Goal: Task Accomplishment & Management: Manage account settings

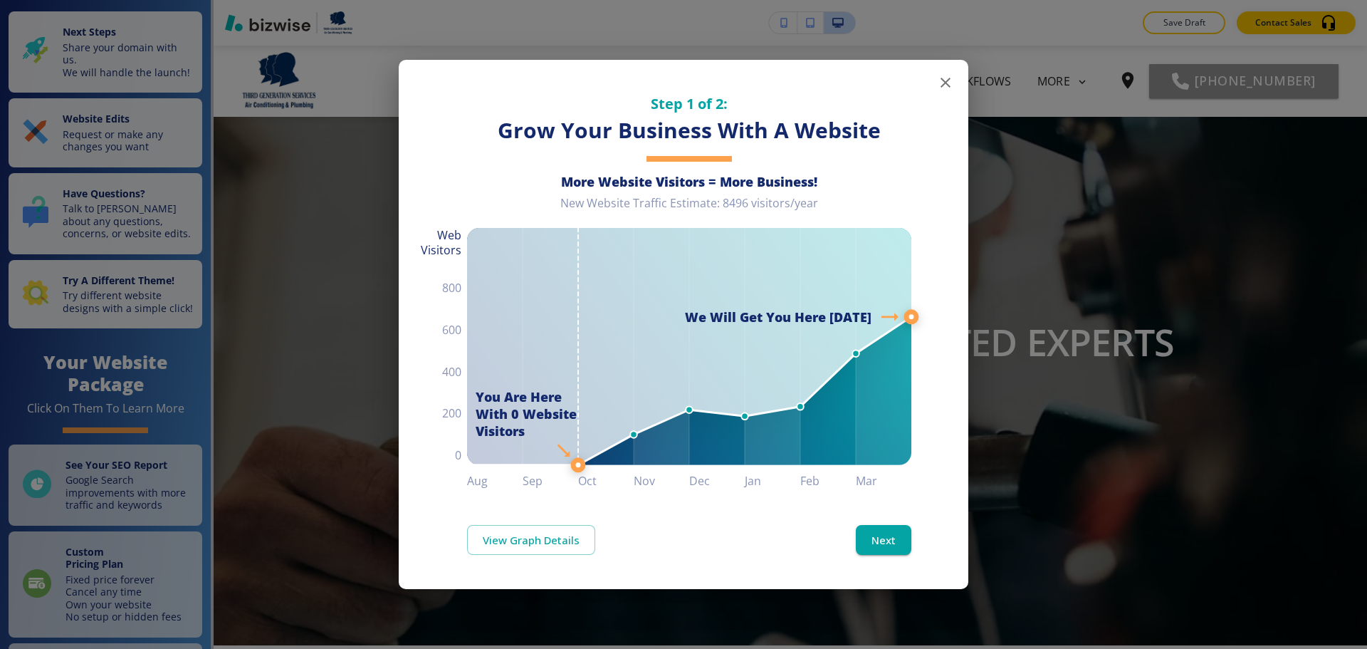
click at [946, 92] on button "button" at bounding box center [946, 82] width 28 height 28
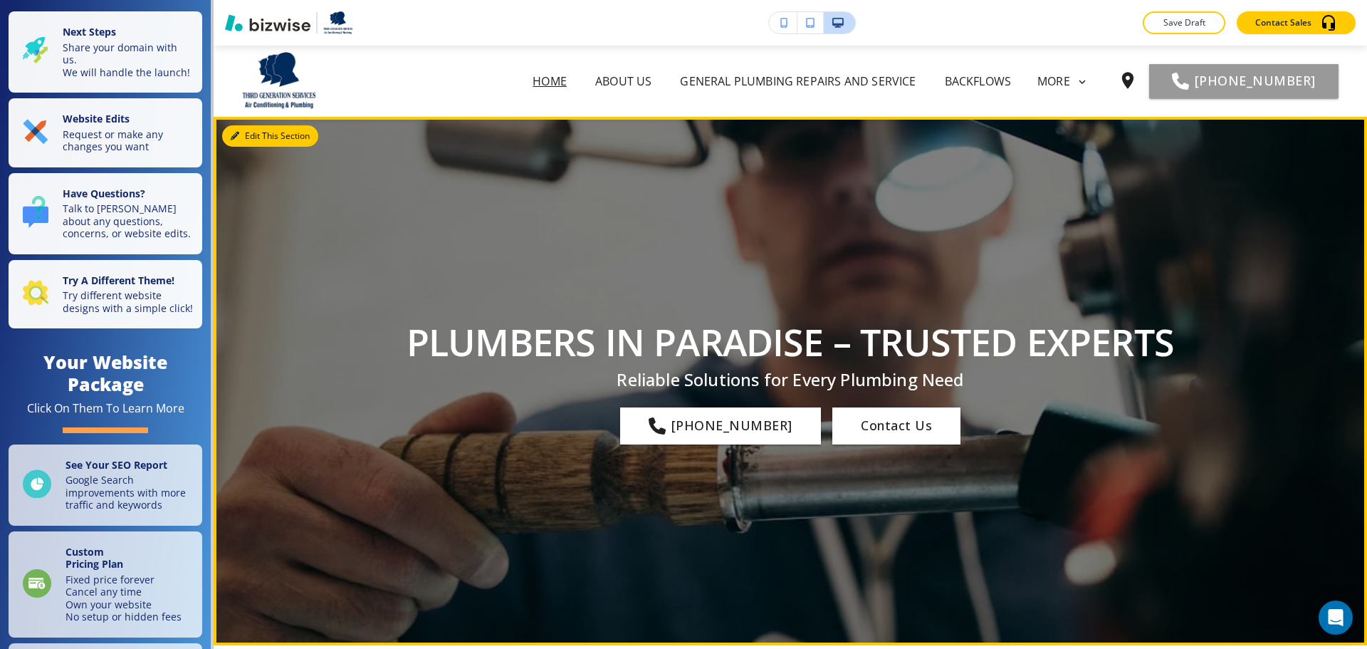
click at [251, 133] on button "Edit This Section" at bounding box center [270, 135] width 96 height 21
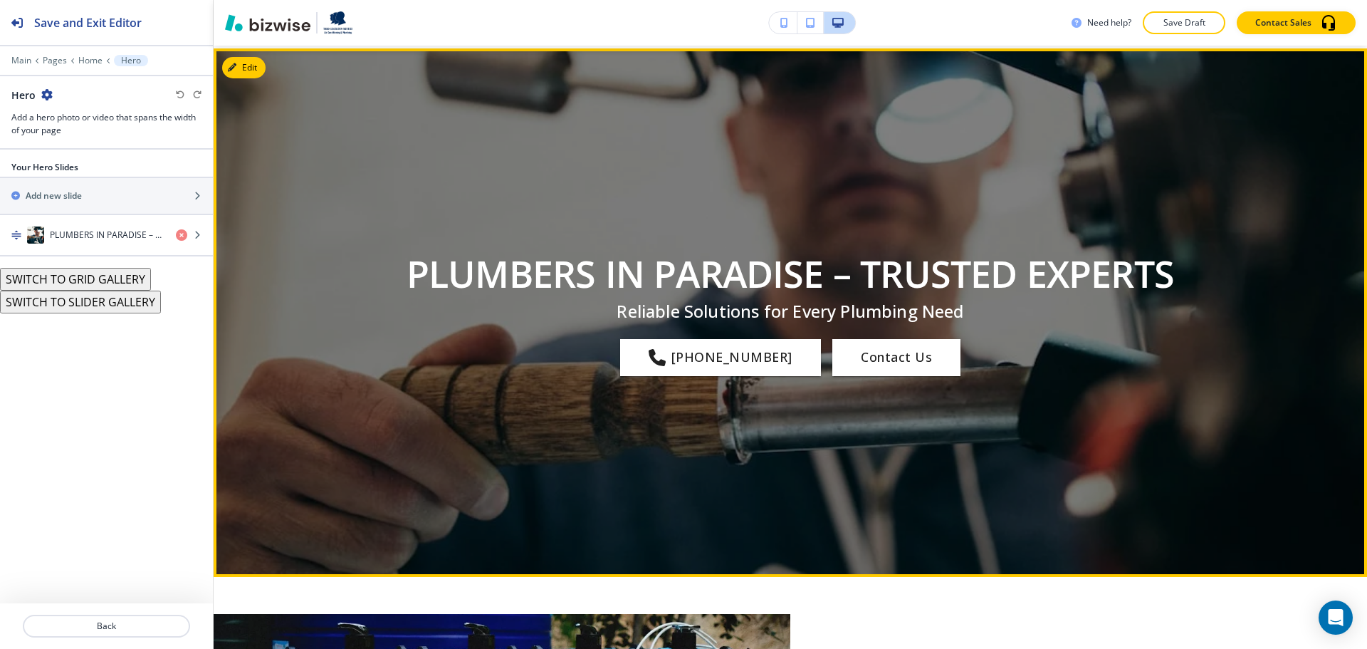
scroll to position [71, 0]
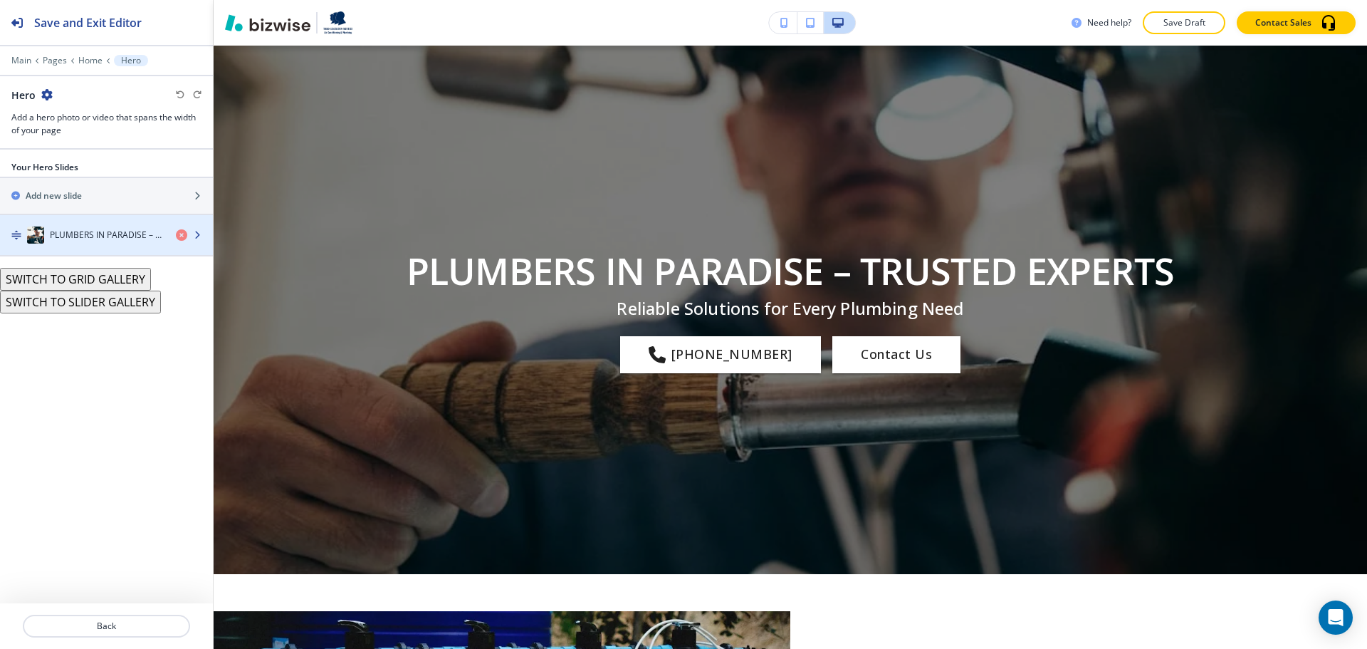
click at [88, 251] on div "button" at bounding box center [106, 249] width 213 height 11
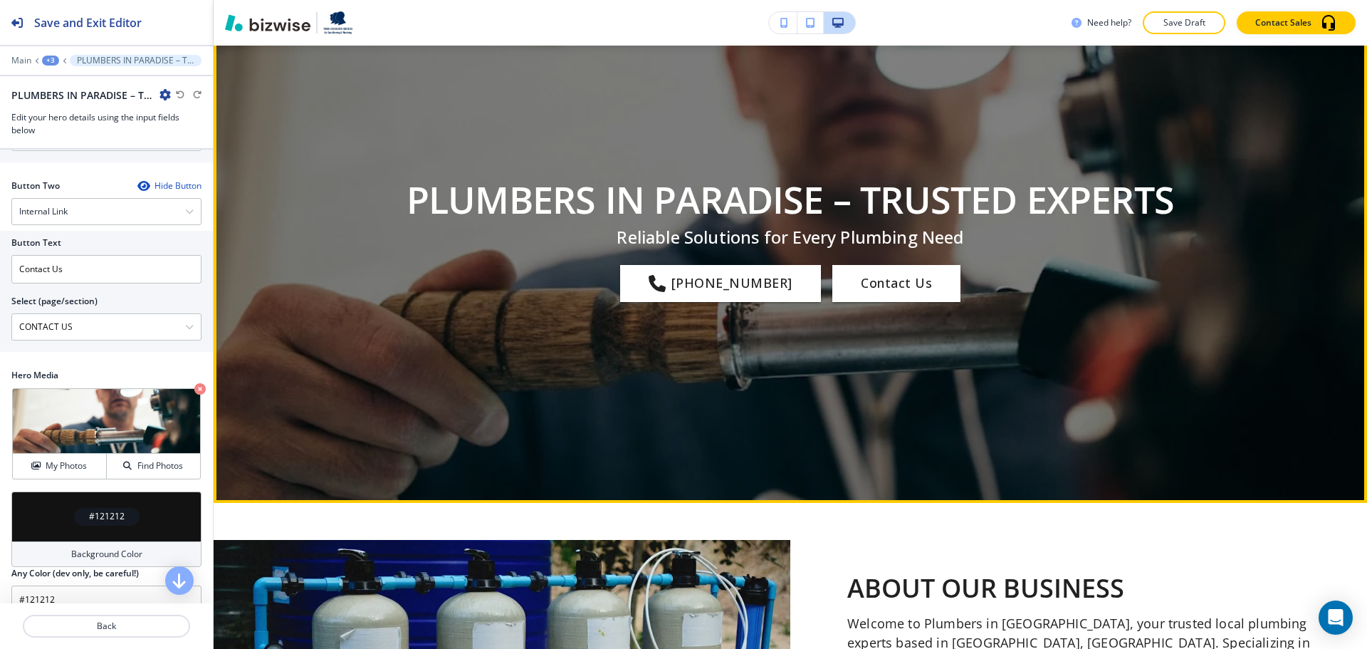
scroll to position [0, 0]
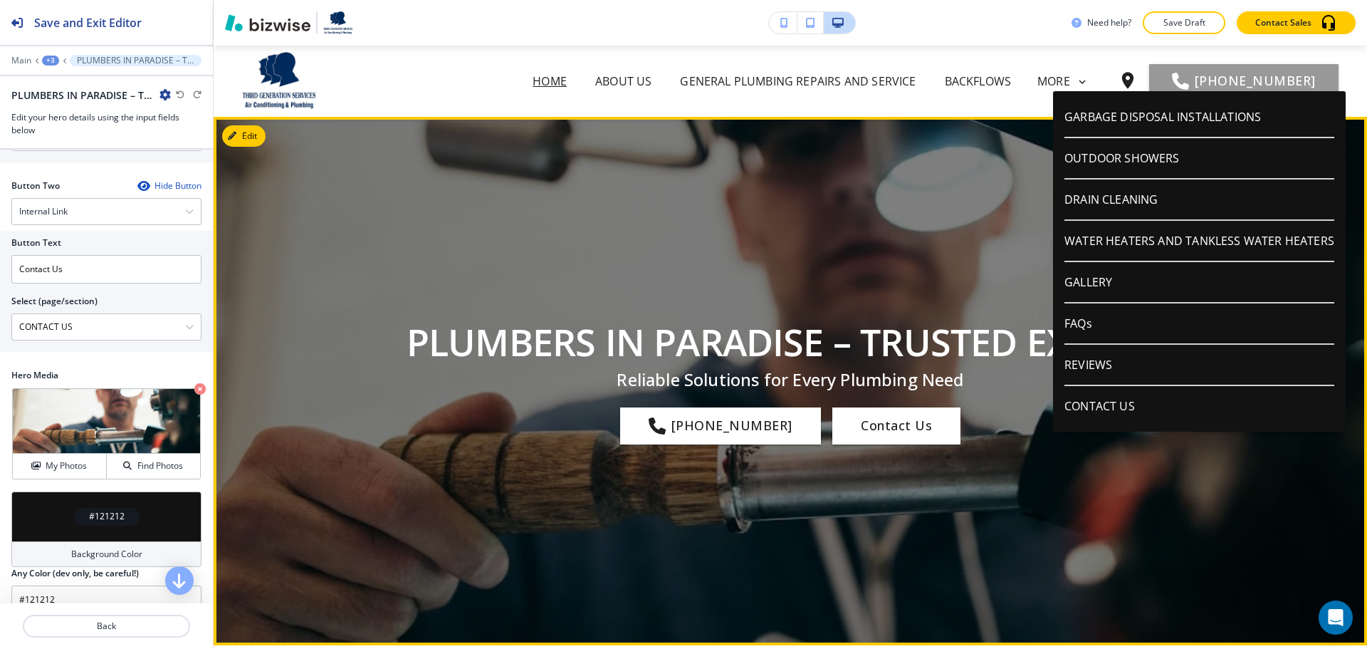
click at [949, 235] on div "PLUMBERS IN PARADISE – TRUSTED EXPERTS Reliable Solutions for Every Plumbing Ne…" at bounding box center [790, 381] width 833 height 454
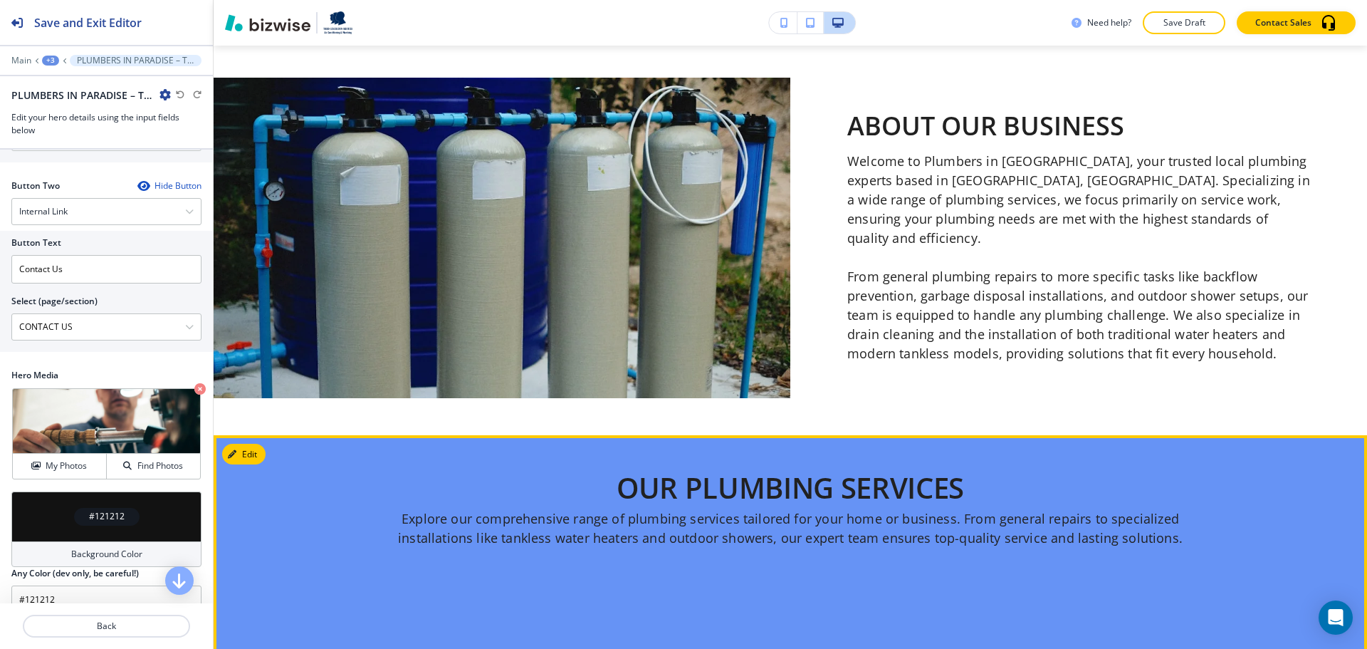
scroll to position [855, 0]
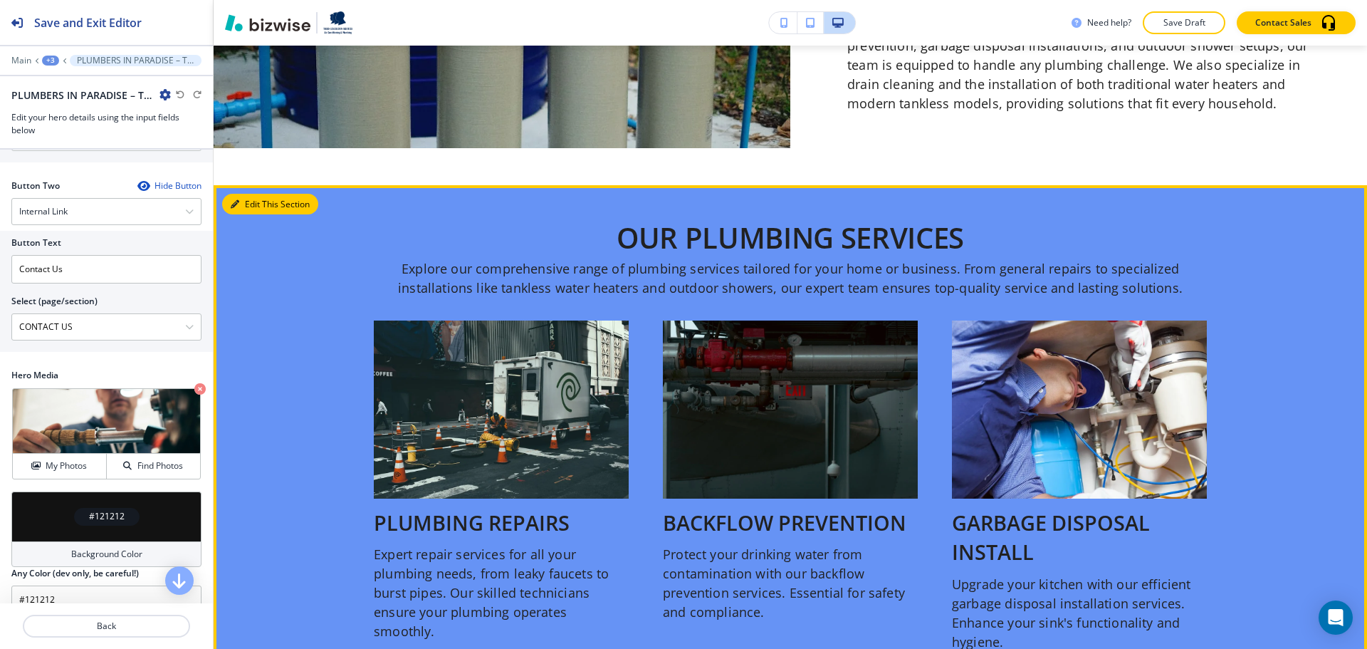
click at [264, 206] on button "Edit This Section" at bounding box center [270, 204] width 96 height 21
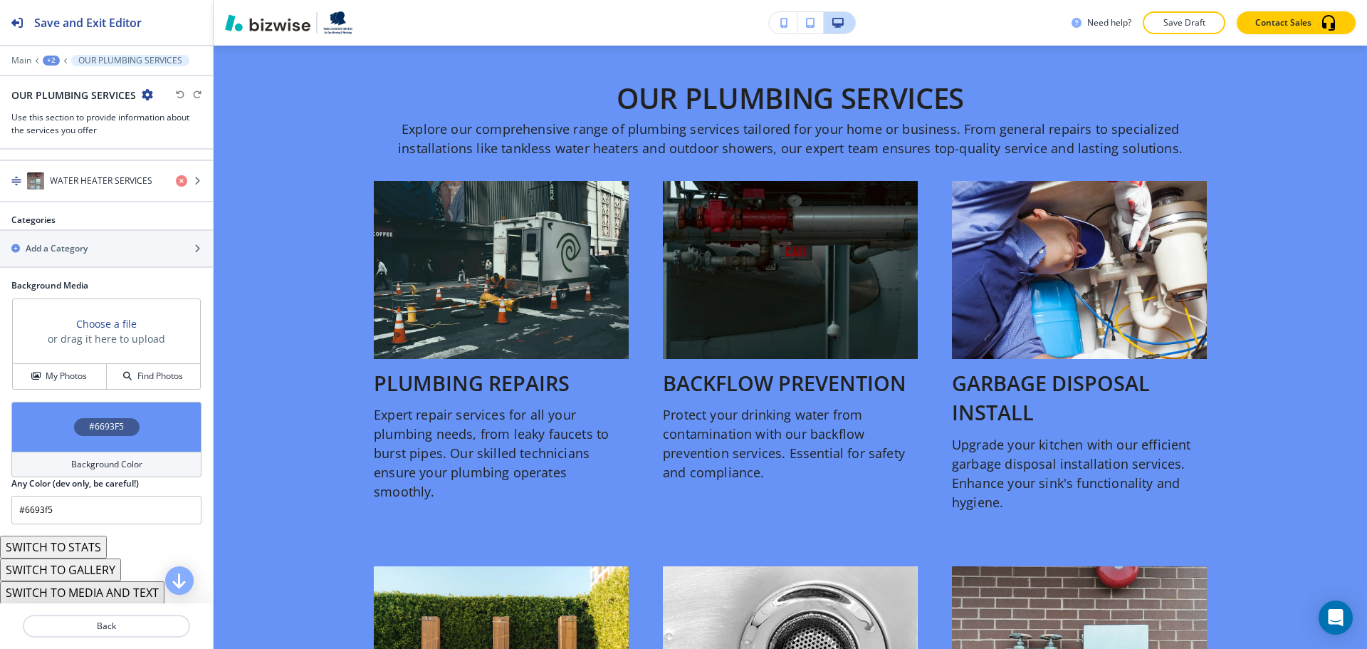
scroll to position [781, 0]
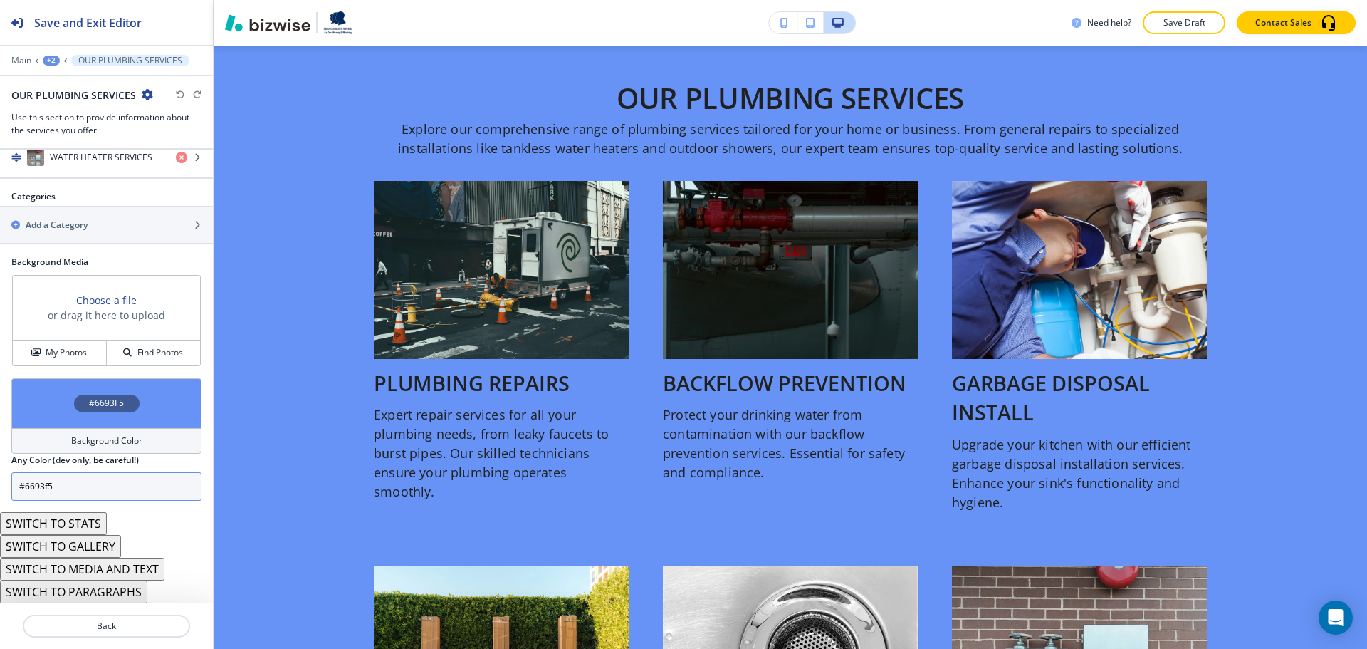
click at [77, 484] on input "#6693f5" at bounding box center [106, 486] width 190 height 28
click at [76, 484] on input "#6693f5" at bounding box center [106, 486] width 190 height 28
click at [75, 484] on input "#6693f5" at bounding box center [106, 486] width 190 height 28
paste input "F"
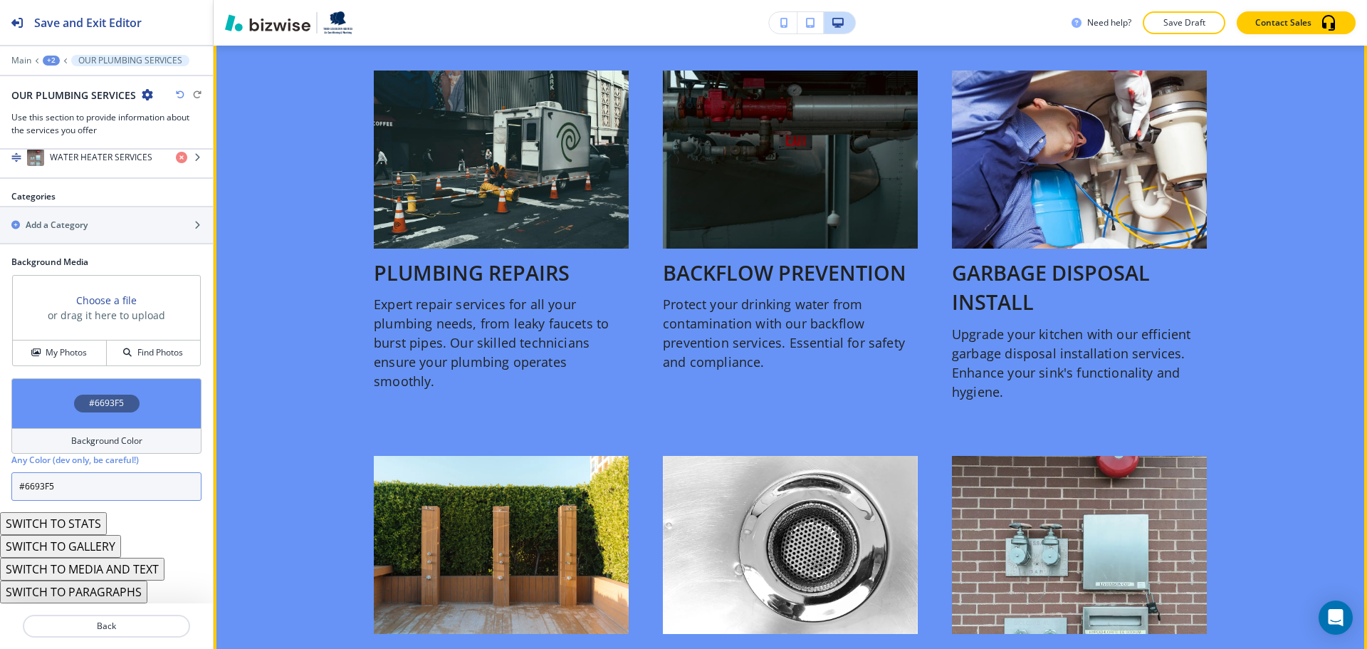
scroll to position [1350, 0]
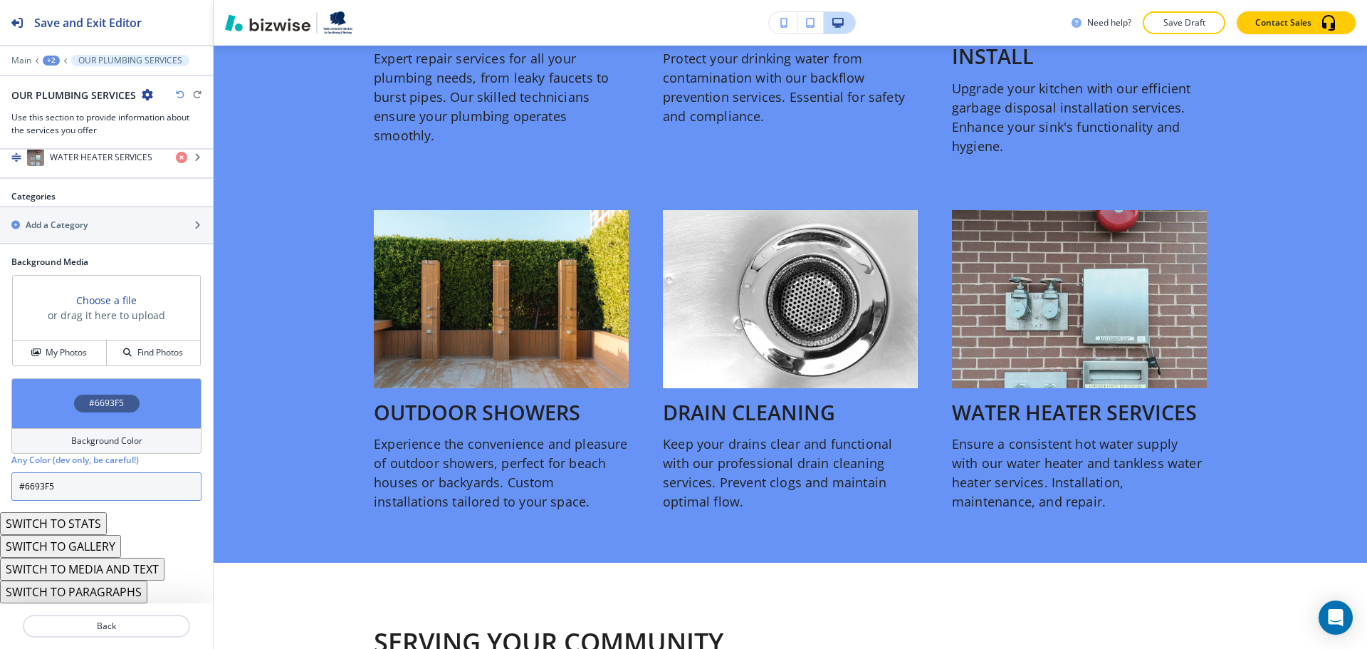
type input "#6693F5"
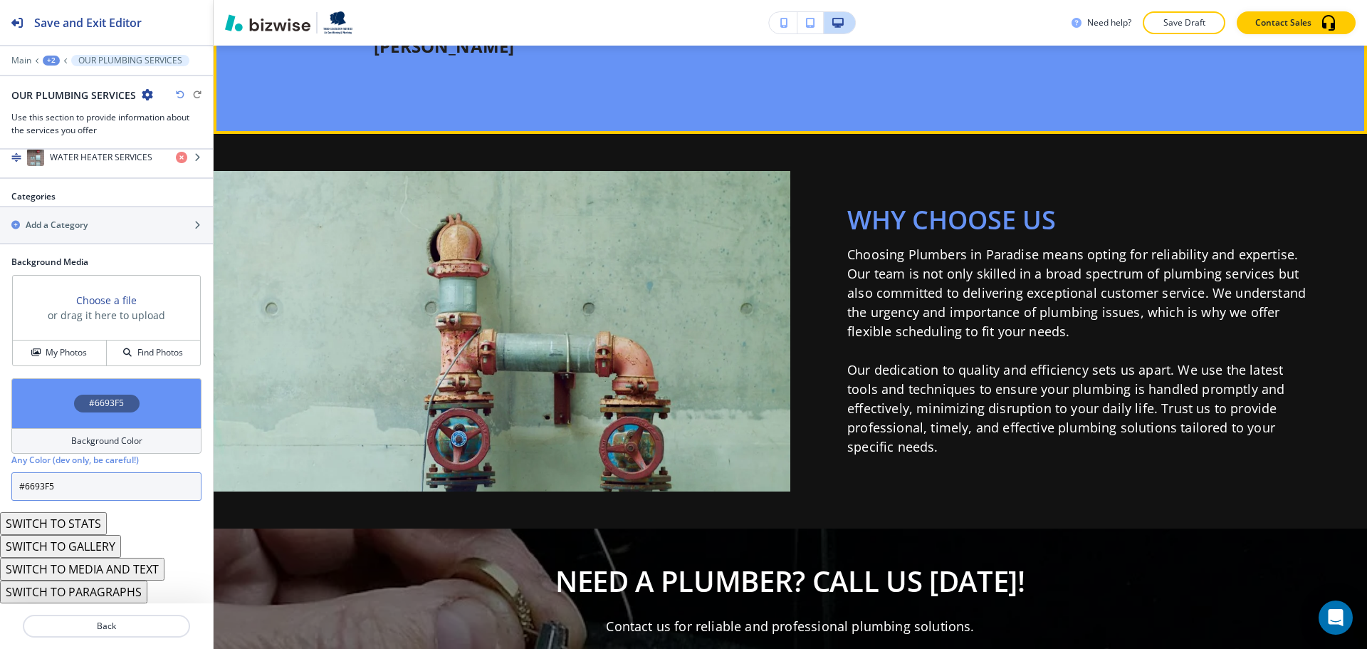
scroll to position [4911, 0]
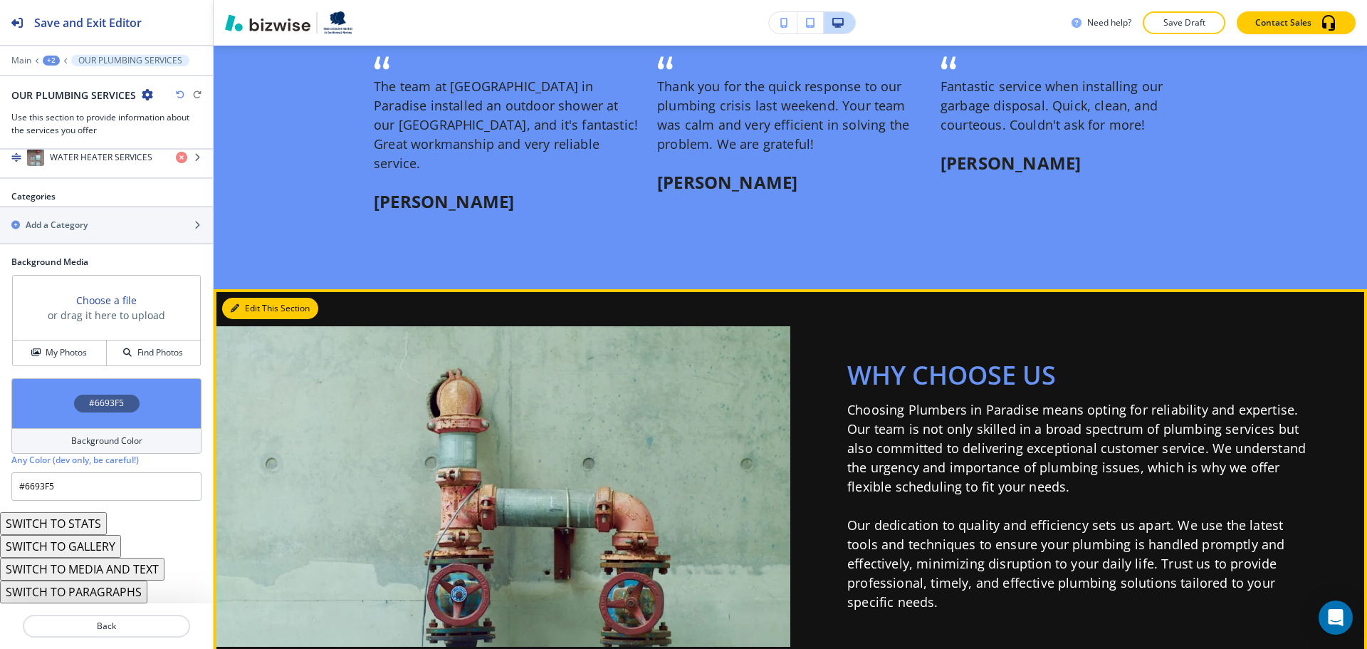
click at [247, 298] on button "Edit This Section" at bounding box center [270, 308] width 96 height 21
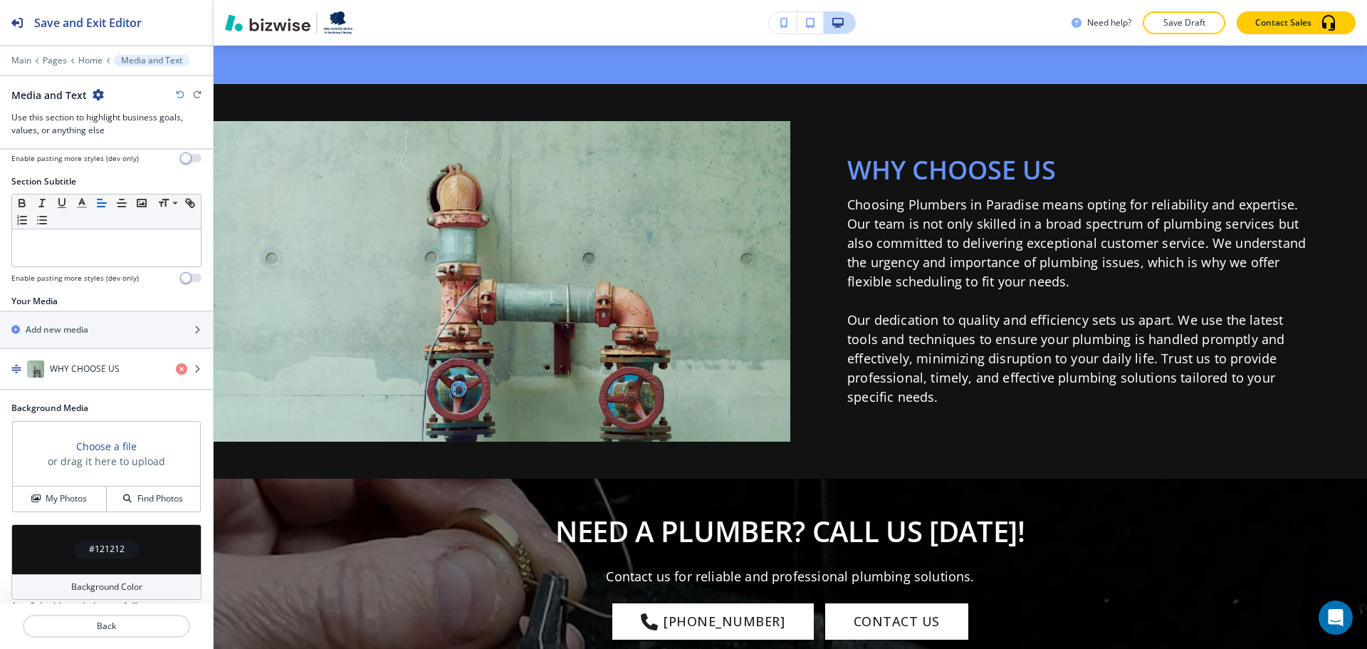
scroll to position [219, 0]
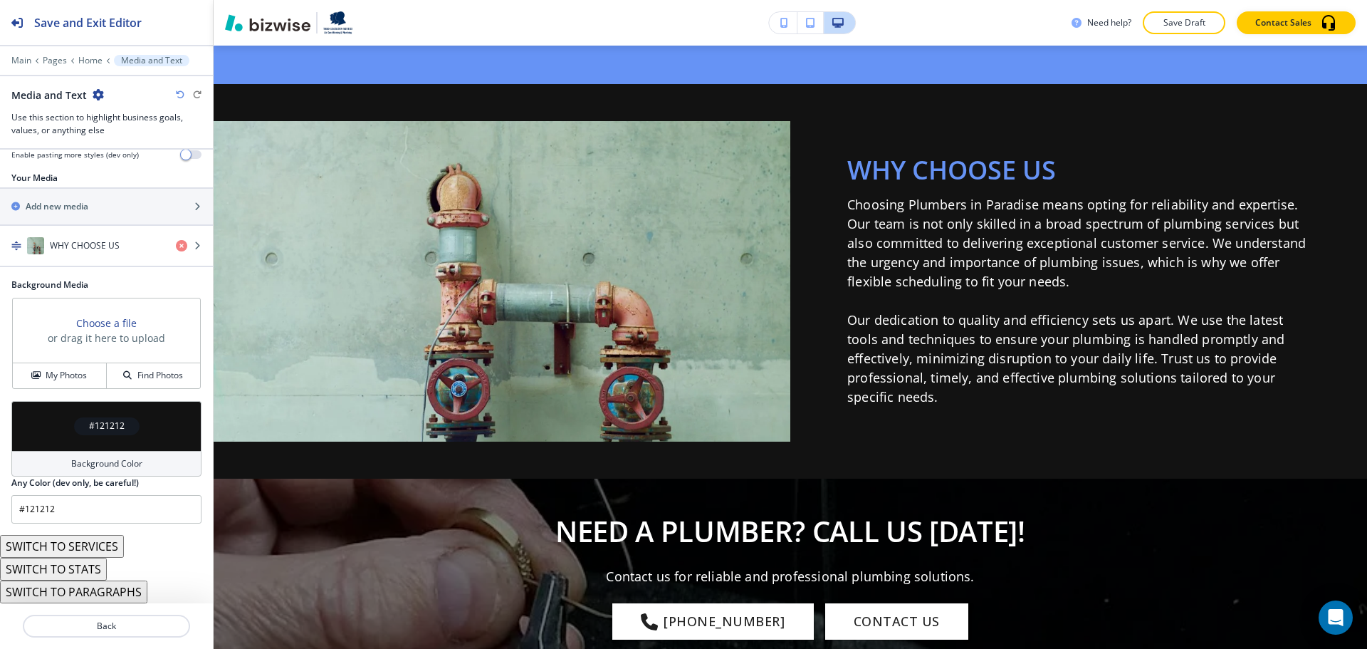
click at [77, 543] on button "SWITCH TO SERVICES" at bounding box center [62, 546] width 124 height 23
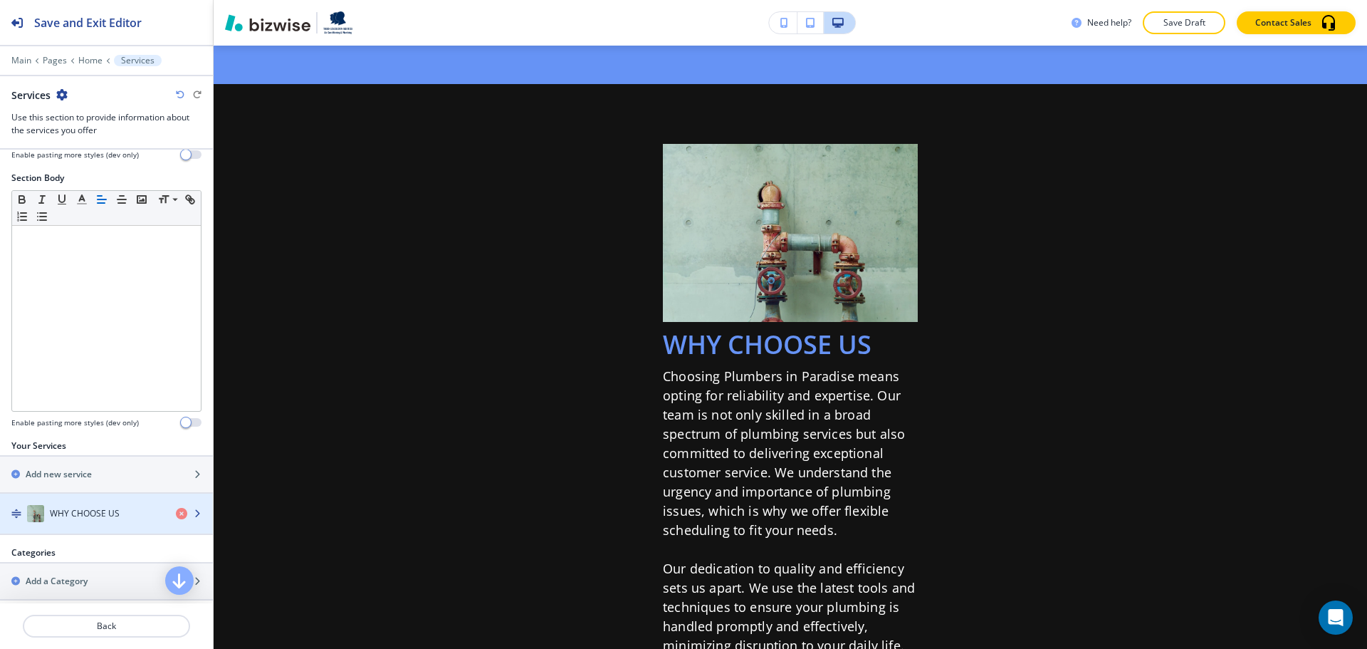
scroll to position [575, 0]
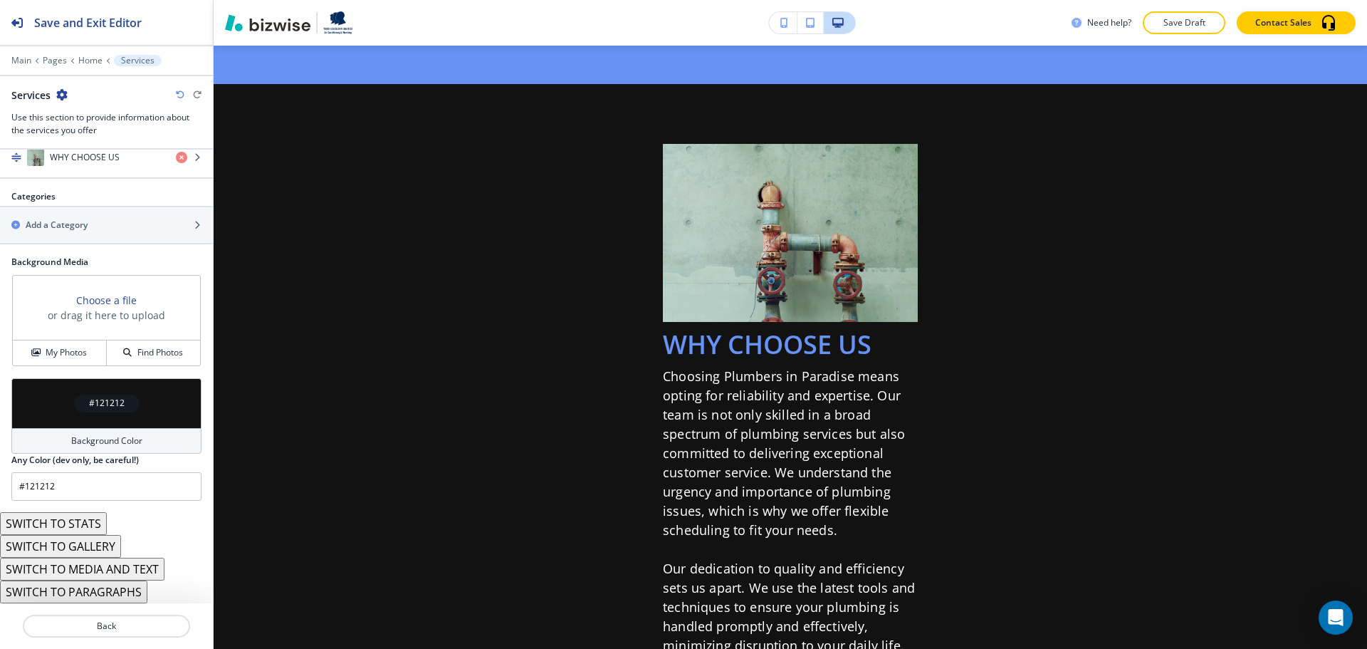
click at [109, 568] on button "SWITCH TO MEDIA AND TEXT" at bounding box center [82, 569] width 165 height 23
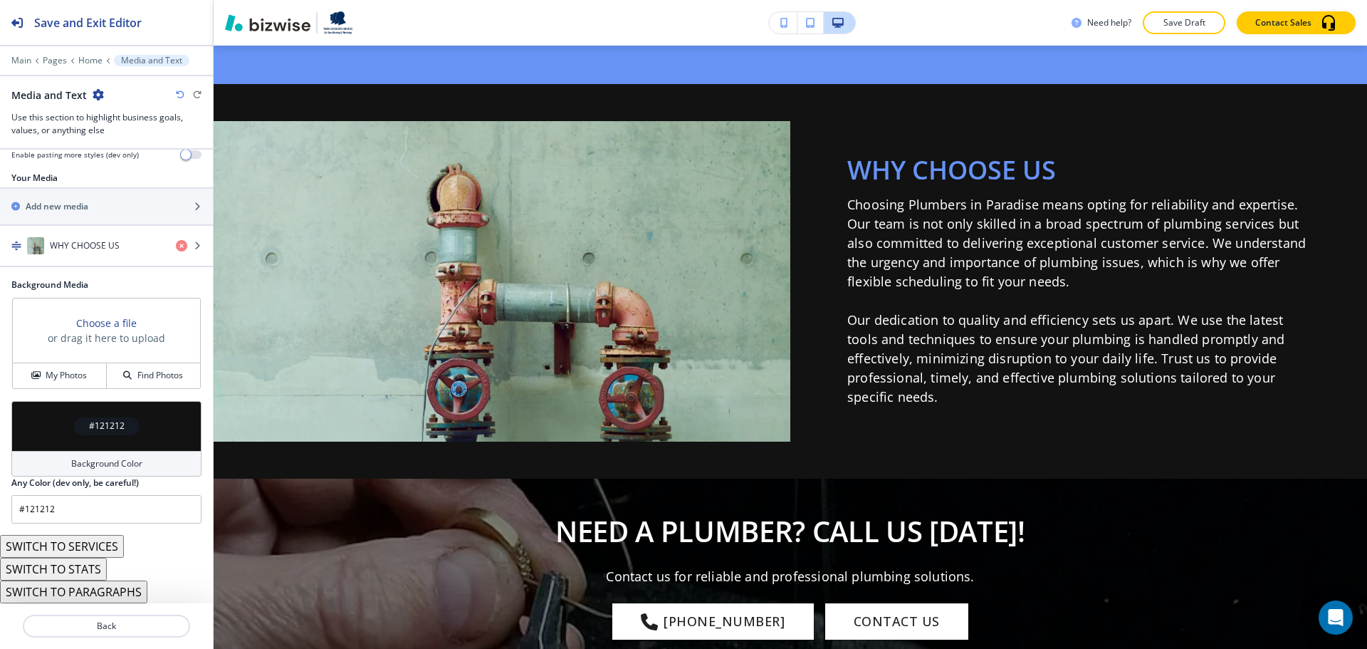
scroll to position [219, 0]
click at [104, 551] on button "SWITCH TO SERVICES" at bounding box center [62, 546] width 124 height 23
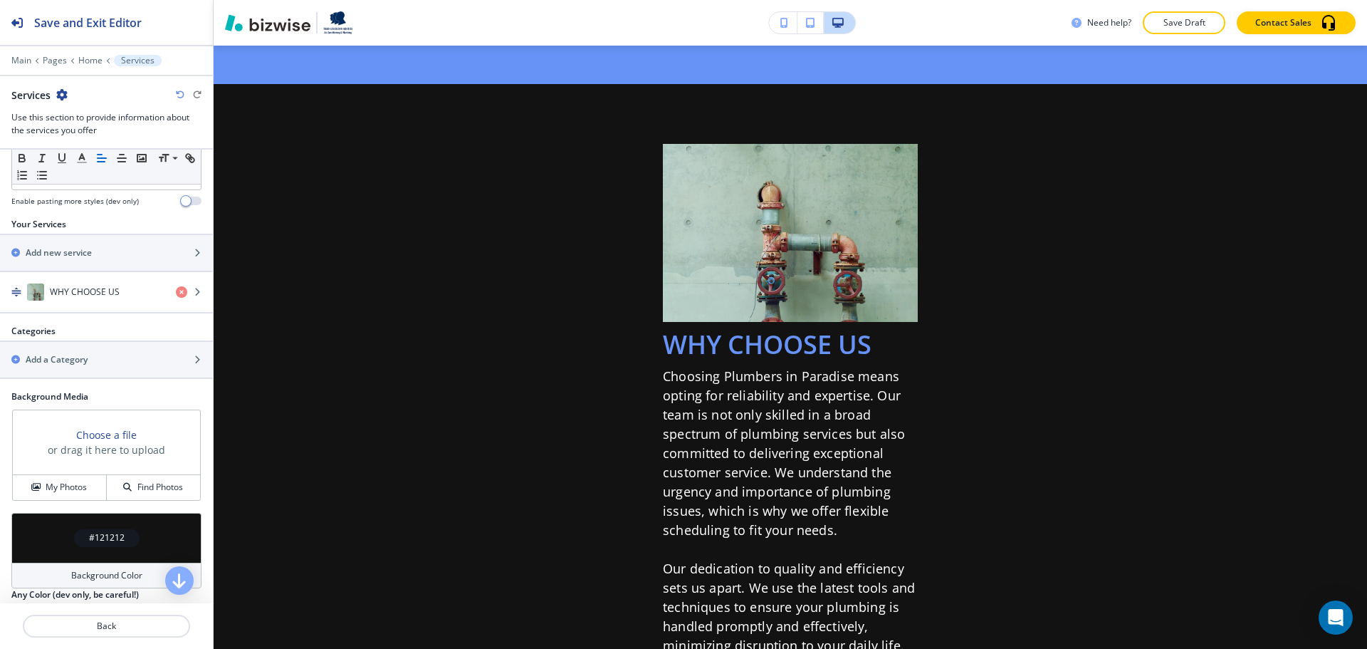
scroll to position [575, 0]
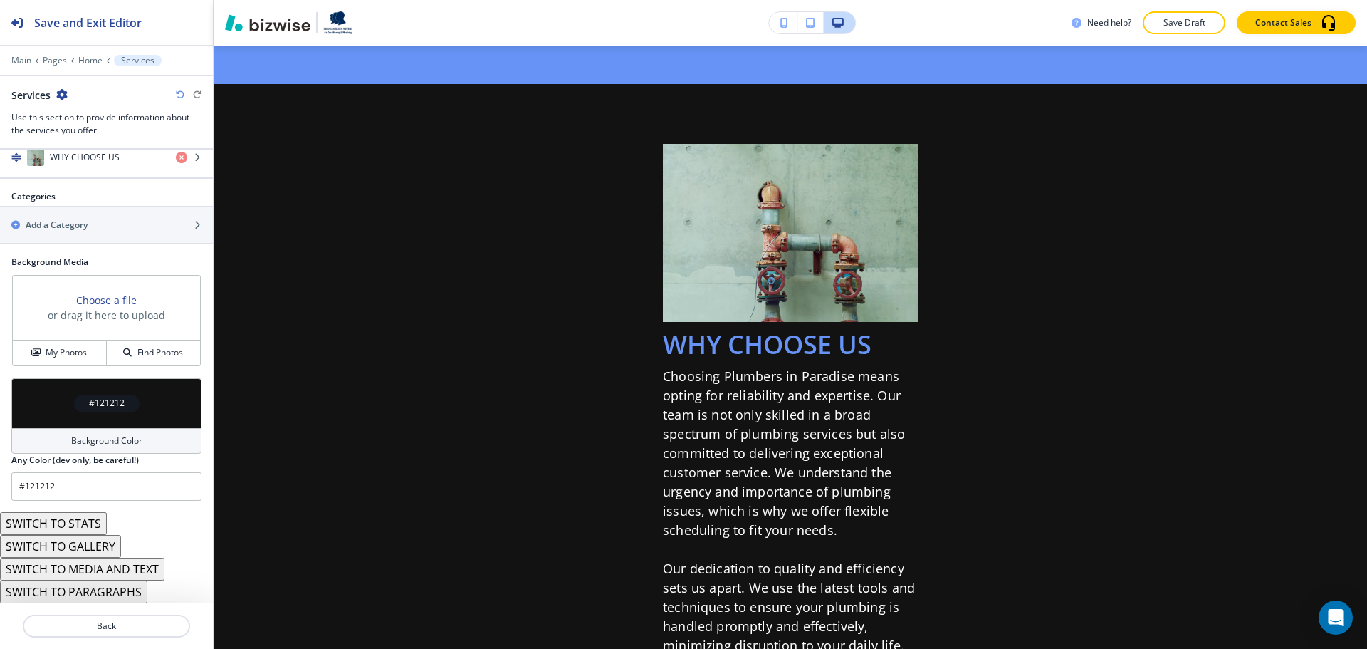
click at [93, 522] on button "SWITCH TO STATS" at bounding box center [53, 523] width 107 height 23
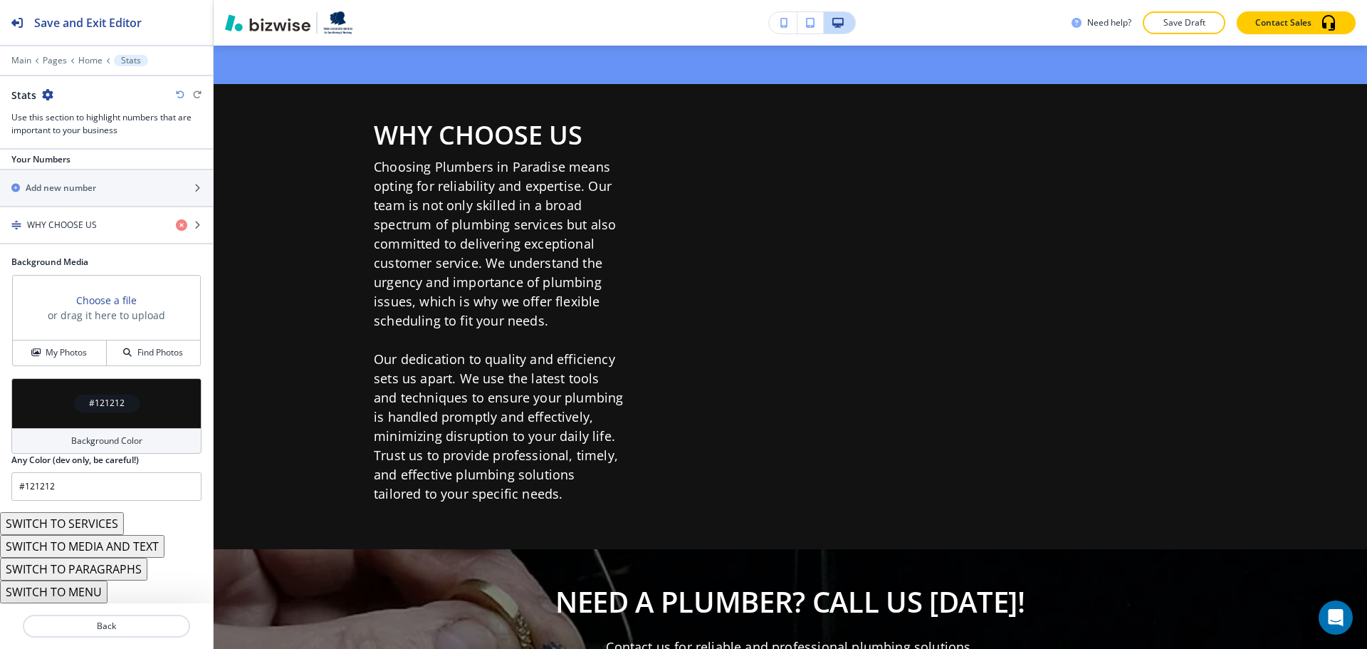
scroll to position [237, 0]
click at [95, 587] on button "SWITCH TO MENU" at bounding box center [54, 591] width 108 height 23
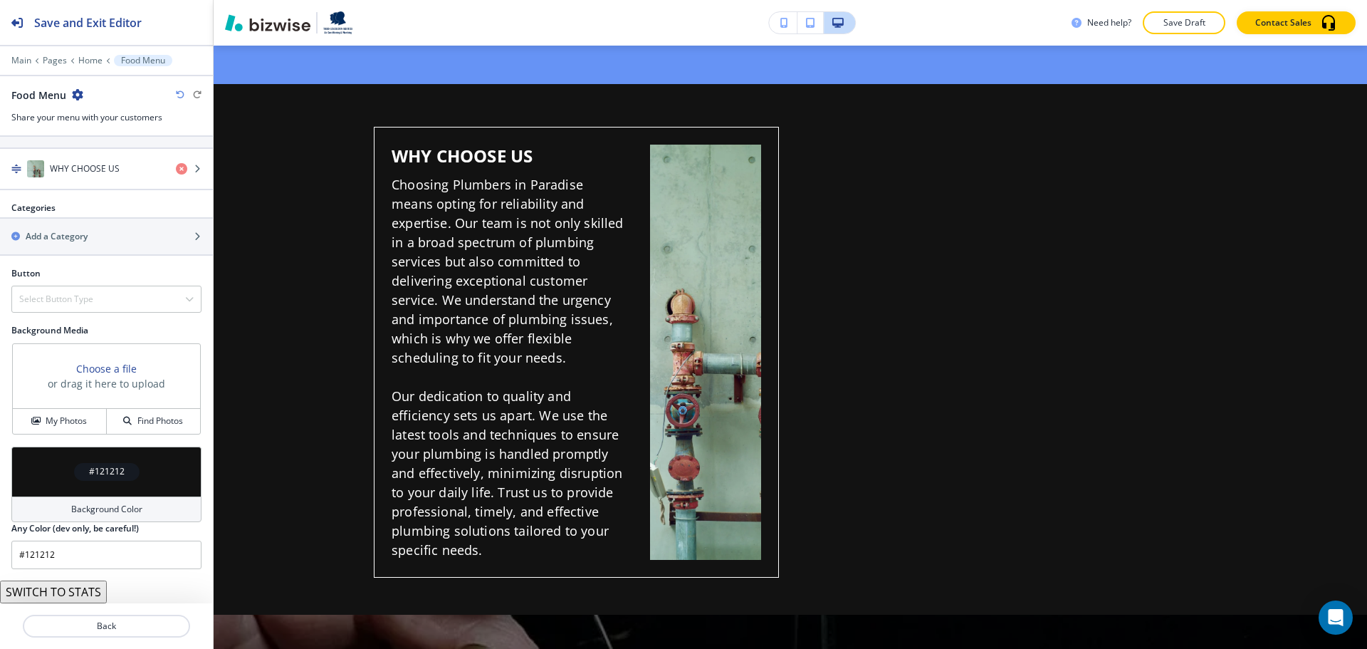
click at [92, 589] on button "SWITCH TO STATS" at bounding box center [53, 591] width 107 height 23
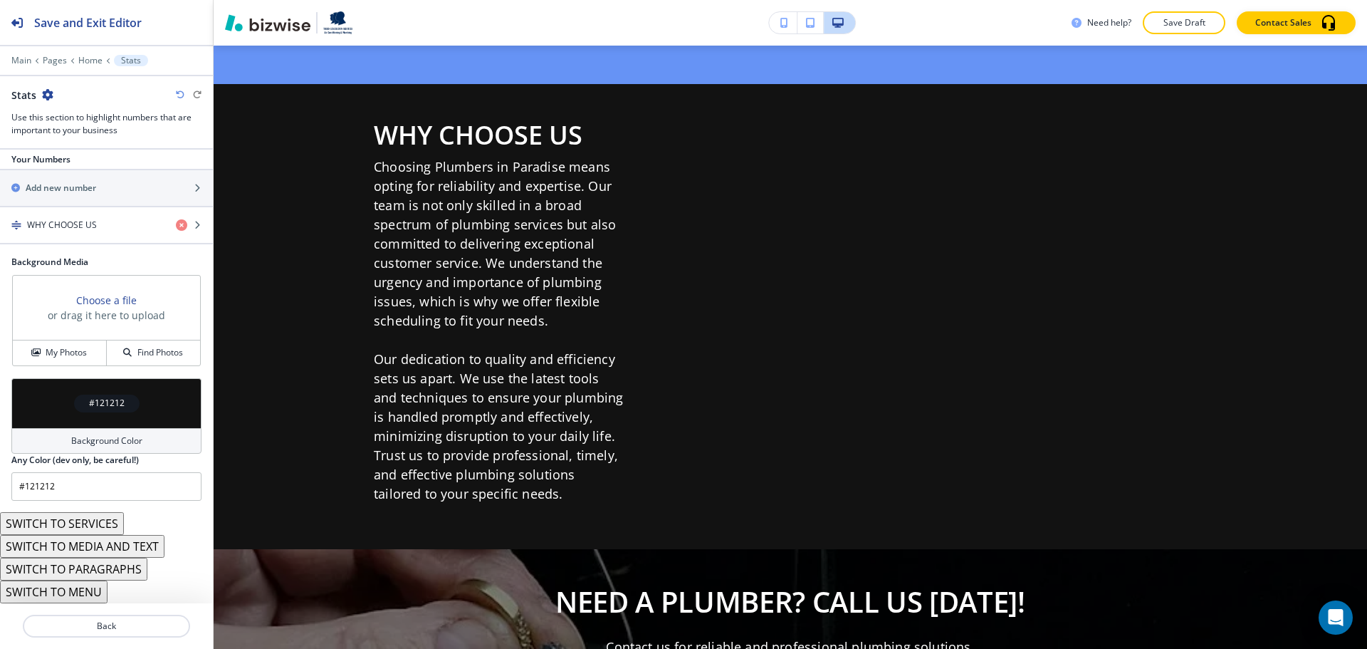
click at [105, 565] on button "SWITCH TO PARAGRAPHS" at bounding box center [73, 569] width 147 height 23
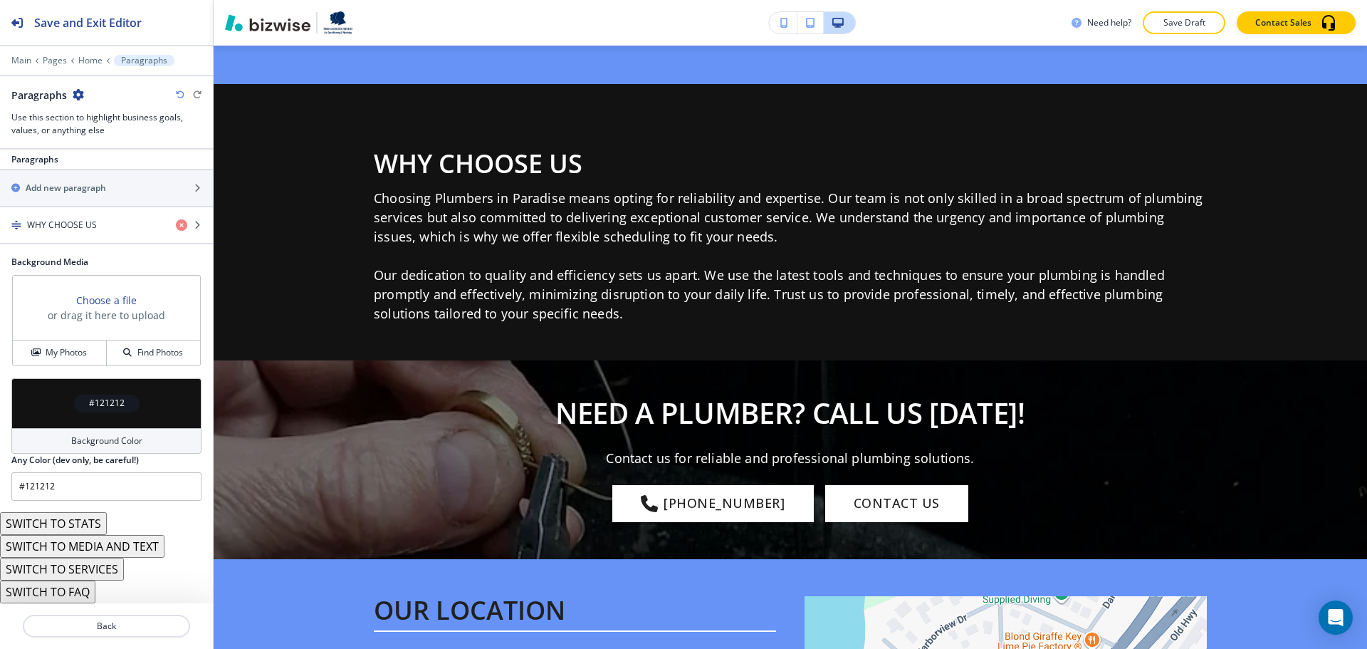
click at [115, 548] on button "SWITCH TO MEDIA AND TEXT" at bounding box center [82, 546] width 165 height 23
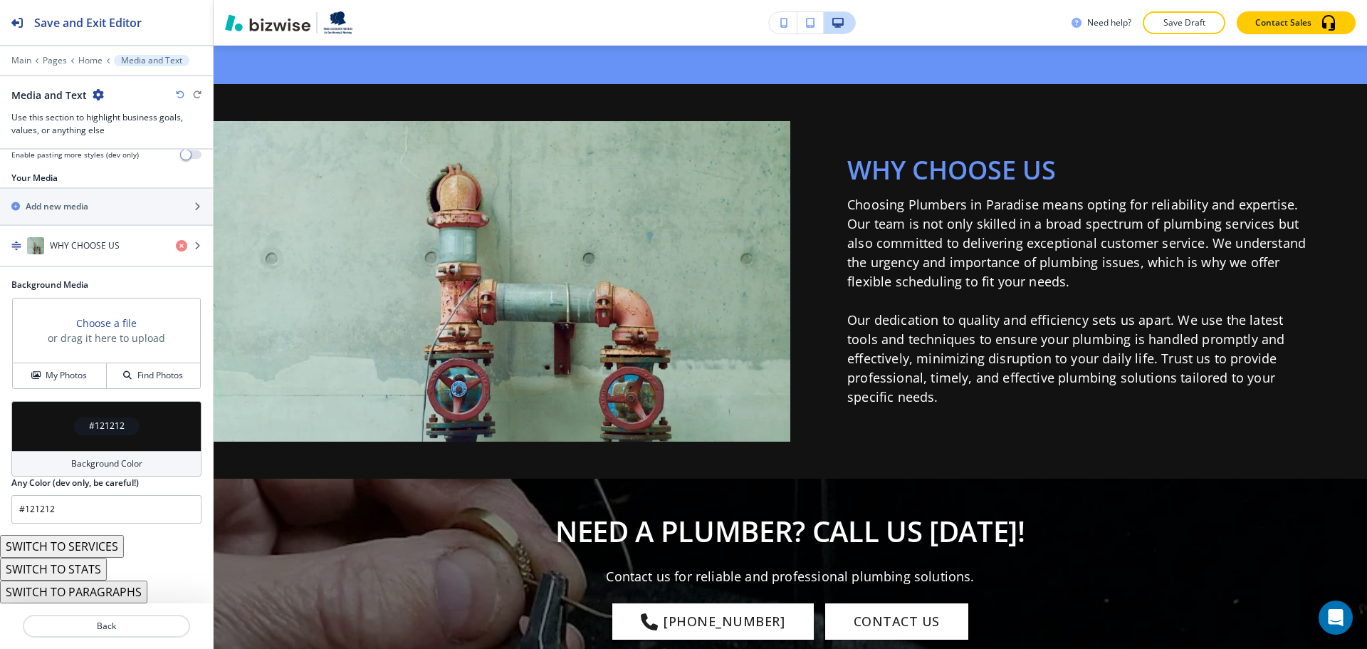
scroll to position [219, 0]
click at [115, 587] on button "SWITCH TO PARAGRAPHS" at bounding box center [73, 591] width 147 height 23
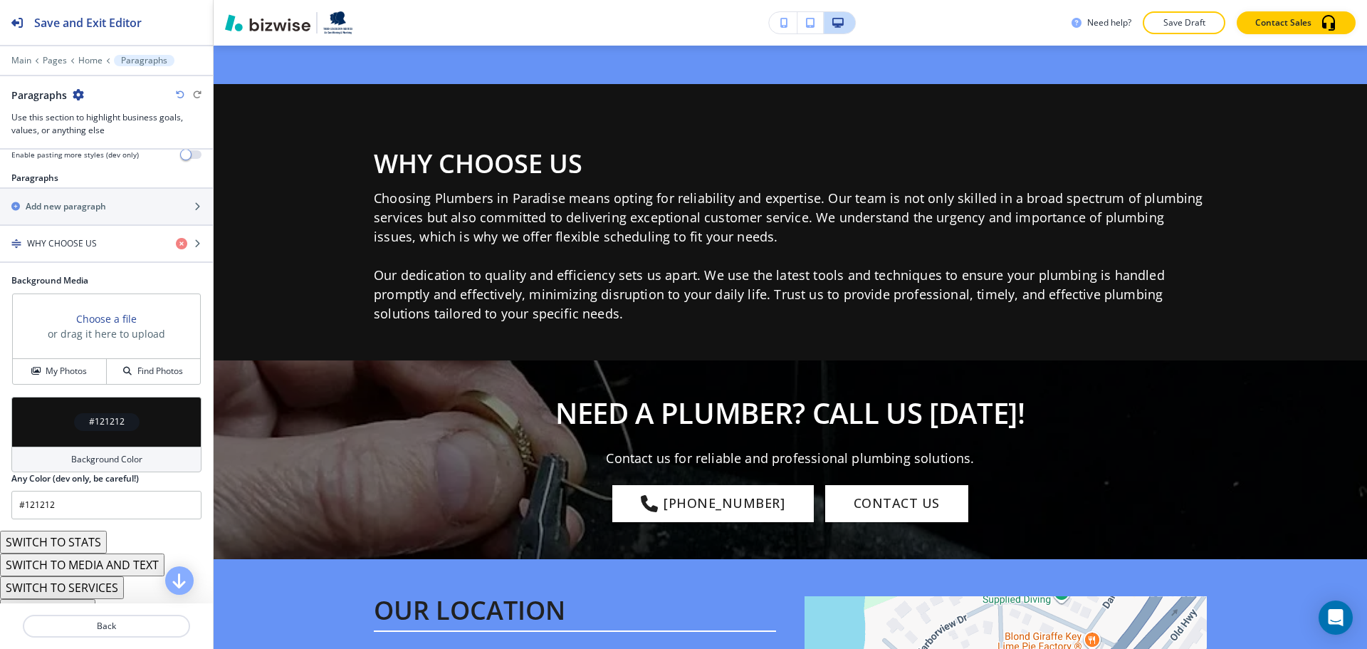
click at [105, 588] on button "SWITCH TO SERVICES" at bounding box center [62, 587] width 124 height 23
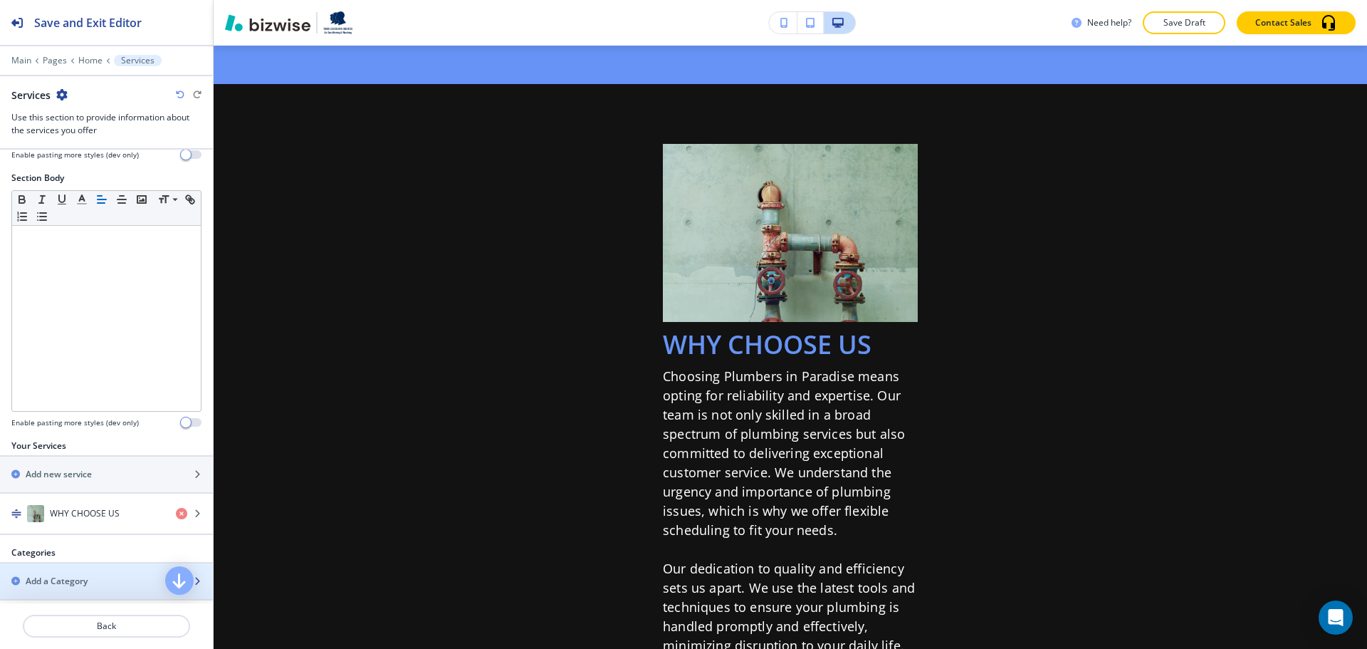
scroll to position [575, 0]
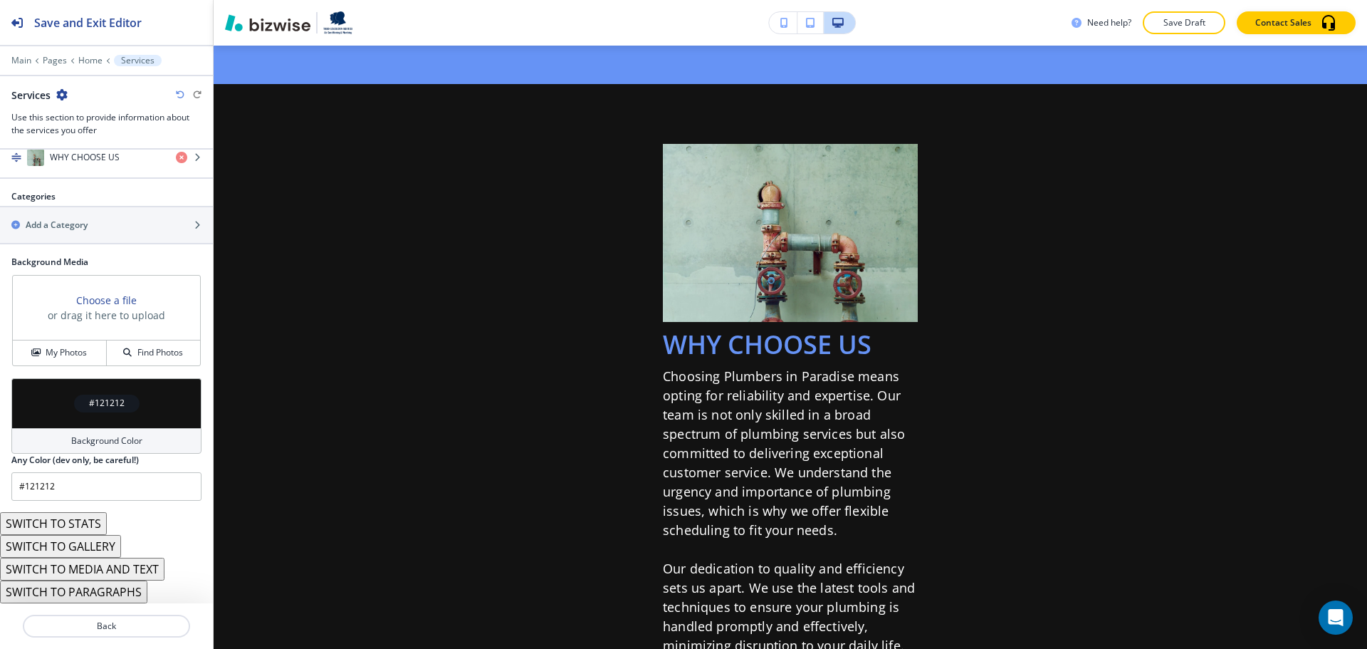
click at [110, 541] on button "SWITCH TO GALLERY" at bounding box center [60, 546] width 121 height 23
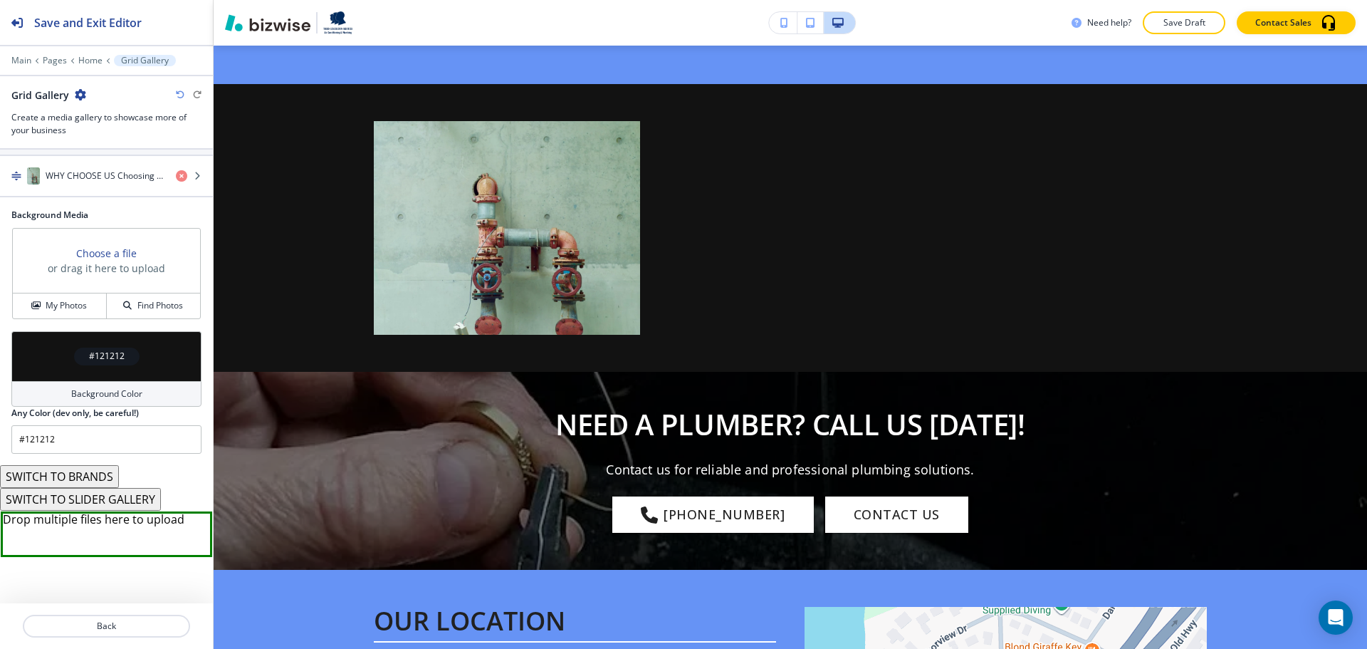
click at [98, 481] on button "SWITCH TO BRANDS" at bounding box center [59, 476] width 119 height 23
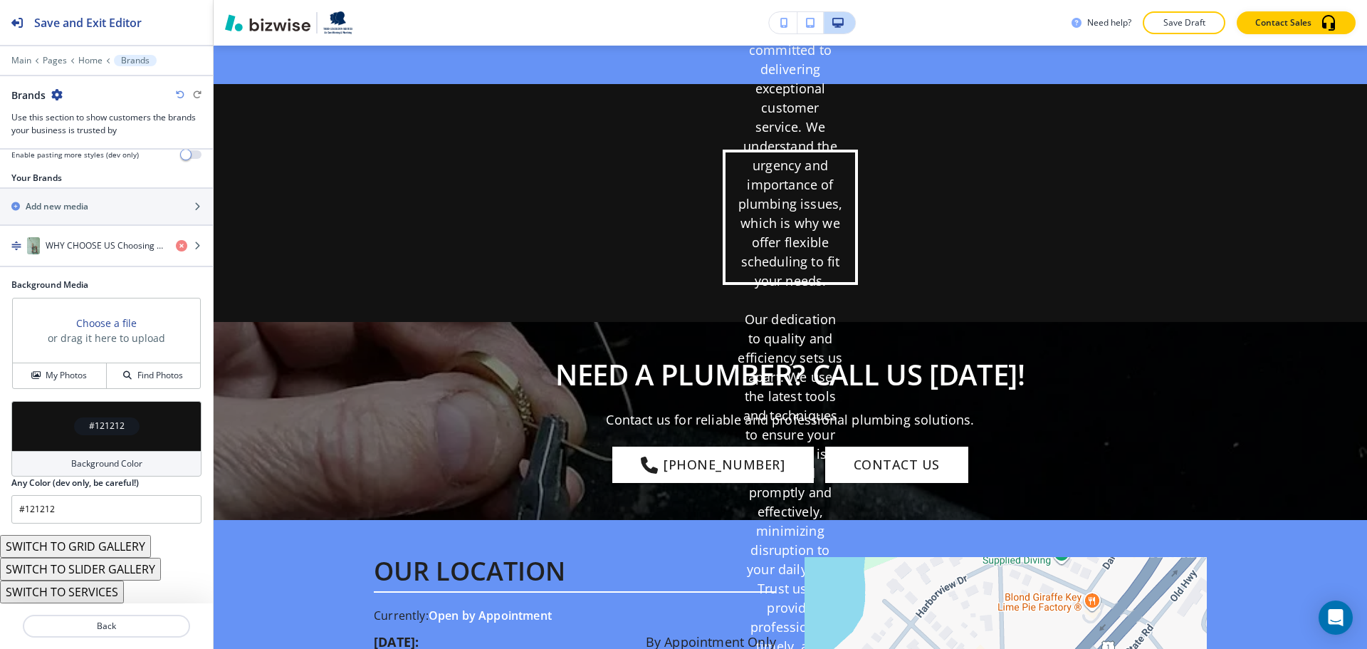
click at [100, 594] on button "SWITCH TO SERVICES" at bounding box center [62, 591] width 124 height 23
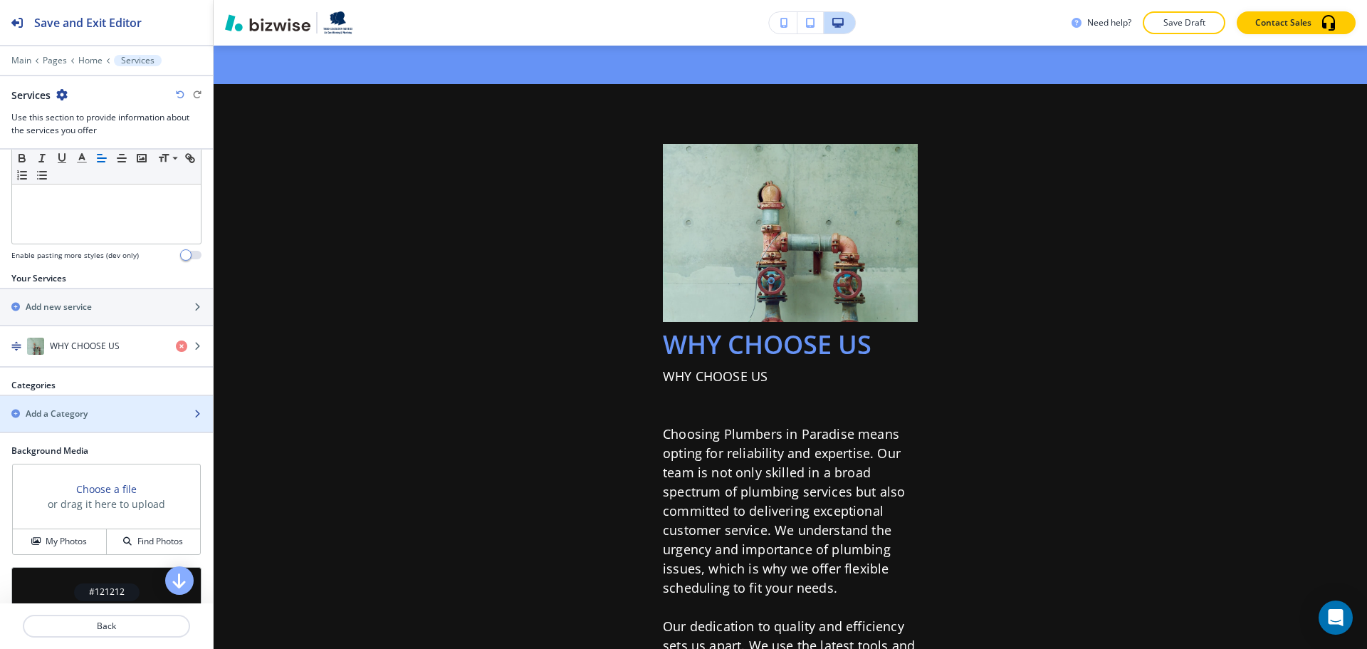
scroll to position [575, 0]
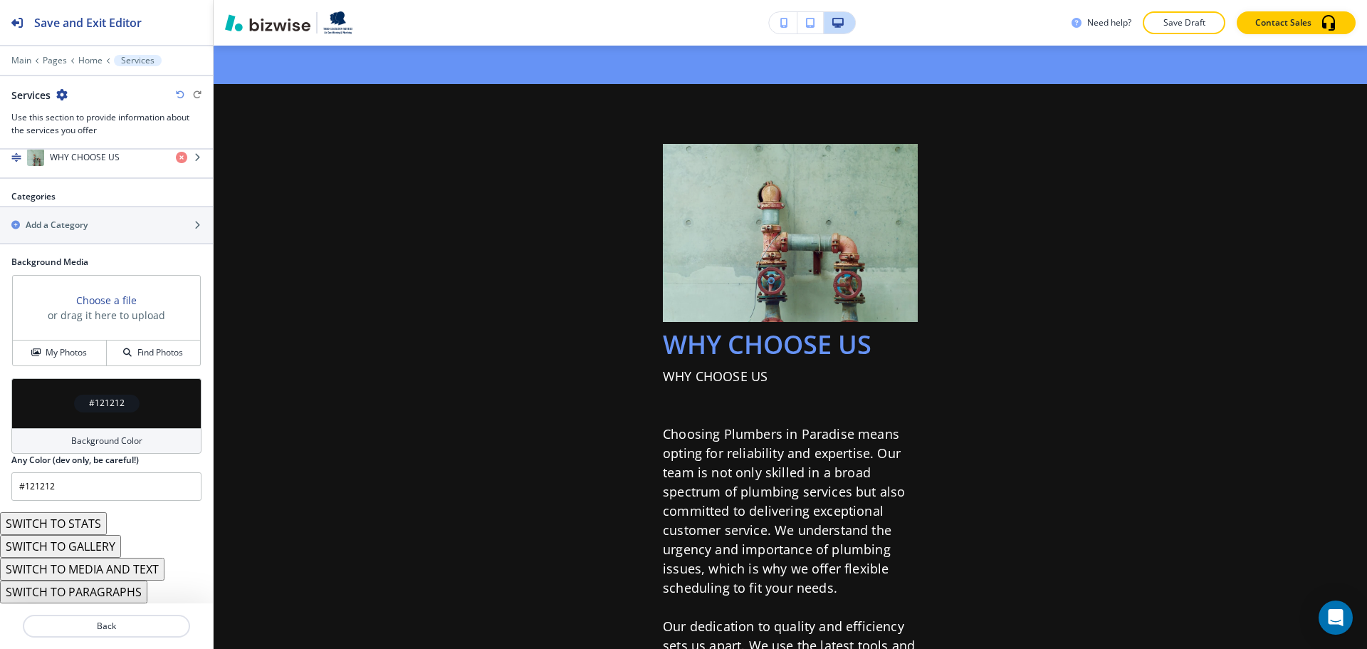
click at [116, 573] on button "SWITCH TO MEDIA AND TEXT" at bounding box center [82, 569] width 165 height 23
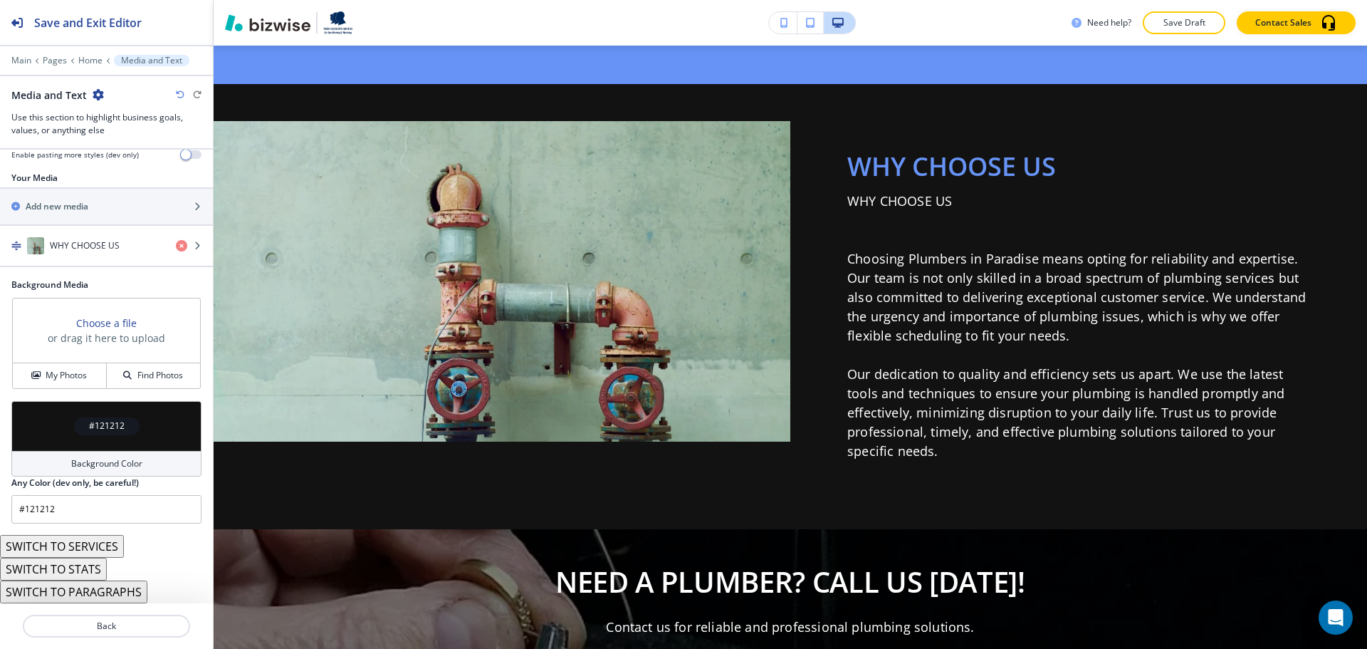
click at [80, 463] on h4 "Background Color" at bounding box center [106, 463] width 71 height 13
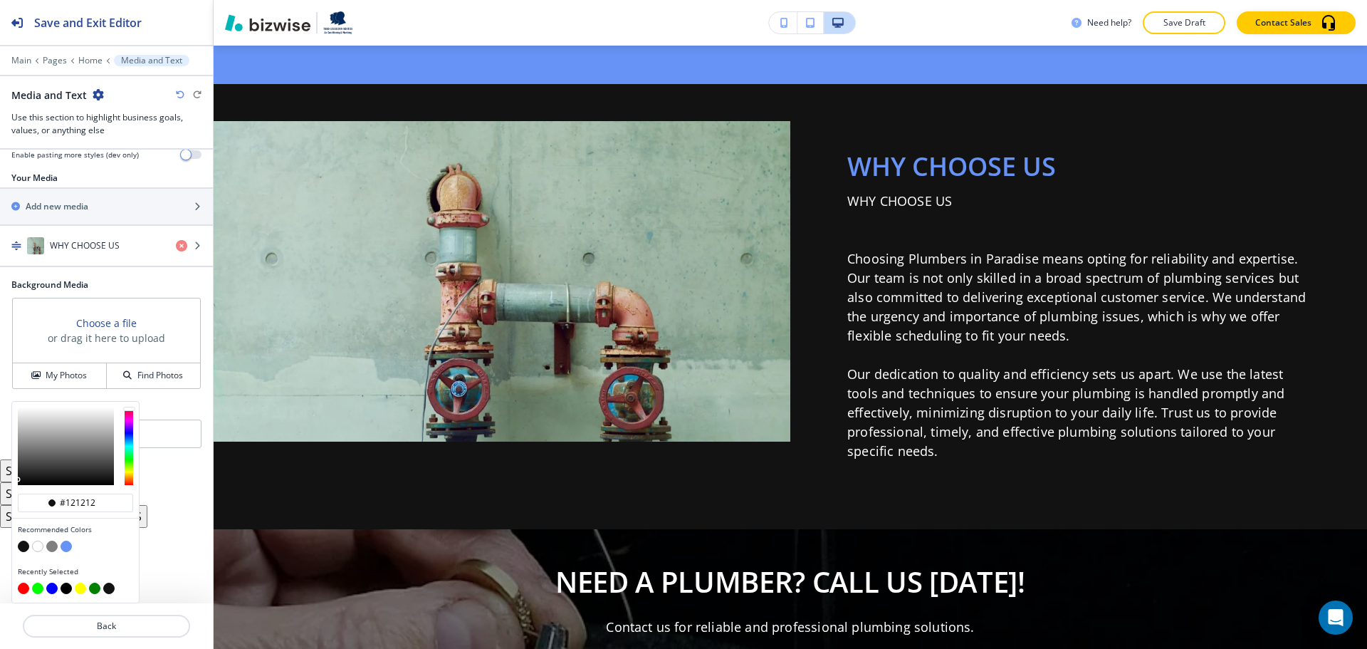
click at [38, 543] on button "button" at bounding box center [37, 546] width 11 height 11
type input "#ffffff"
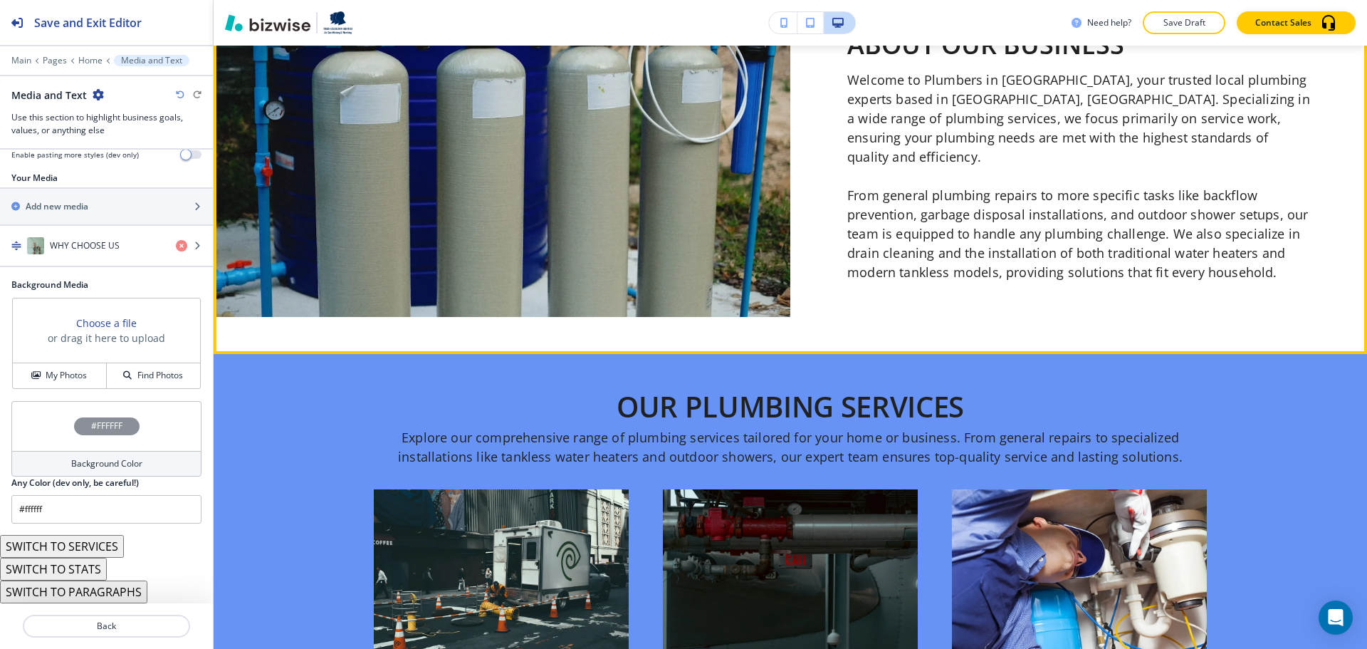
scroll to position [487, 0]
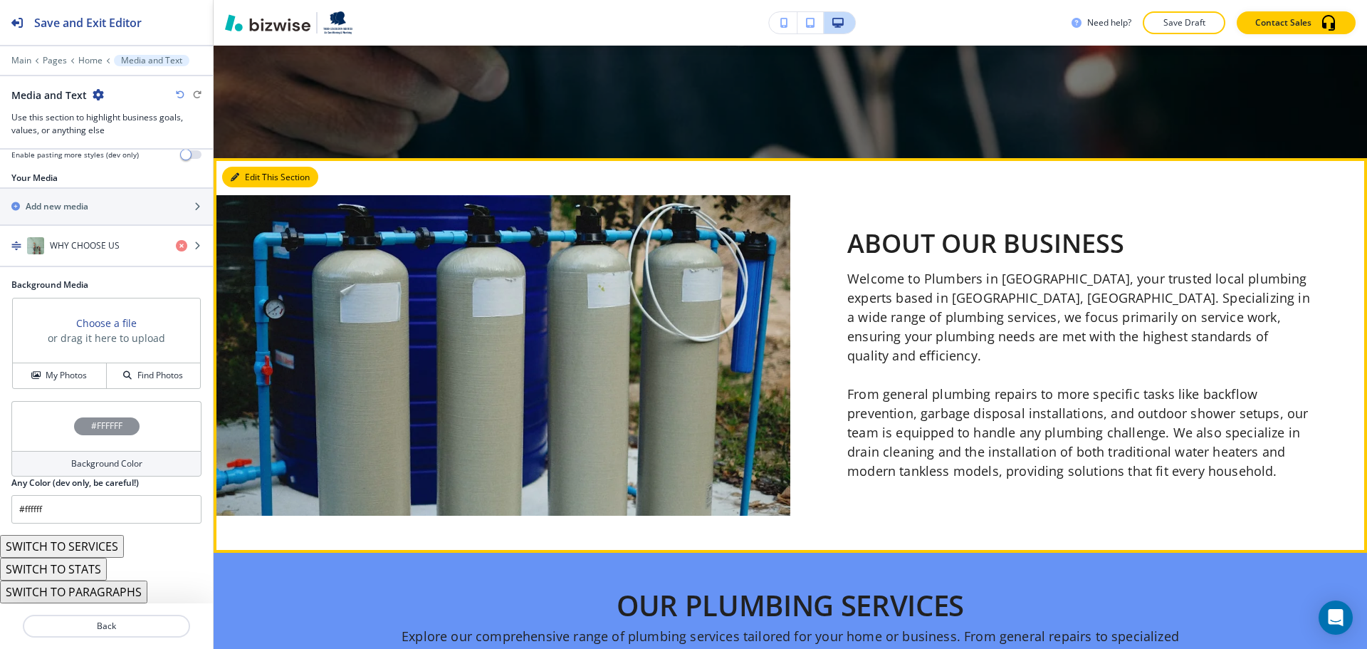
click at [235, 173] on icon "button" at bounding box center [235, 177] width 9 height 9
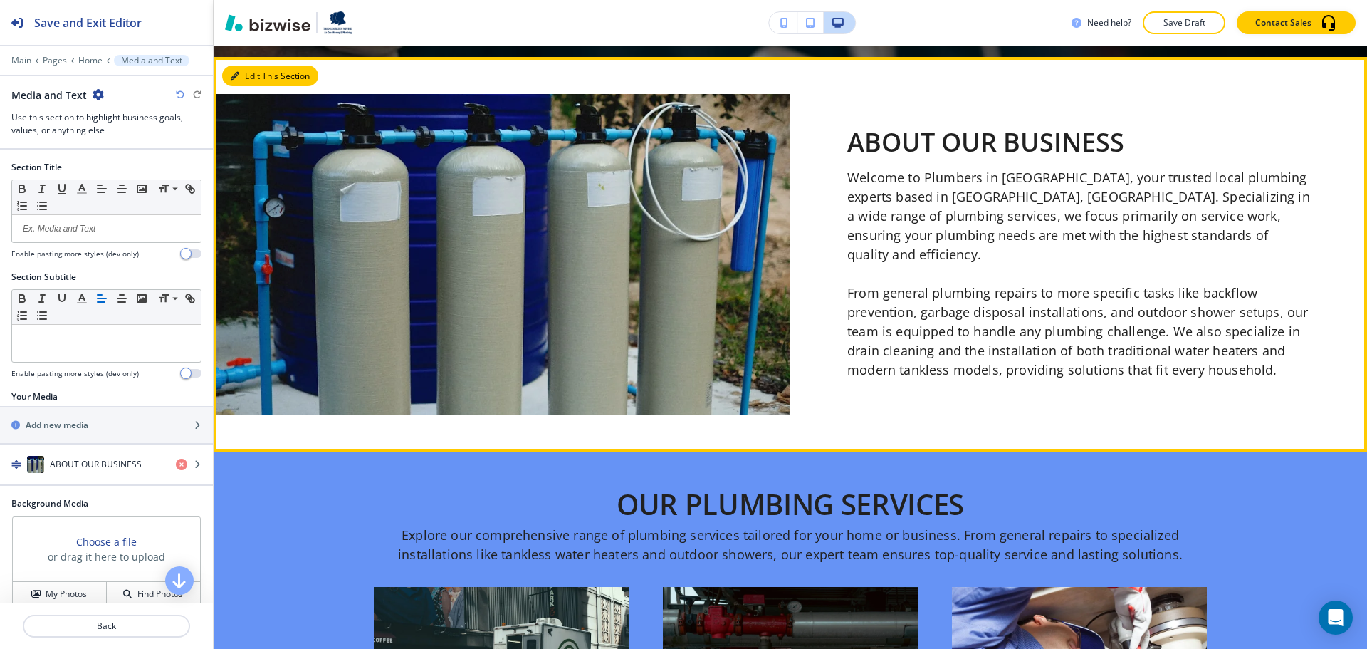
scroll to position [600, 0]
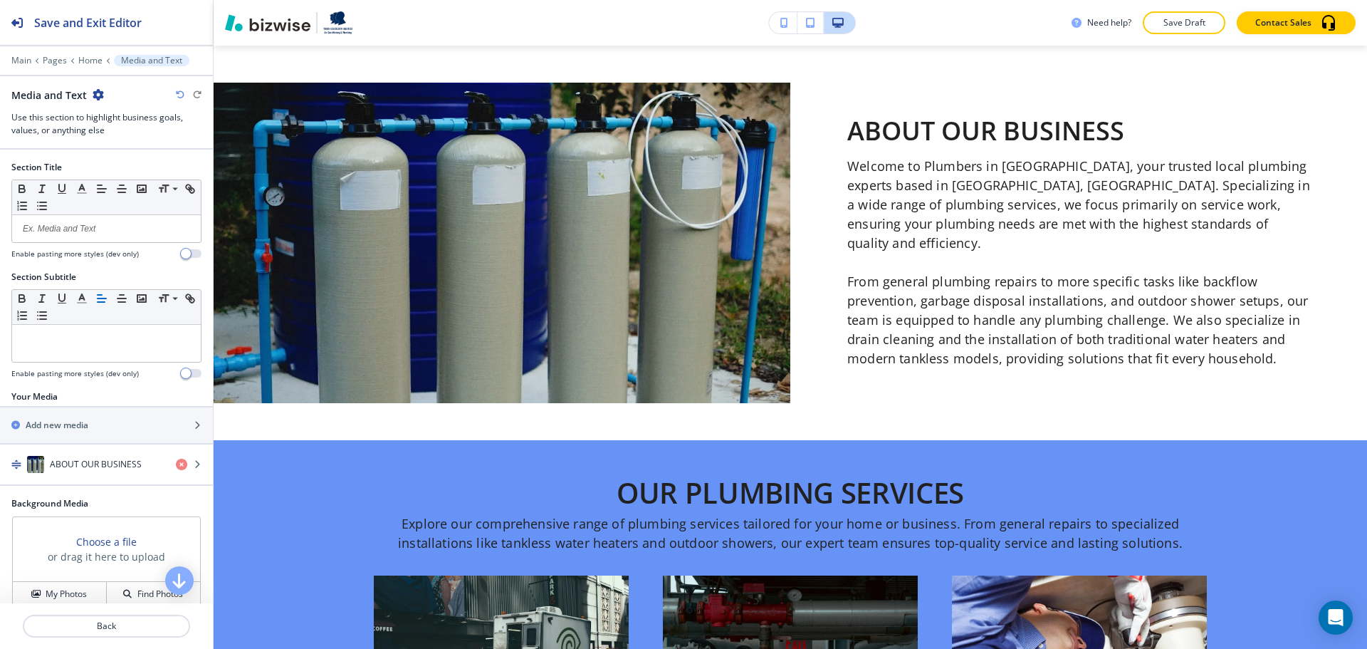
click at [95, 66] on div "Main Pages Home Media and Text" at bounding box center [106, 60] width 190 height 11
click at [95, 61] on p "Home" at bounding box center [90, 61] width 24 height 10
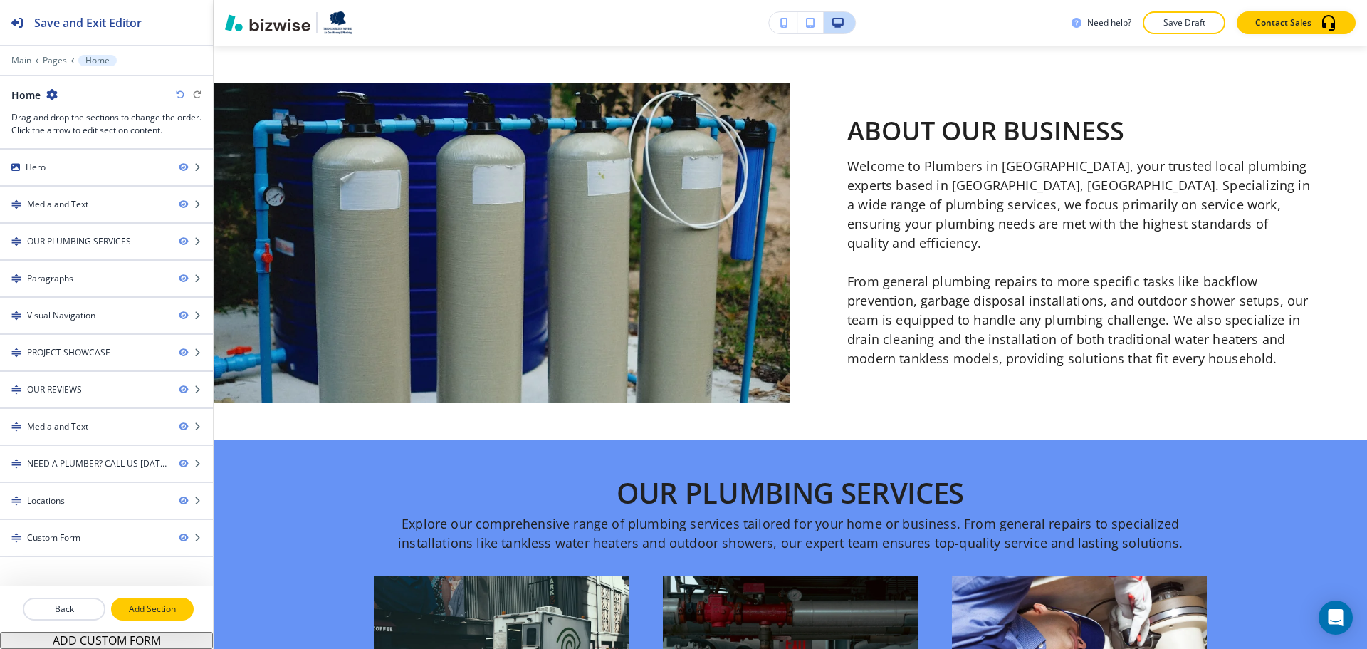
click at [143, 603] on p "Add Section" at bounding box center [153, 609] width 80 height 13
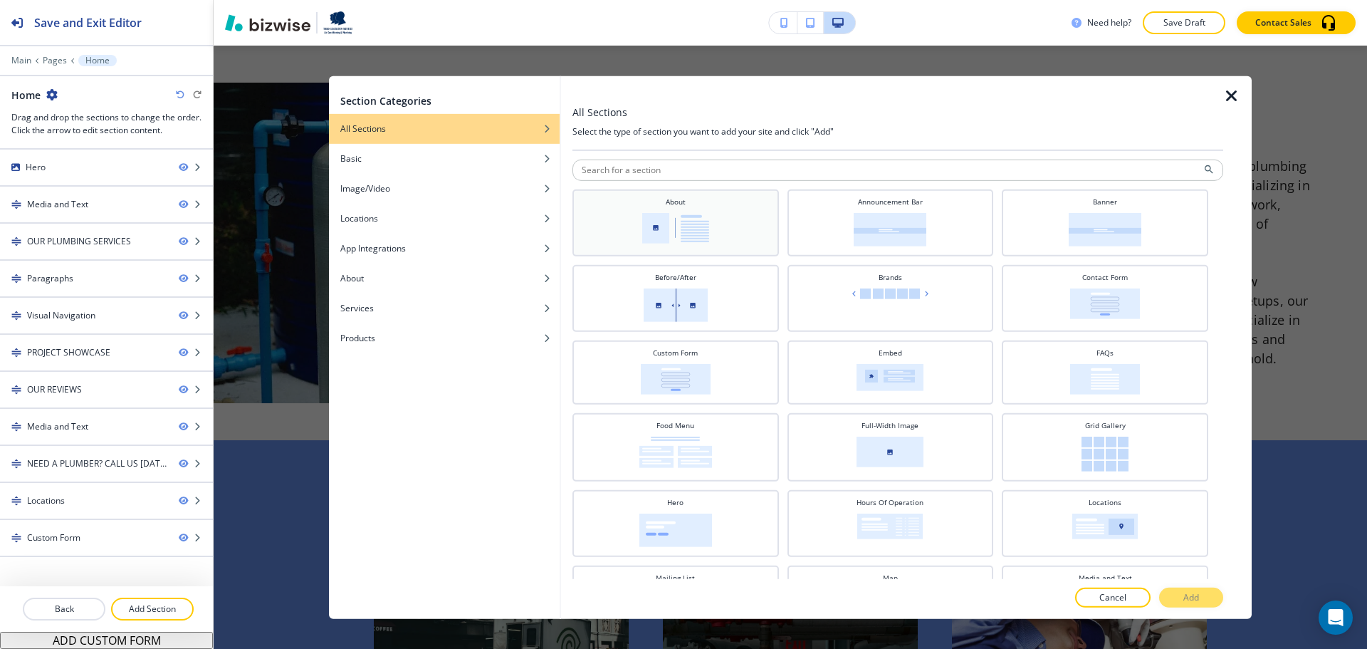
click at [716, 204] on div "About" at bounding box center [676, 221] width 192 height 50
click at [1182, 598] on button "Add" at bounding box center [1191, 598] width 64 height 20
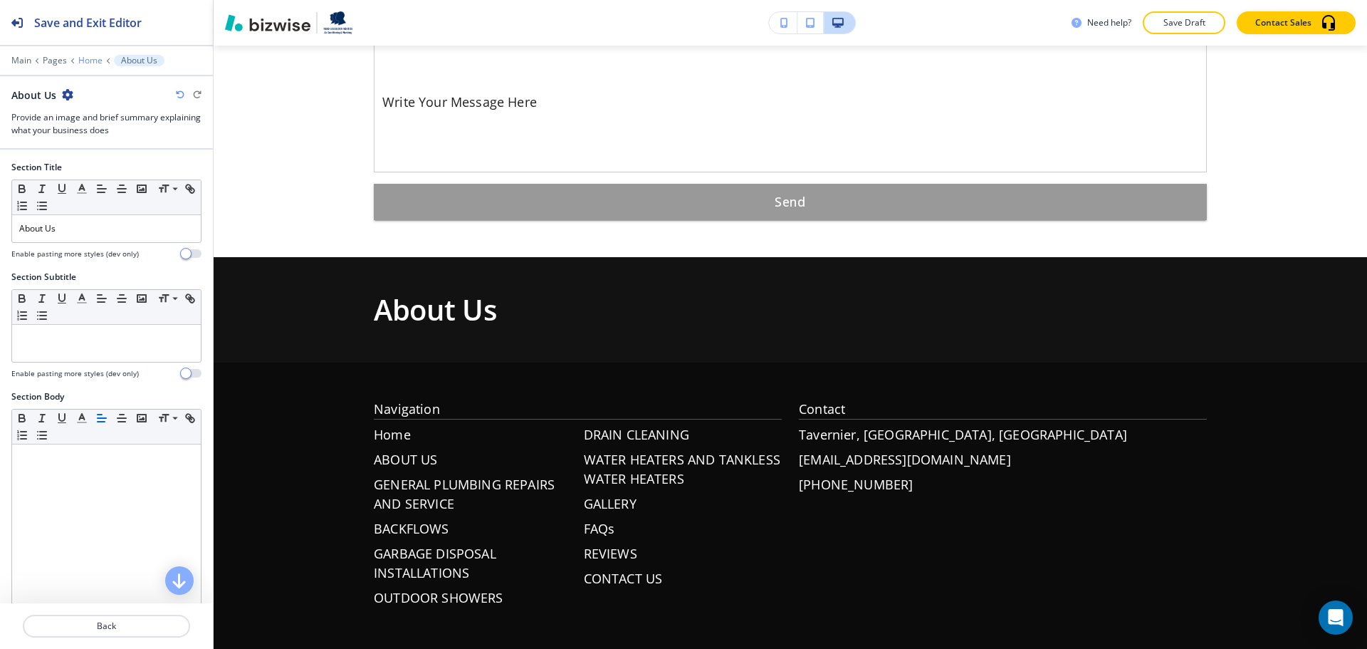
scroll to position [6458, 0]
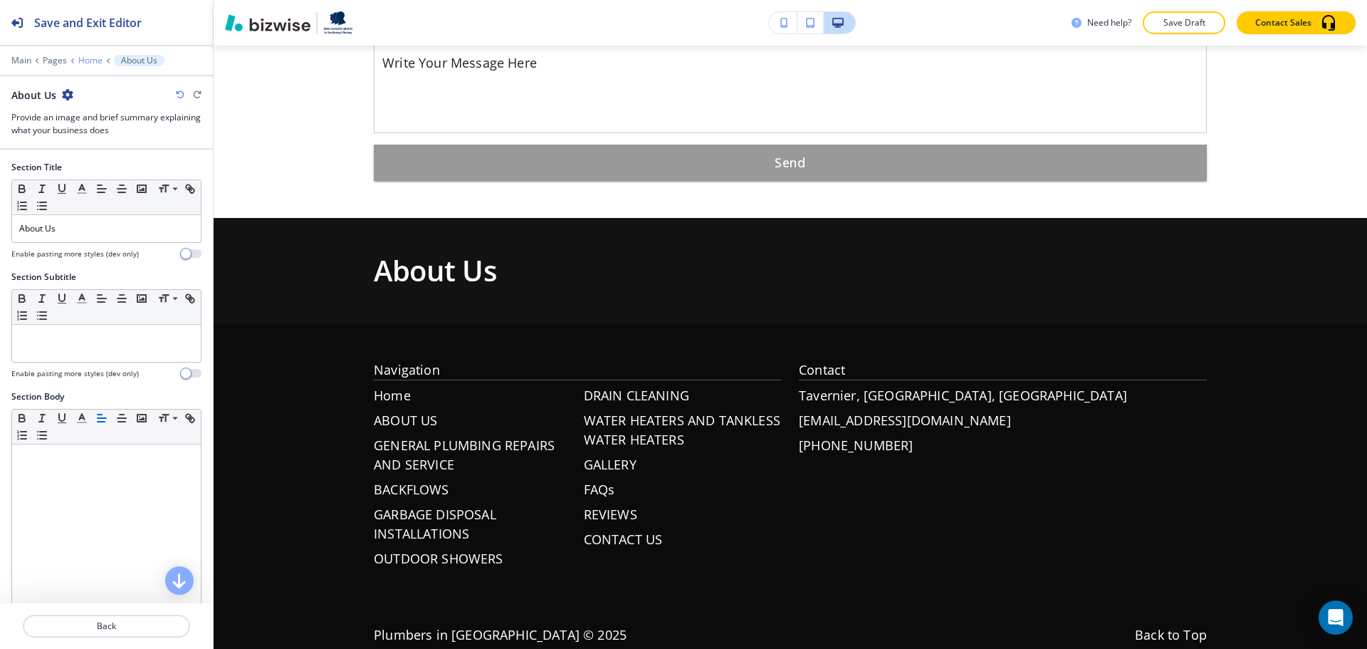
click at [96, 59] on p "Home" at bounding box center [90, 61] width 24 height 10
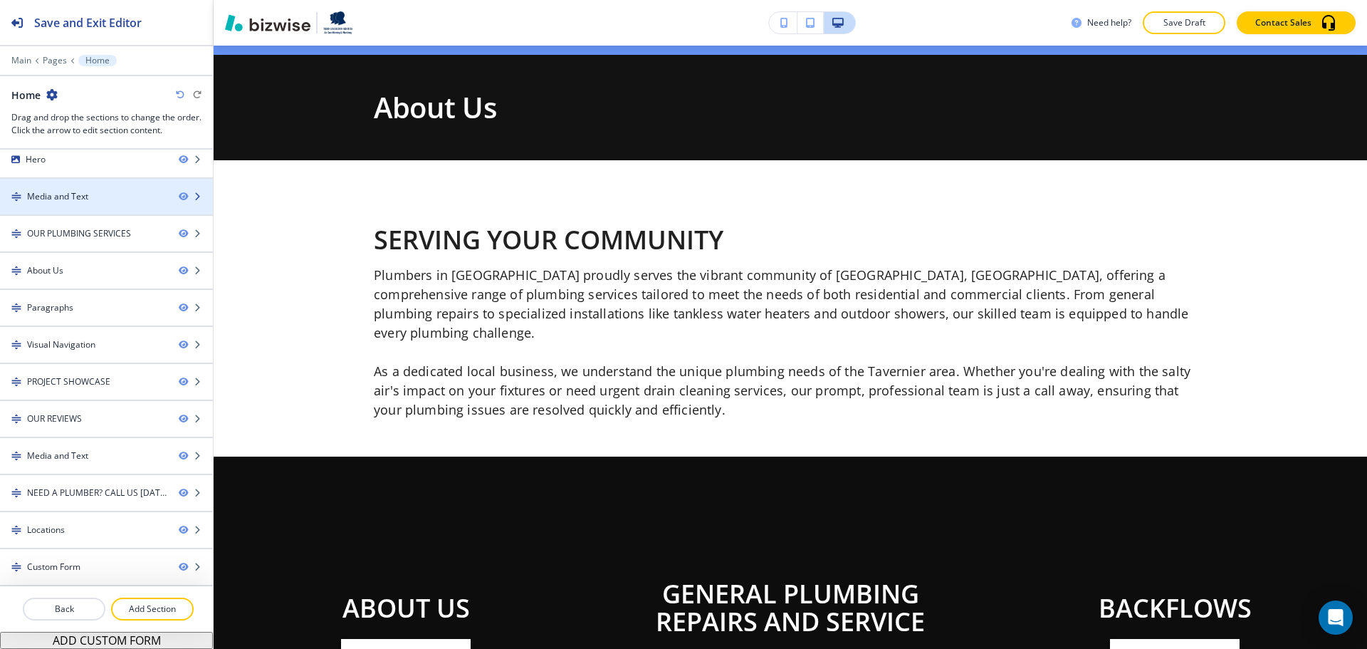
scroll to position [1867, 0]
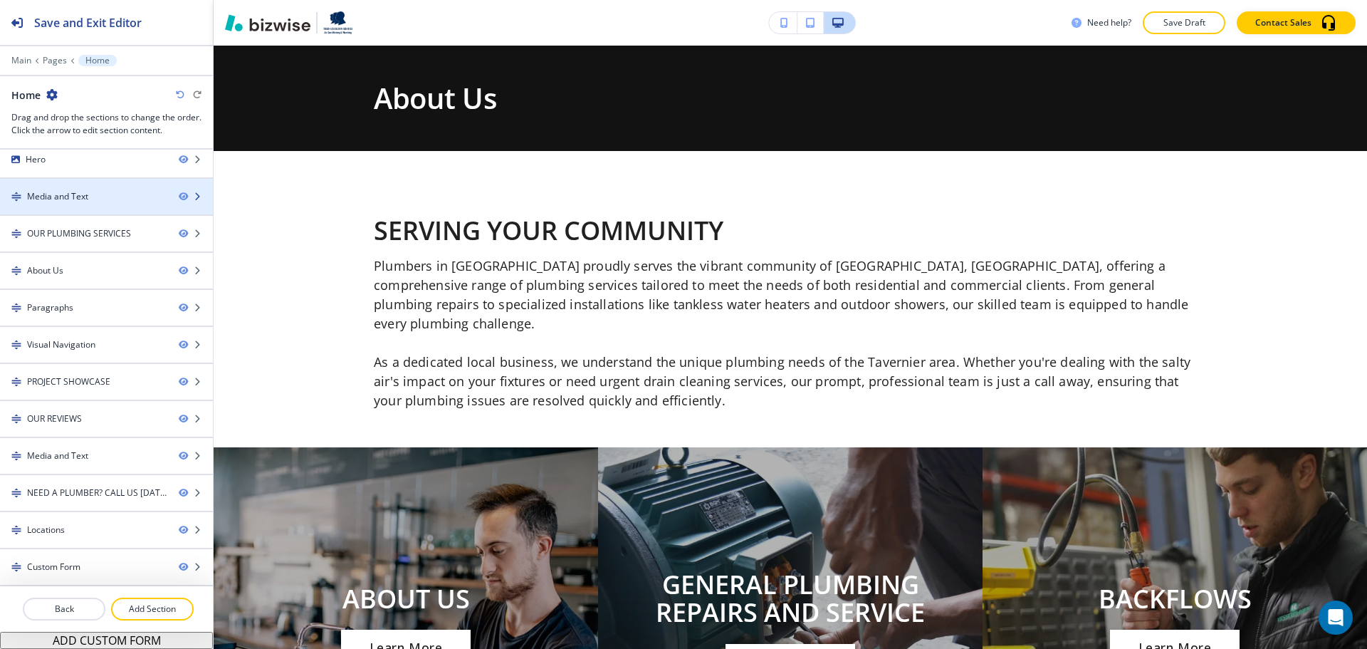
click at [86, 204] on div at bounding box center [106, 208] width 213 height 11
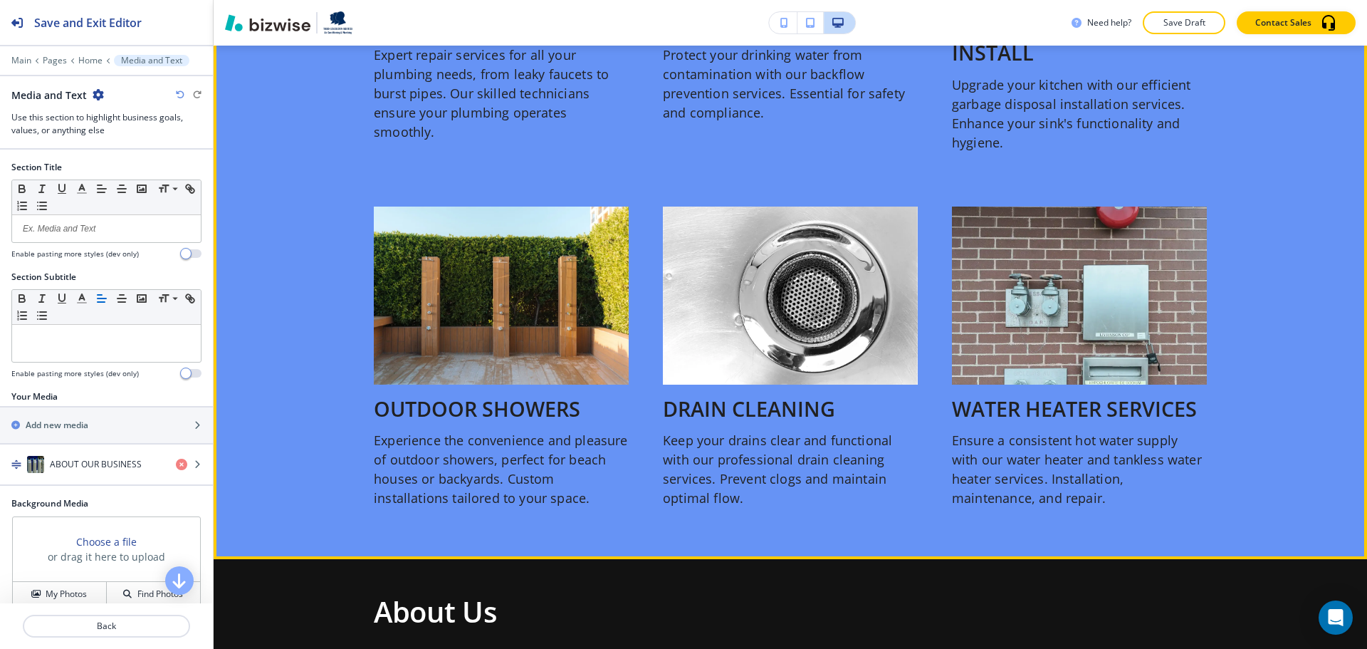
scroll to position [1597, 0]
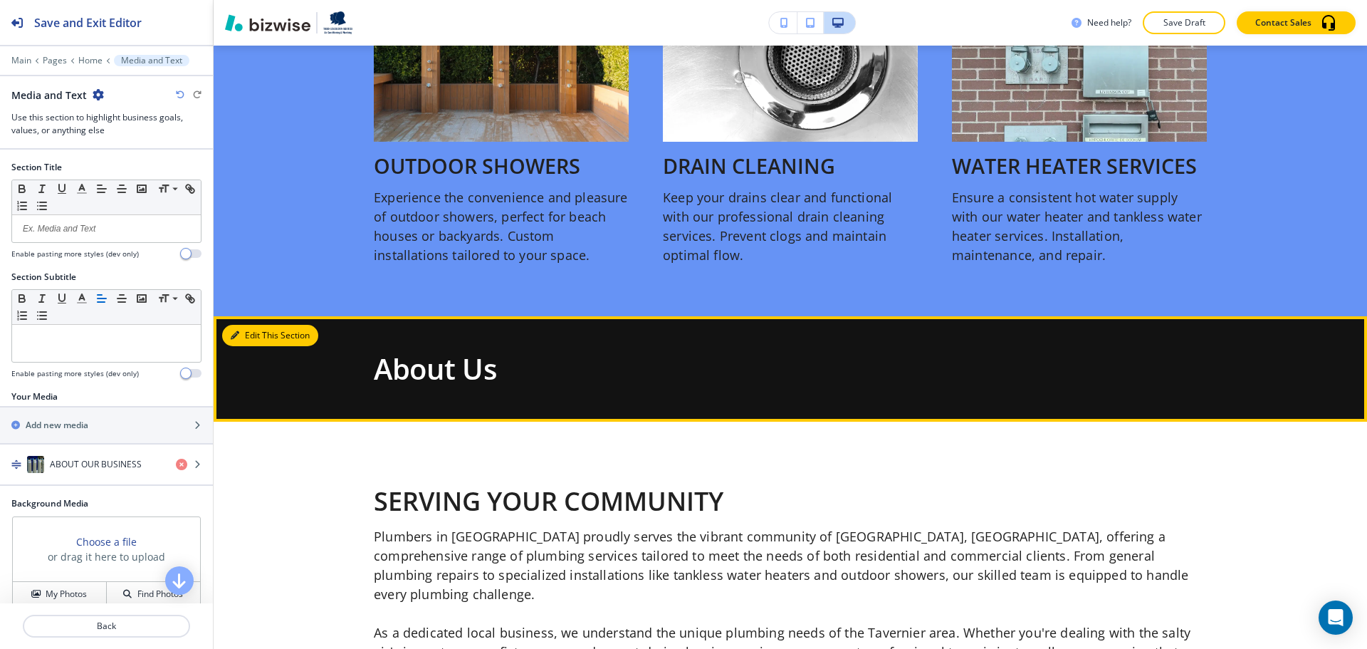
click at [228, 326] on button "Edit This Section" at bounding box center [270, 335] width 96 height 21
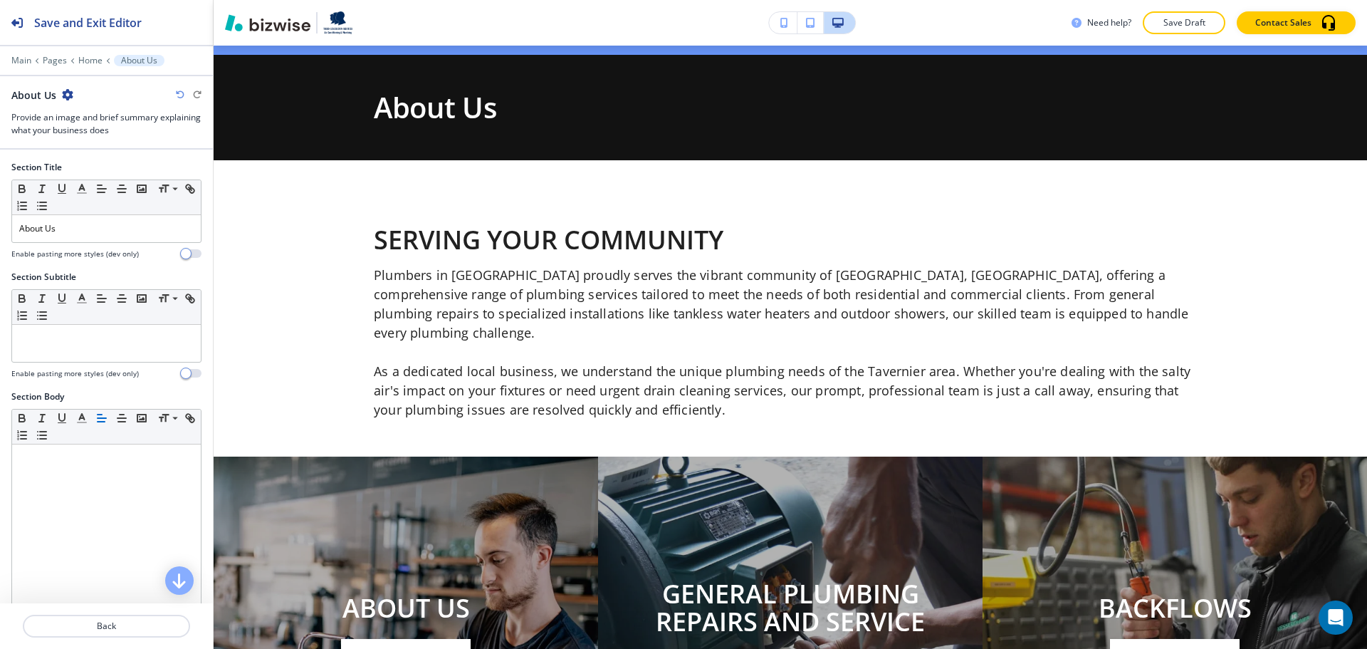
scroll to position [1867, 0]
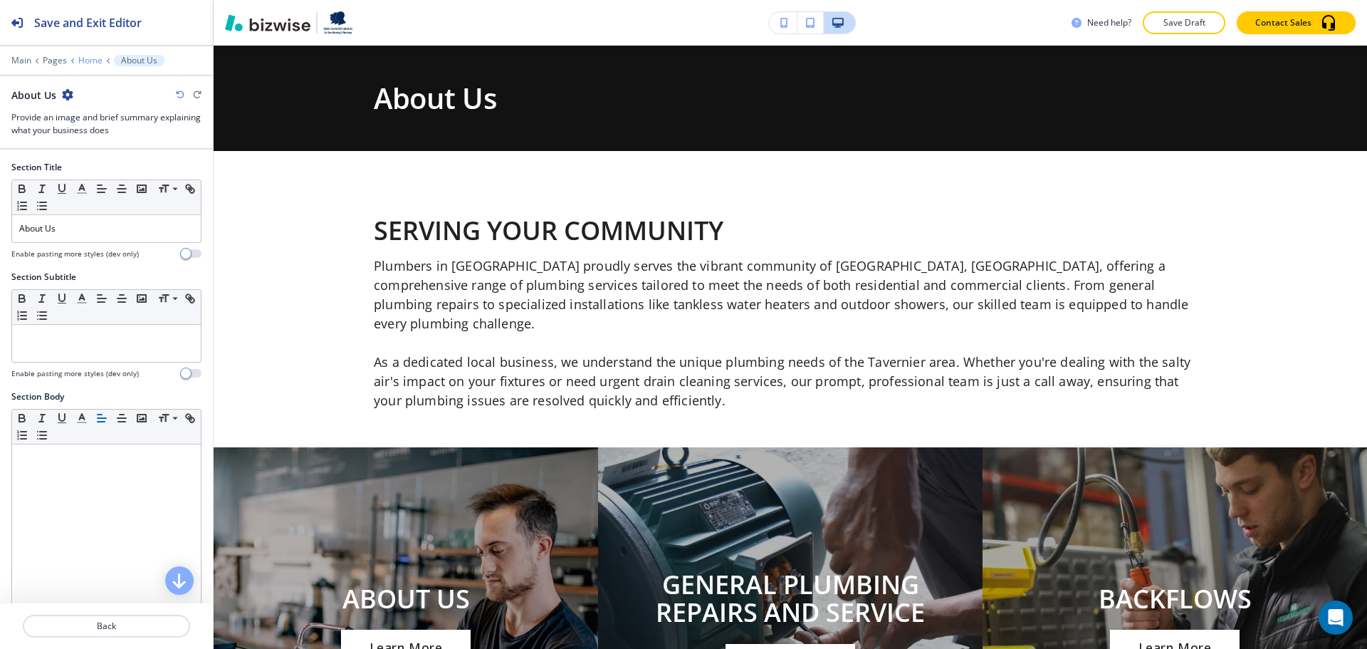
click at [95, 63] on p "Home" at bounding box center [90, 61] width 24 height 10
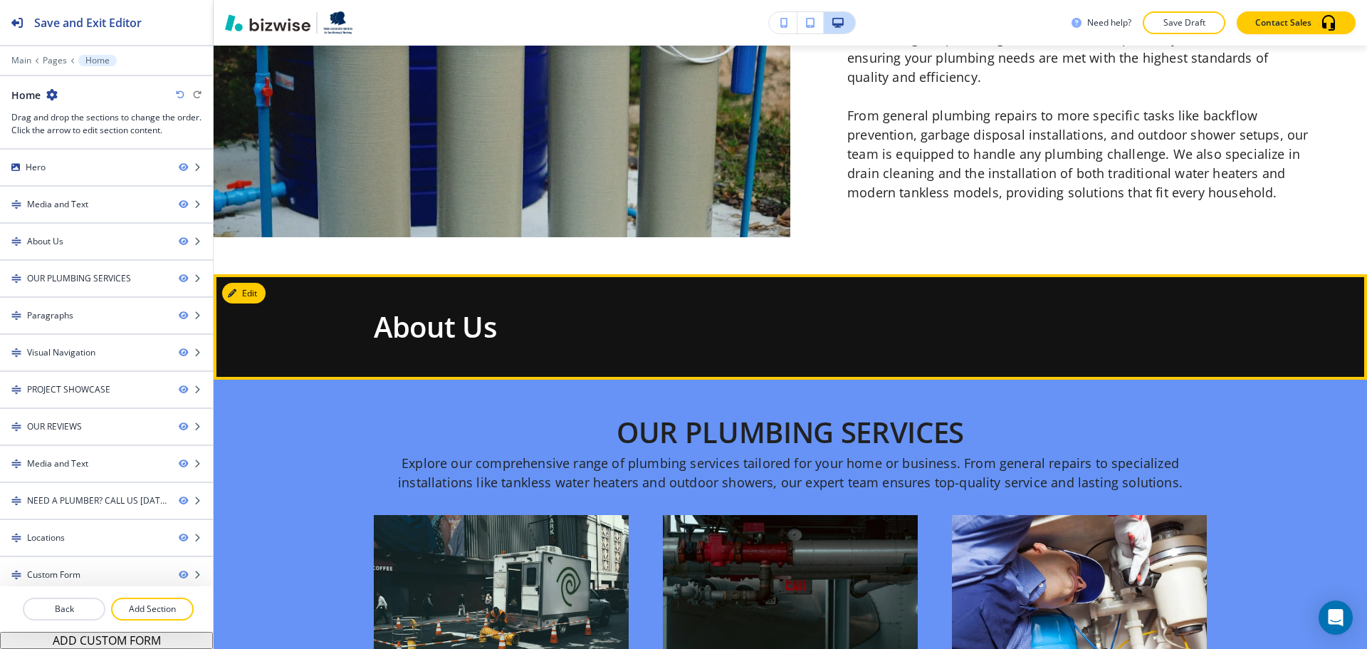
scroll to position [781, 0]
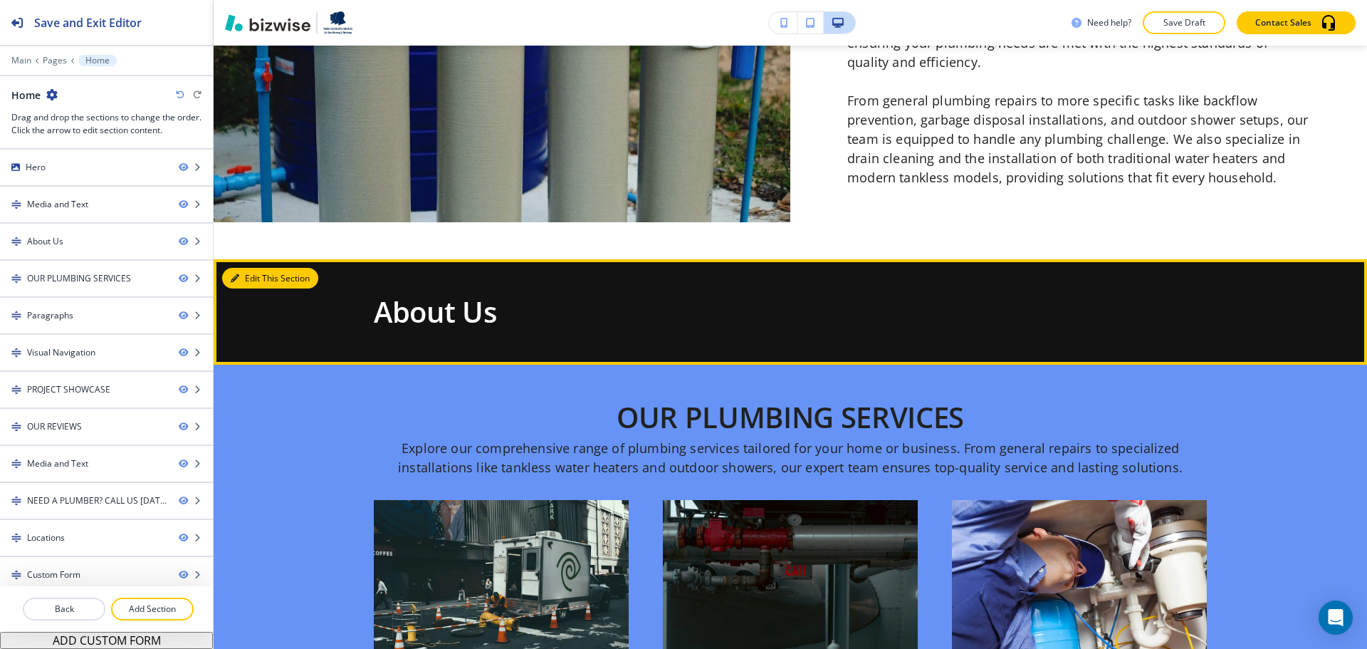
click at [261, 280] on button "Edit This Section" at bounding box center [270, 278] width 96 height 21
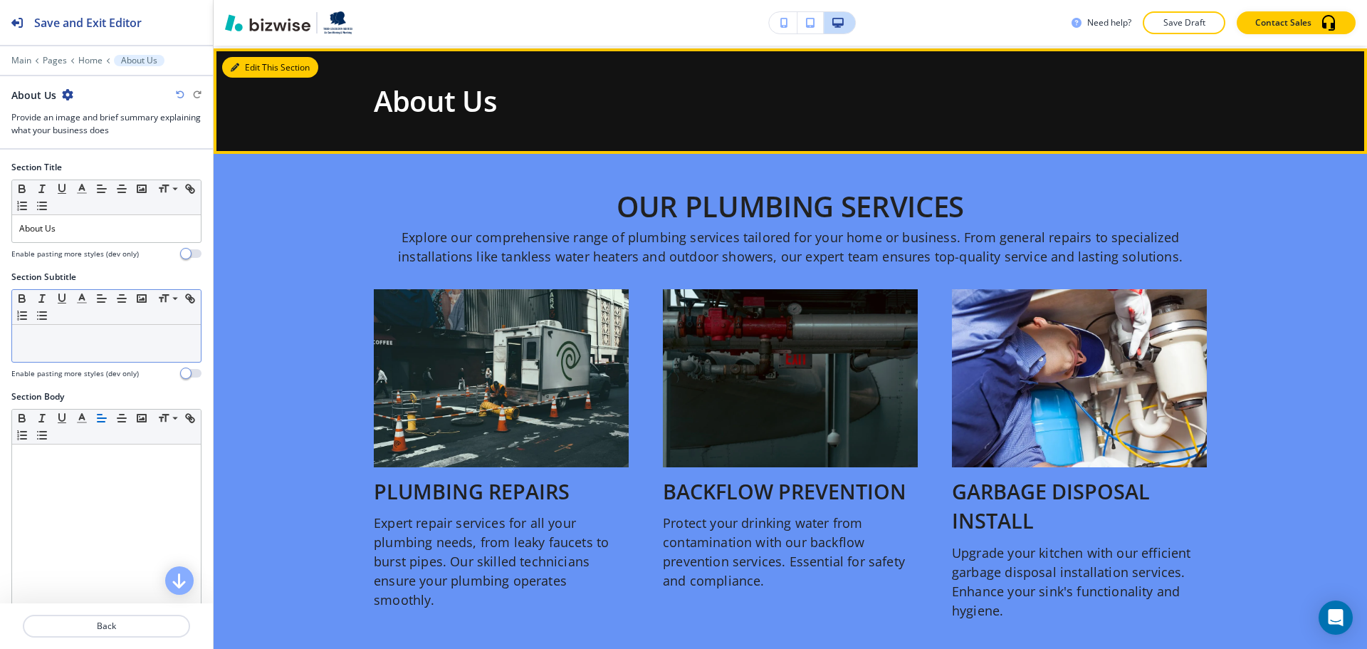
scroll to position [994, 0]
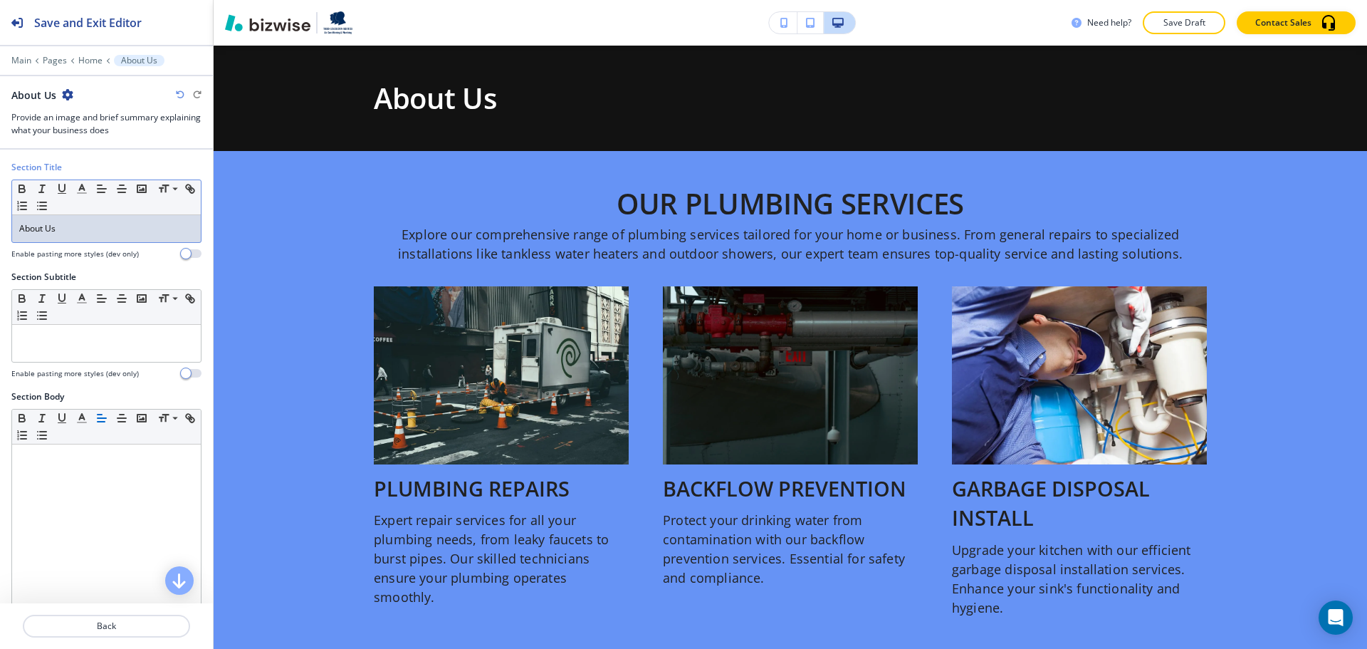
click at [130, 237] on div "About Us" at bounding box center [106, 228] width 189 height 27
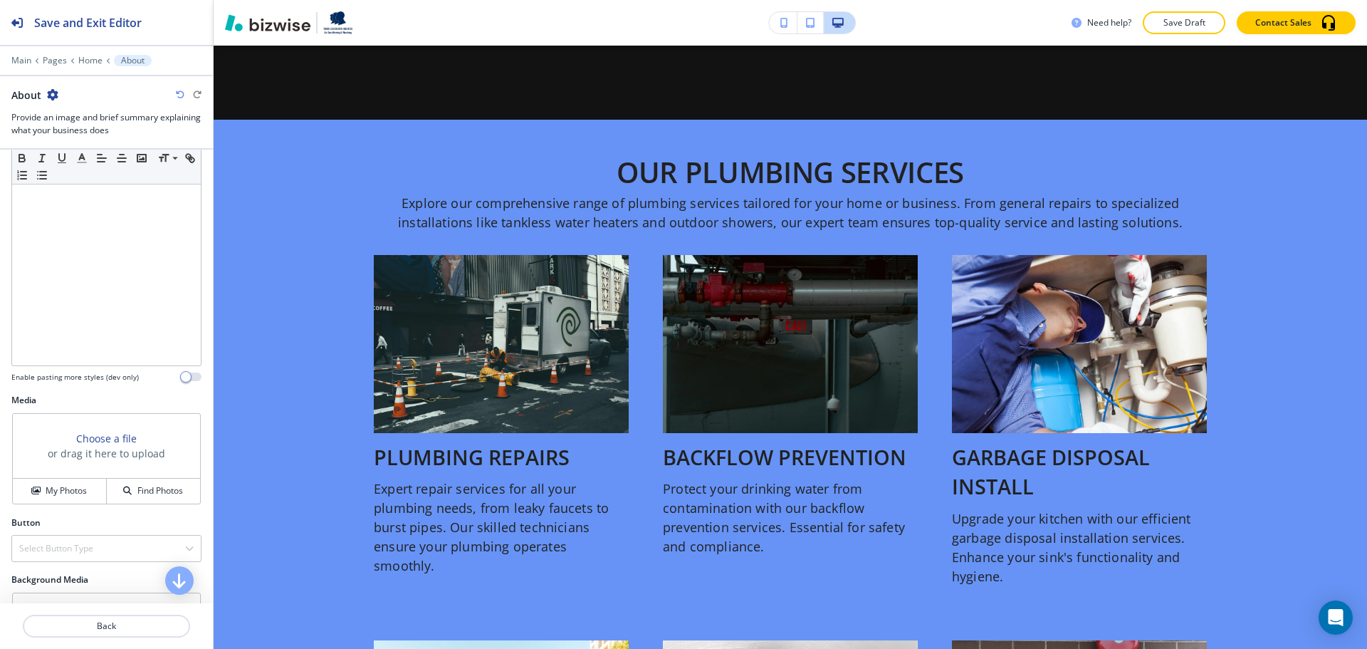
scroll to position [536, 0]
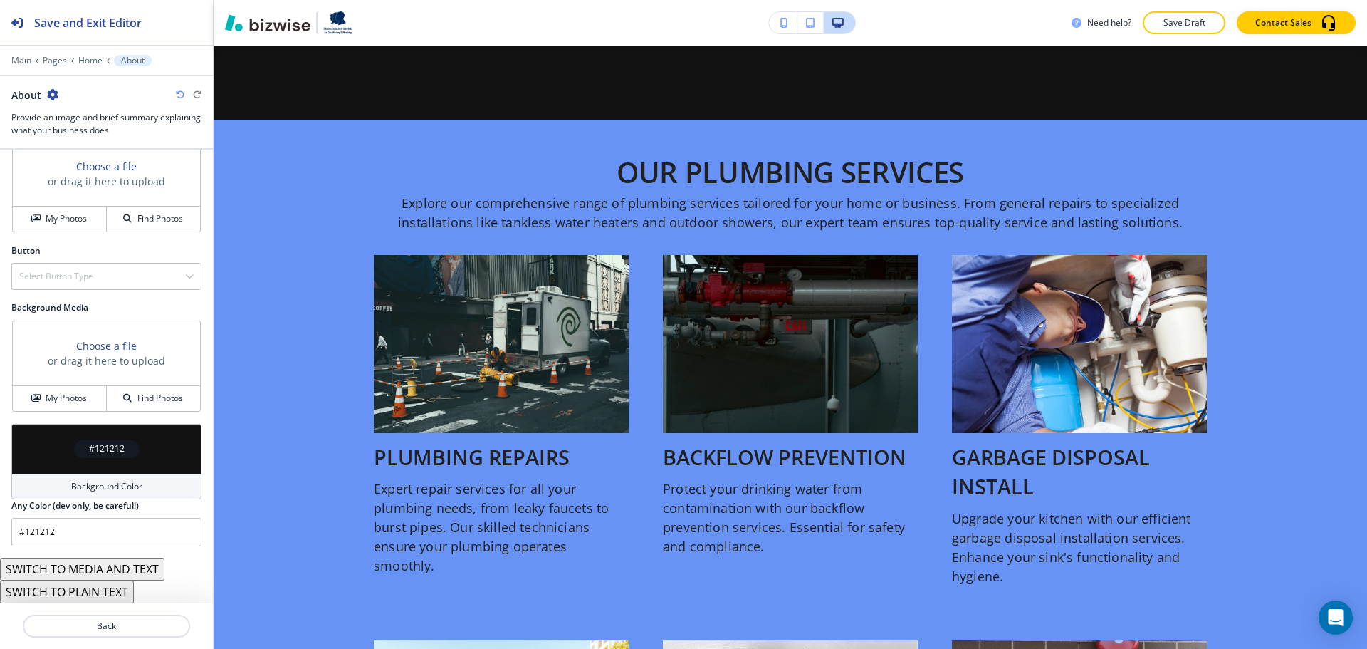
click at [85, 489] on h4 "Background Color" at bounding box center [106, 486] width 71 height 13
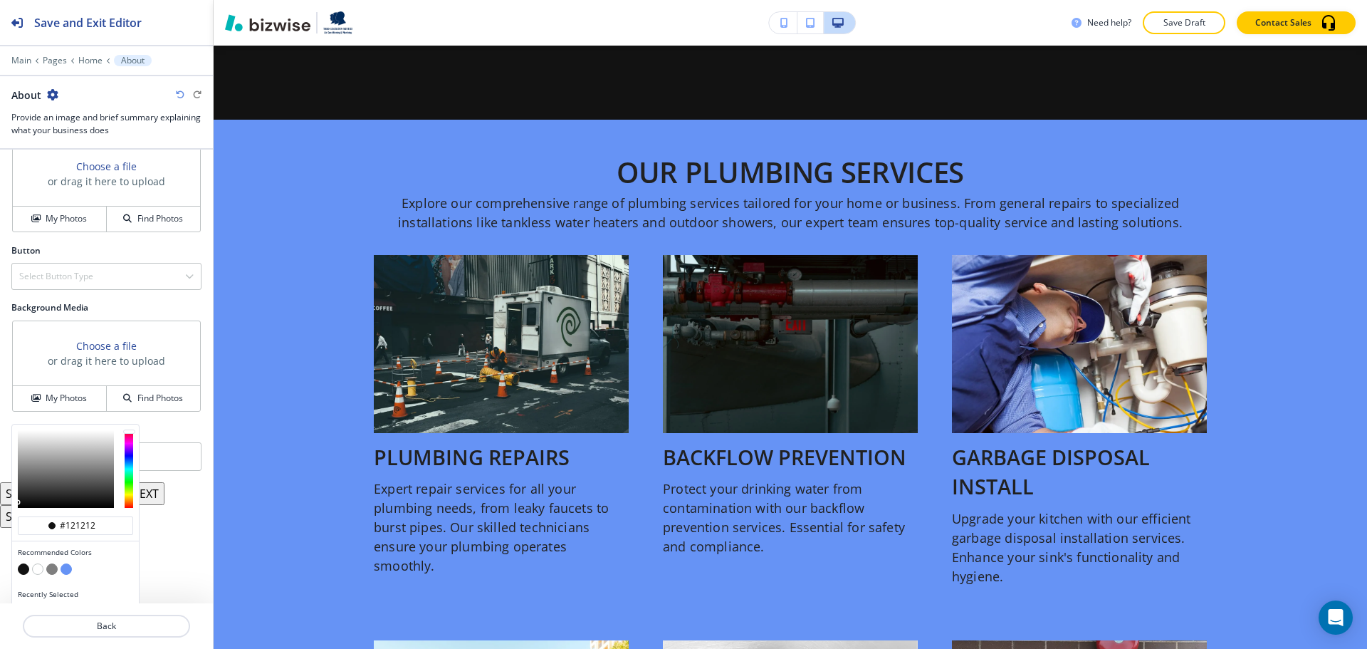
click at [41, 570] on button "button" at bounding box center [37, 568] width 11 height 11
type input "#ffffff"
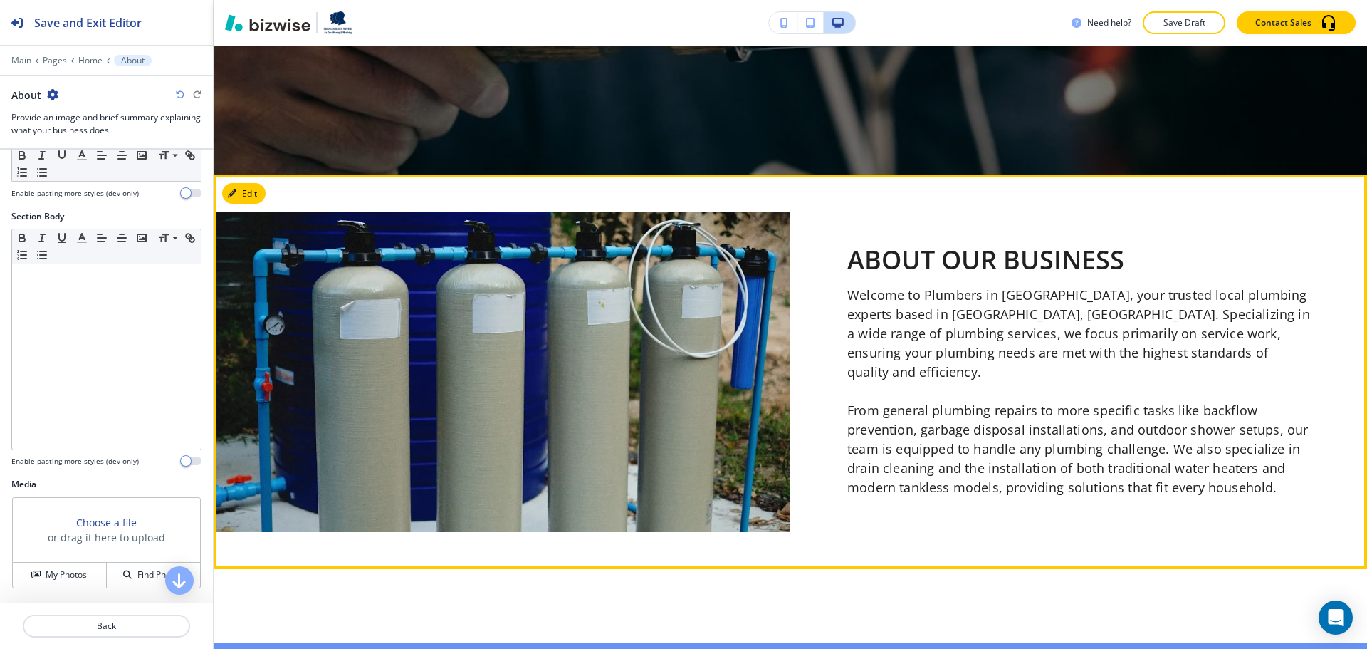
scroll to position [496, 0]
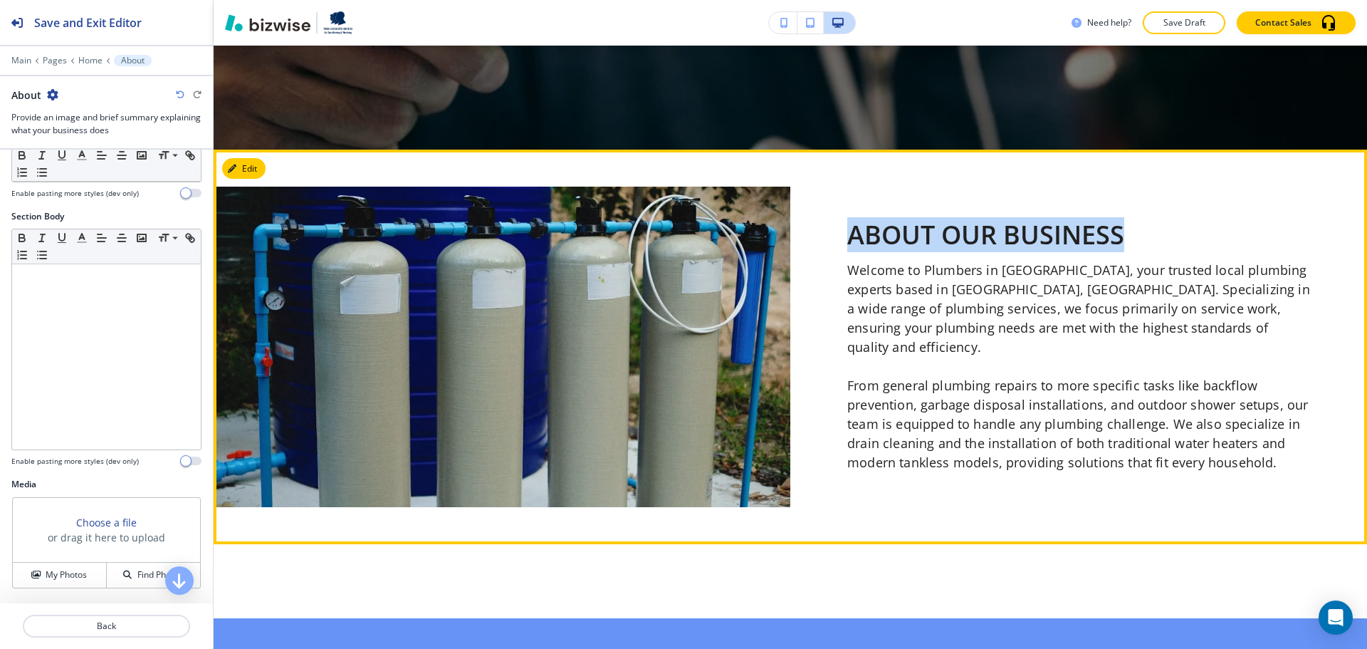
drag, startPoint x: 843, startPoint y: 243, endPoint x: 1143, endPoint y: 239, distance: 300.6
click at [1143, 239] on p "ABOUT OUR BUSINESS" at bounding box center [1079, 235] width 463 height 28
copy p "ABOUT OUR BUSINESS"
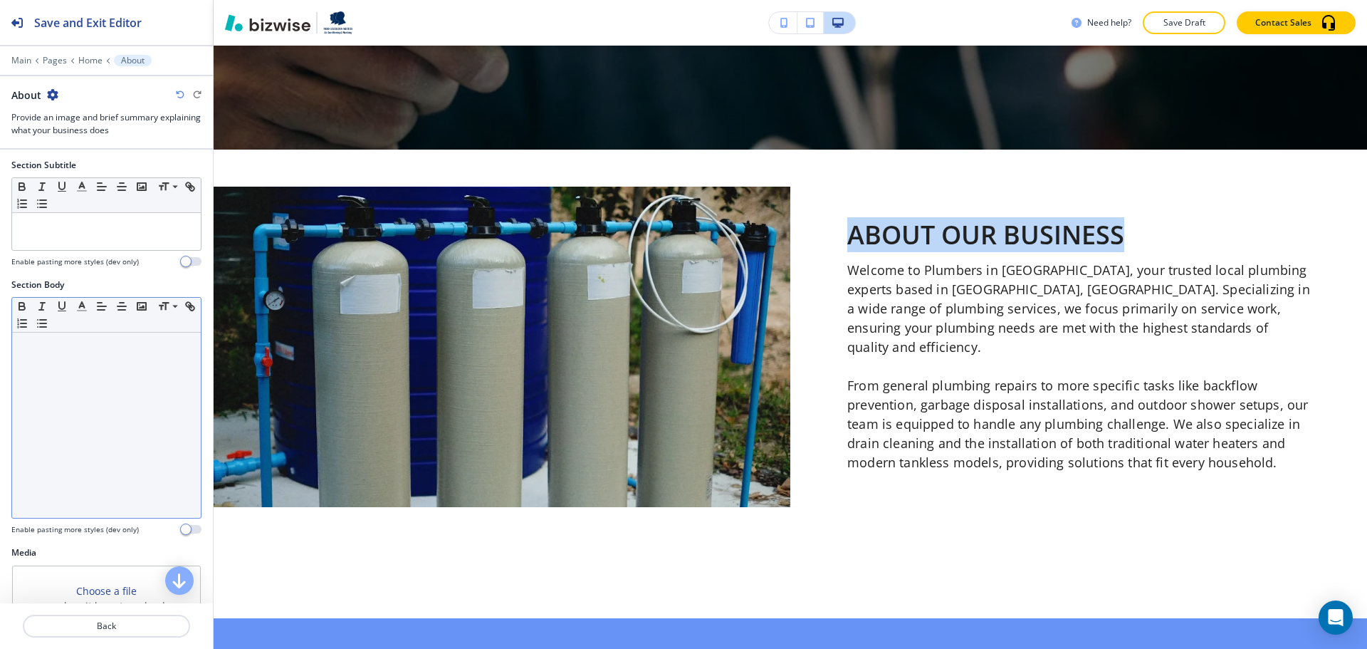
scroll to position [0, 0]
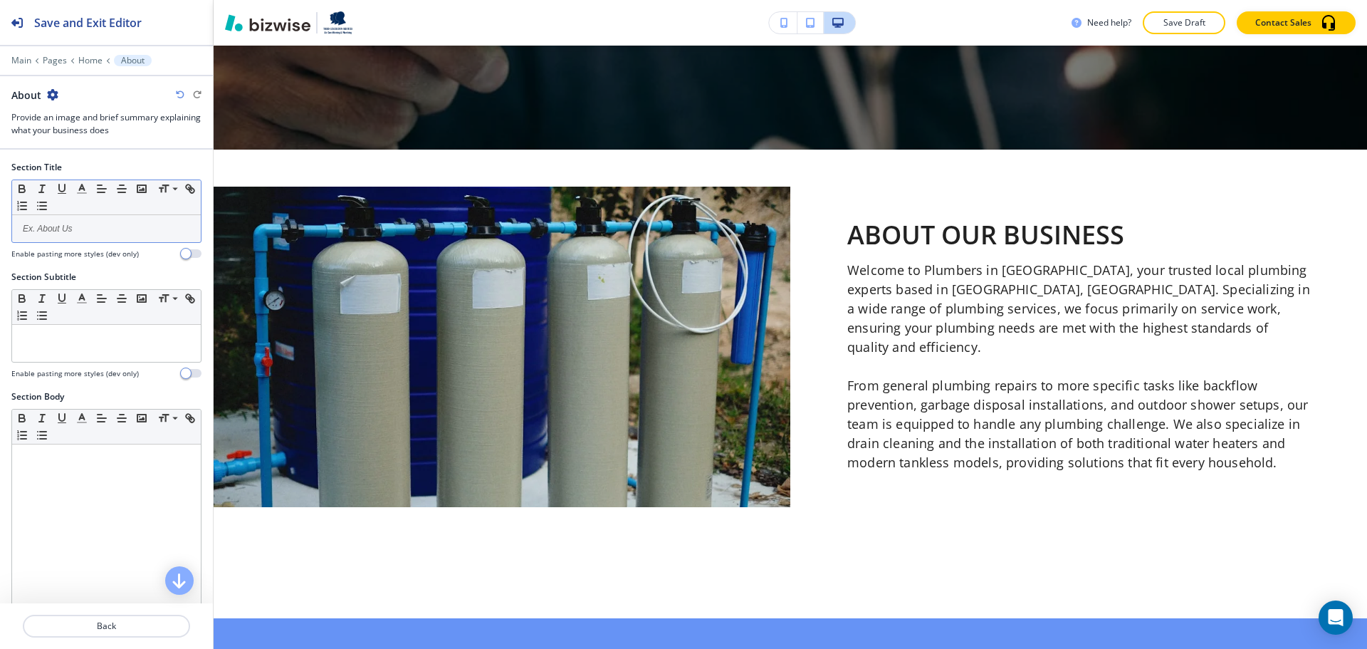
click at [107, 226] on p at bounding box center [106, 228] width 174 height 13
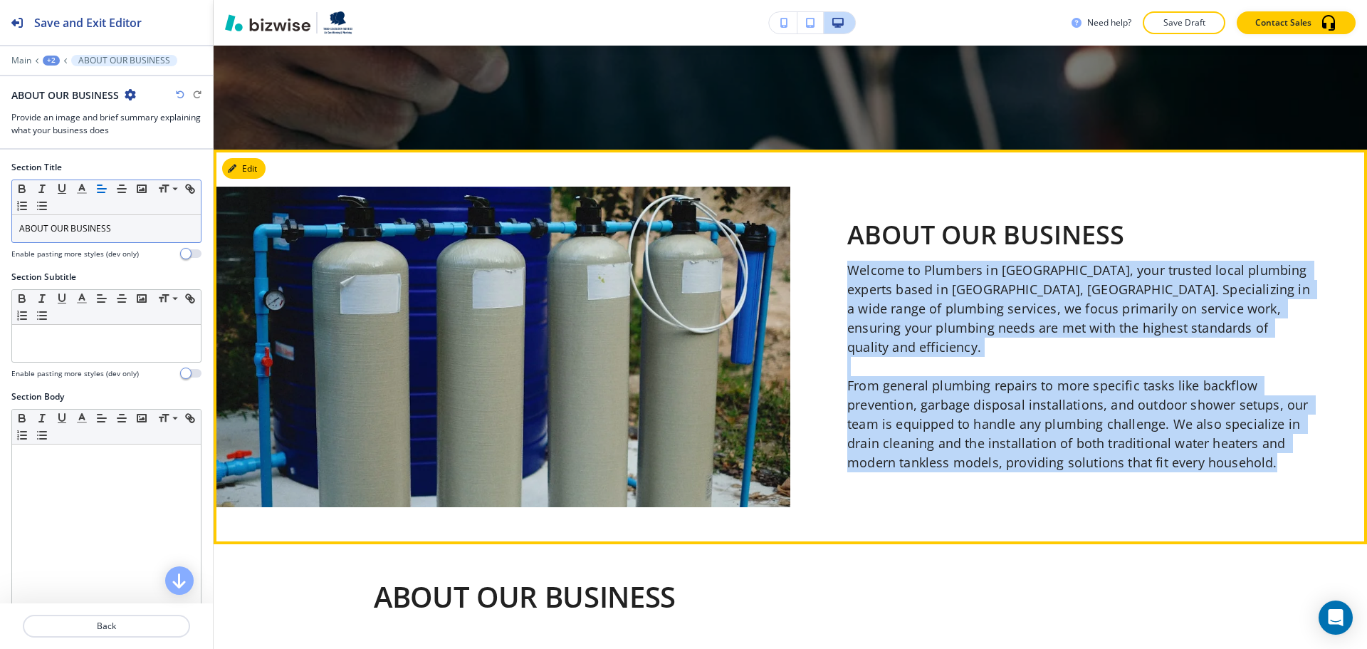
drag, startPoint x: 845, startPoint y: 283, endPoint x: 1276, endPoint y: 454, distance: 463.3
click at [1276, 454] on p "Welcome to Plumbers in [GEOGRAPHIC_DATA], your trusted local plumbing experts b…" at bounding box center [1079, 367] width 463 height 212
copy p "Welcome to Plumbers in [GEOGRAPHIC_DATA], your trusted local plumbing experts b…"
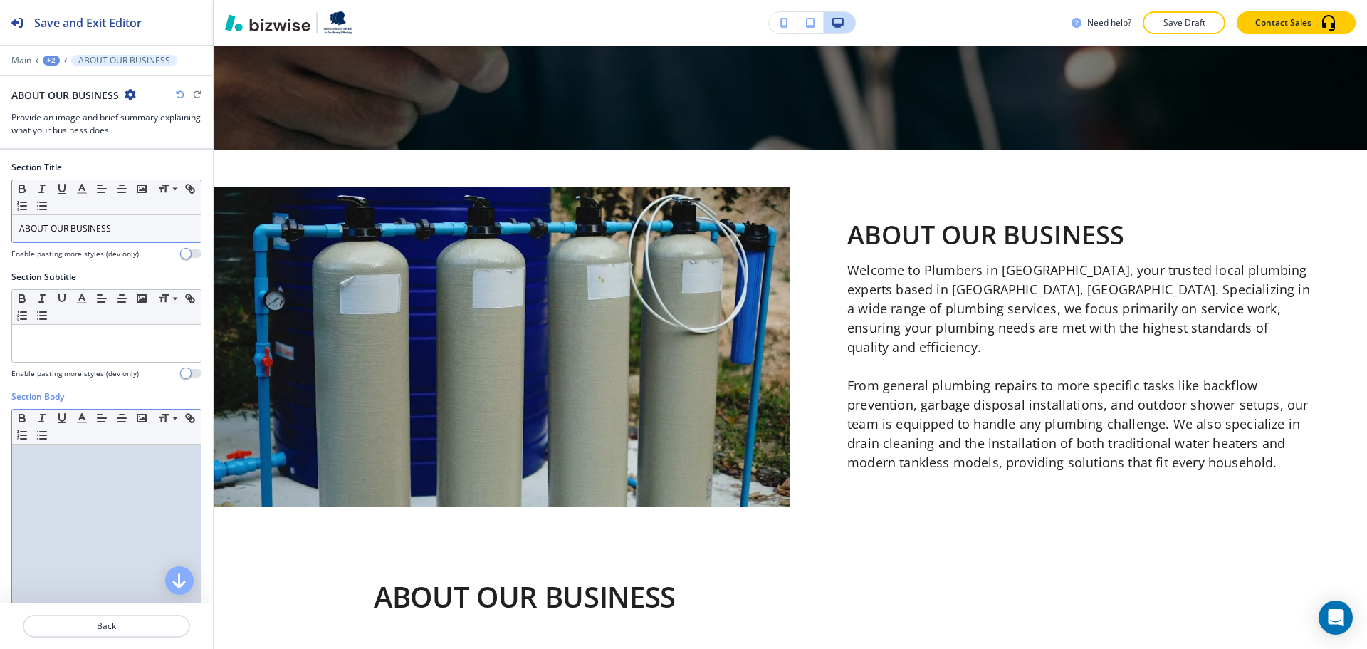
click at [95, 468] on div at bounding box center [106, 536] width 189 height 185
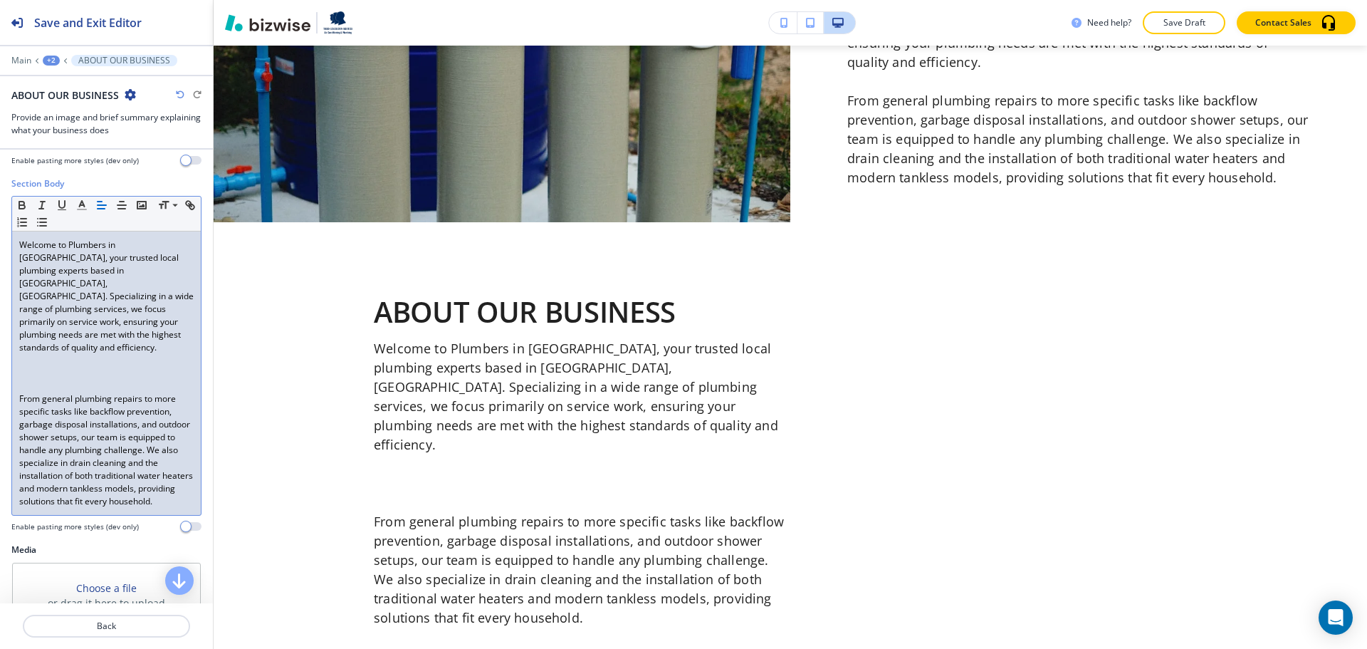
scroll to position [214, 0]
click at [73, 379] on p at bounding box center [106, 385] width 174 height 13
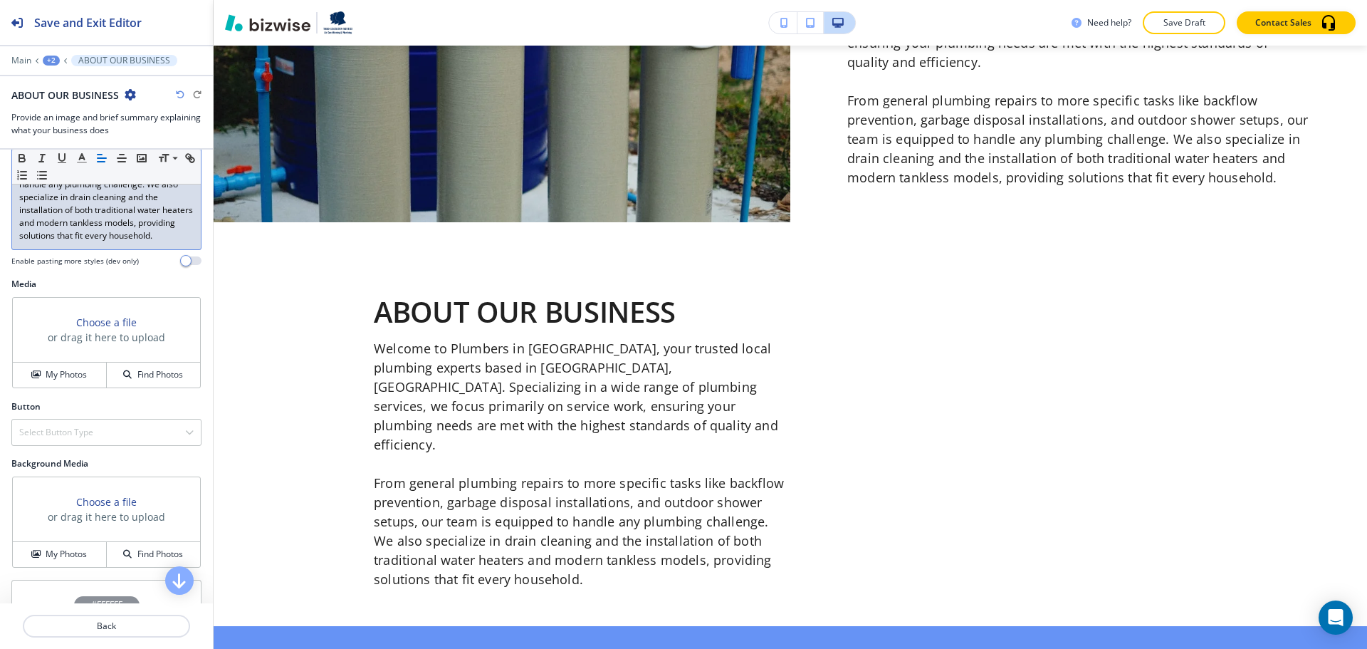
scroll to position [499, 0]
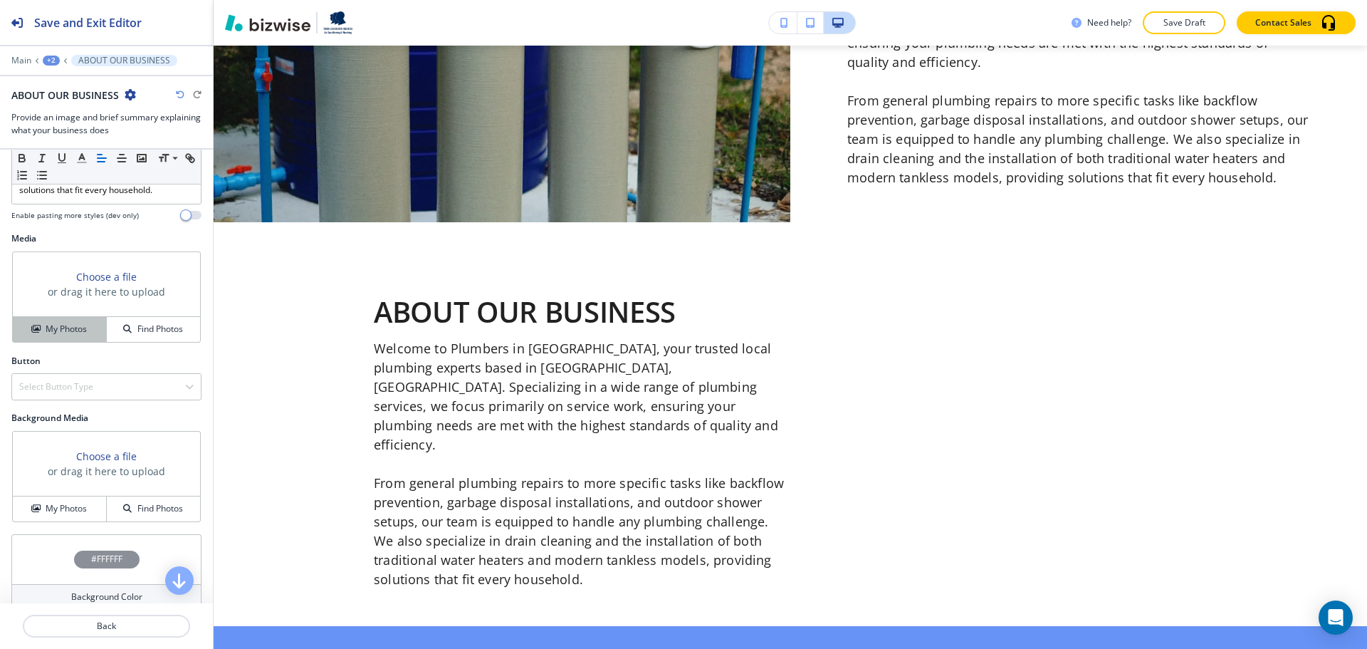
click at [70, 323] on h4 "My Photos" at bounding box center [66, 329] width 41 height 13
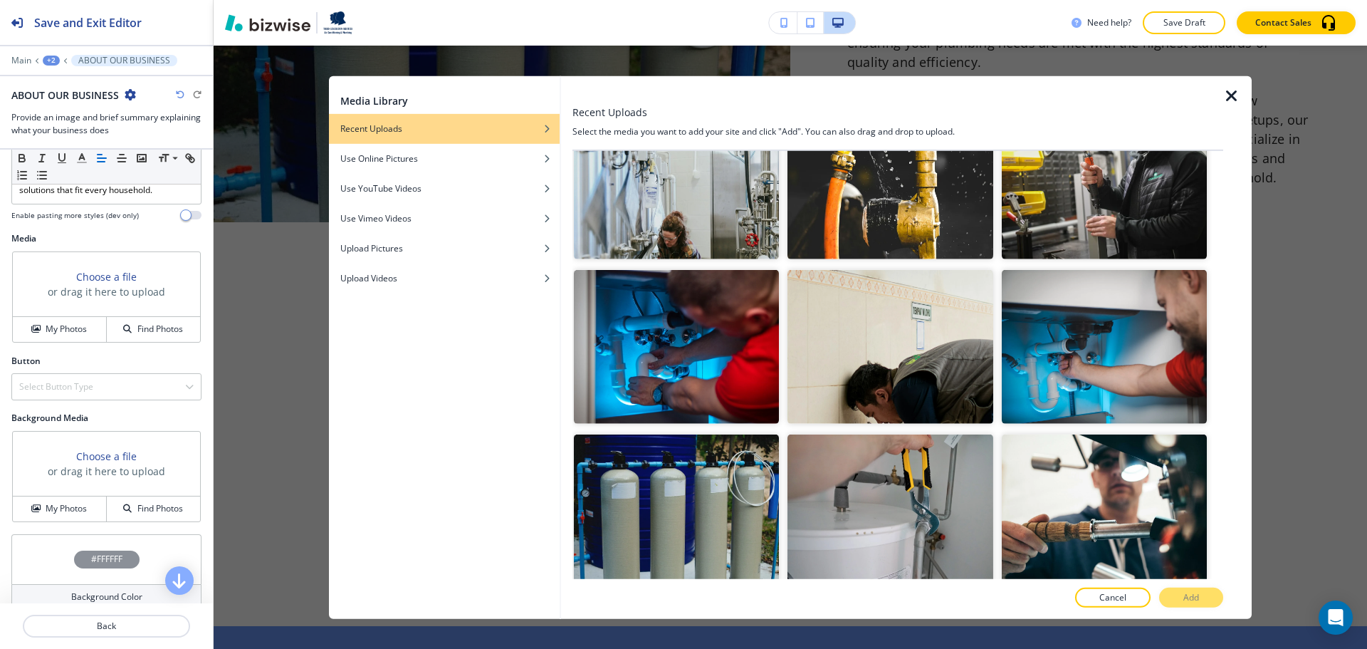
scroll to position [1282, 0]
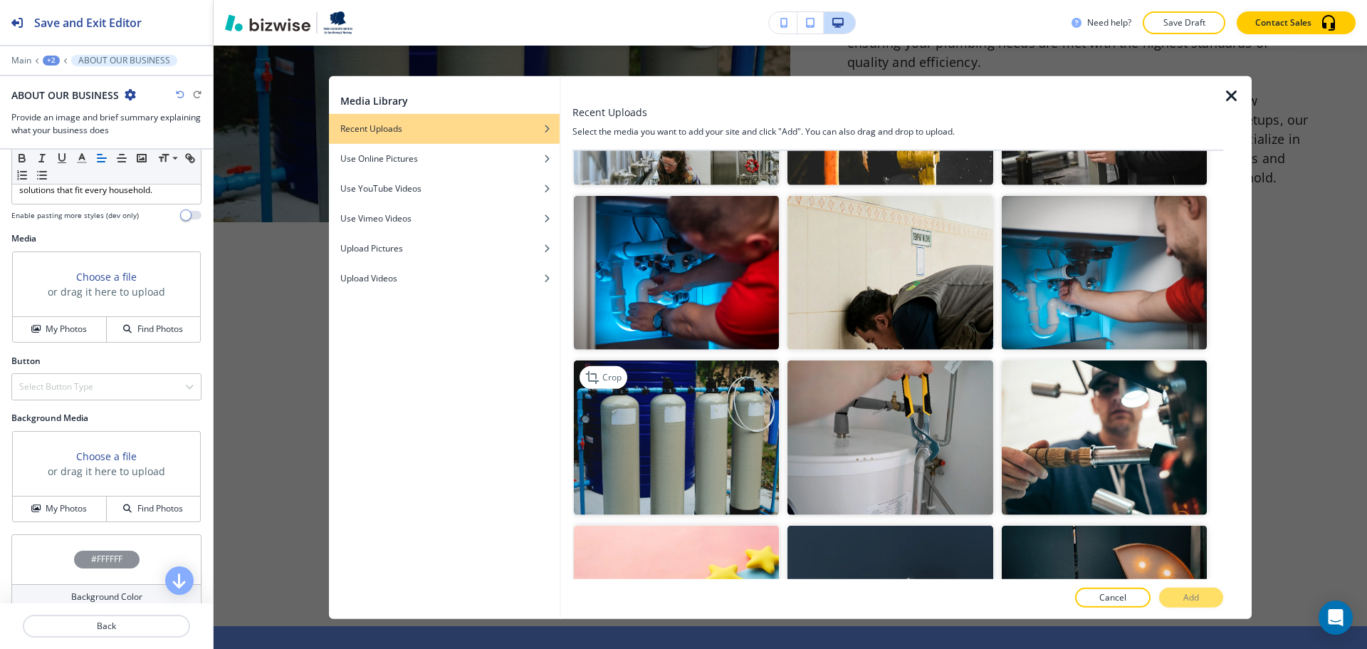
click at [724, 382] on img "button" at bounding box center [676, 437] width 205 height 154
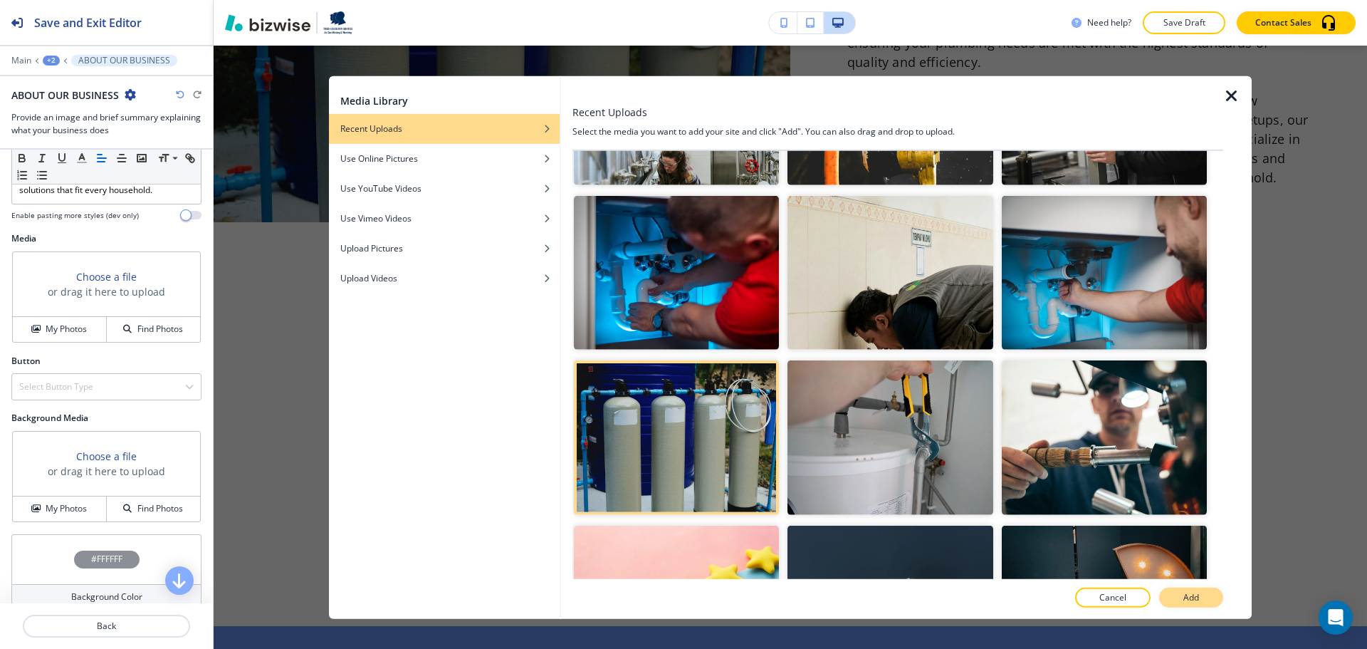
click at [1186, 597] on p "Add" at bounding box center [1192, 597] width 16 height 13
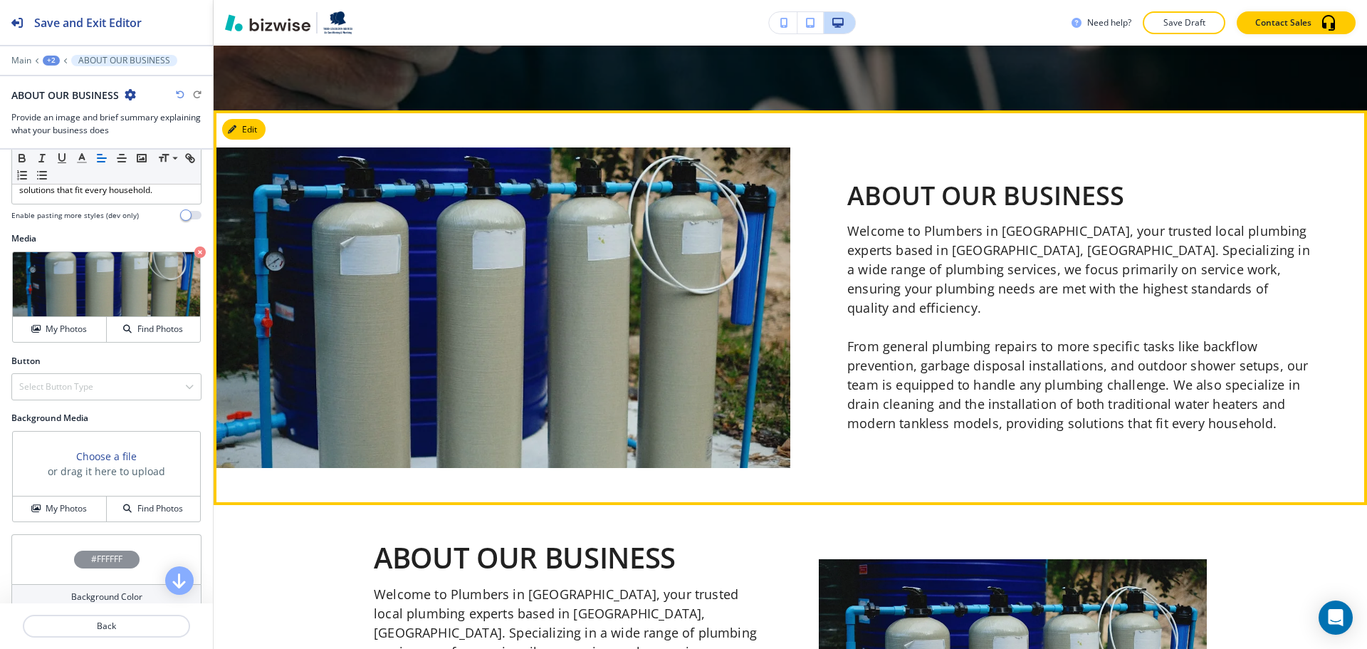
scroll to position [496, 0]
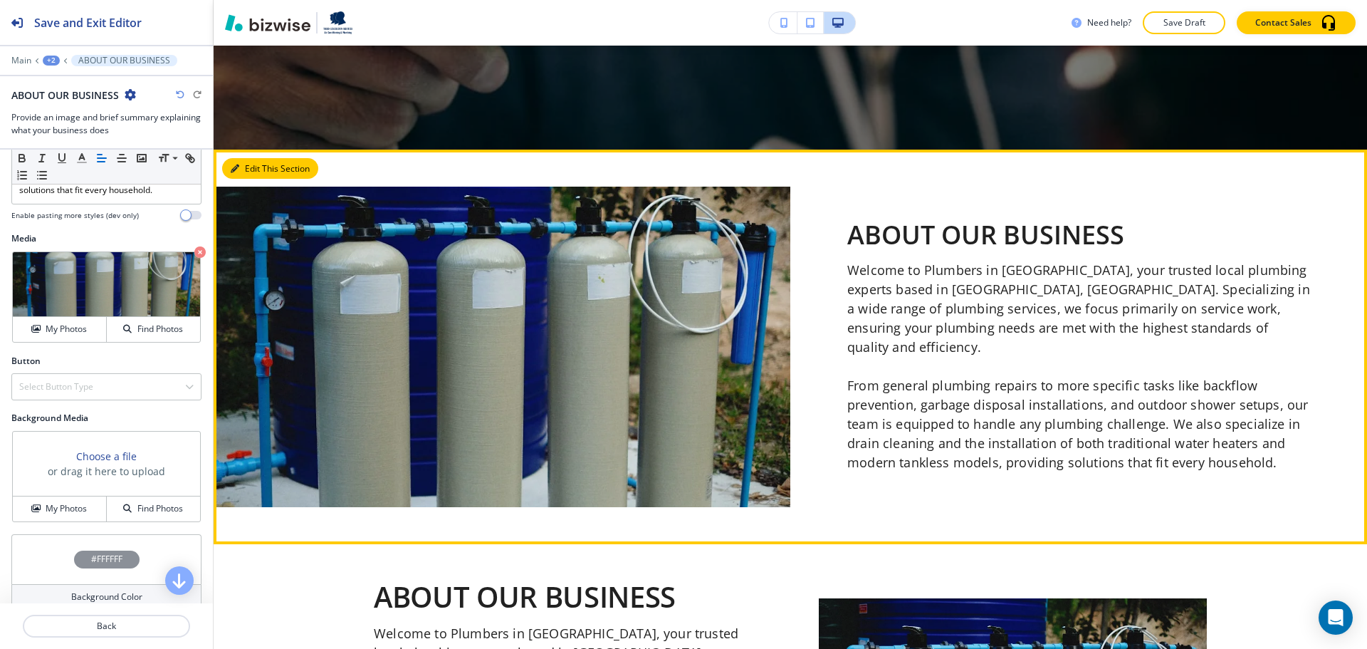
click at [245, 165] on button "Edit This Section" at bounding box center [270, 168] width 96 height 21
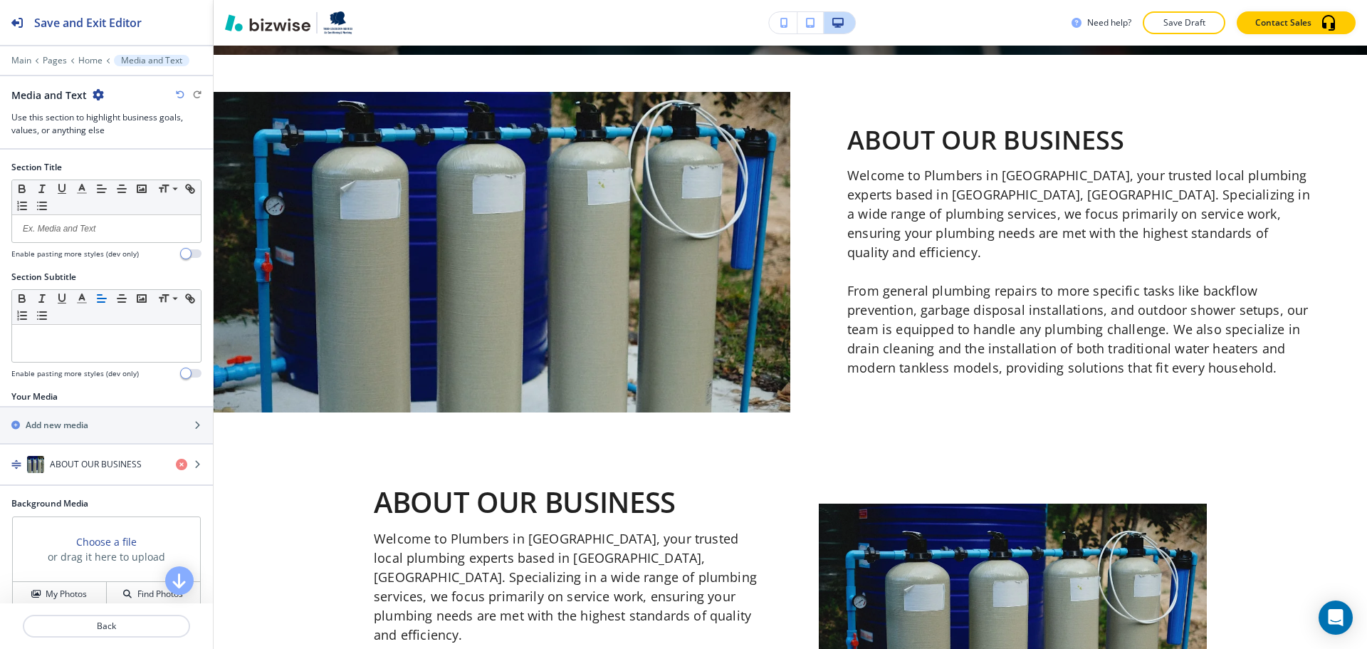
scroll to position [600, 0]
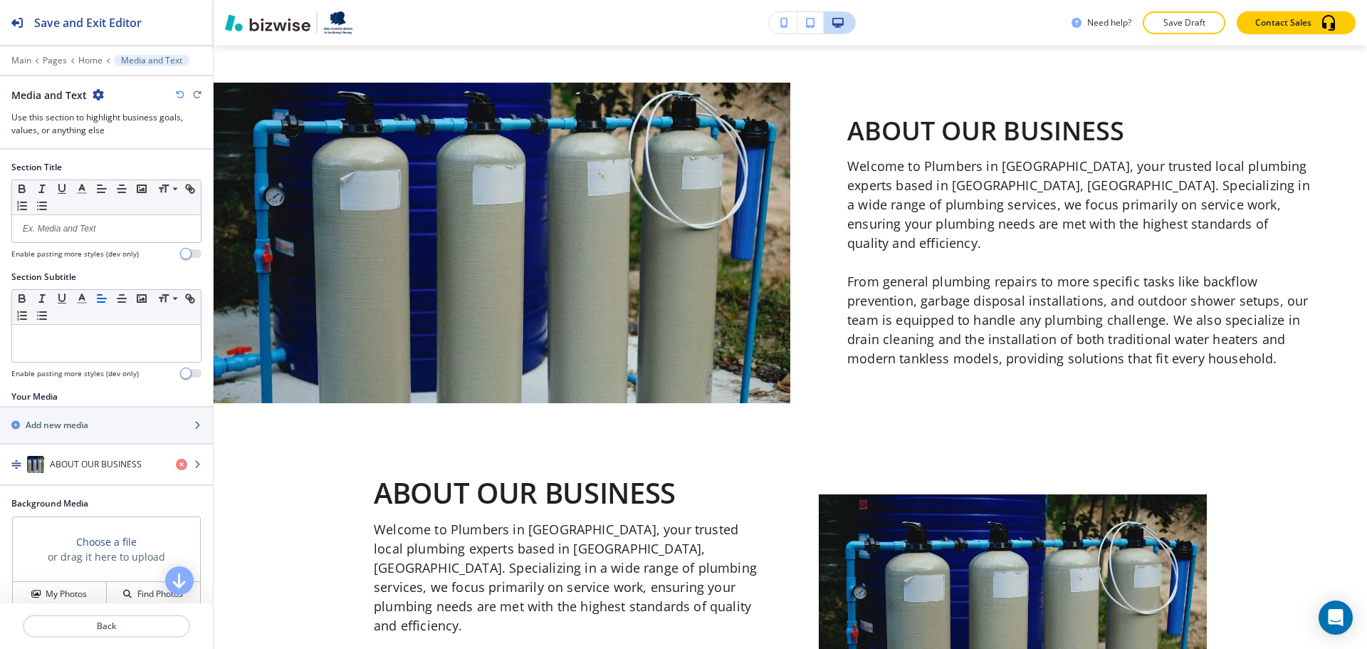
click at [96, 89] on icon "button" at bounding box center [98, 94] width 11 height 11
click at [155, 165] on p "Delete Section" at bounding box center [136, 169] width 73 height 13
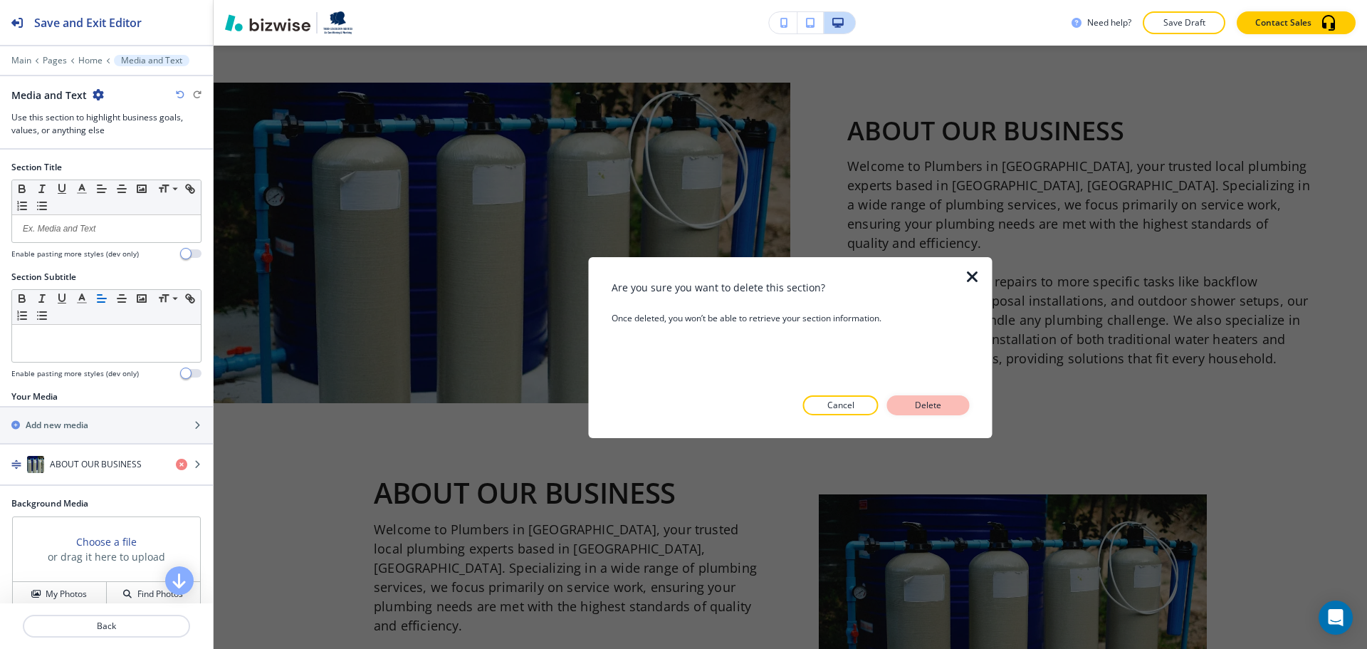
click at [921, 400] on p "Delete" at bounding box center [929, 405] width 34 height 13
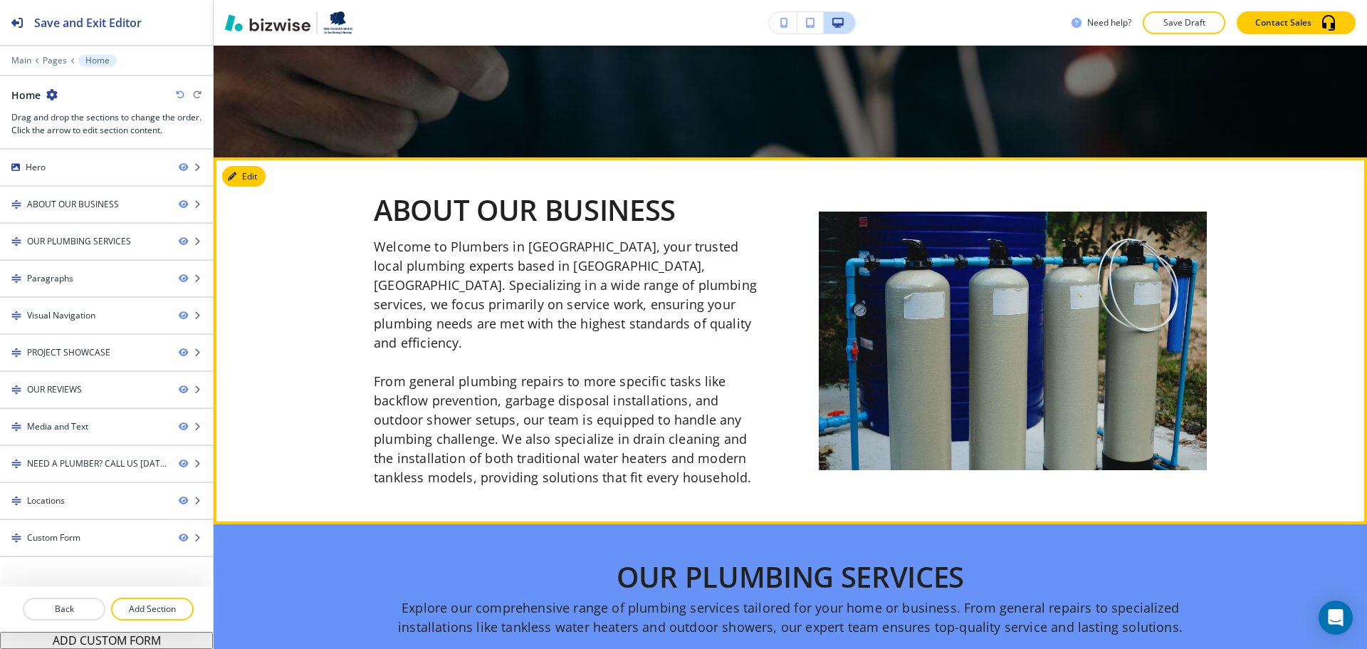
scroll to position [490, 0]
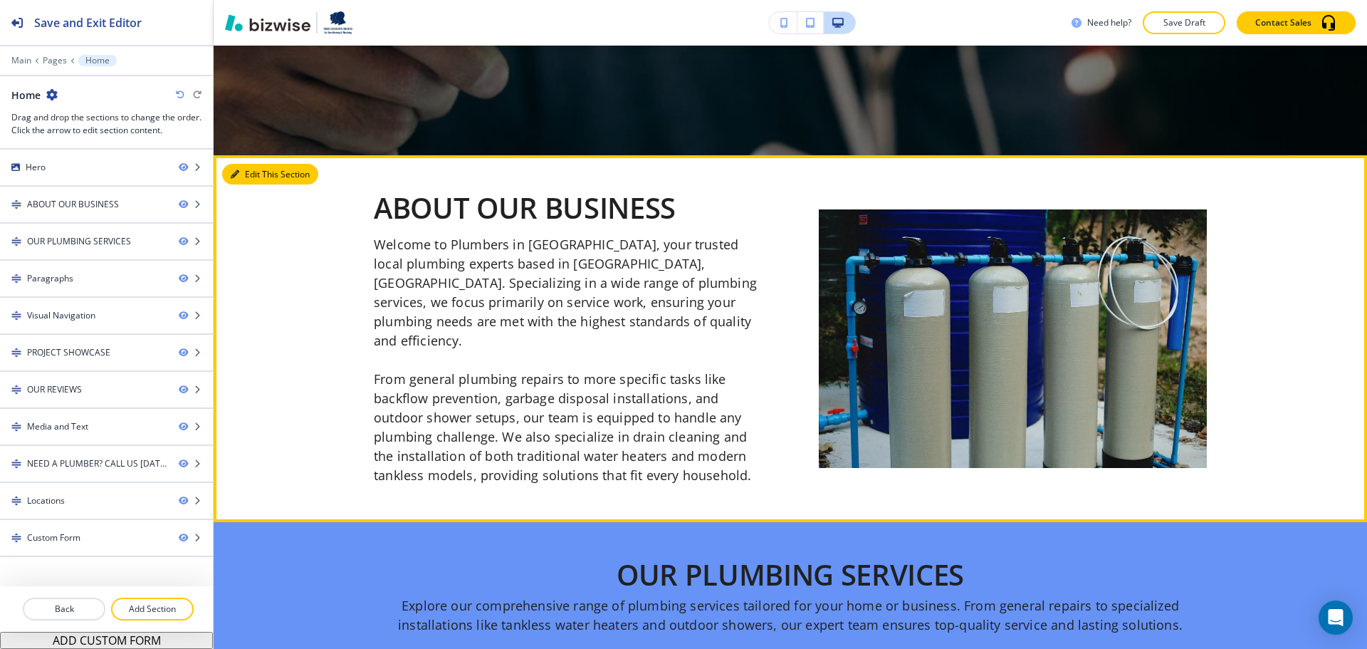
drag, startPoint x: 245, startPoint y: 178, endPoint x: 229, endPoint y: 187, distance: 18.8
click at [247, 177] on button "Edit This Section" at bounding box center [270, 174] width 96 height 21
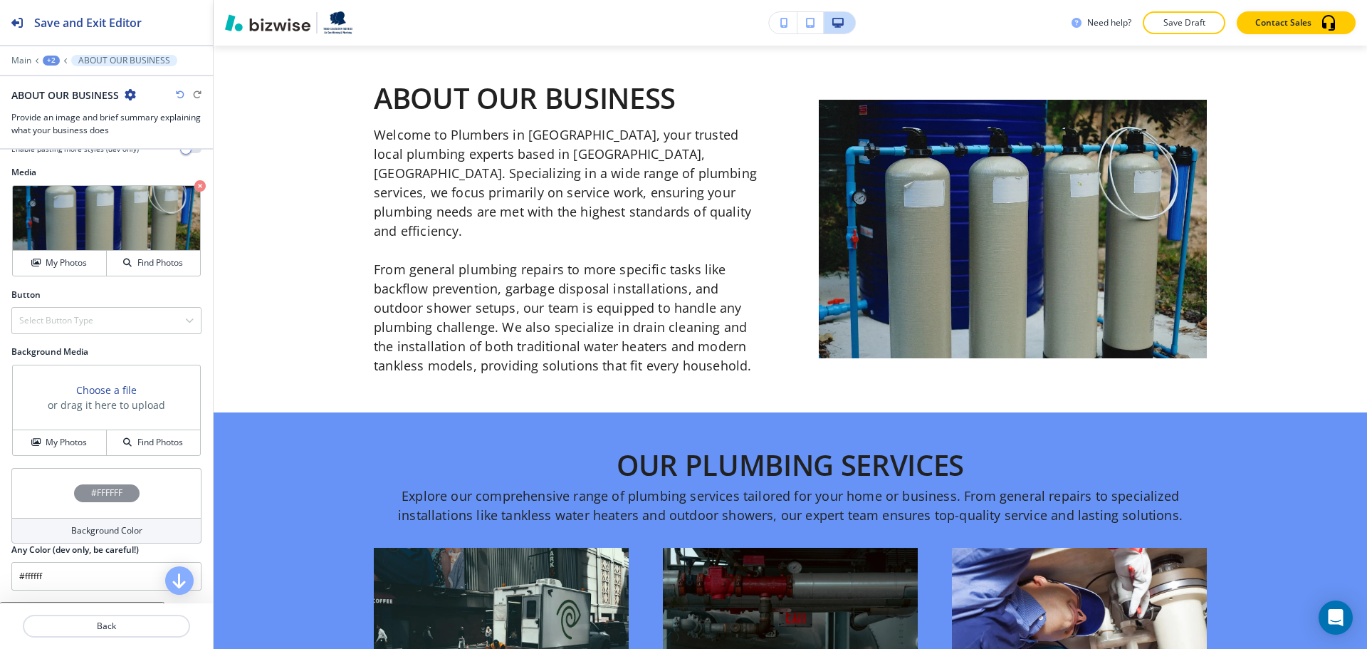
scroll to position [570, 0]
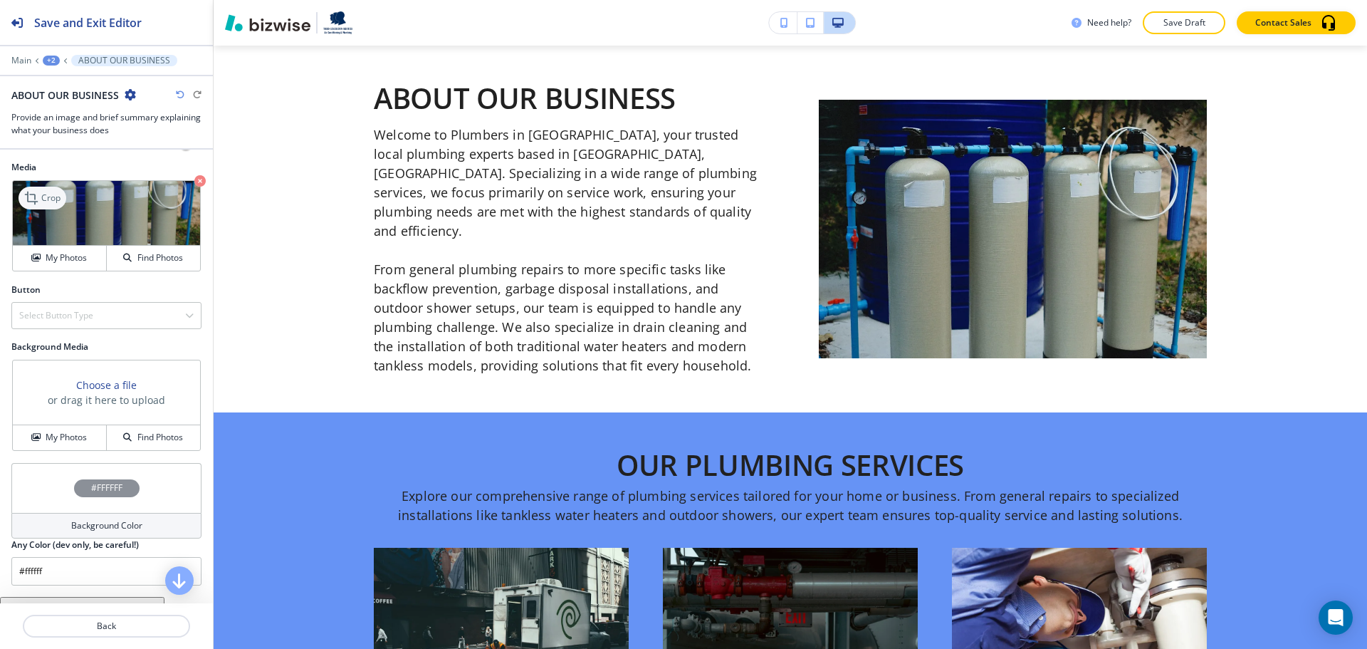
click at [39, 189] on icon at bounding box center [32, 197] width 17 height 17
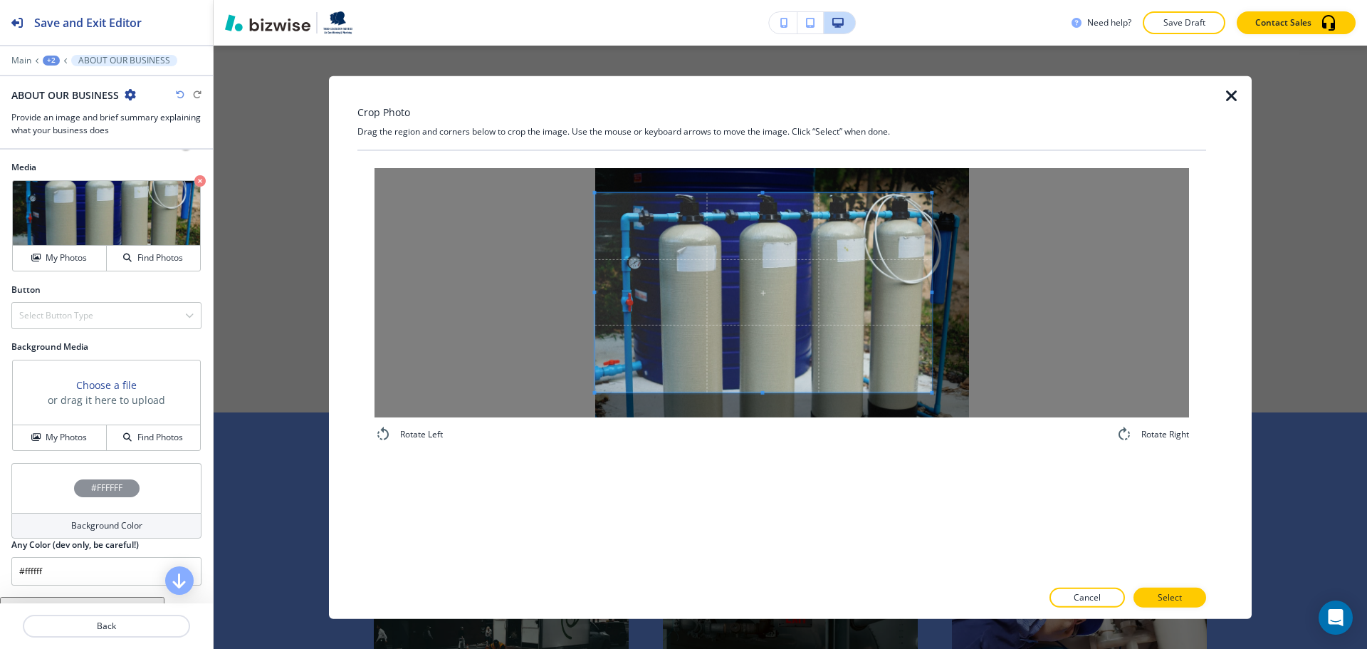
click at [588, 296] on div at bounding box center [782, 291] width 815 height 249
click at [1037, 309] on div at bounding box center [782, 291] width 815 height 249
click at [779, 481] on div "Rotate Left Rotate Right" at bounding box center [782, 364] width 849 height 428
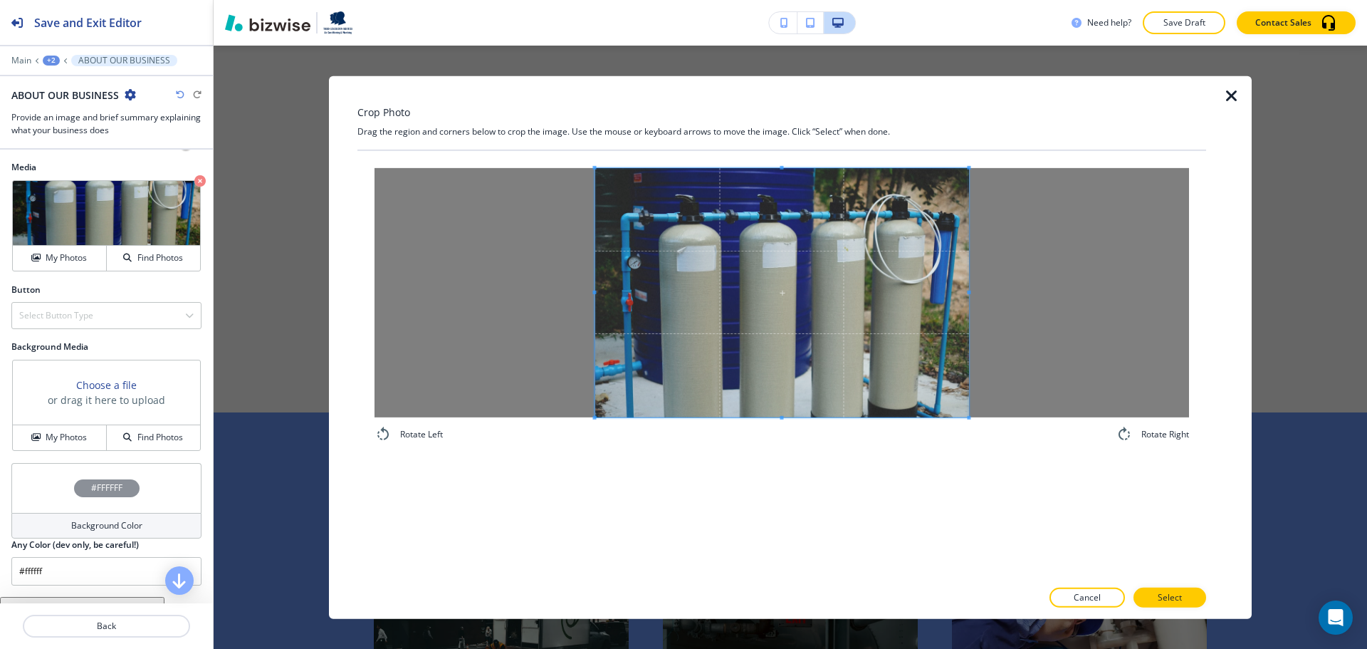
click at [781, 143] on div "Crop Photo Drag the region and corners below to crop the image. Use the mouse o…" at bounding box center [782, 346] width 849 height 543
click at [1164, 598] on p "Select" at bounding box center [1170, 597] width 24 height 13
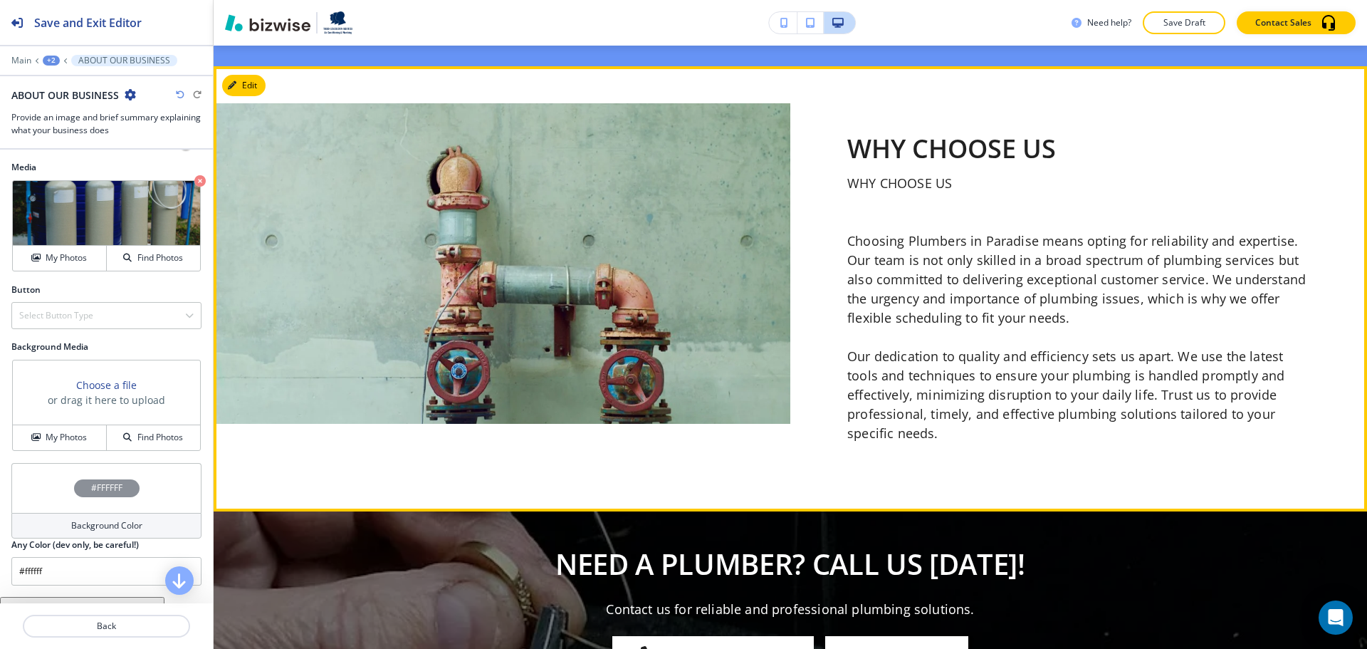
scroll to position [5015, 0]
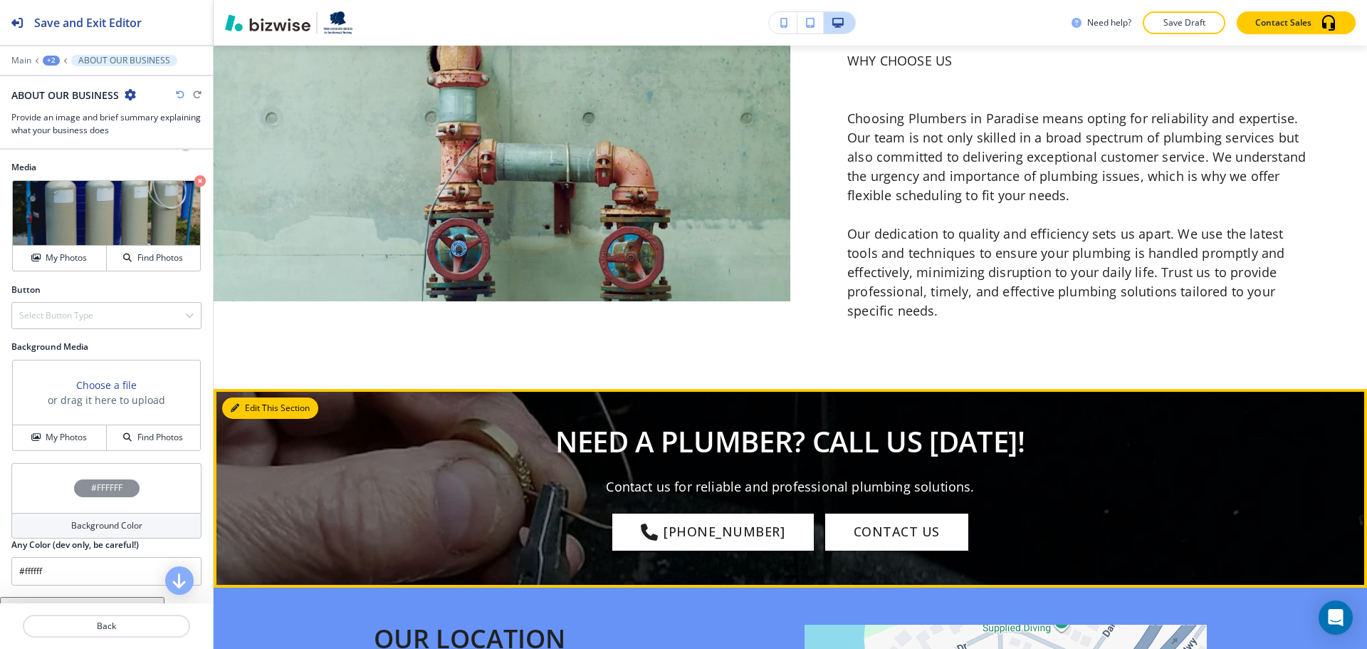
click at [233, 404] on icon "button" at bounding box center [235, 408] width 9 height 9
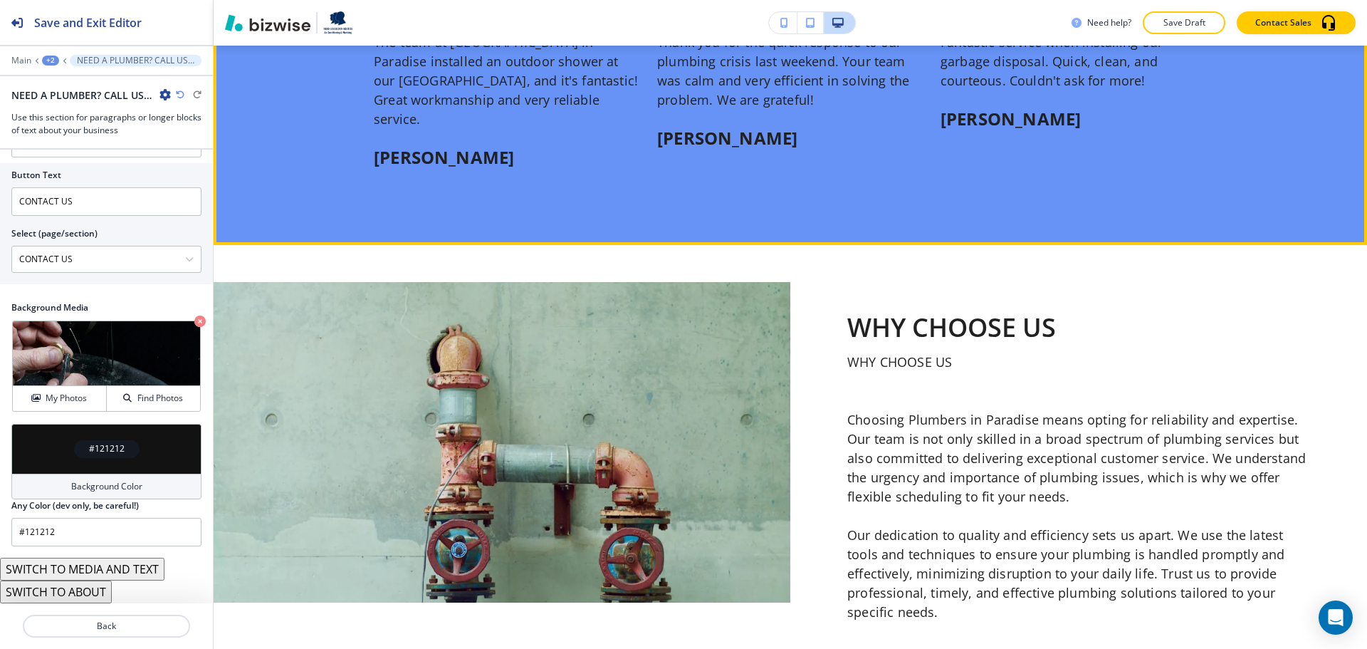
scroll to position [4731, 0]
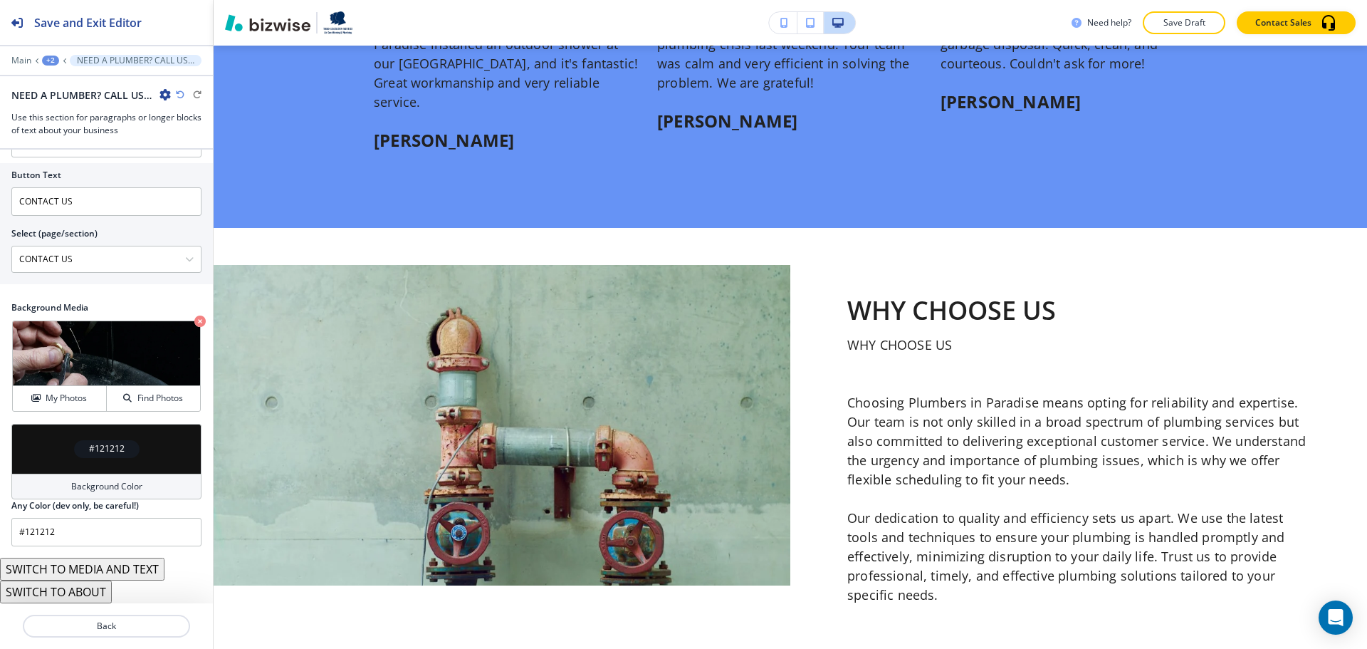
click at [53, 61] on div "+2" at bounding box center [50, 61] width 17 height 10
click at [78, 109] on p "Home" at bounding box center [87, 109] width 73 height 13
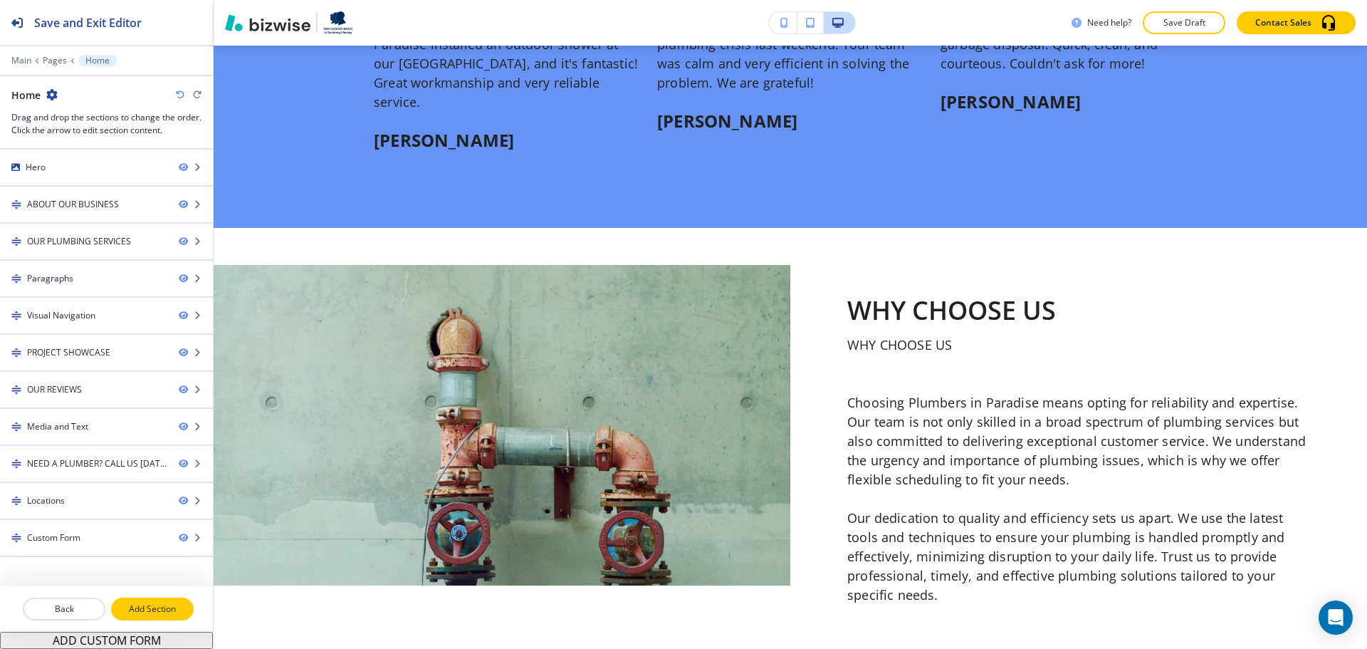
click at [147, 614] on p "Add Section" at bounding box center [153, 609] width 80 height 13
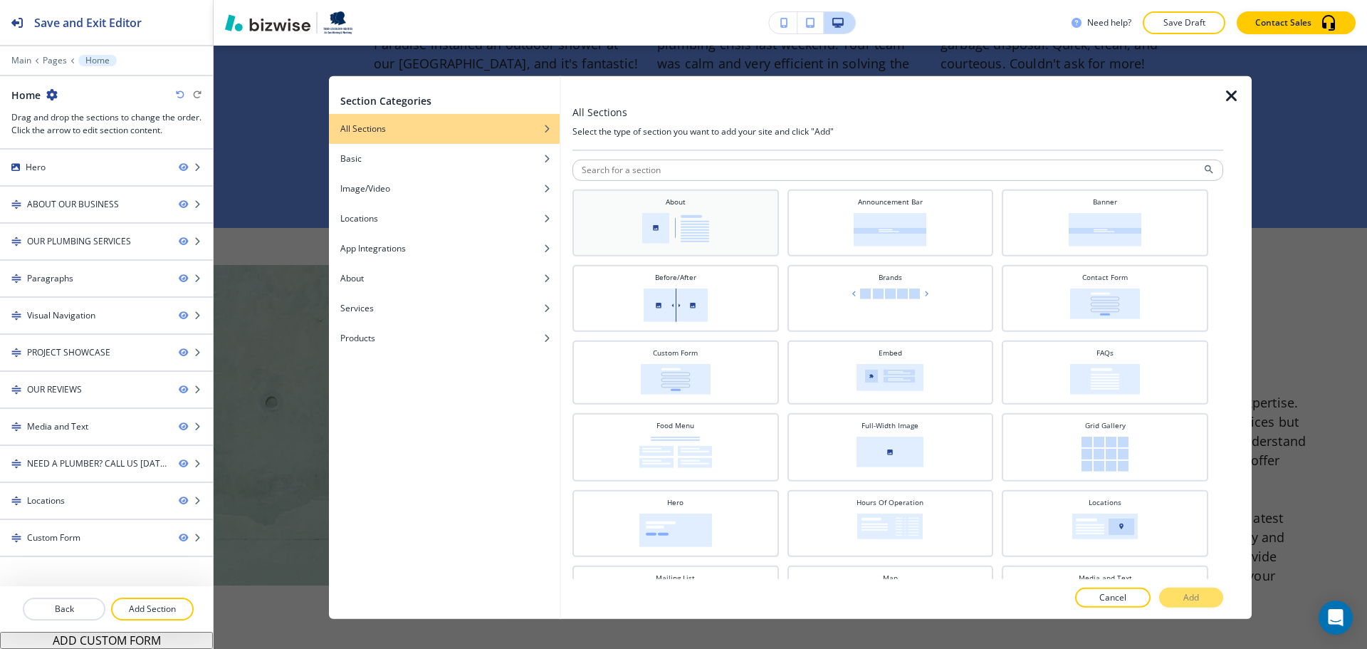
click at [672, 231] on img at bounding box center [675, 227] width 67 height 31
click at [1176, 595] on button "Add" at bounding box center [1191, 598] width 64 height 20
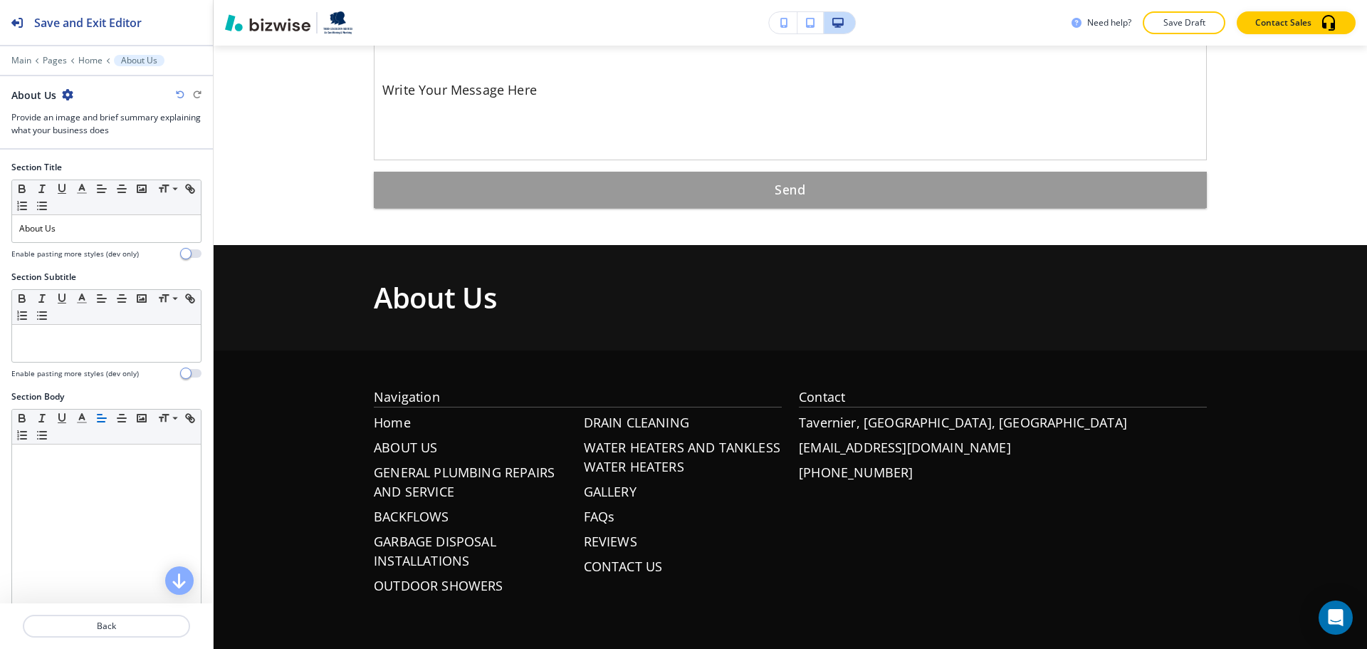
scroll to position [6411, 0]
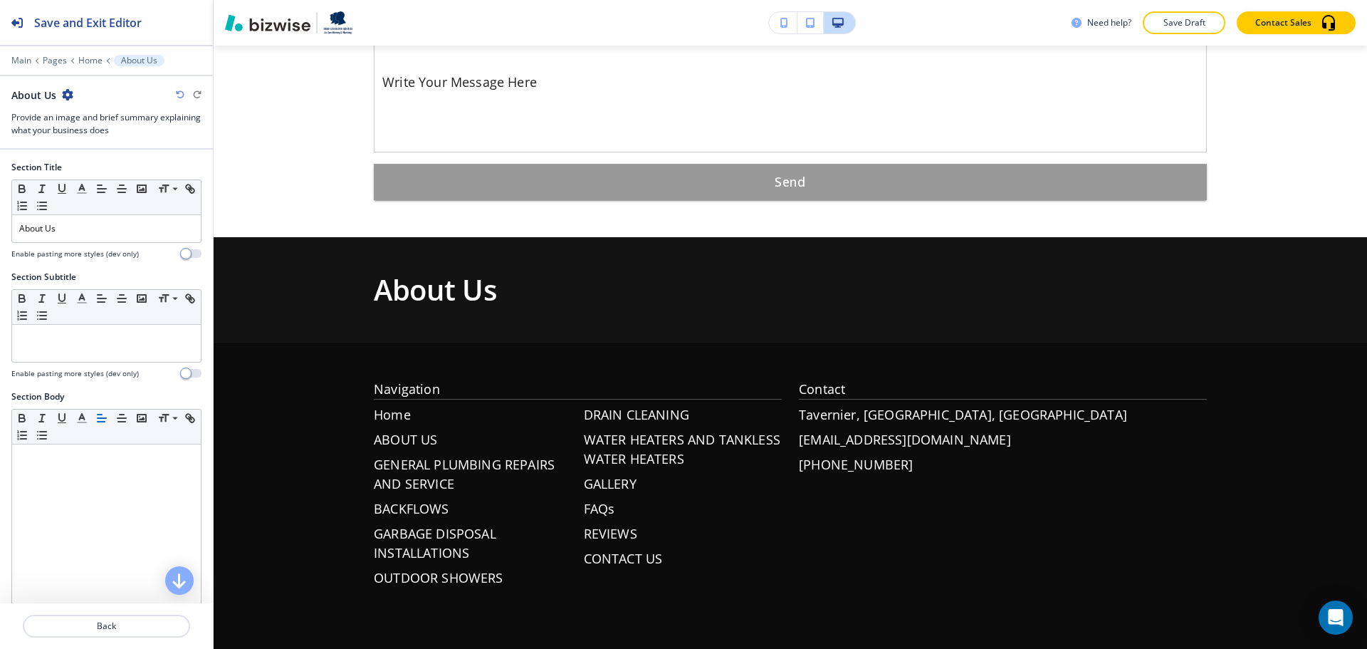
click at [90, 53] on div at bounding box center [106, 50] width 213 height 9
click at [100, 63] on p "Home" at bounding box center [90, 61] width 24 height 10
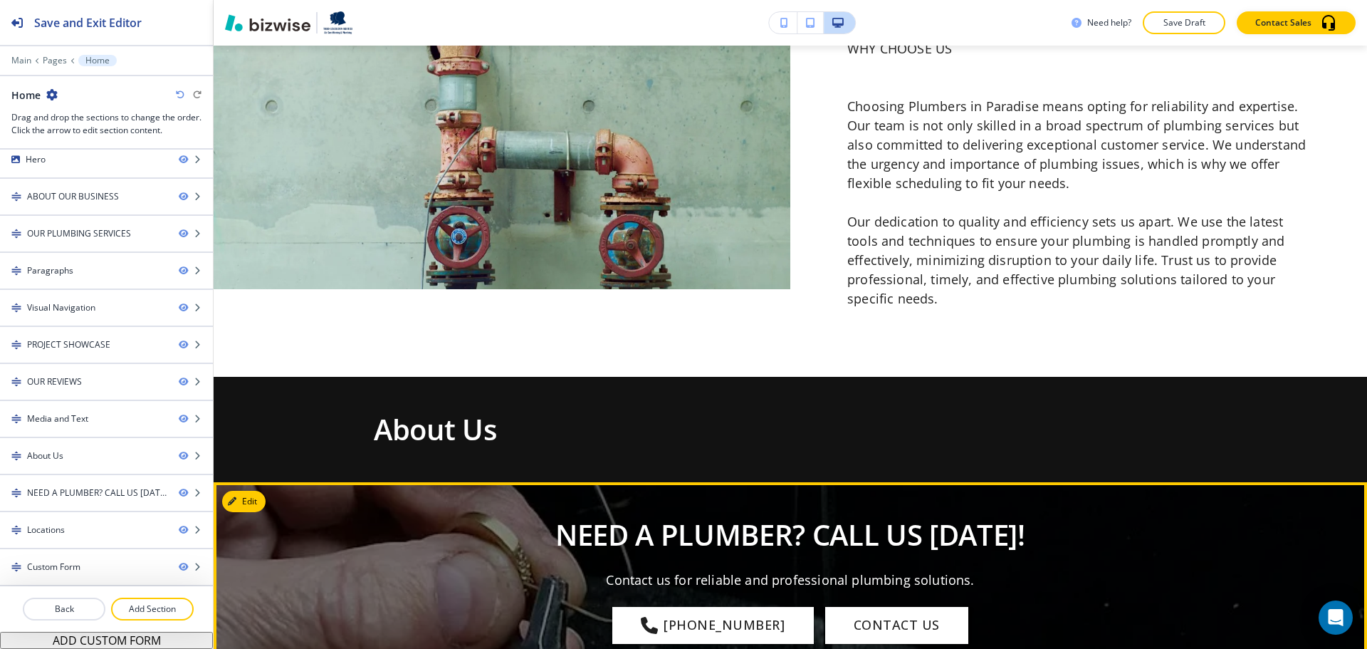
scroll to position [5016, 0]
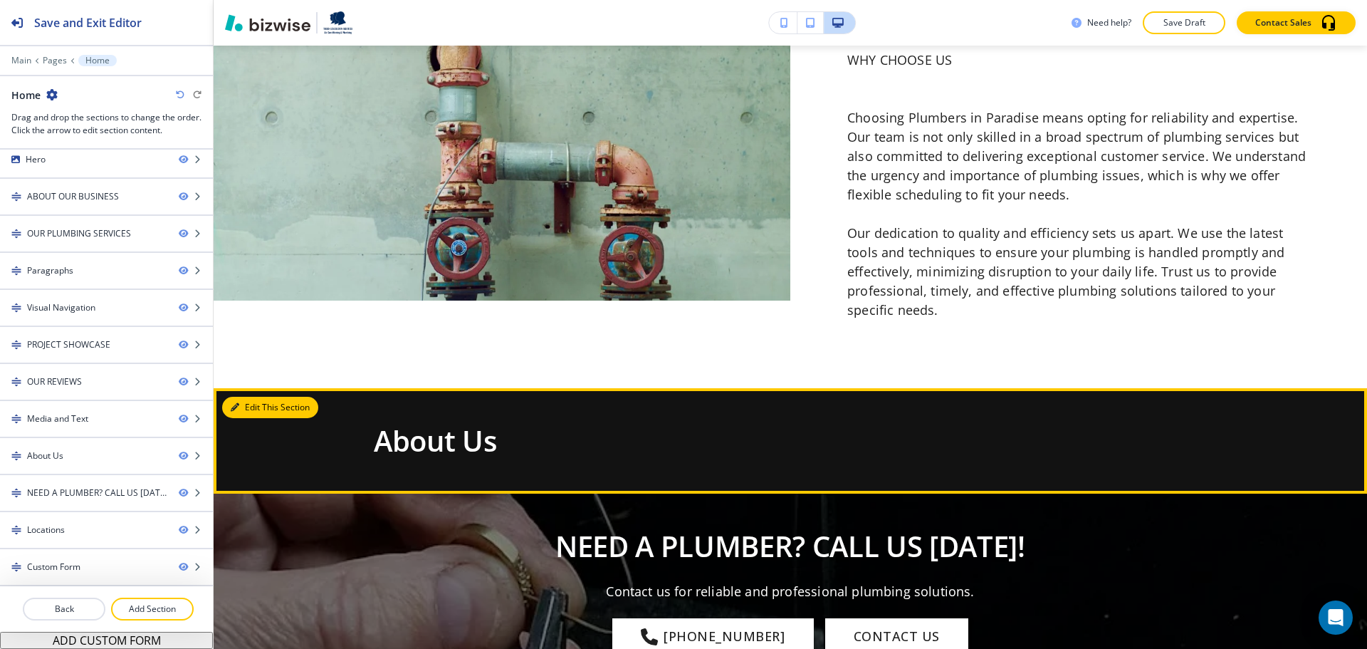
click at [250, 397] on button "Edit This Section" at bounding box center [270, 407] width 96 height 21
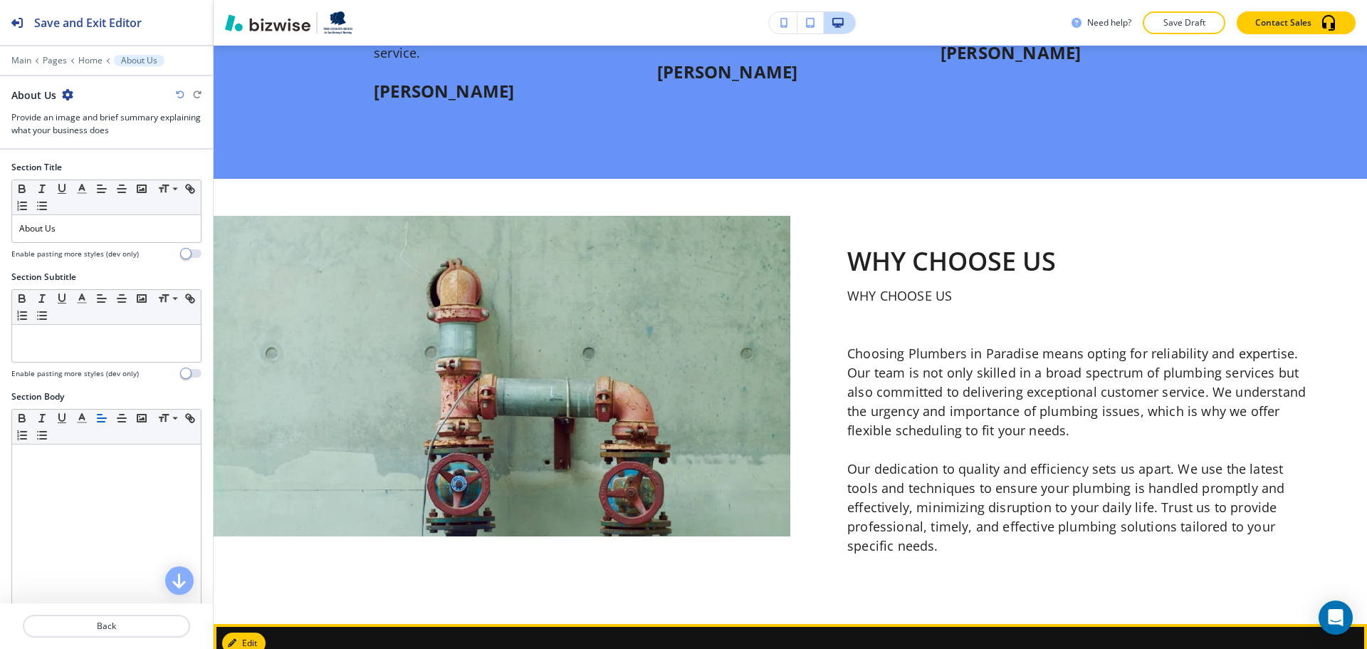
scroll to position [4660, 0]
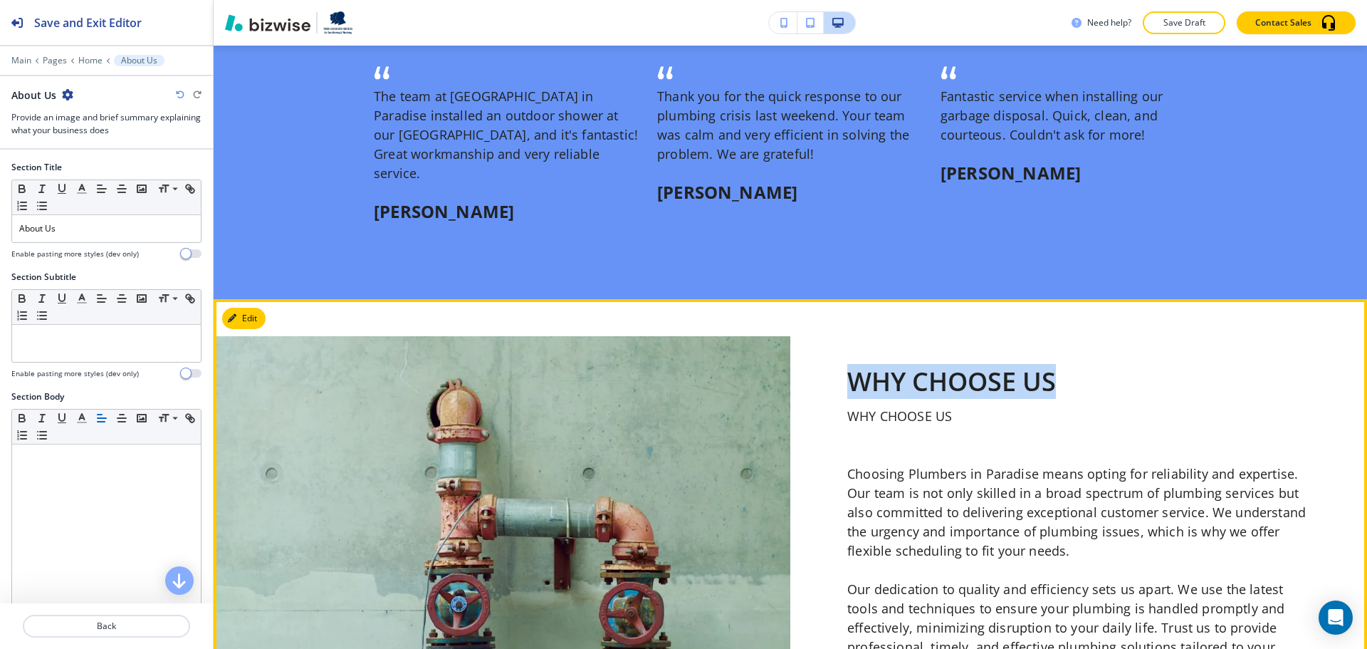
drag, startPoint x: 845, startPoint y: 320, endPoint x: 1063, endPoint y: 320, distance: 217.2
click at [1063, 367] on p "WHY CHOOSE US" at bounding box center [1079, 381] width 463 height 28
copy p "WHY CHOOSE US"
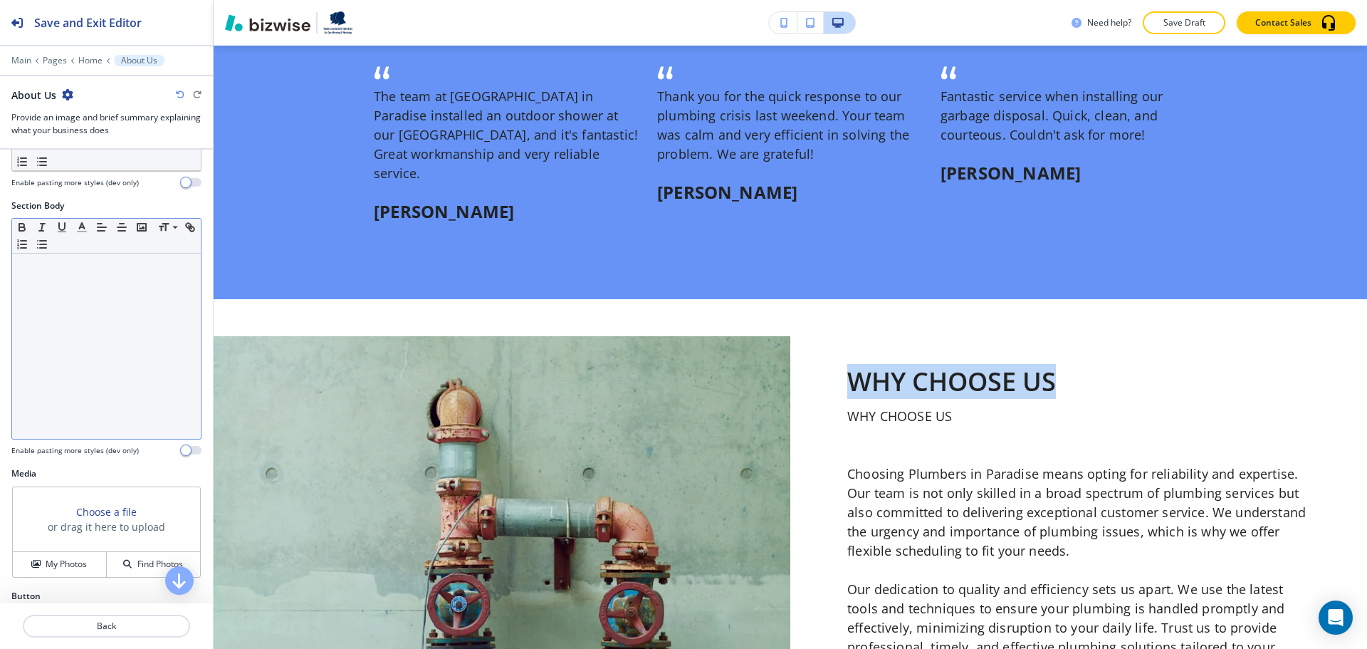
scroll to position [0, 0]
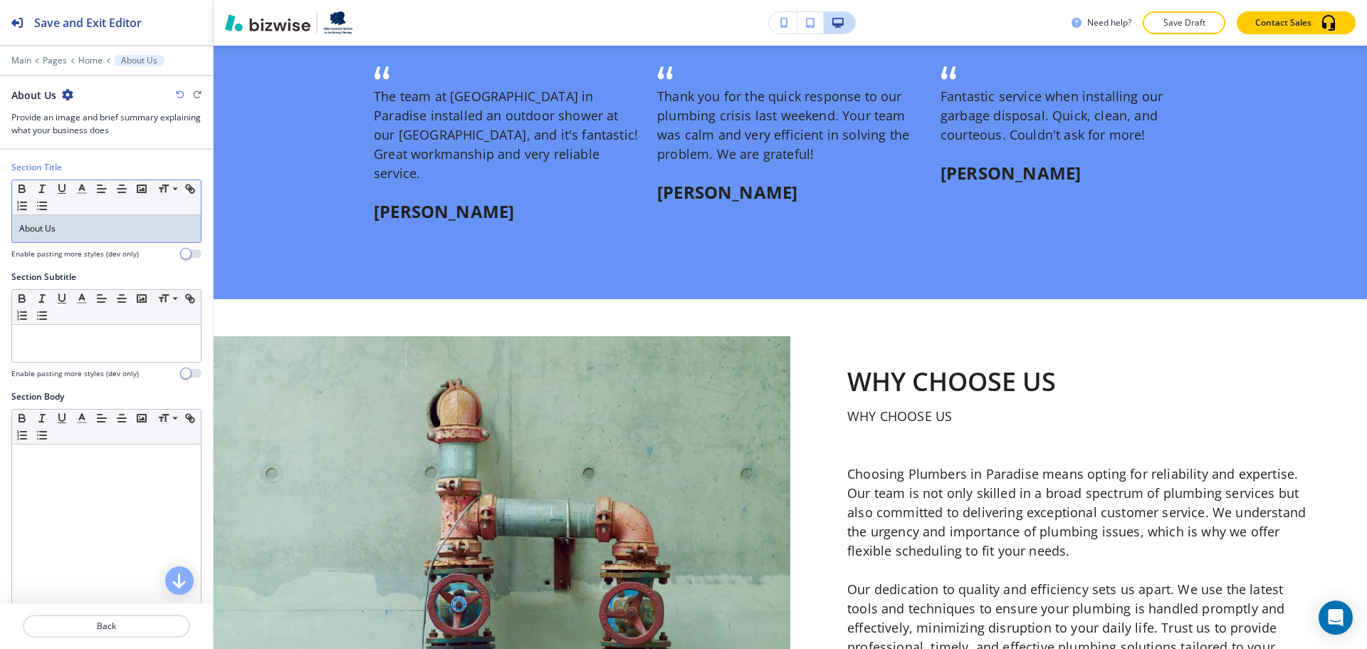
click at [108, 229] on p "About Us" at bounding box center [106, 228] width 174 height 13
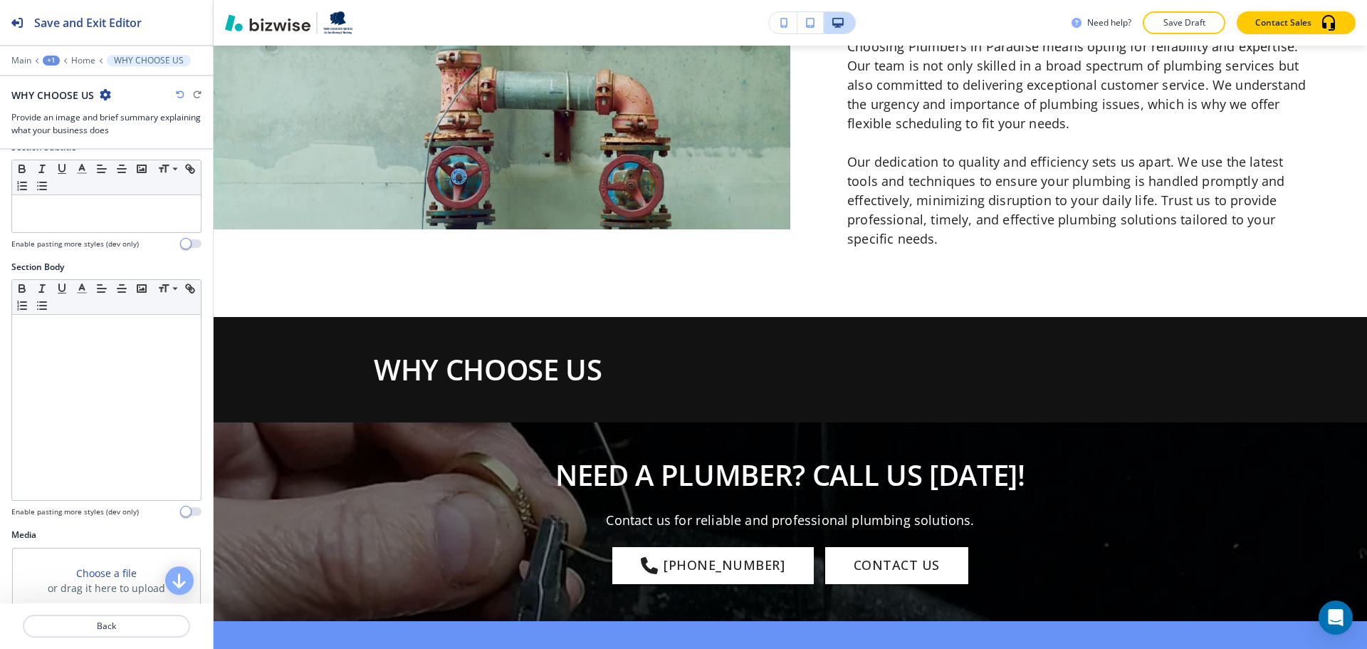
scroll to position [499, 0]
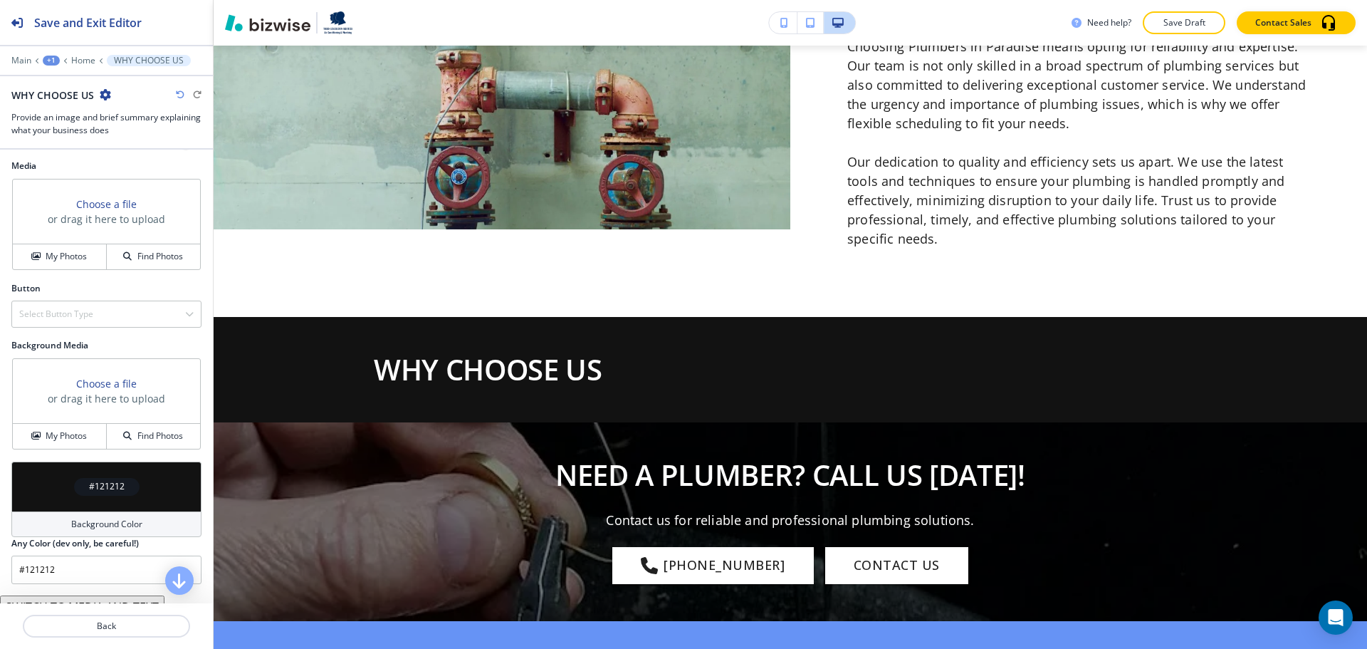
click at [91, 523] on h4 "Background Color" at bounding box center [106, 524] width 71 height 13
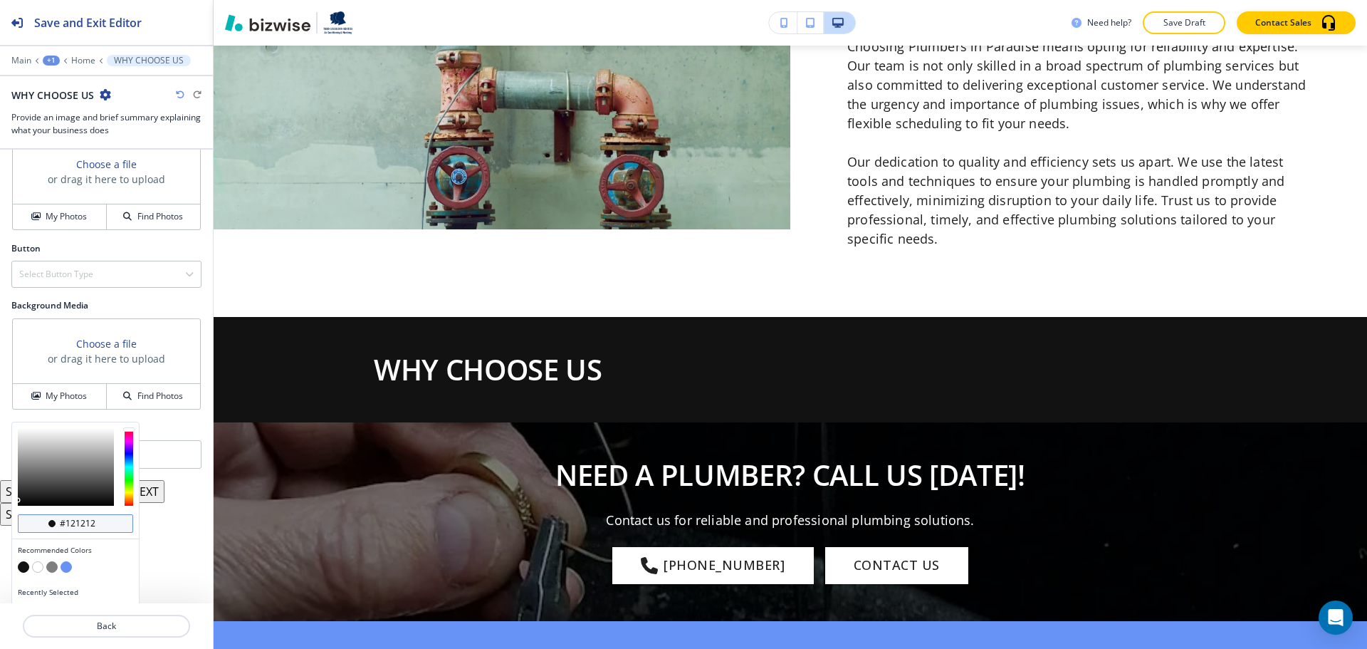
scroll to position [559, 0]
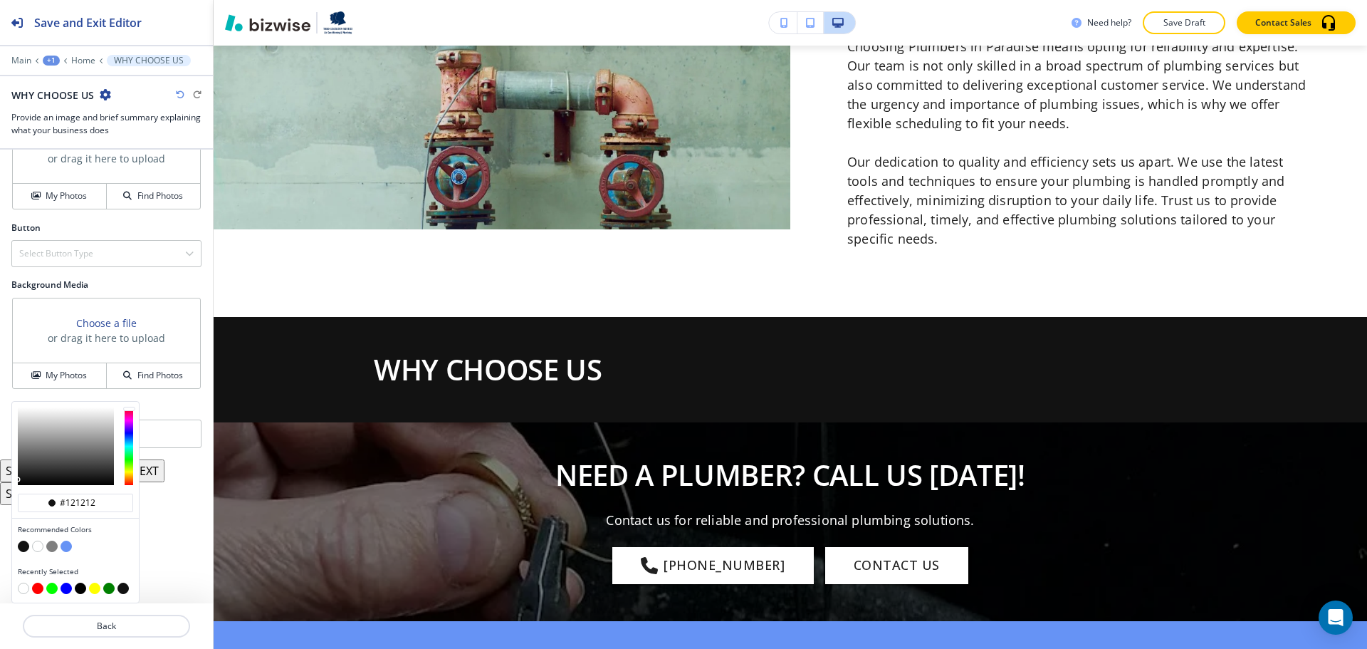
click at [39, 544] on button "button" at bounding box center [37, 546] width 11 height 11
type input "#ffffff"
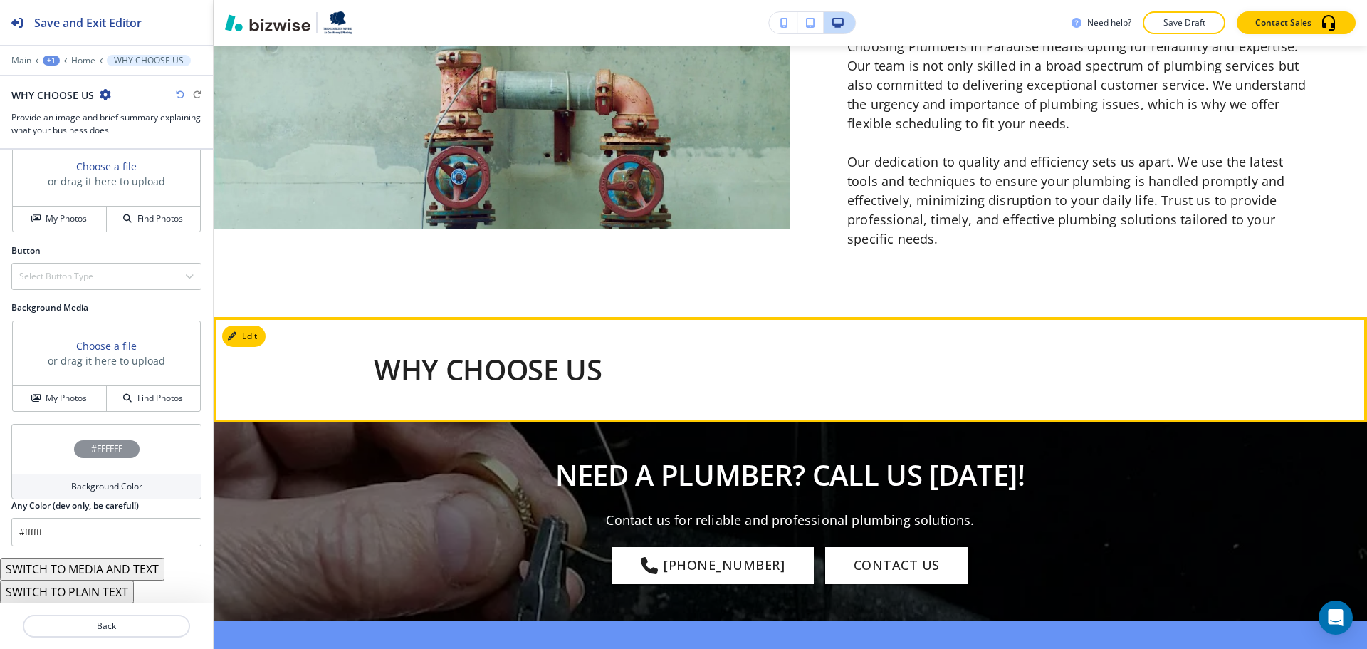
scroll to position [4802, 0]
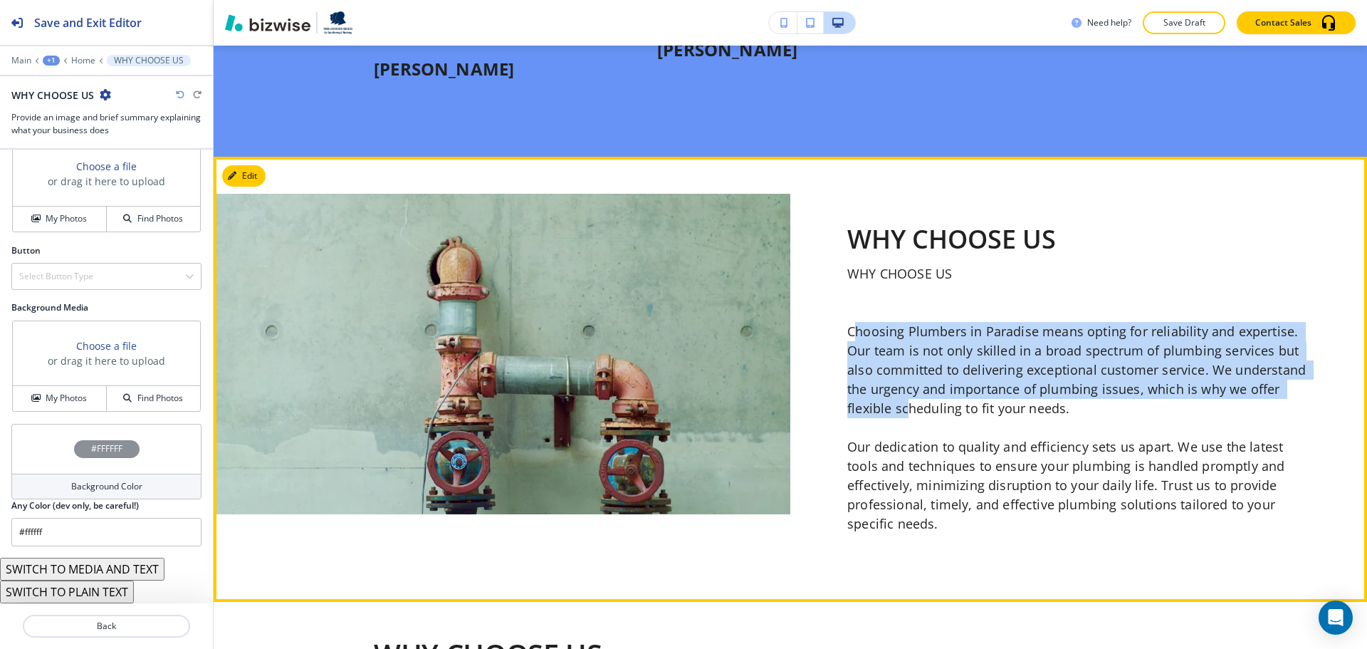
drag, startPoint x: 847, startPoint y: 275, endPoint x: 895, endPoint y: 333, distance: 75.3
click at [904, 353] on p "Choosing Plumbers in Paradise means opting for reliability and expertise. Our t…" at bounding box center [1079, 370] width 463 height 96
click at [861, 322] on p "Choosing Plumbers in Paradise means opting for reliability and expertise. Our t…" at bounding box center [1079, 370] width 463 height 96
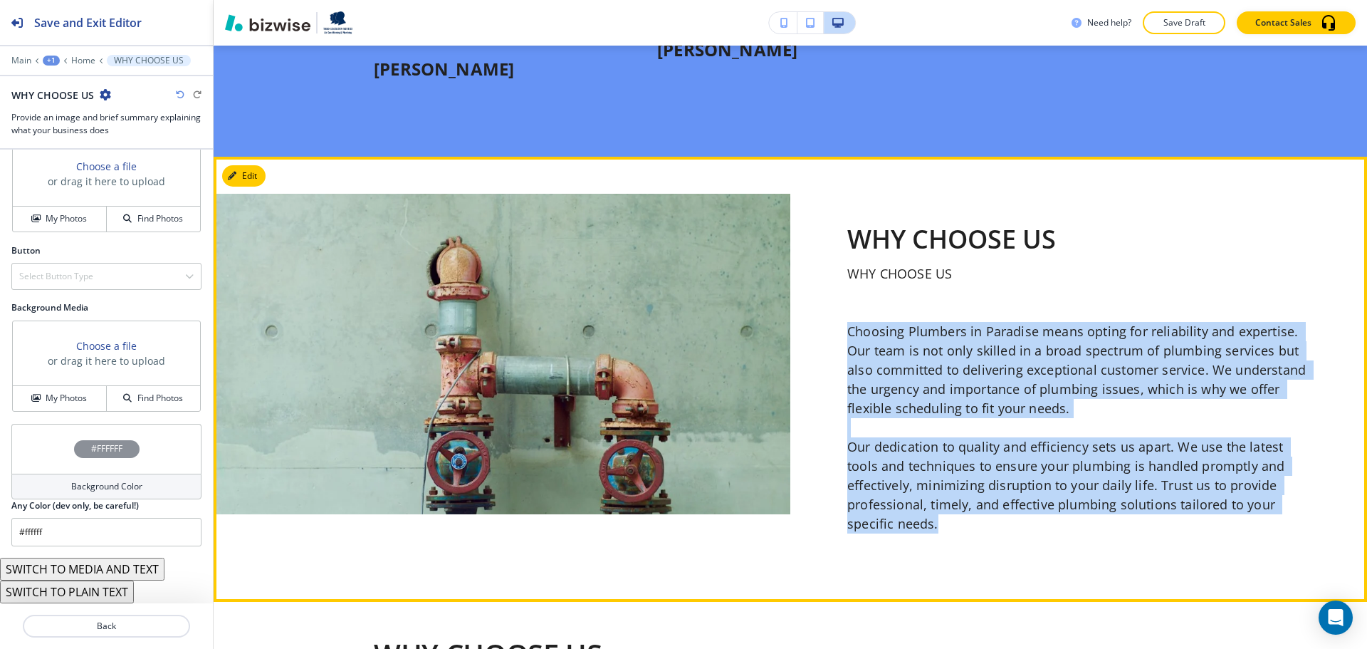
drag, startPoint x: 840, startPoint y: 270, endPoint x: 946, endPoint y: 469, distance: 225.3
click at [946, 469] on div "WHY CHOOSE US WHY CHOOSE US Choosing Plumbers in Paradise means opting for reli…" at bounding box center [1079, 380] width 577 height 372
copy p "Choosing Plumbers in Paradise means opting for reliability and expertise. Our t…"
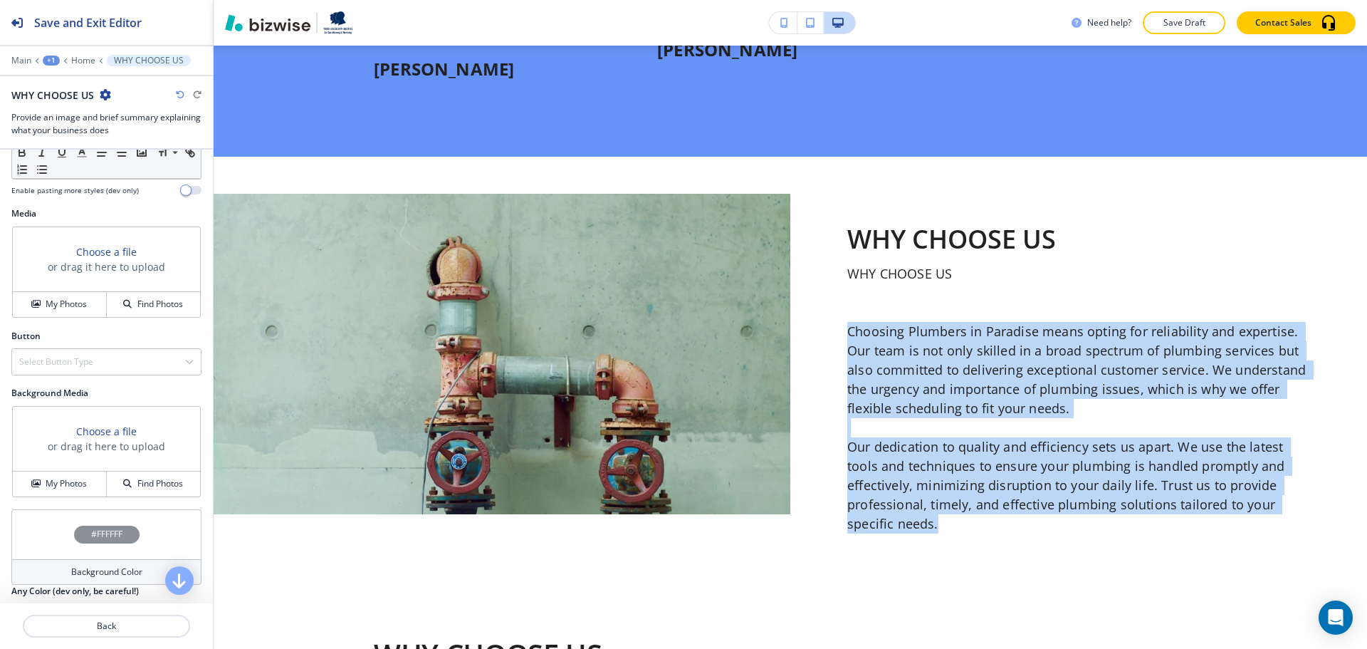
scroll to position [109, 0]
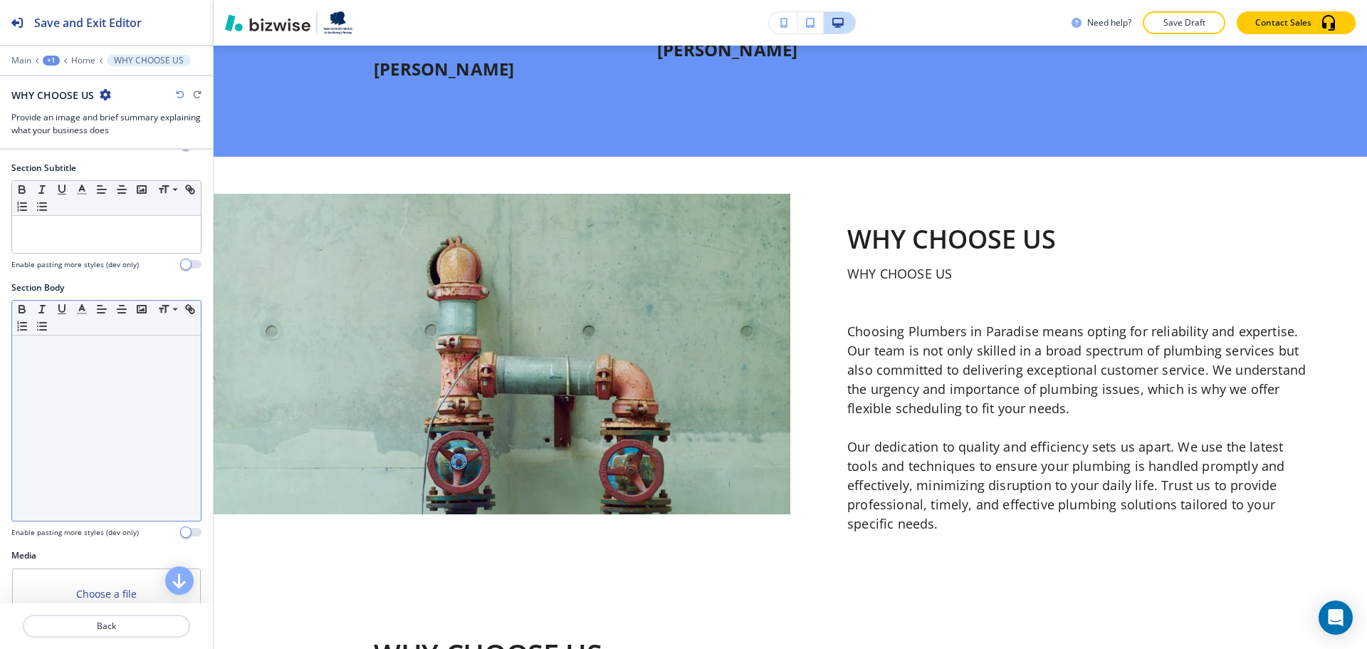
click at [61, 349] on p at bounding box center [106, 349] width 174 height 13
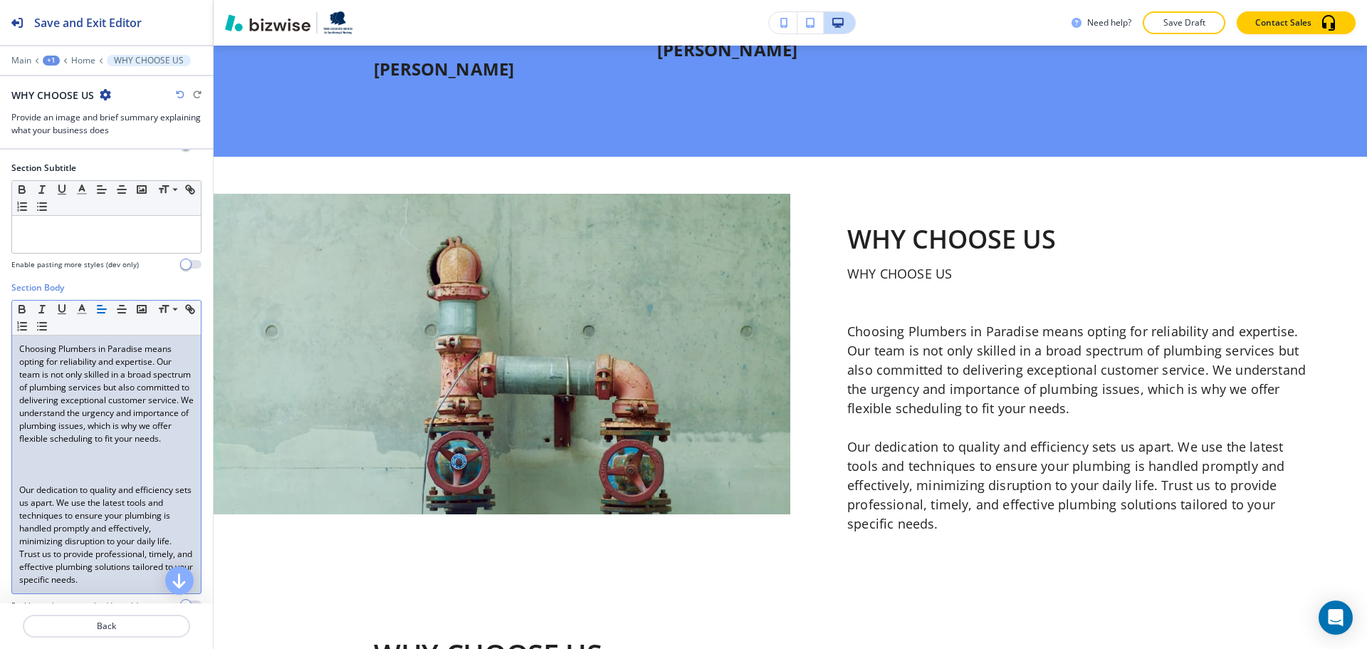
scroll to position [0, 0]
click at [89, 471] on p at bounding box center [106, 464] width 174 height 13
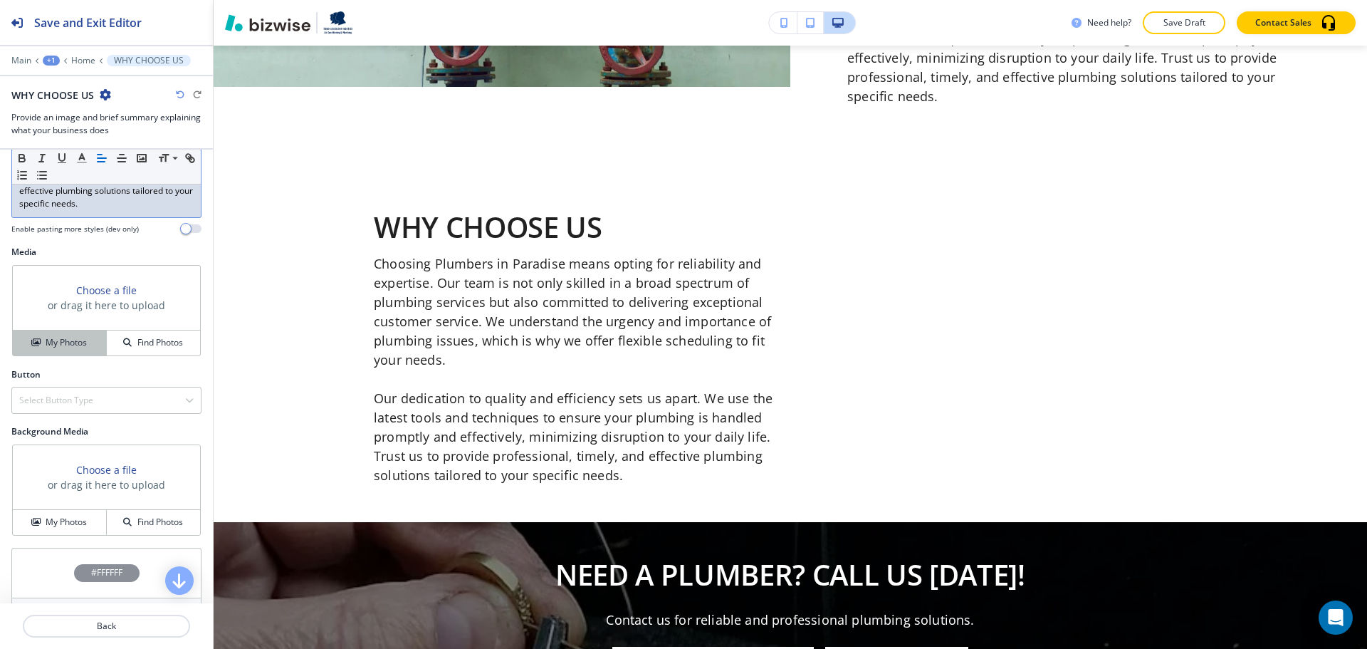
scroll to position [454, 0]
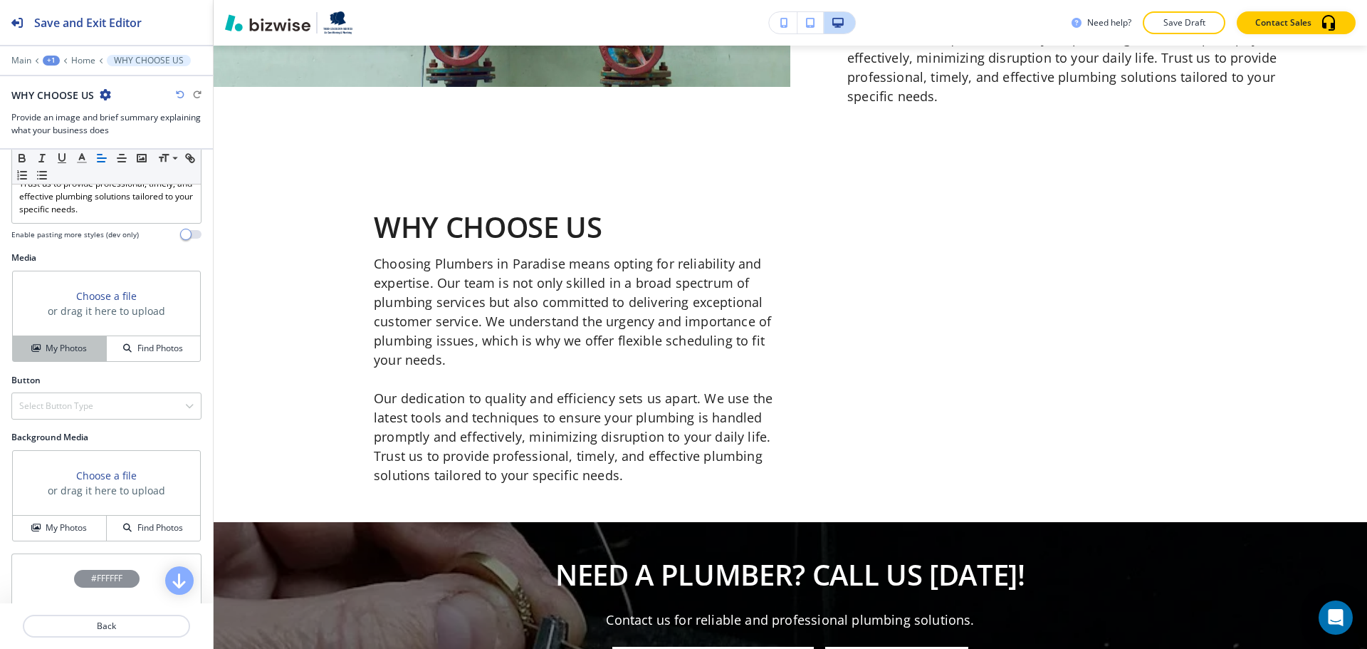
click at [57, 355] on h4 "My Photos" at bounding box center [66, 348] width 41 height 13
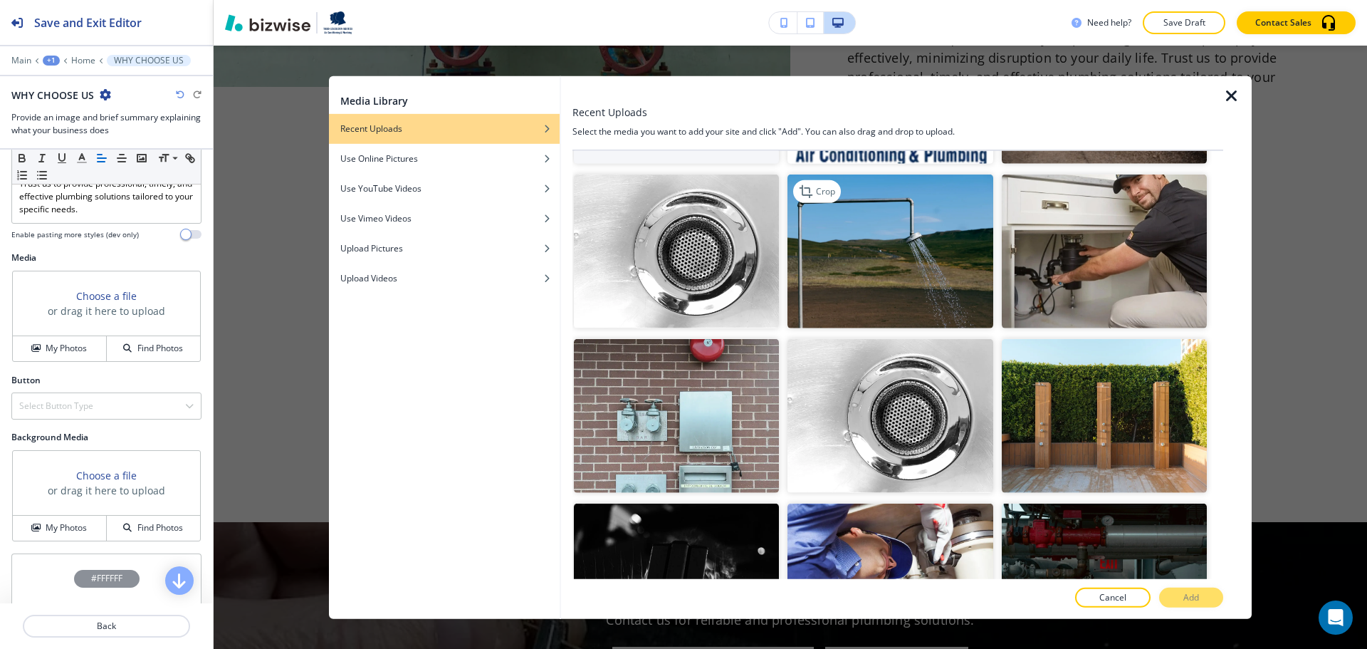
scroll to position [356, 0]
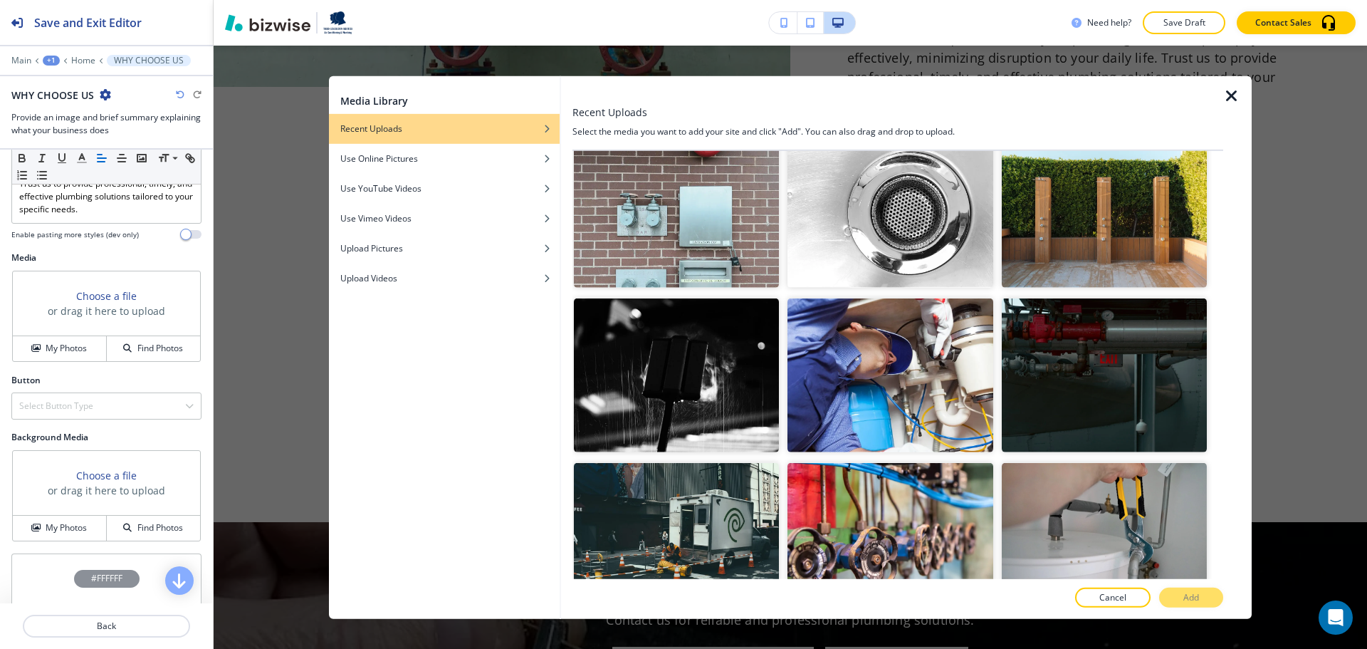
click at [1238, 95] on icon "button" at bounding box center [1232, 95] width 17 height 17
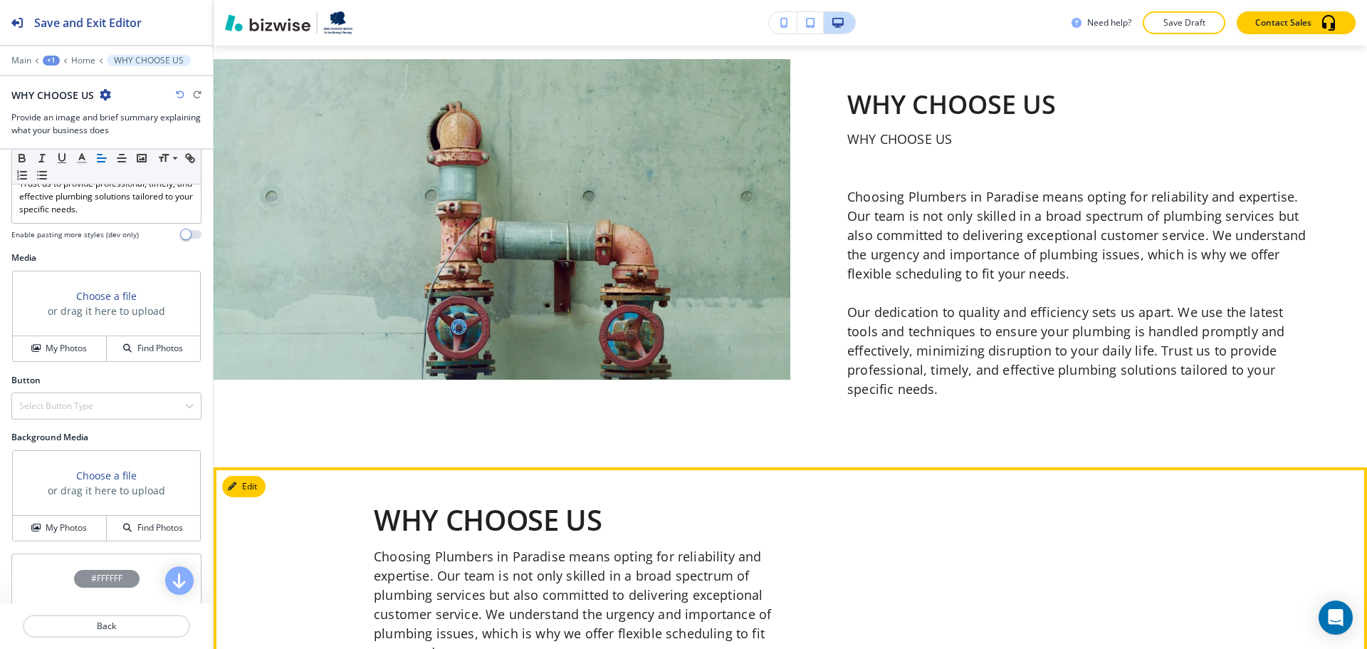
scroll to position [4874, 0]
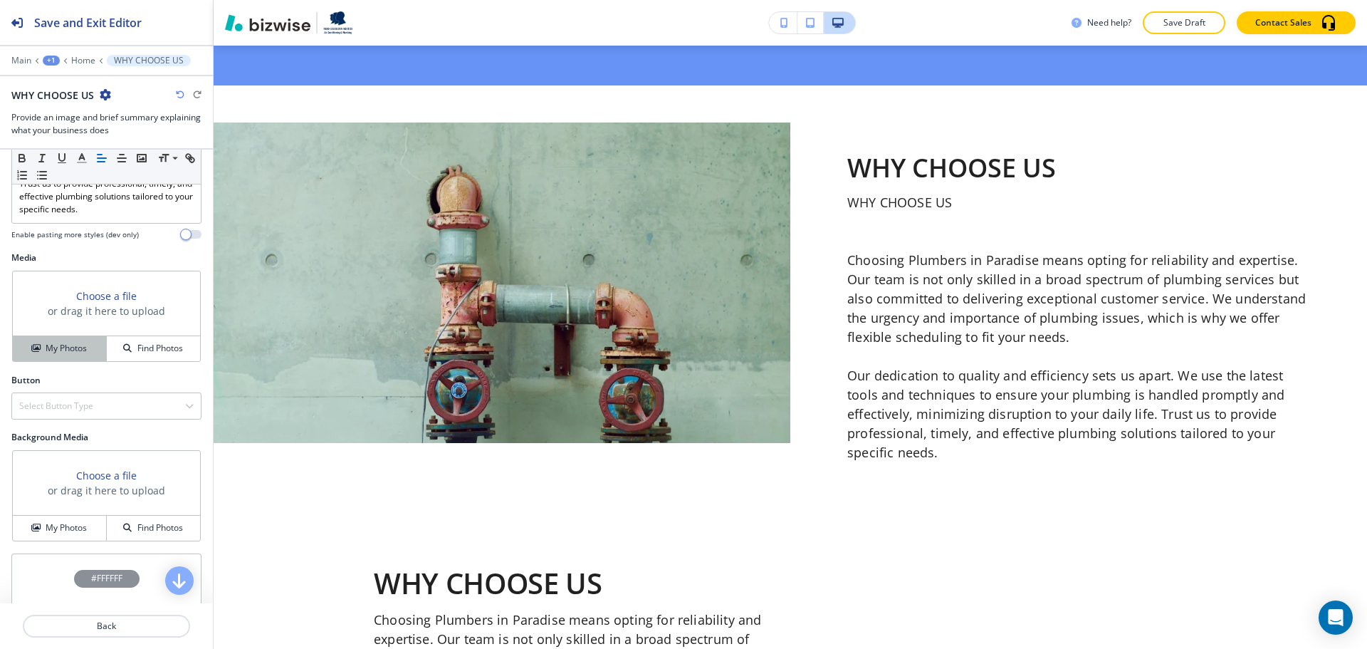
click at [78, 355] on h4 "My Photos" at bounding box center [66, 348] width 41 height 13
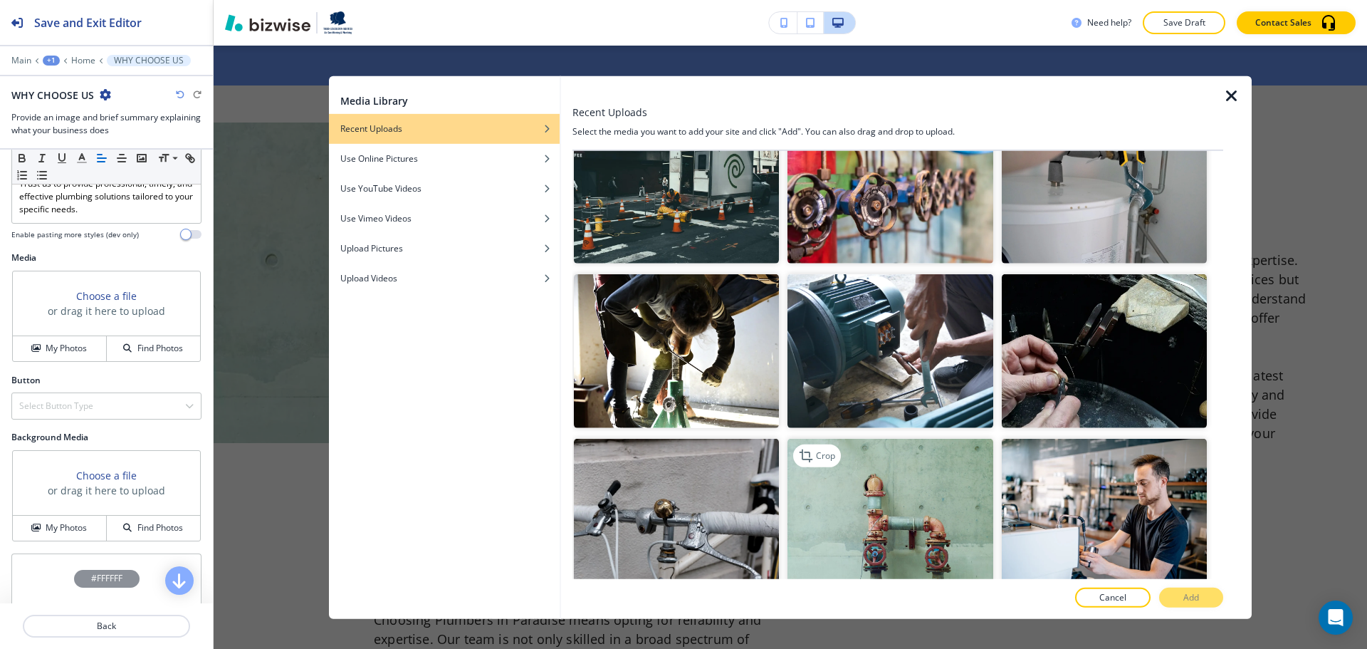
scroll to position [712, 0]
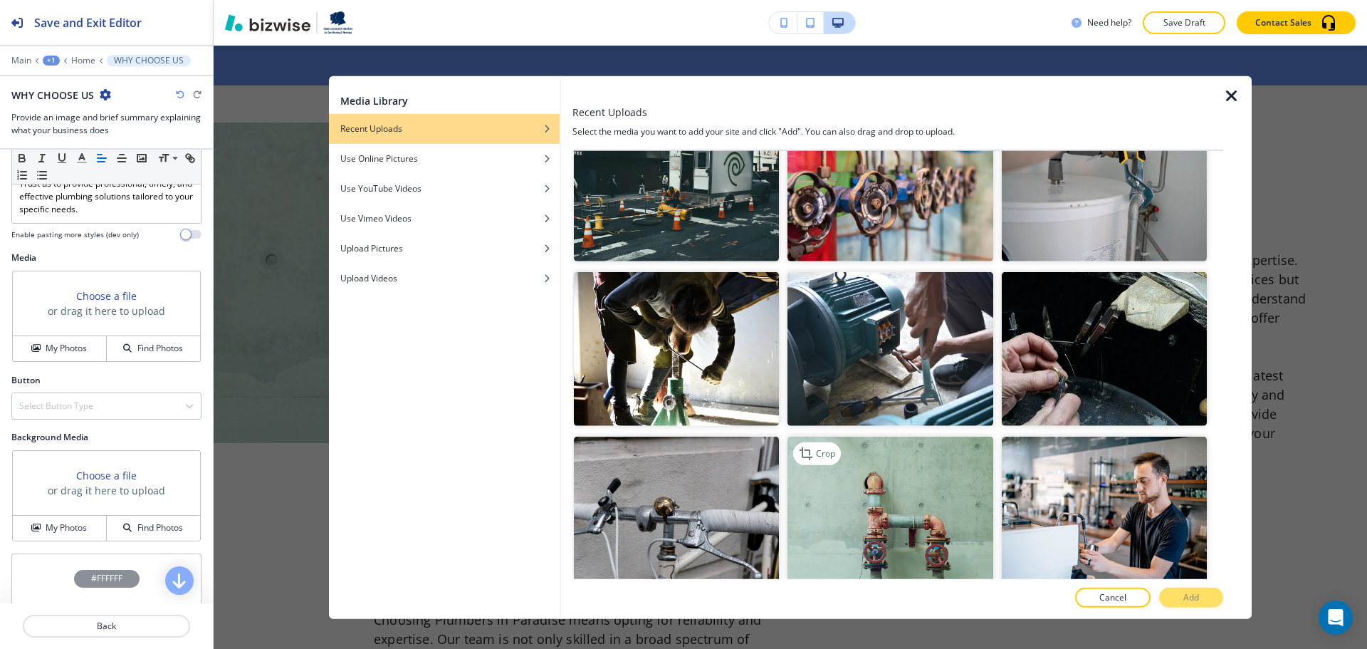
click at [922, 491] on img "button" at bounding box center [890, 514] width 205 height 154
click at [1170, 594] on button "Add" at bounding box center [1191, 598] width 64 height 20
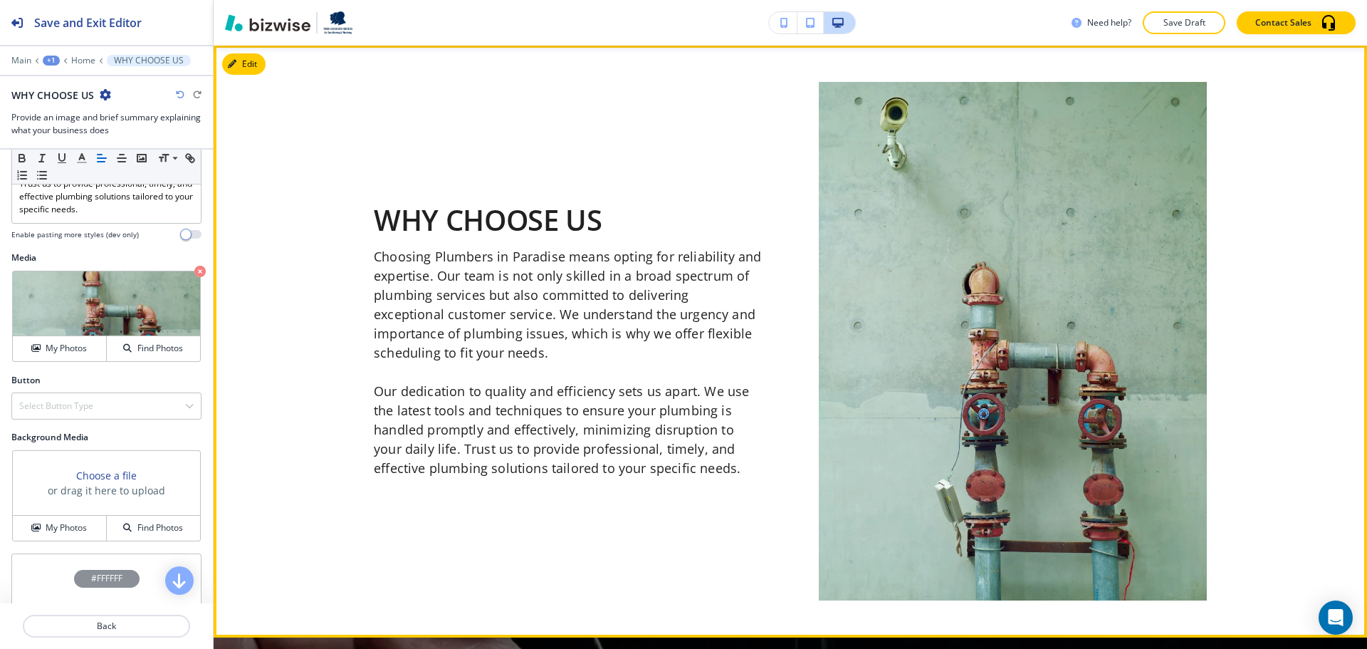
scroll to position [5372, 0]
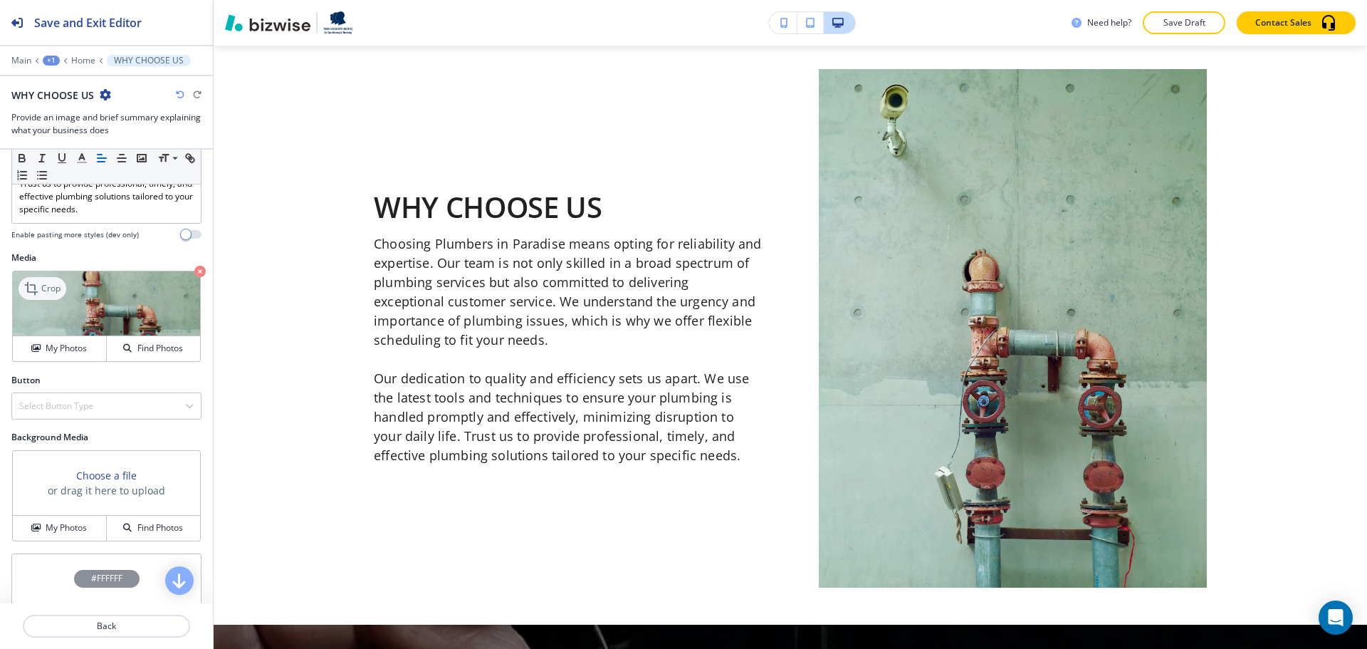
click at [51, 295] on p "Crop" at bounding box center [50, 288] width 19 height 13
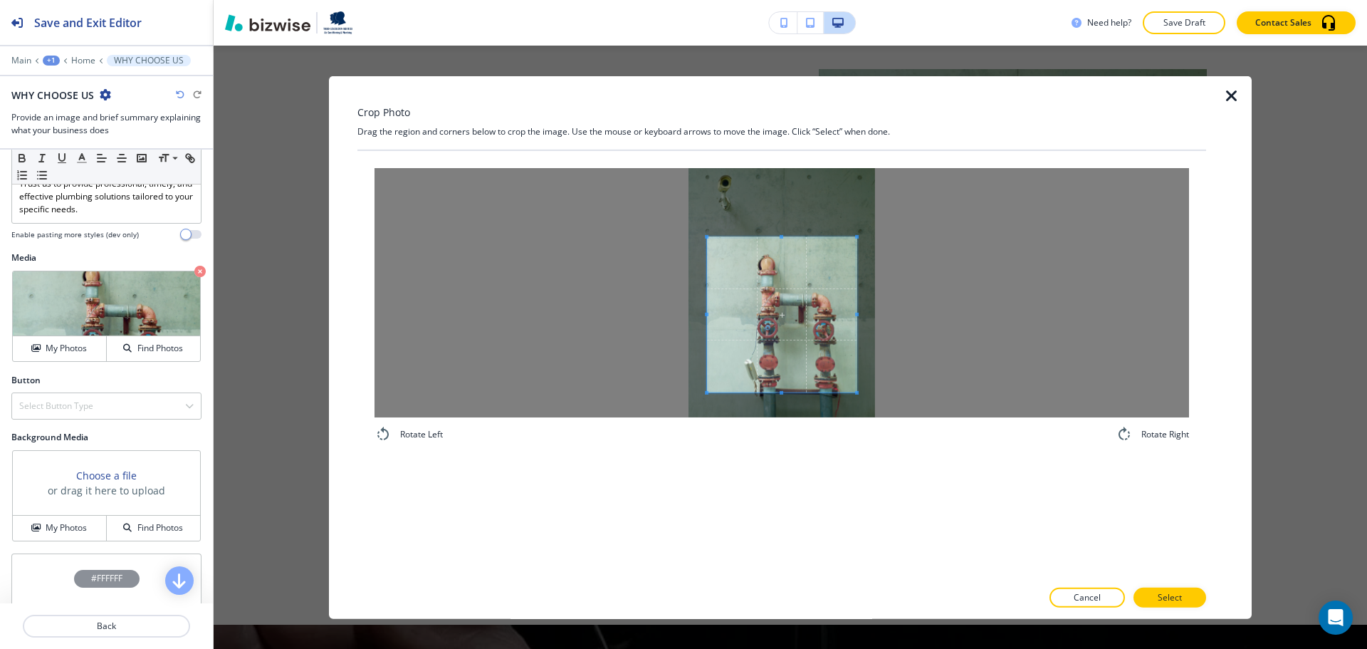
click at [788, 237] on span at bounding box center [782, 236] width 150 height 4
click at [973, 328] on div at bounding box center [782, 291] width 815 height 249
click at [510, 315] on div at bounding box center [782, 291] width 815 height 249
click at [784, 247] on span at bounding box center [782, 246] width 187 height 4
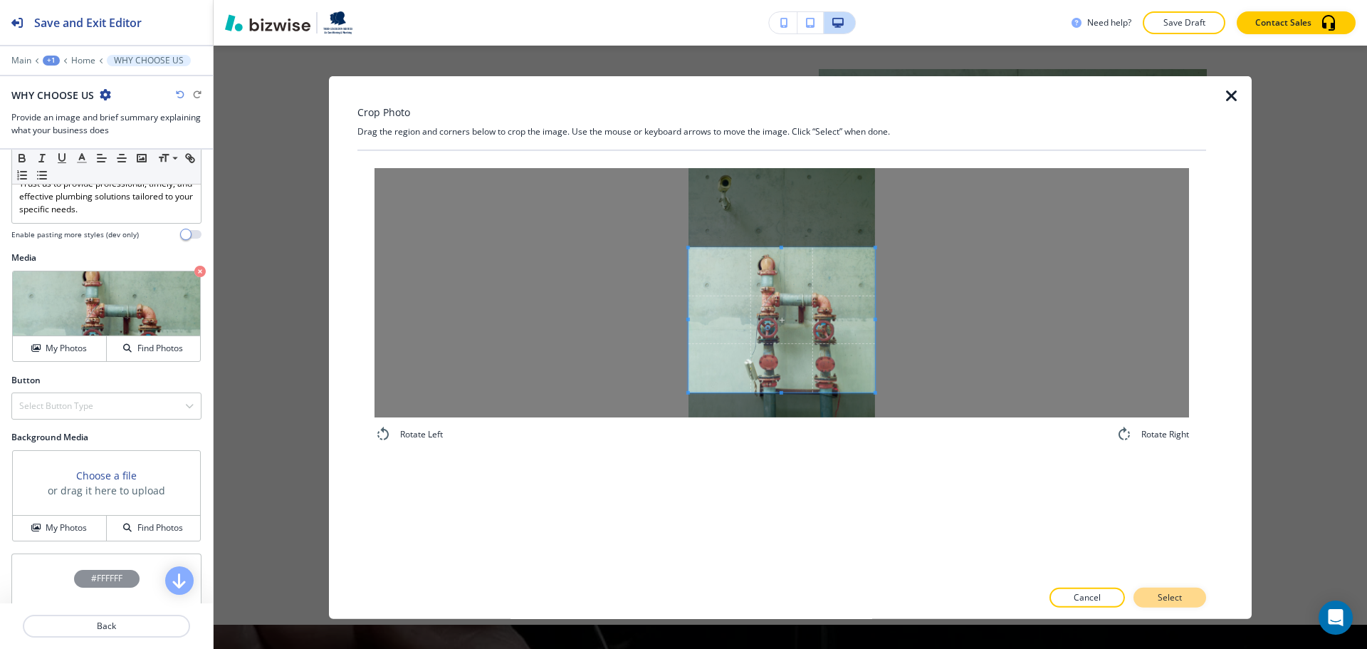
click at [1153, 602] on button "Select" at bounding box center [1170, 598] width 73 height 20
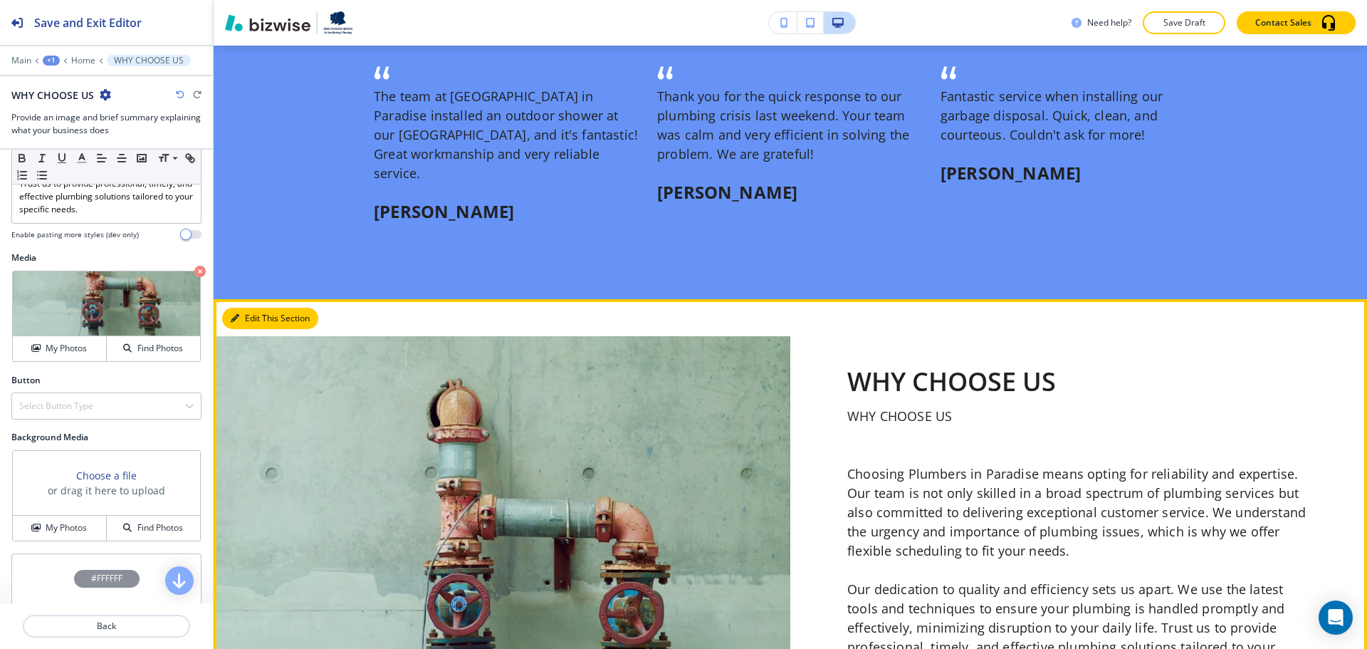
click at [244, 308] on button "Edit This Section" at bounding box center [270, 318] width 96 height 21
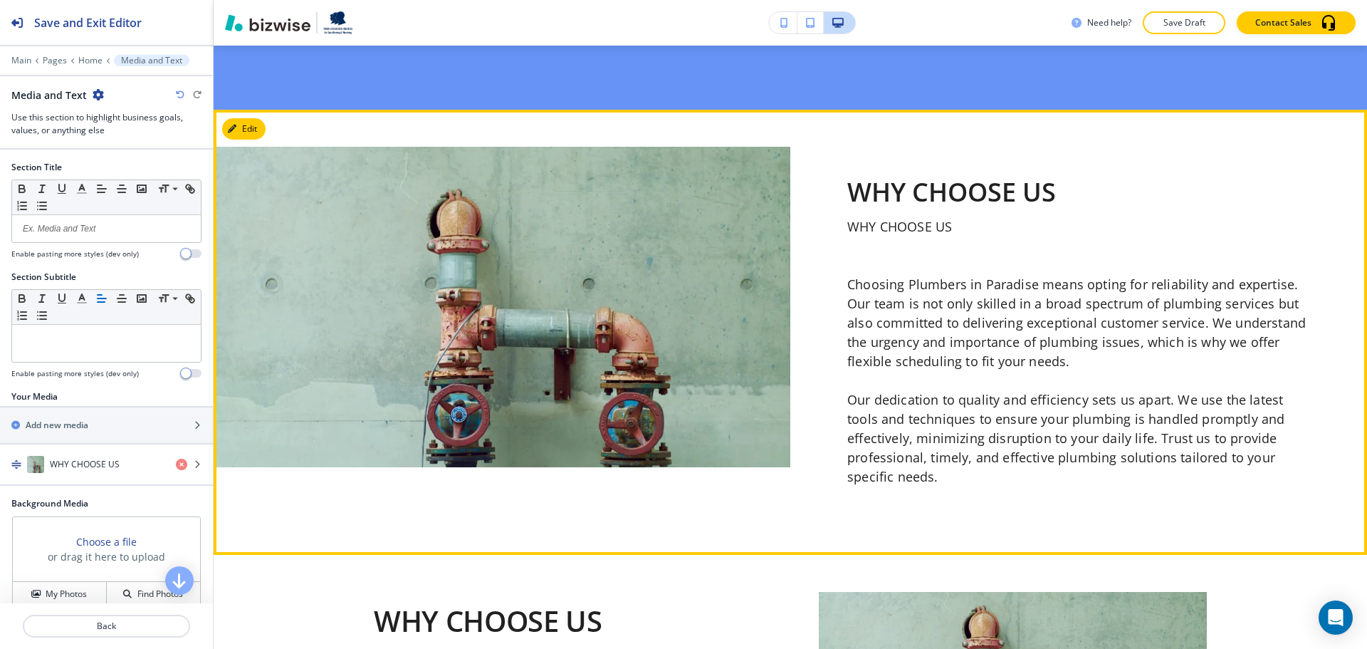
scroll to position [4856, 0]
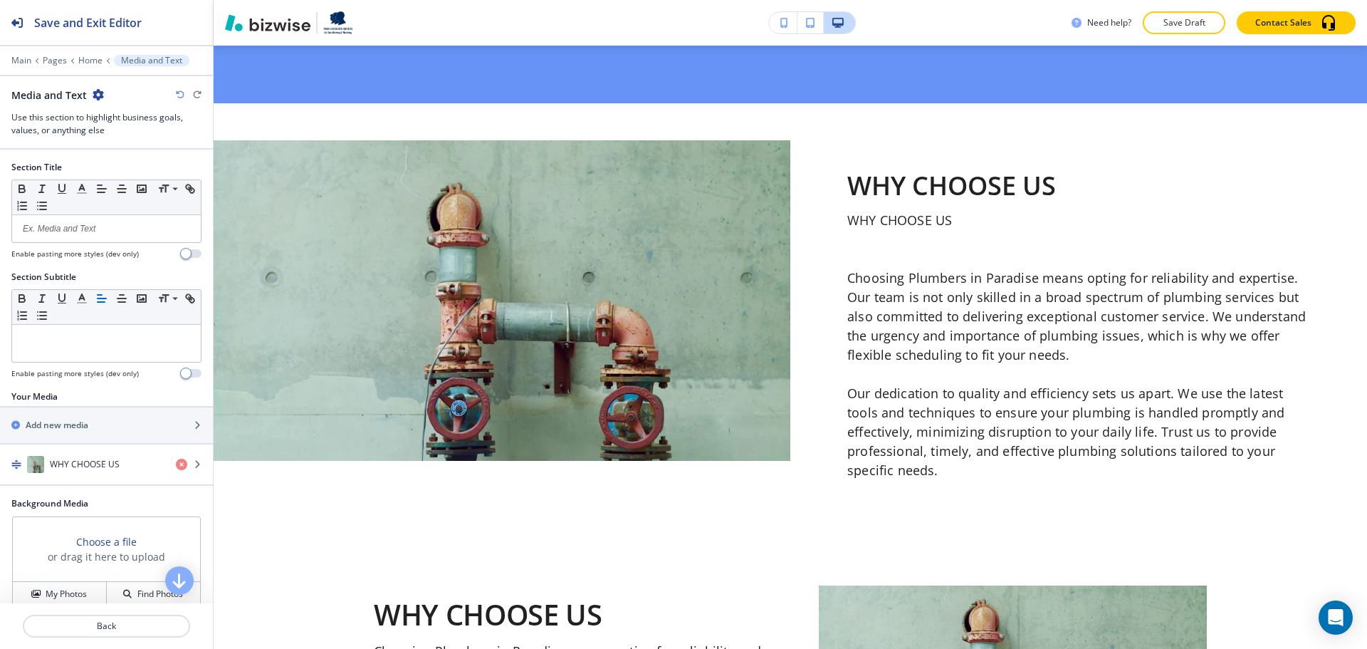
click at [96, 91] on icon "button" at bounding box center [98, 94] width 11 height 11
click at [136, 167] on p "Delete Section" at bounding box center [136, 169] width 73 height 13
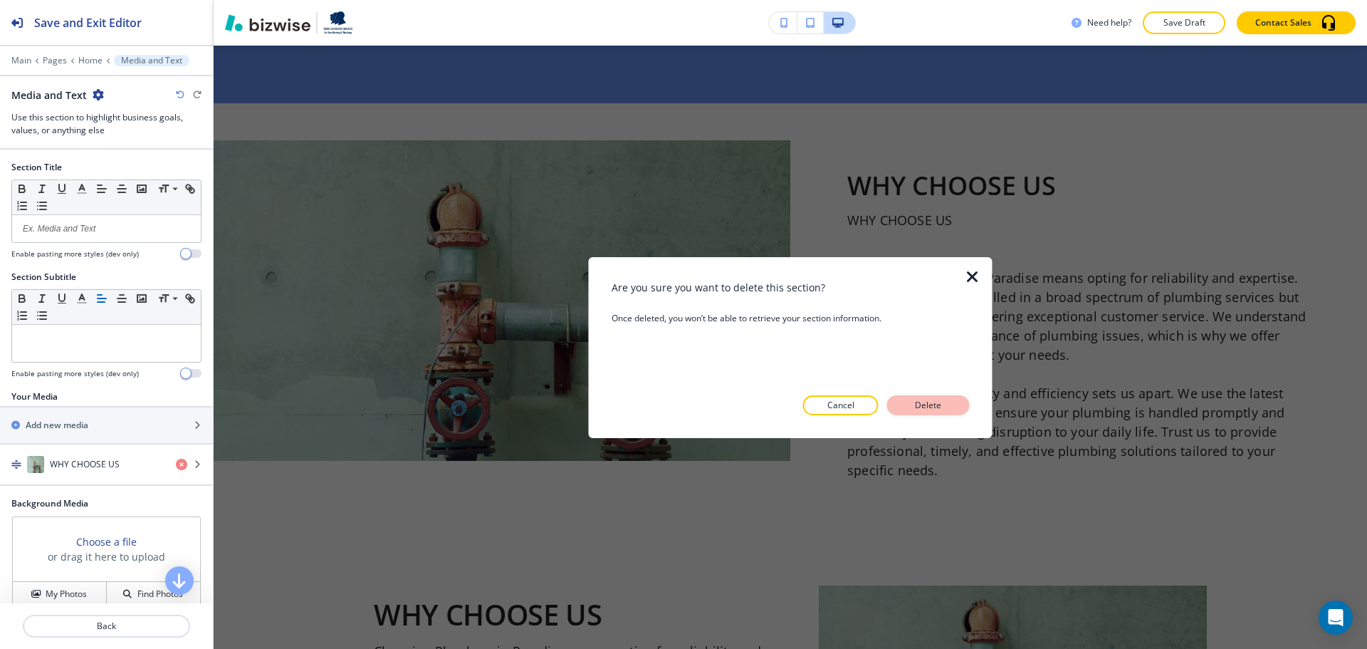
click at [919, 402] on p "Delete" at bounding box center [929, 405] width 34 height 13
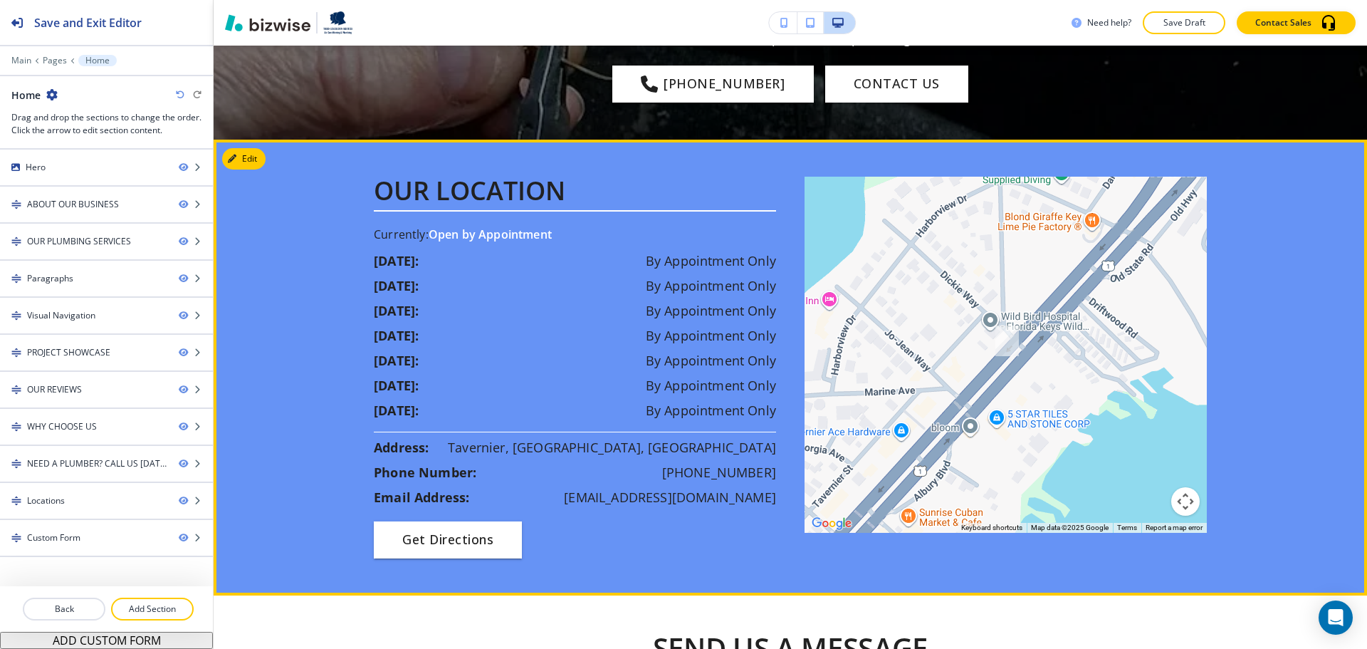
scroll to position [5265, 0]
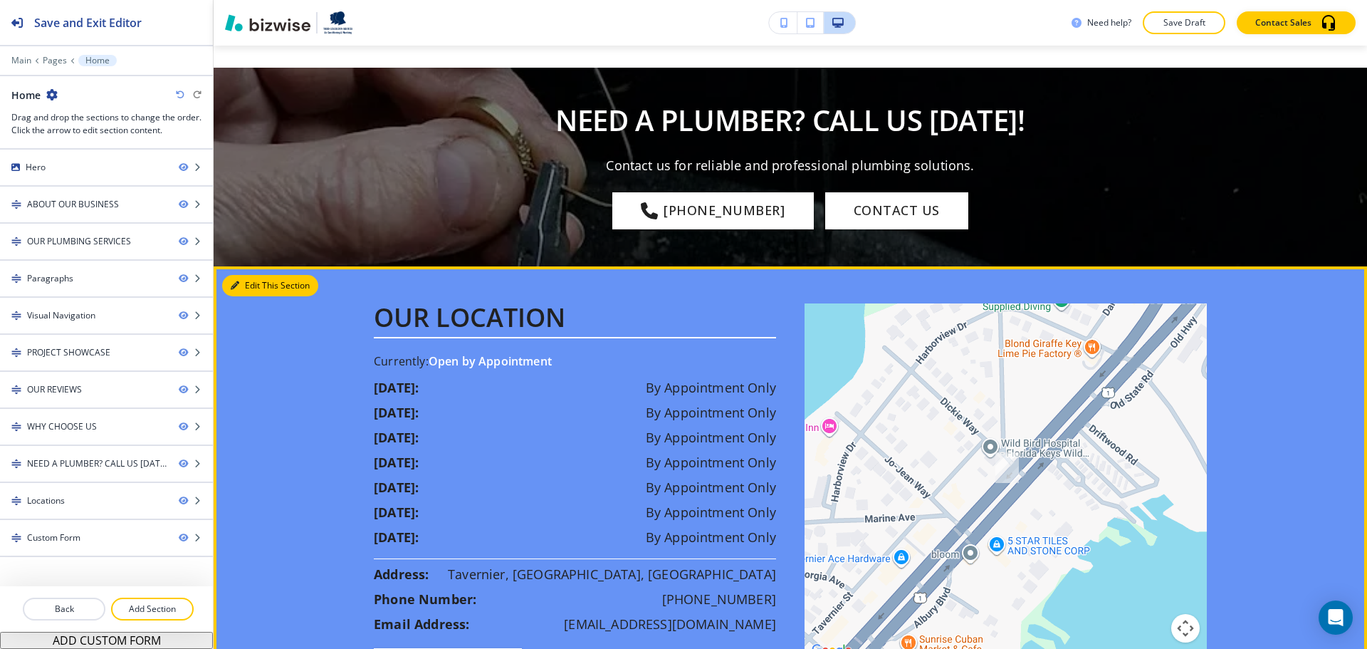
drag, startPoint x: 254, startPoint y: 229, endPoint x: 244, endPoint y: 231, distance: 9.4
click at [254, 275] on button "Edit This Section" at bounding box center [270, 285] width 96 height 21
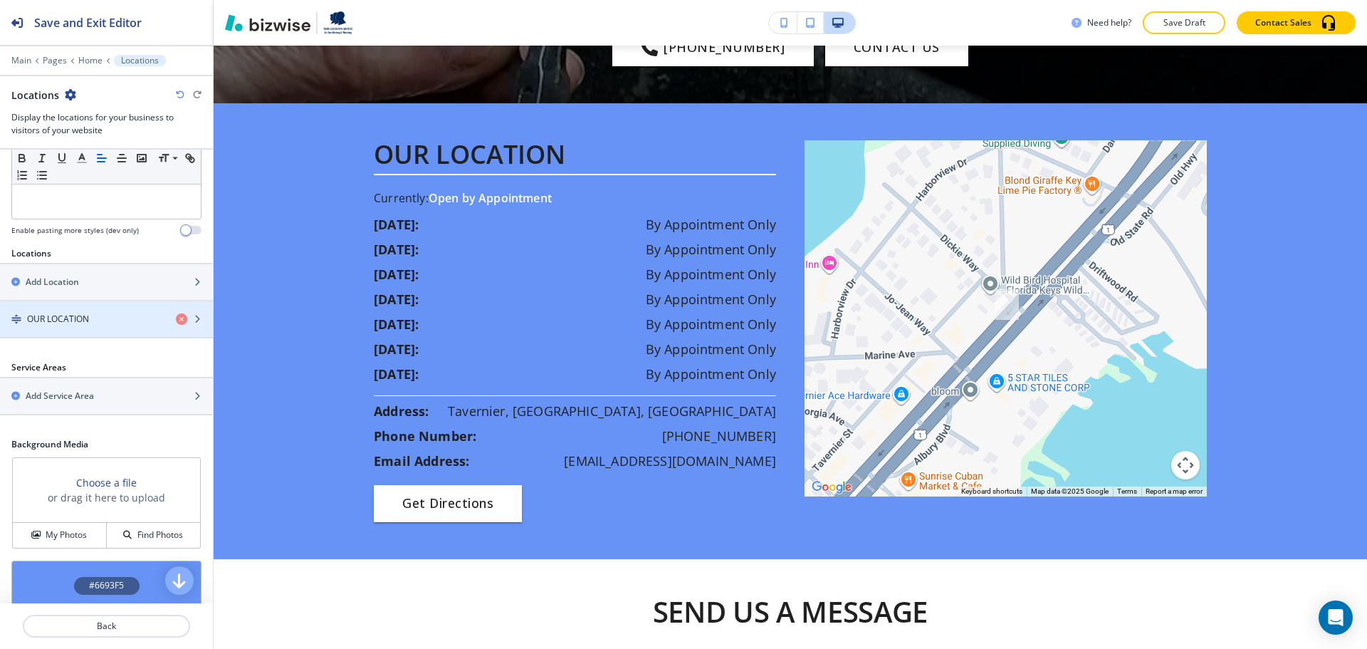
scroll to position [234, 0]
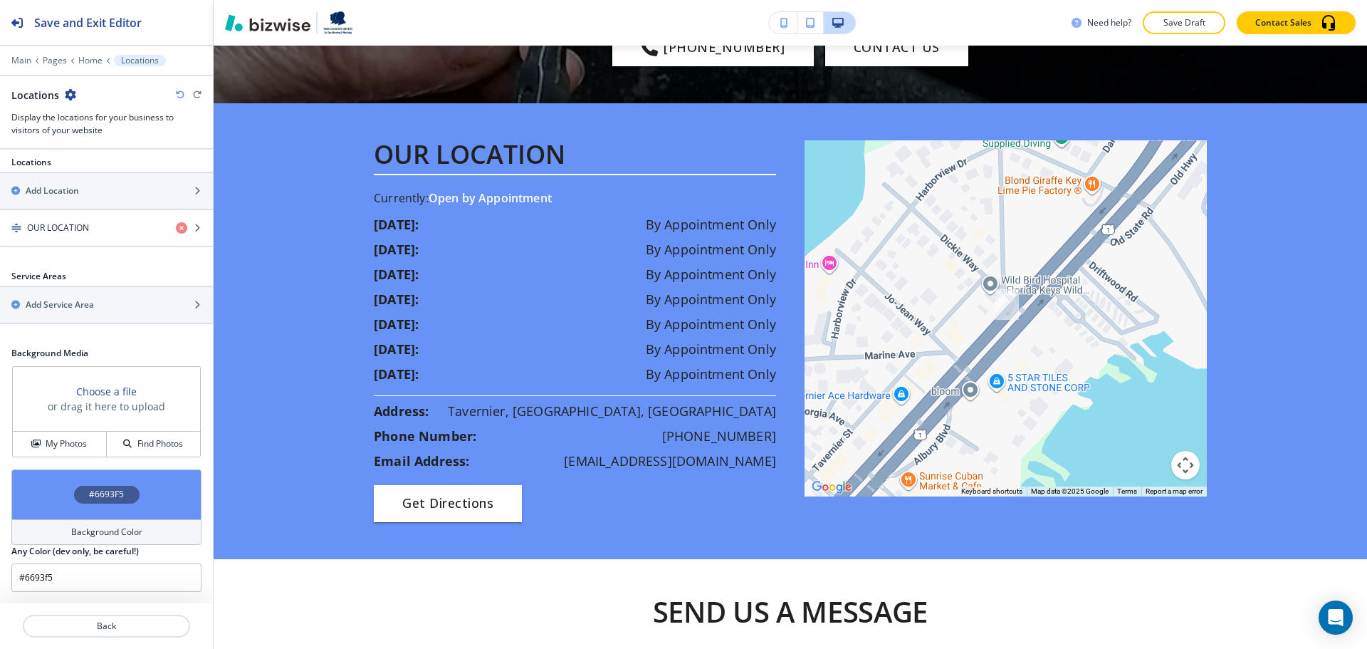
click at [71, 535] on h4 "Background Color" at bounding box center [106, 532] width 71 height 13
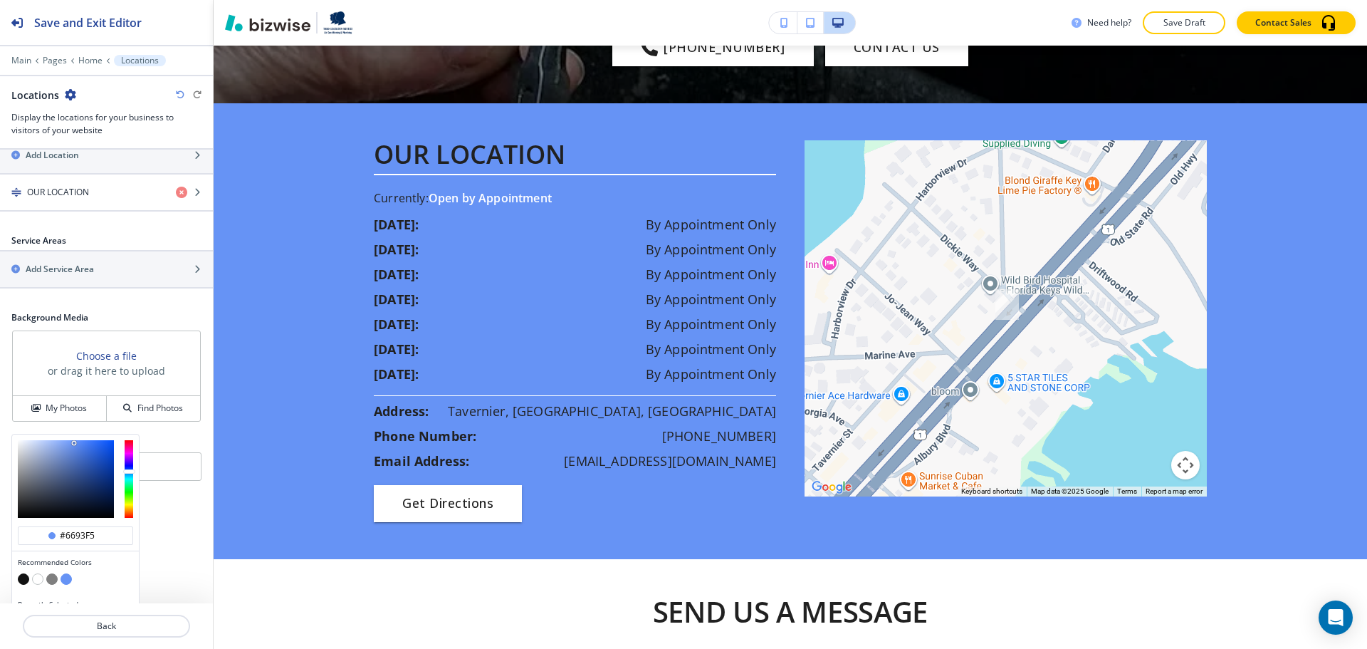
scroll to position [303, 0]
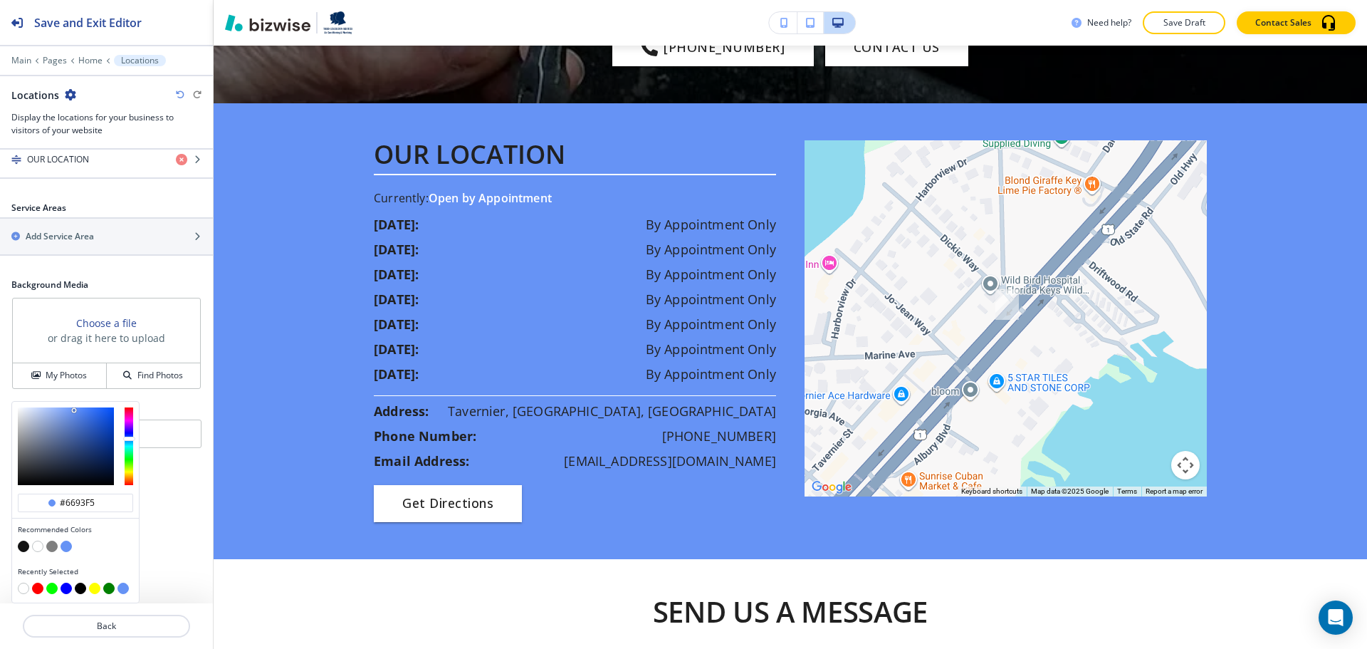
click at [38, 547] on button "button" at bounding box center [37, 546] width 11 height 11
type input "#ffffff"
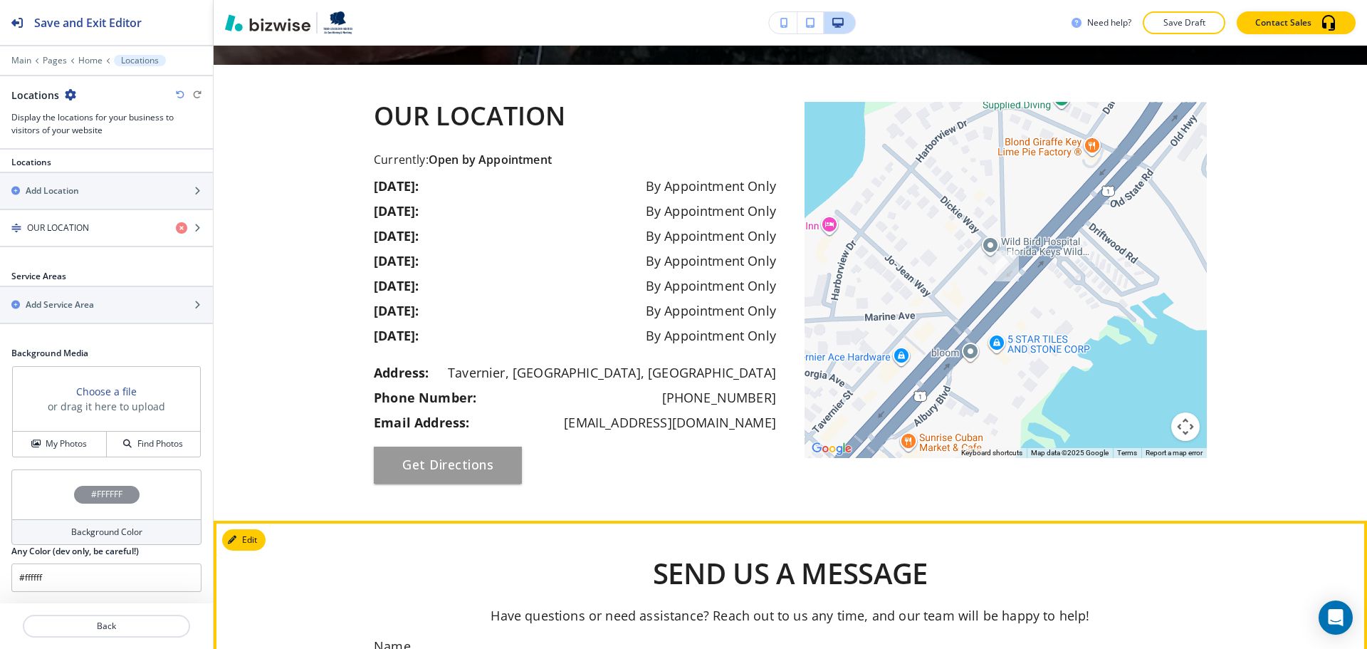
scroll to position [5500, 0]
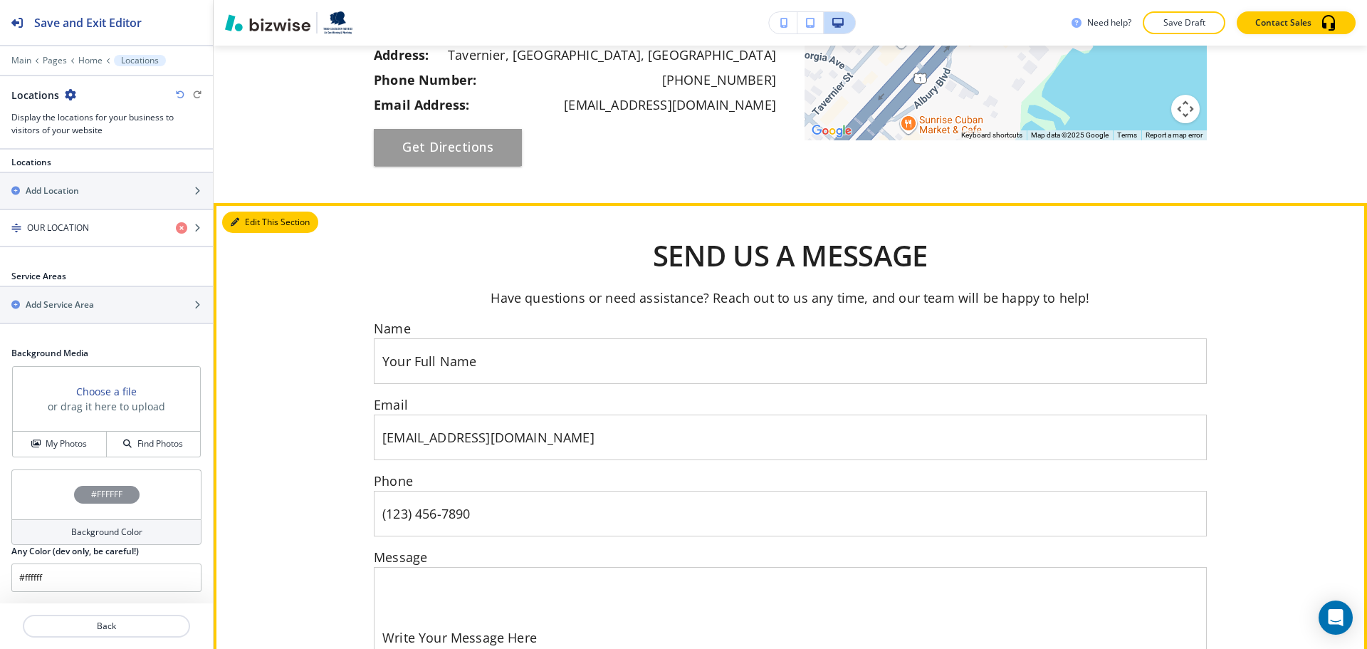
click at [247, 212] on button "Edit This Section" at bounding box center [270, 222] width 96 height 21
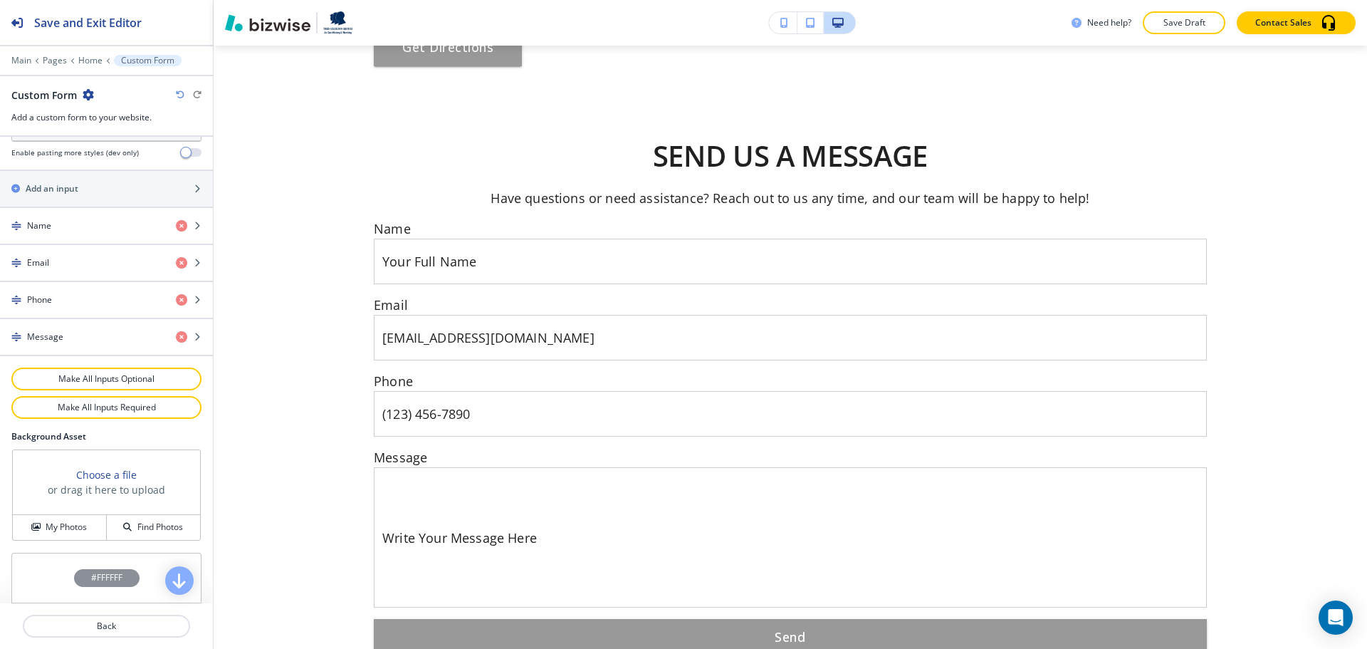
scroll to position [668, 0]
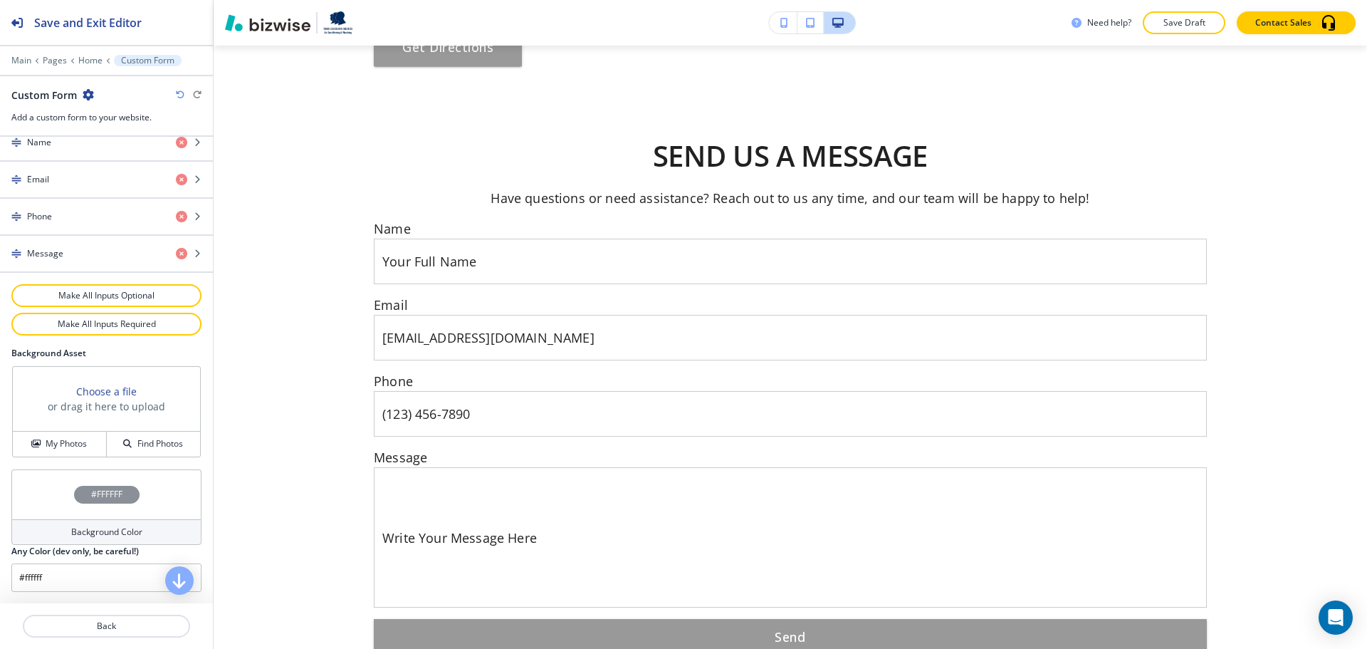
click at [77, 536] on h4 "Background Color" at bounding box center [106, 532] width 71 height 13
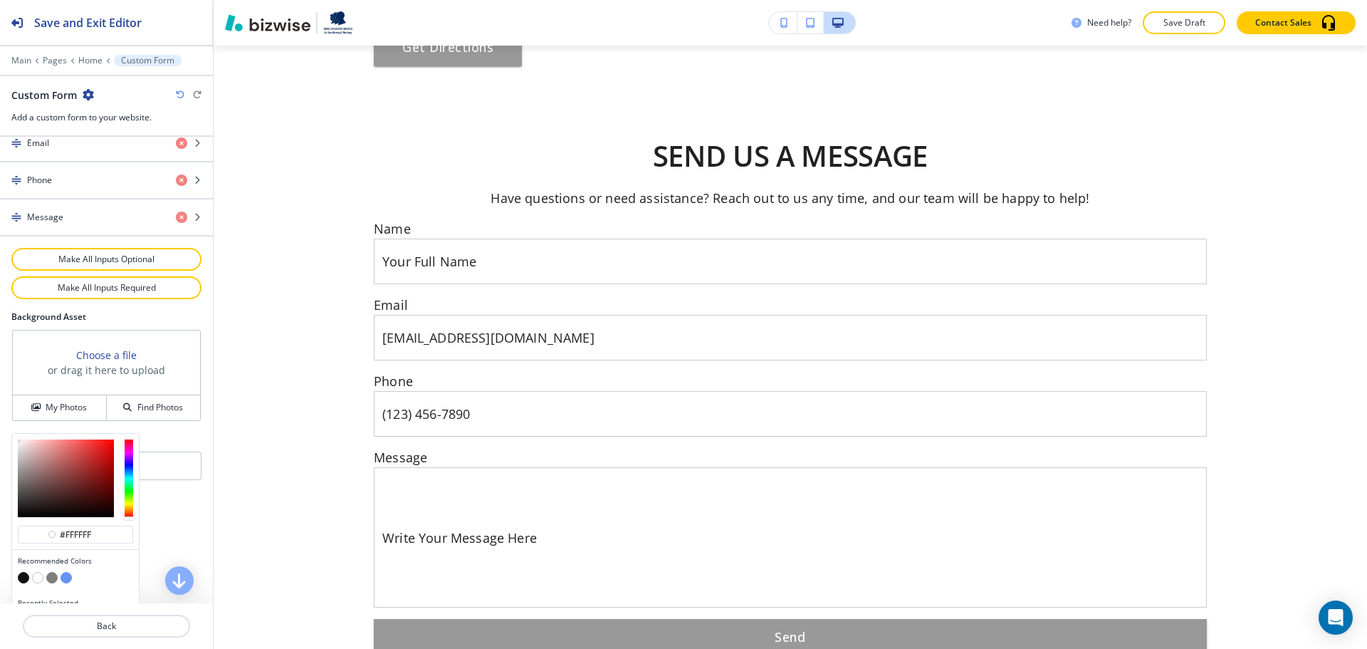
scroll to position [736, 0]
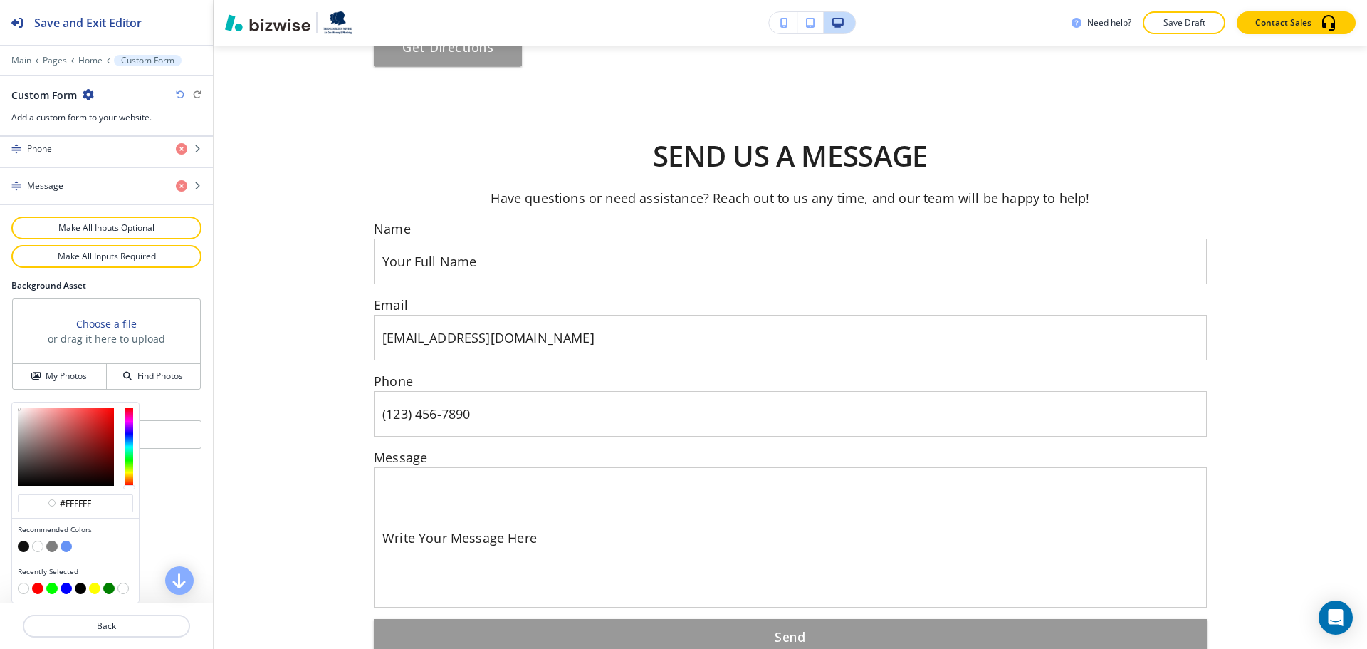
click at [66, 538] on div at bounding box center [75, 538] width 115 height 6
click at [67, 547] on button "button" at bounding box center [66, 546] width 11 height 11
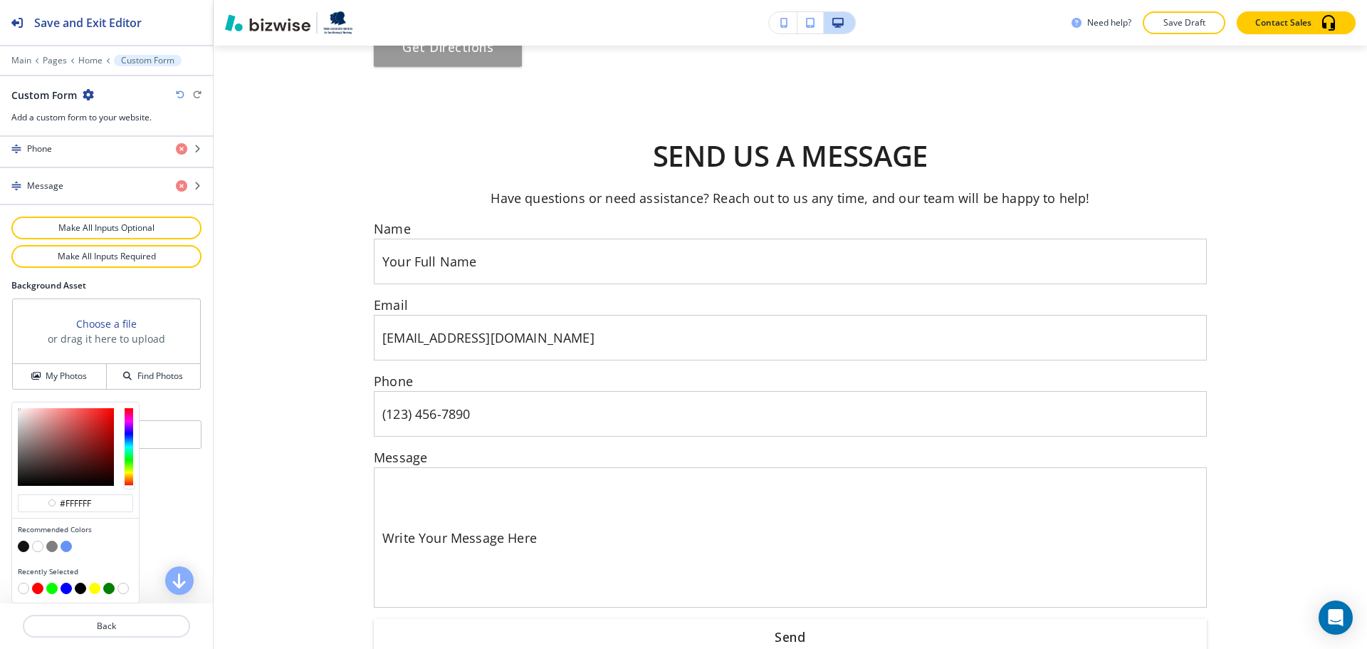
type input "#6693f5"
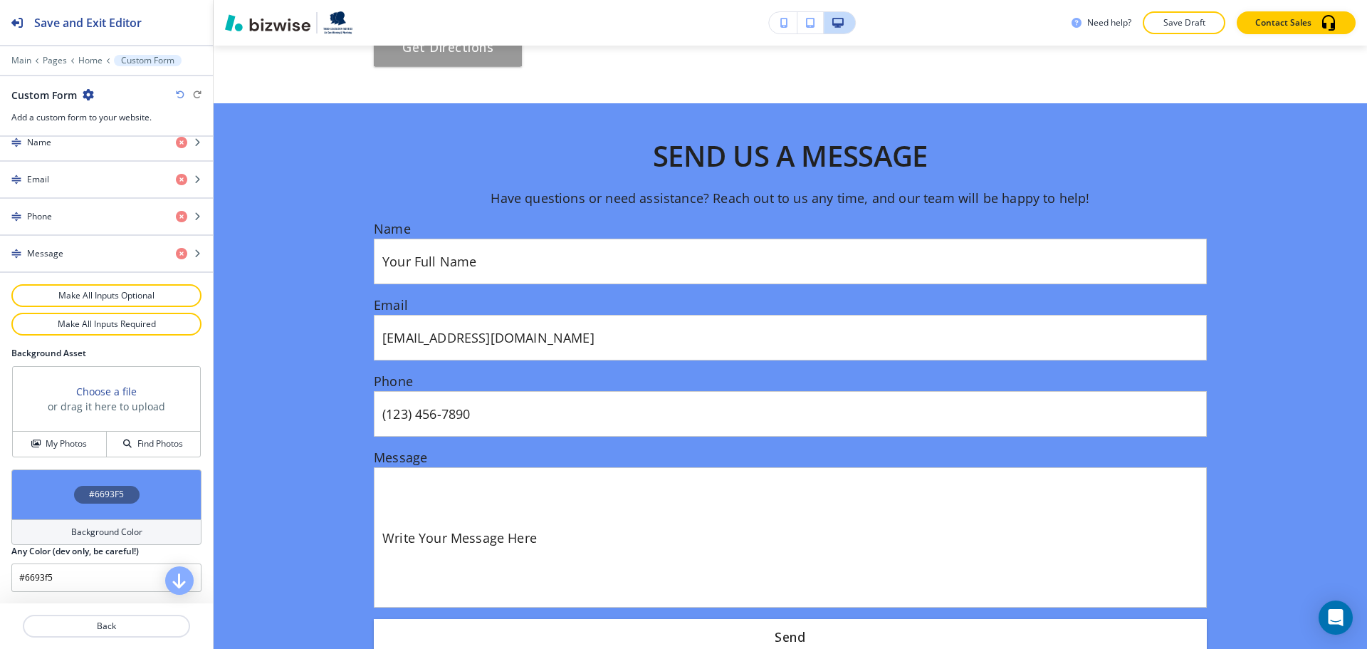
click at [85, 536] on h4 "Background Color" at bounding box center [106, 532] width 71 height 13
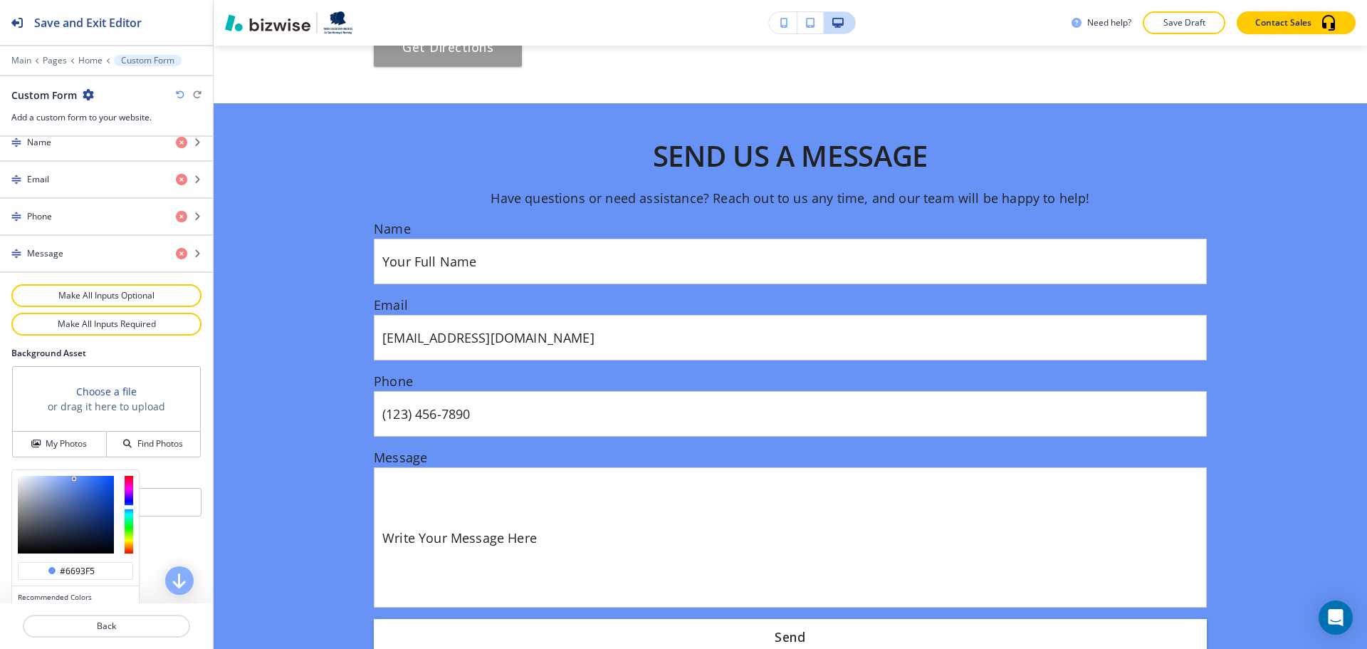
type input "#99b8f9"
click at [55, 477] on div at bounding box center [66, 515] width 96 height 78
type input "#99b8f9"
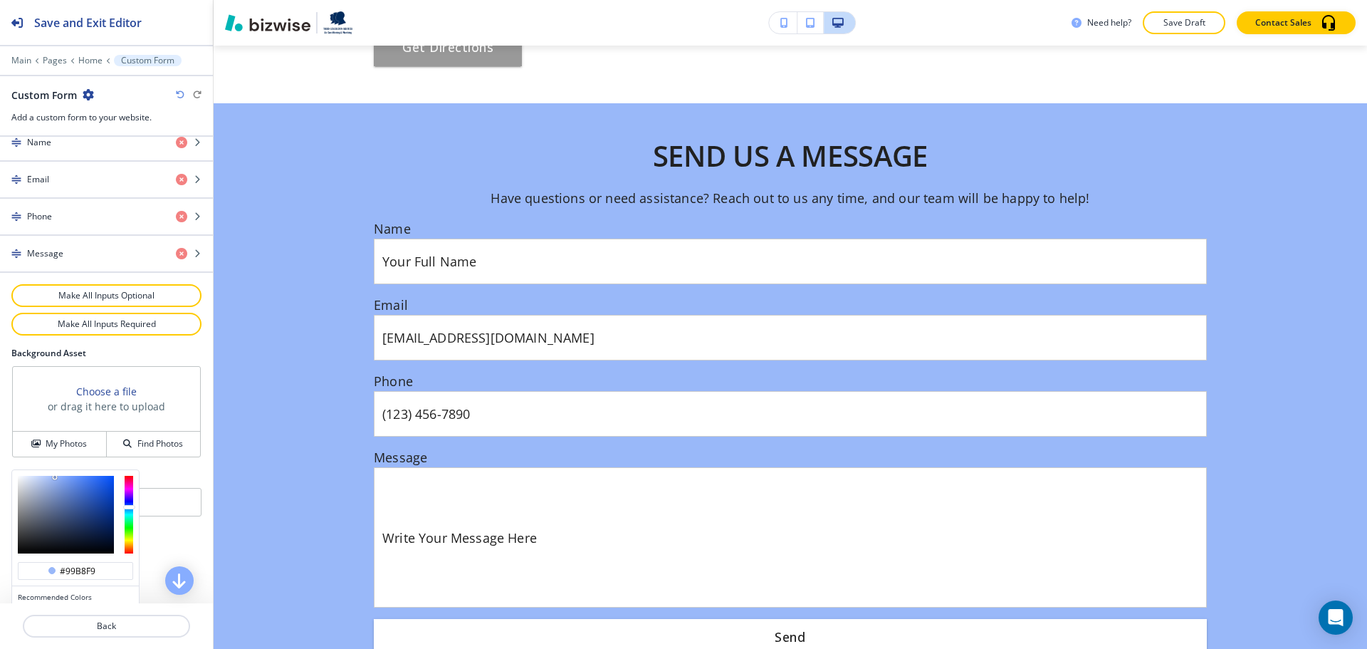
type input "#b2c6f2"
click at [43, 479] on div at bounding box center [66, 515] width 96 height 78
type input "#b2c6f2"
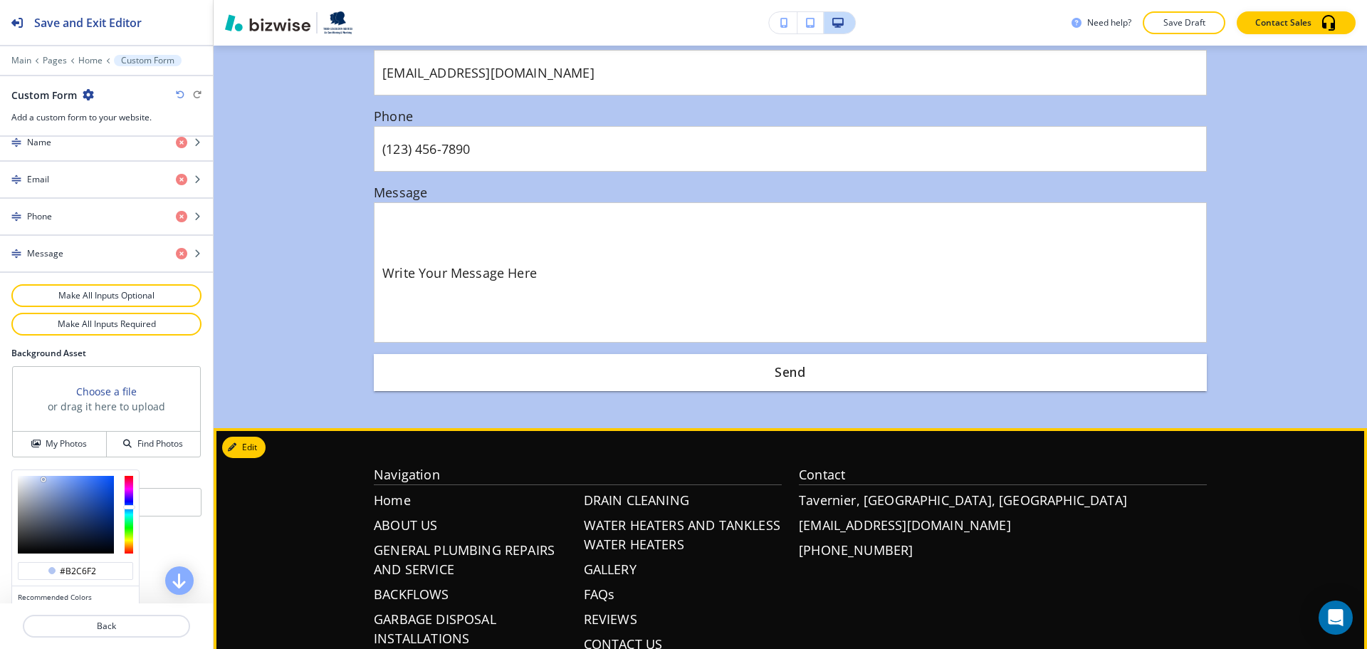
scroll to position [6235, 0]
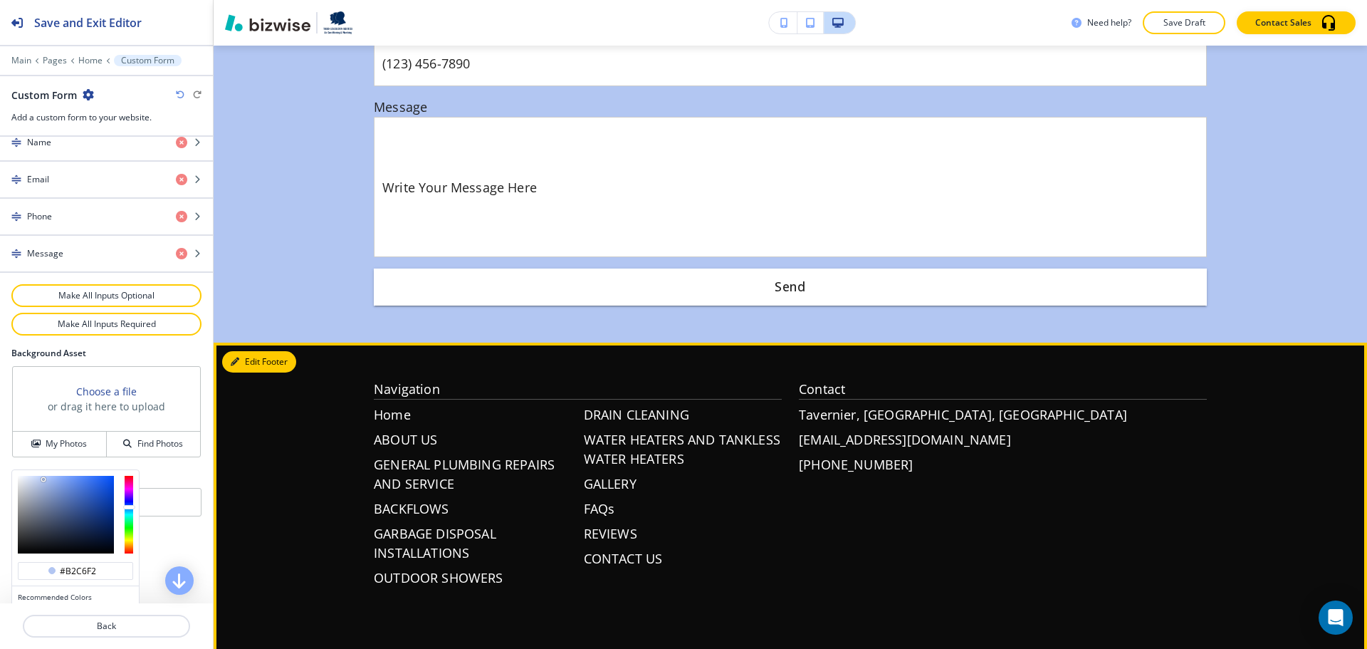
click at [261, 351] on button "Edit Footer" at bounding box center [259, 361] width 74 height 21
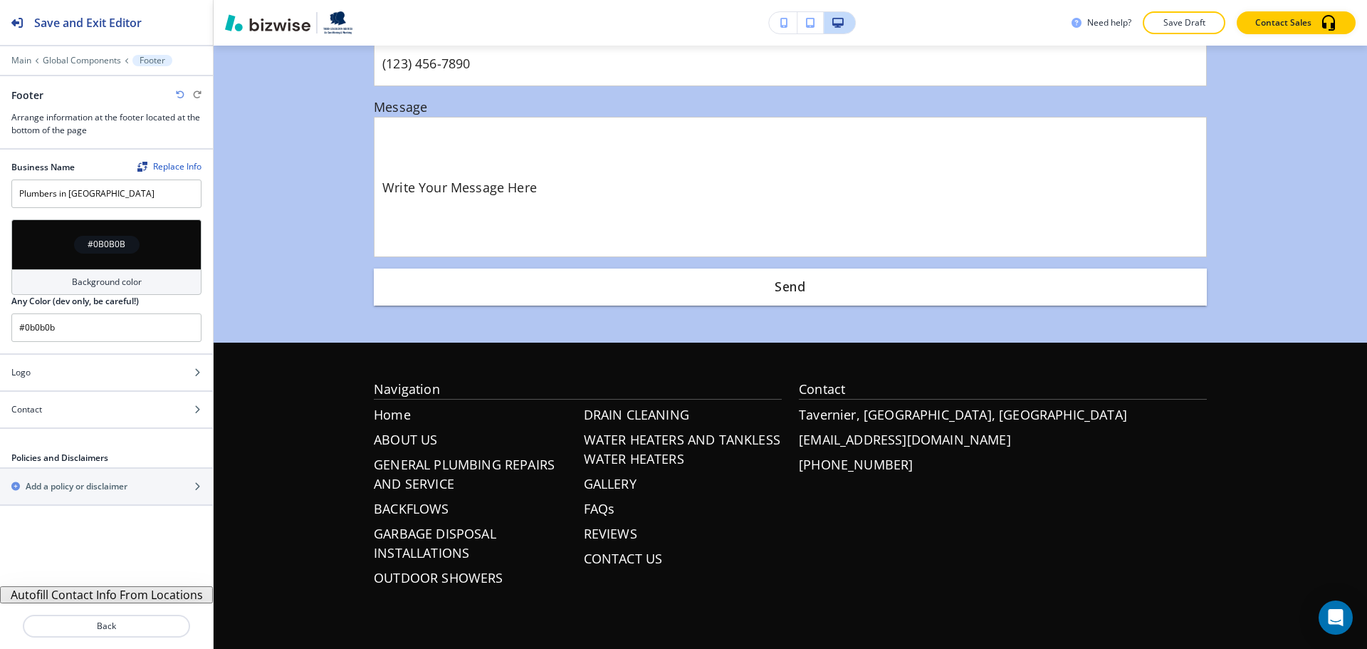
click at [119, 270] on div "Background color" at bounding box center [106, 282] width 190 height 26
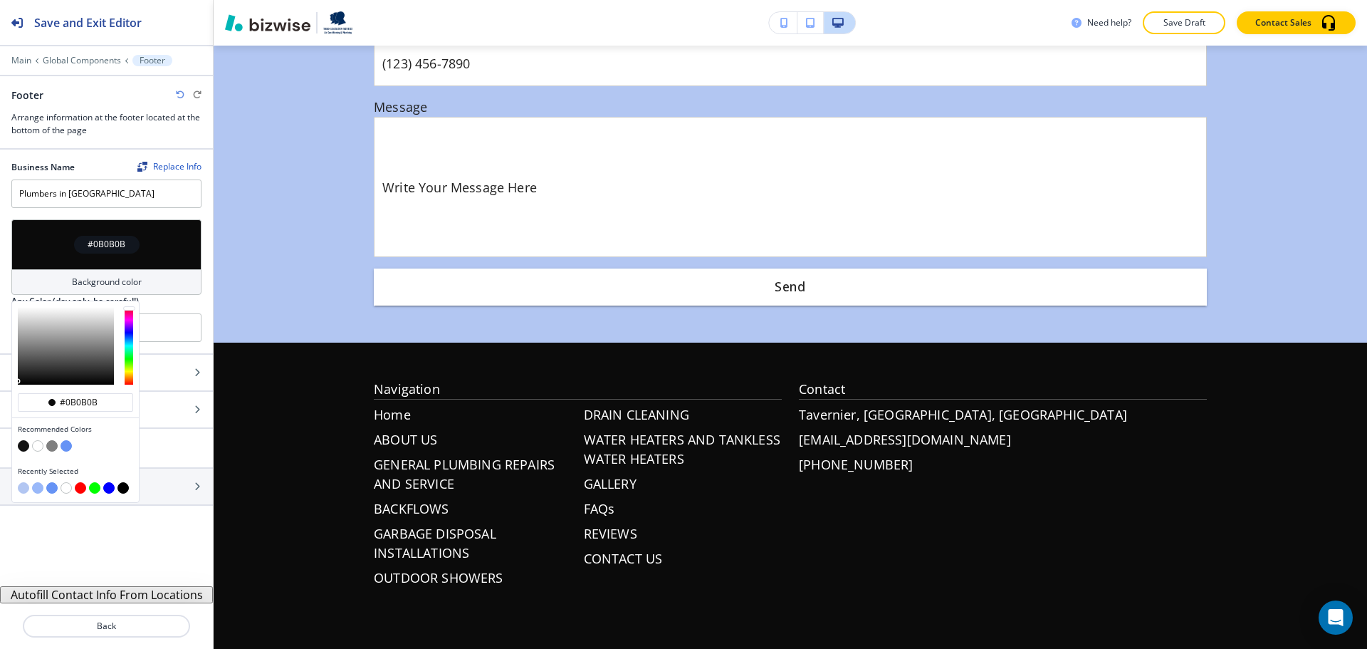
click at [40, 448] on button "button" at bounding box center [37, 445] width 11 height 11
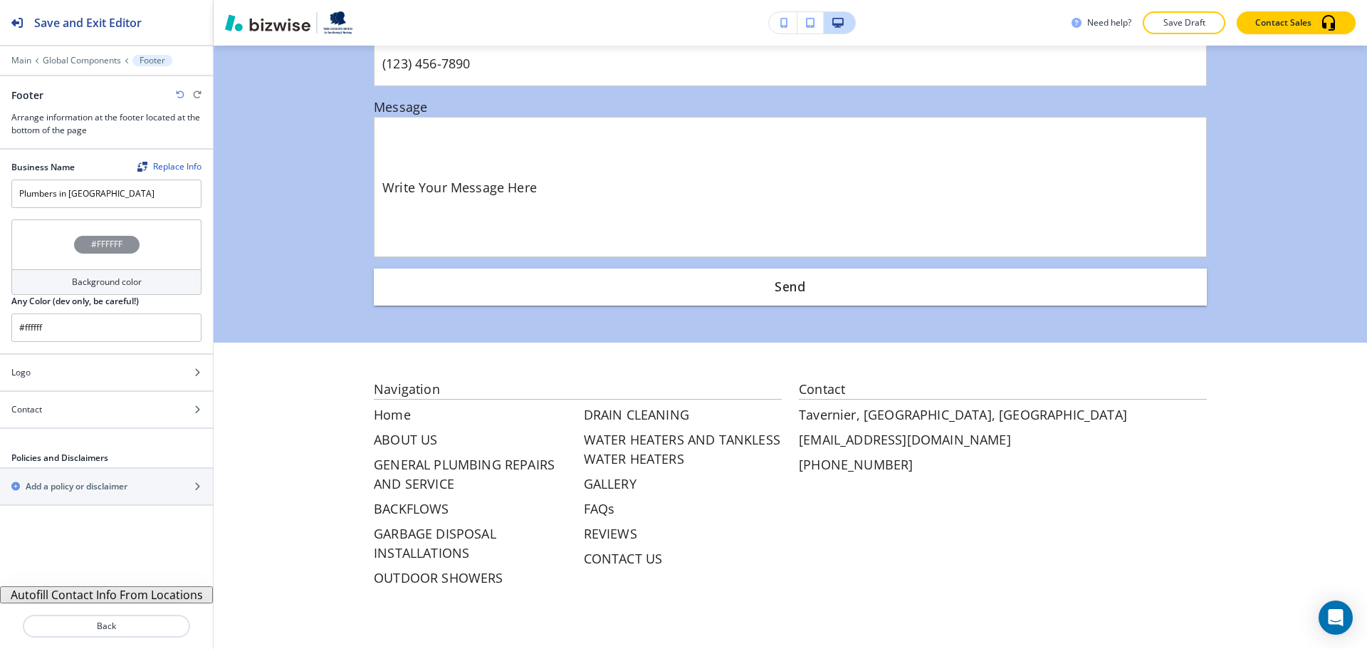
click at [90, 281] on h4 "Background color" at bounding box center [107, 282] width 70 height 13
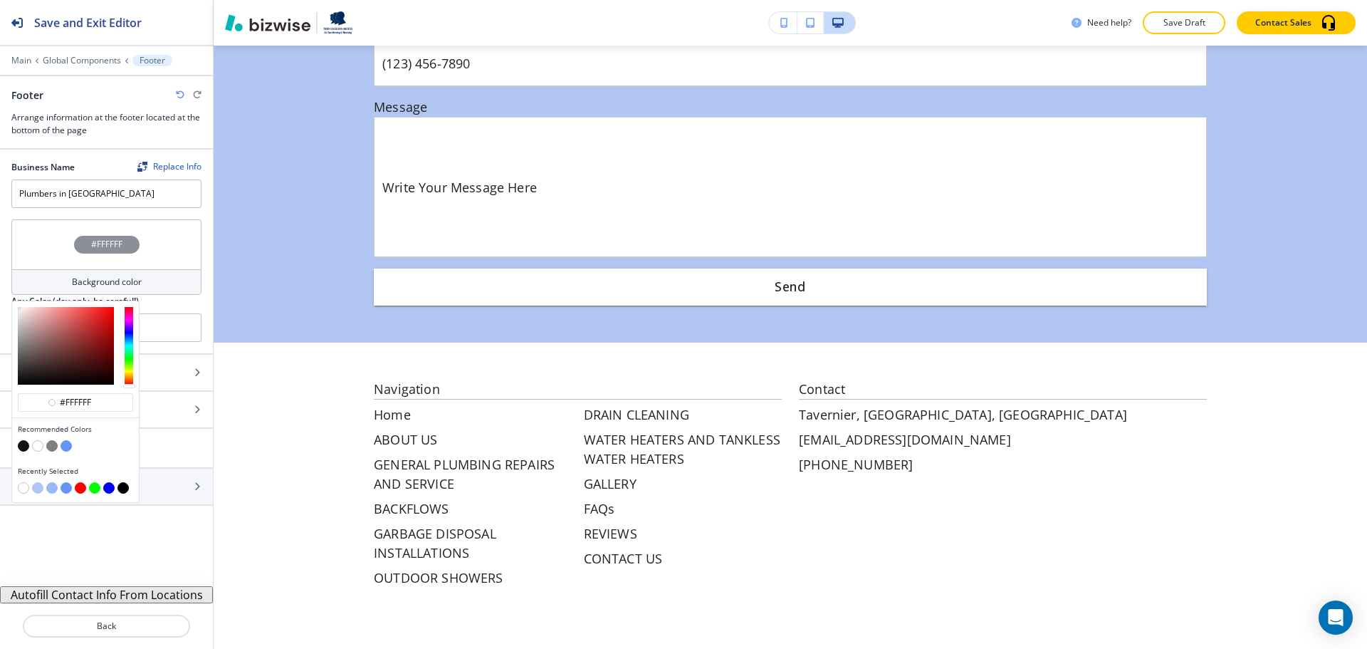
click at [69, 444] on button "button" at bounding box center [66, 445] width 11 height 11
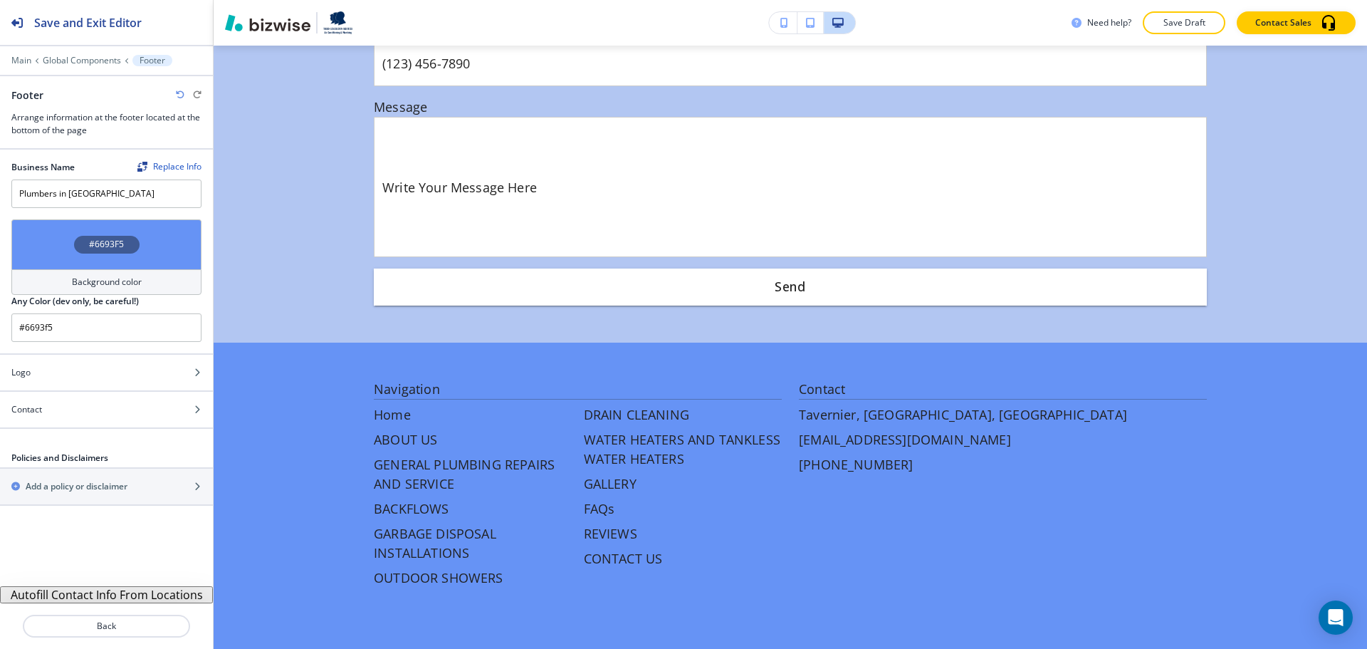
click at [100, 278] on h4 "Background color" at bounding box center [107, 282] width 70 height 13
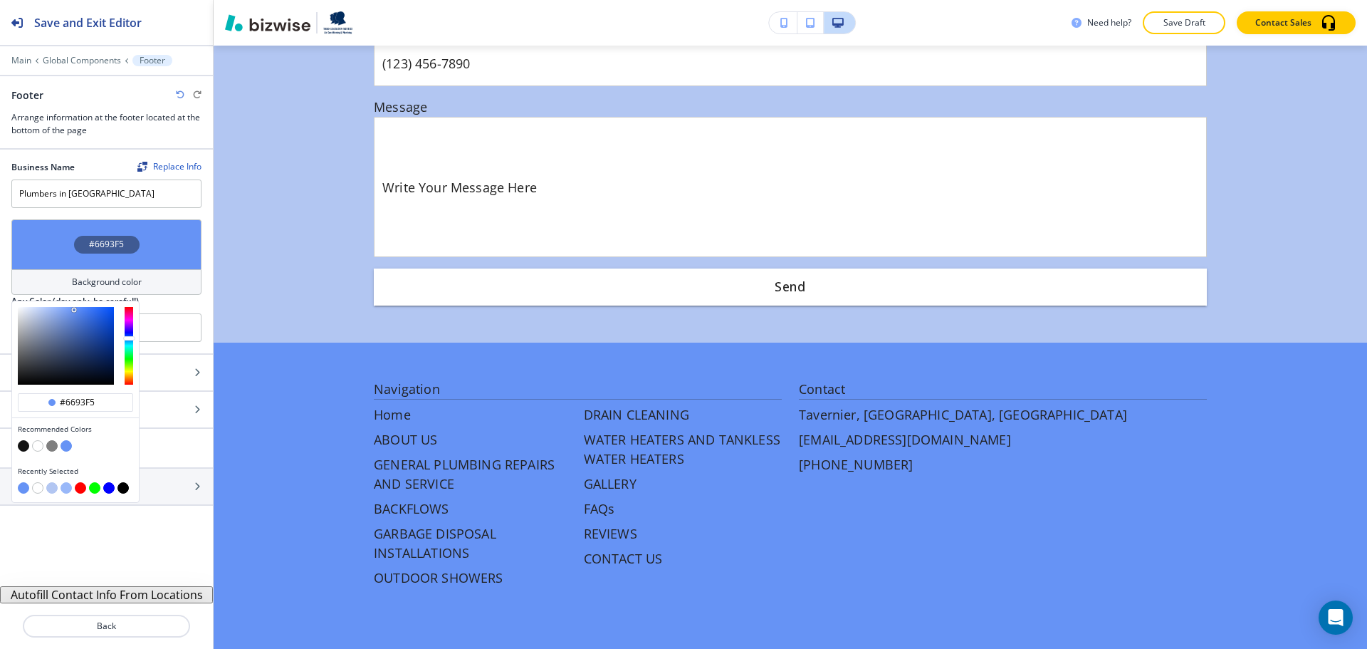
click at [24, 447] on button "button" at bounding box center [23, 445] width 11 height 11
type input "#121212"
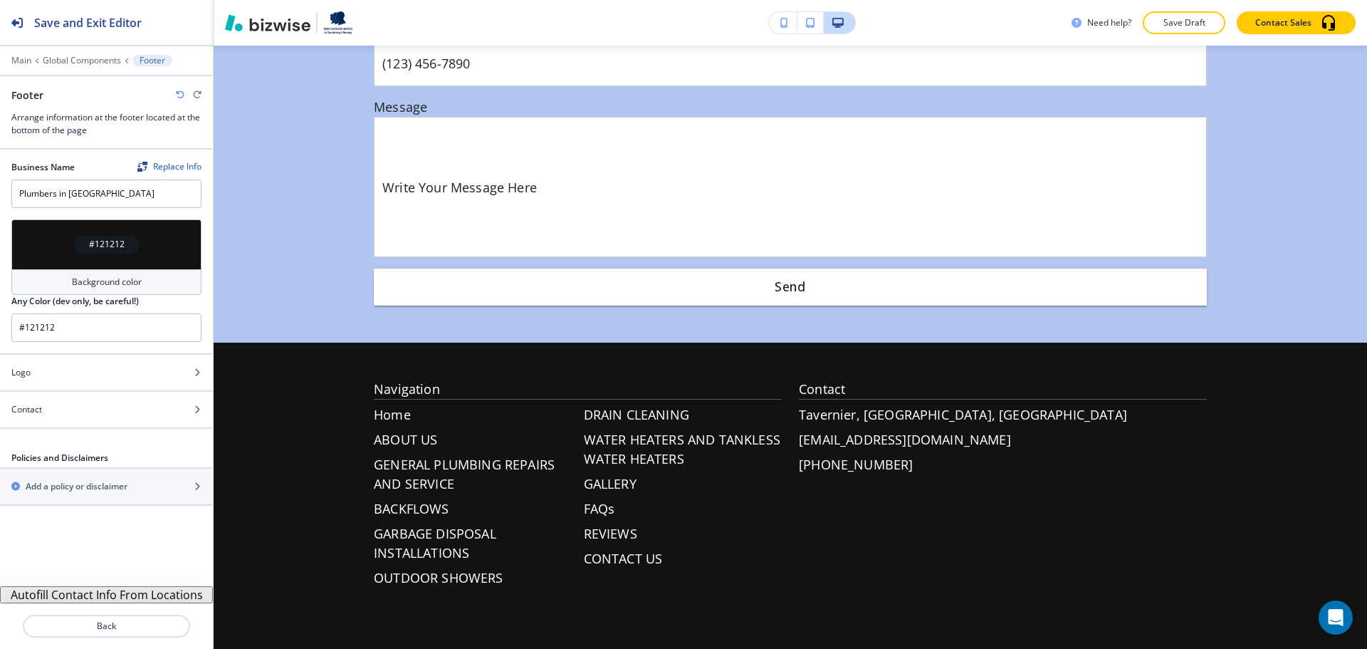
click at [158, 595] on button "Autofill Contact Info From Locations" at bounding box center [106, 594] width 213 height 17
click at [155, 590] on button "Autofill Contact Info From Locations" at bounding box center [106, 594] width 213 height 17
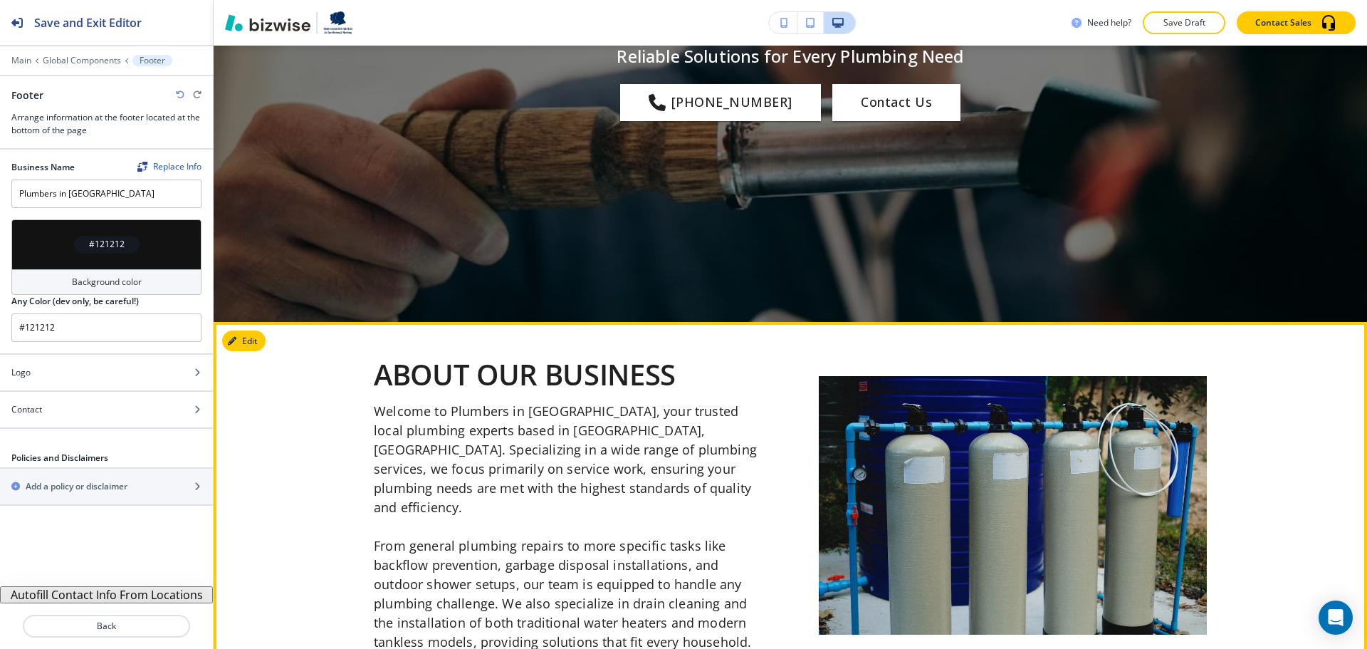
scroll to position [0, 0]
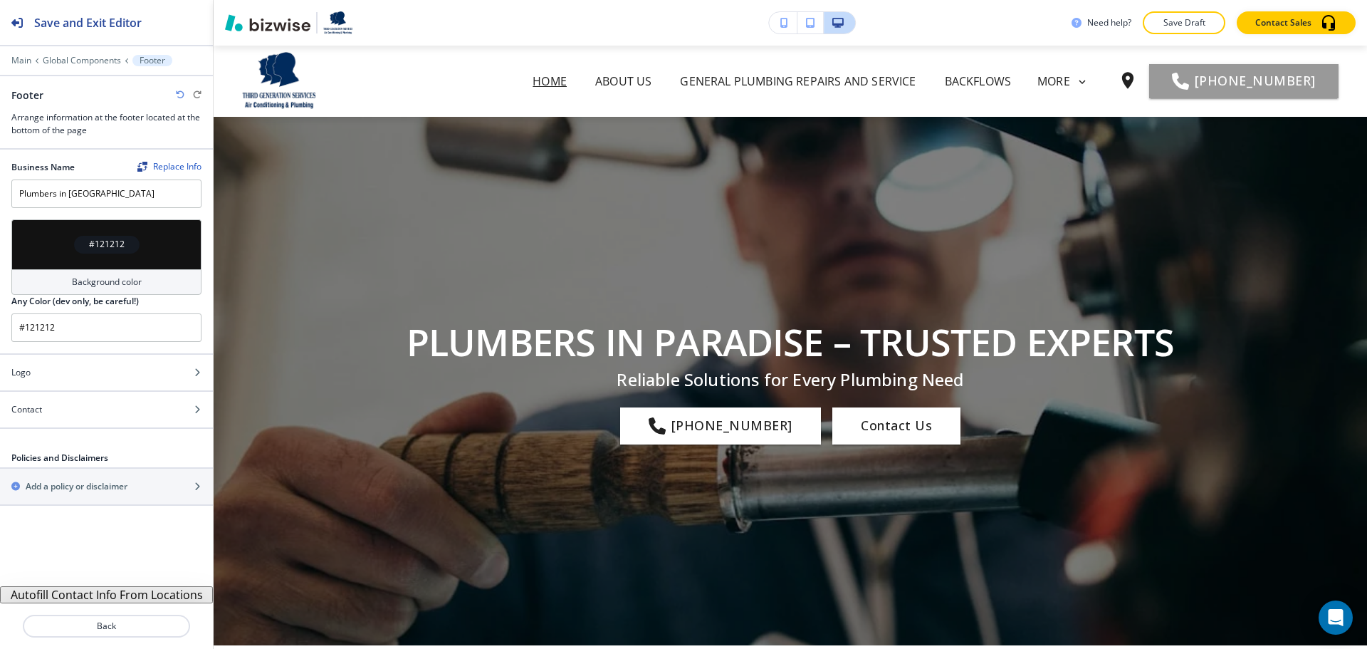
click at [1187, 14] on button "Save Draft" at bounding box center [1184, 22] width 83 height 23
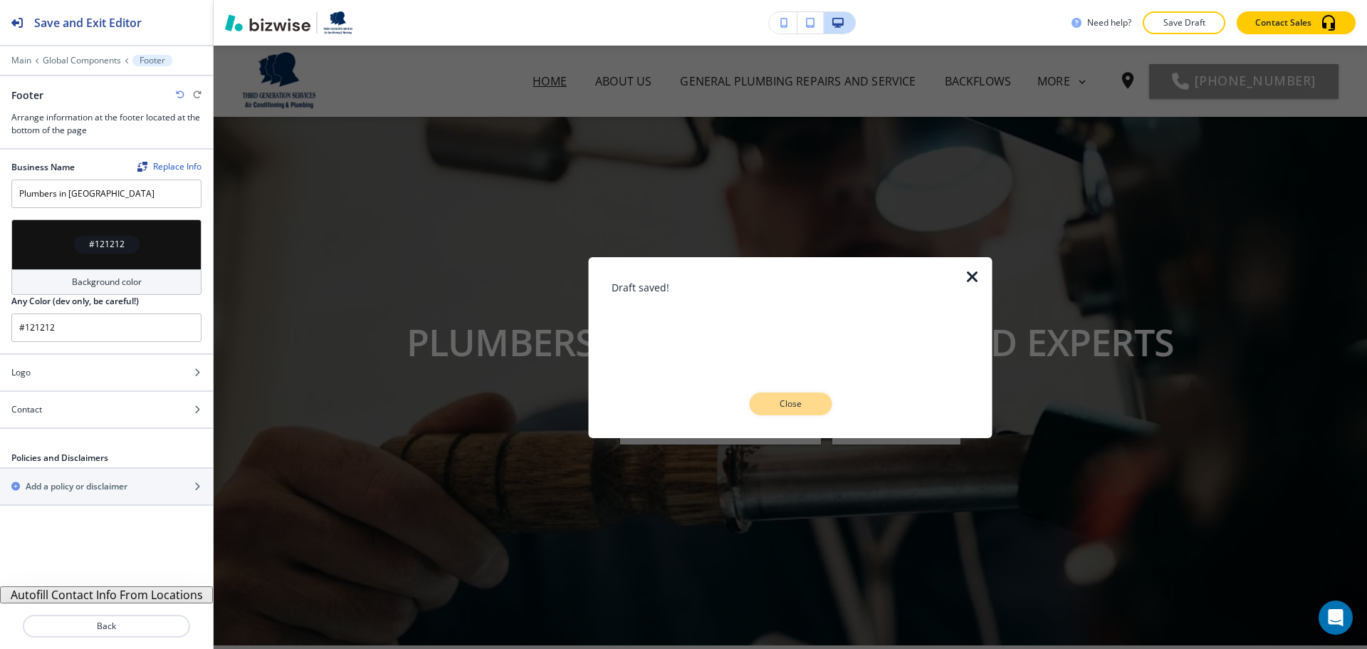
click at [798, 405] on p "Close" at bounding box center [791, 403] width 46 height 13
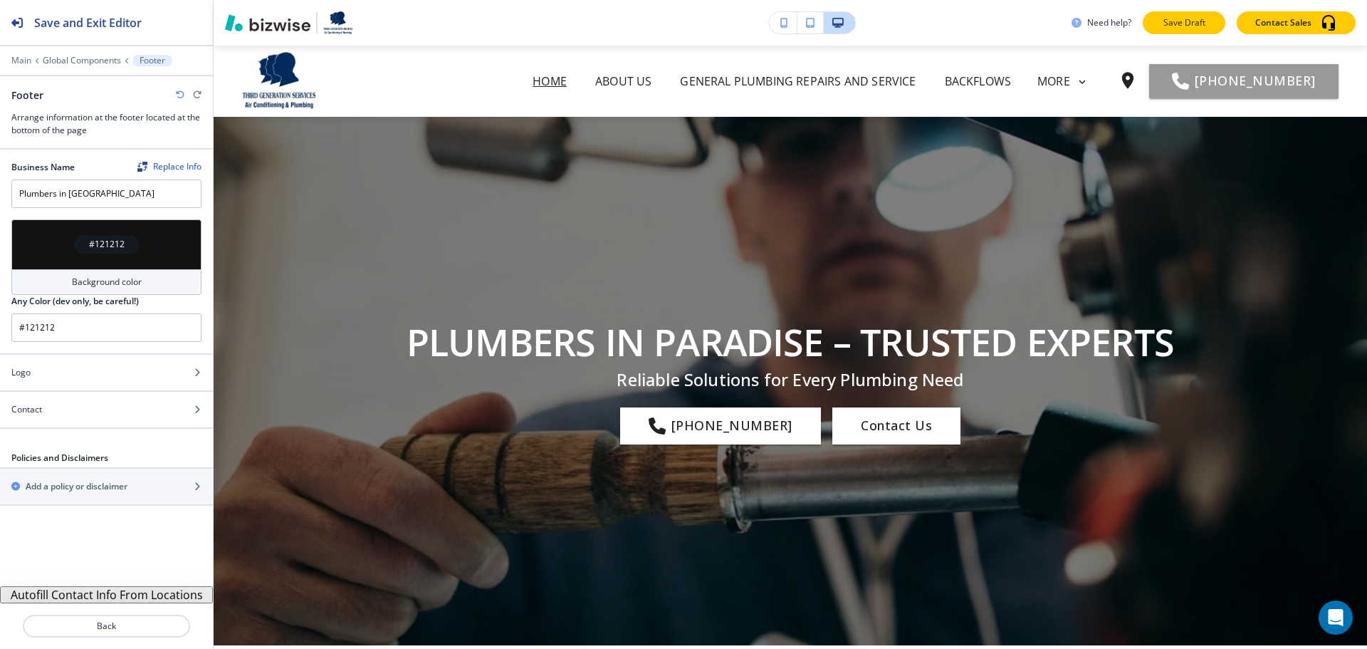
click at [1191, 28] on p "Save Draft" at bounding box center [1185, 22] width 46 height 13
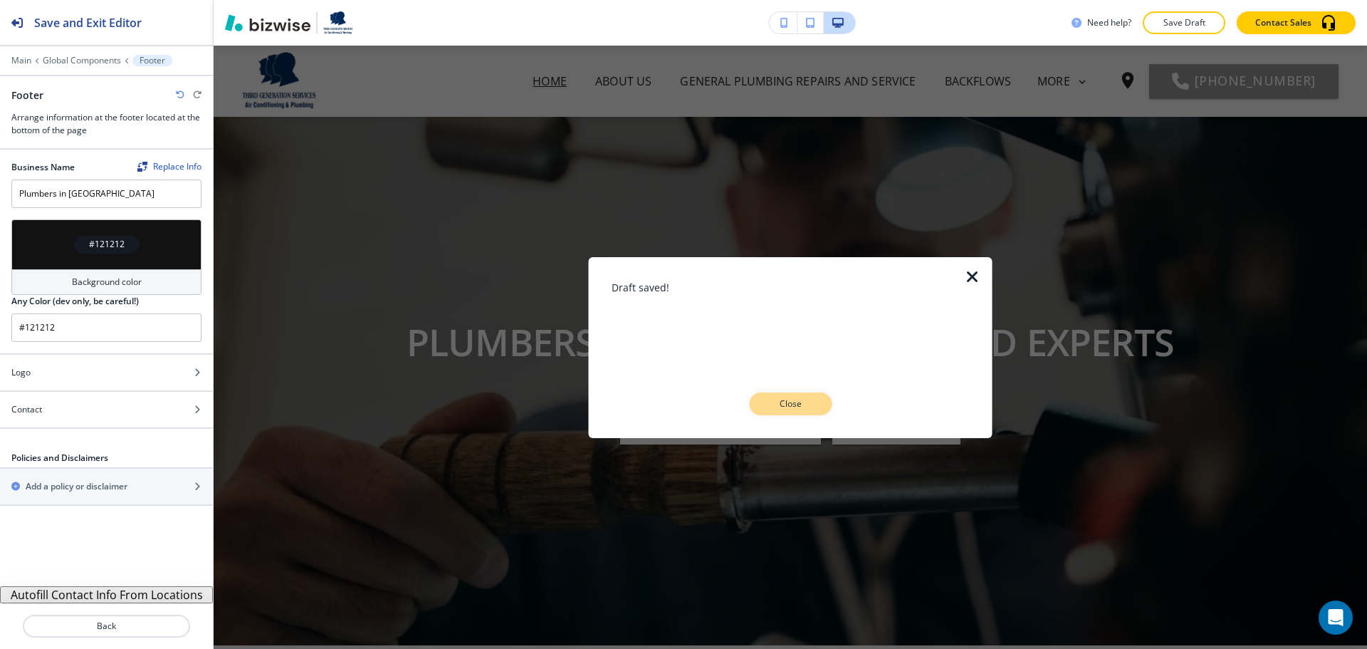
click at [794, 395] on button "Close" at bounding box center [790, 403] width 83 height 23
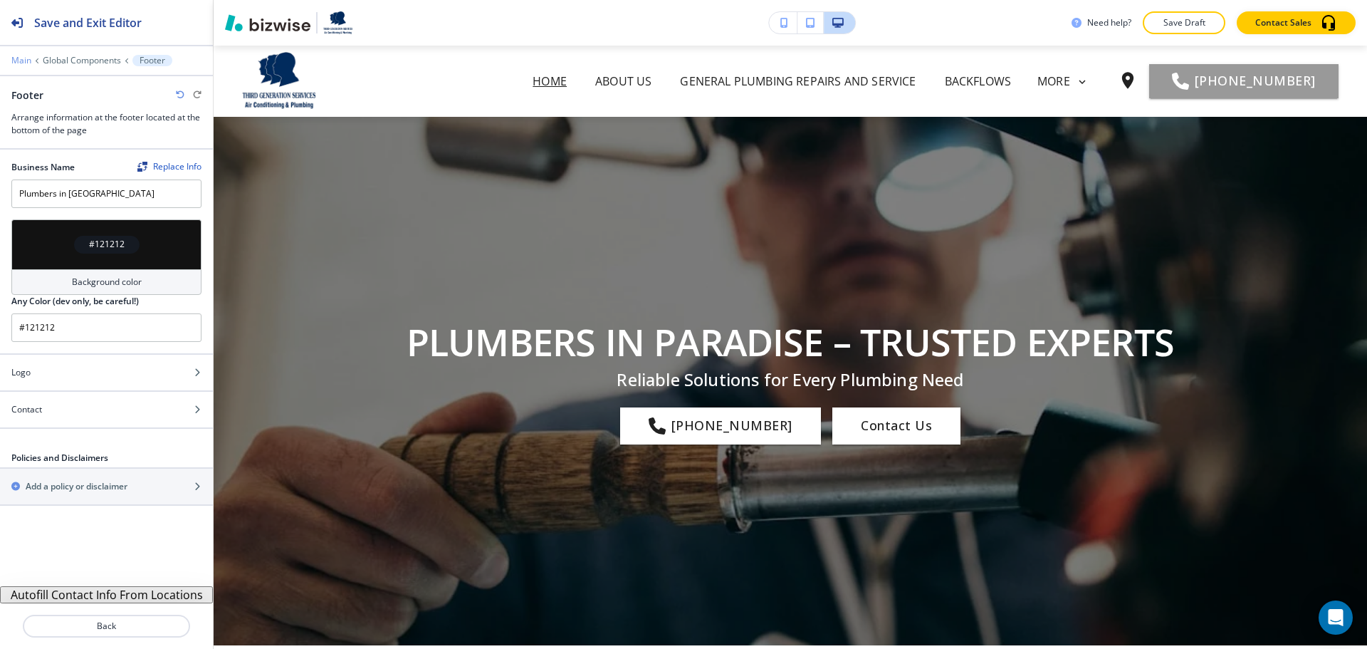
click at [17, 58] on p "Main" at bounding box center [21, 61] width 20 height 10
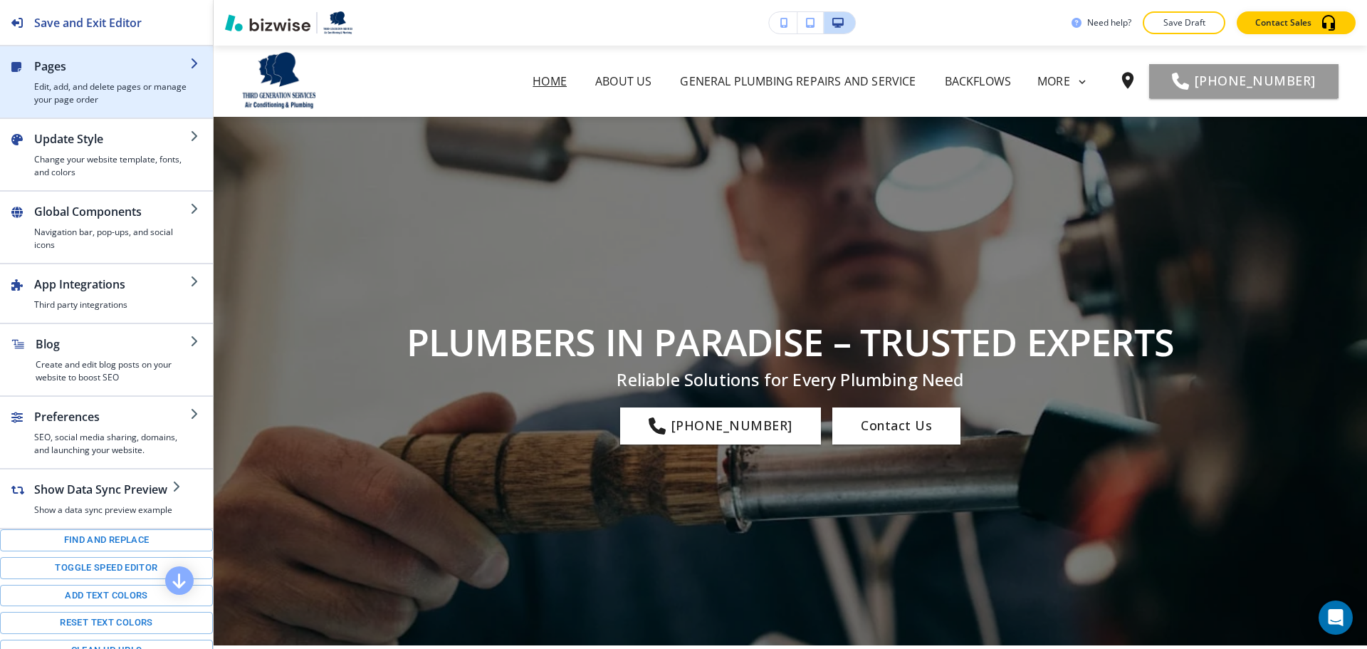
click at [118, 100] on h4 "Edit, add, and delete pages or manage your page order" at bounding box center [112, 93] width 156 height 26
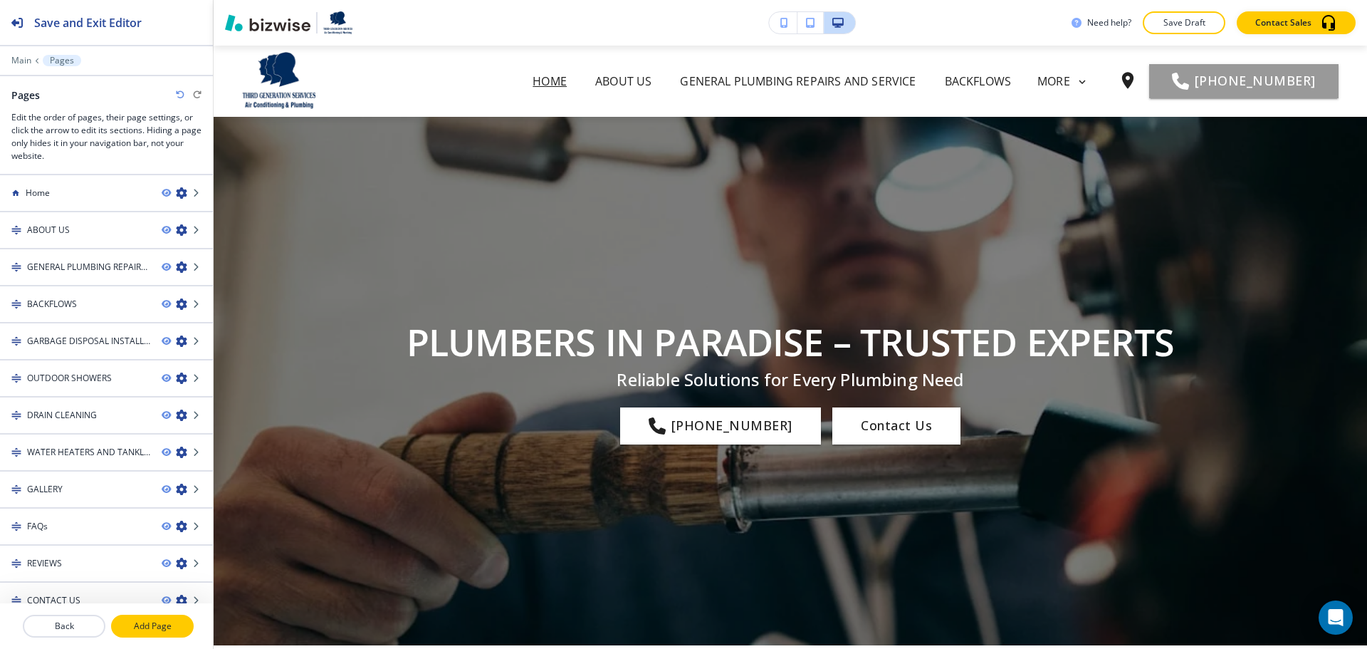
click at [137, 625] on p "Add Page" at bounding box center [153, 626] width 80 height 13
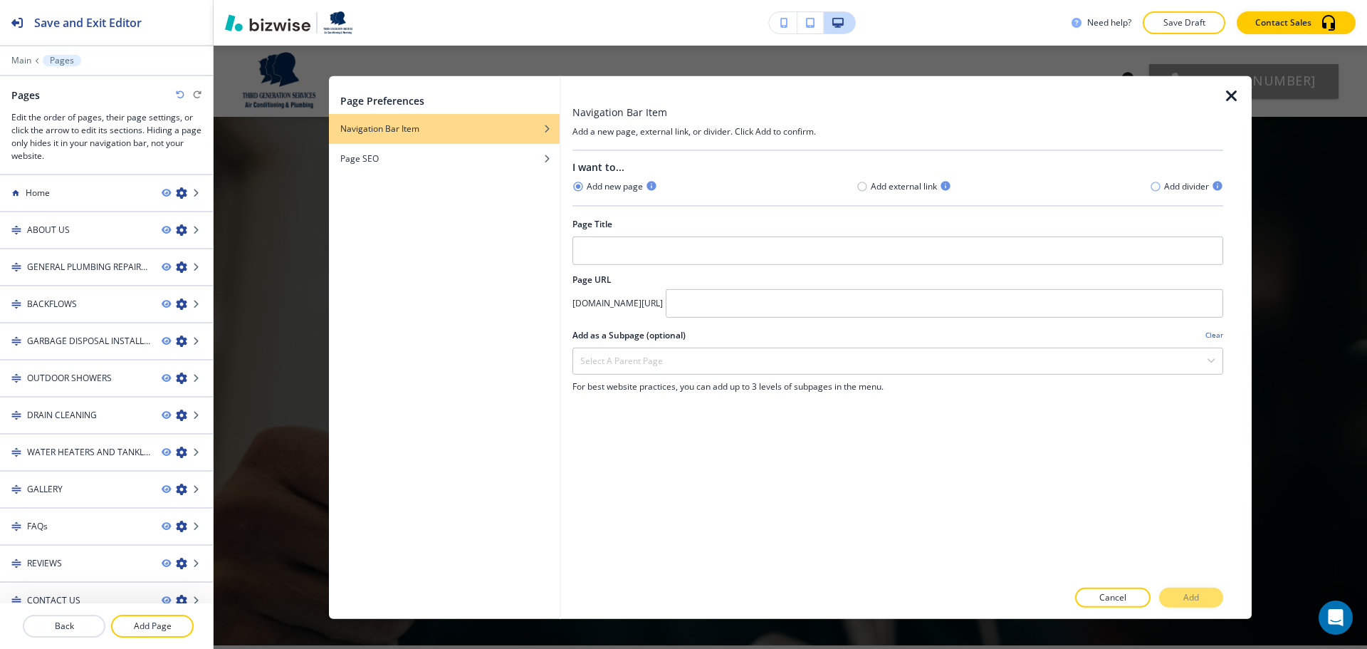
click at [1161, 188] on icon "button" at bounding box center [1155, 186] width 11 height 11
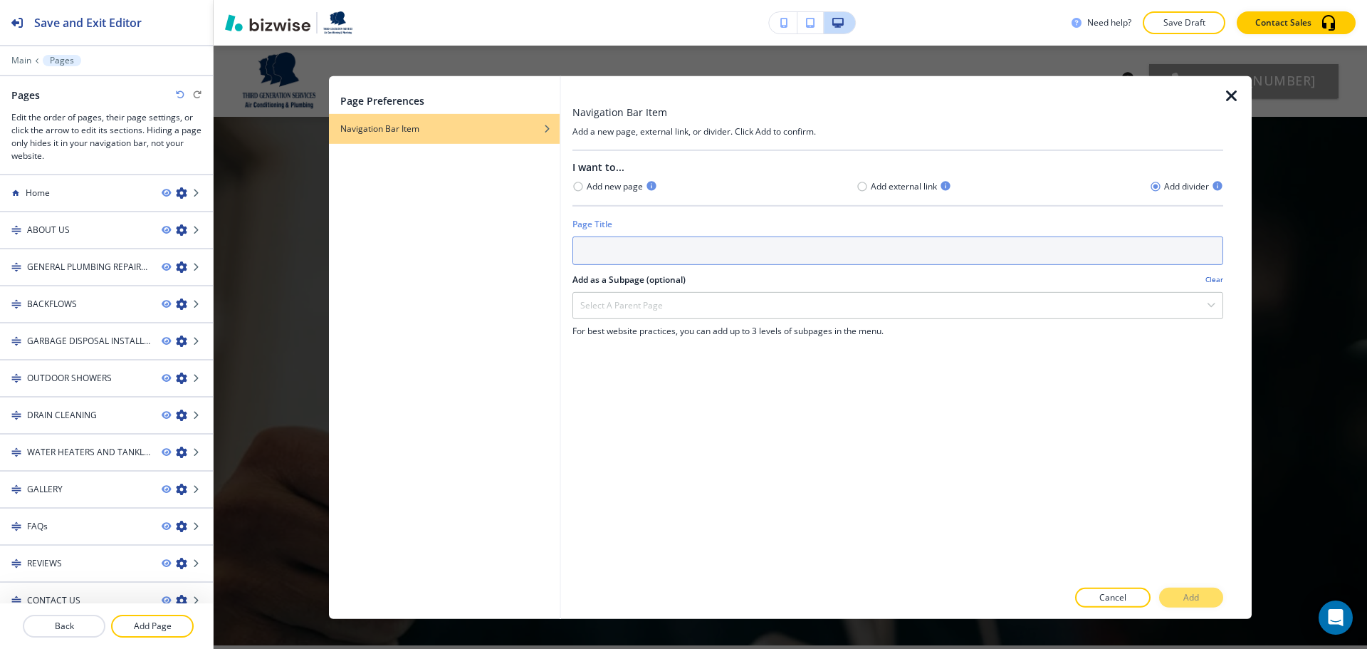
click at [1105, 239] on input "text" at bounding box center [898, 250] width 651 height 28
type input "Services"
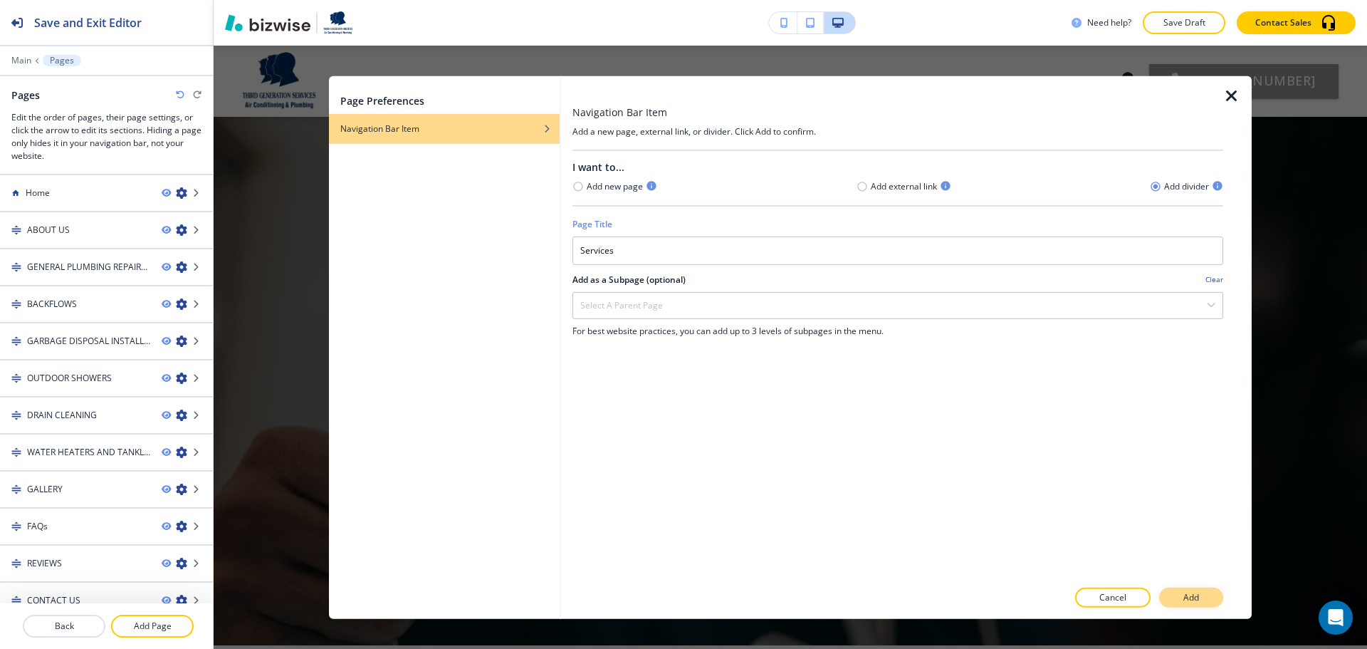
click at [1182, 599] on button "Add" at bounding box center [1191, 598] width 64 height 20
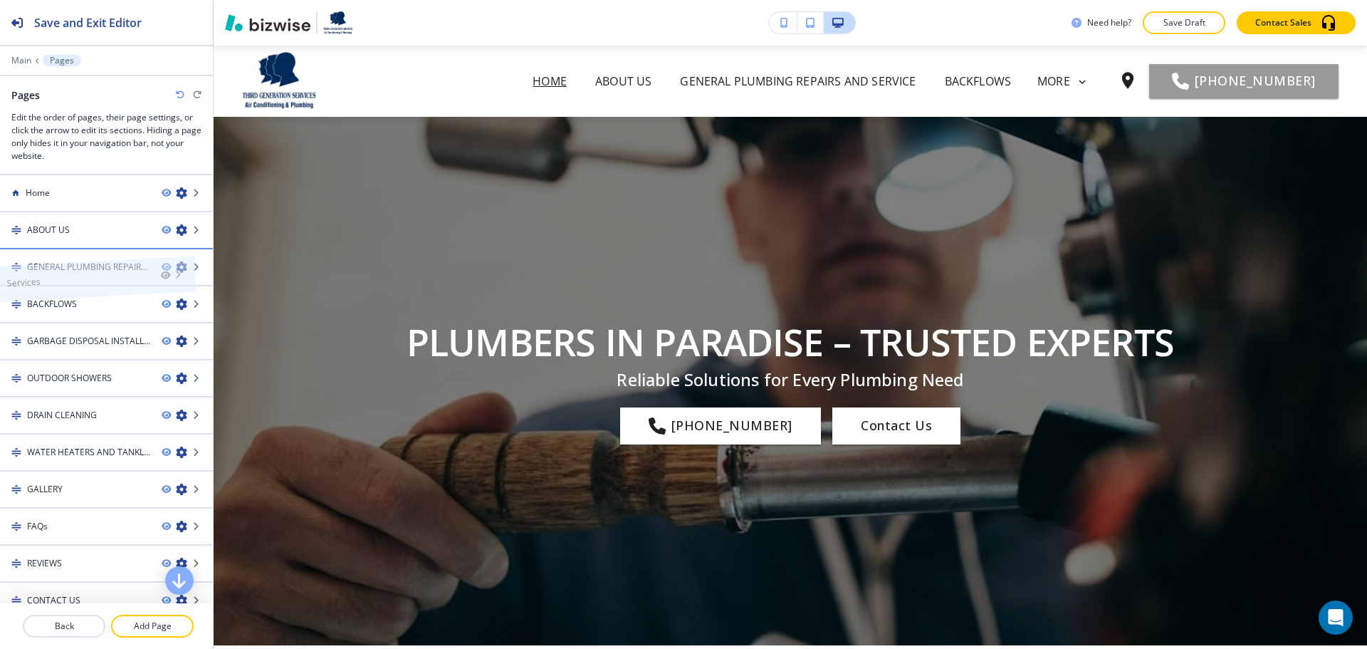
drag, startPoint x: 93, startPoint y: 589, endPoint x: 74, endPoint y: 254, distance: 336.0
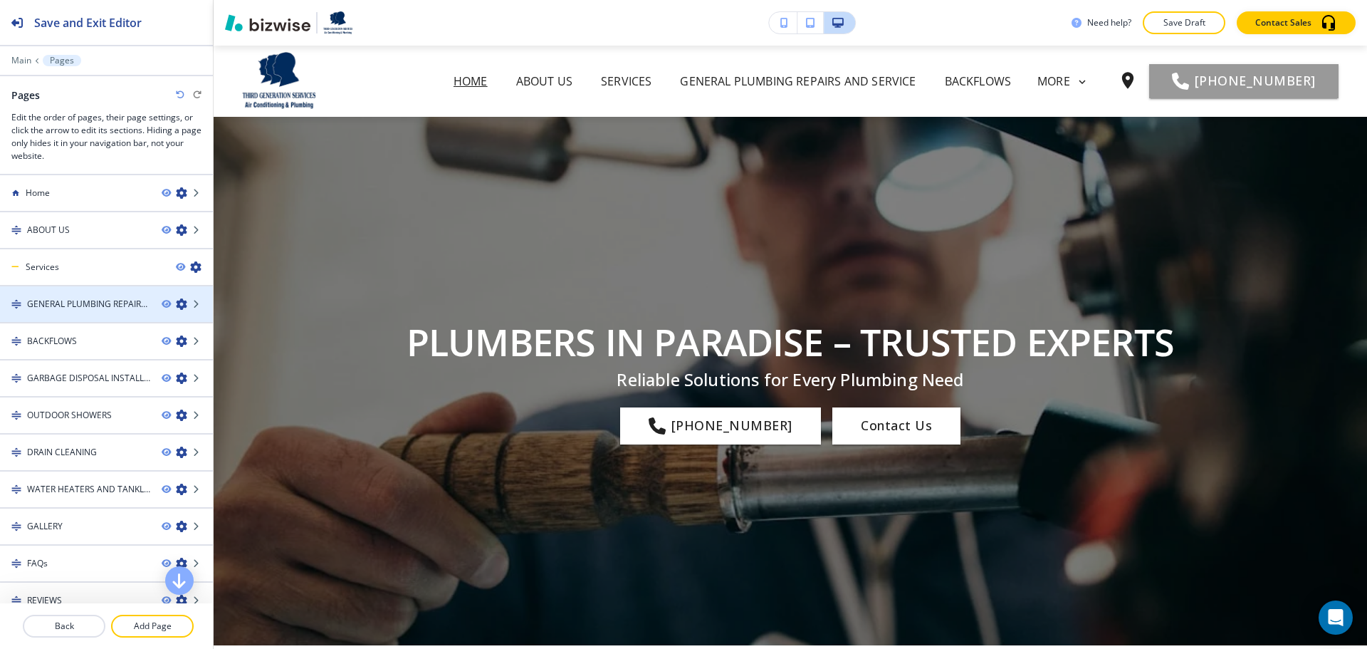
click at [176, 304] on icon "button" at bounding box center [181, 303] width 11 height 11
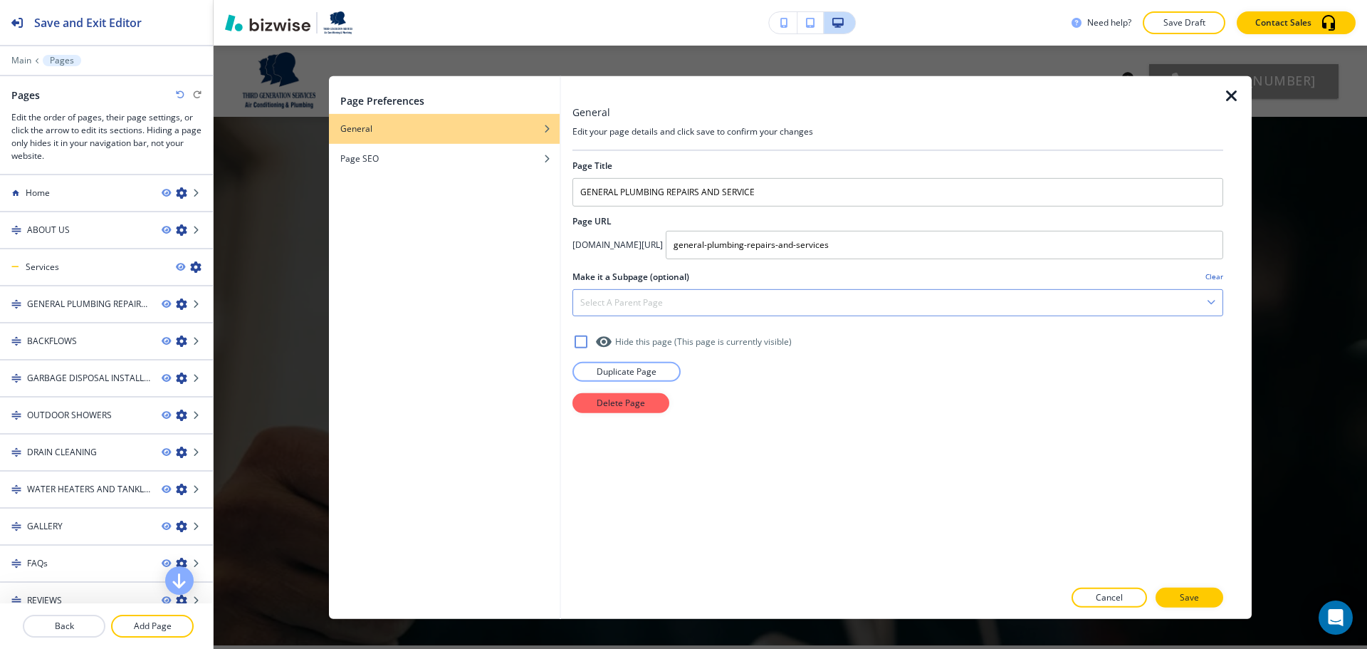
click at [825, 296] on div "Select a parent page" at bounding box center [898, 302] width 650 height 26
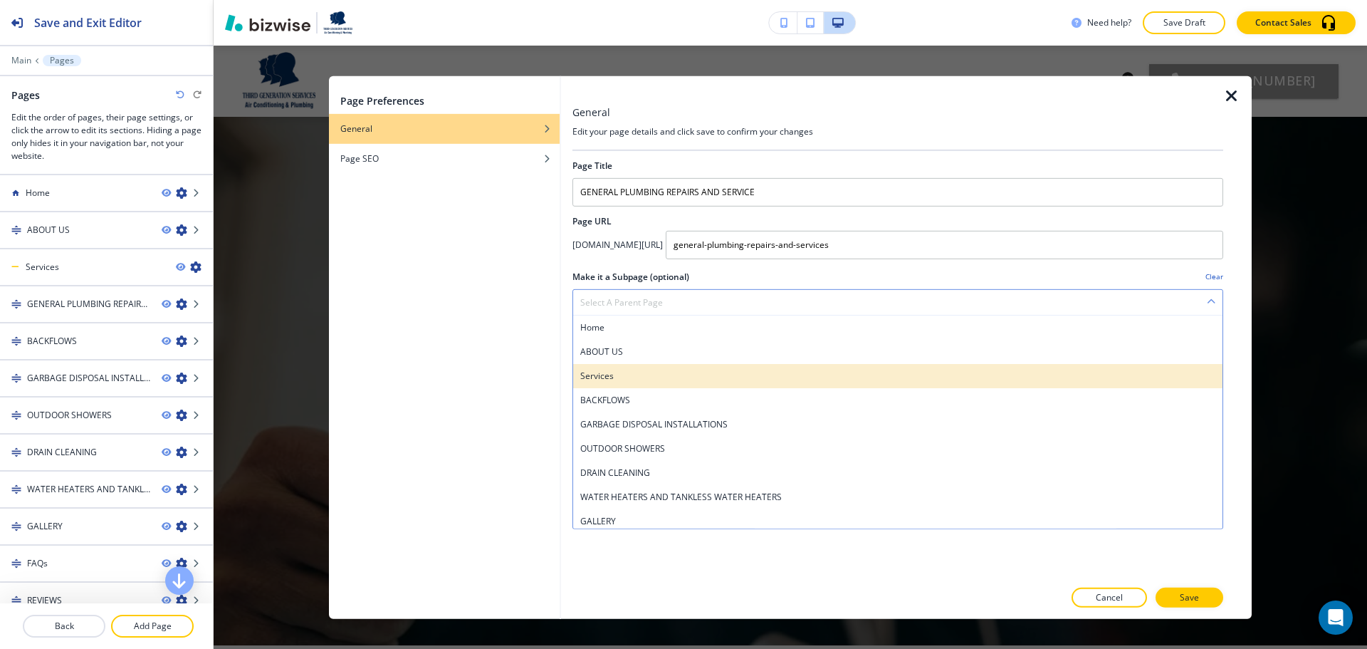
click at [758, 368] on div "Services" at bounding box center [898, 375] width 650 height 24
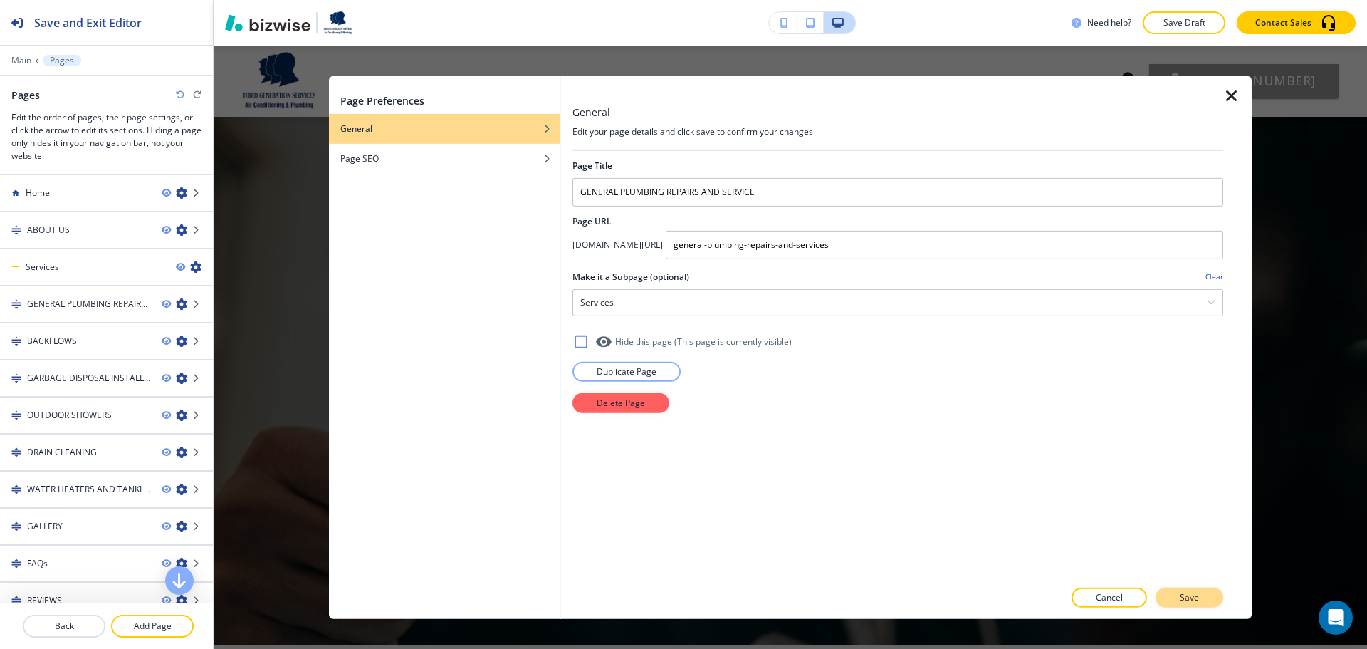
click at [1176, 598] on button "Save" at bounding box center [1190, 598] width 68 height 20
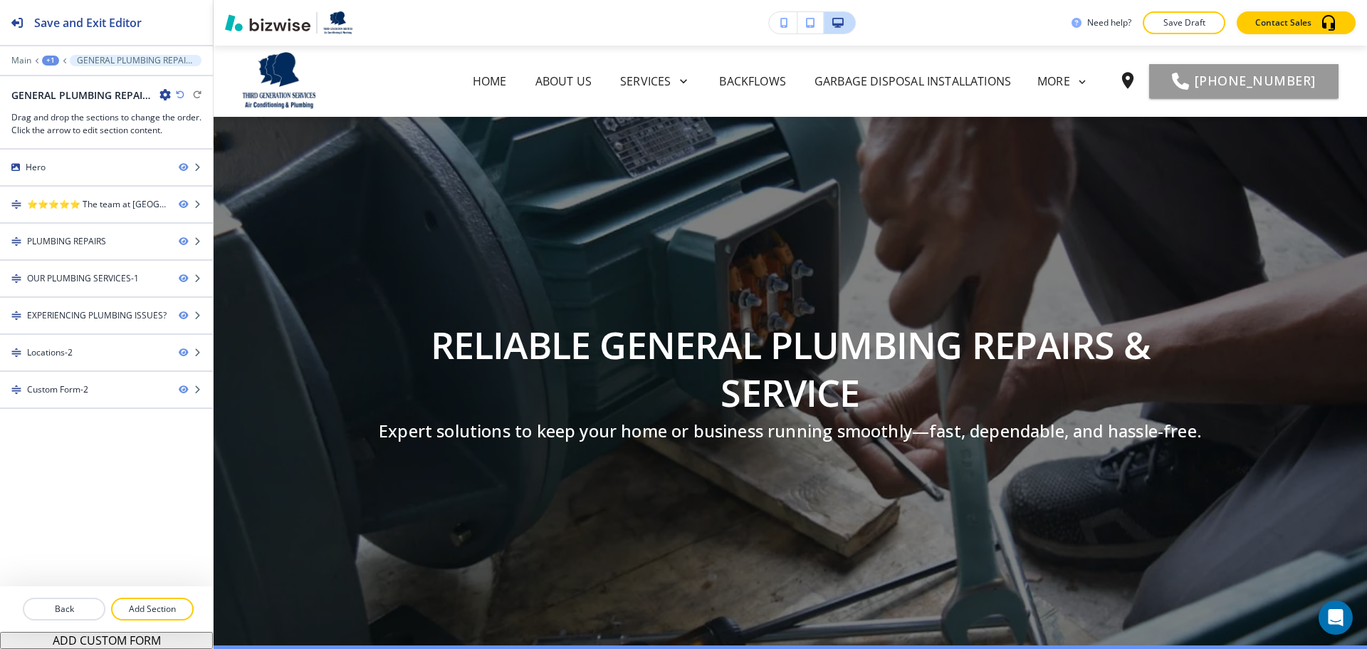
click at [51, 60] on div "+1" at bounding box center [50, 61] width 17 height 10
click at [68, 74] on button "Pages" at bounding box center [87, 84] width 91 height 26
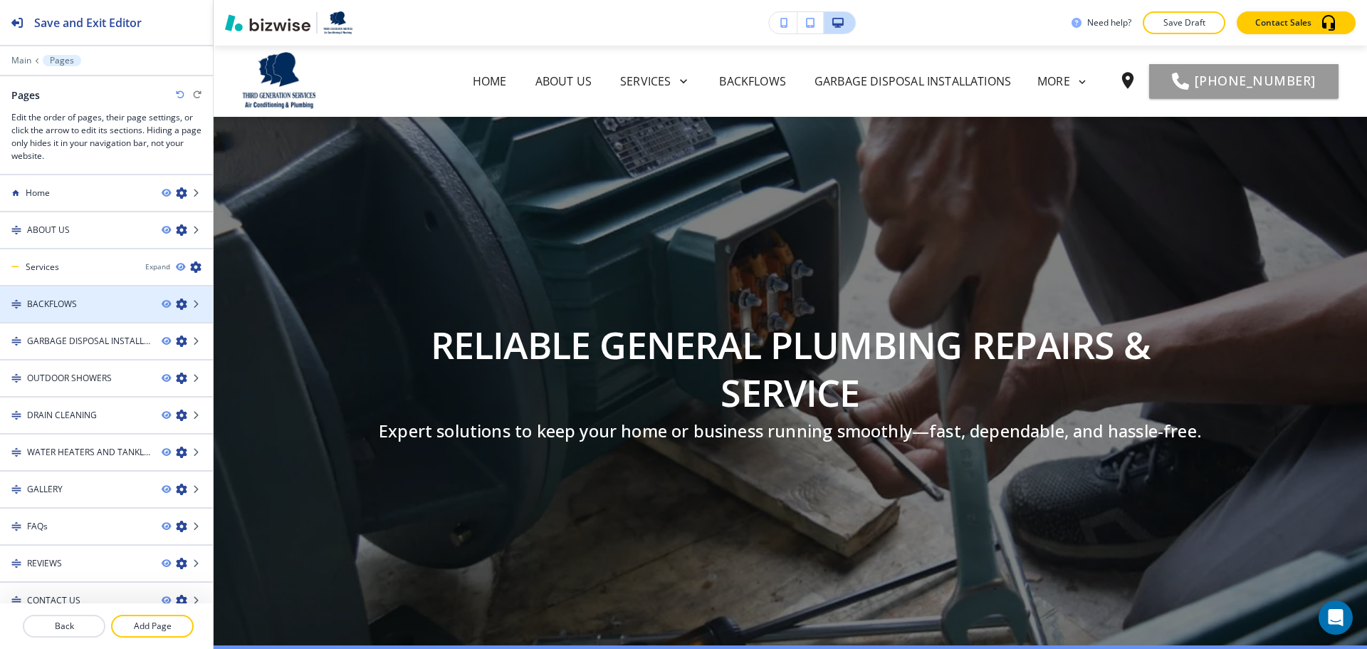
click at [176, 306] on icon "button" at bounding box center [181, 303] width 11 height 11
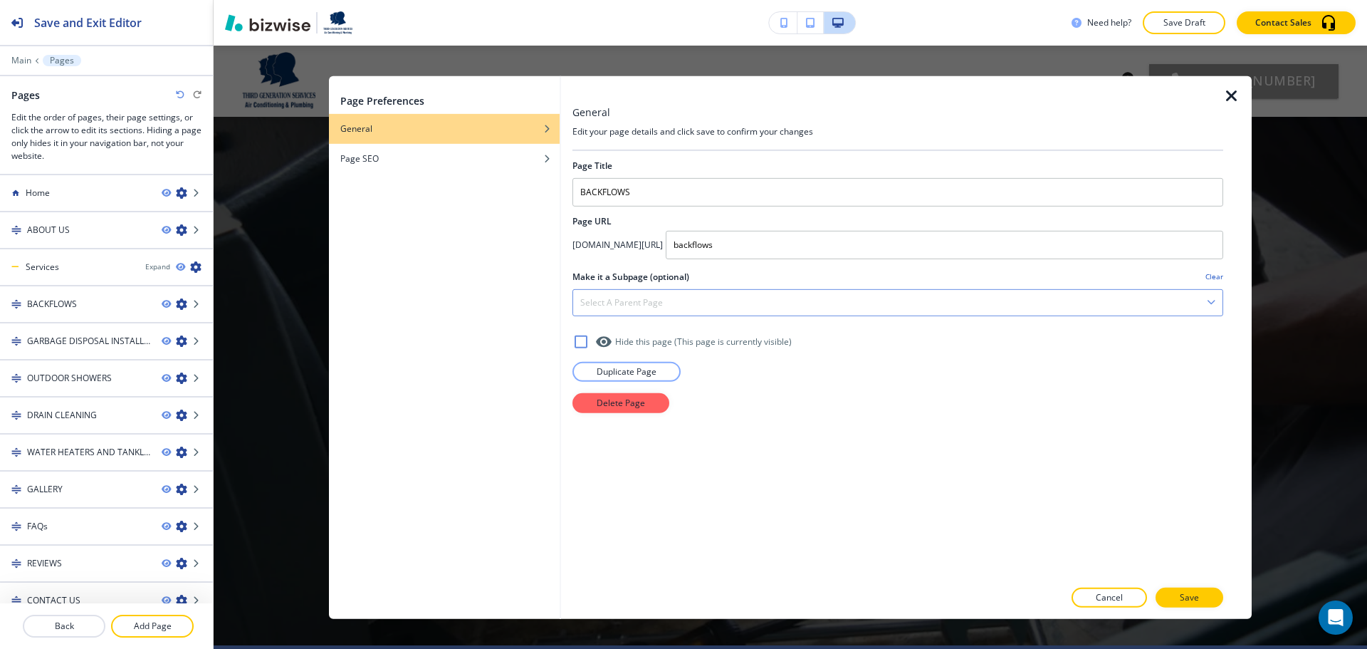
click at [684, 308] on div "Select a parent page" at bounding box center [898, 302] width 650 height 26
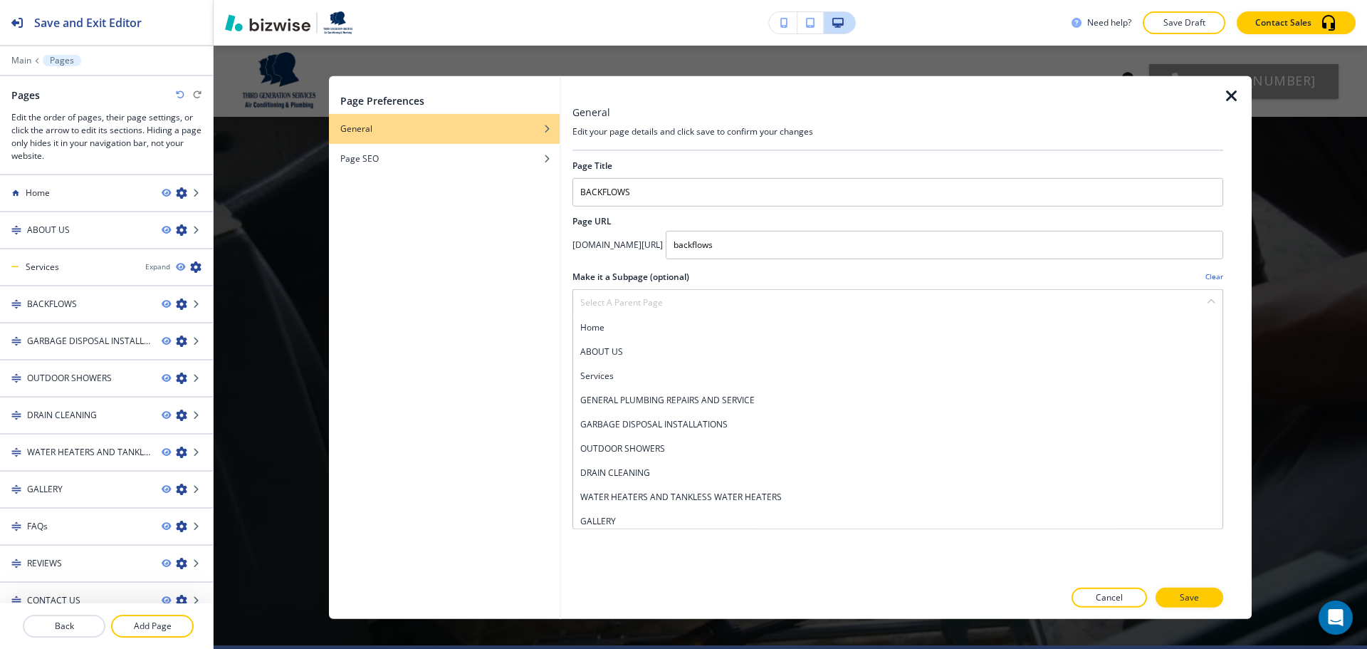
click at [687, 377] on h4 "Services" at bounding box center [897, 375] width 635 height 13
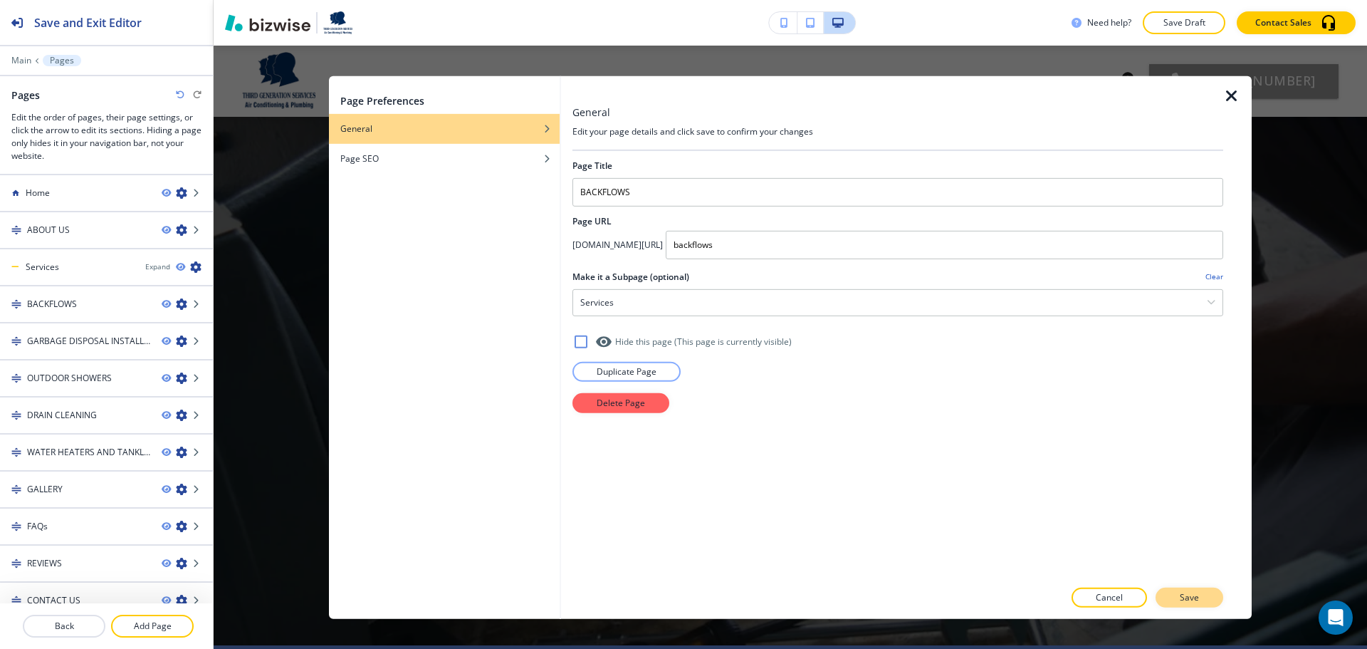
click at [1173, 593] on button "Save" at bounding box center [1190, 598] width 68 height 20
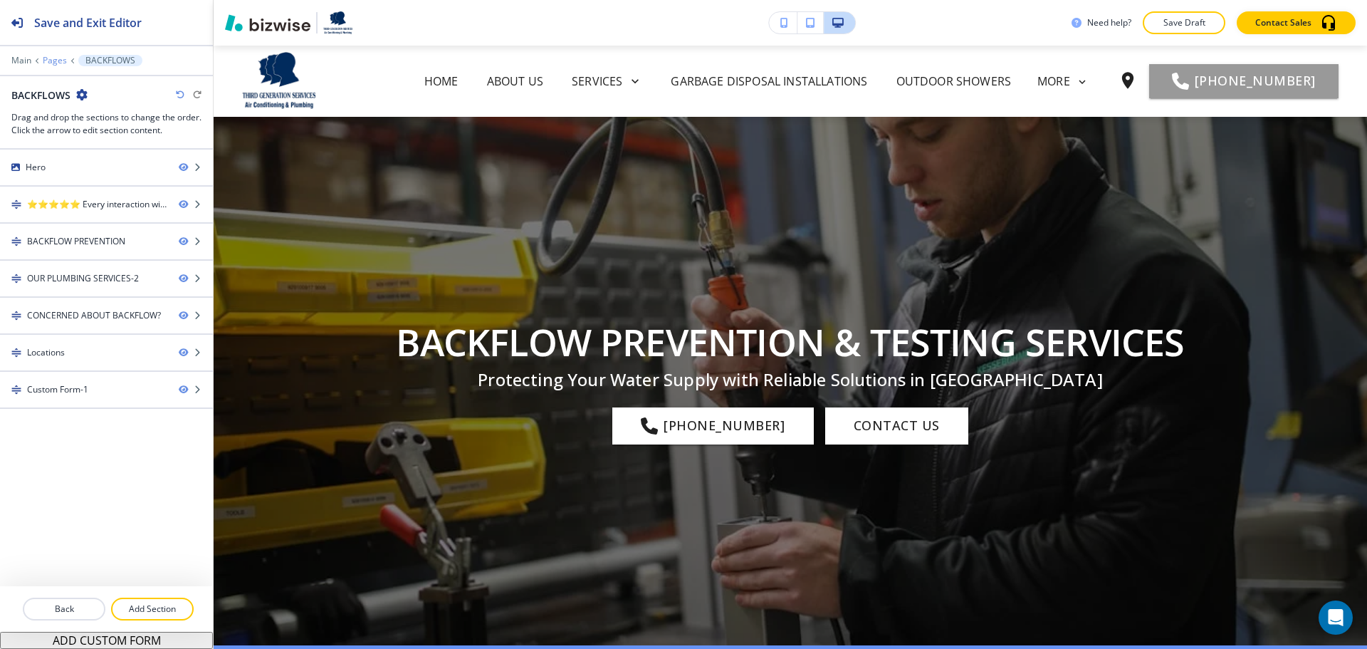
click at [58, 63] on p "Pages" at bounding box center [55, 61] width 24 height 10
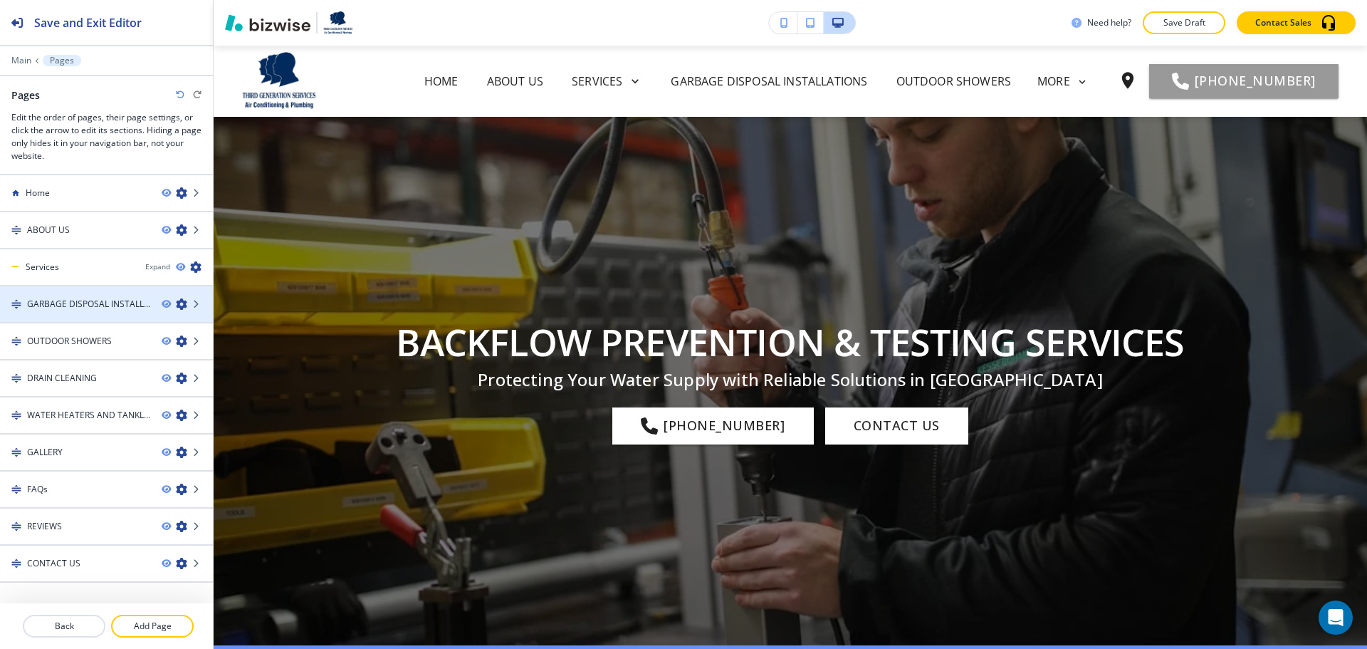
click at [176, 302] on icon "button" at bounding box center [181, 303] width 11 height 11
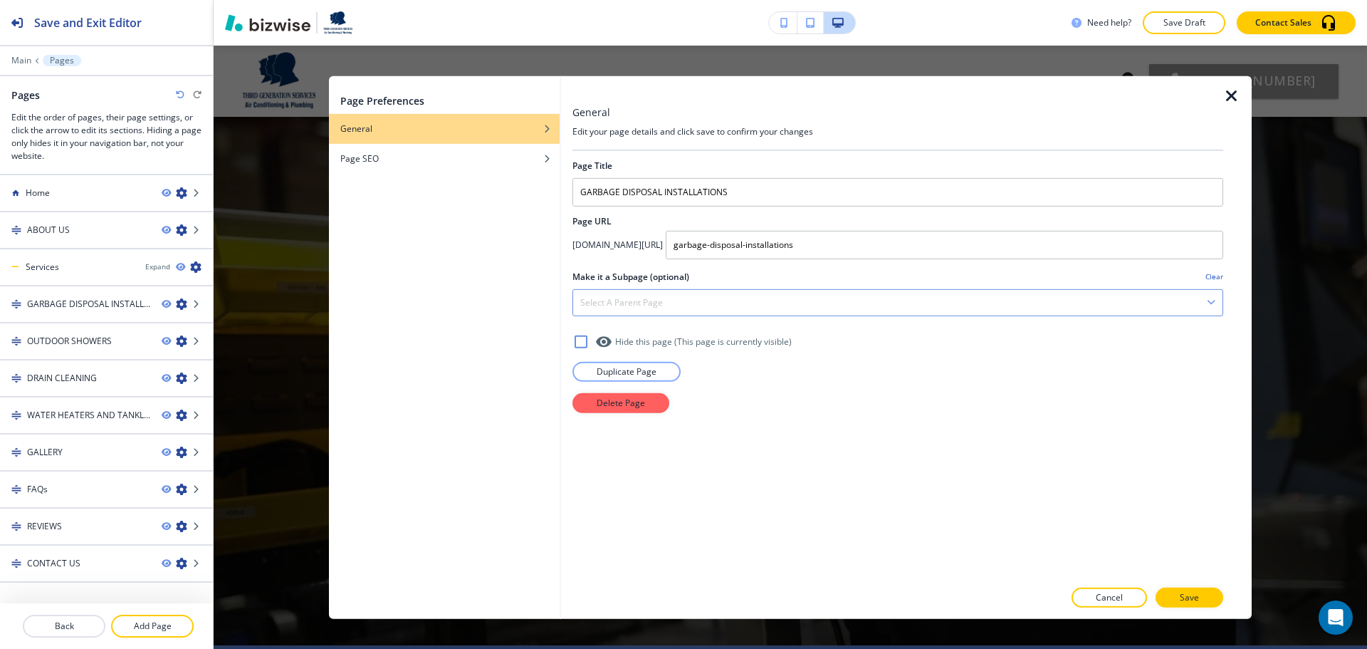
click at [803, 302] on div "Select a parent page" at bounding box center [898, 302] width 650 height 26
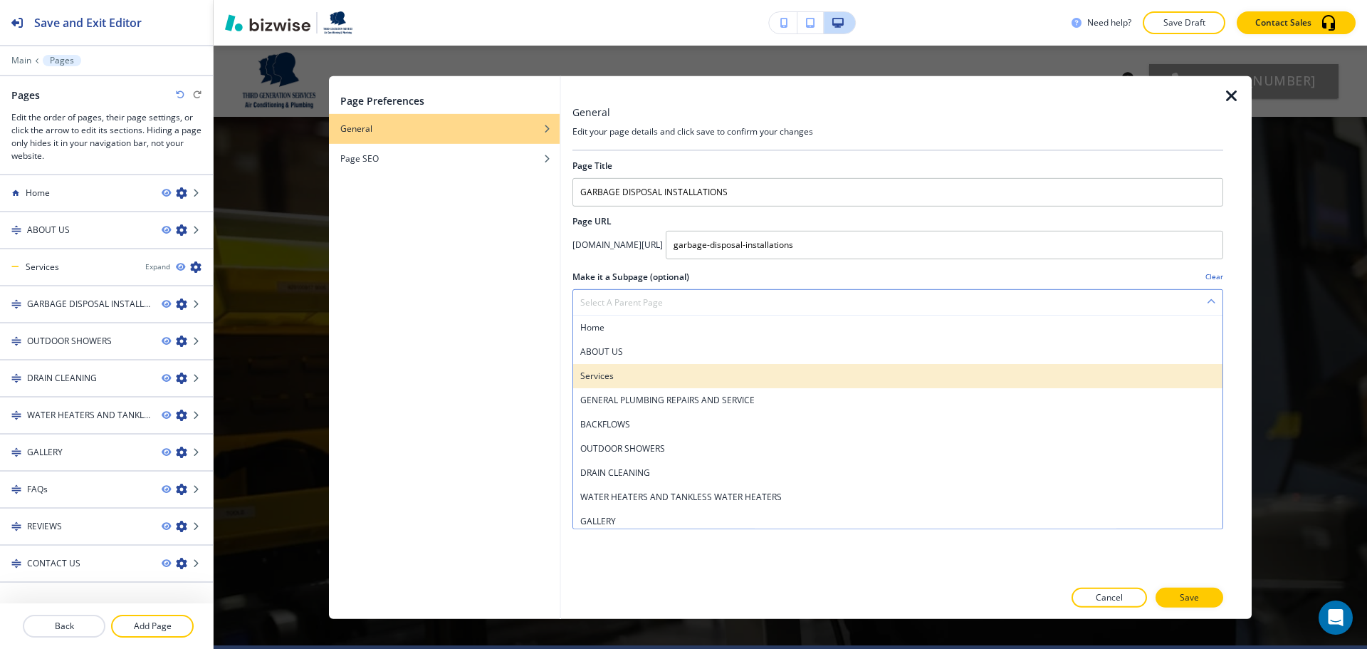
click at [773, 370] on h4 "Services" at bounding box center [897, 375] width 635 height 13
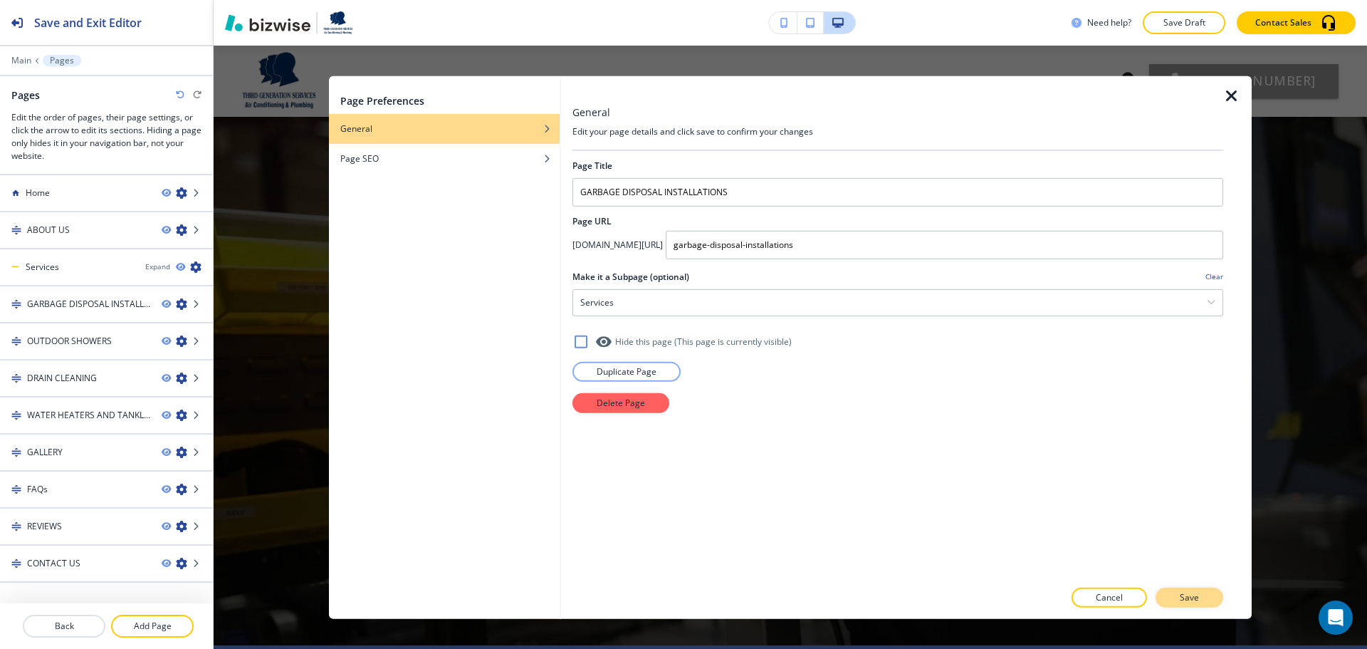
click at [1177, 595] on button "Save" at bounding box center [1190, 598] width 68 height 20
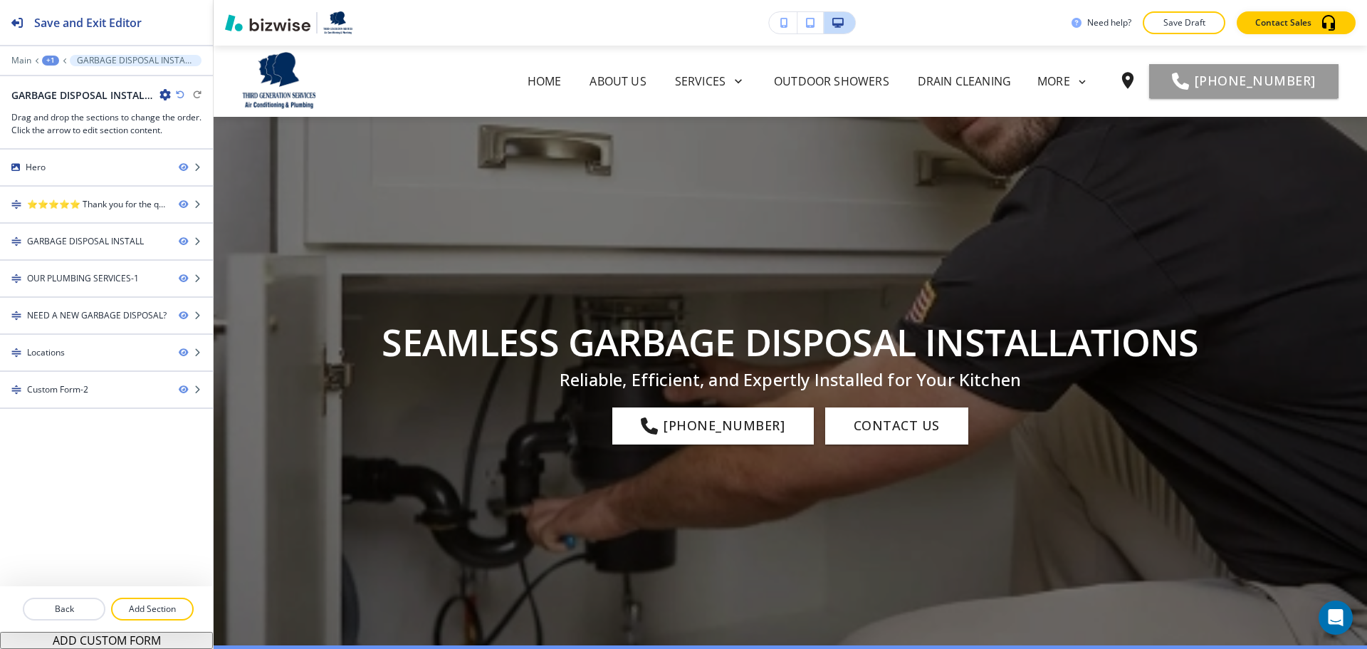
click at [47, 58] on div "+1" at bounding box center [50, 61] width 17 height 10
click at [84, 91] on button "Pages" at bounding box center [87, 84] width 91 height 26
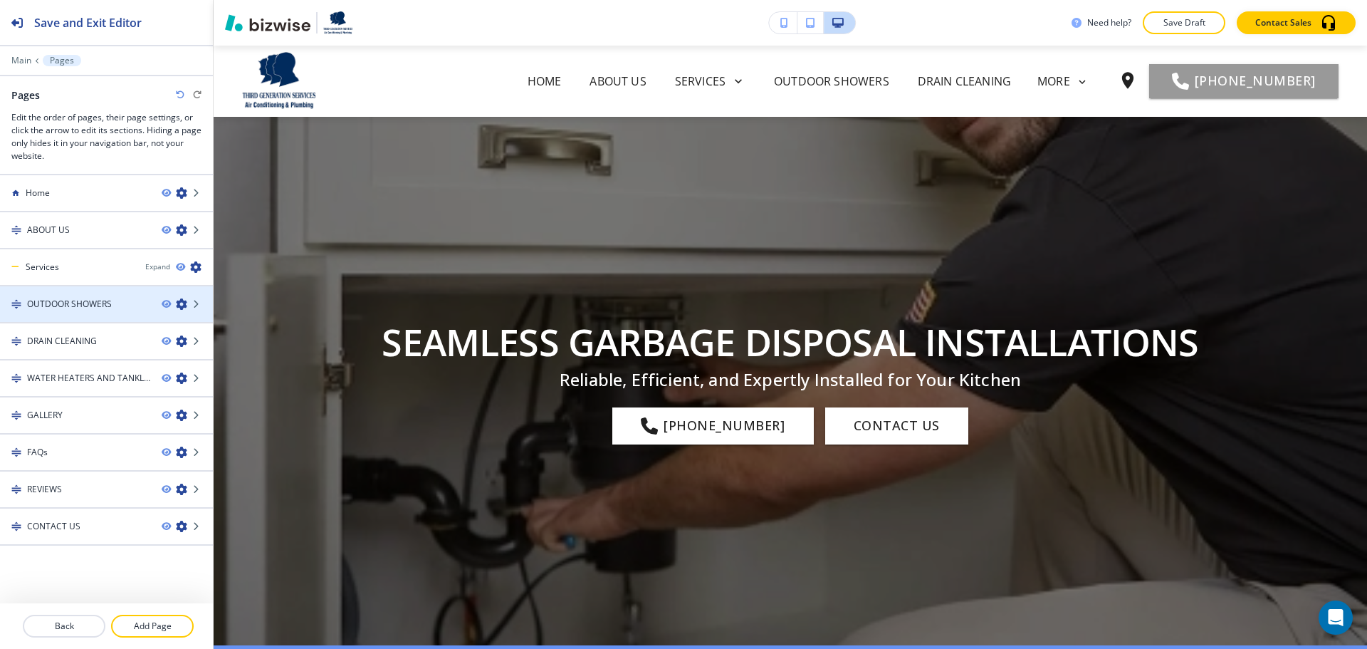
click at [176, 302] on icon "button" at bounding box center [181, 303] width 11 height 11
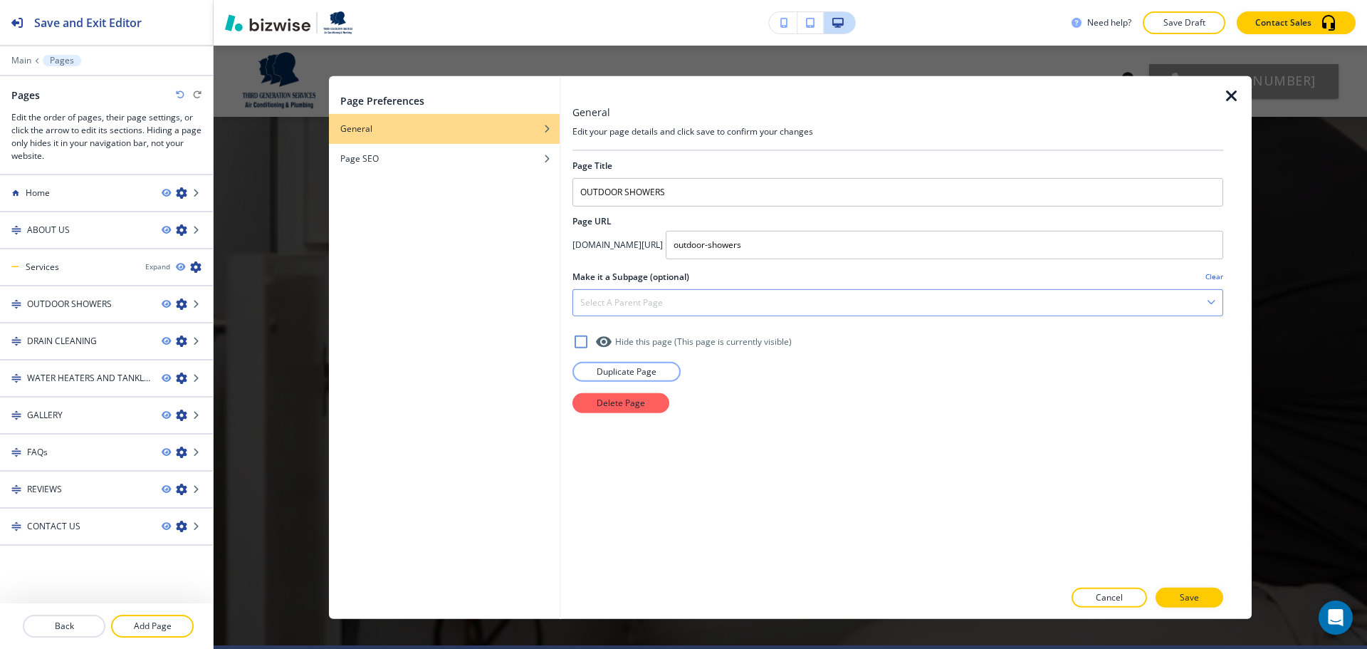
click at [699, 304] on div "Select a parent page" at bounding box center [898, 302] width 650 height 26
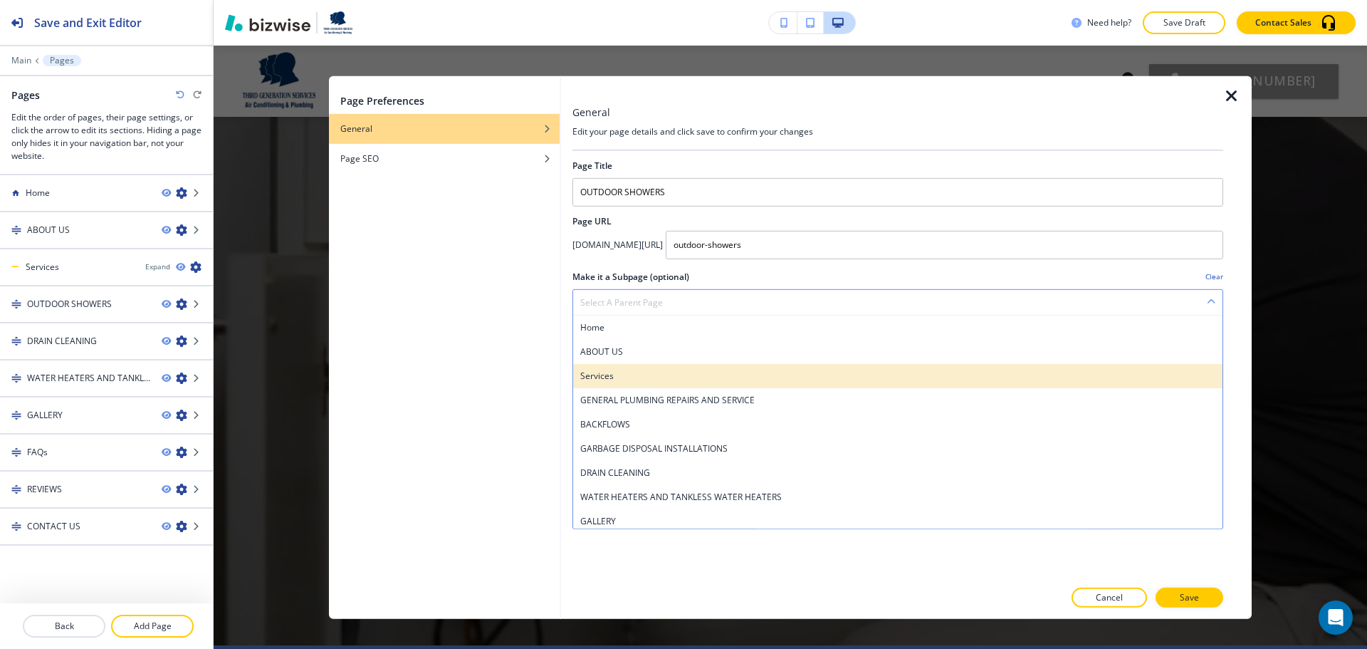
click at [679, 372] on h4 "Services" at bounding box center [897, 375] width 635 height 13
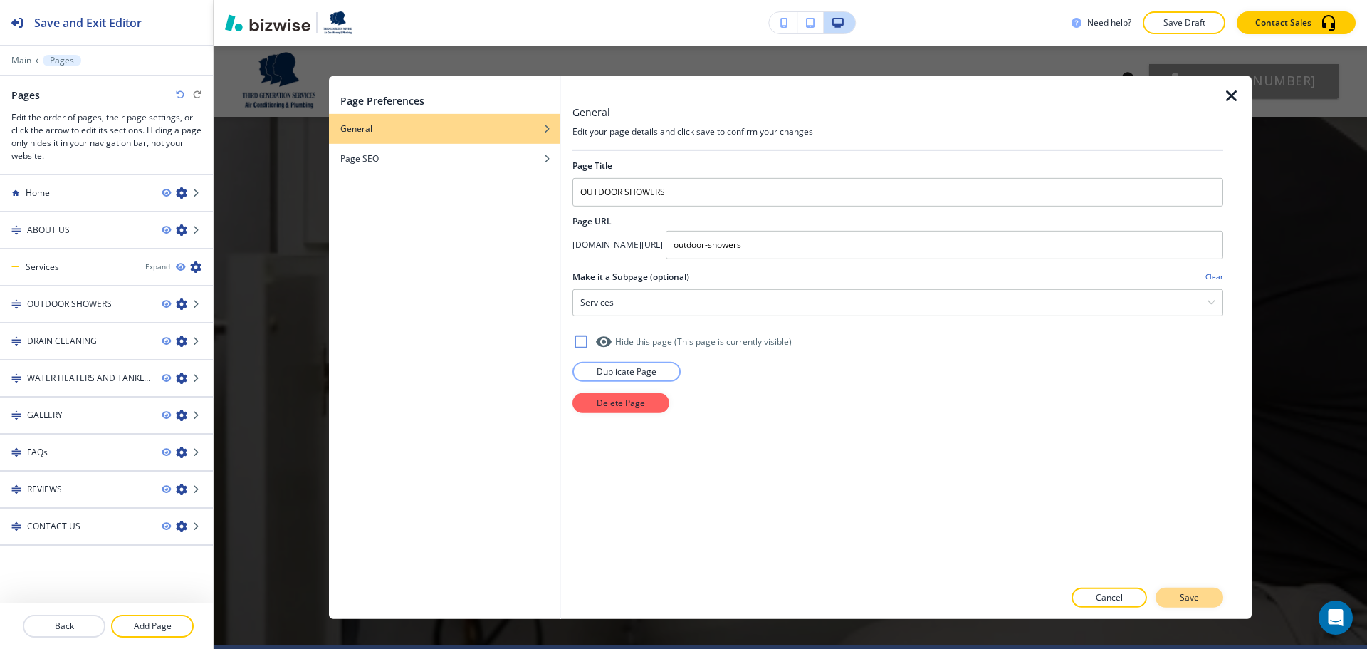
click at [1182, 598] on p "Save" at bounding box center [1189, 597] width 19 height 13
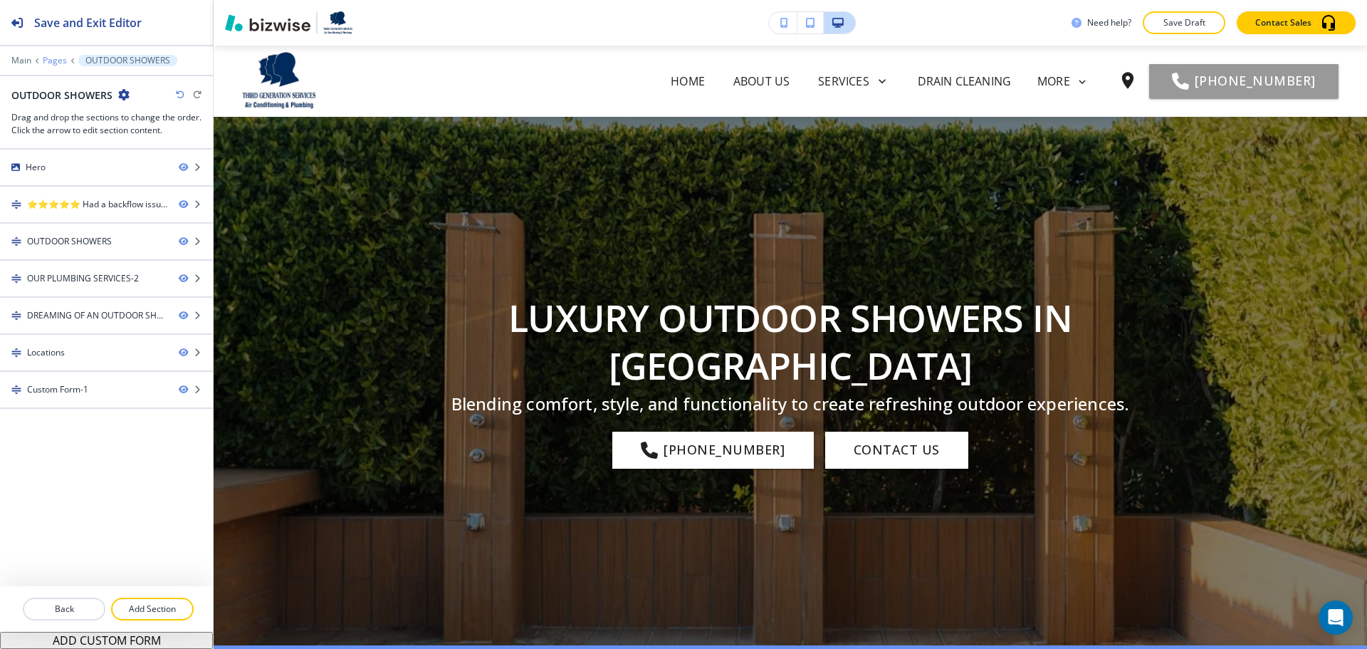
click at [57, 63] on p "Pages" at bounding box center [55, 61] width 24 height 10
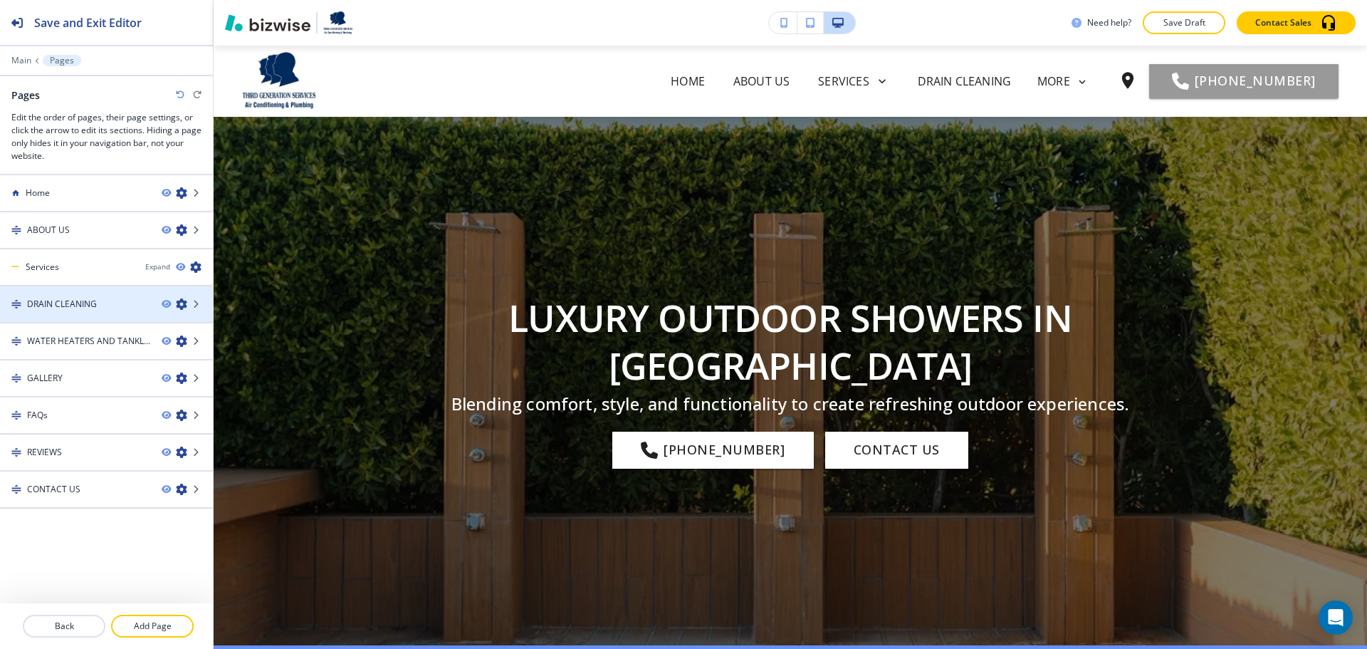
click at [184, 303] on icon "button" at bounding box center [181, 303] width 11 height 11
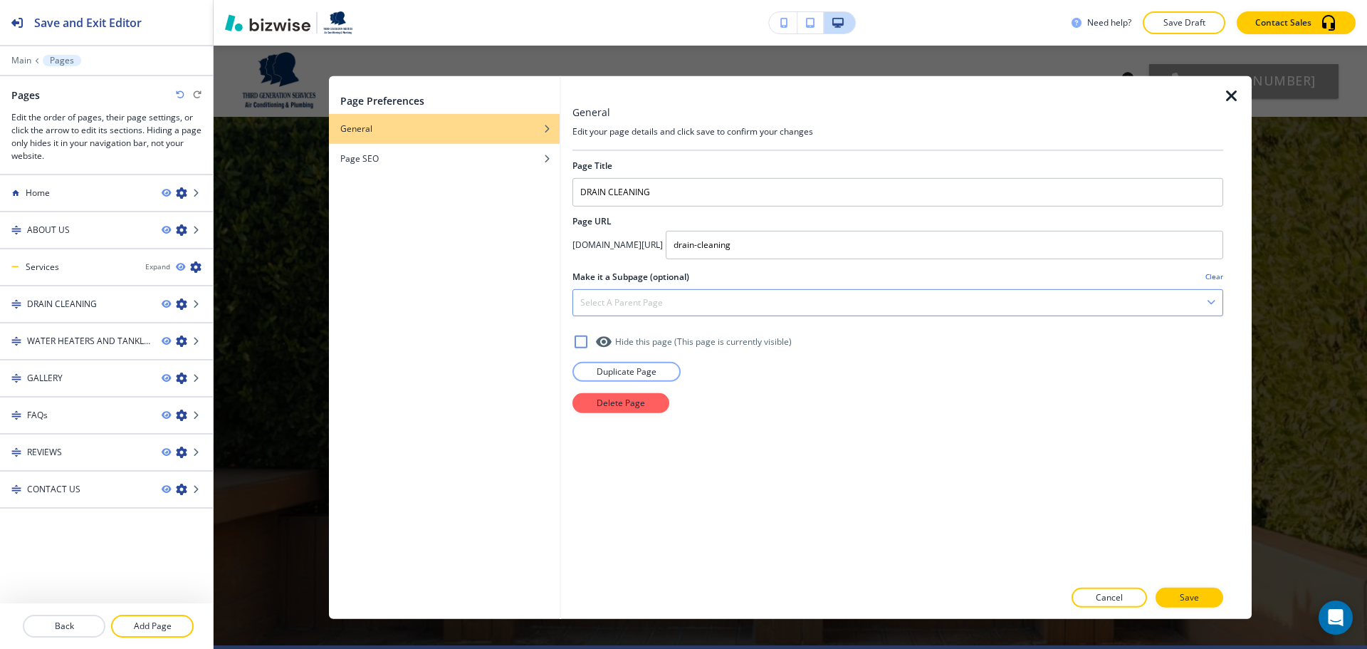
click at [788, 305] on div "Select a parent page" at bounding box center [898, 302] width 650 height 26
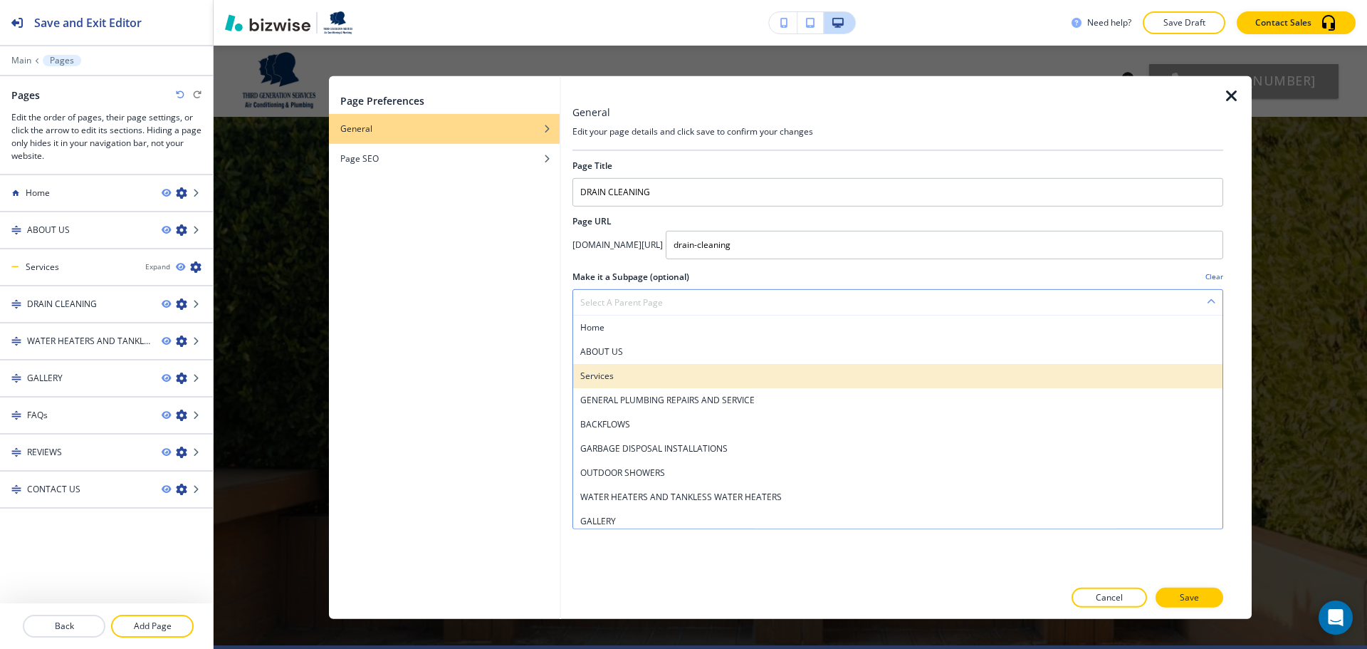
click at [703, 377] on h4 "Services" at bounding box center [897, 375] width 635 height 13
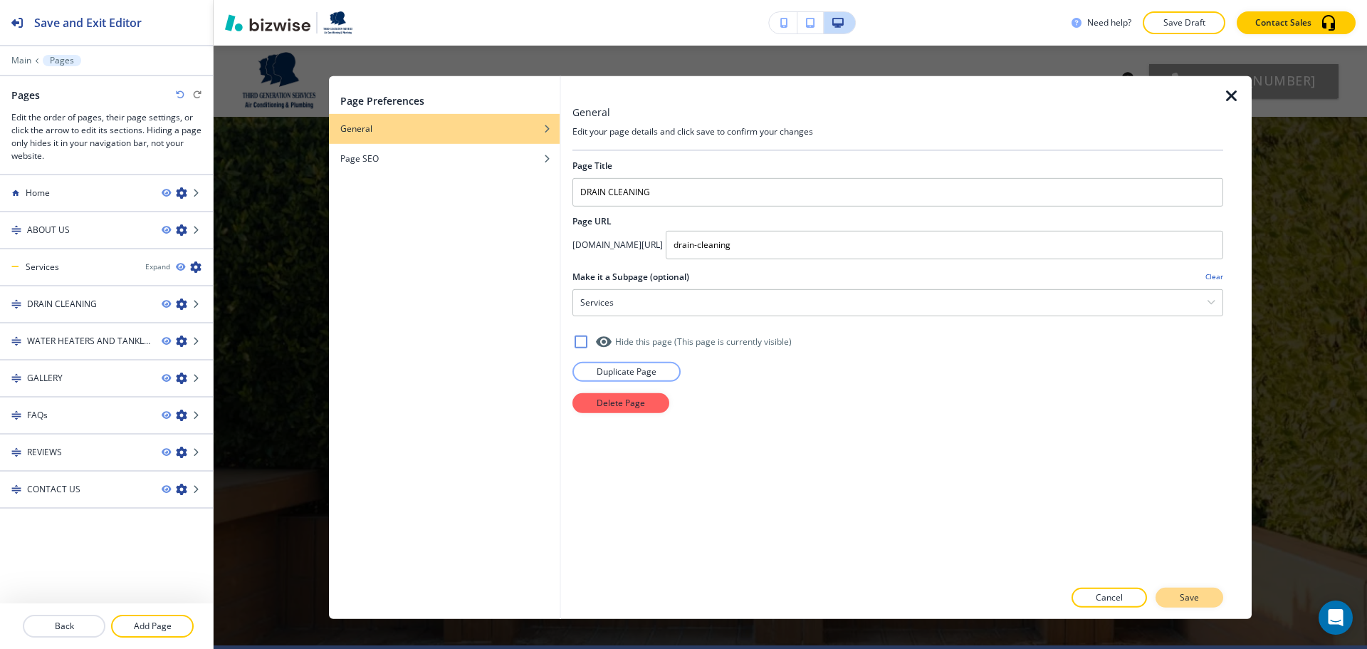
click at [1187, 598] on p "Save" at bounding box center [1189, 597] width 19 height 13
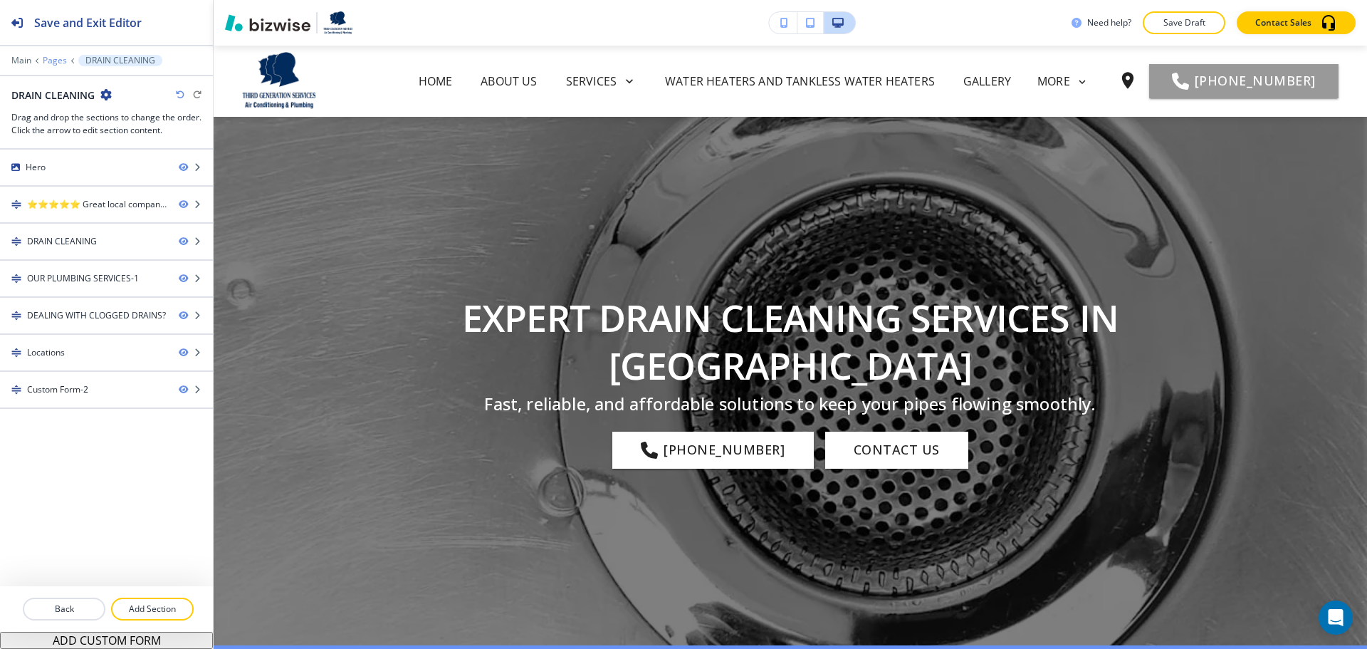
click at [60, 65] on p "Pages" at bounding box center [55, 61] width 24 height 10
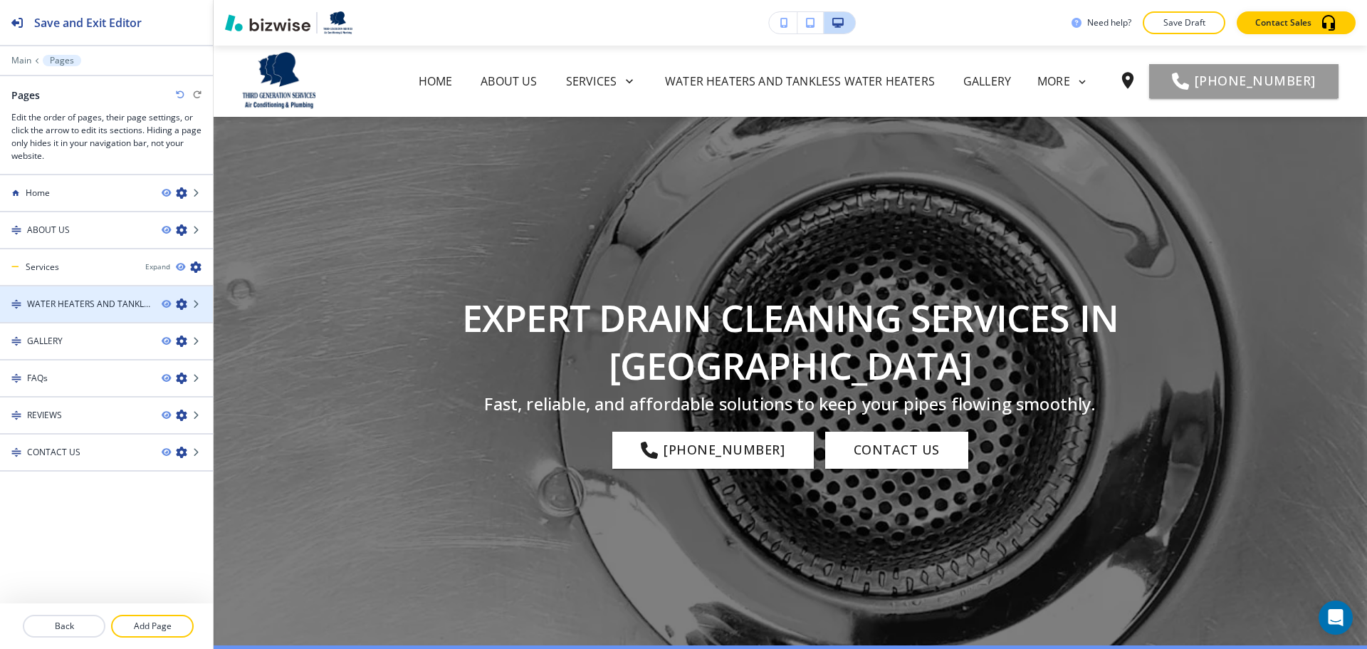
click at [184, 302] on icon "button" at bounding box center [181, 303] width 11 height 11
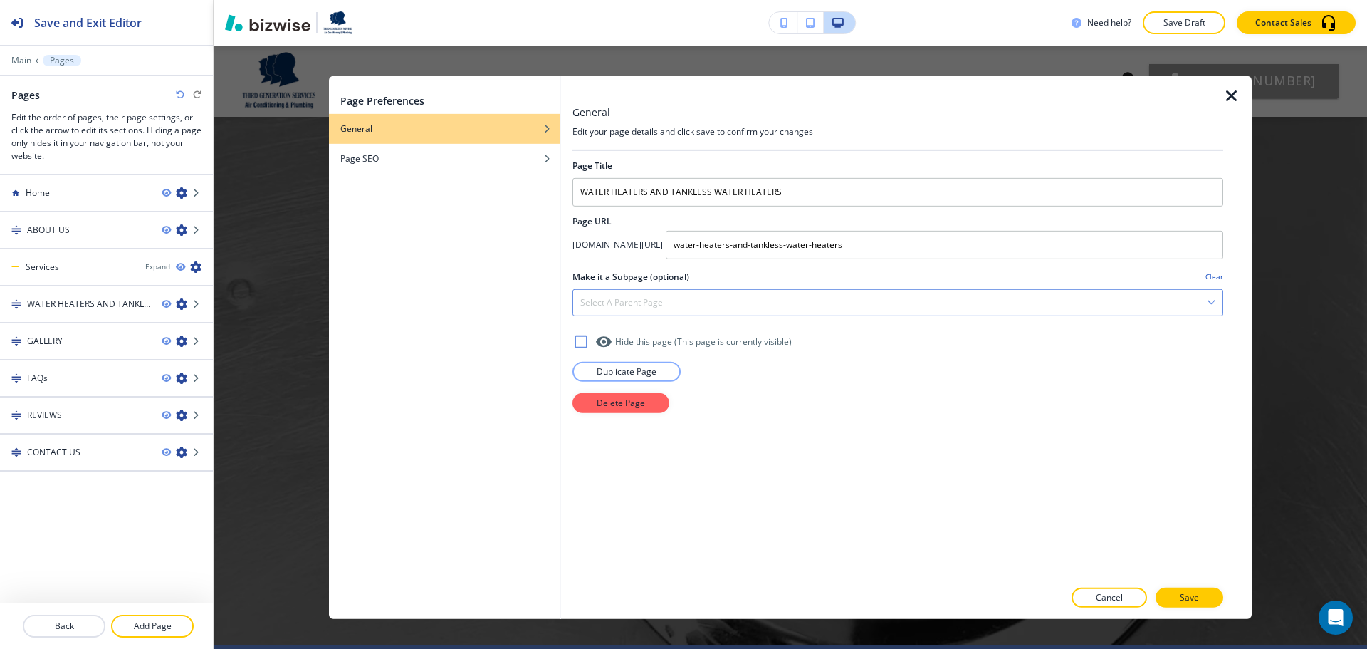
click at [665, 295] on div "Select a parent page" at bounding box center [898, 302] width 650 height 26
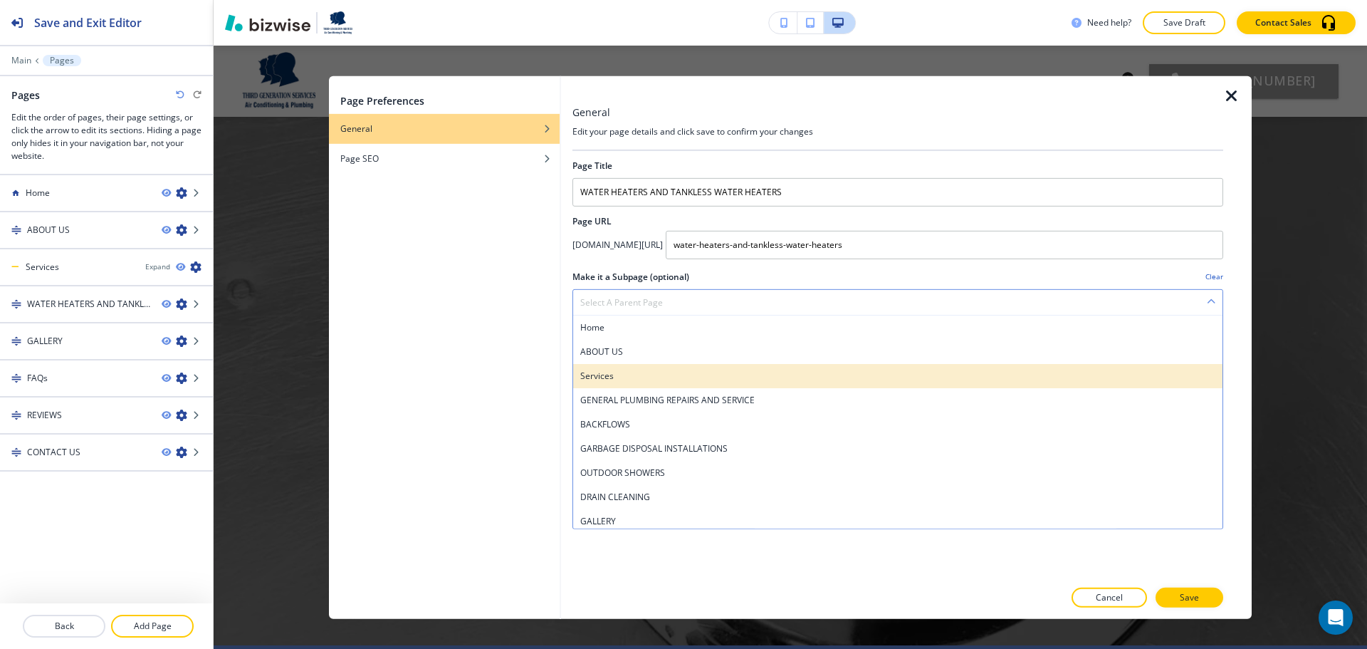
click at [659, 373] on h4 "Services" at bounding box center [897, 375] width 635 height 13
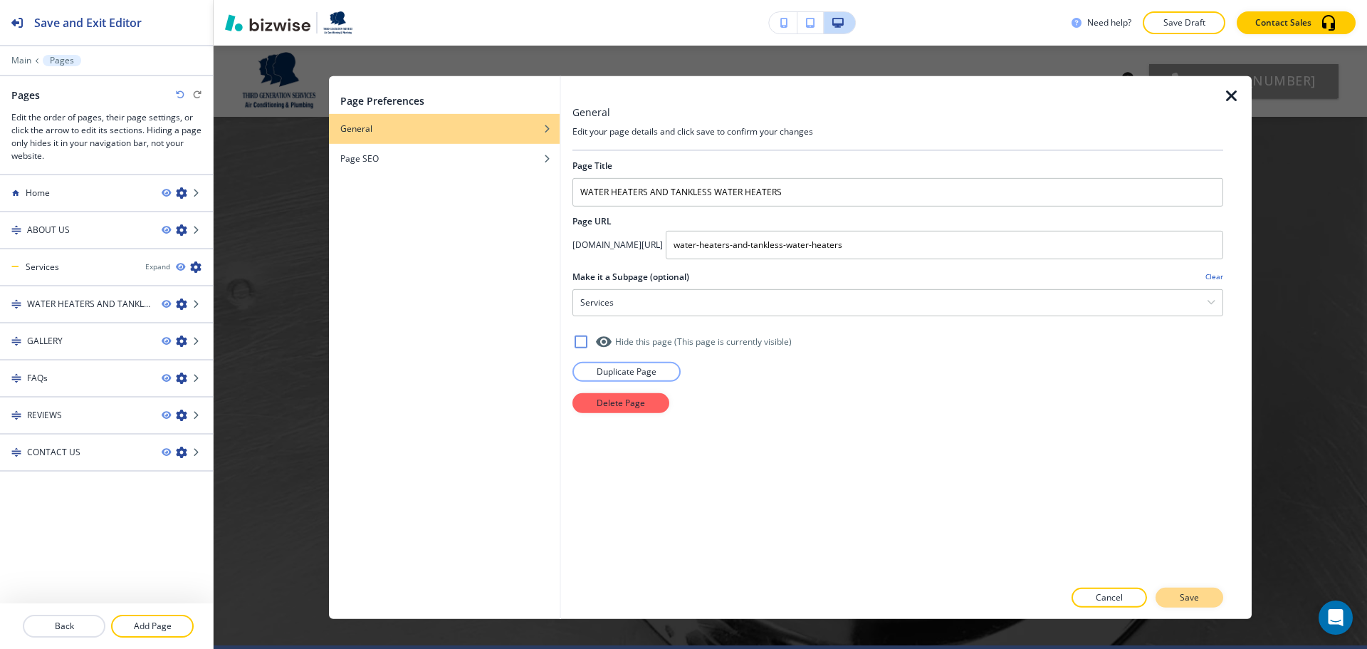
click at [1184, 593] on p "Save" at bounding box center [1189, 597] width 19 height 13
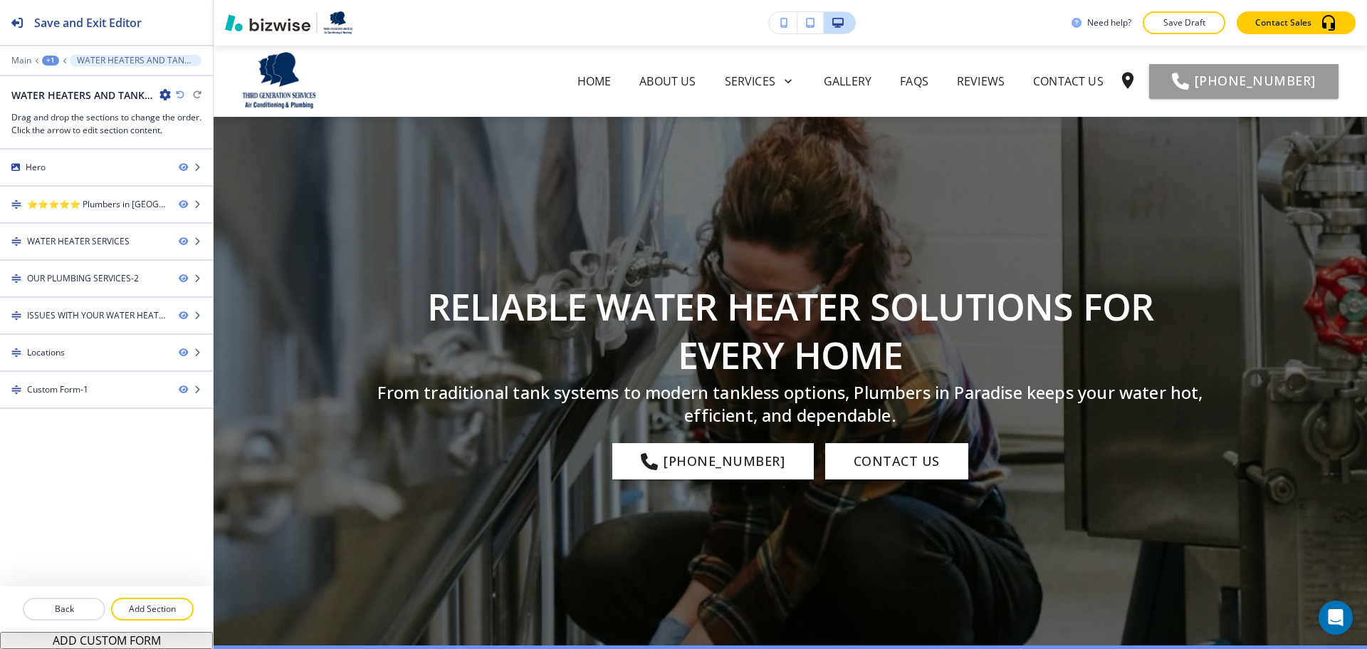
click at [51, 62] on div "+1" at bounding box center [50, 61] width 17 height 10
click at [81, 80] on p "Pages" at bounding box center [87, 84] width 73 height 13
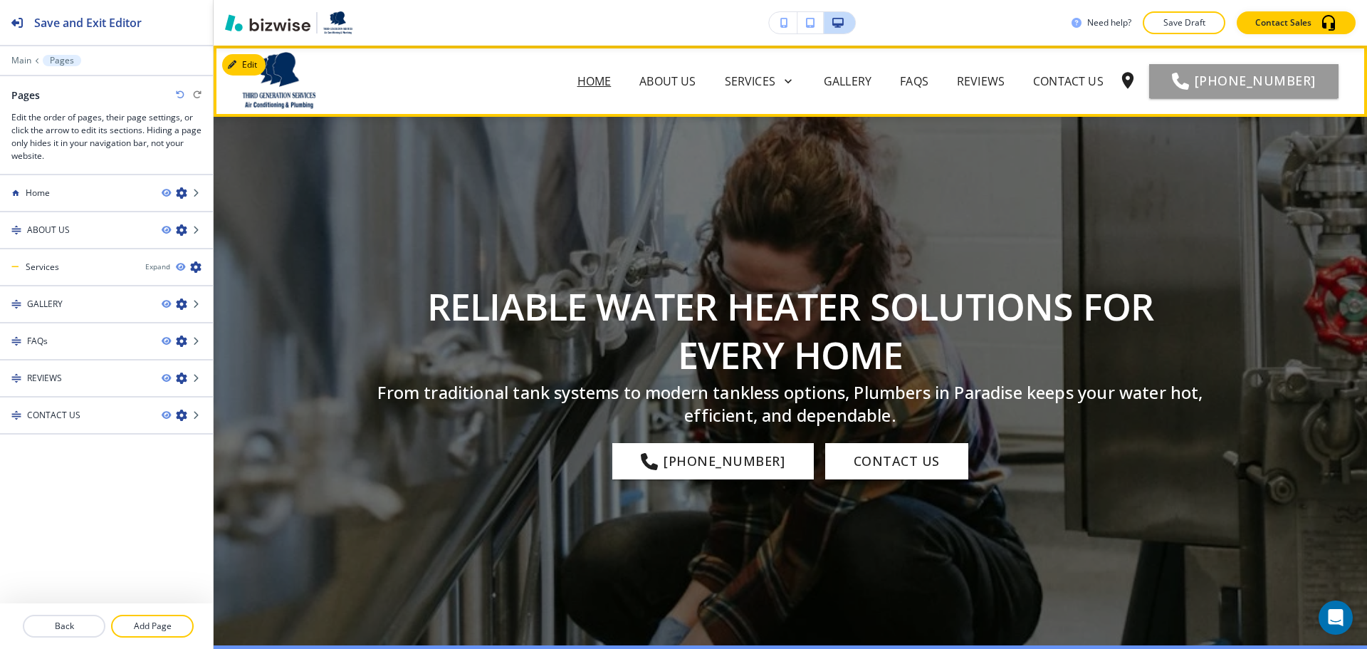
click at [607, 75] on p "Home" at bounding box center [595, 81] width 34 height 17
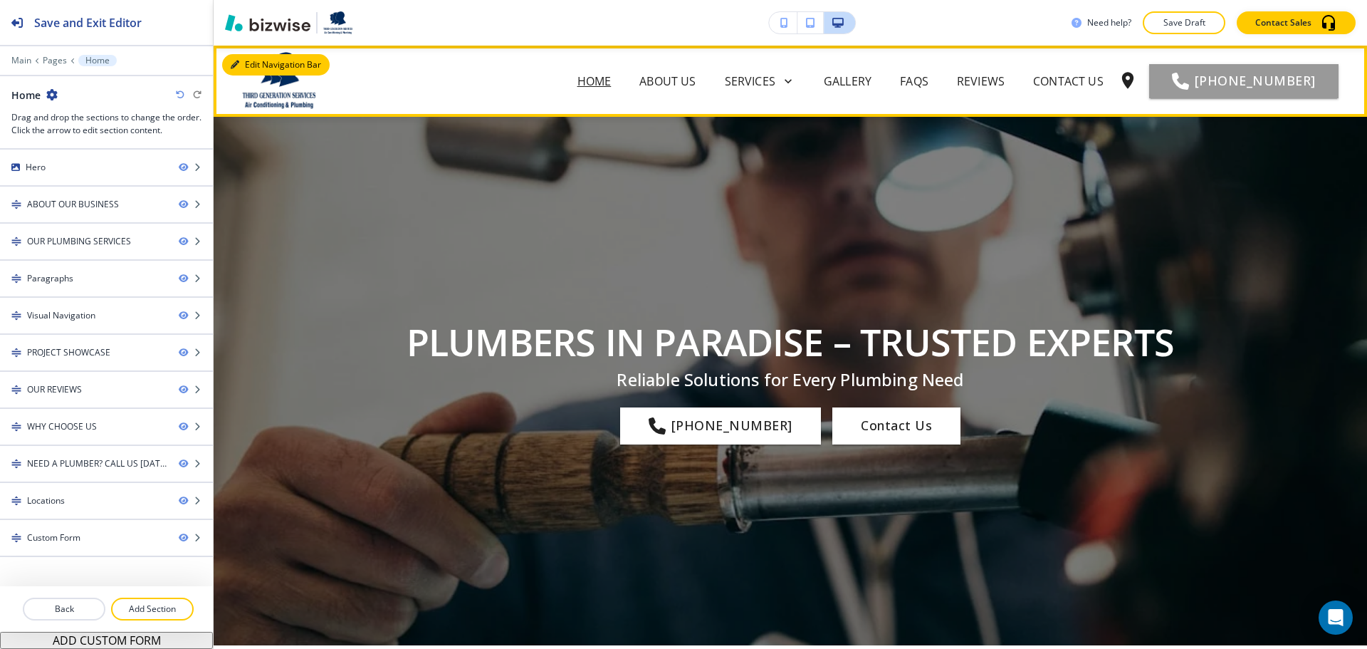
click at [248, 67] on button "Edit Navigation Bar" at bounding box center [276, 64] width 108 height 21
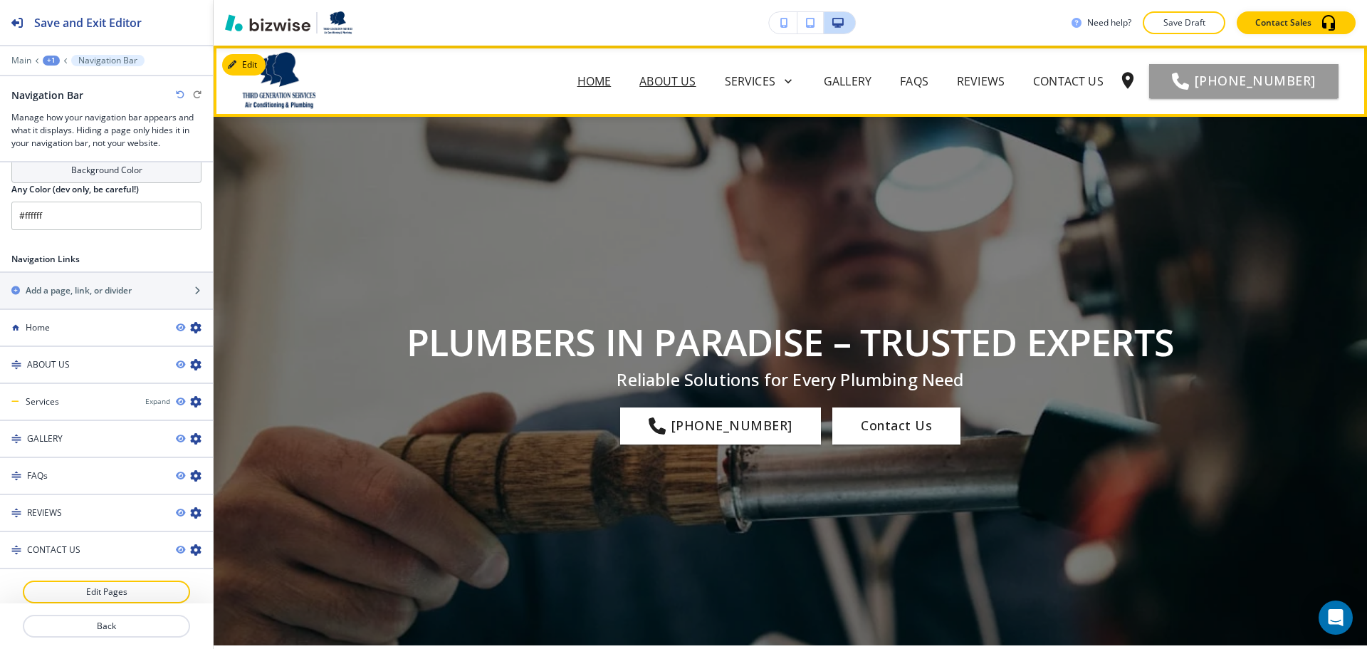
click at [692, 79] on p "ABOUT US" at bounding box center [668, 81] width 56 height 17
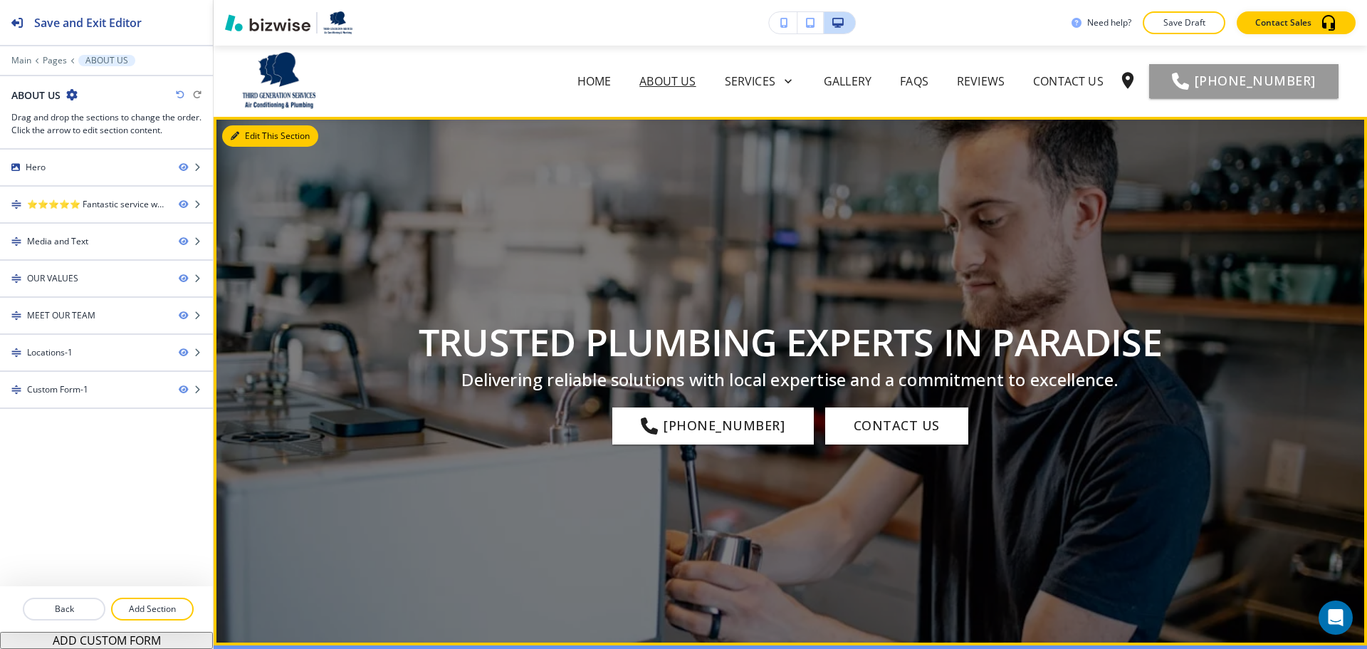
click at [246, 139] on button "Edit This Section" at bounding box center [270, 135] width 96 height 21
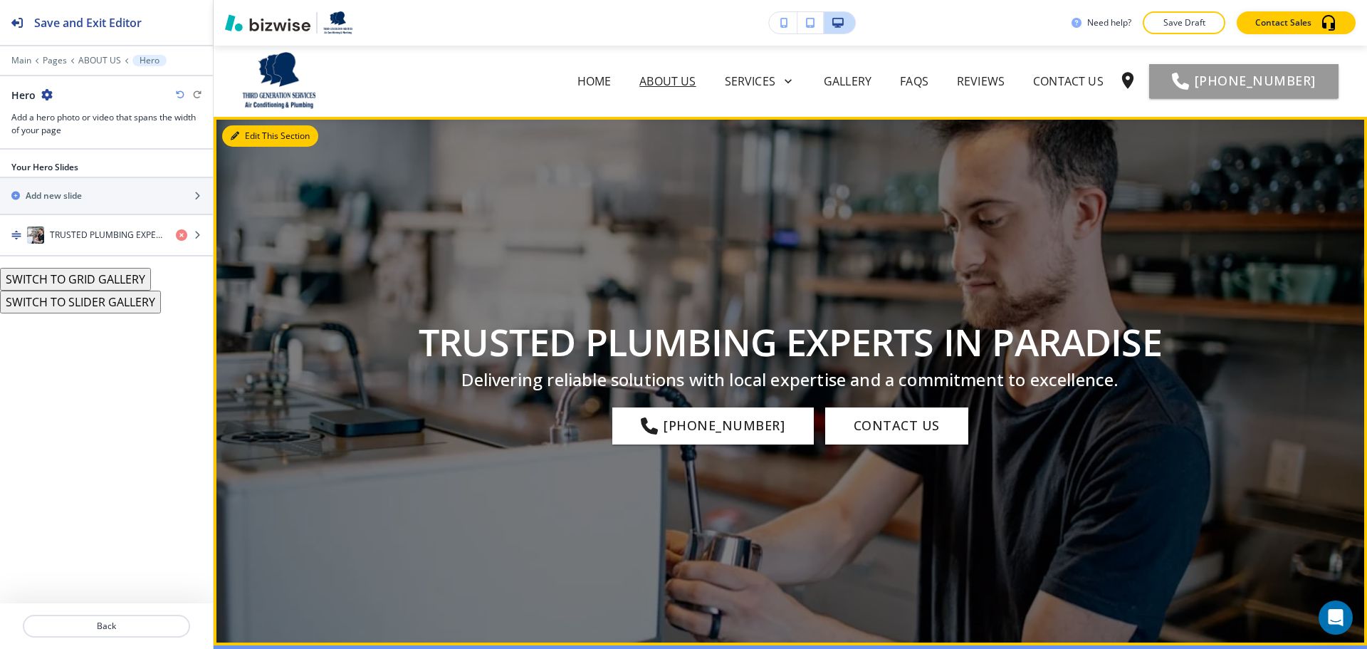
scroll to position [71, 0]
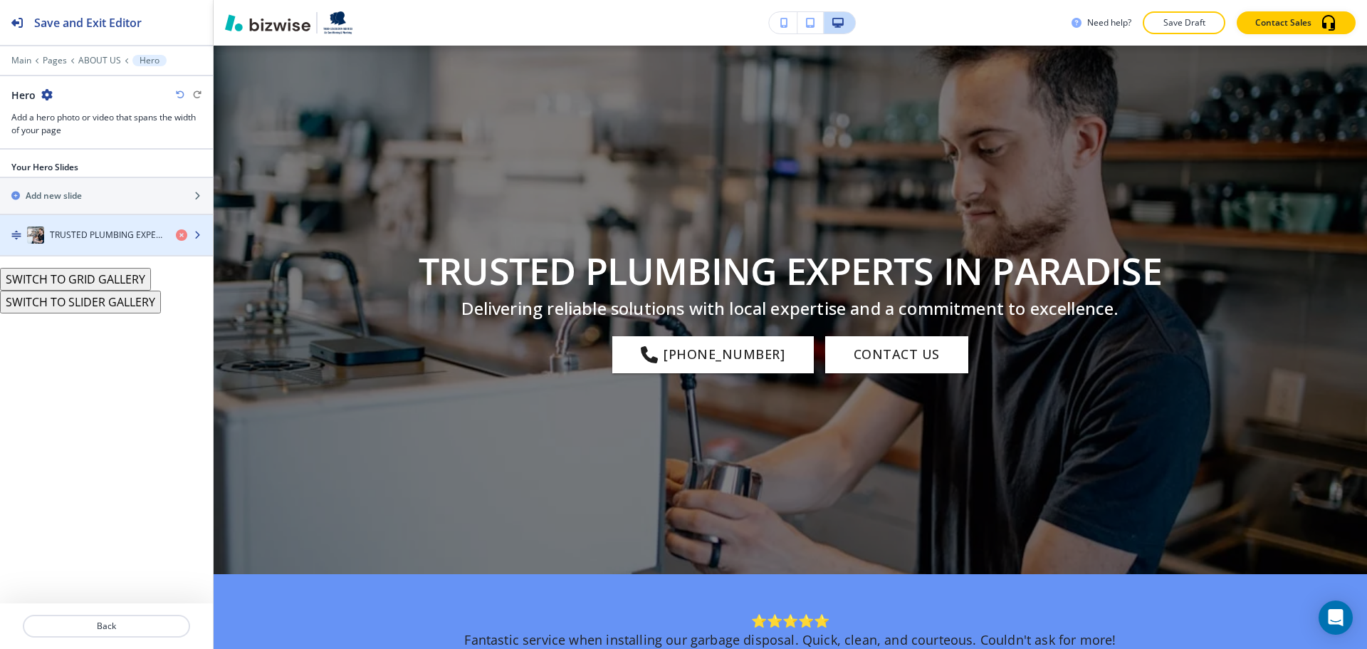
click at [113, 241] on div "TRUSTED PLUMBING EXPERTS IN PARADISE" at bounding box center [82, 234] width 165 height 17
click at [113, 241] on h4 "TRUSTED PLUMBING EXPERTS IN PARADISE" at bounding box center [107, 235] width 115 height 13
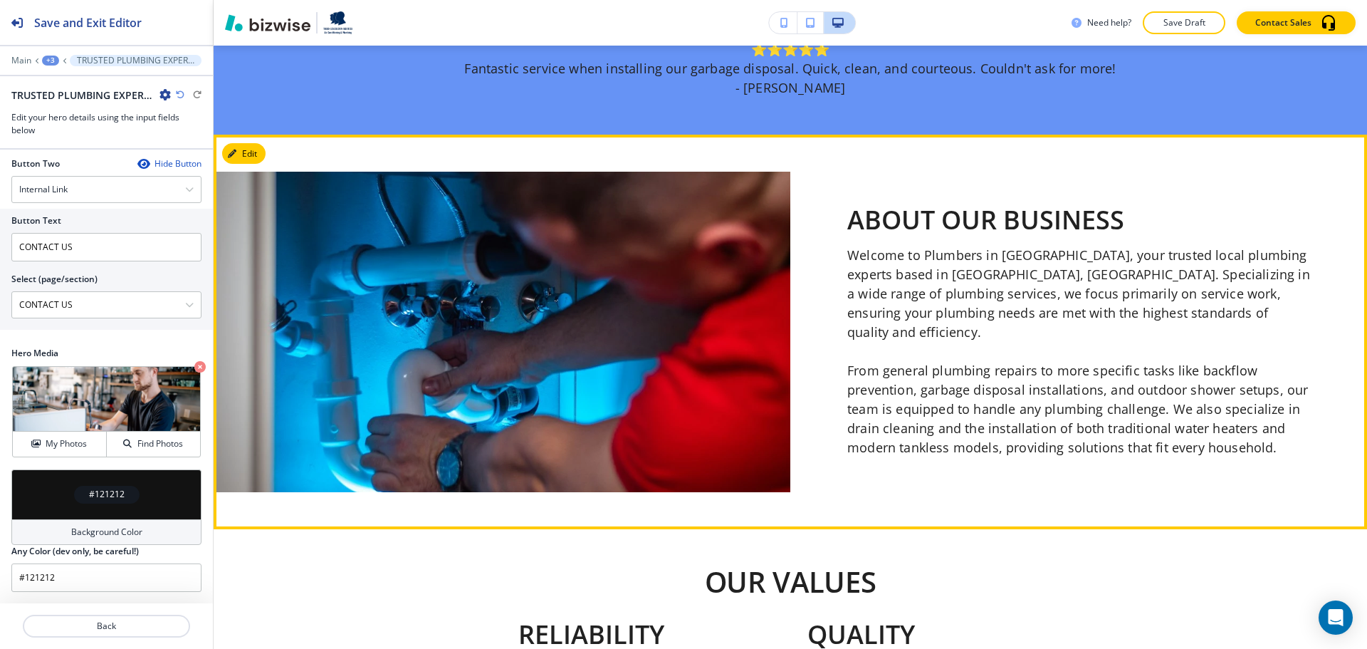
scroll to position [641, 0]
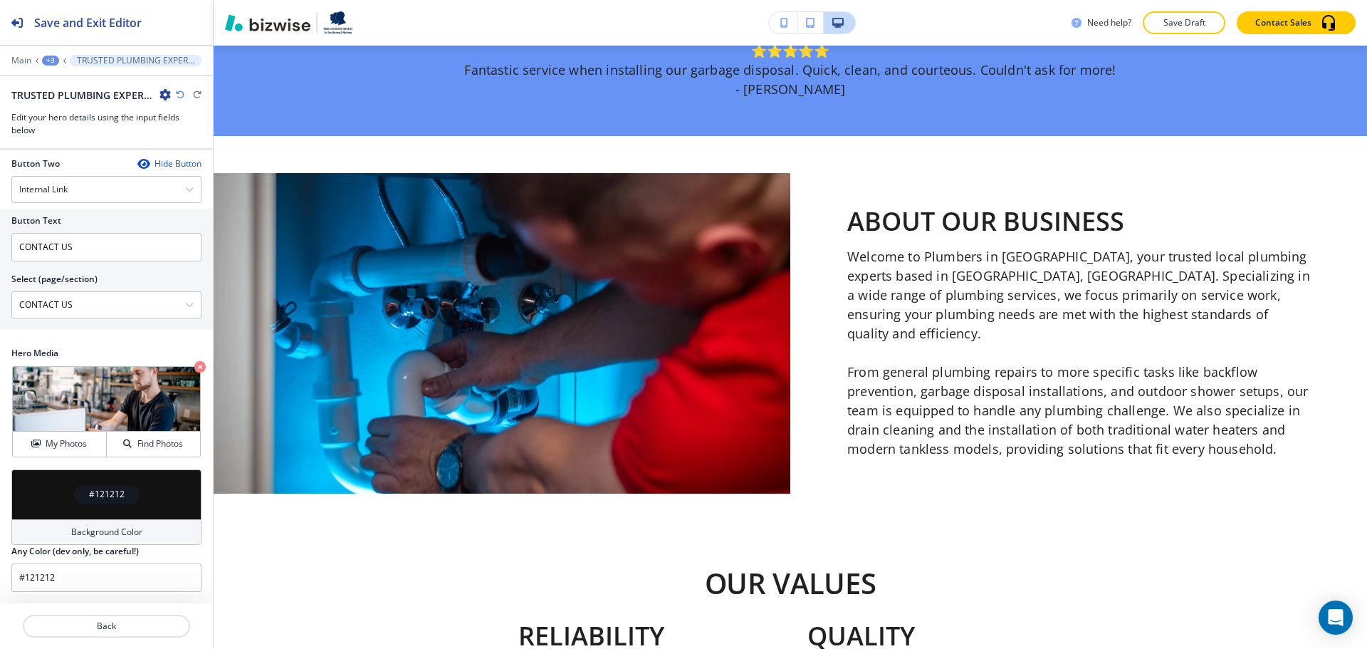
click at [48, 58] on div "+3" at bounding box center [50, 61] width 17 height 10
click at [83, 113] on p "ABOUT US" at bounding box center [87, 109] width 73 height 13
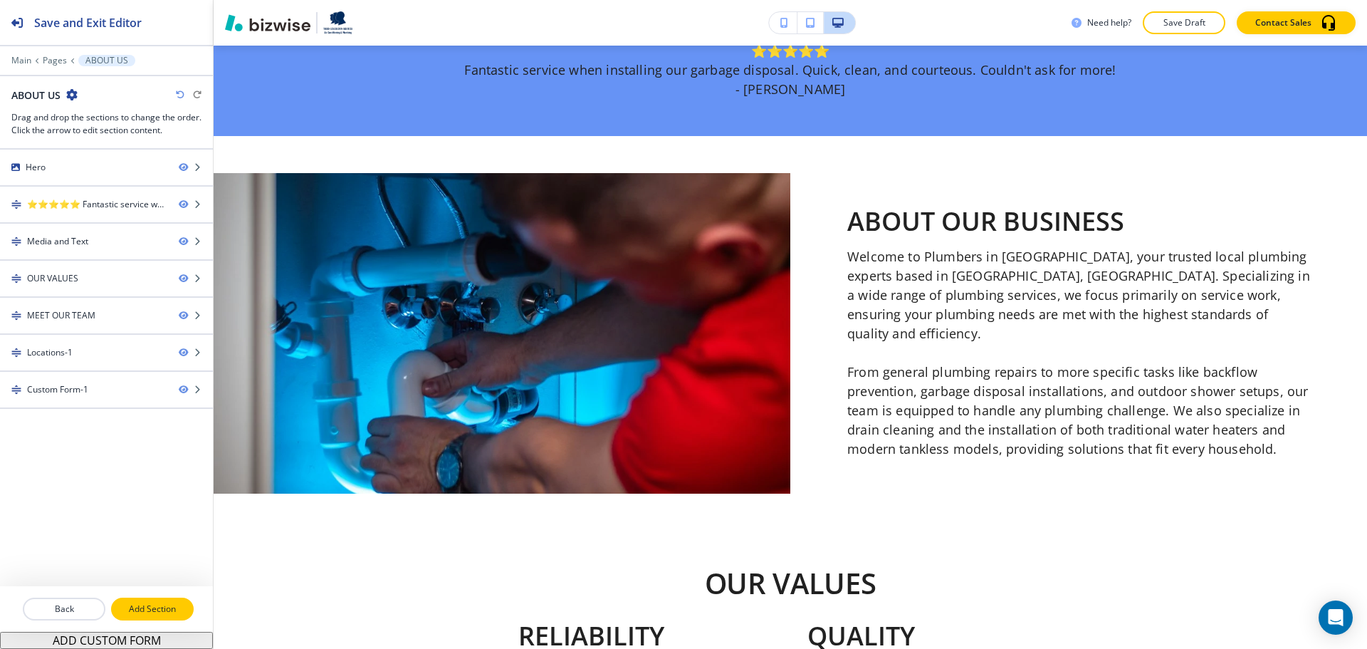
click at [154, 608] on p "Add Section" at bounding box center [153, 609] width 80 height 13
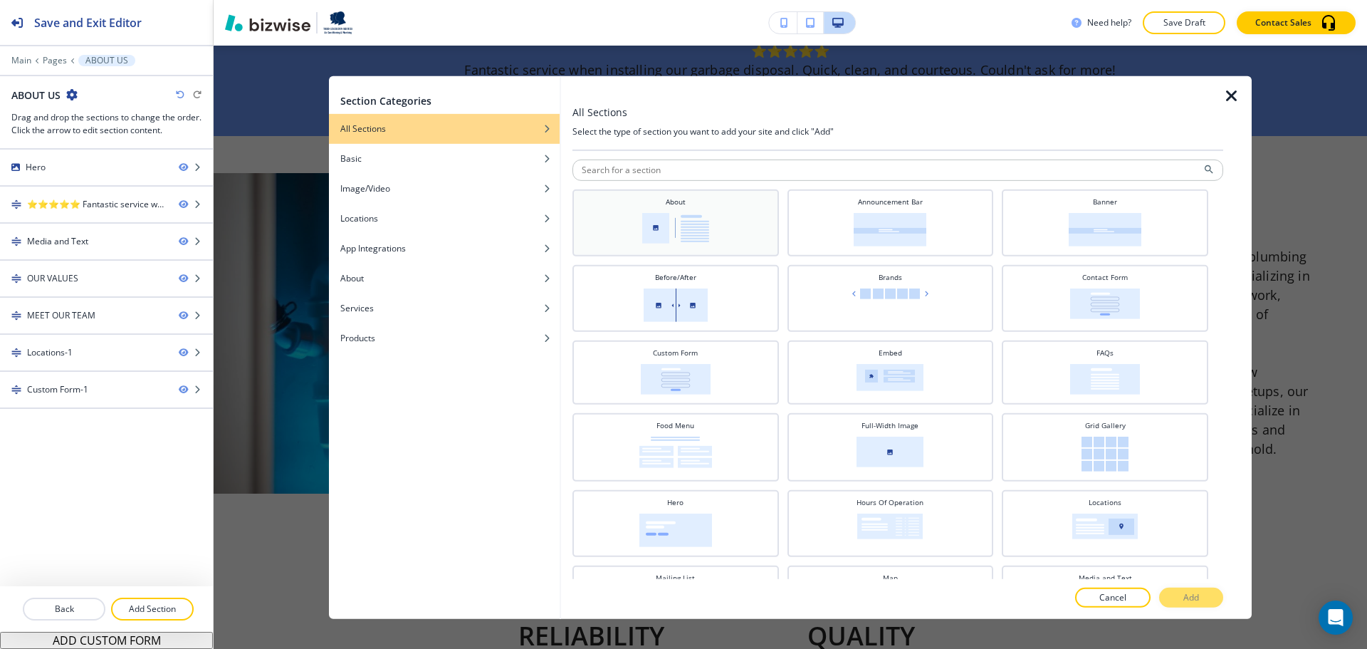
click at [689, 240] on img at bounding box center [675, 227] width 67 height 31
click at [1185, 600] on p "Add" at bounding box center [1192, 597] width 16 height 13
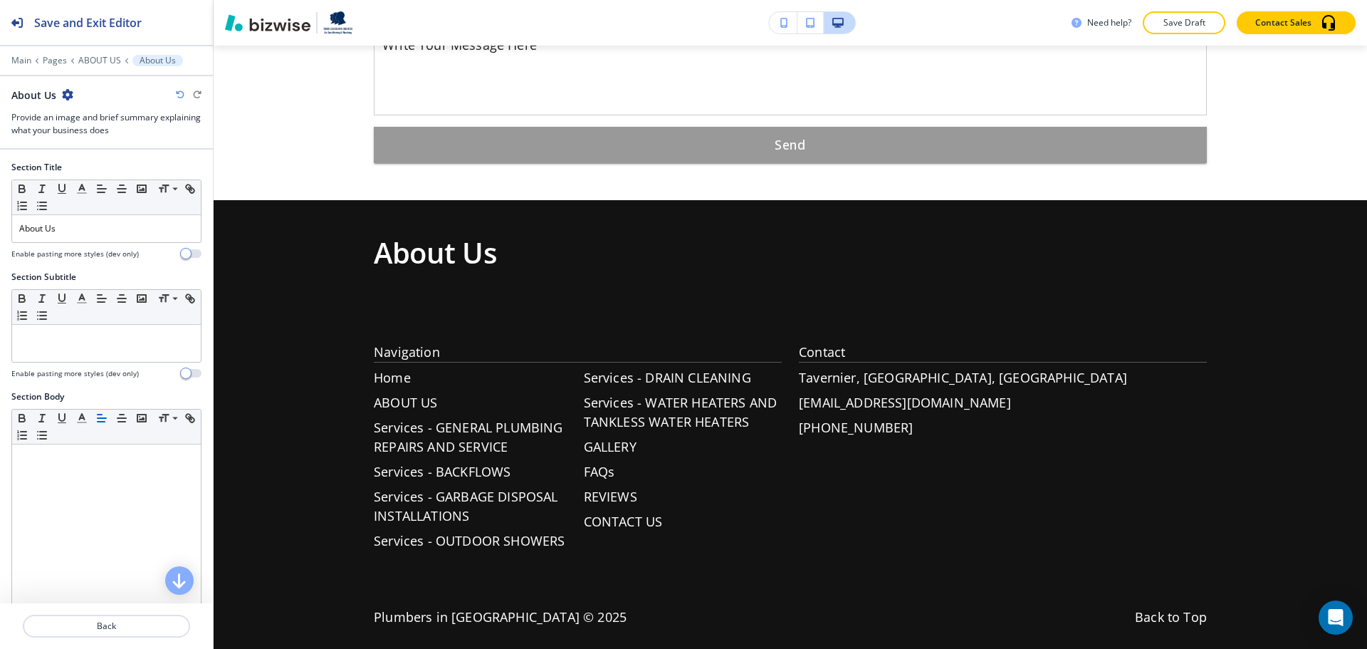
scroll to position [2602, 0]
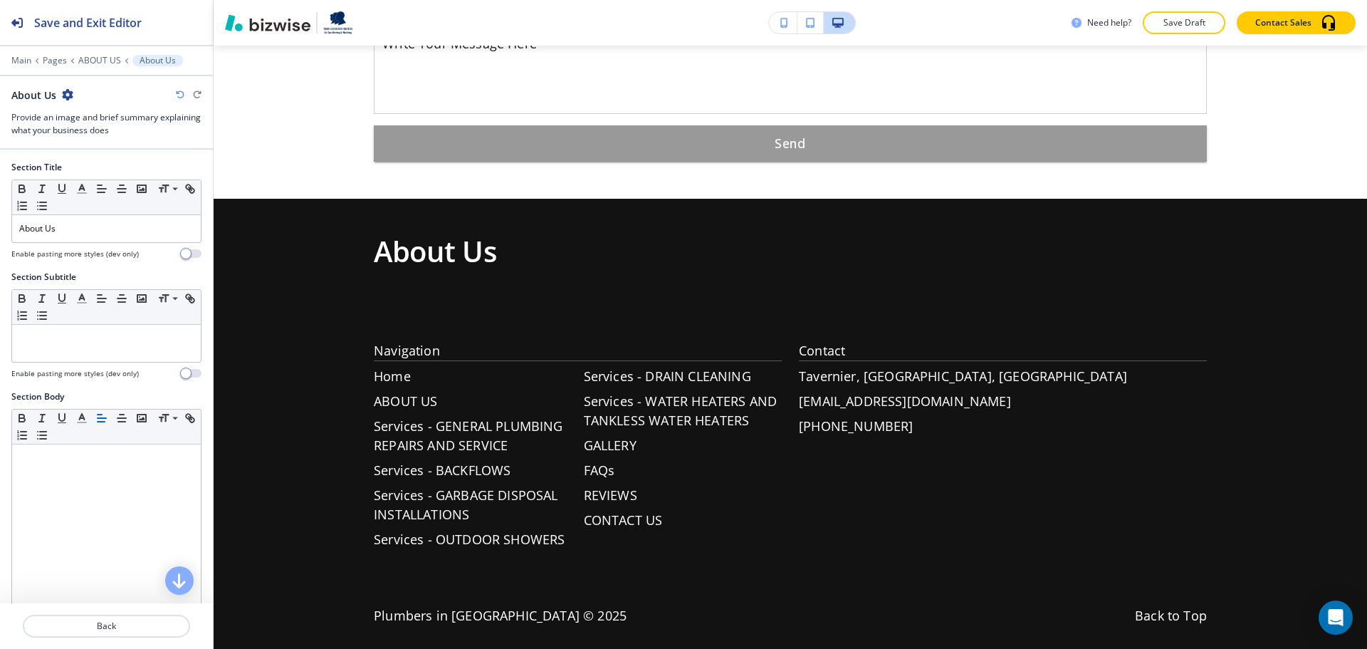
click at [105, 66] on div at bounding box center [106, 70] width 213 height 9
click at [103, 61] on p "ABOUT US" at bounding box center [99, 61] width 43 height 10
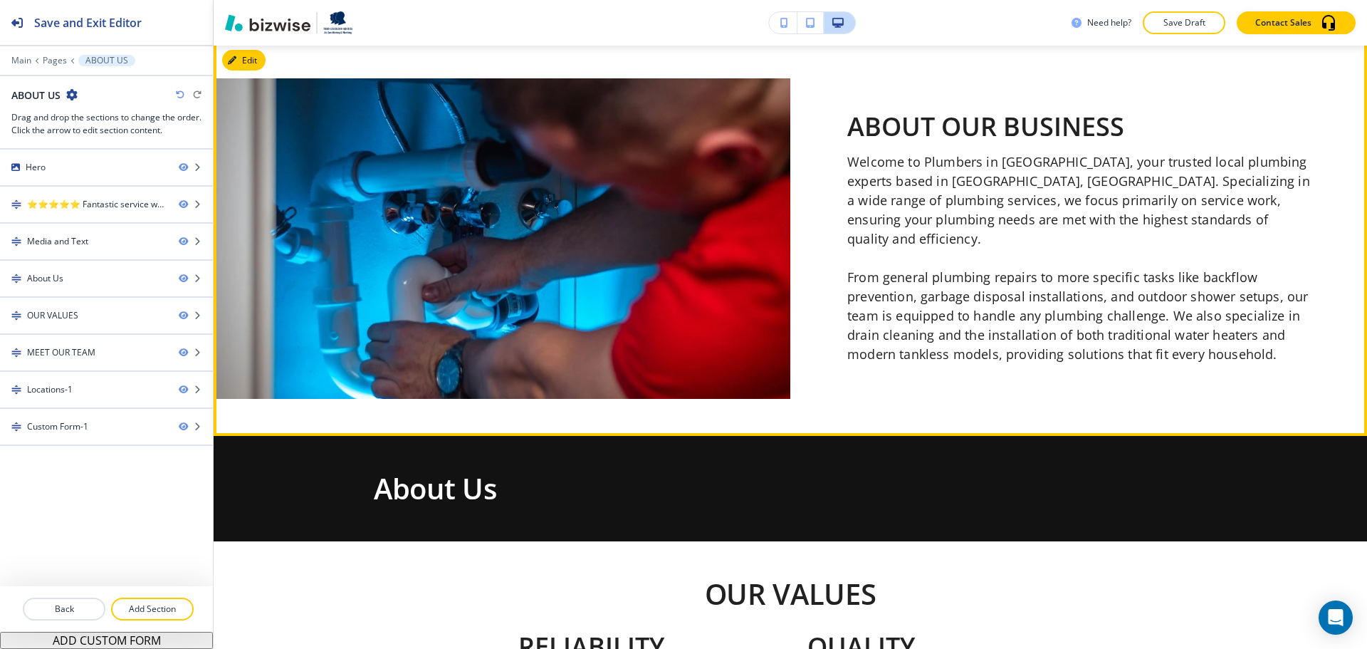
scroll to position [770, 0]
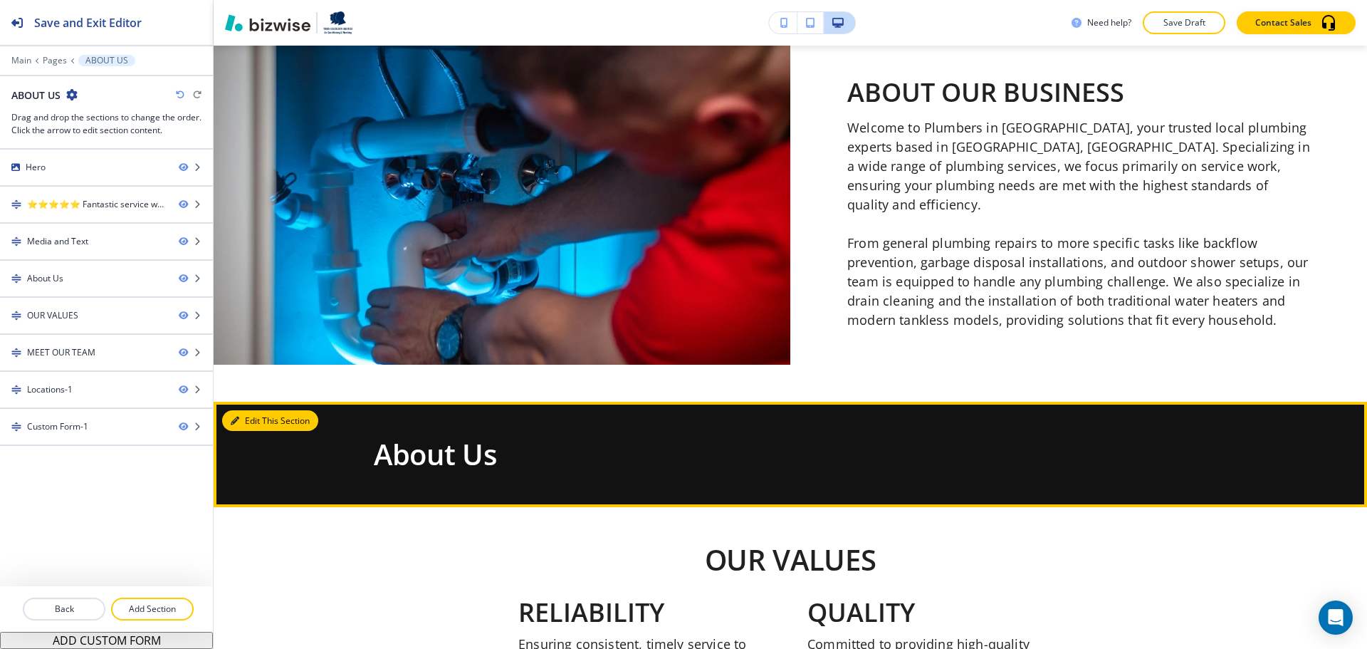
click at [249, 416] on button "Edit This Section" at bounding box center [270, 420] width 96 height 21
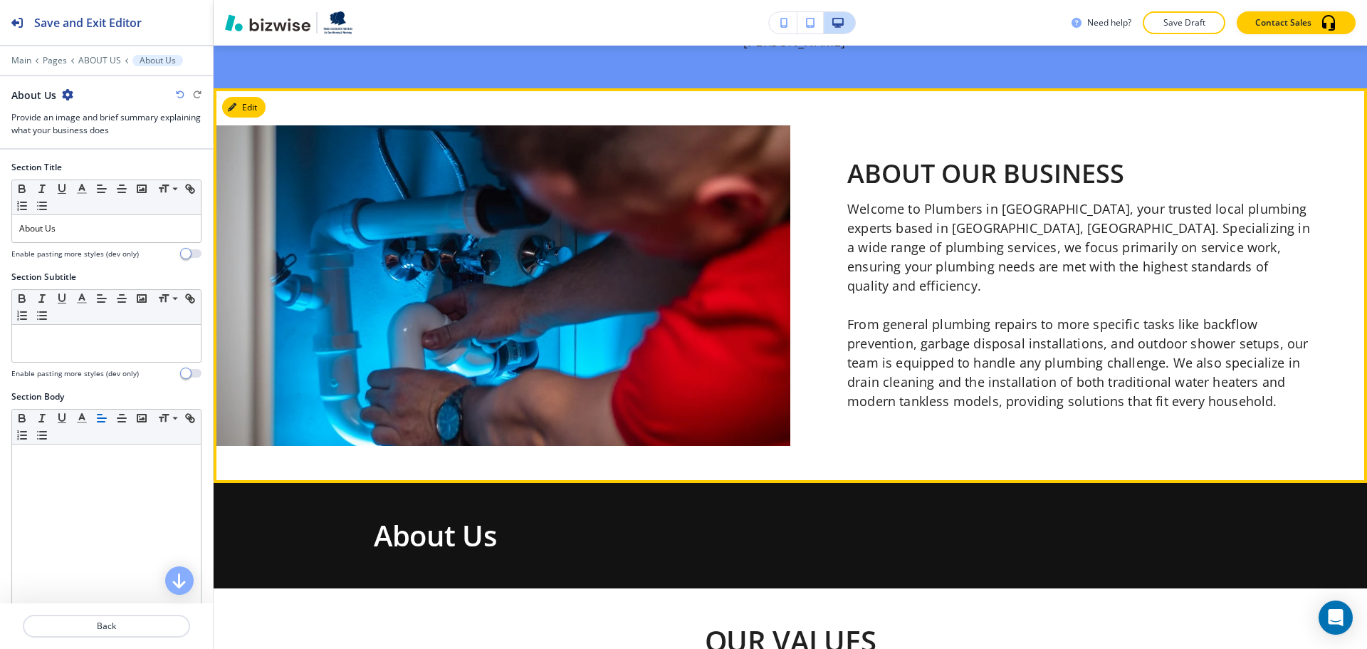
scroll to position [553, 0]
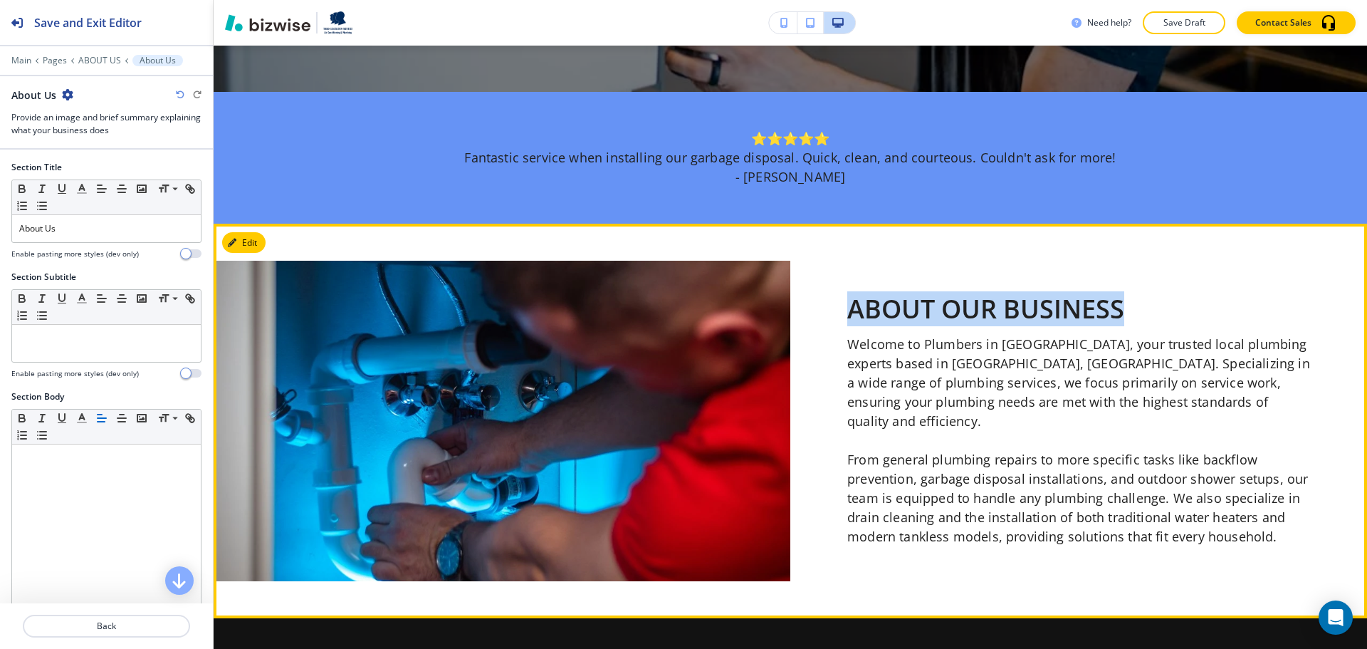
drag, startPoint x: 934, startPoint y: 327, endPoint x: 1212, endPoint y: 334, distance: 277.8
click at [1212, 334] on div "ABOUT OUR BUSINESS Welcome to Plumbers in [GEOGRAPHIC_DATA], your trusted local…" at bounding box center [1079, 421] width 577 height 320
copy p "ABOUT OUR BUSINESS"
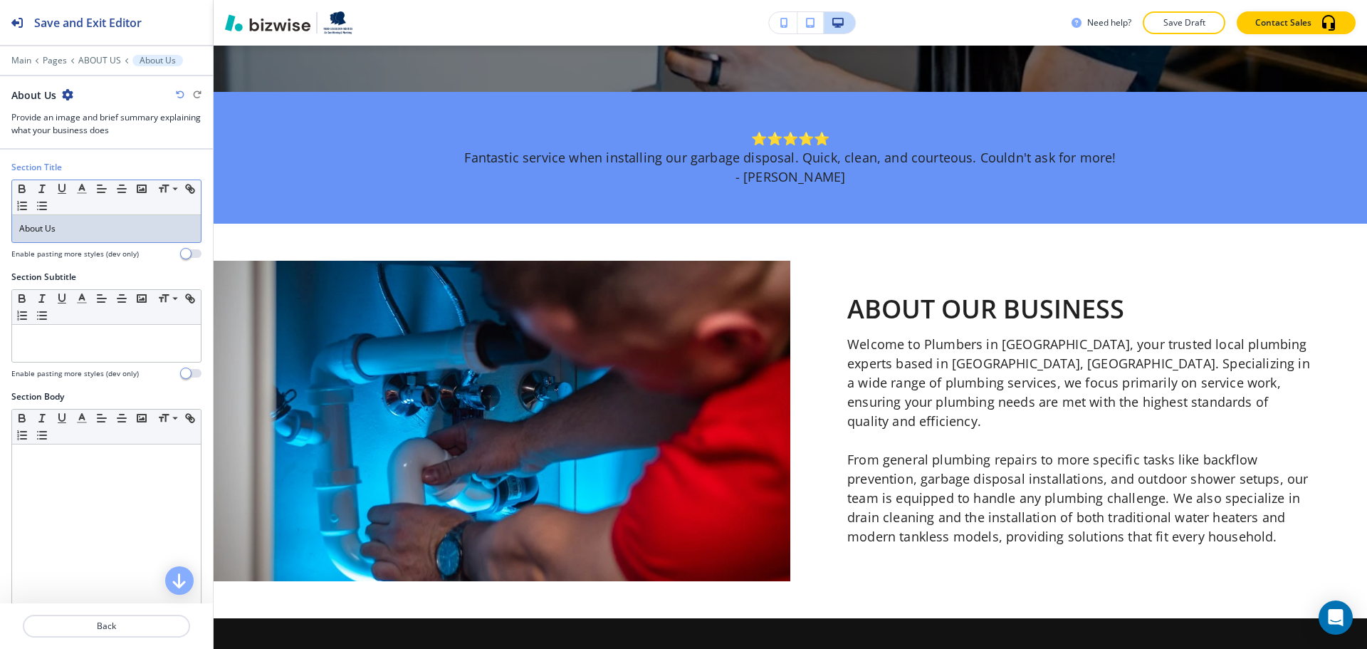
click at [88, 236] on div "About Us" at bounding box center [106, 228] width 189 height 27
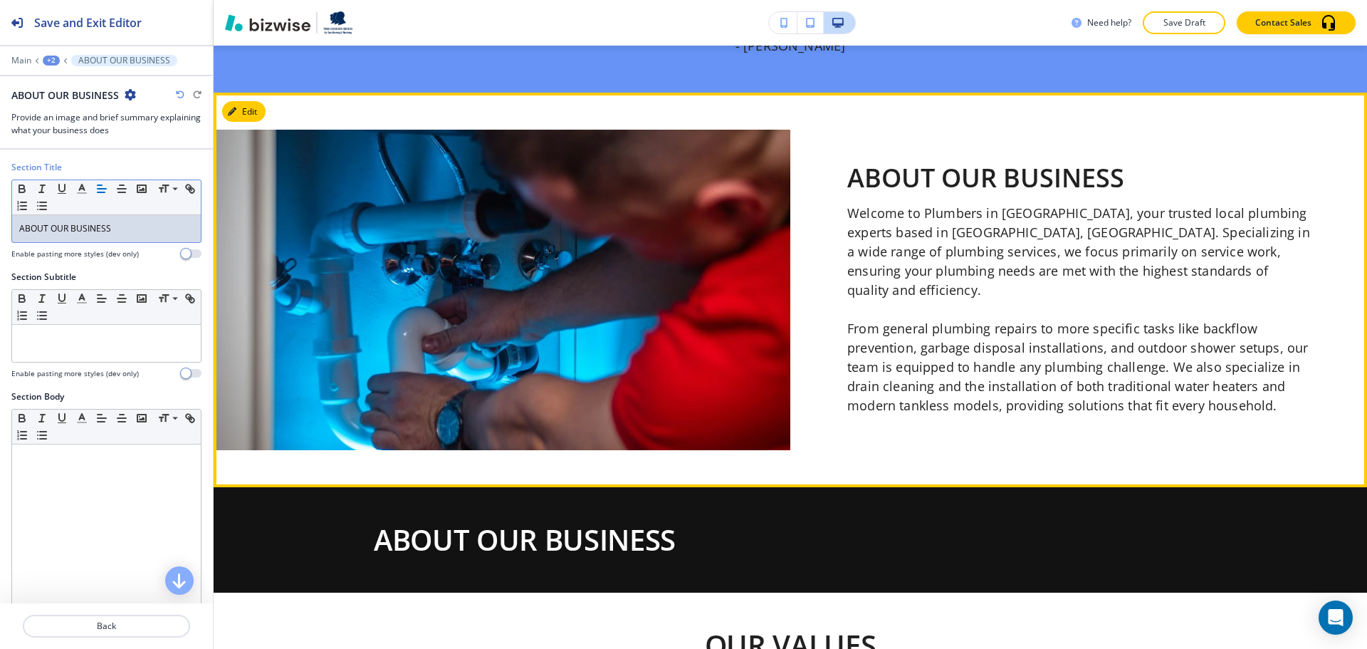
scroll to position [696, 0]
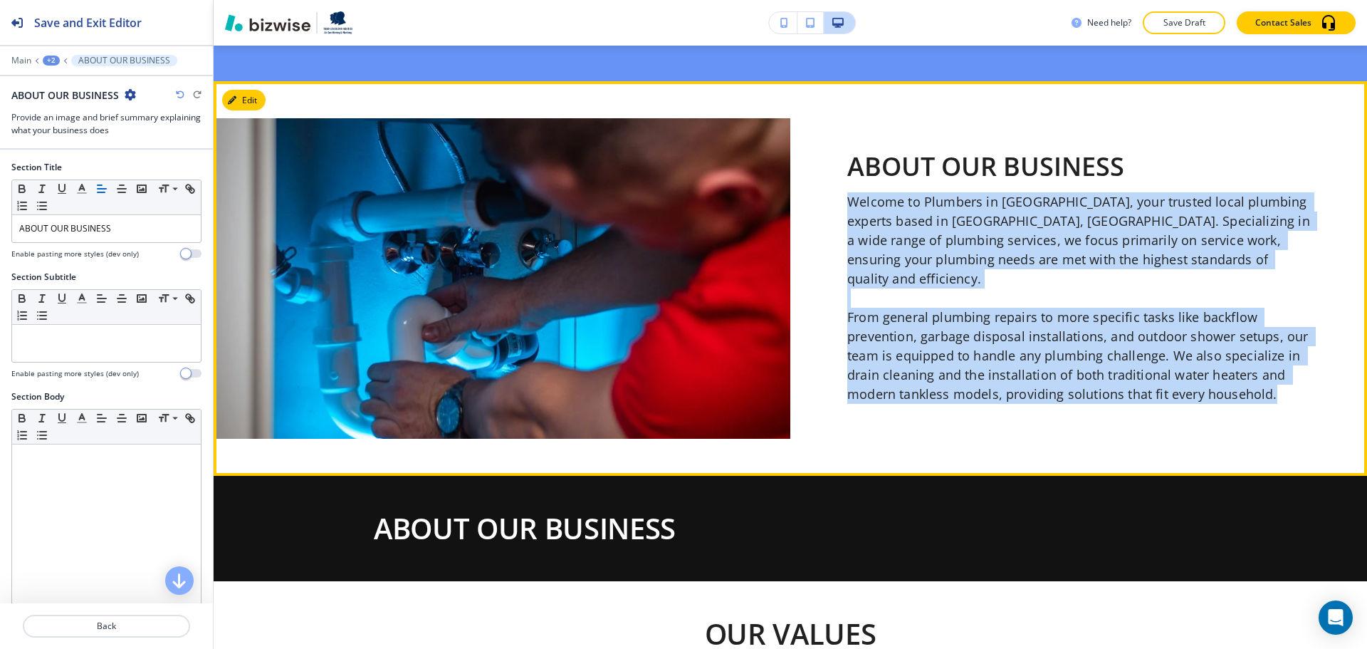
drag, startPoint x: 843, startPoint y: 213, endPoint x: 1275, endPoint y: 395, distance: 469.2
click at [1275, 395] on div "ABOUT OUR BUSINESS Welcome to Plumbers in [GEOGRAPHIC_DATA], your trusted local…" at bounding box center [1079, 278] width 463 height 320
copy p "Welcome to Plumbers in [GEOGRAPHIC_DATA], your trusted local plumbing experts b…"
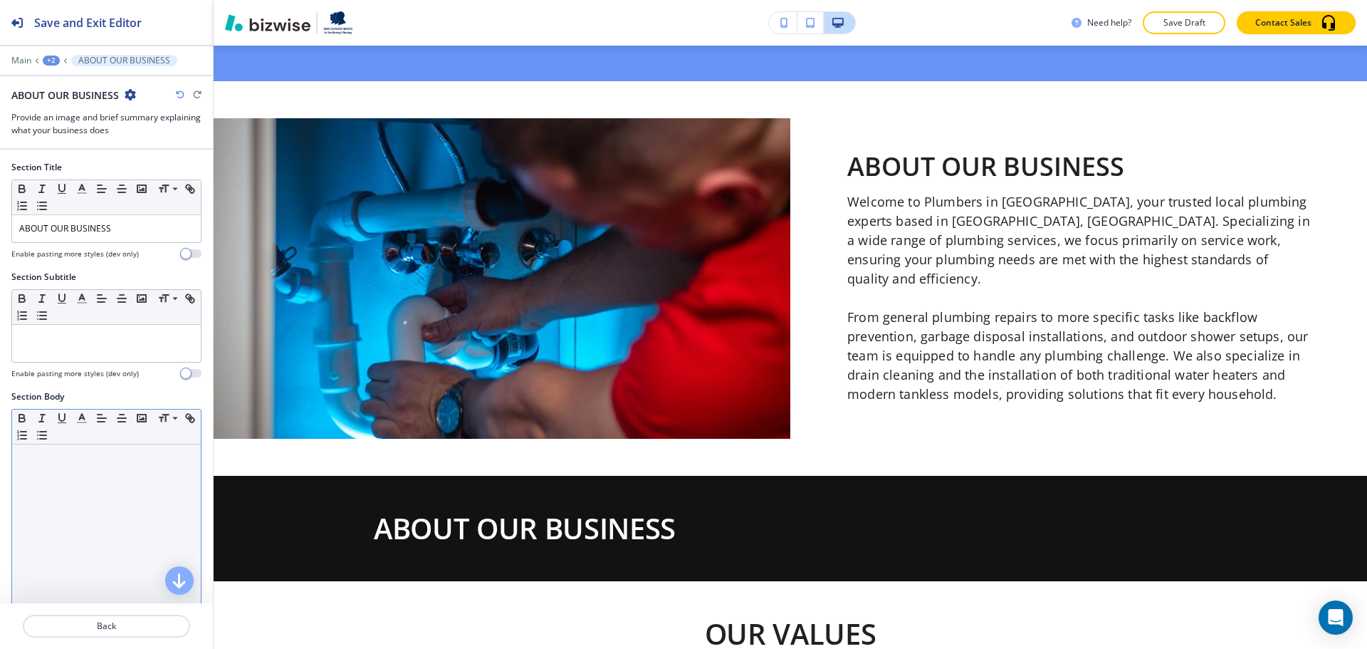
click at [78, 483] on div at bounding box center [106, 536] width 189 height 185
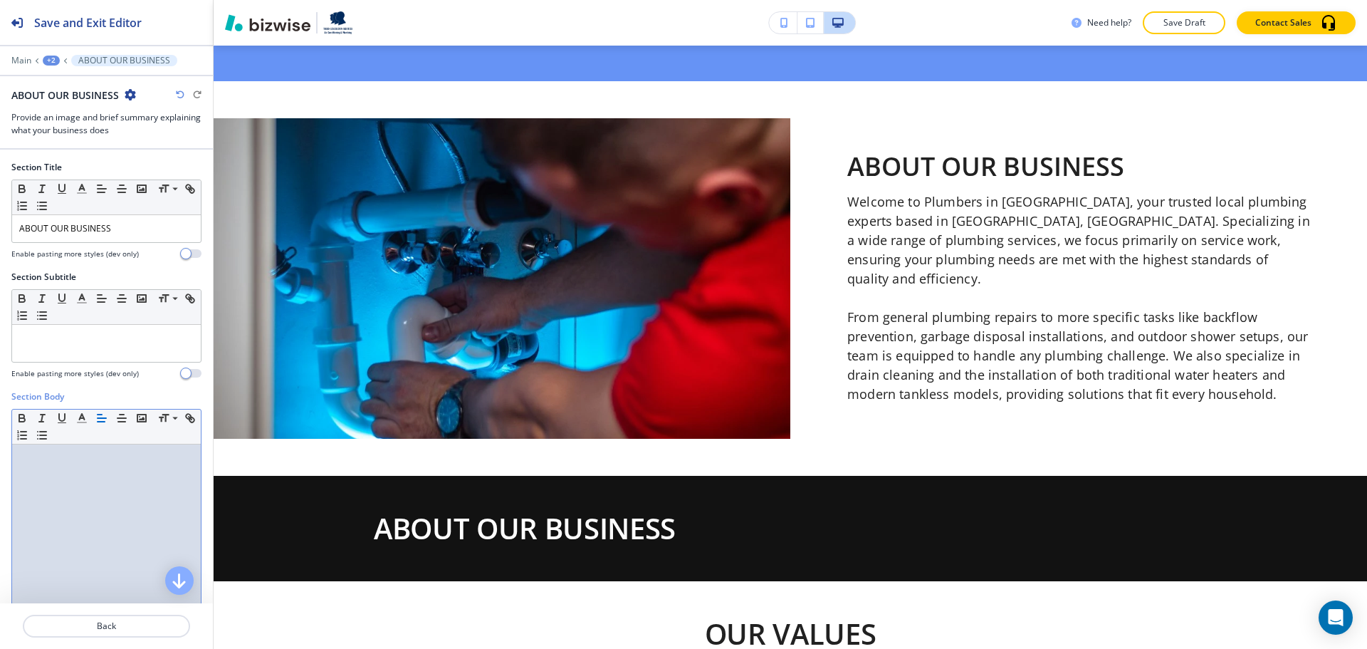
paste div
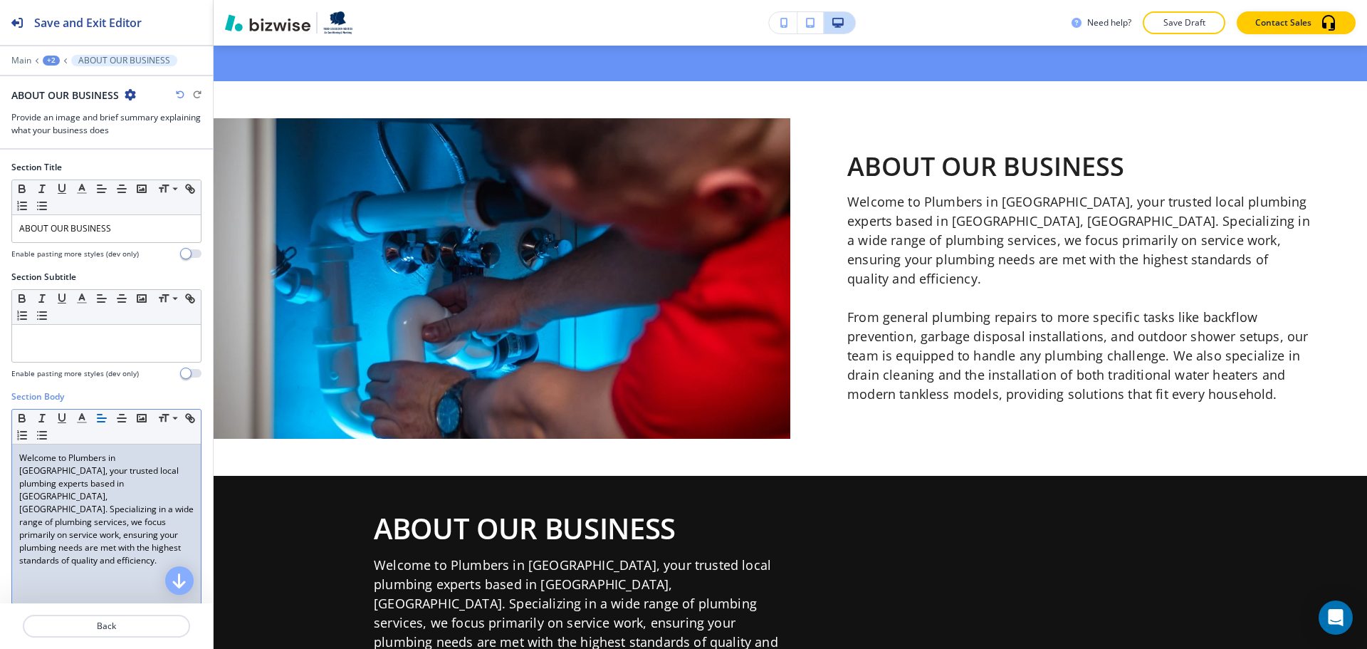
click at [56, 580] on p at bounding box center [106, 586] width 174 height 13
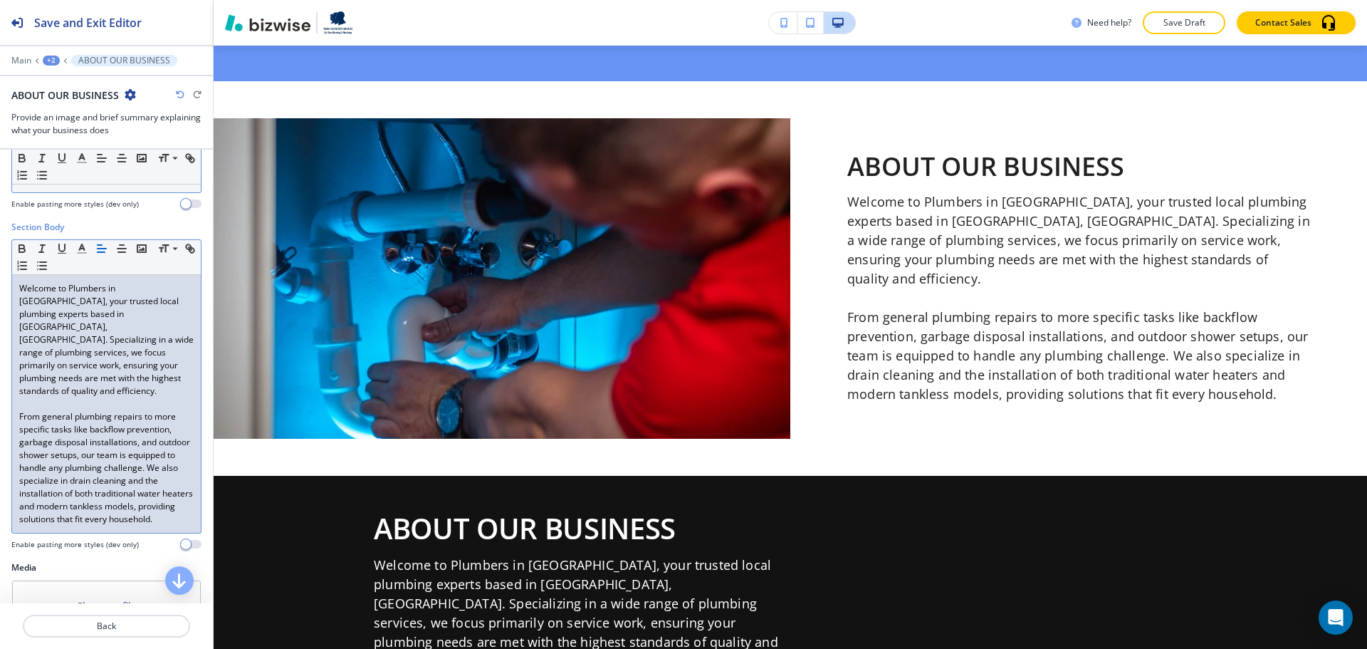
scroll to position [570, 0]
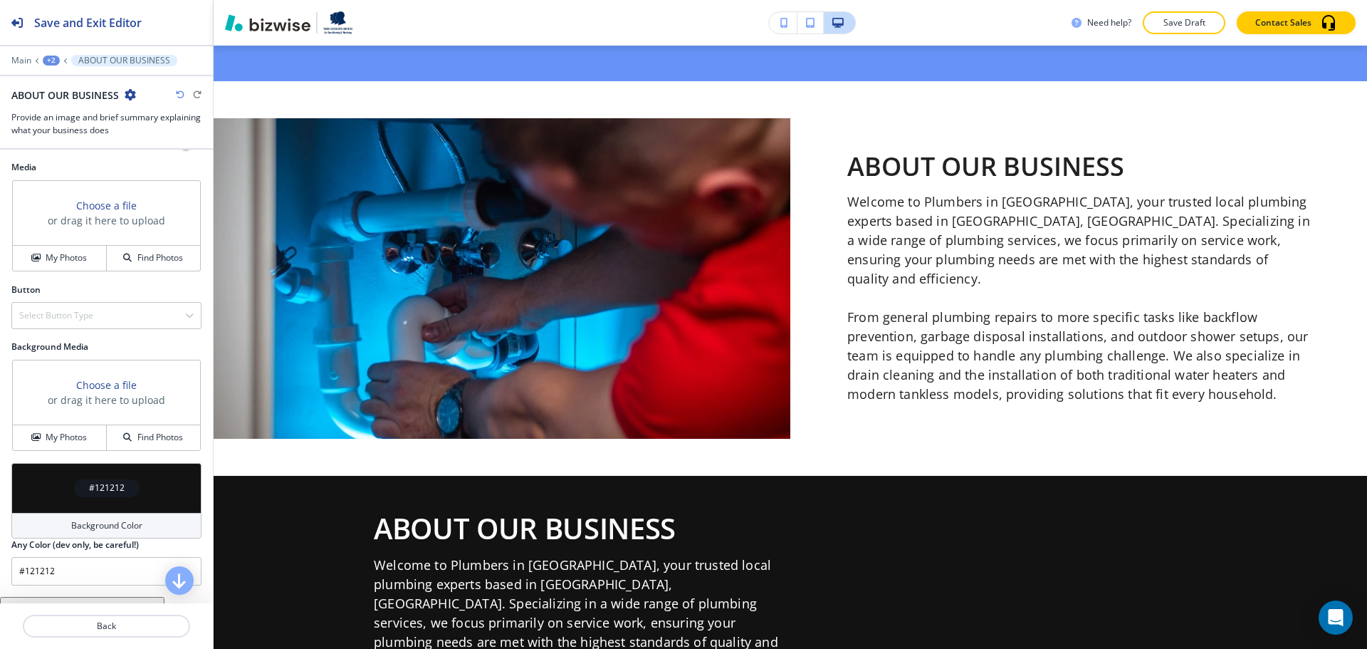
click at [86, 513] on div "Background Color" at bounding box center [106, 526] width 190 height 26
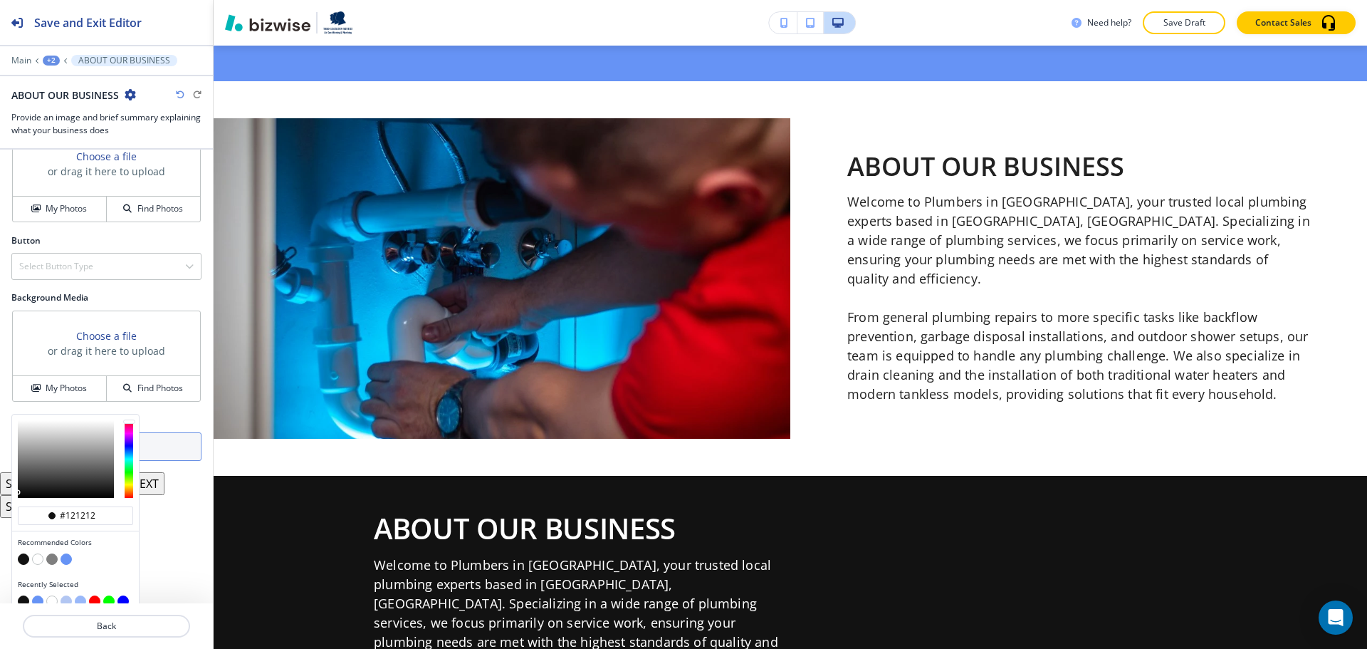
click at [39, 553] on button "button" at bounding box center [37, 558] width 11 height 11
type input "#ffffff"
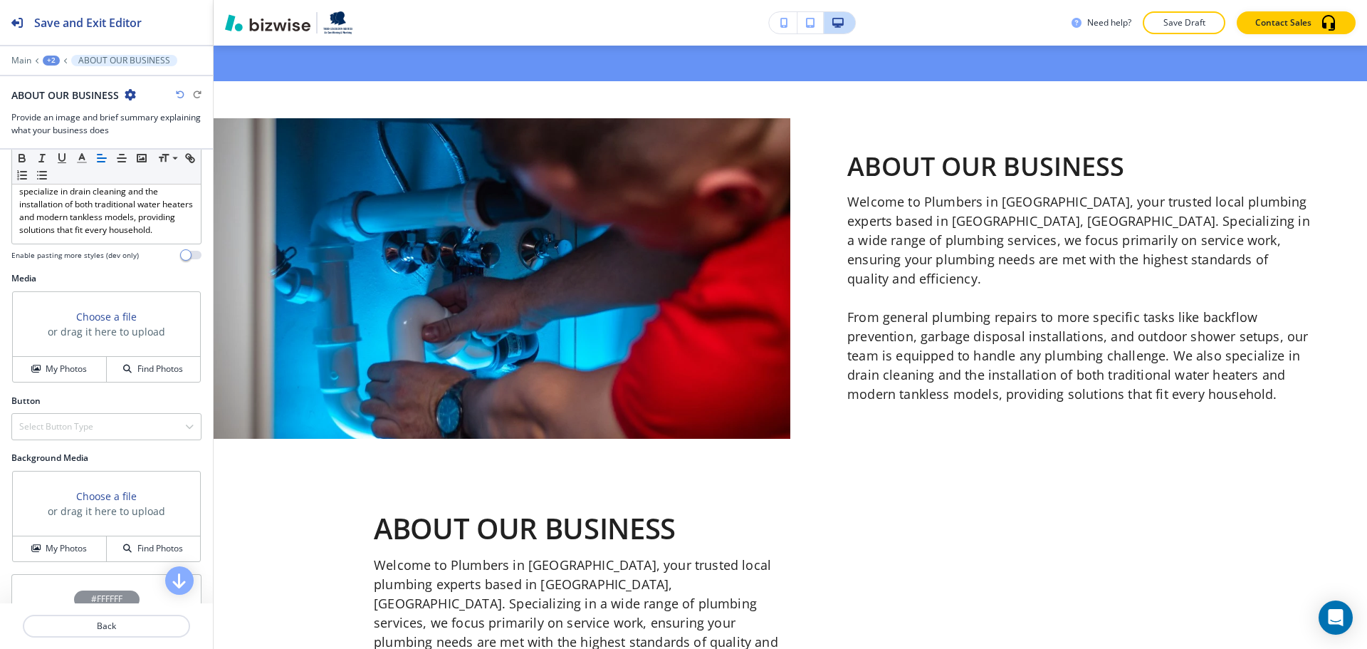
scroll to position [454, 0]
click at [73, 367] on h4 "My Photos" at bounding box center [66, 373] width 41 height 13
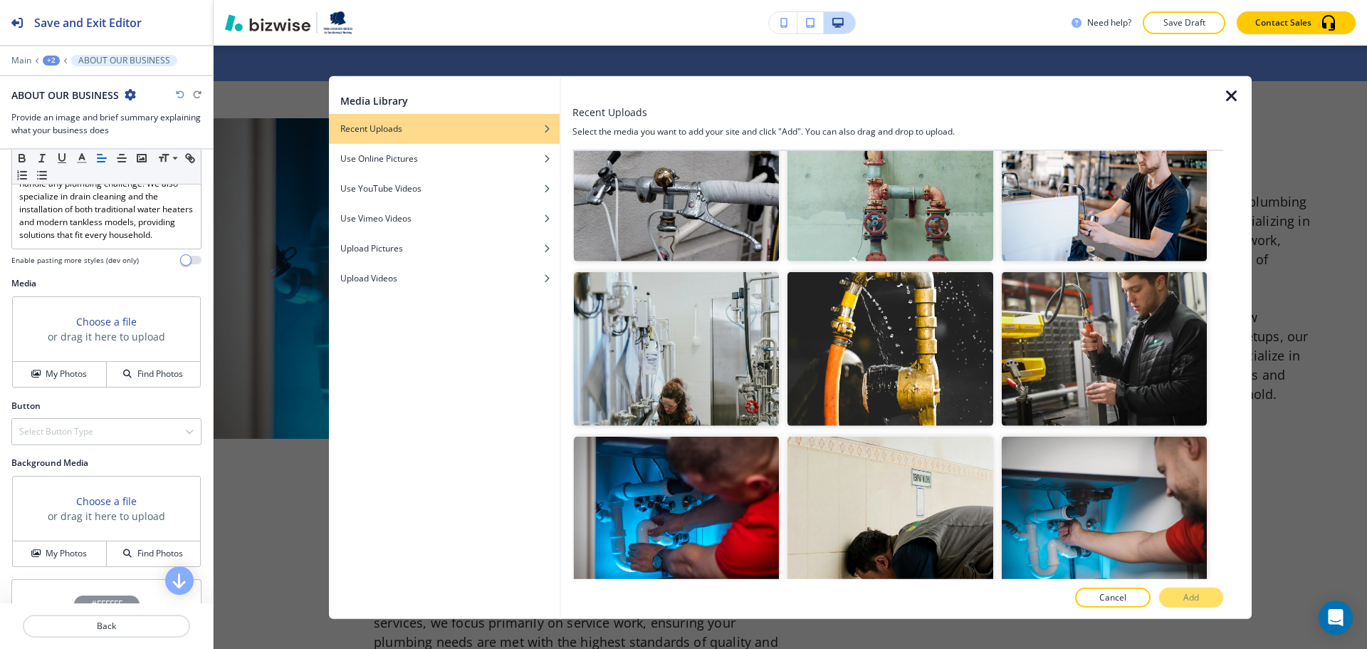
scroll to position [1068, 0]
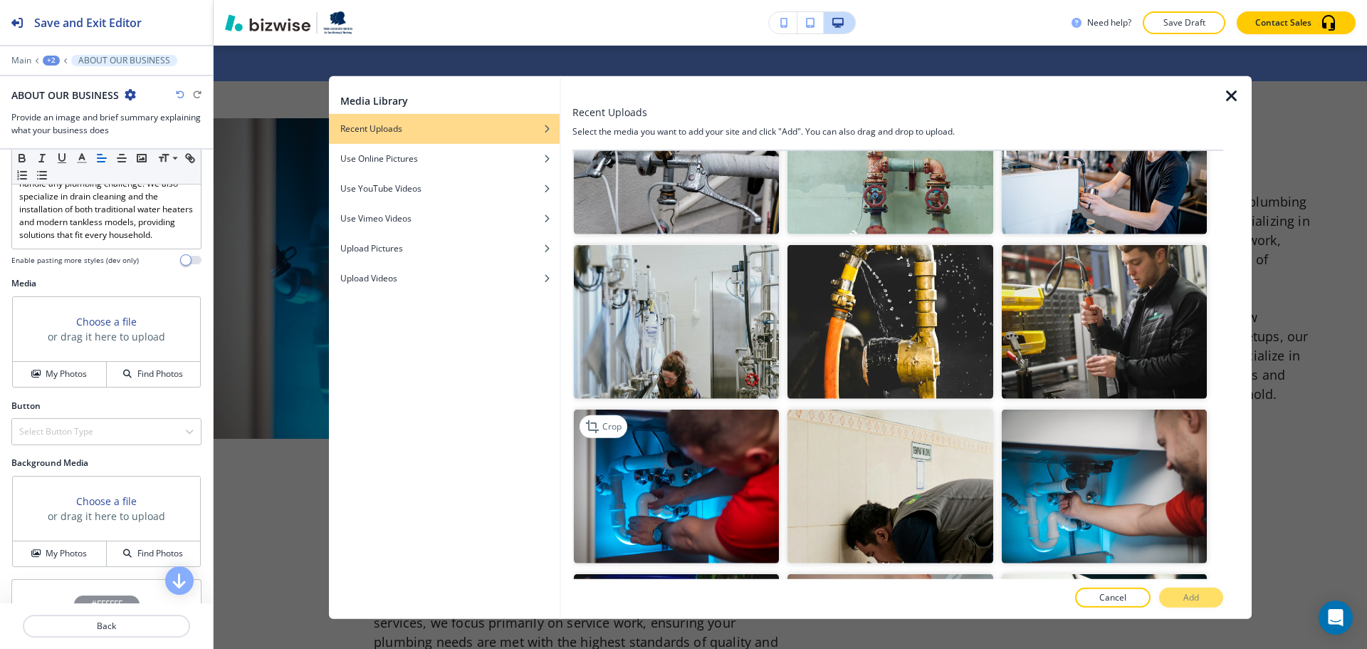
click at [720, 450] on img "button" at bounding box center [676, 487] width 205 height 154
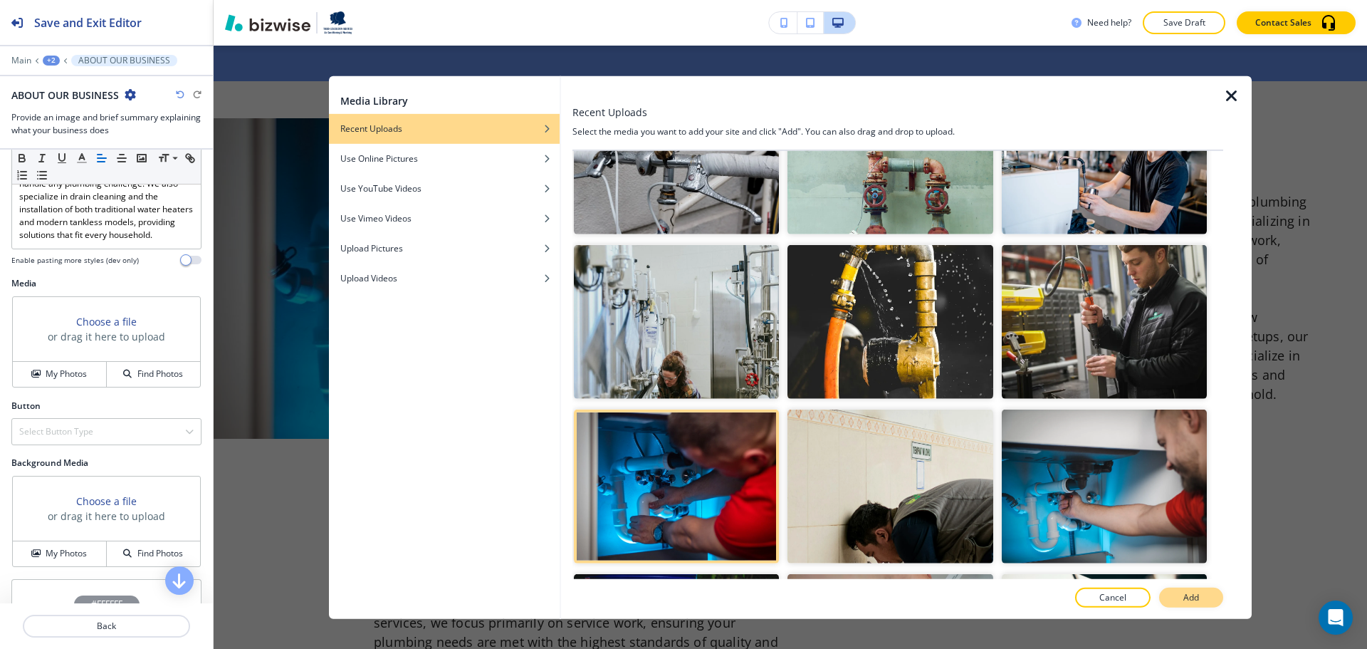
click at [1172, 595] on button "Add" at bounding box center [1191, 598] width 64 height 20
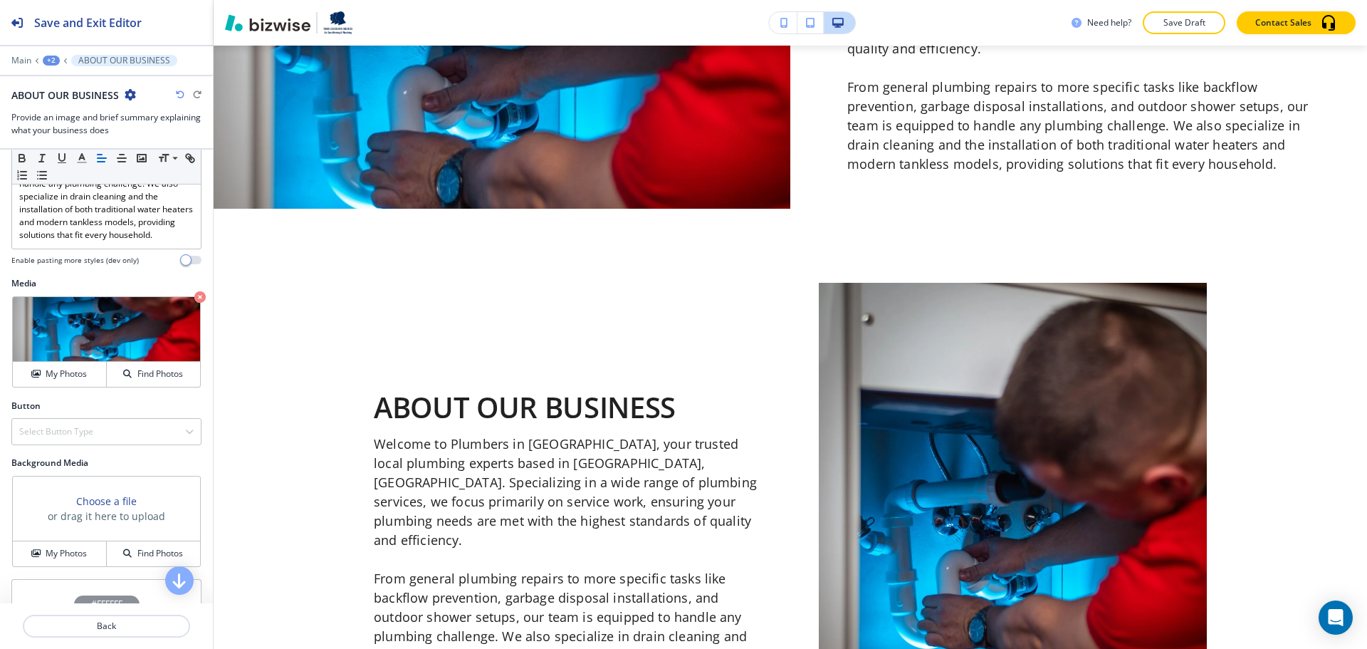
scroll to position [696, 0]
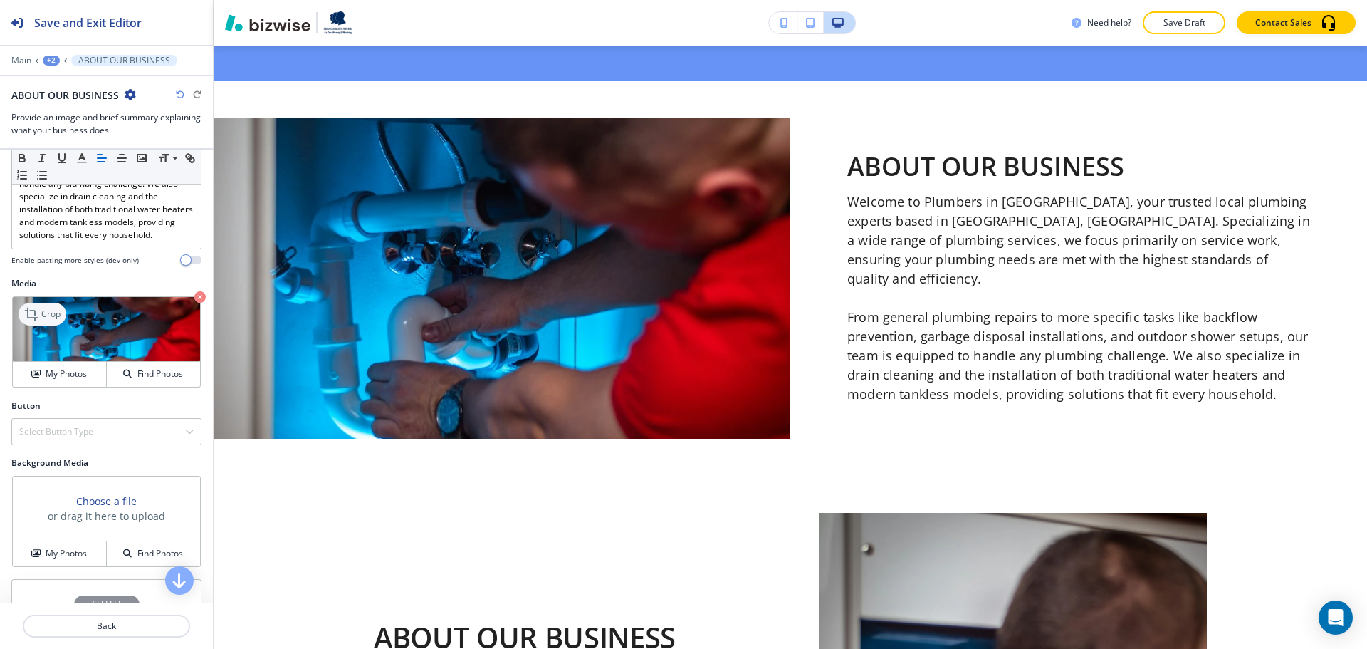
click at [36, 306] on icon at bounding box center [32, 314] width 17 height 17
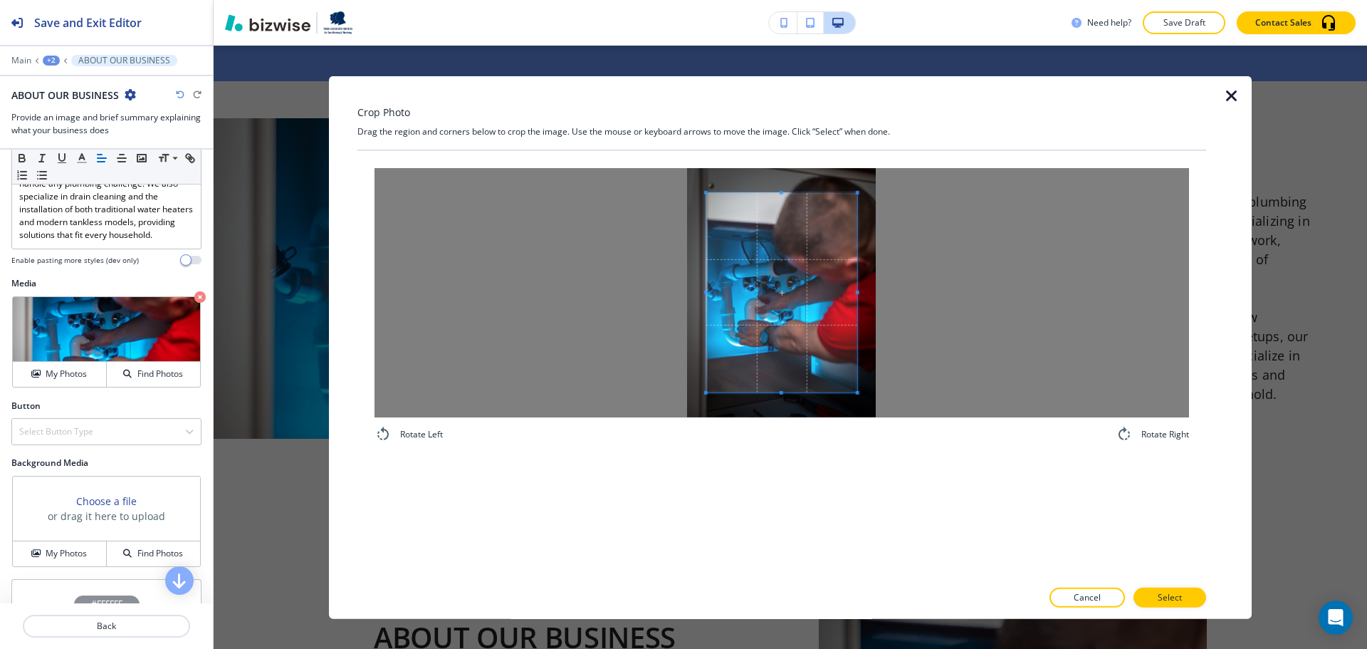
click at [1016, 318] on div at bounding box center [782, 291] width 815 height 249
click at [564, 275] on div at bounding box center [782, 291] width 815 height 249
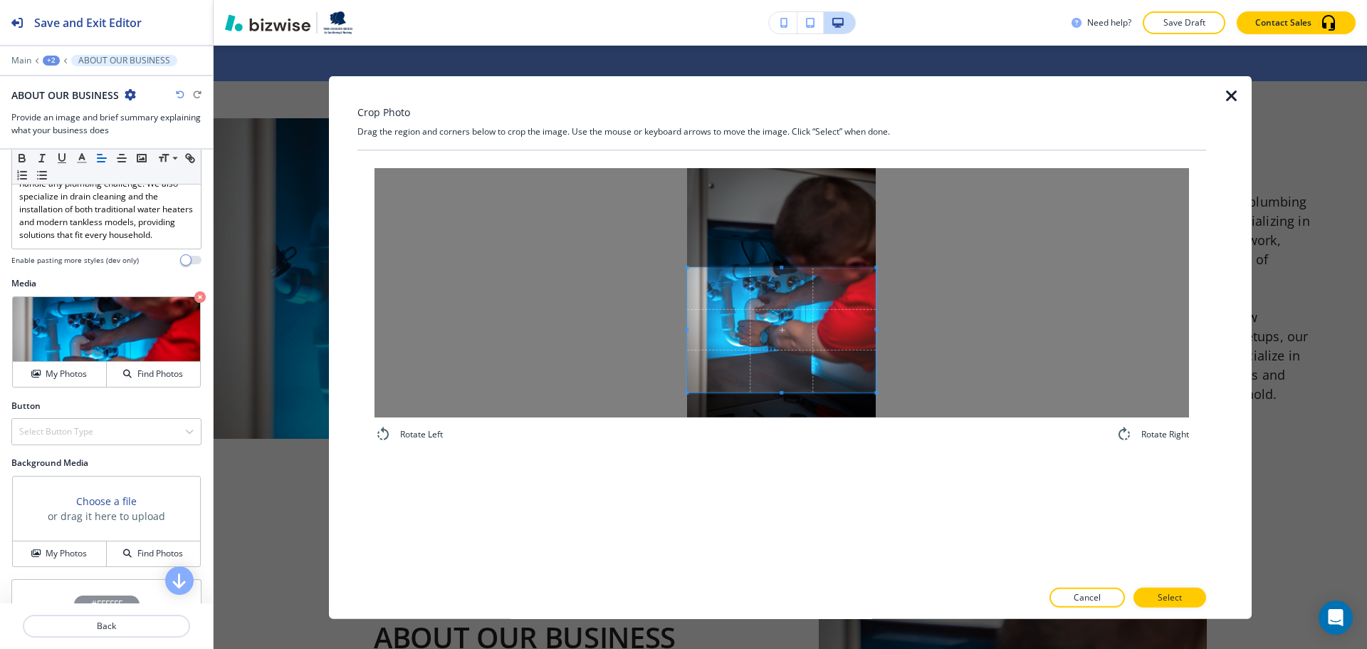
click at [784, 268] on span at bounding box center [781, 267] width 189 height 4
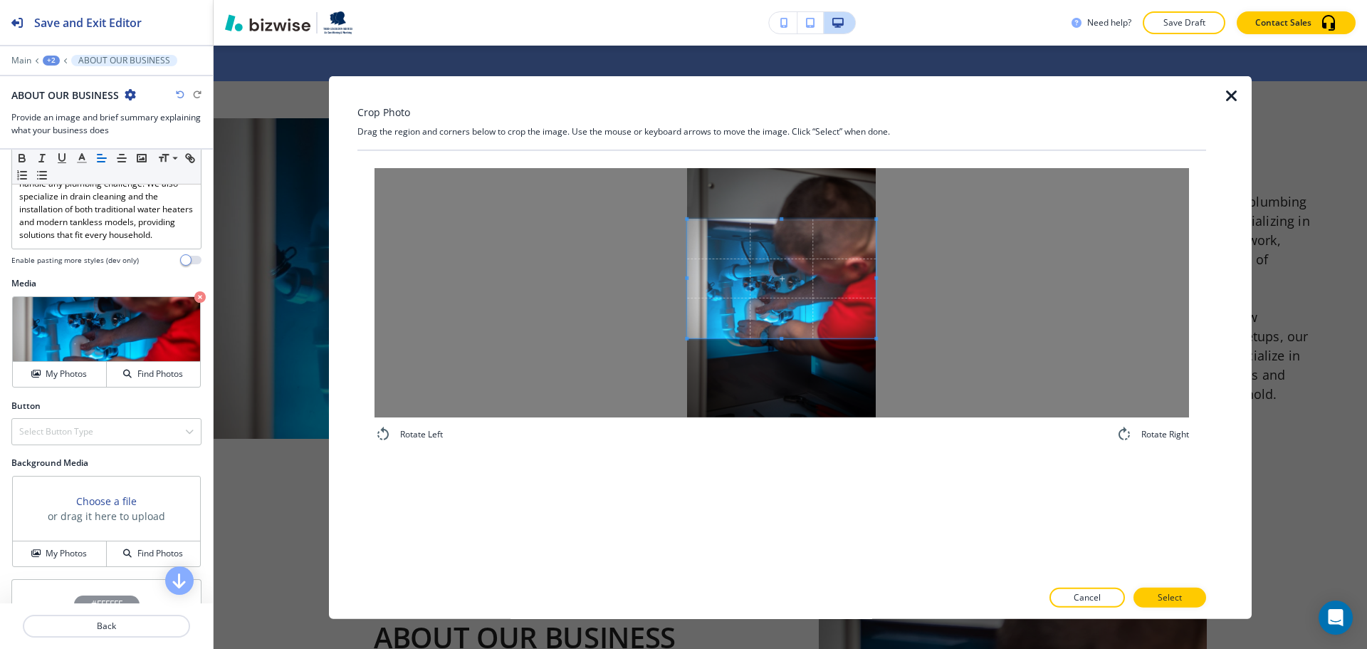
click at [822, 297] on span at bounding box center [781, 278] width 189 height 119
click at [785, 353] on div at bounding box center [781, 286] width 189 height 135
click at [781, 217] on span at bounding box center [782, 216] width 4 height 4
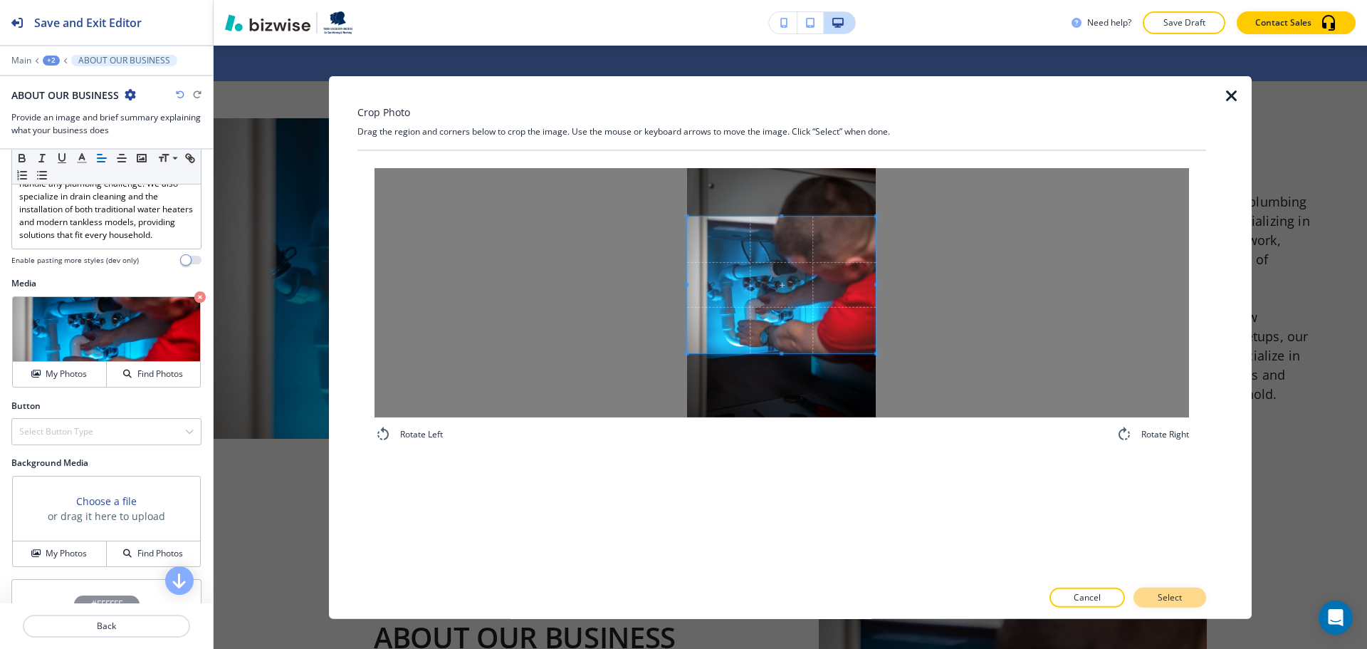
click at [1175, 595] on p "Select" at bounding box center [1170, 597] width 24 height 13
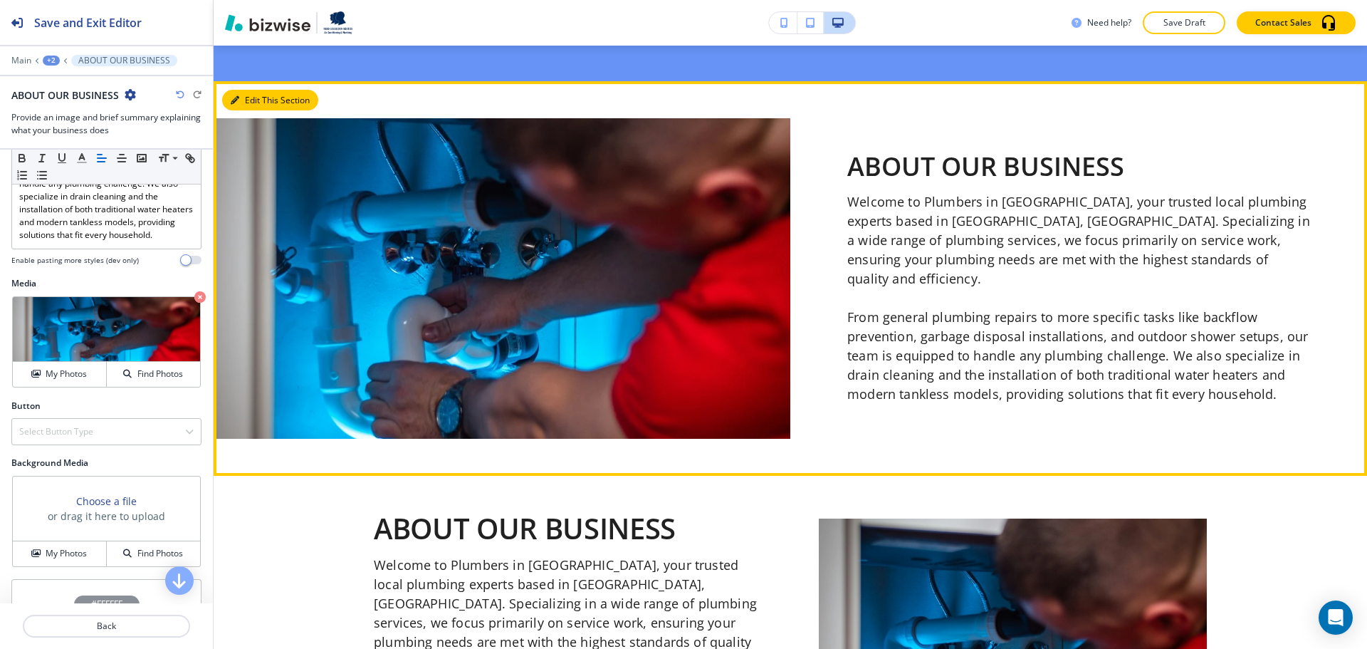
drag, startPoint x: 239, startPoint y: 98, endPoint x: 253, endPoint y: 99, distance: 14.3
click at [239, 98] on icon "button" at bounding box center [235, 100] width 9 height 9
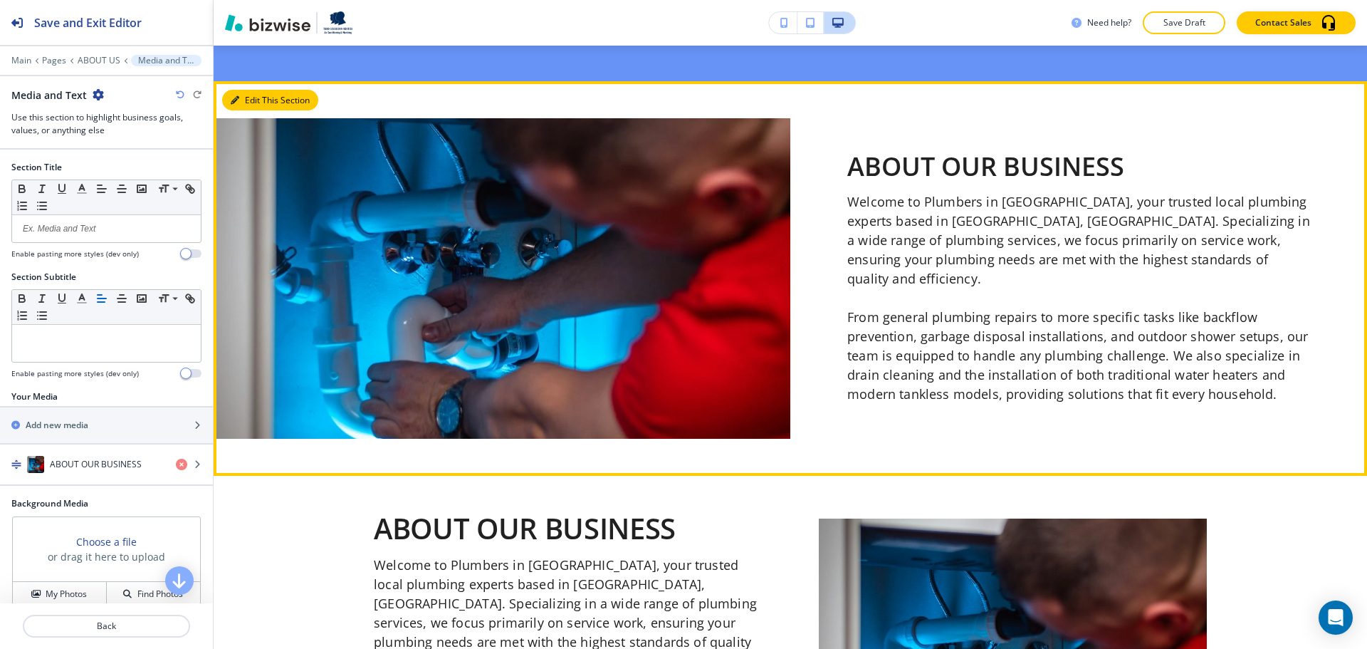
scroll to position [731, 0]
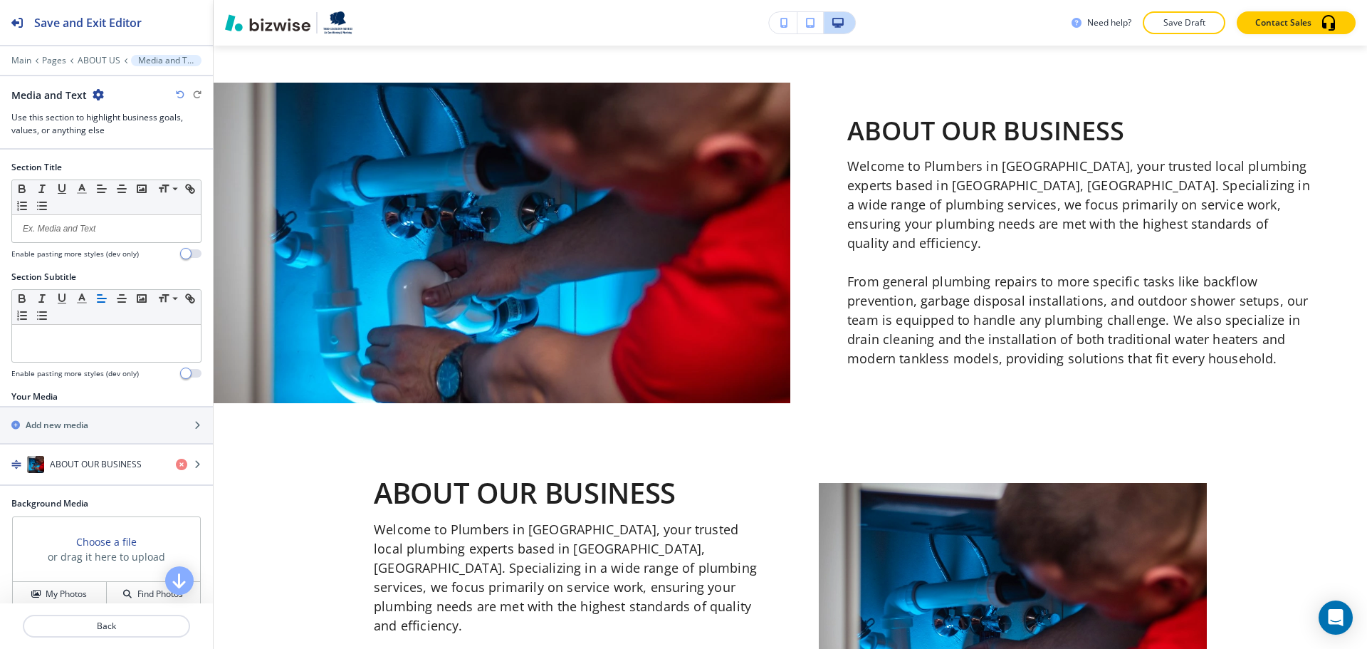
click at [98, 94] on icon "button" at bounding box center [98, 94] width 11 height 11
click at [158, 165] on p "Delete Section" at bounding box center [136, 169] width 73 height 13
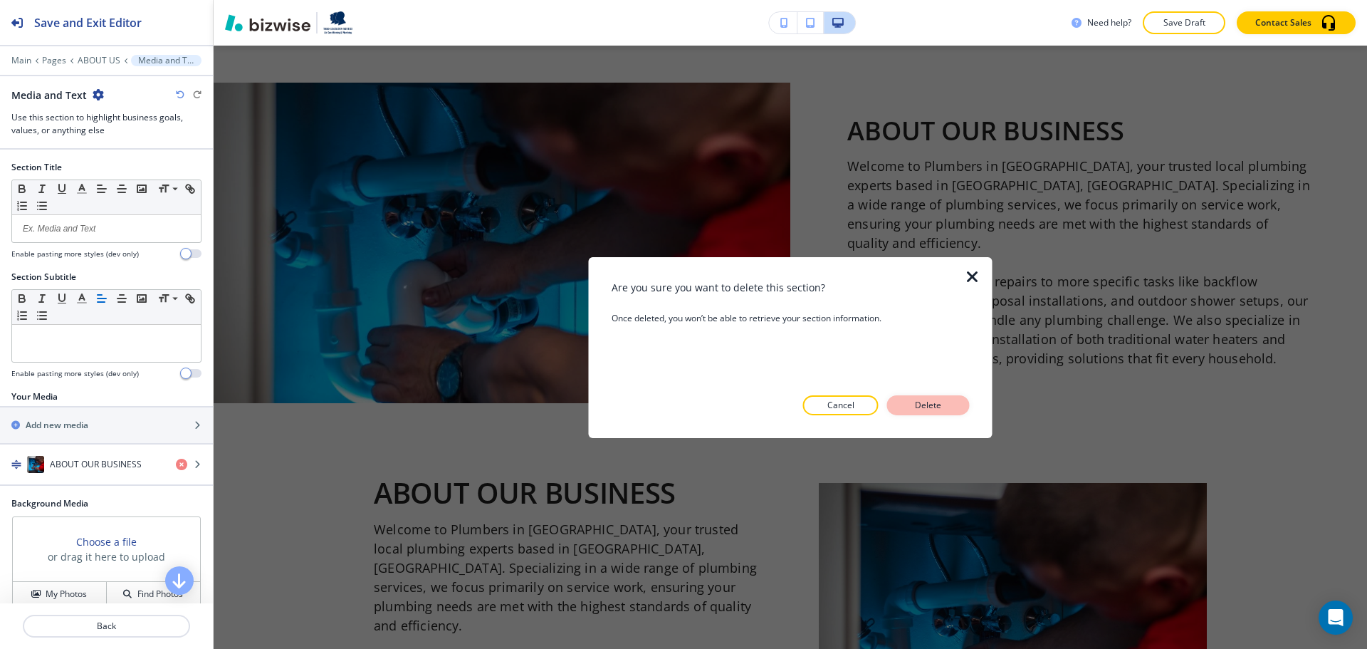
click at [944, 403] on p "Delete" at bounding box center [929, 405] width 34 height 13
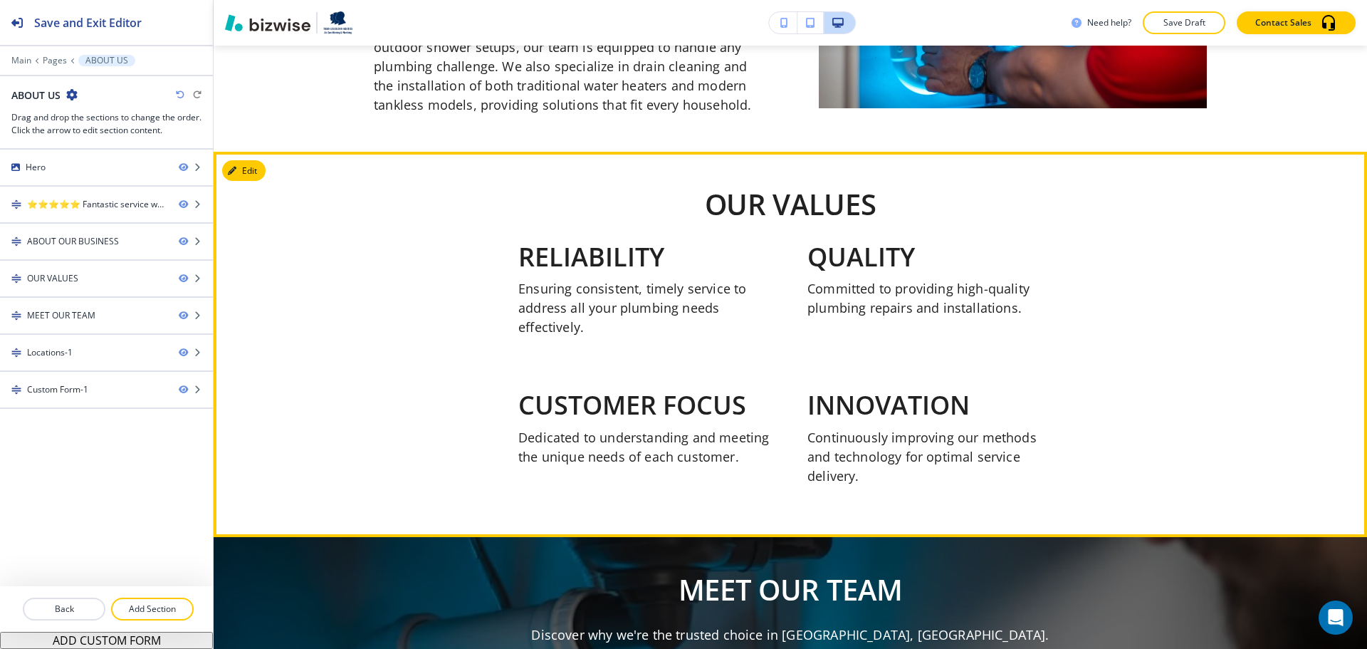
scroll to position [1049, 0]
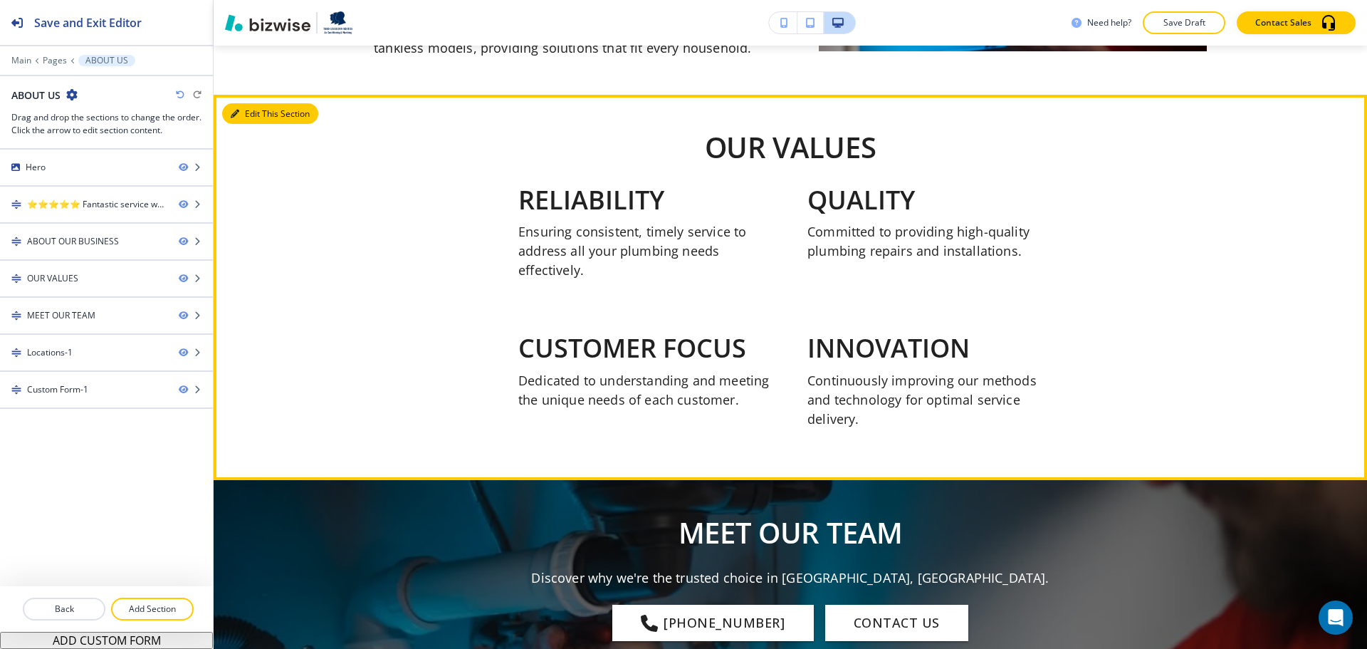
click at [246, 103] on button "Edit This Section" at bounding box center [270, 113] width 96 height 21
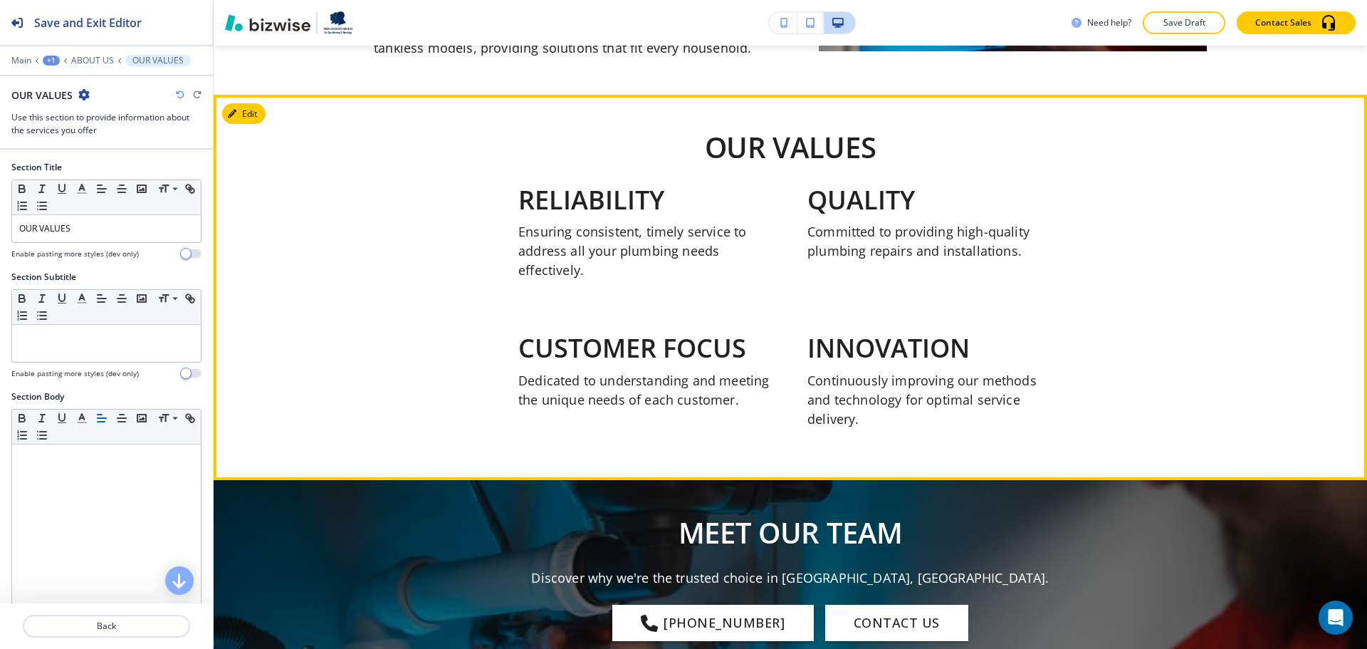
scroll to position [1086, 0]
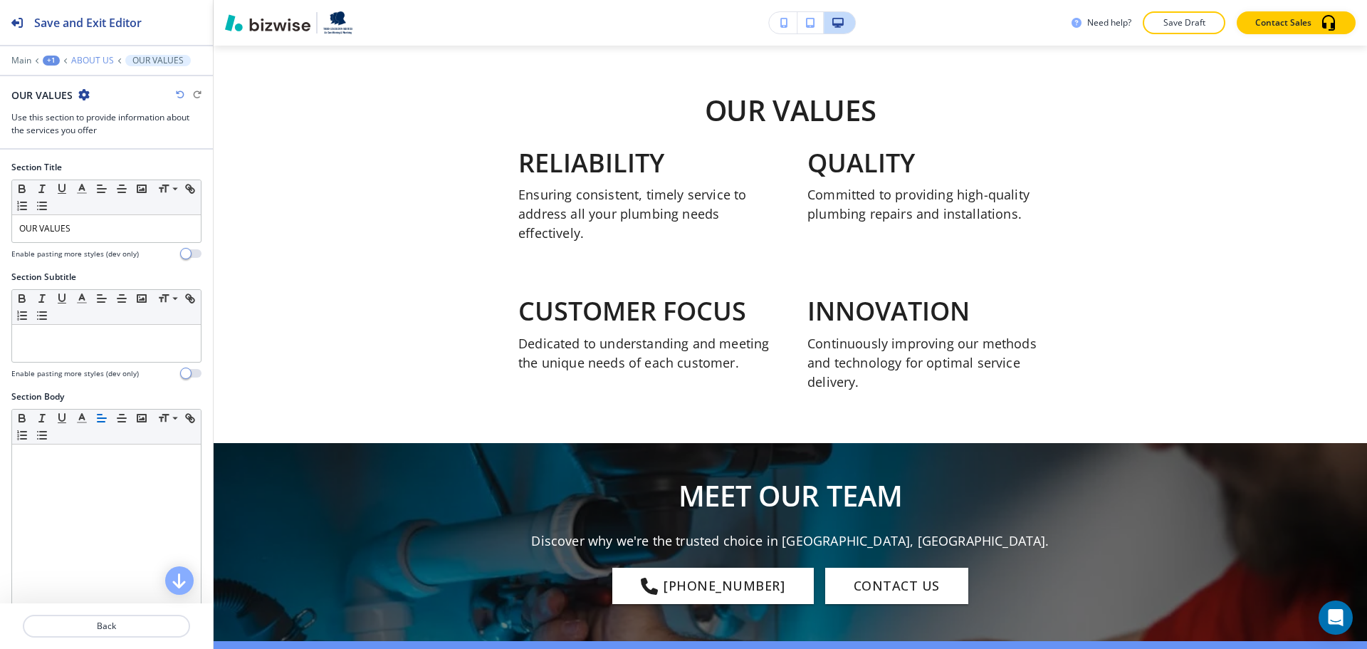
click at [95, 61] on p "ABOUT US" at bounding box center [92, 61] width 43 height 10
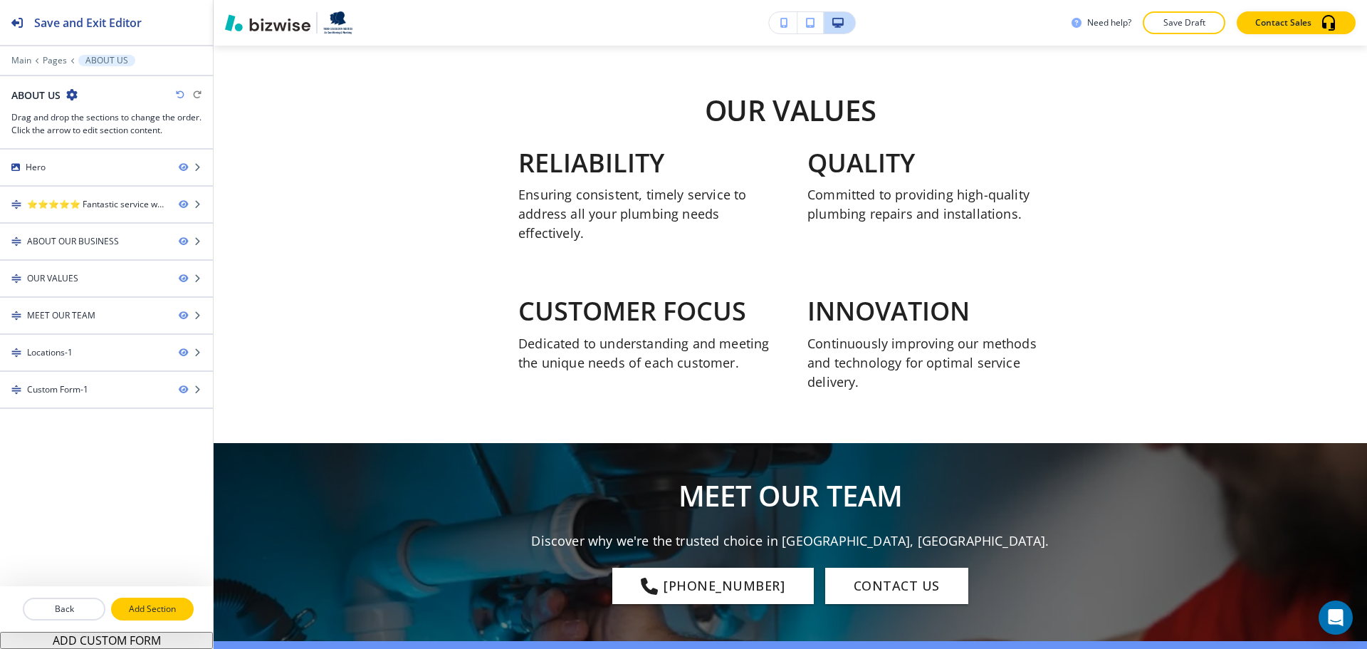
click at [174, 605] on p "Add Section" at bounding box center [153, 609] width 80 height 13
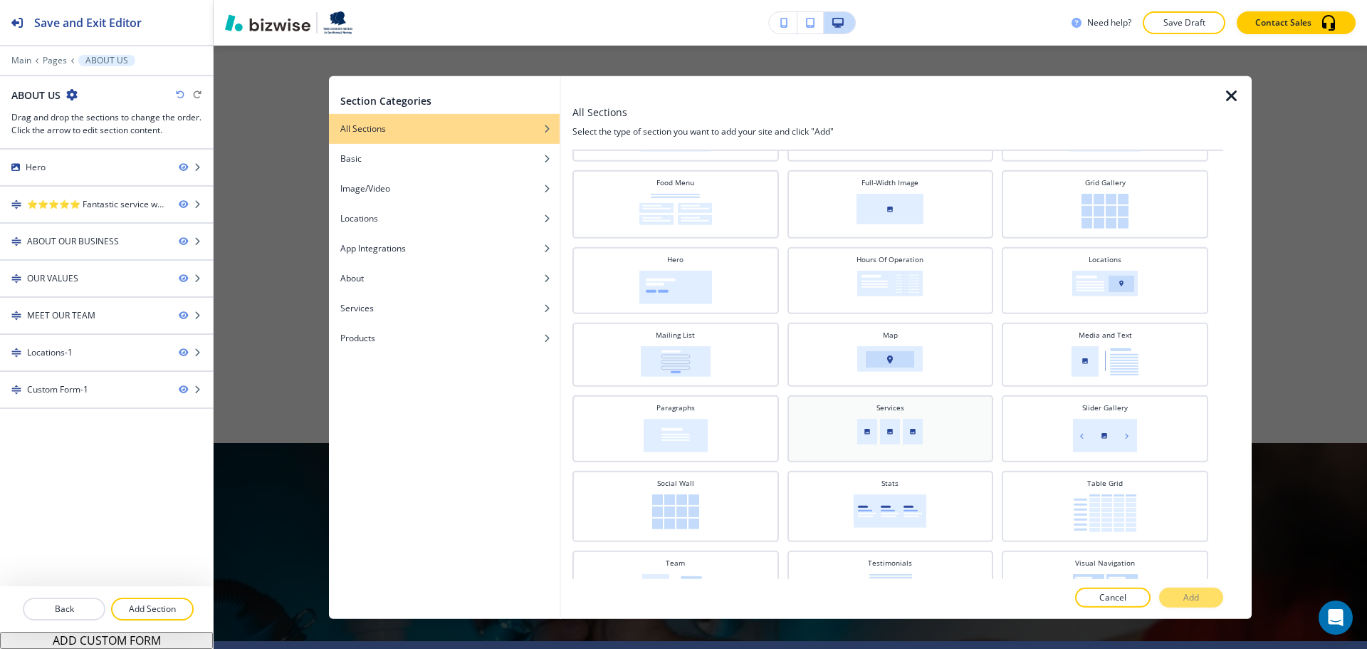
scroll to position [217, 0]
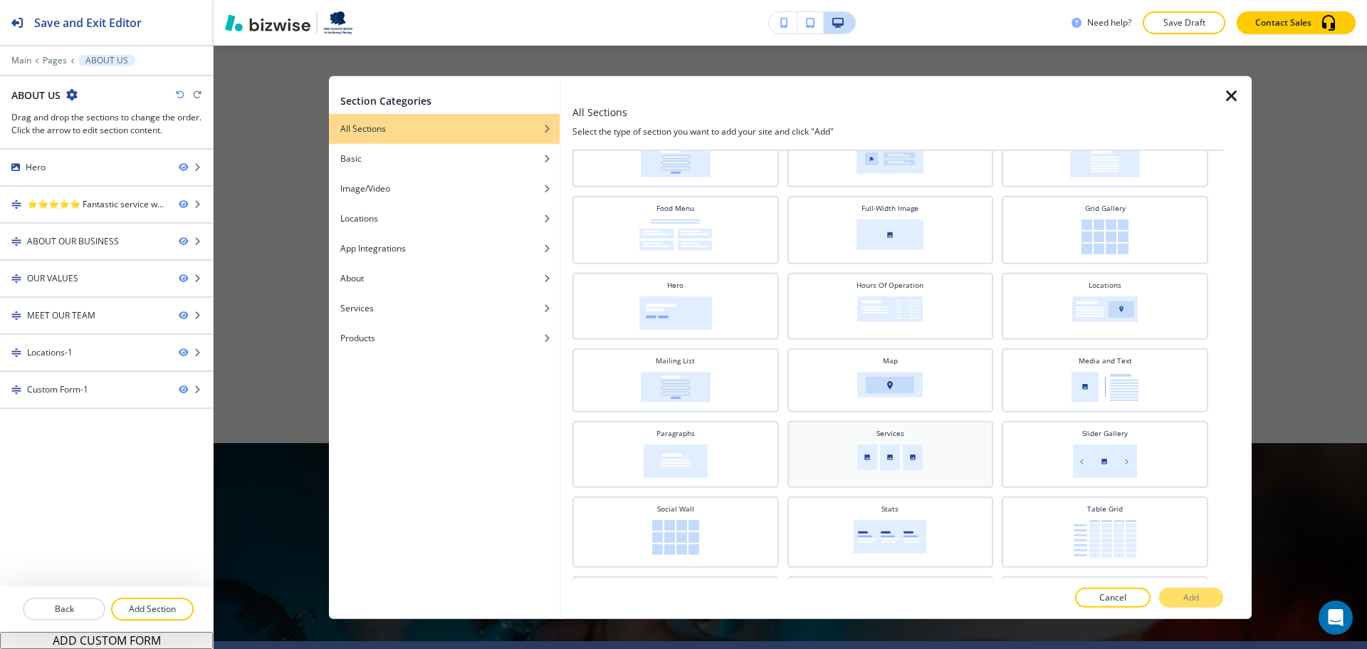
click at [899, 457] on img at bounding box center [890, 457] width 66 height 26
click at [1188, 597] on p "Add" at bounding box center [1192, 597] width 16 height 13
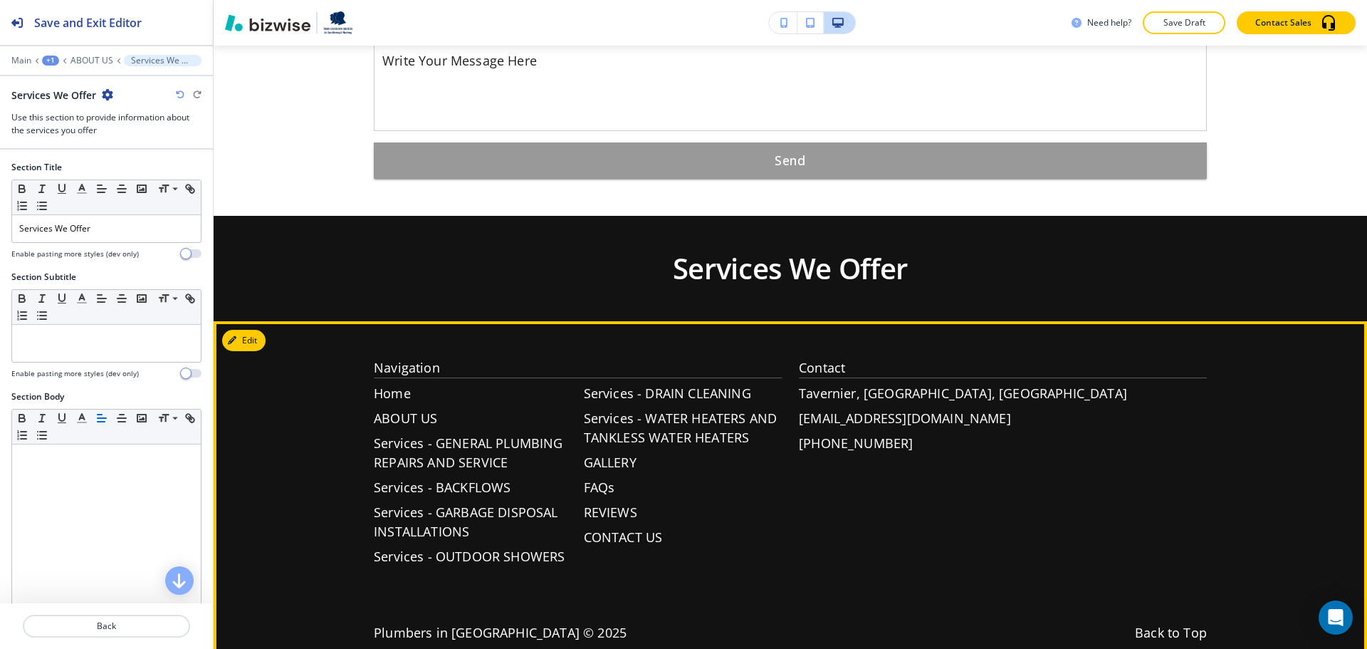
scroll to position [2562, 0]
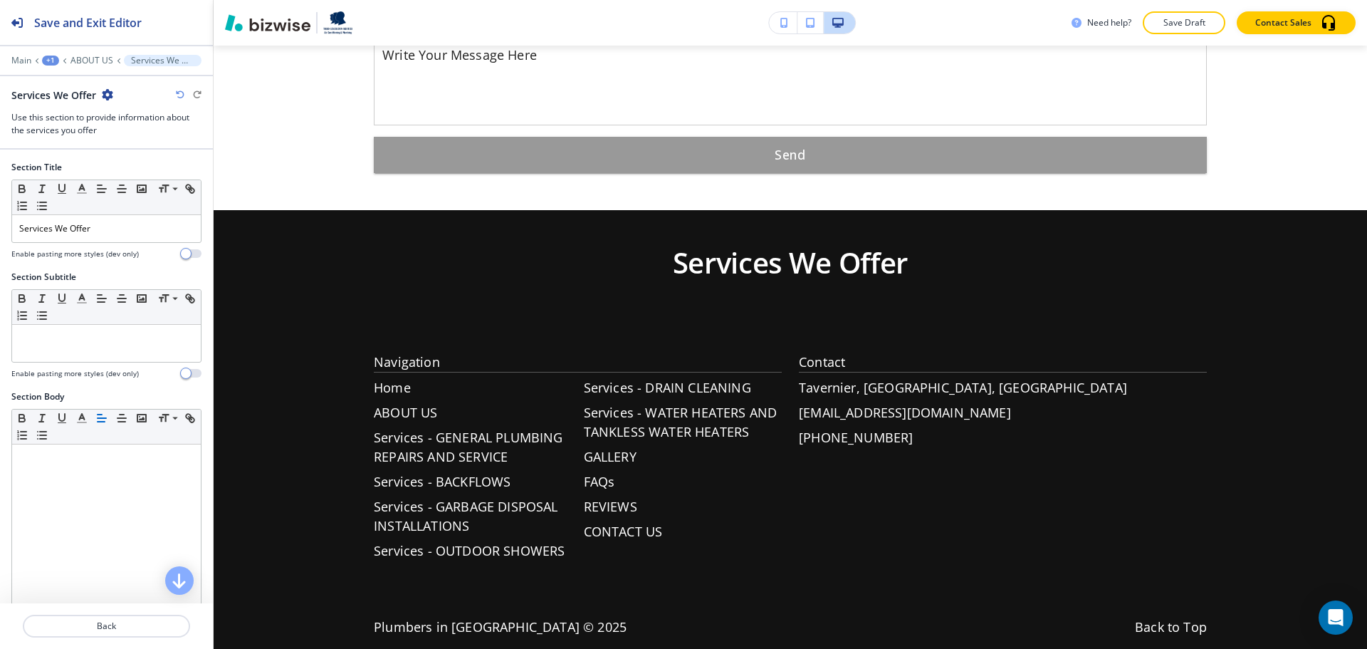
click at [106, 92] on icon "button" at bounding box center [107, 94] width 11 height 11
click at [143, 166] on p "Delete Section" at bounding box center [147, 169] width 73 height 13
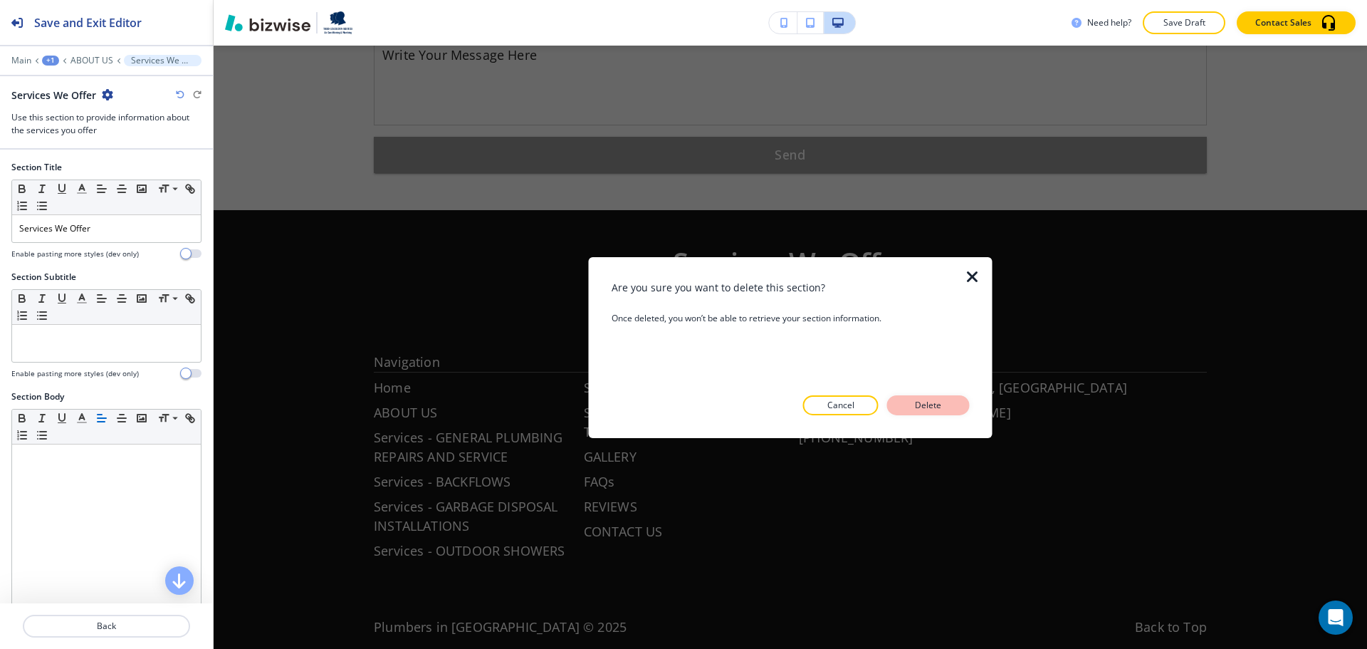
click at [949, 409] on button "Delete" at bounding box center [928, 405] width 83 height 20
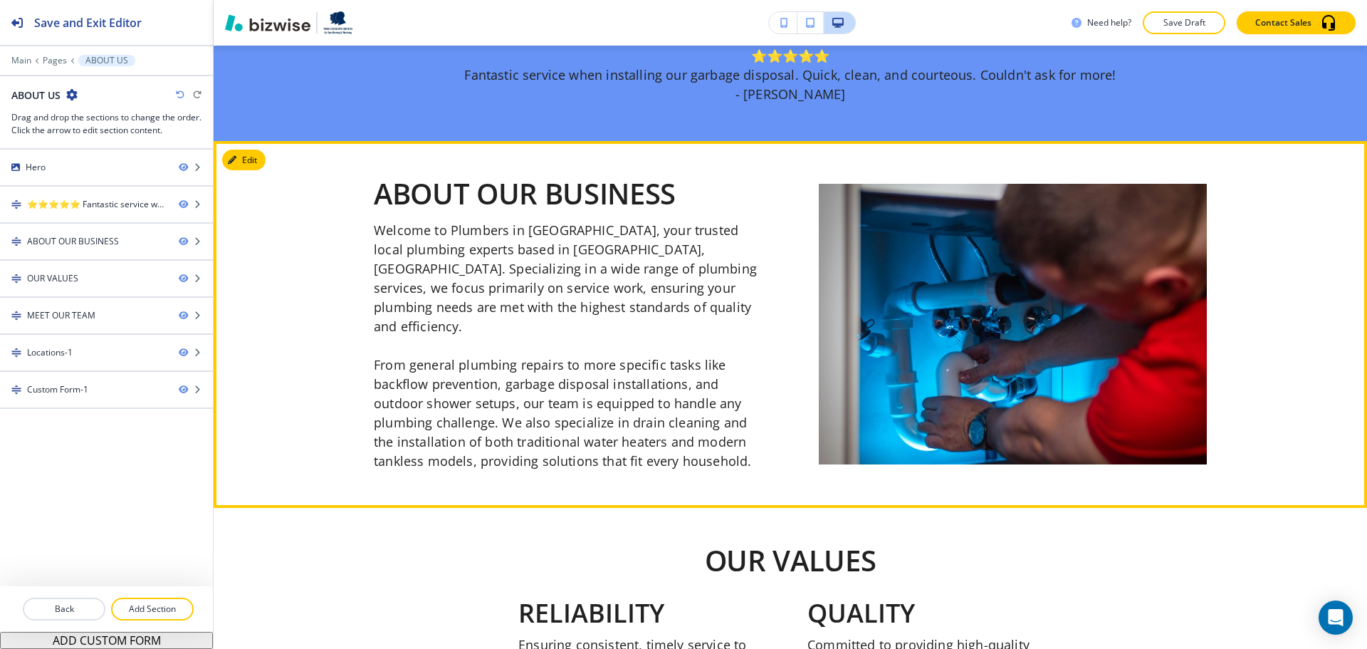
scroll to position [890, 0]
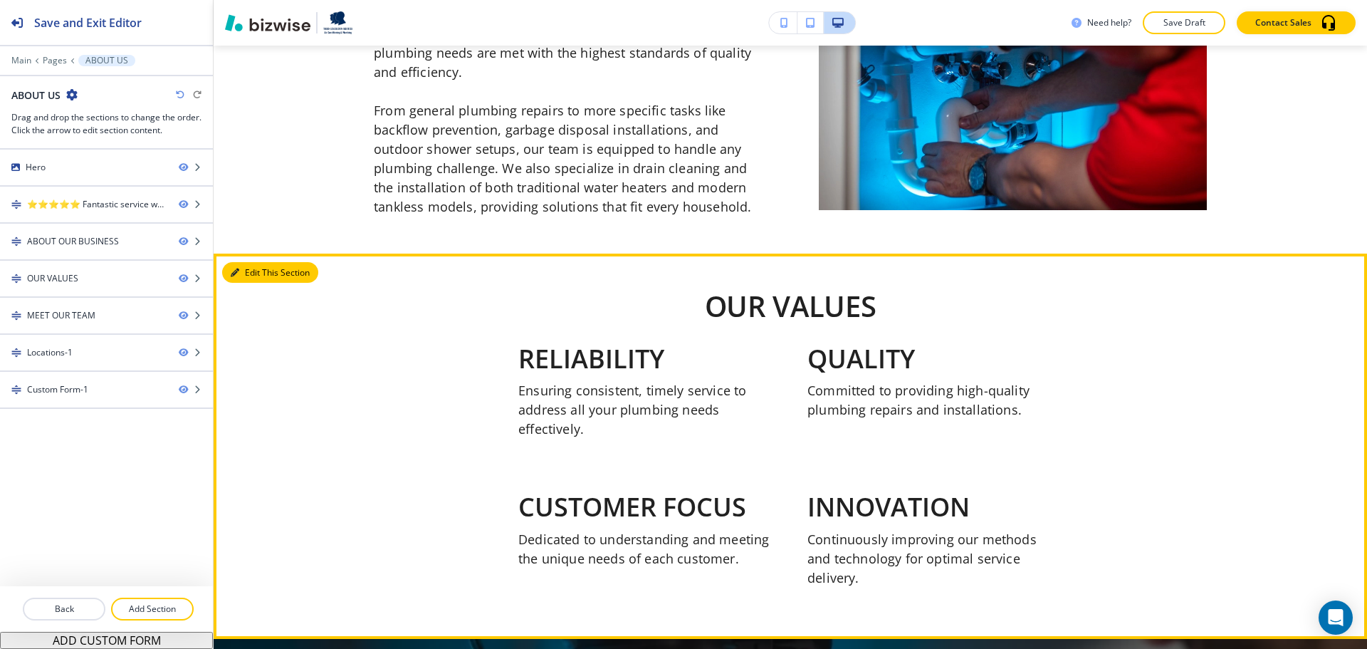
click at [259, 264] on button "Edit This Section" at bounding box center [270, 272] width 96 height 21
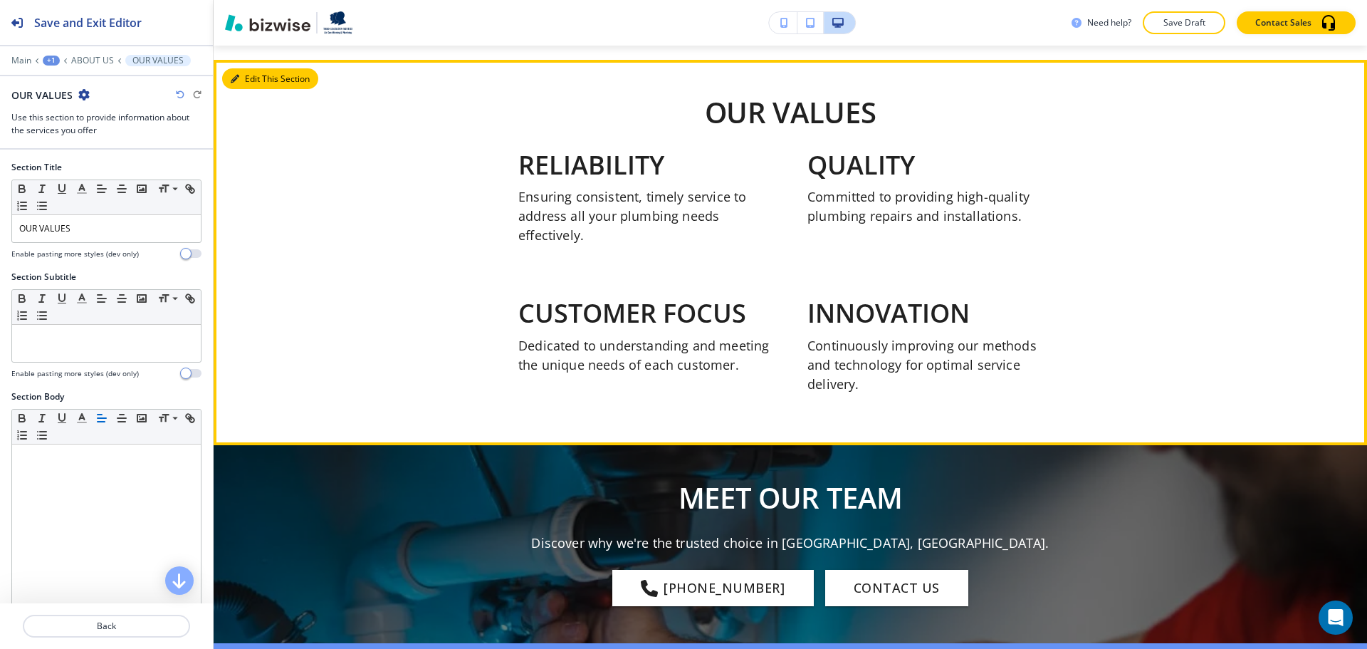
scroll to position [1086, 0]
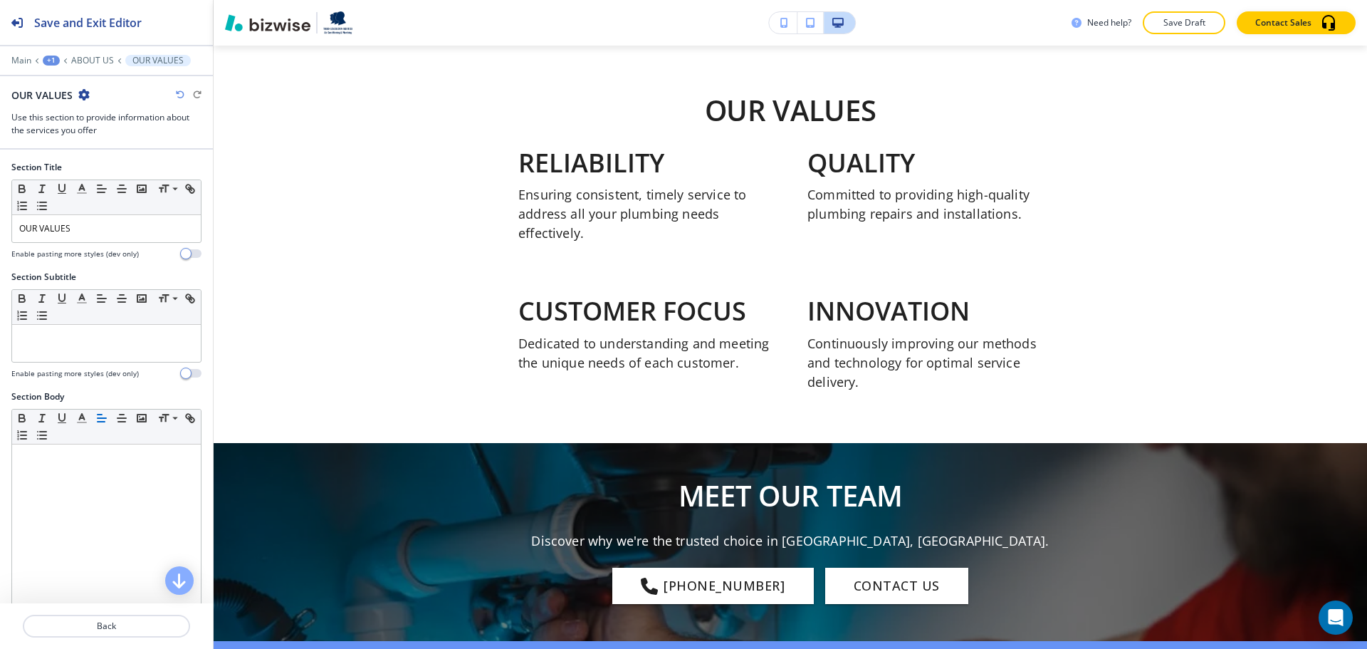
click at [85, 96] on icon "button" at bounding box center [83, 94] width 11 height 11
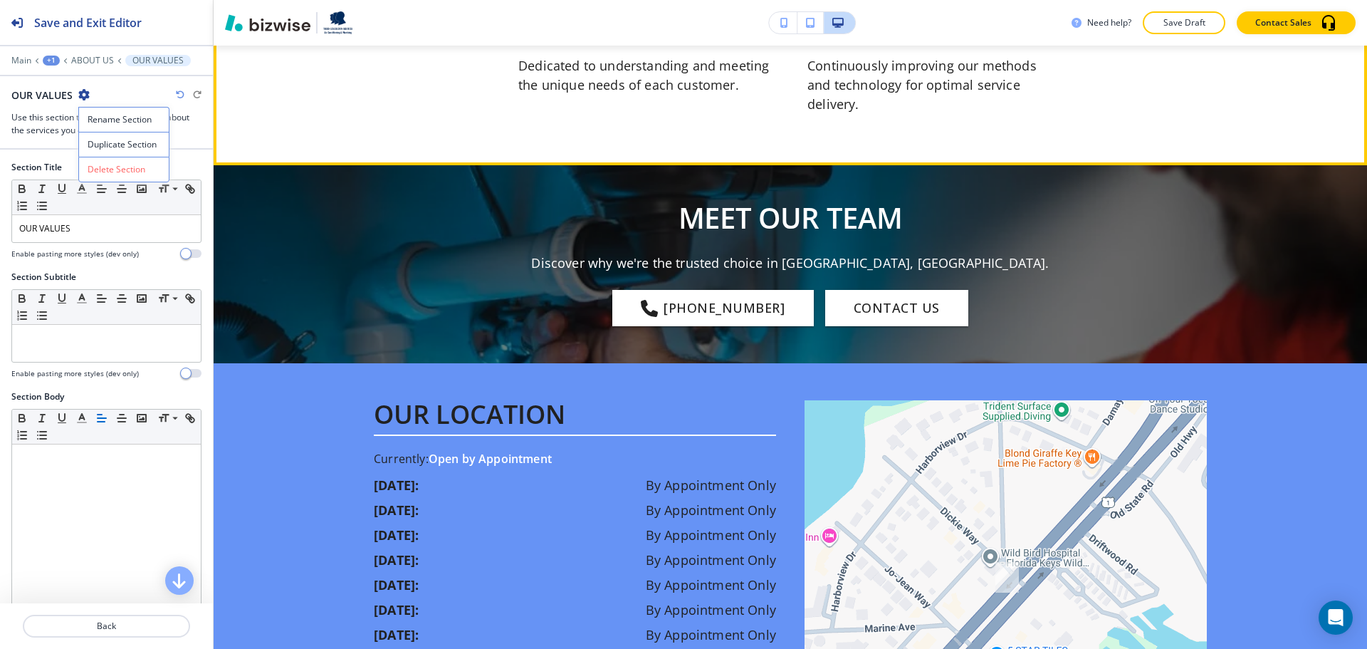
scroll to position [1442, 0]
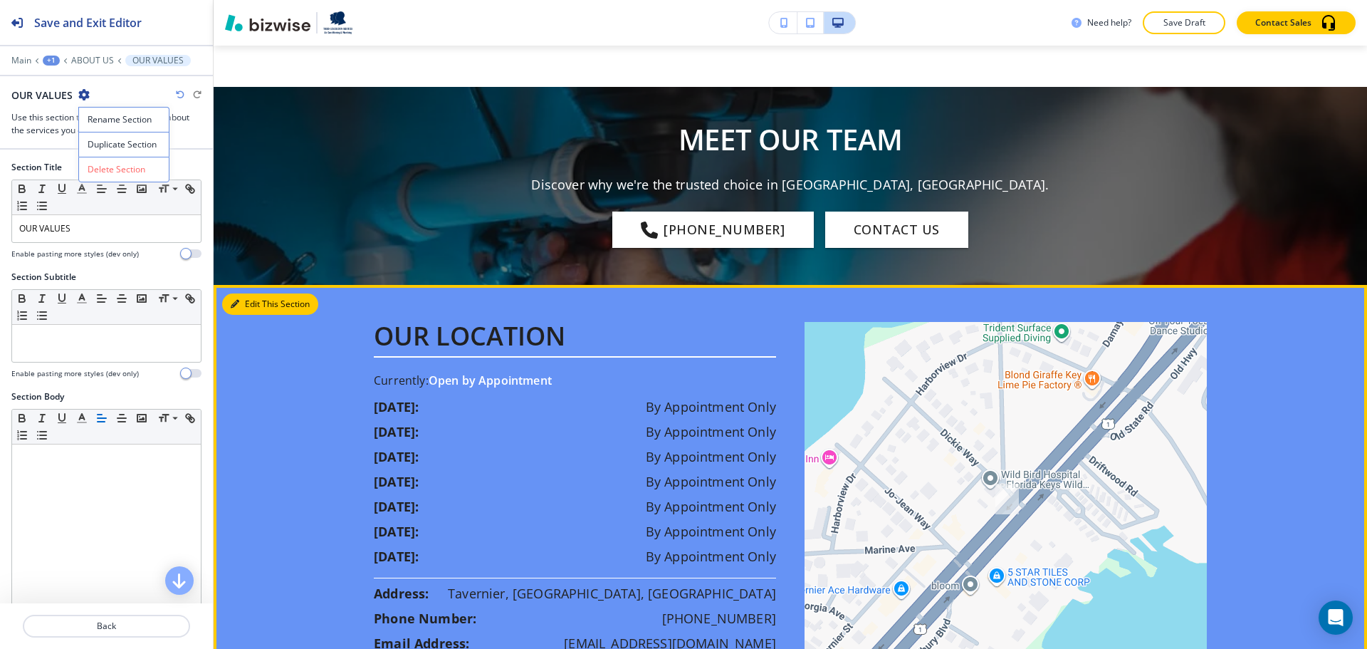
click at [251, 293] on button "Edit This Section" at bounding box center [270, 303] width 96 height 21
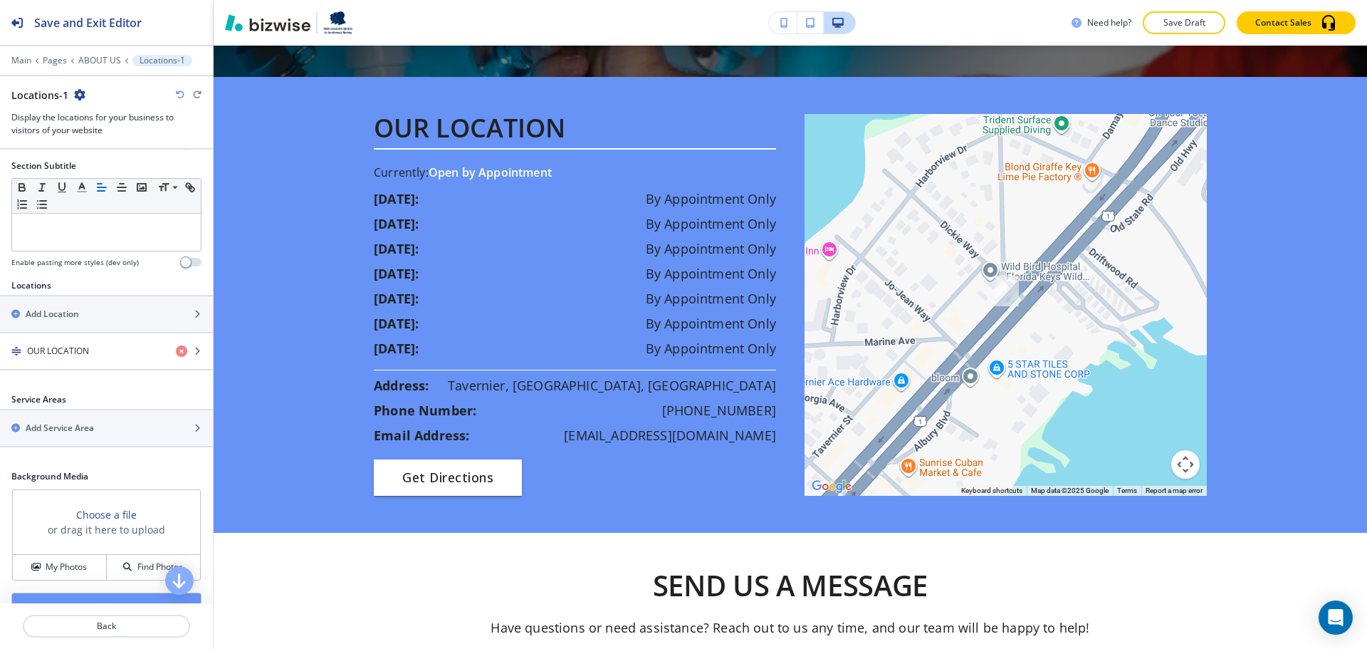
scroll to position [234, 0]
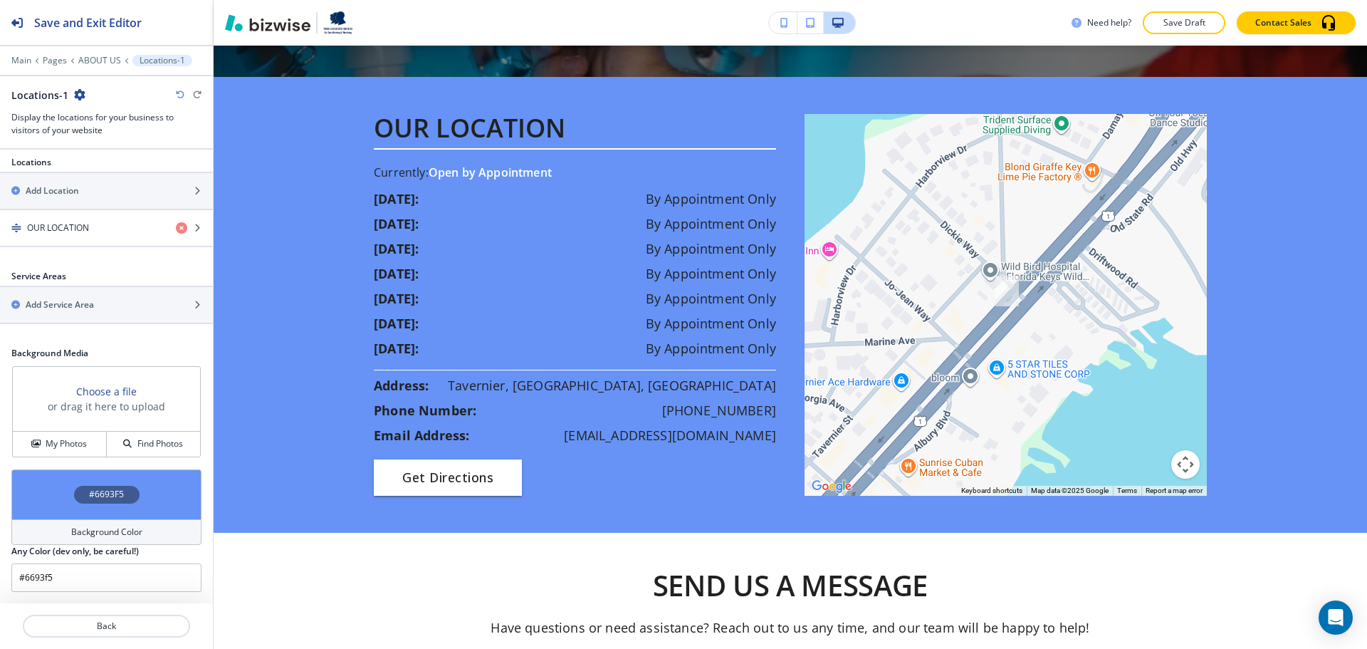
click at [74, 526] on h4 "Background Color" at bounding box center [106, 532] width 71 height 13
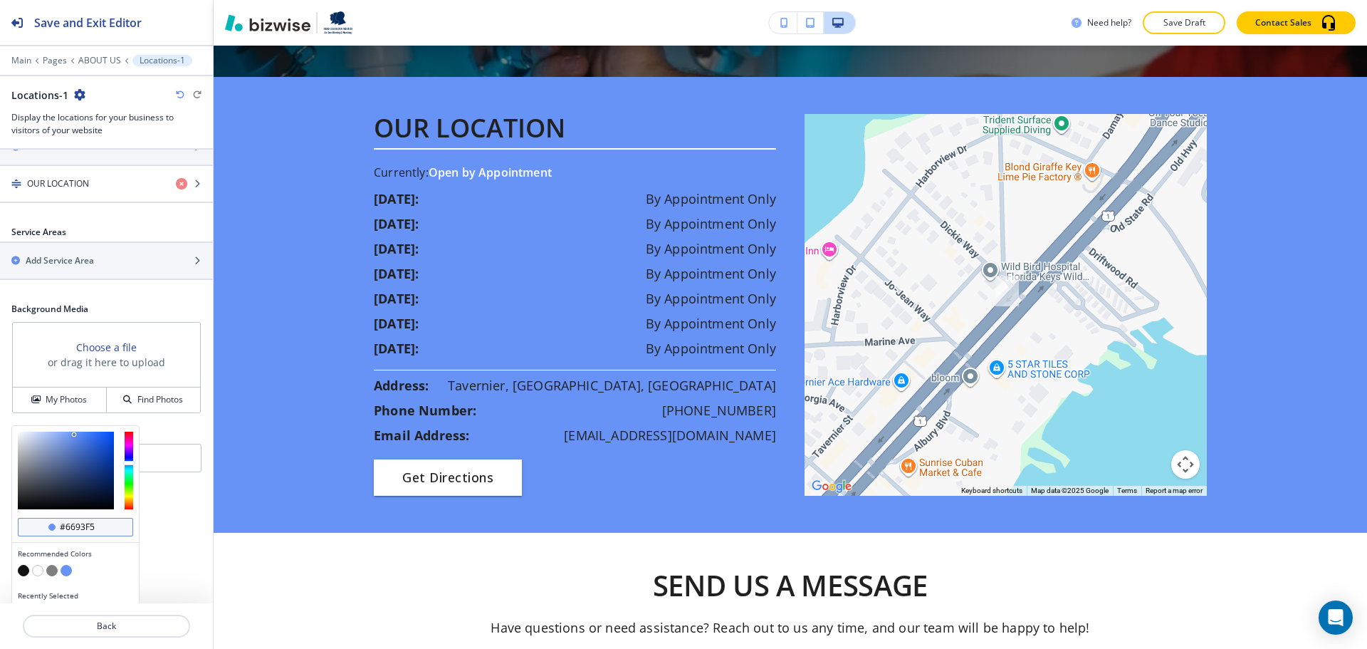
scroll to position [303, 0]
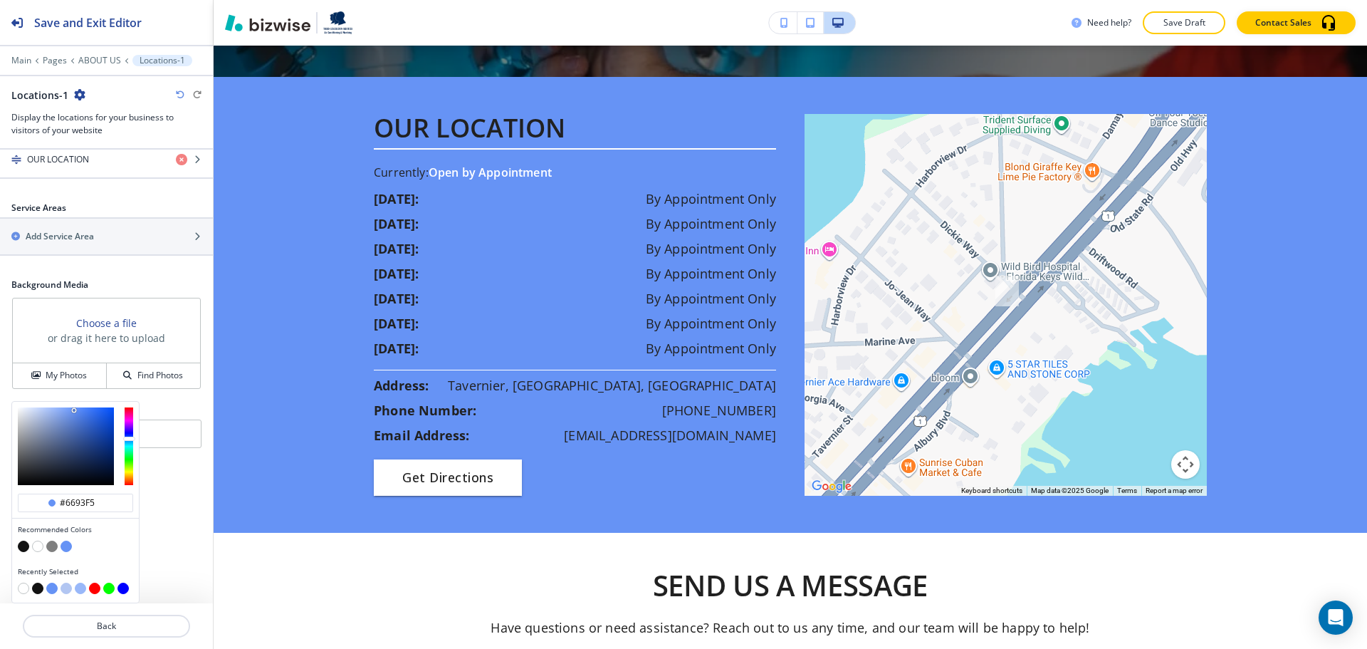
click at [39, 541] on div at bounding box center [75, 548] width 115 height 14
click at [39, 547] on button "button" at bounding box center [37, 546] width 11 height 11
type input "#ffffff"
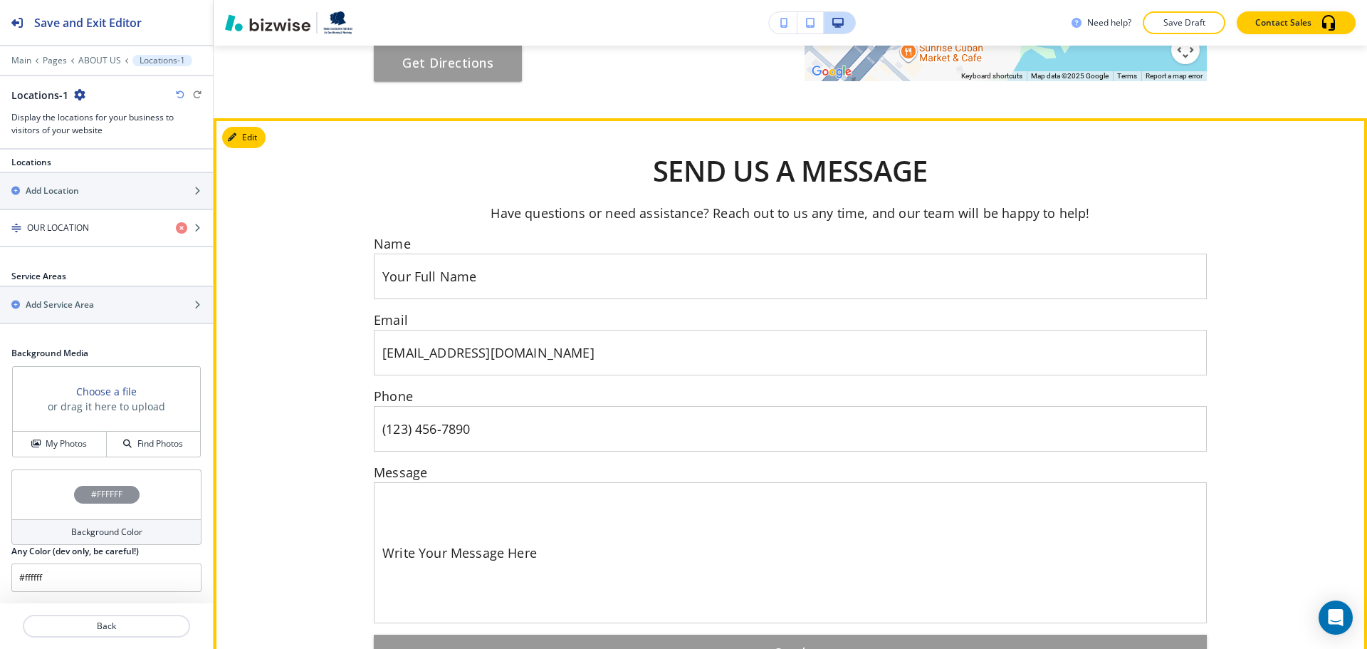
scroll to position [2077, 0]
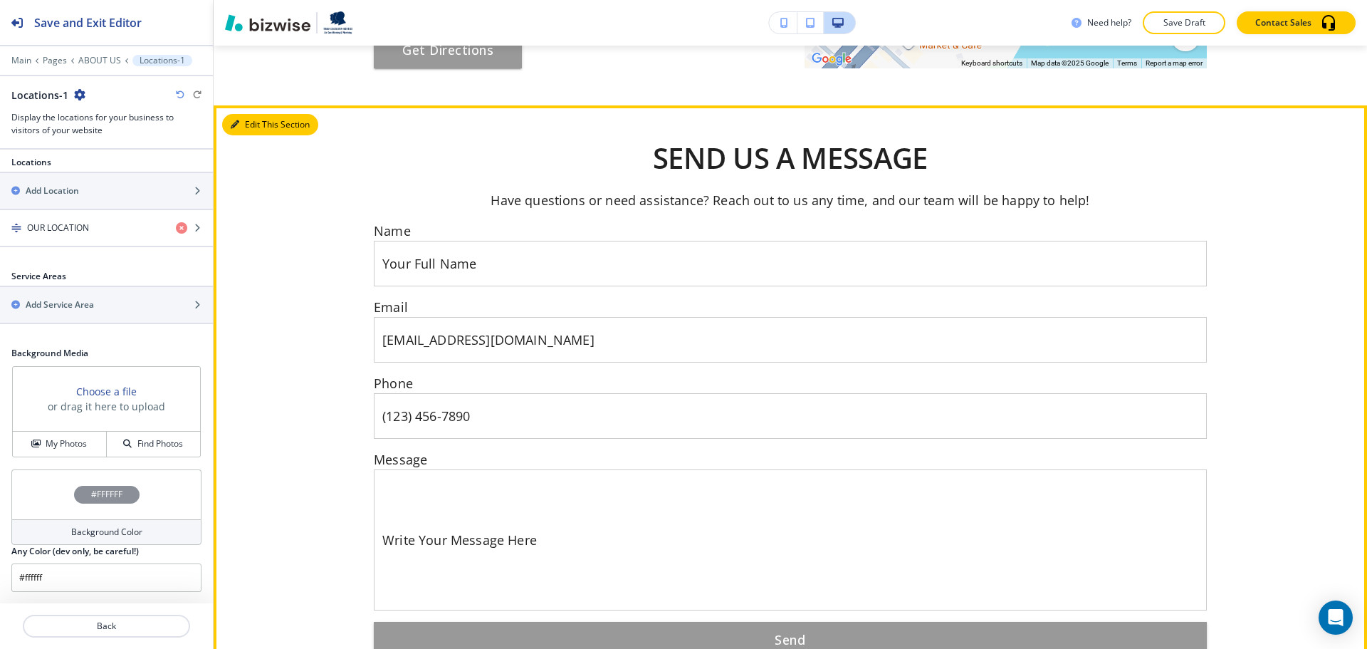
click at [241, 114] on button "Edit This Section" at bounding box center [270, 124] width 96 height 21
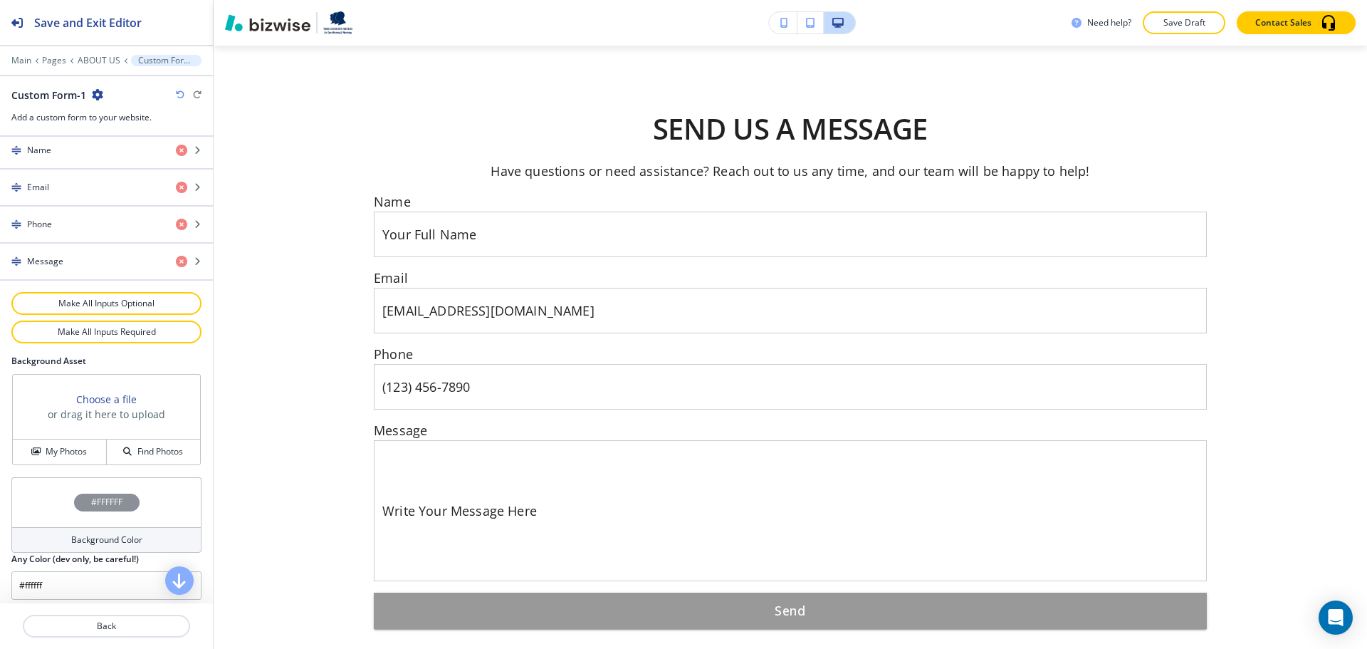
scroll to position [668, 0]
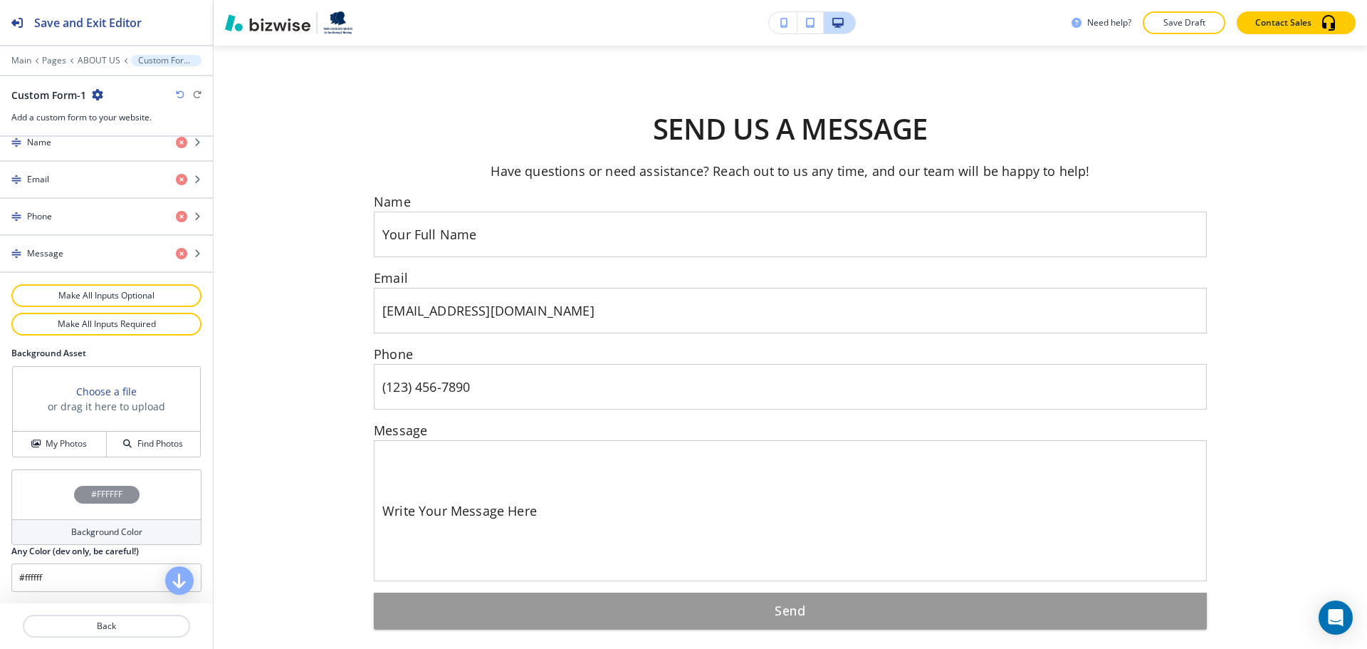
click at [76, 536] on h4 "Background Color" at bounding box center [106, 532] width 71 height 13
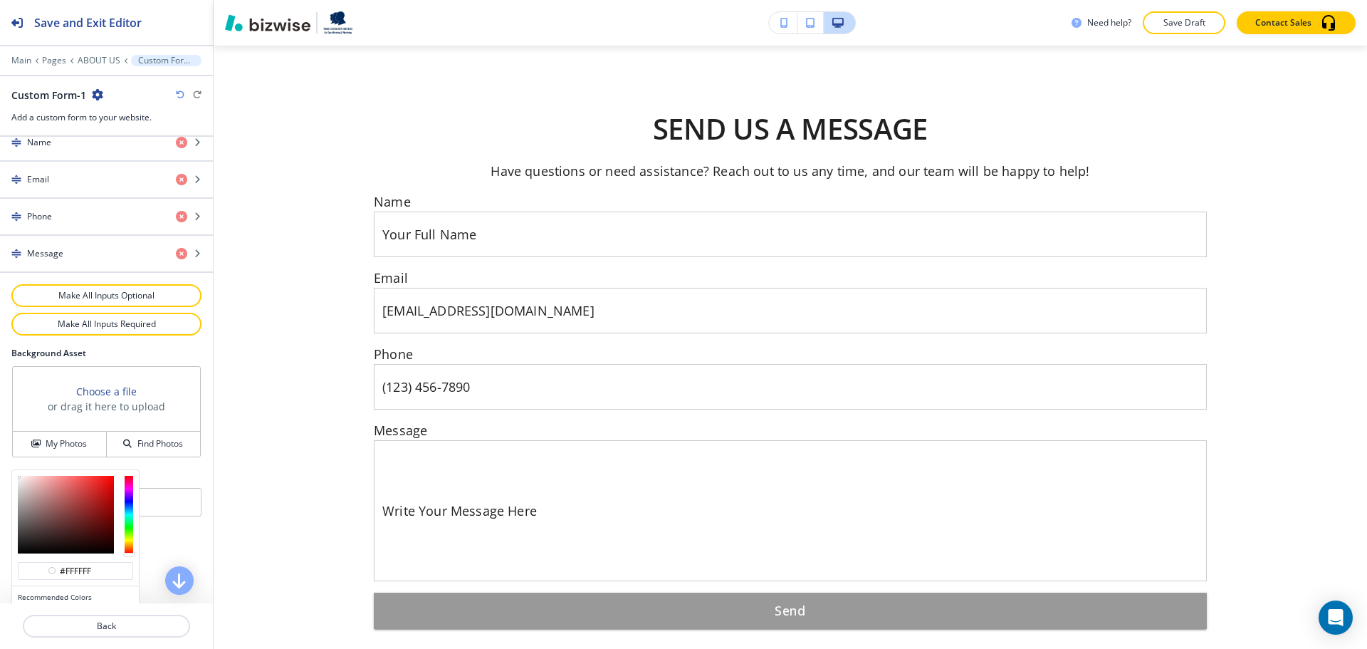
scroll to position [736, 0]
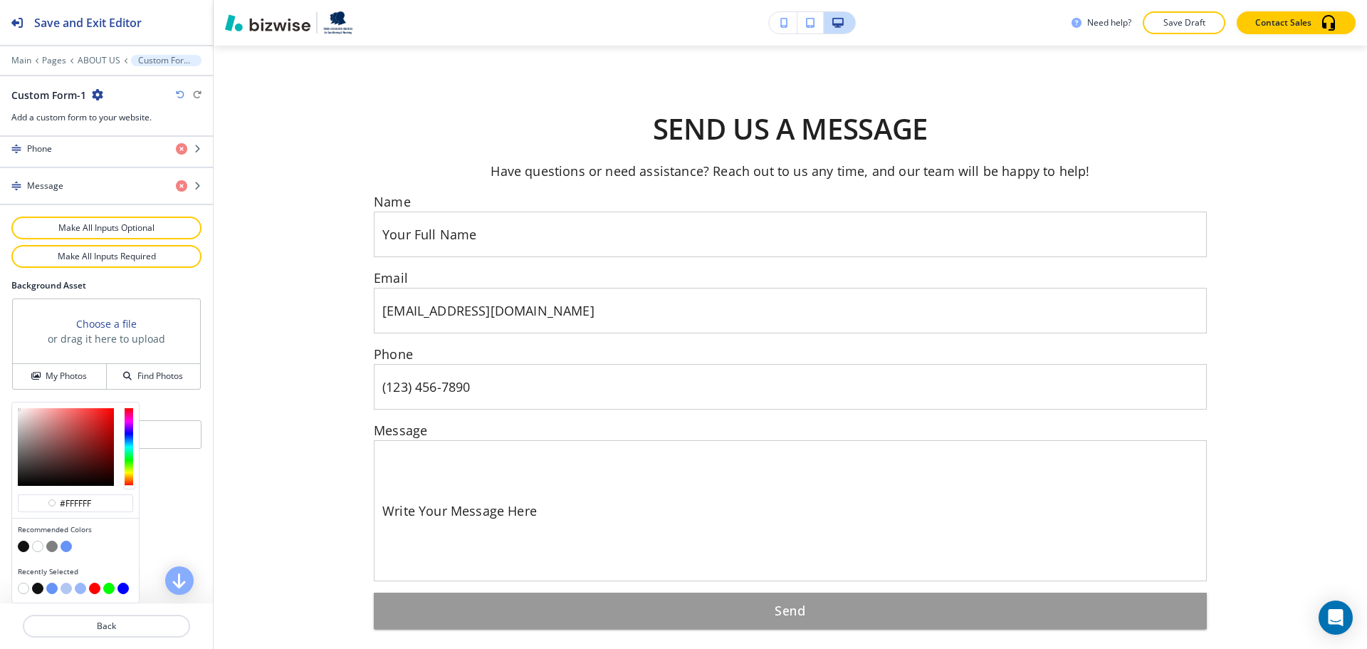
click at [65, 590] on button "button" at bounding box center [66, 588] width 11 height 11
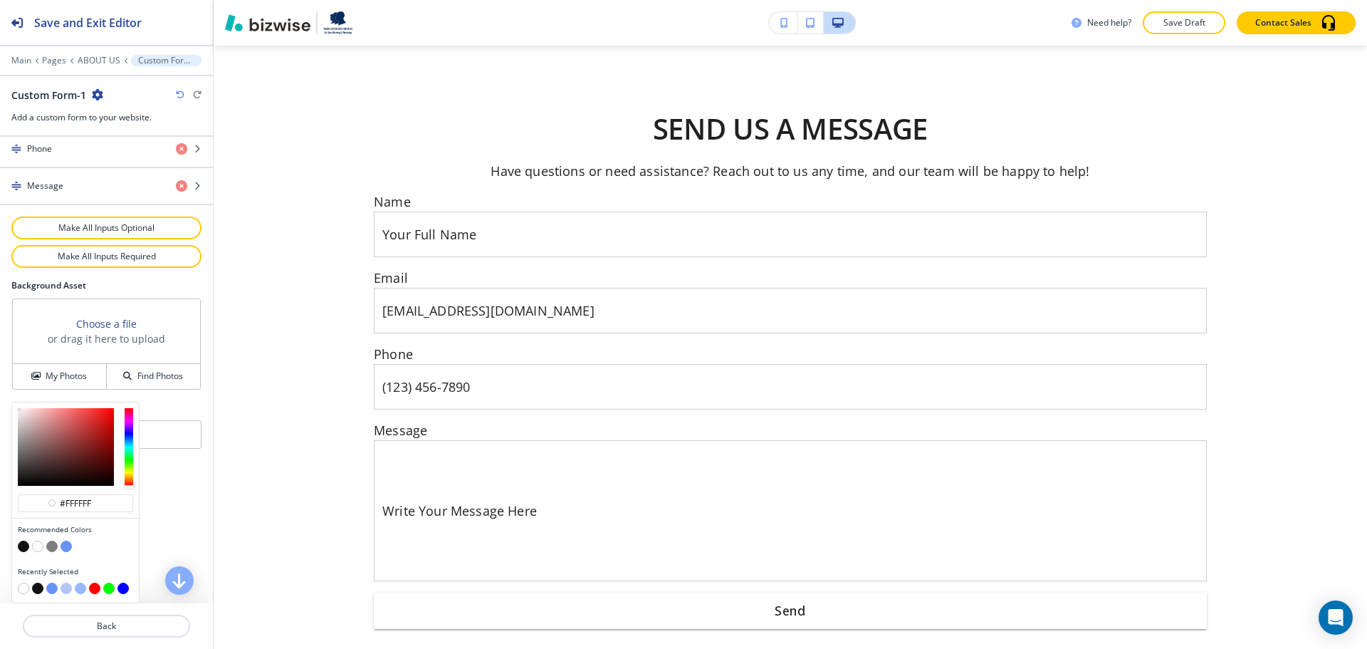
type input "#b2c6f2"
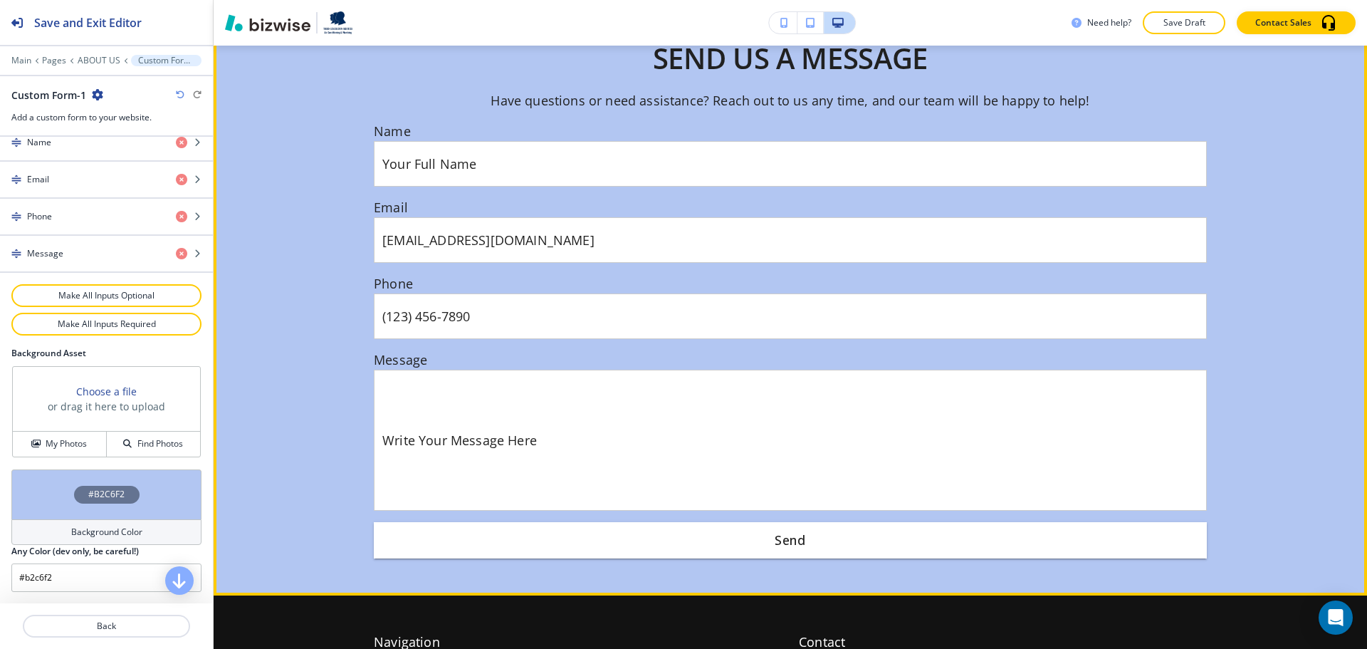
scroll to position [2315, 0]
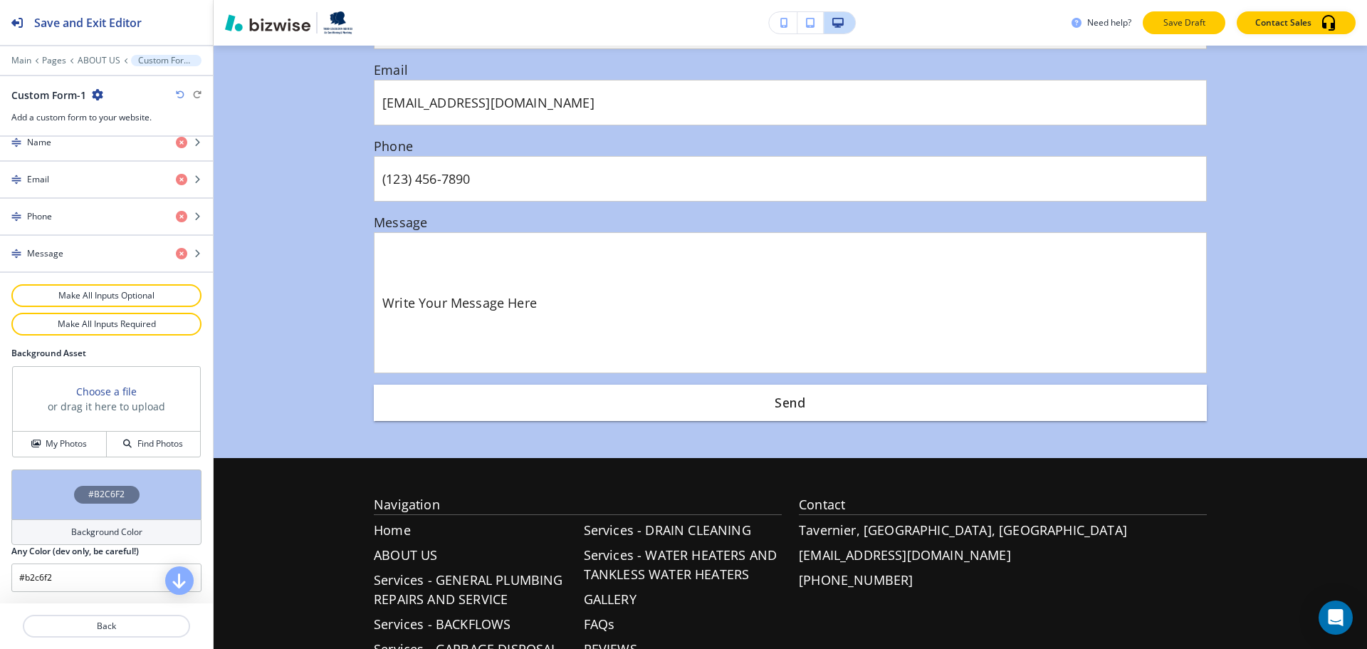
click at [1206, 28] on p "Save Draft" at bounding box center [1185, 22] width 46 height 13
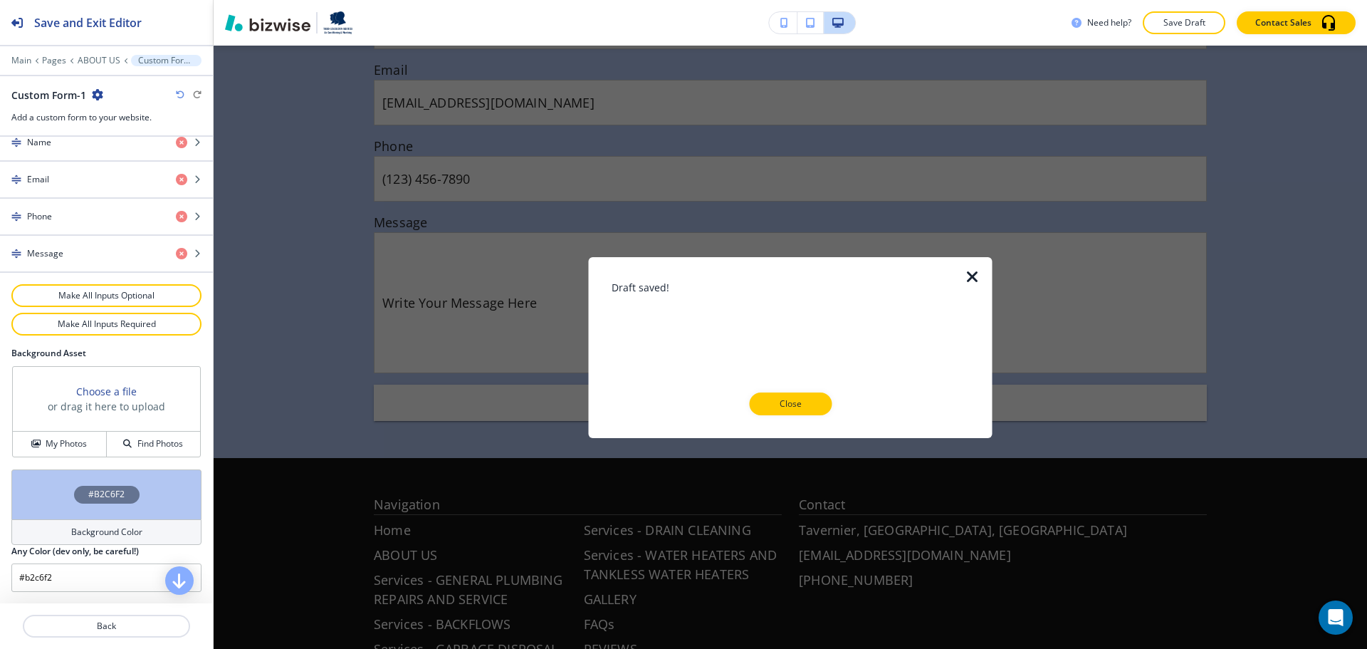
click at [801, 415] on div at bounding box center [791, 426] width 358 height 23
click at [808, 397] on p "Close" at bounding box center [791, 403] width 46 height 13
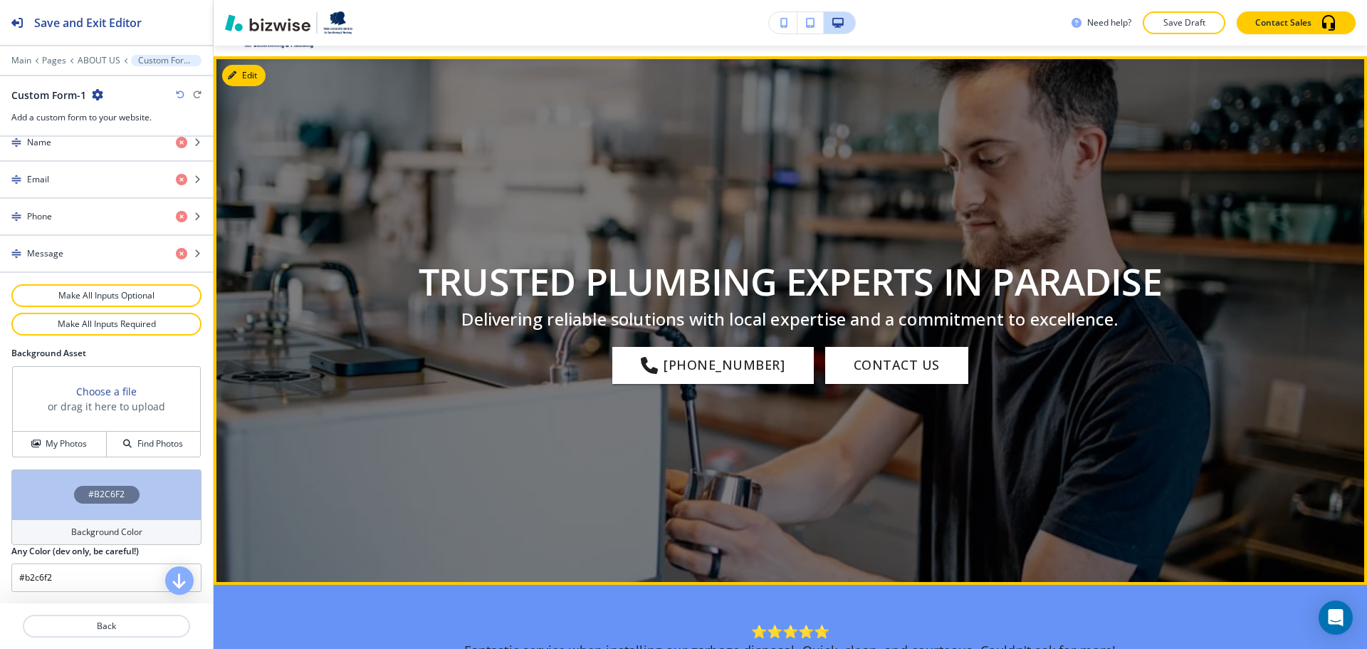
scroll to position [0, 0]
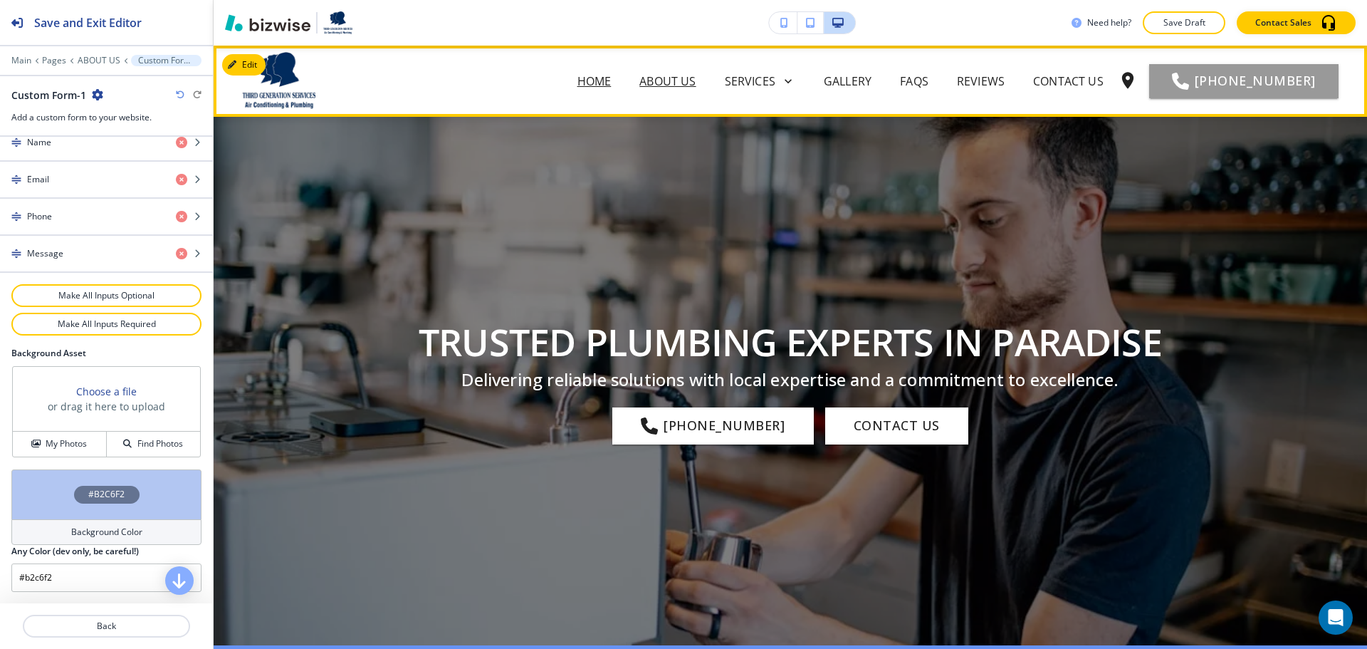
click at [612, 74] on p "Home" at bounding box center [595, 81] width 34 height 17
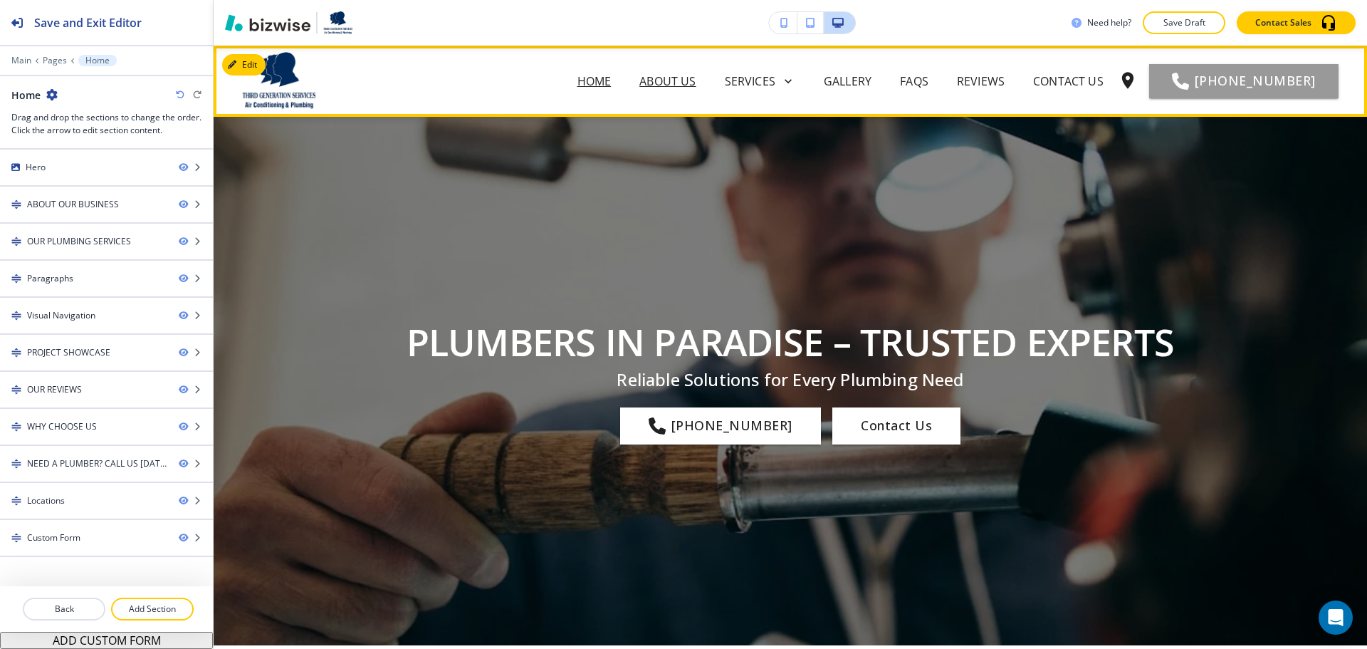
click at [696, 83] on p "ABOUT US" at bounding box center [668, 81] width 56 height 17
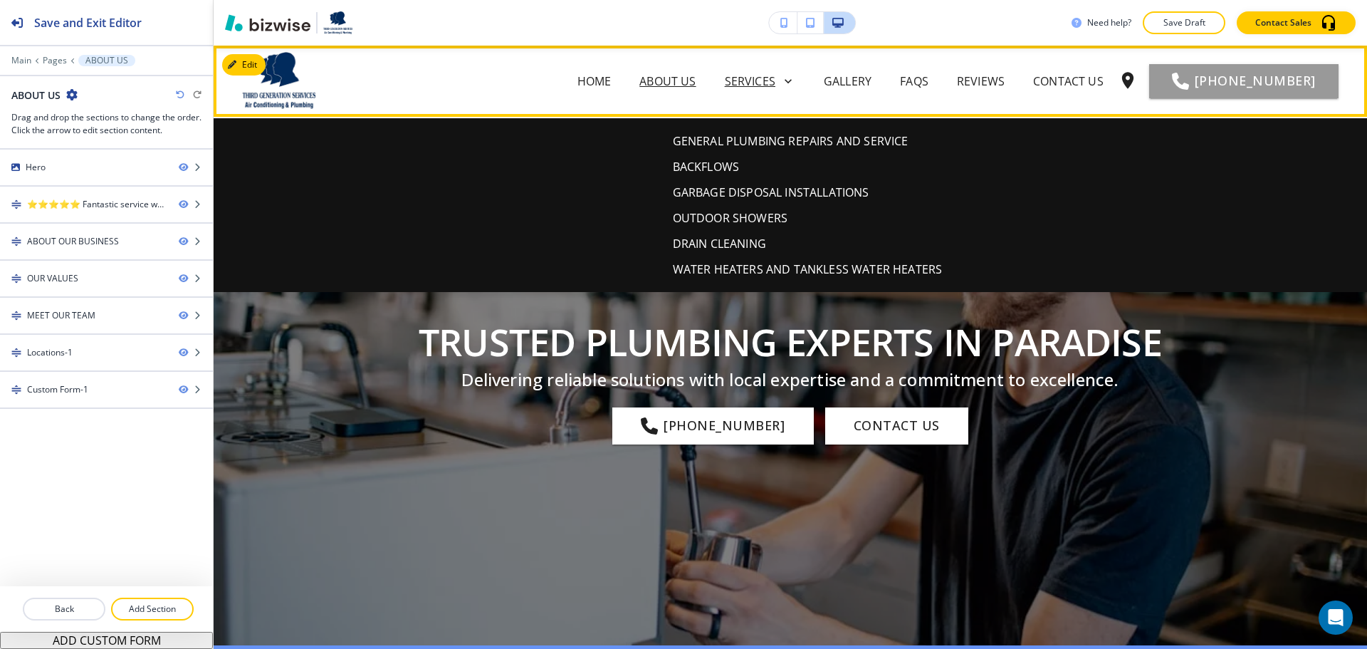
click at [765, 82] on p "Services" at bounding box center [750, 81] width 51 height 17
click at [746, 138] on p "GENERAL PLUMBING REPAIRS AND SERVICE" at bounding box center [791, 140] width 236 height 17
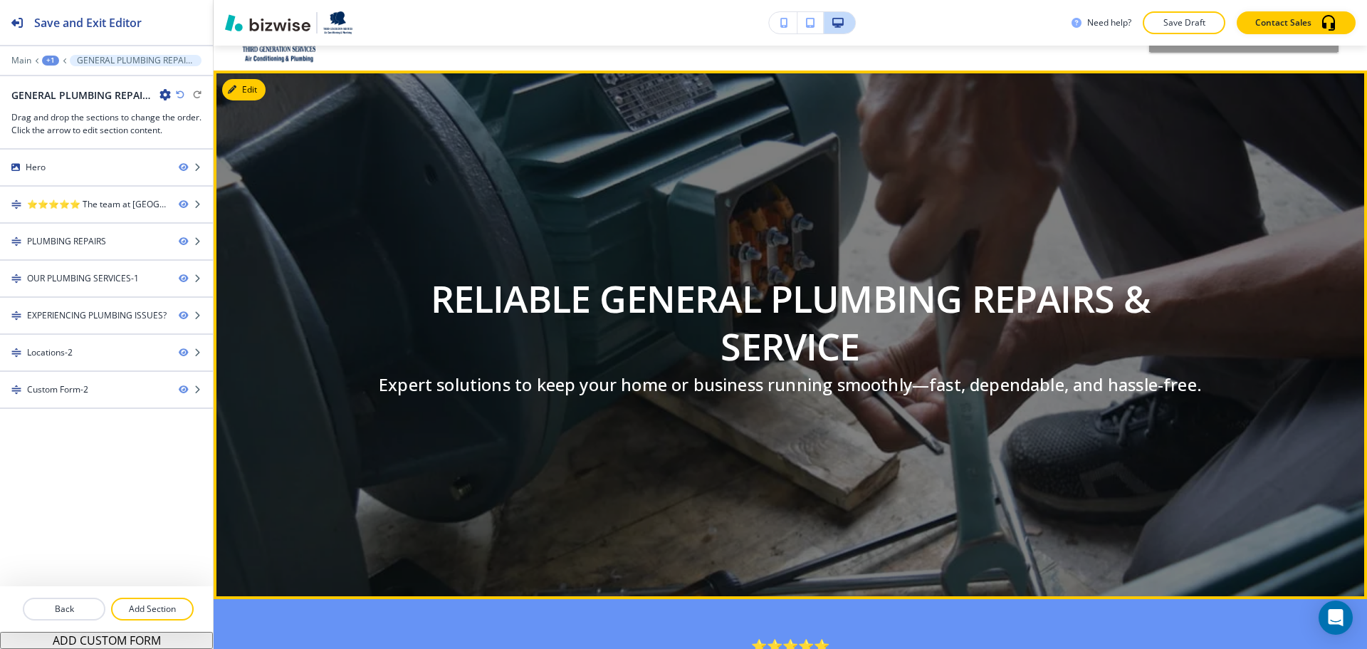
scroll to position [71, 0]
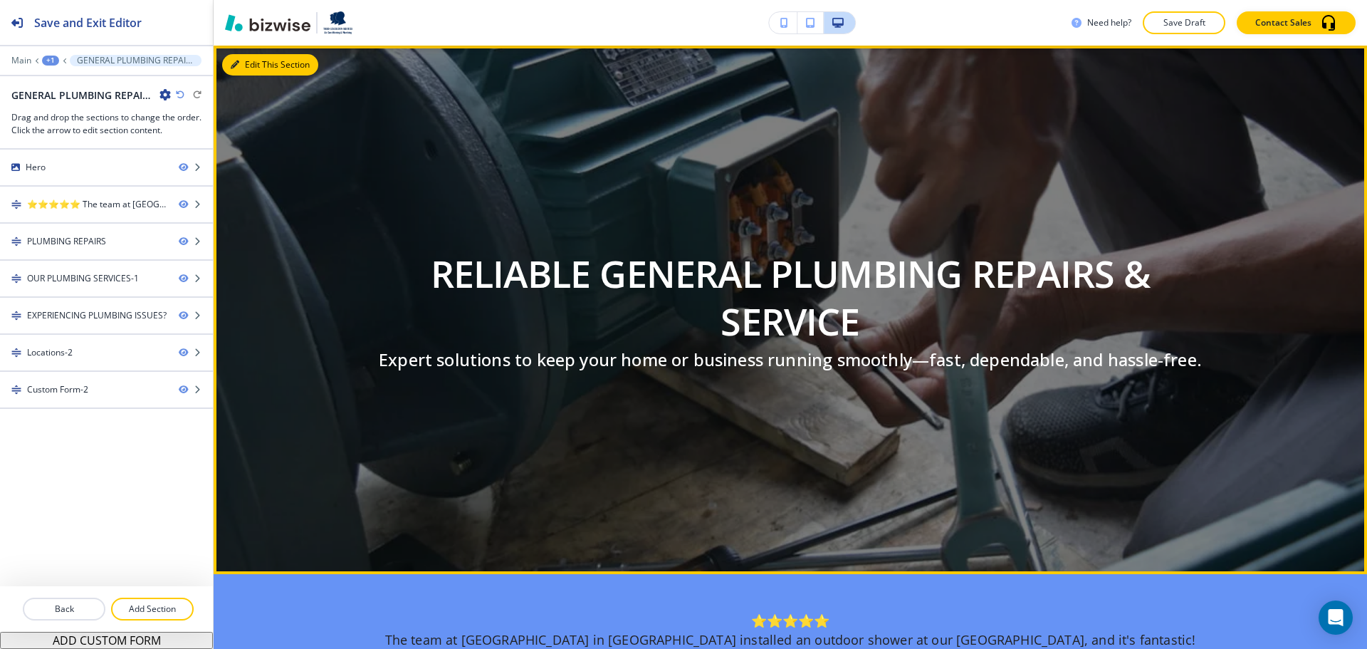
click at [231, 56] on button "Edit This Section" at bounding box center [270, 64] width 96 height 21
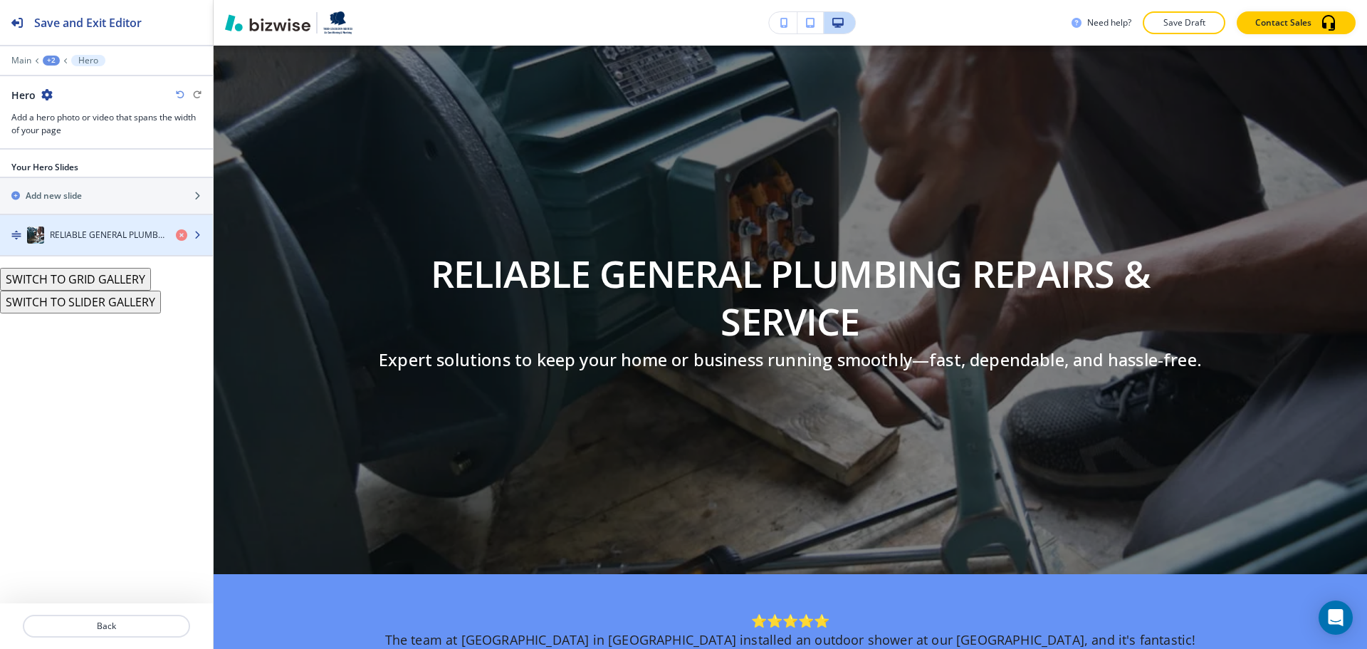
click at [105, 246] on div "button" at bounding box center [106, 249] width 213 height 11
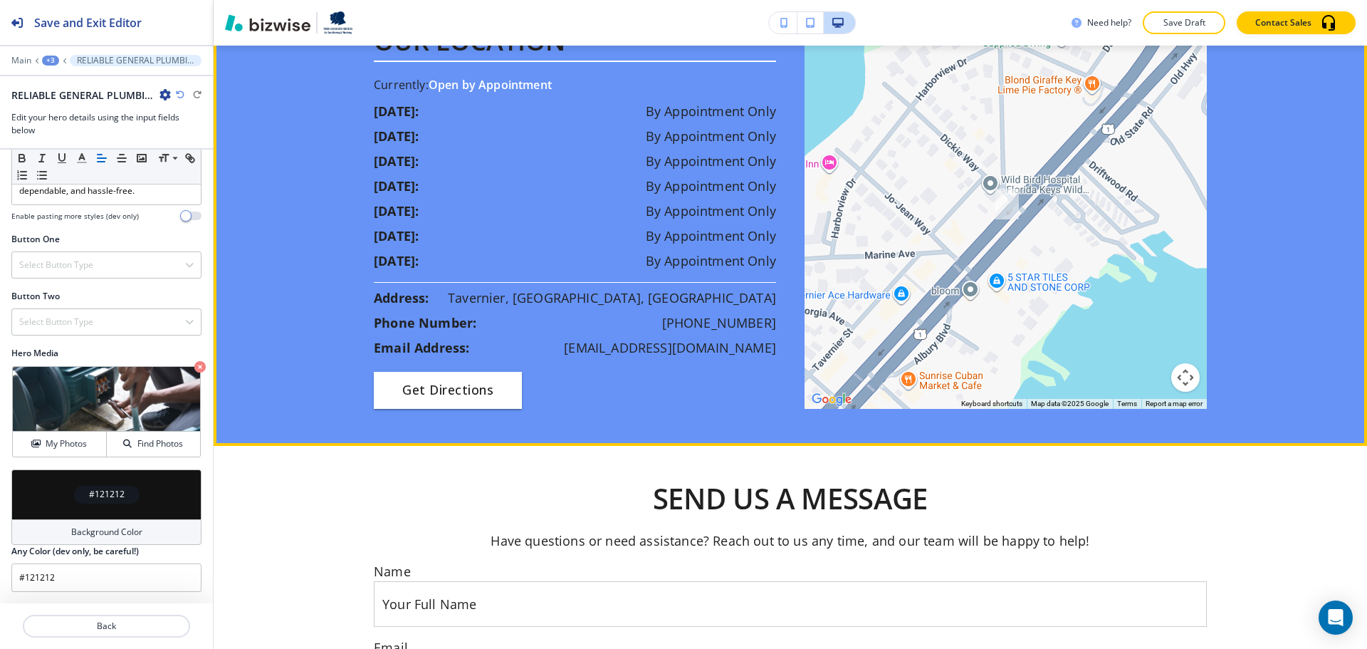
scroll to position [2279, 0]
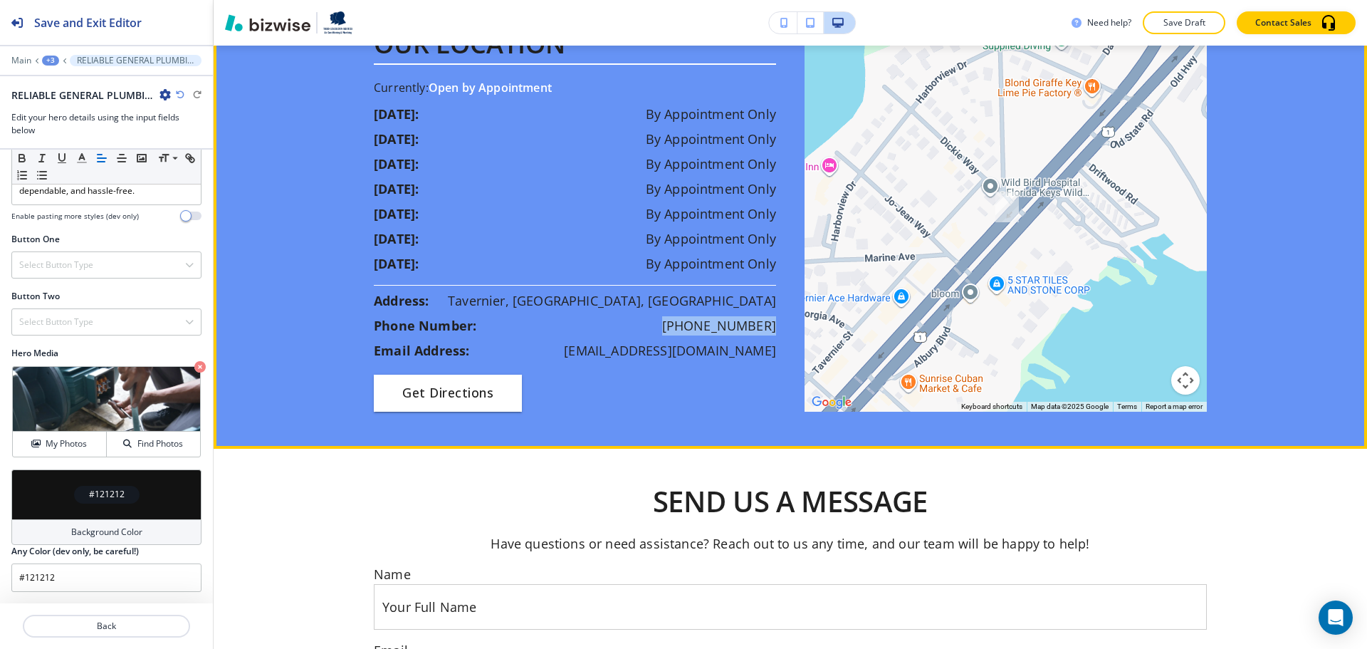
drag, startPoint x: 665, startPoint y: 369, endPoint x: 777, endPoint y: 375, distance: 112.0
click at [777, 375] on div "OUR LOCATION Currently: Open by Appointment [DATE]: By Appointment Only [DATE]:…" at bounding box center [582, 221] width 417 height 382
copy p "[PHONE_NUMBER]"
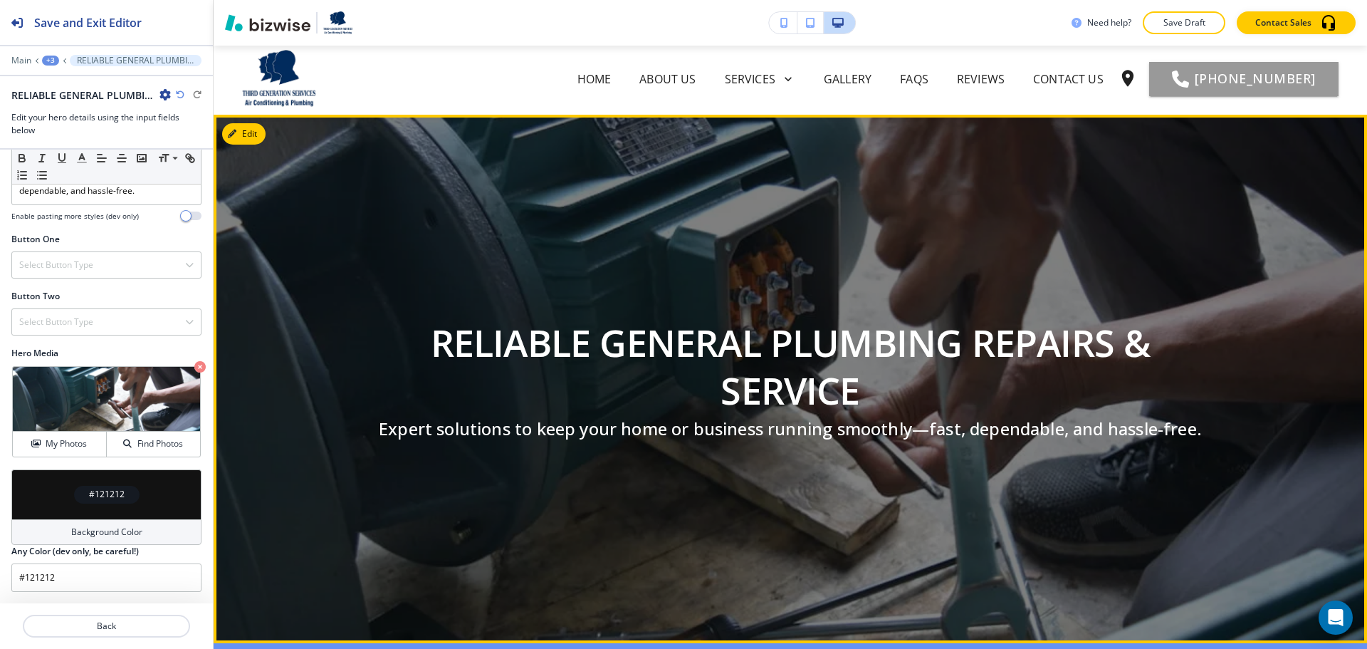
scroll to position [0, 0]
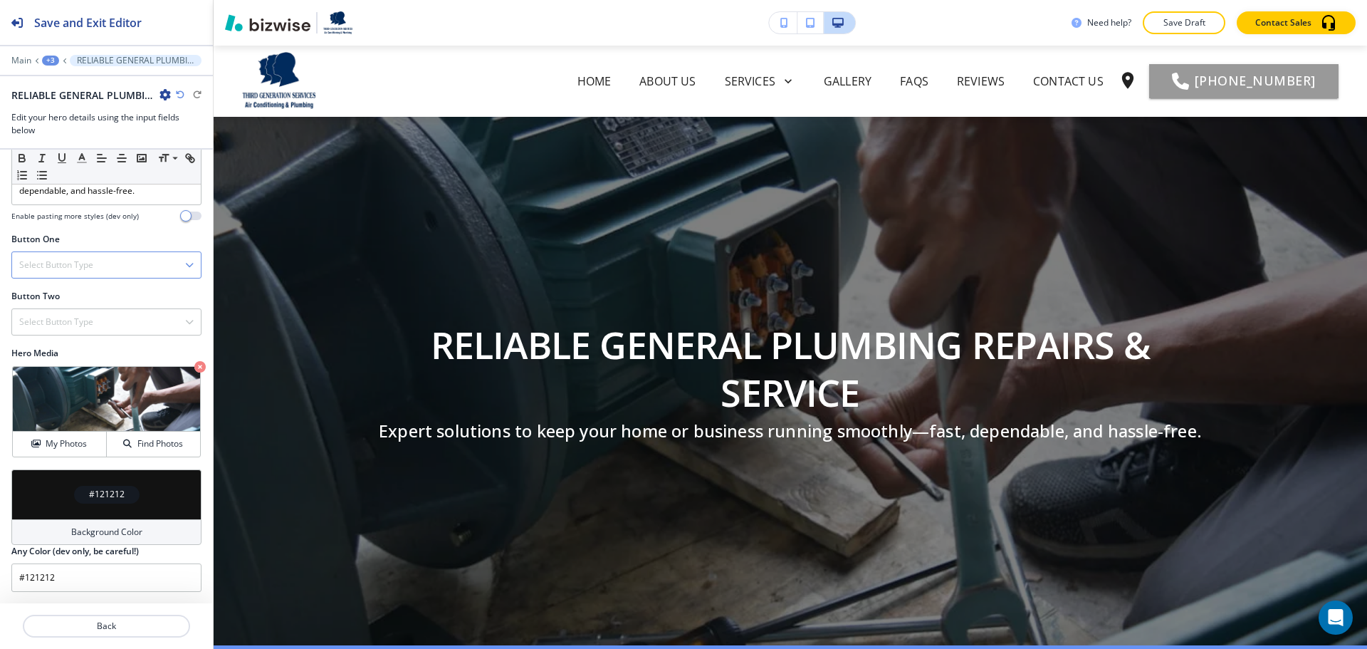
click at [100, 255] on div "Select Button Type" at bounding box center [106, 265] width 189 height 26
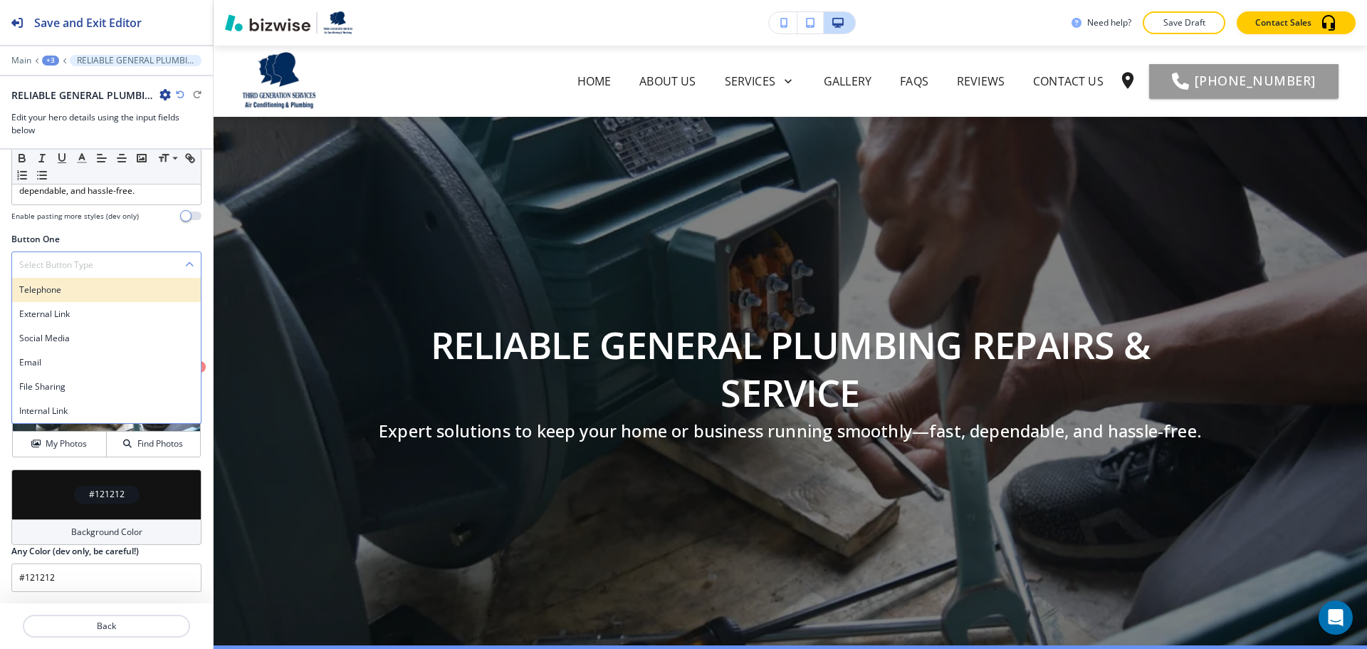
click at [86, 298] on div "Telephone" at bounding box center [106, 290] width 189 height 24
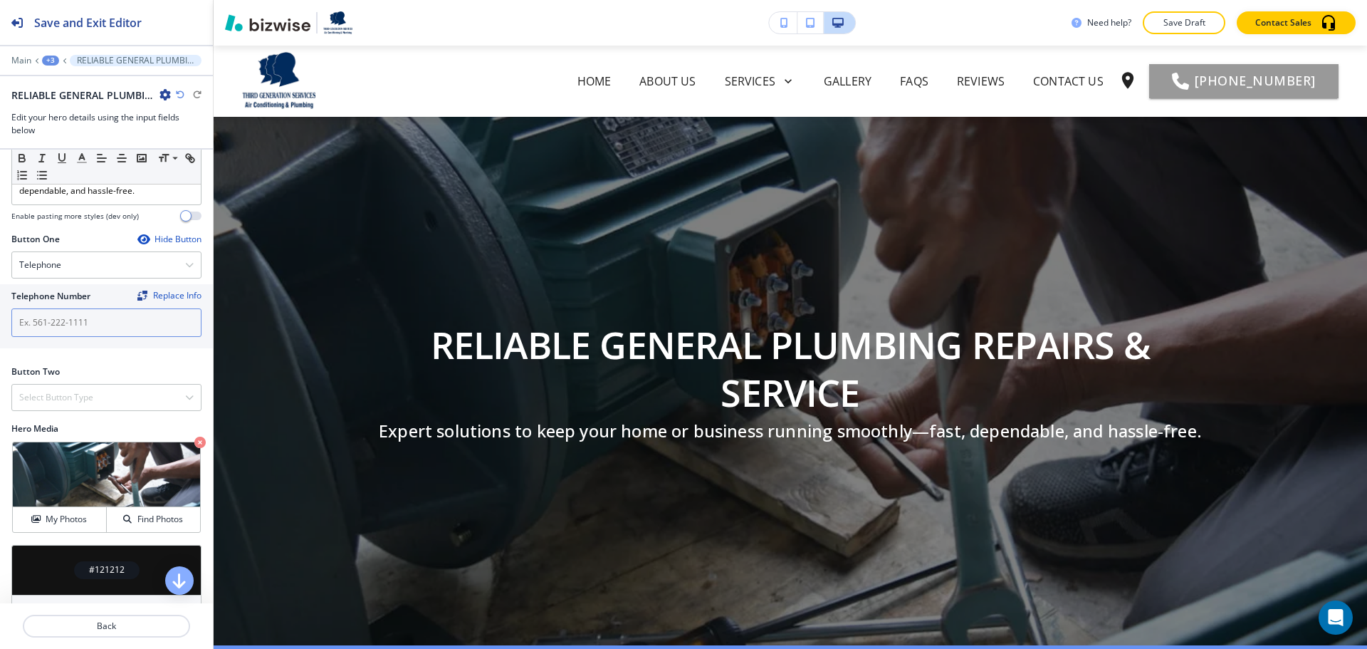
click at [88, 325] on input "text" at bounding box center [106, 322] width 190 height 28
paste input "[PHONE_NUMBER]"
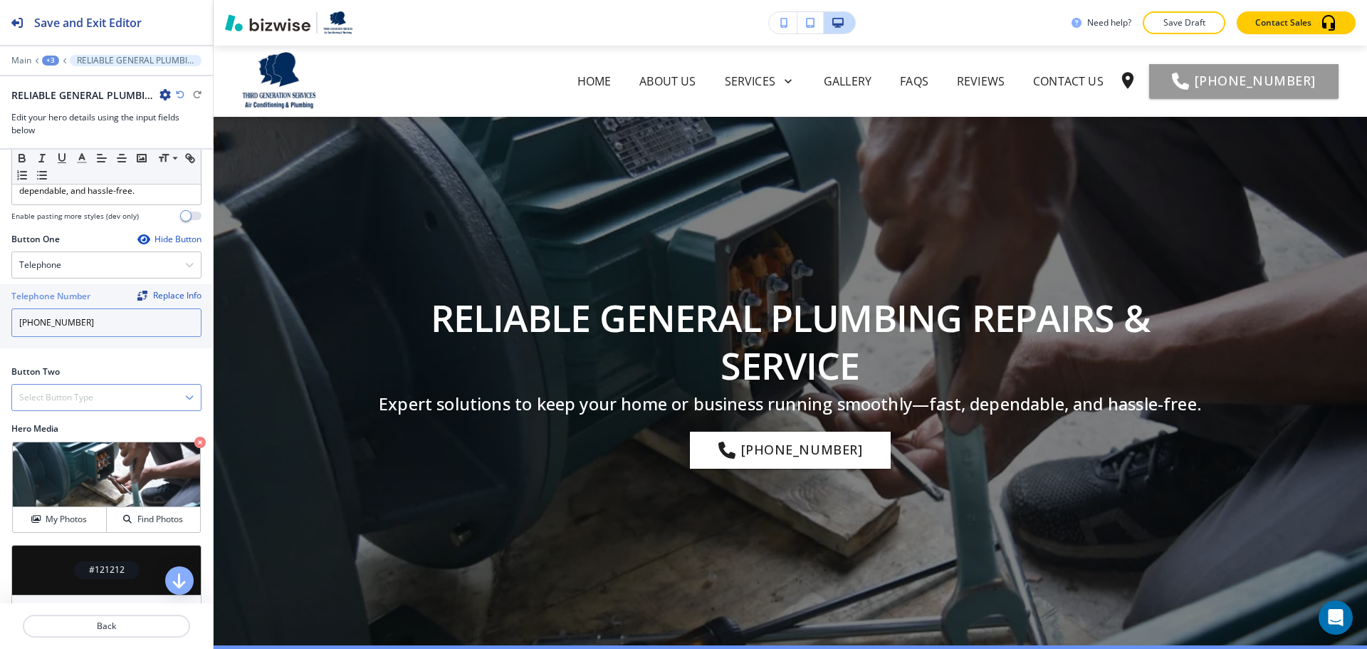
type input "[PHONE_NUMBER]"
click at [118, 393] on div "Select Button Type" at bounding box center [106, 398] width 189 height 26
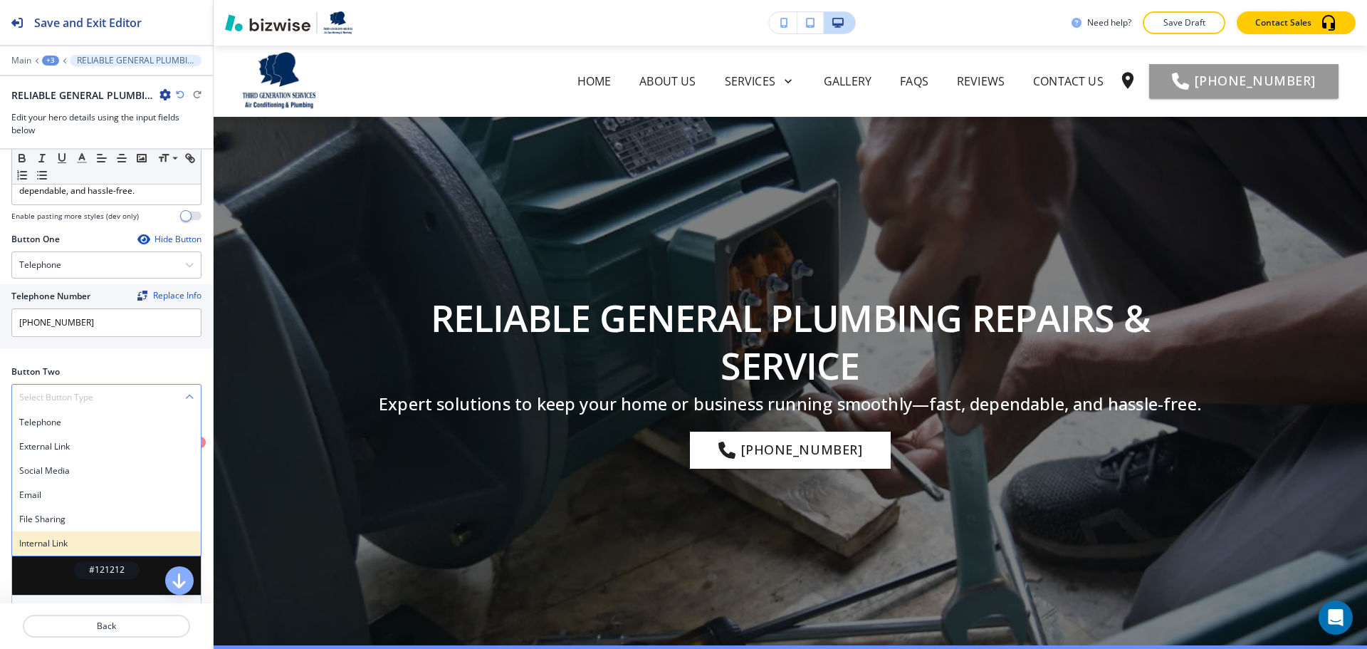
click at [100, 536] on div "Internal Link" at bounding box center [106, 543] width 189 height 24
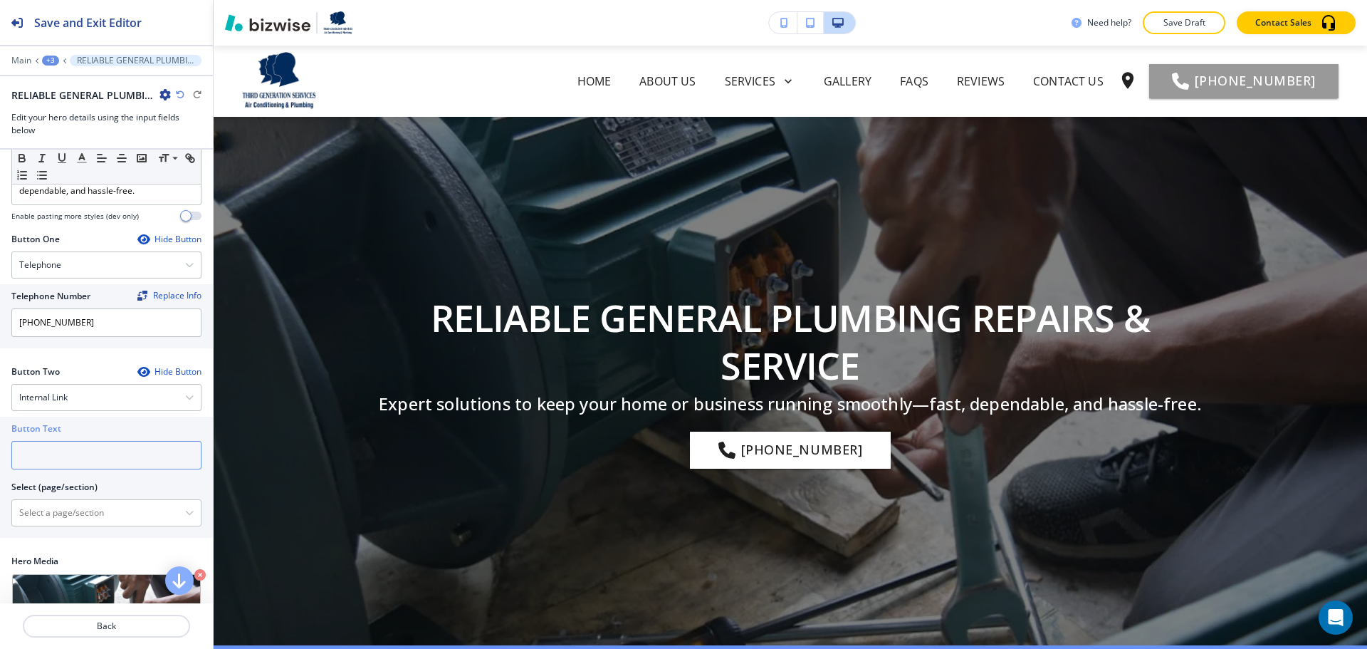
click at [97, 452] on input "text" at bounding box center [106, 455] width 190 height 28
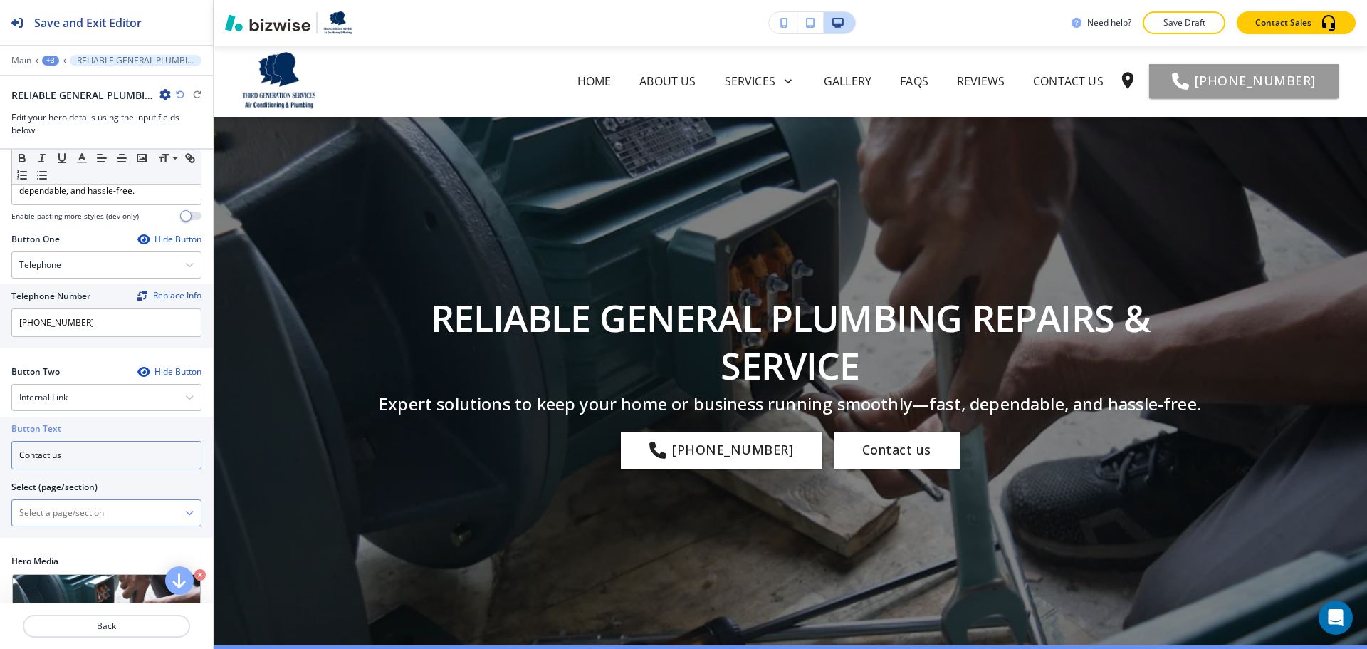
type input "Contact us"
click at [82, 515] on \(page\/section\) "Manual Input" at bounding box center [98, 513] width 173 height 24
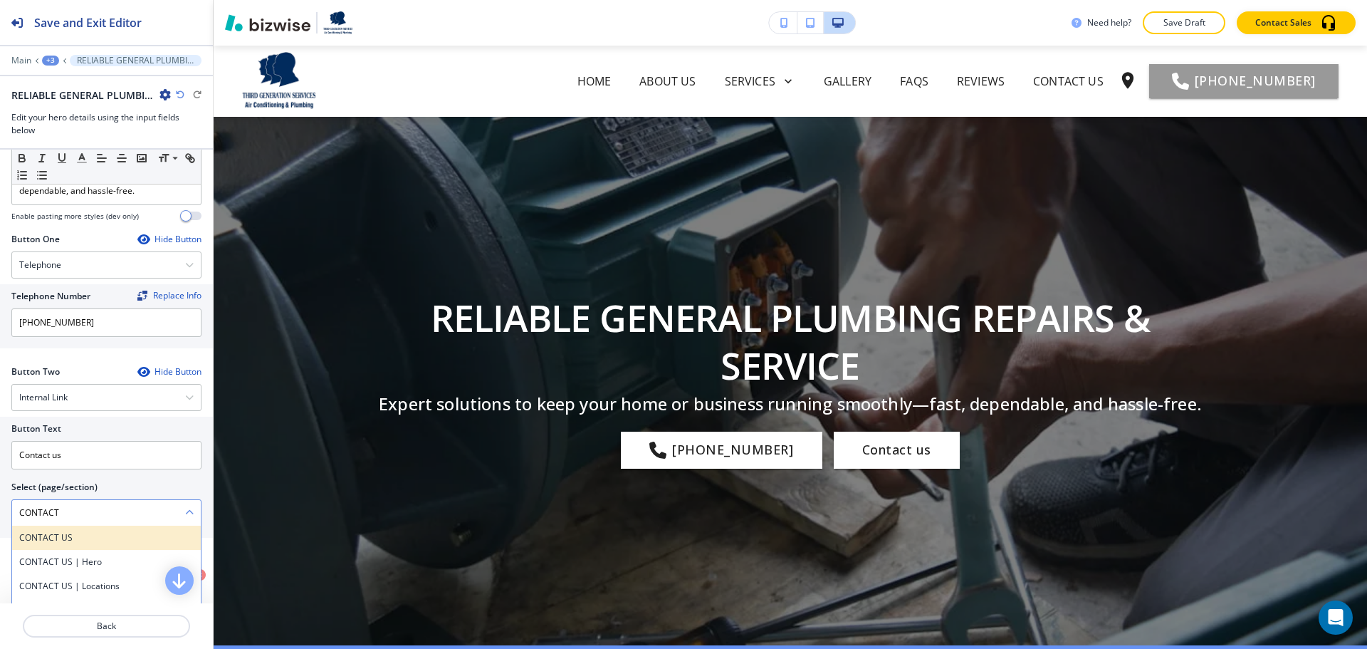
click at [76, 533] on h4 "CONTACT US" at bounding box center [106, 537] width 174 height 13
type \(page\/section\) "CONTACT US"
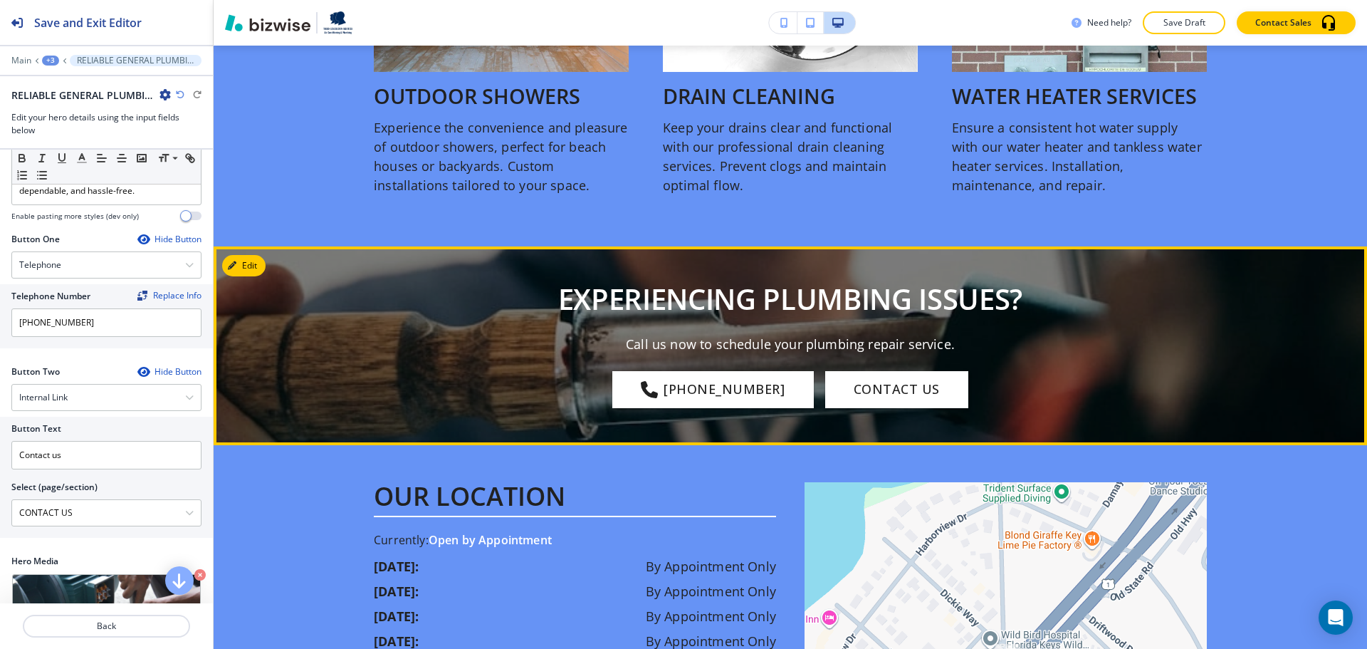
scroll to position [1994, 0]
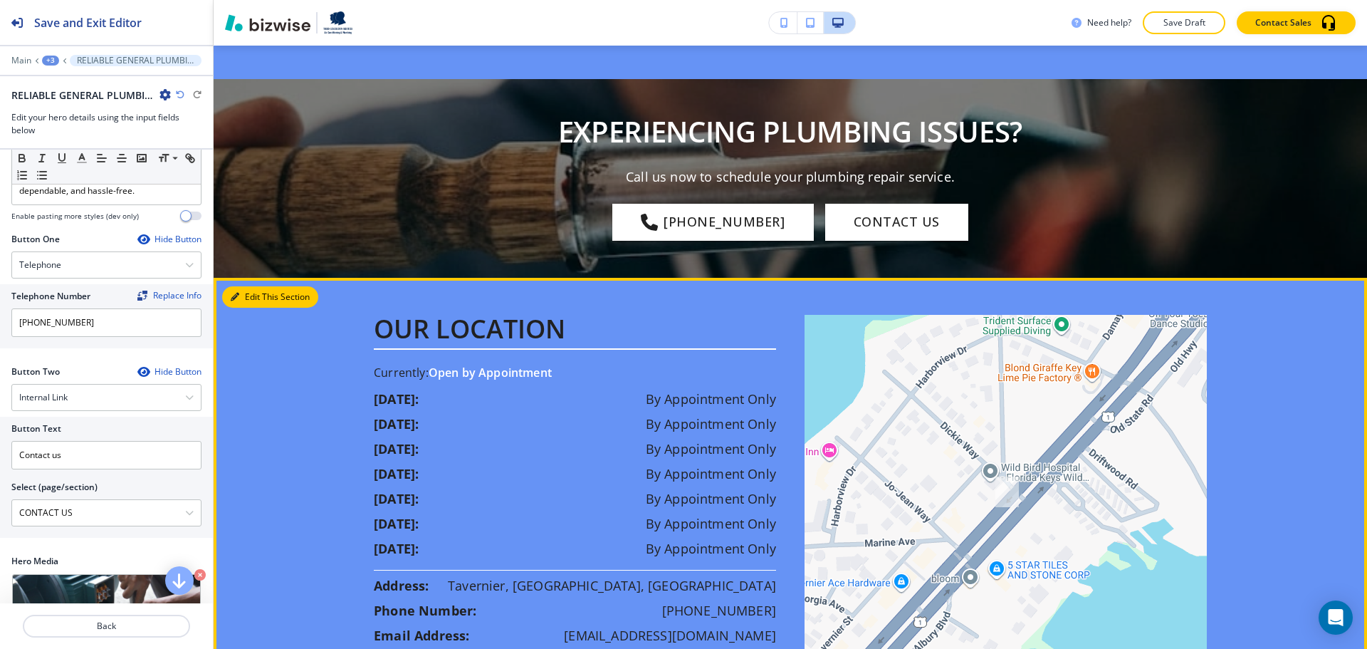
drag, startPoint x: 251, startPoint y: 343, endPoint x: 249, endPoint y: 336, distance: 7.4
click at [251, 308] on button "Edit This Section" at bounding box center [270, 296] width 96 height 21
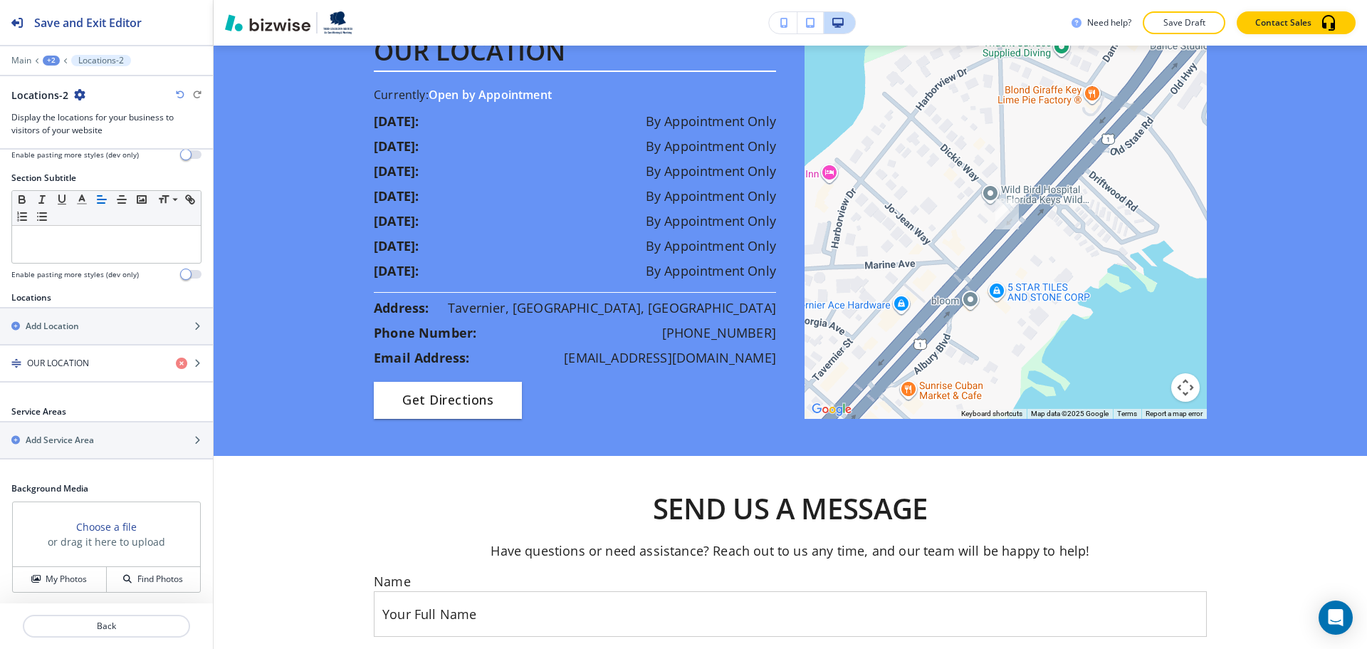
scroll to position [234, 0]
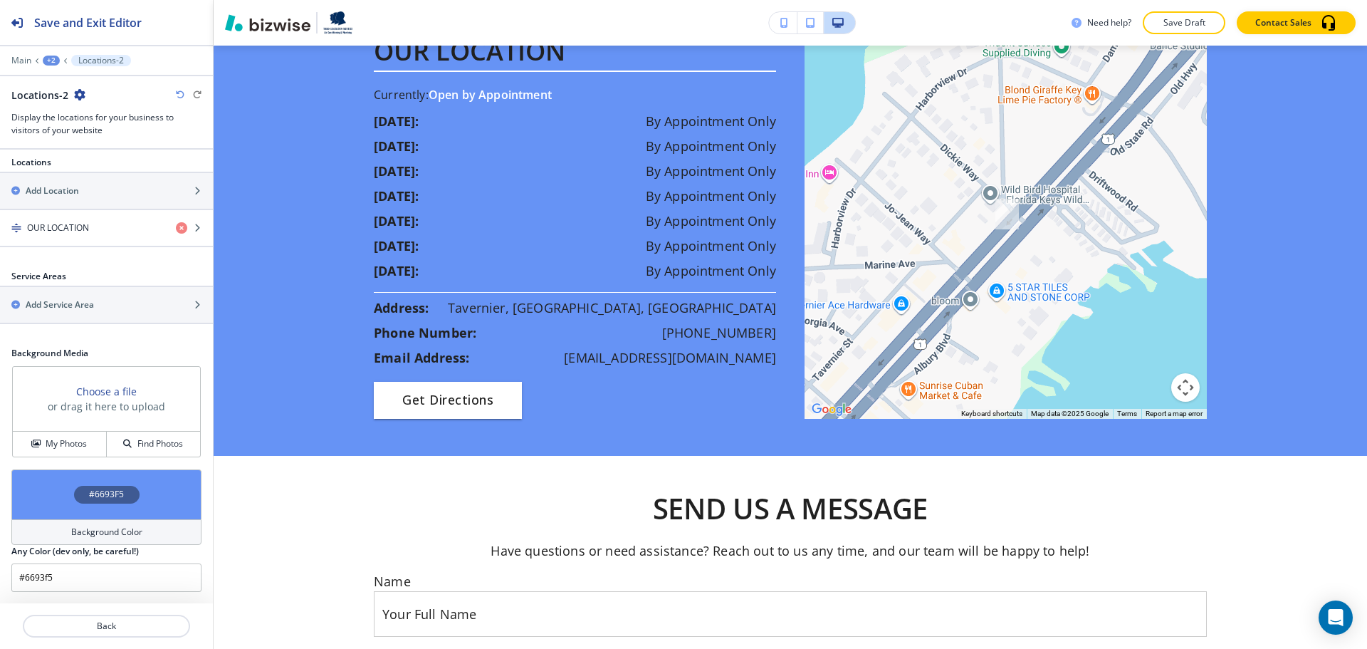
click at [92, 536] on h4 "Background Color" at bounding box center [106, 532] width 71 height 13
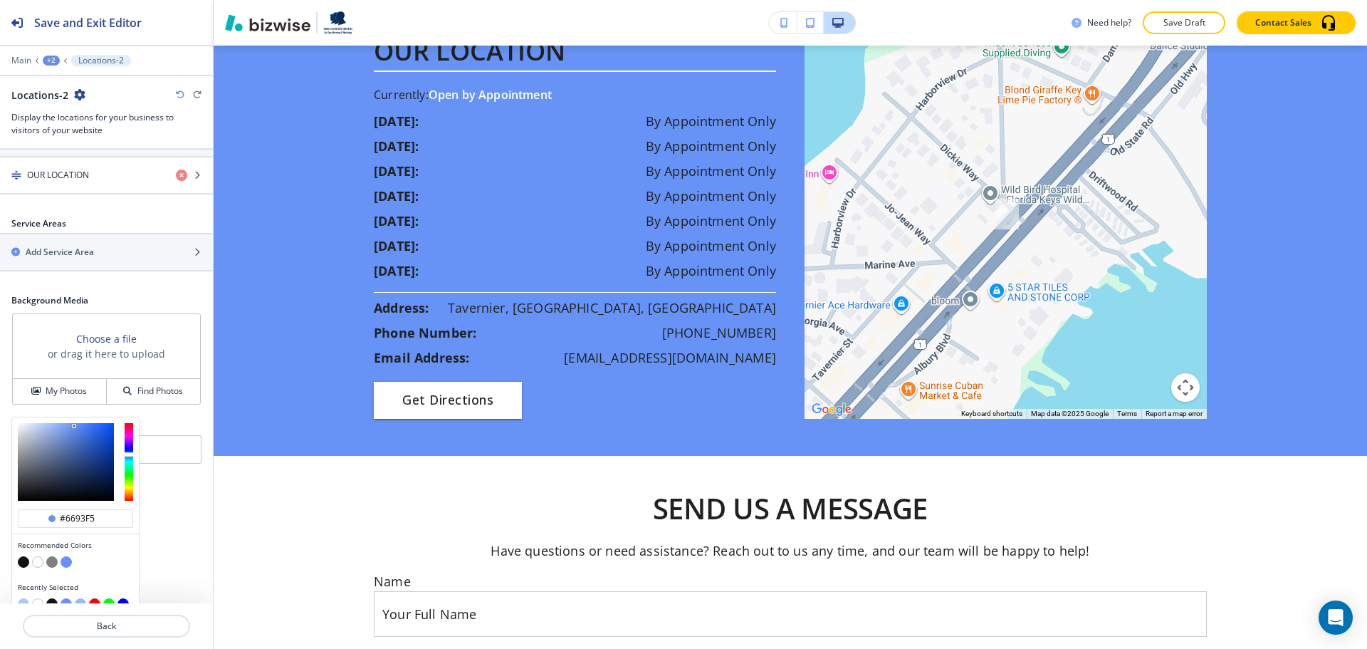
scroll to position [303, 0]
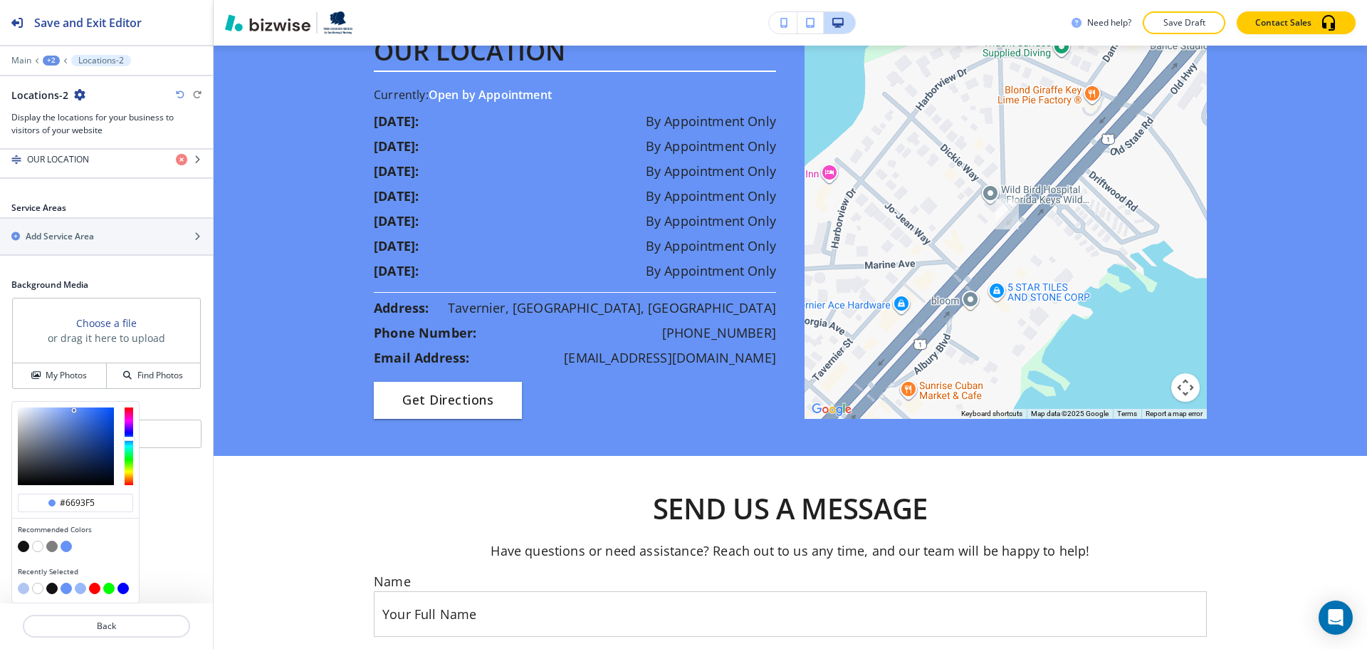
click at [38, 544] on button "button" at bounding box center [37, 546] width 11 height 11
type input "#ffffff"
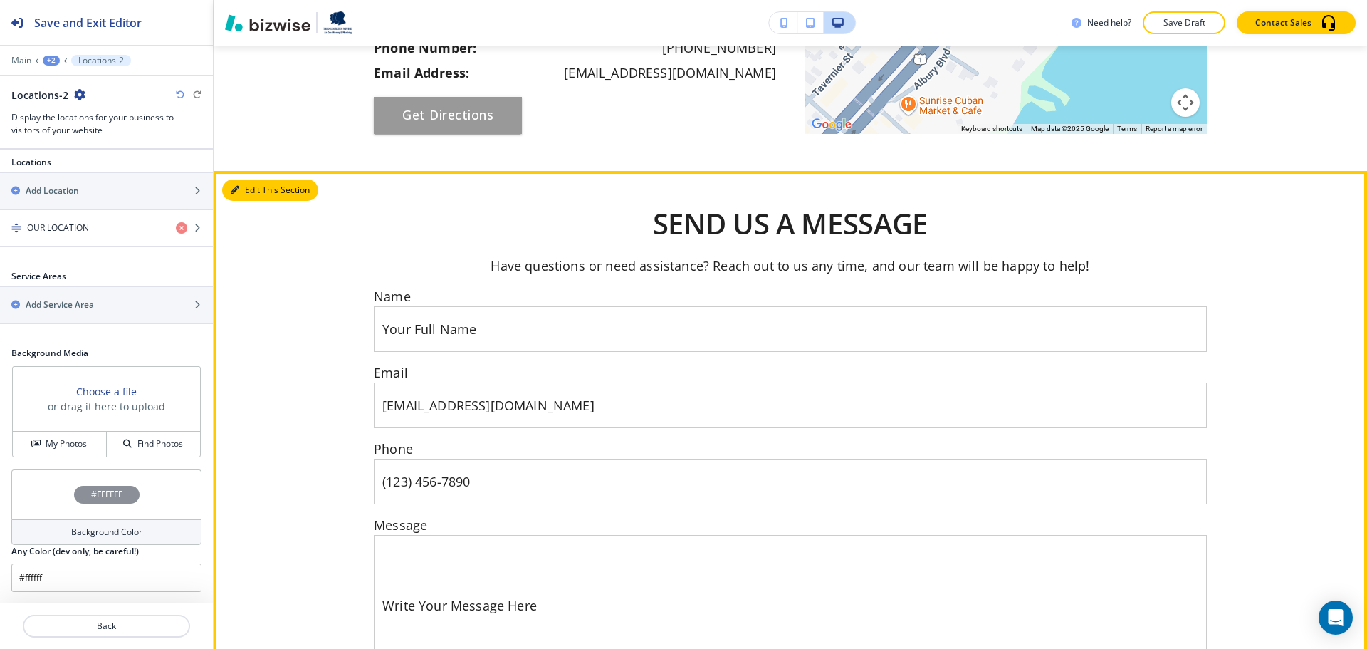
click at [249, 201] on button "Edit This Section" at bounding box center [270, 189] width 96 height 21
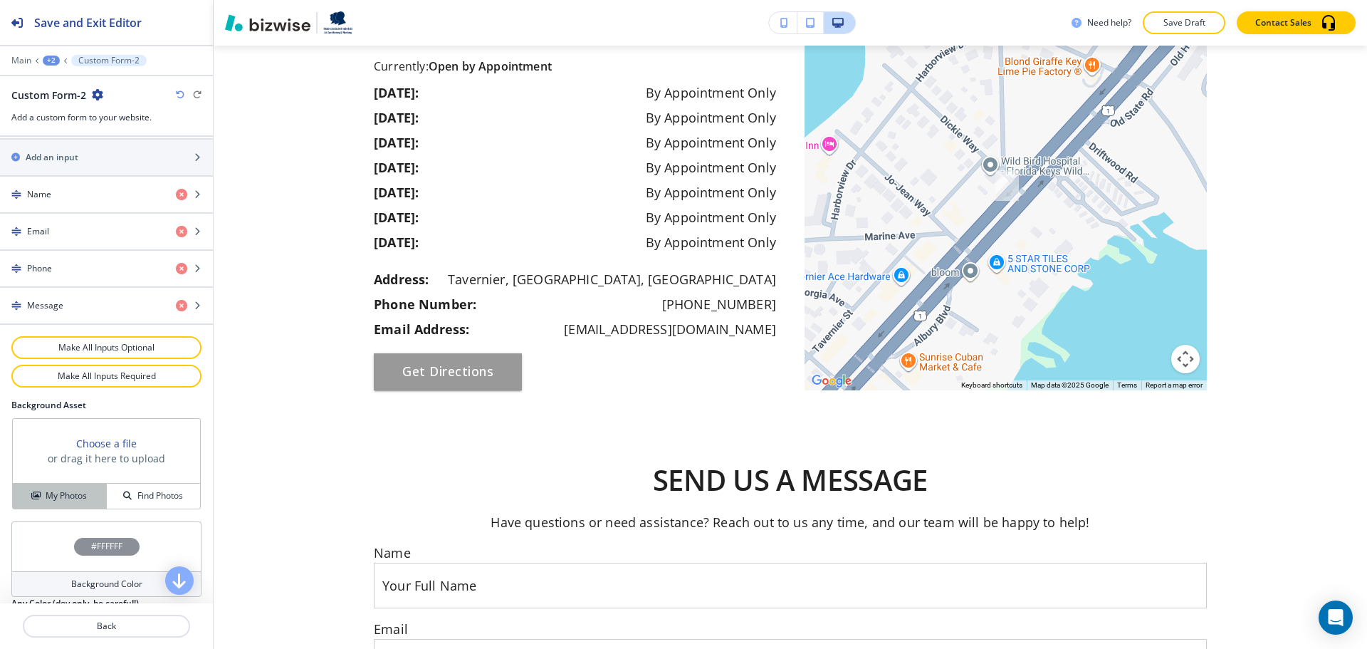
scroll to position [668, 0]
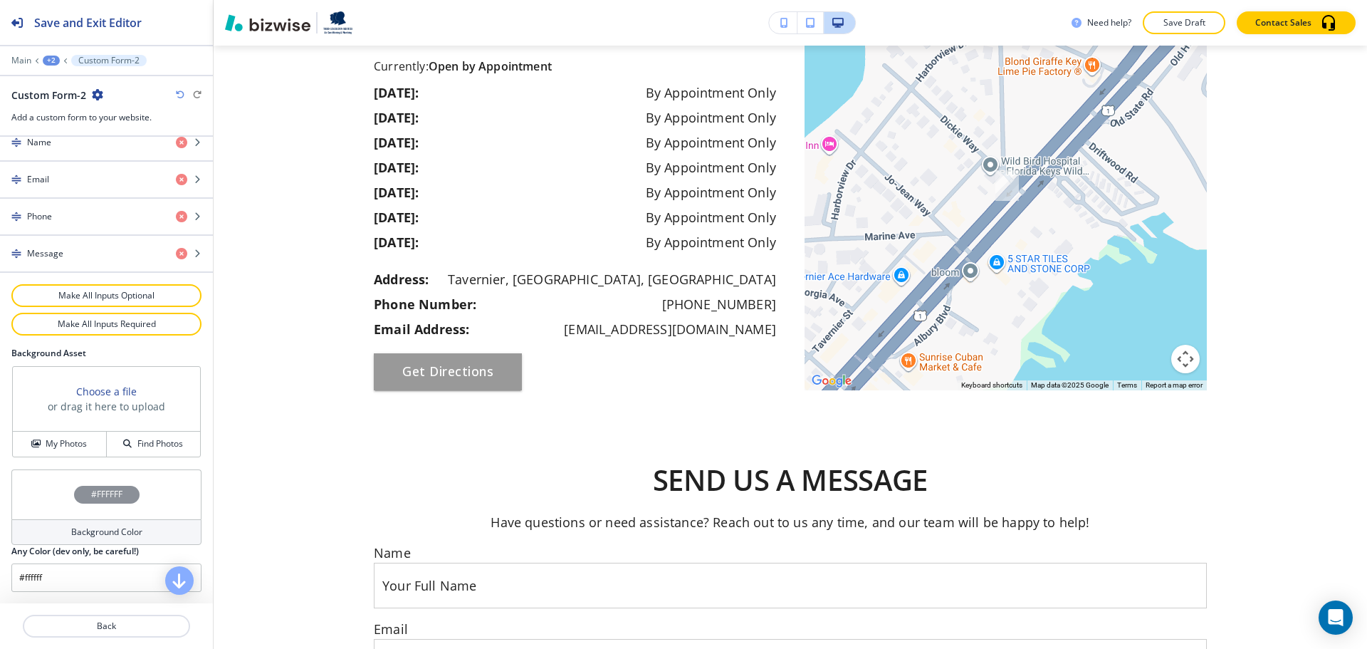
click at [71, 529] on h4 "Background Color" at bounding box center [106, 532] width 71 height 13
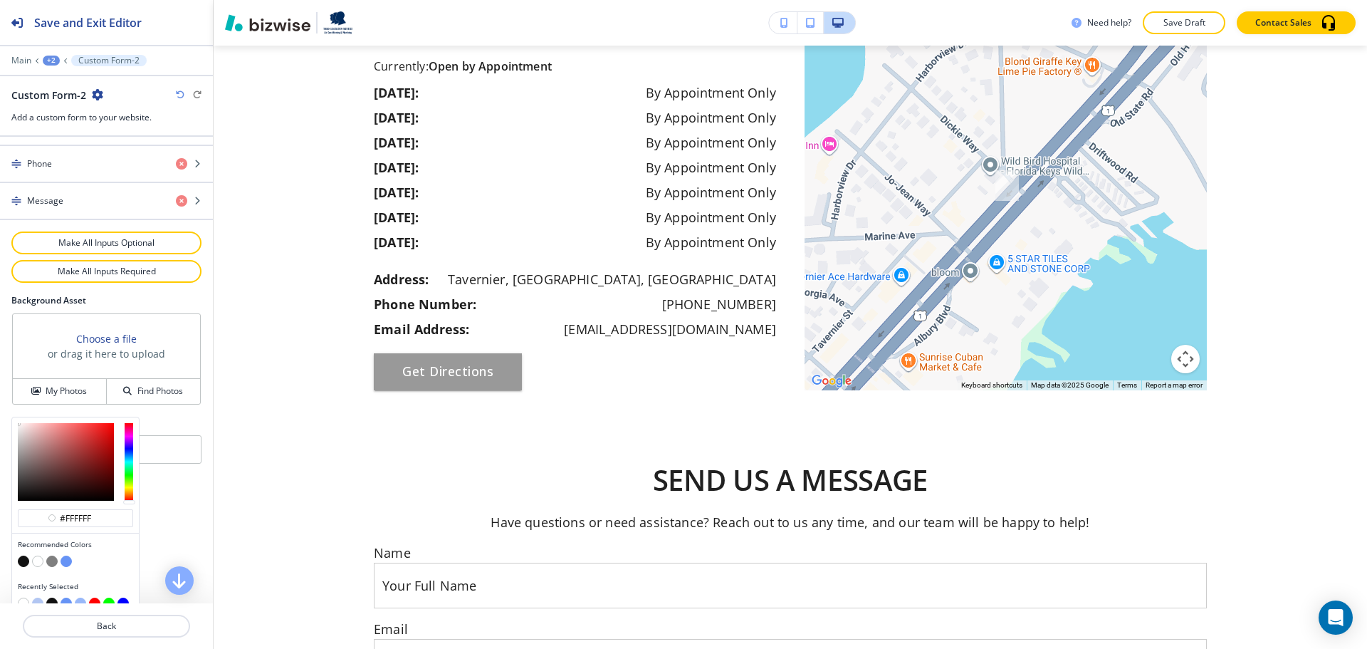
scroll to position [736, 0]
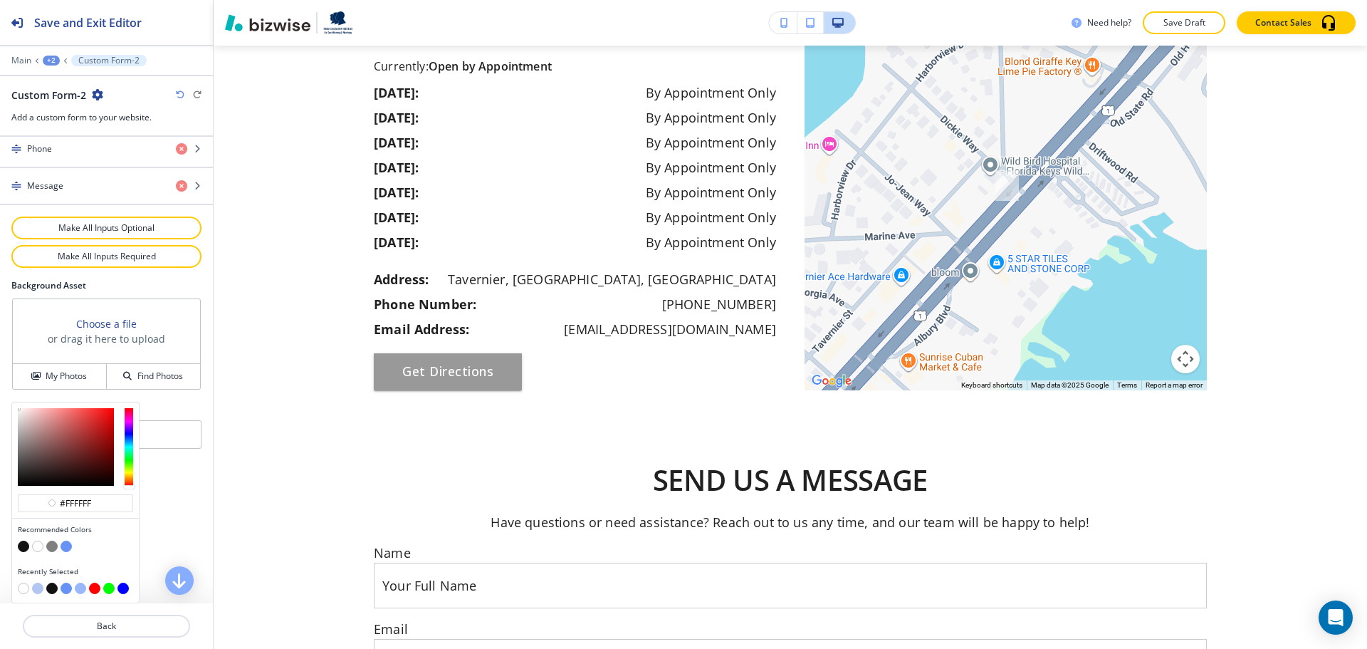
click at [37, 590] on button "button" at bounding box center [37, 588] width 11 height 11
type input "#b2c6f2"
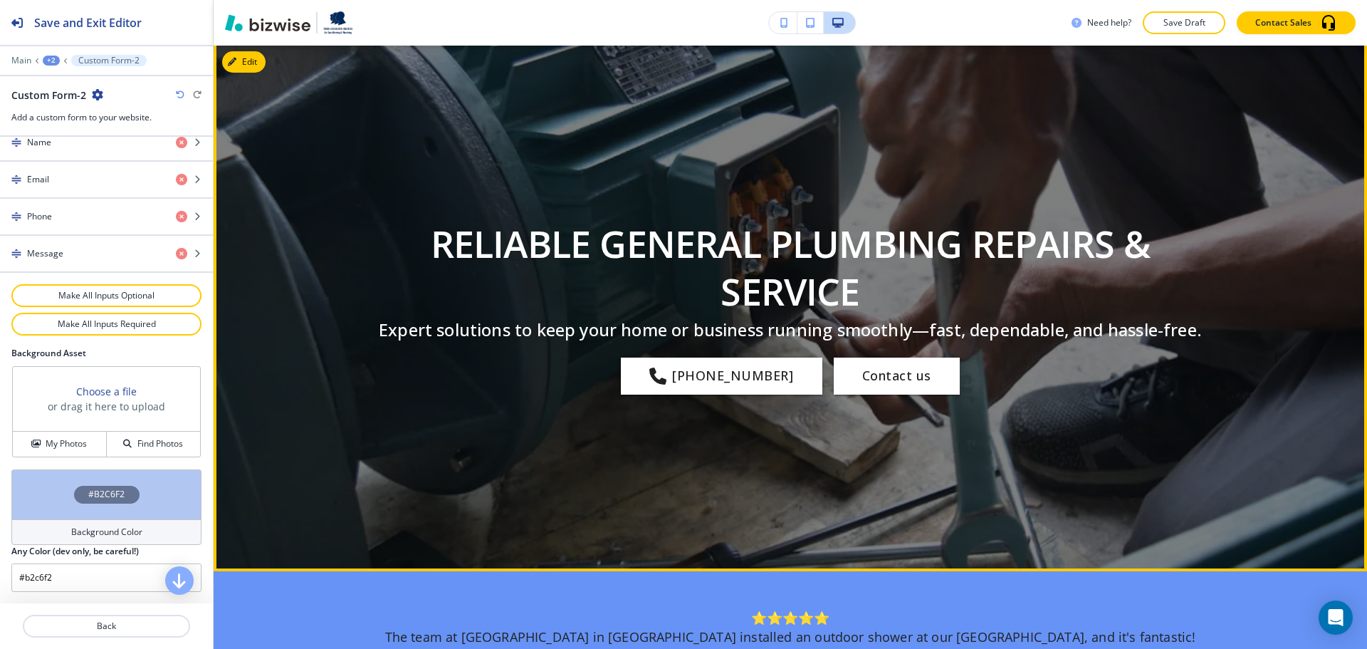
scroll to position [0, 0]
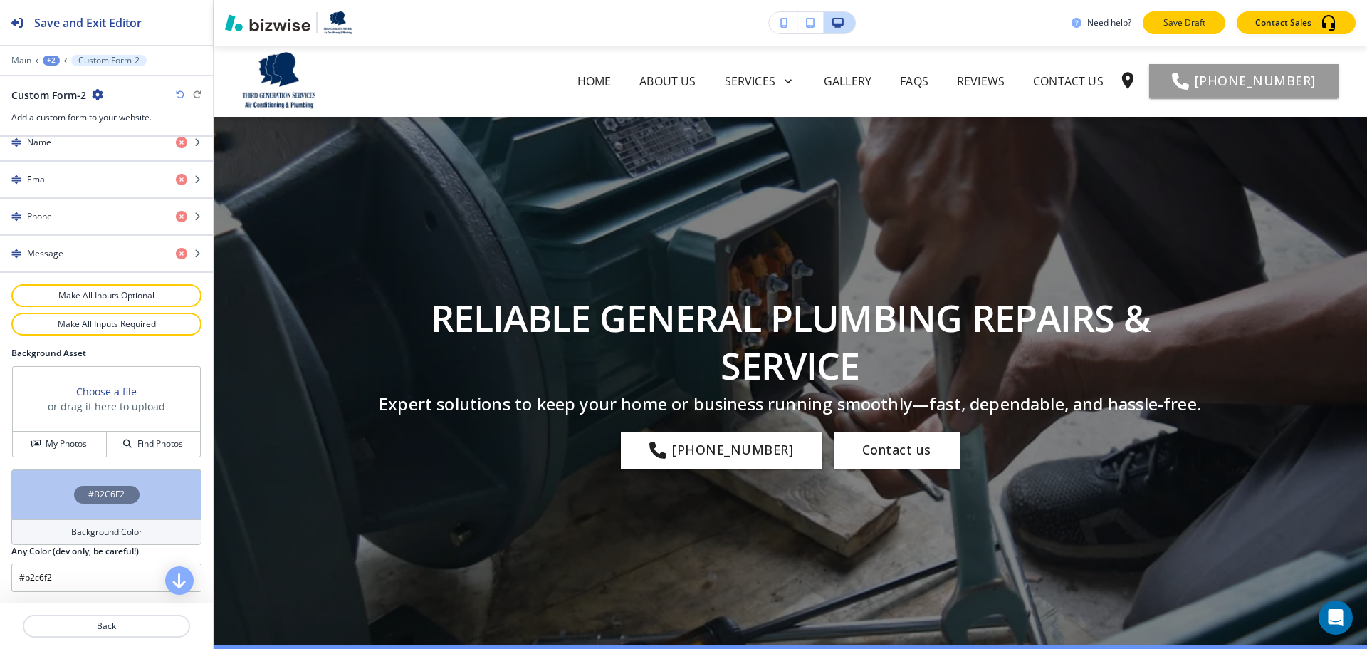
click at [1188, 18] on p "Save Draft" at bounding box center [1185, 22] width 46 height 13
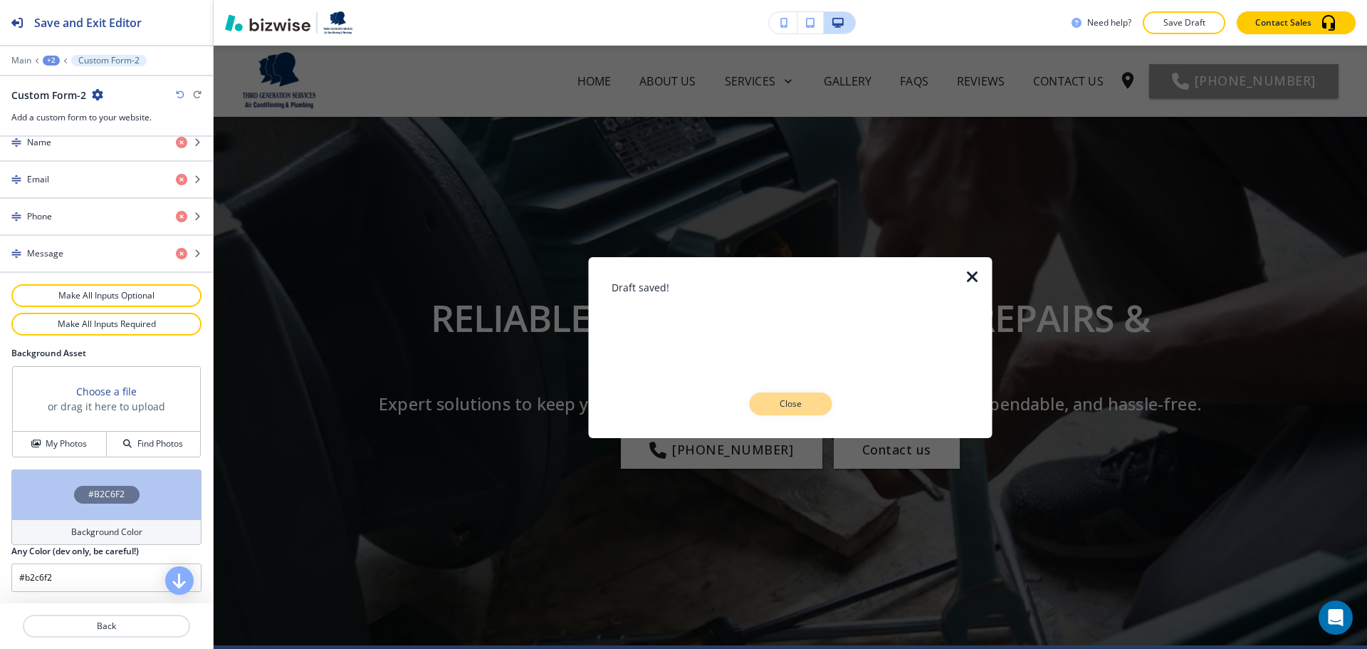
click at [772, 396] on button "Close" at bounding box center [790, 403] width 83 height 23
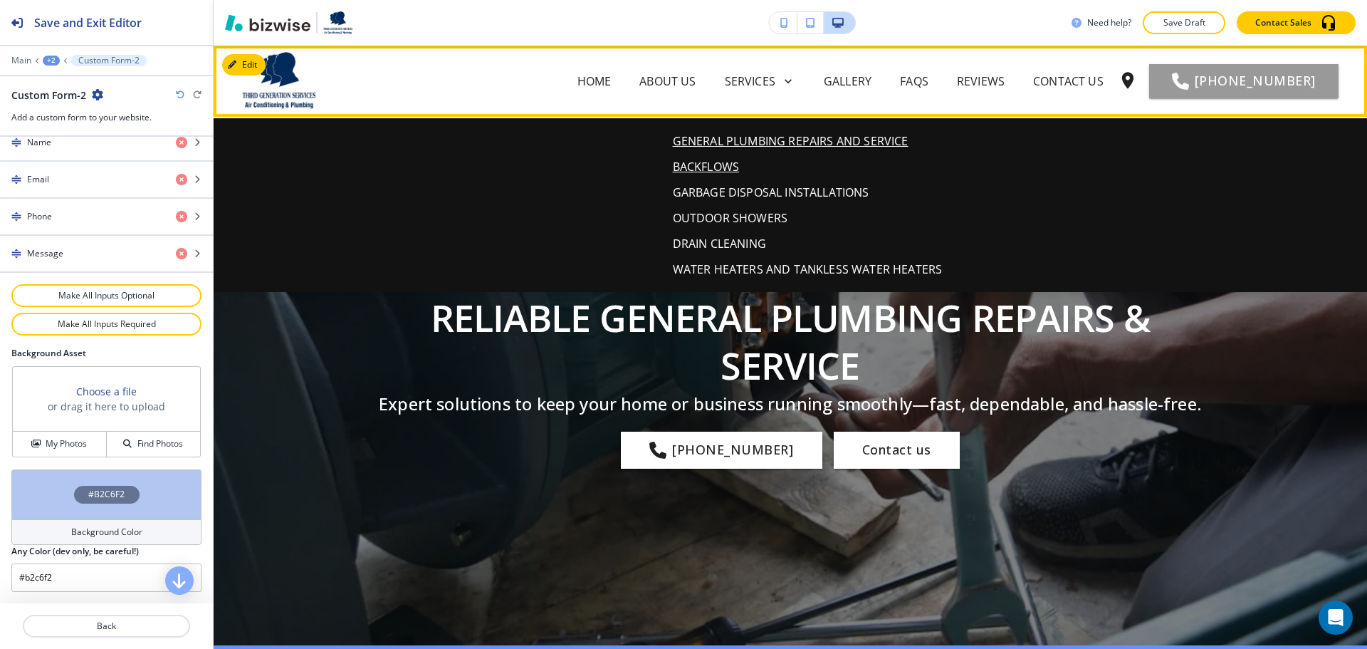
click at [720, 168] on p "BACKFLOWS" at bounding box center [706, 166] width 67 height 17
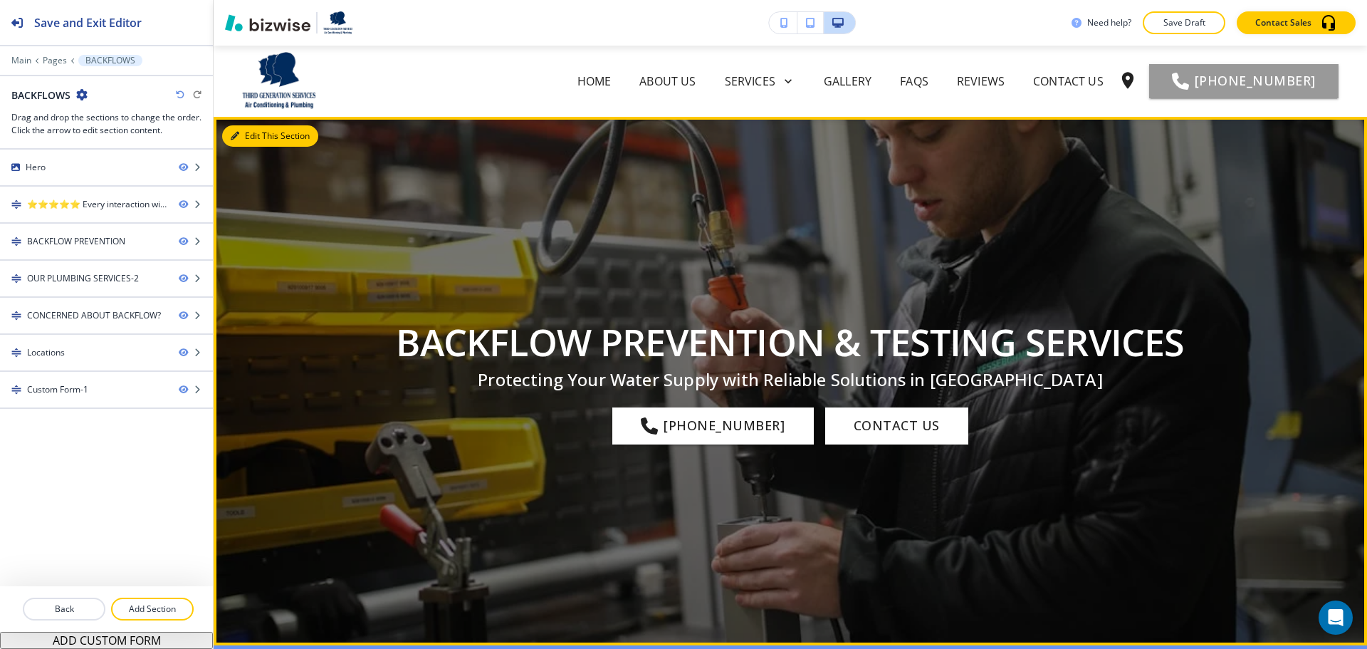
click at [248, 133] on button "Edit This Section" at bounding box center [270, 135] width 96 height 21
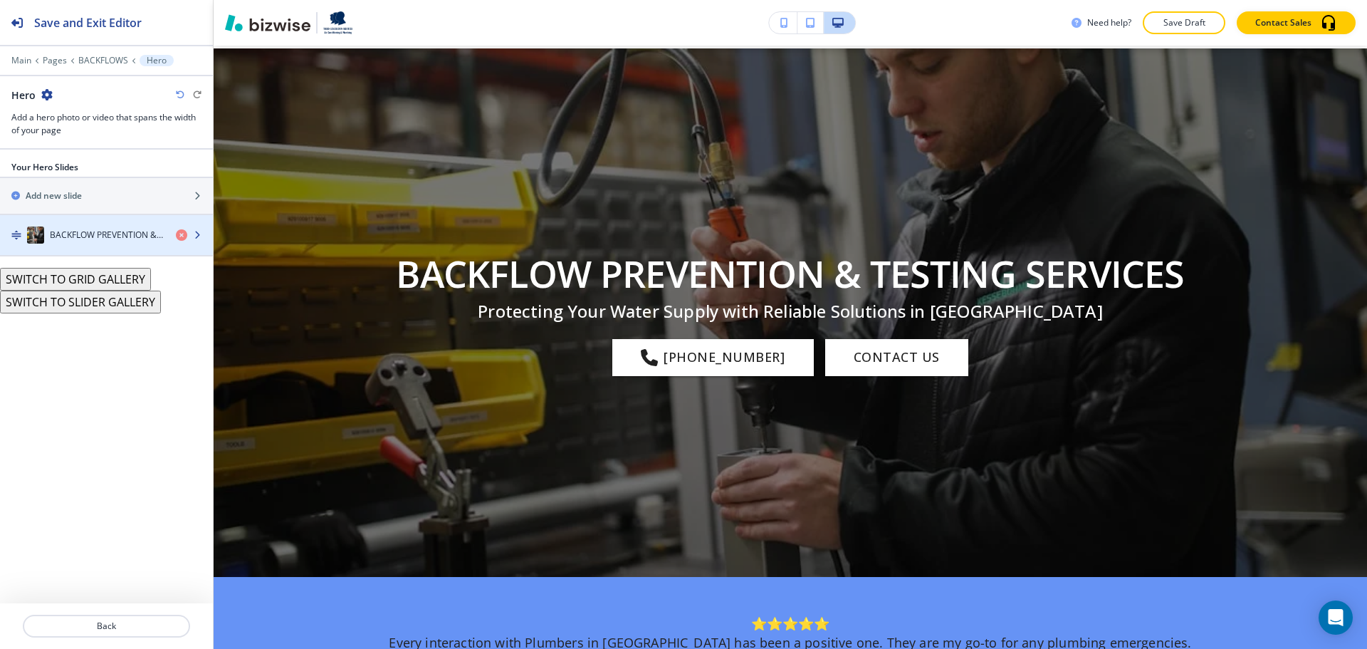
scroll to position [71, 0]
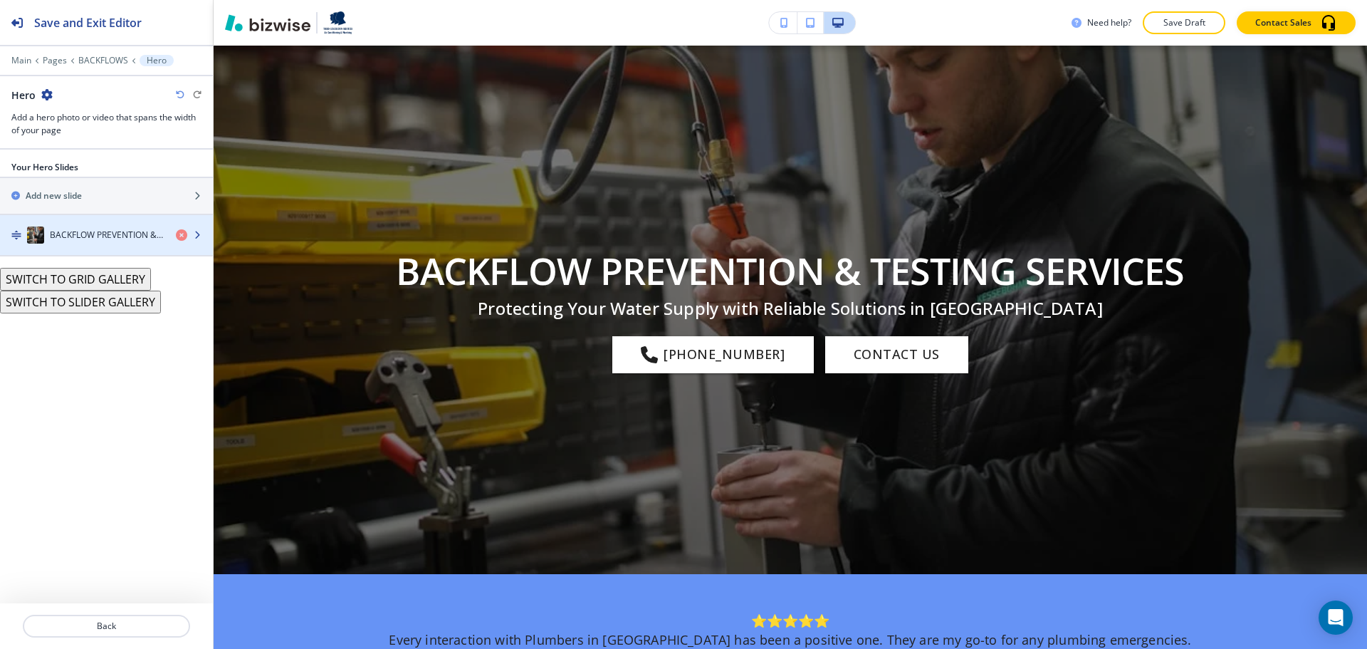
click at [78, 224] on div "button" at bounding box center [106, 220] width 213 height 11
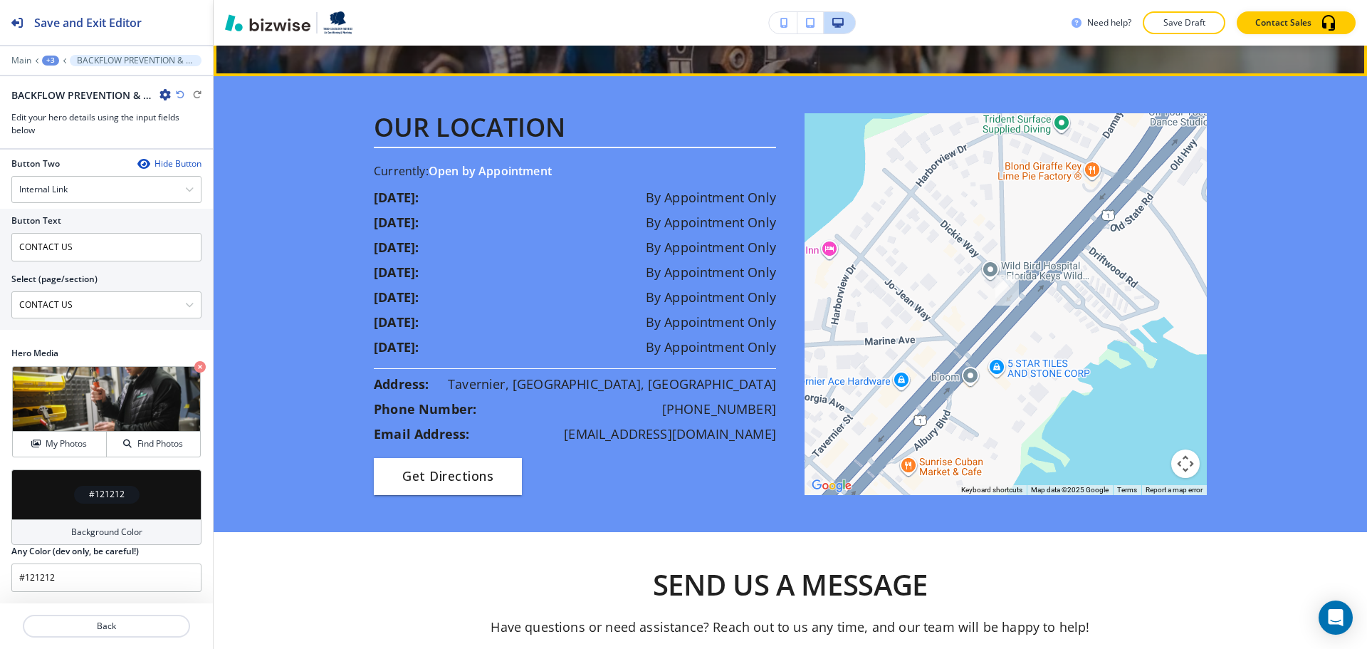
scroll to position [2208, 0]
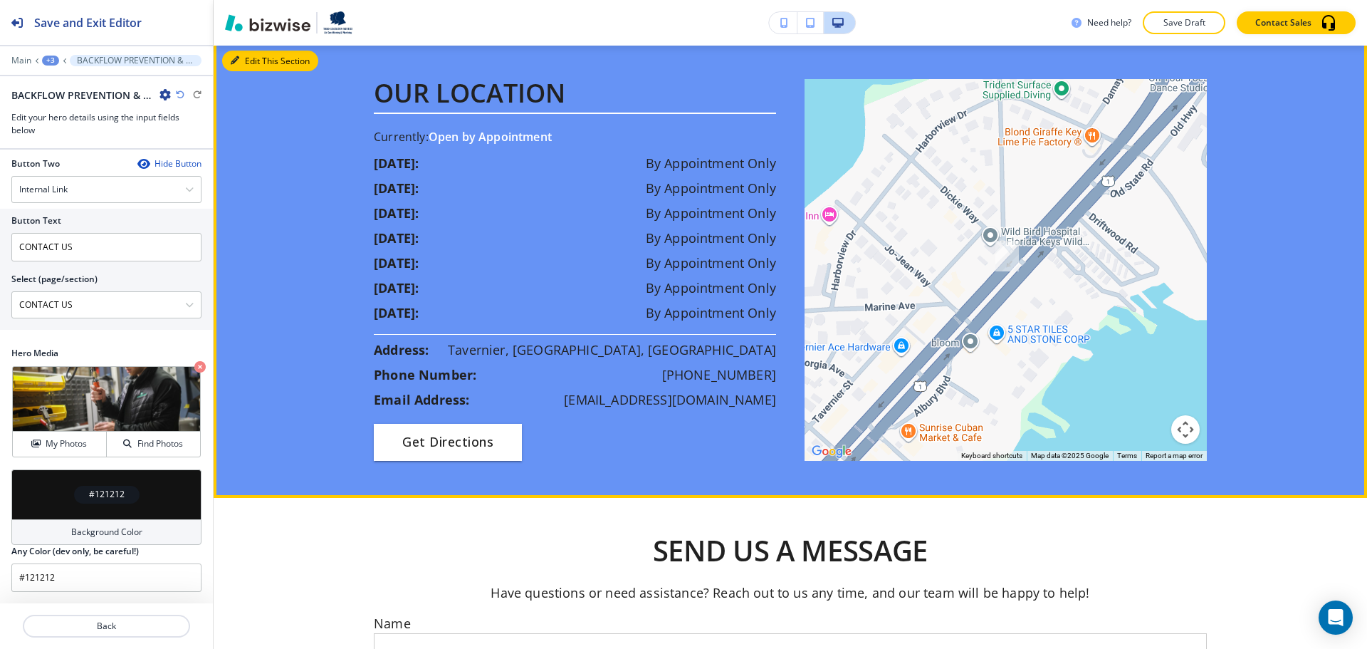
click at [251, 72] on button "Edit This Section" at bounding box center [270, 61] width 96 height 21
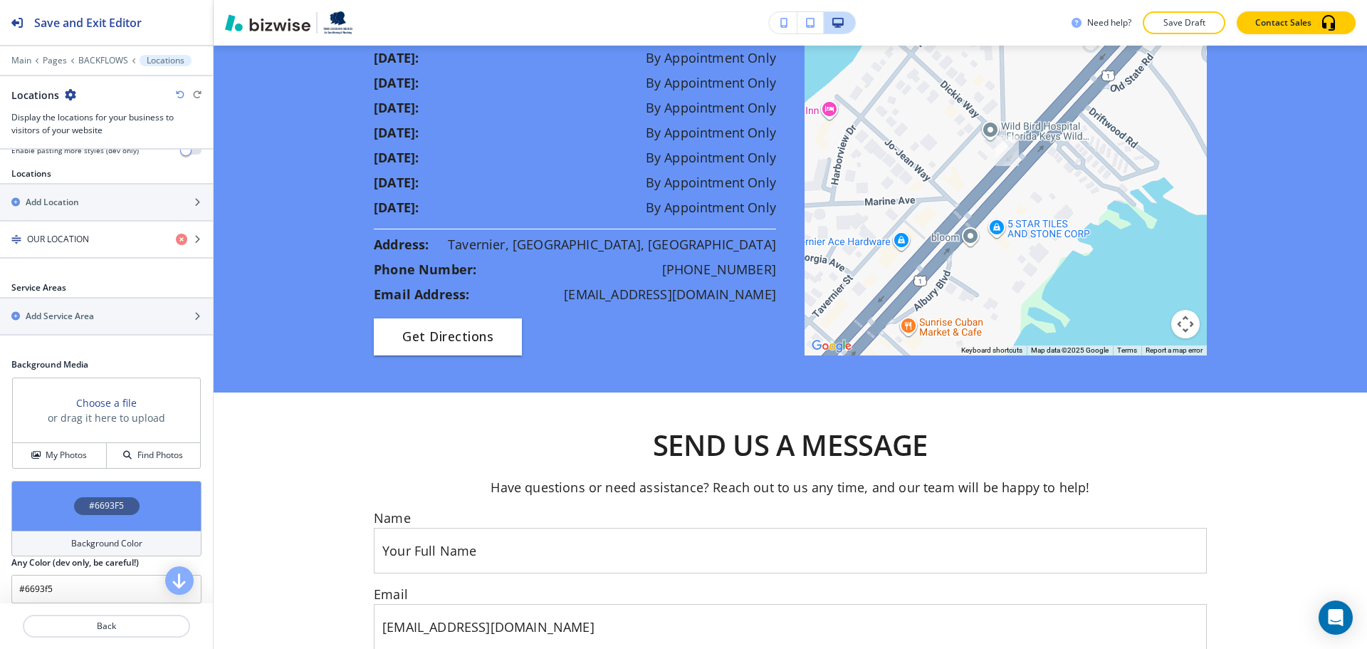
scroll to position [234, 0]
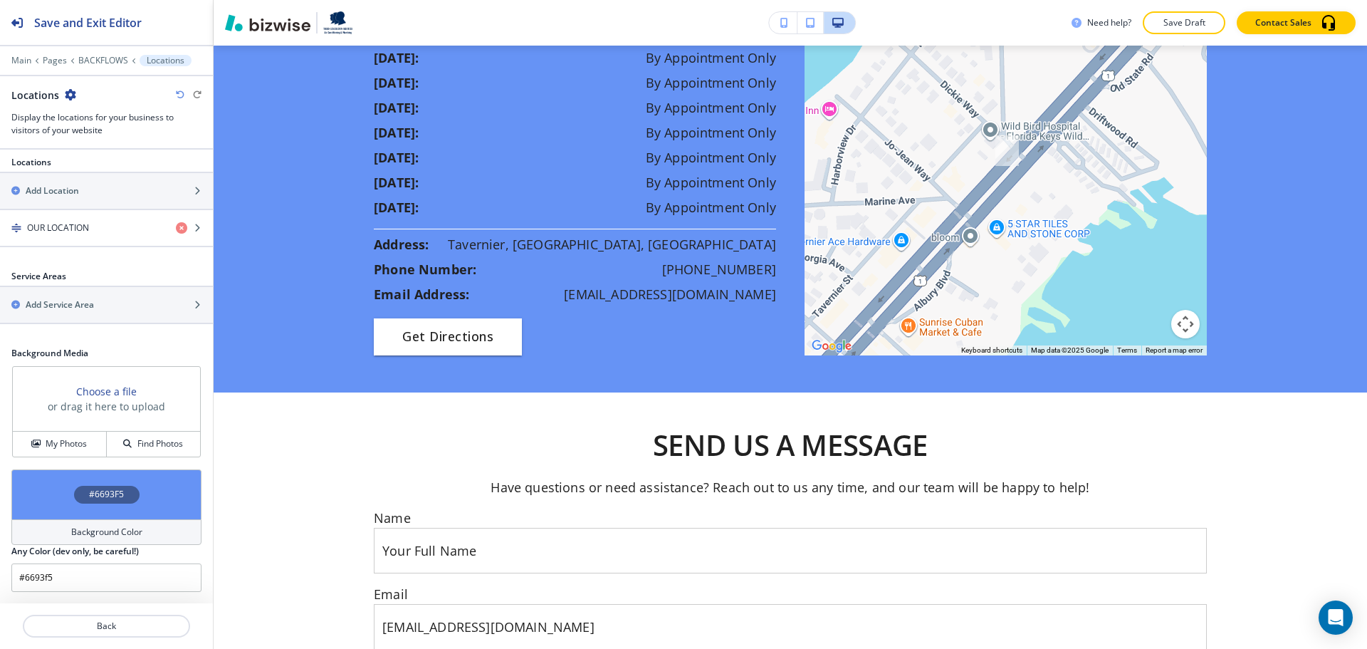
click at [82, 538] on div "Background Color" at bounding box center [106, 532] width 190 height 26
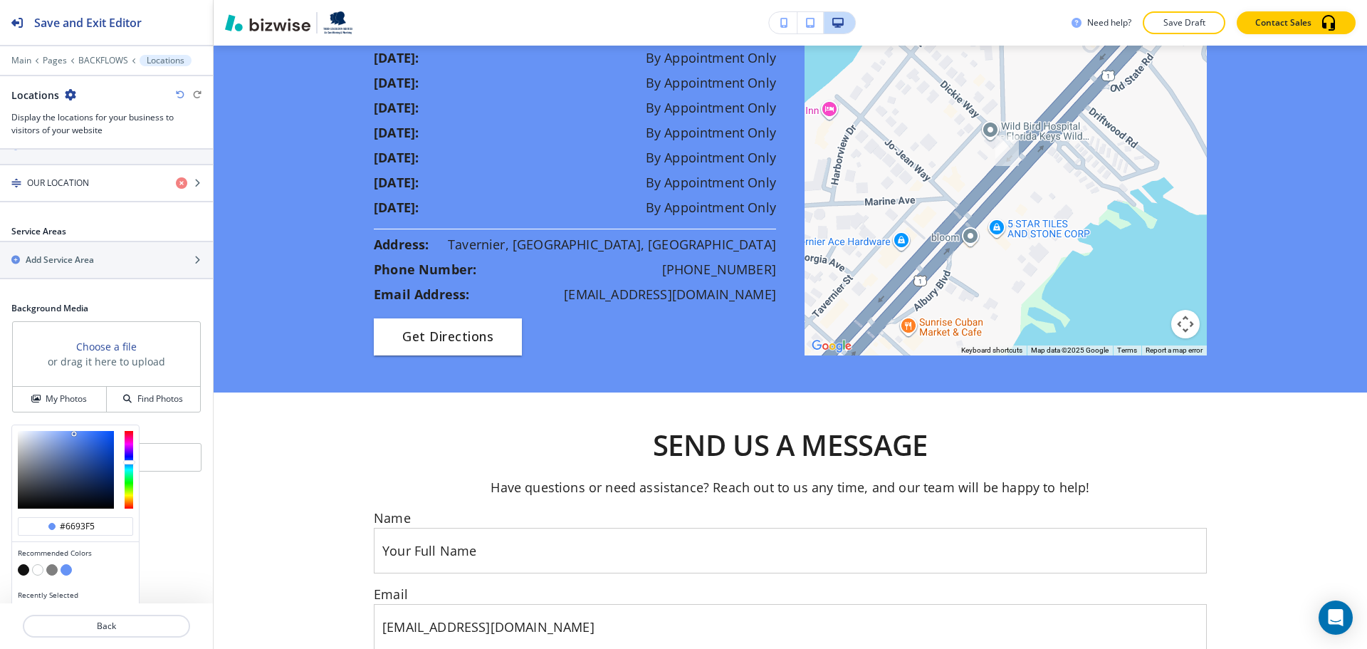
scroll to position [303, 0]
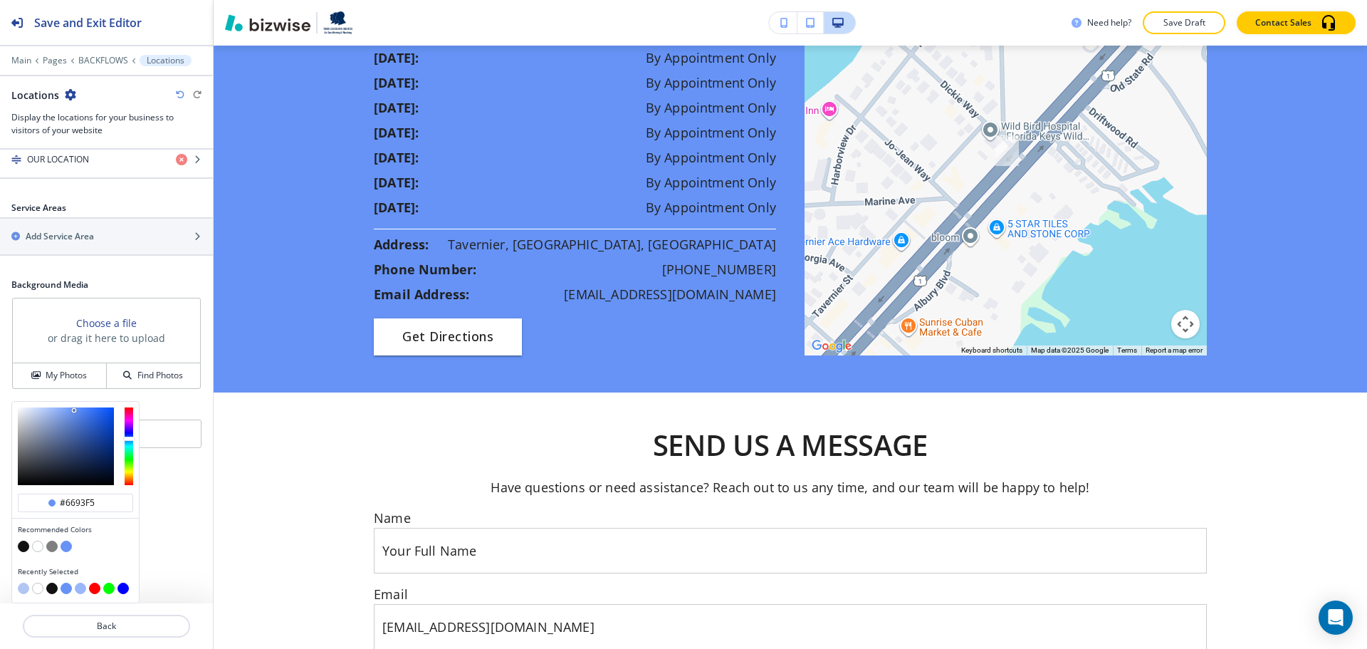
click at [39, 588] on button "button" at bounding box center [37, 588] width 11 height 11
type input "#ffffff"
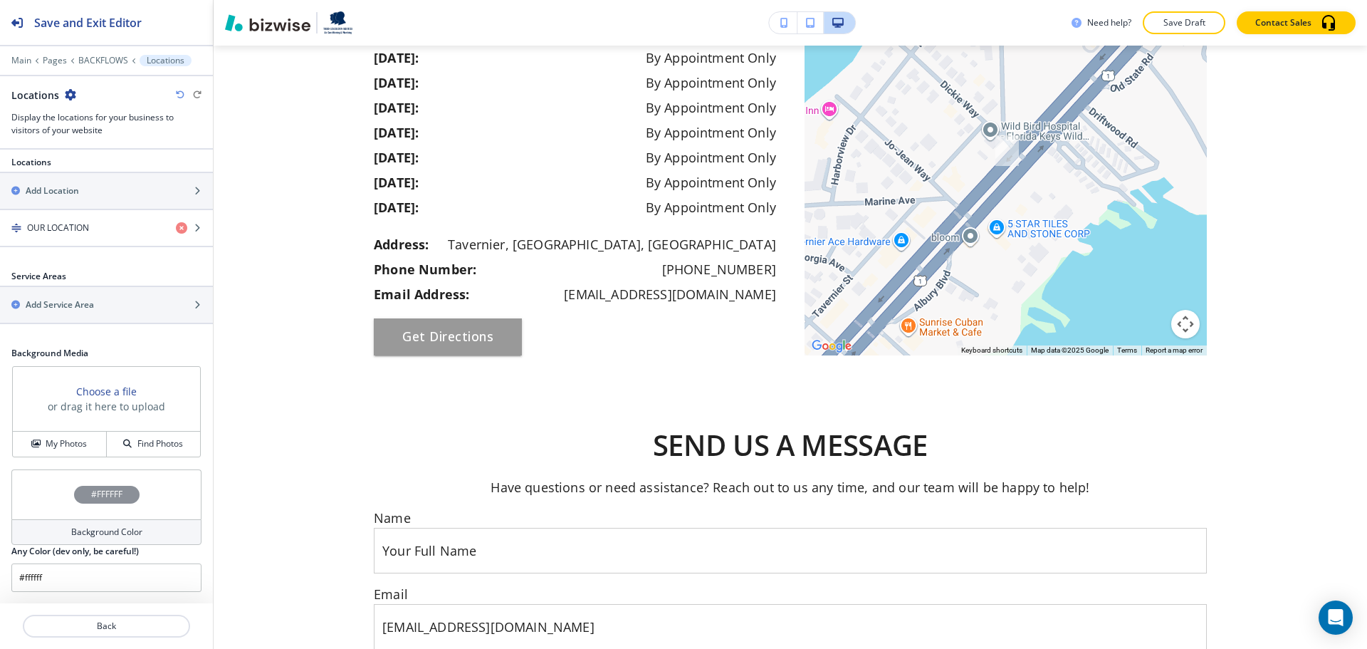
scroll to position [234, 0]
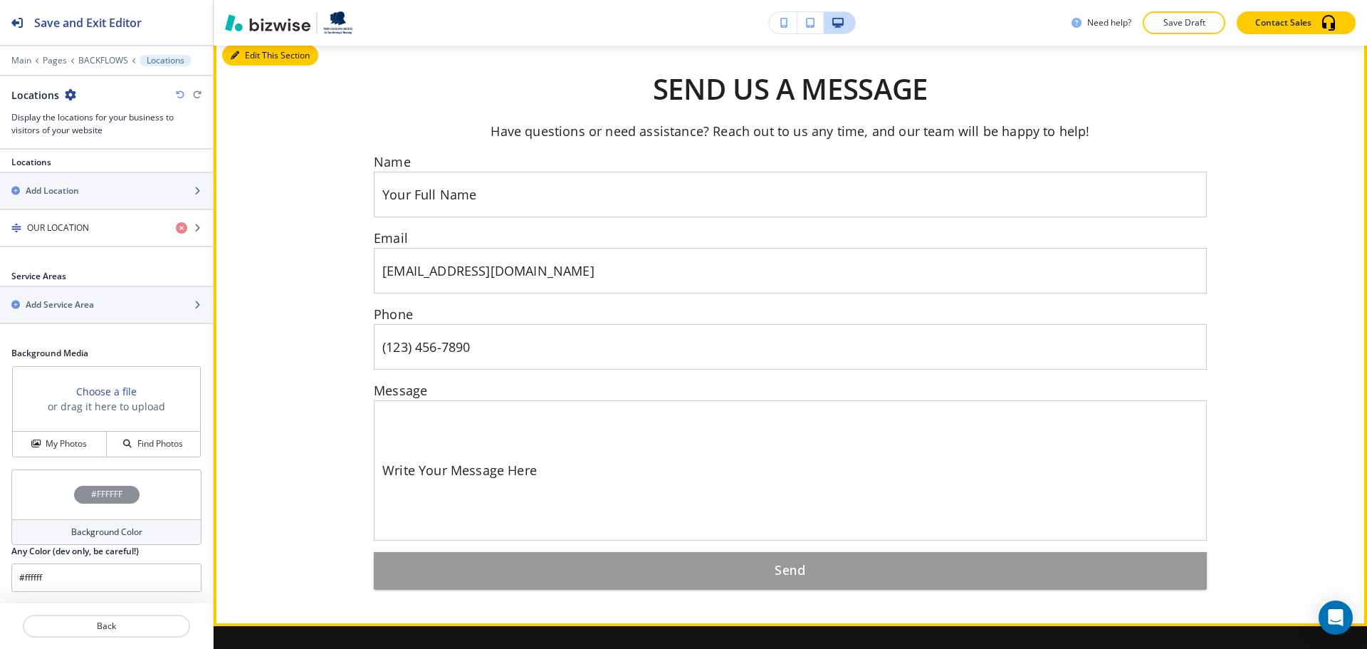
click at [240, 66] on button "Edit This Section" at bounding box center [270, 55] width 96 height 21
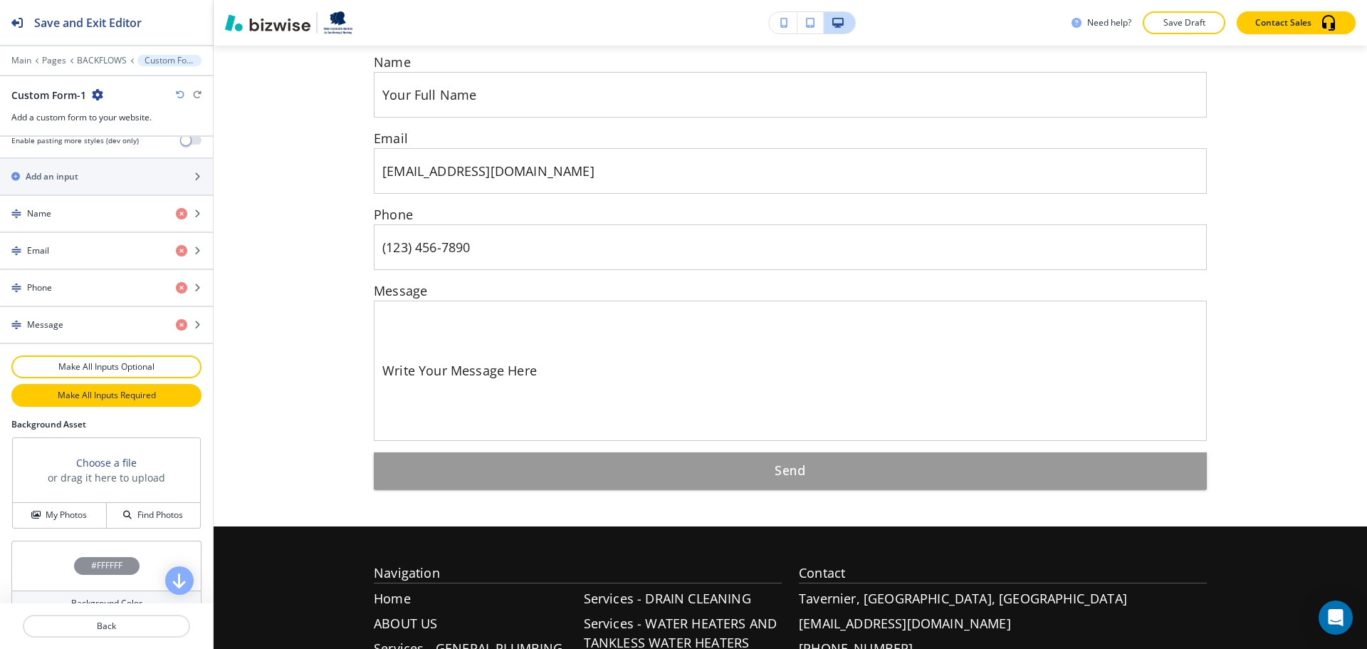
scroll to position [668, 0]
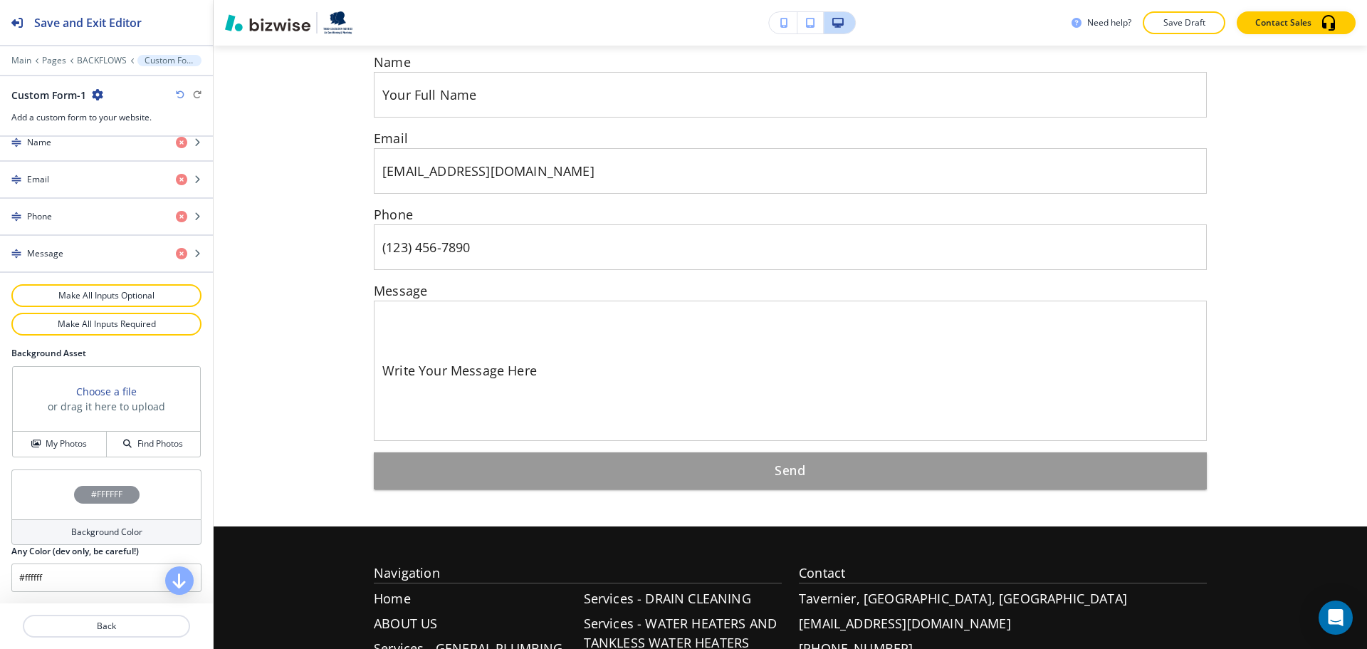
click at [106, 532] on h4 "Background Color" at bounding box center [106, 532] width 71 height 13
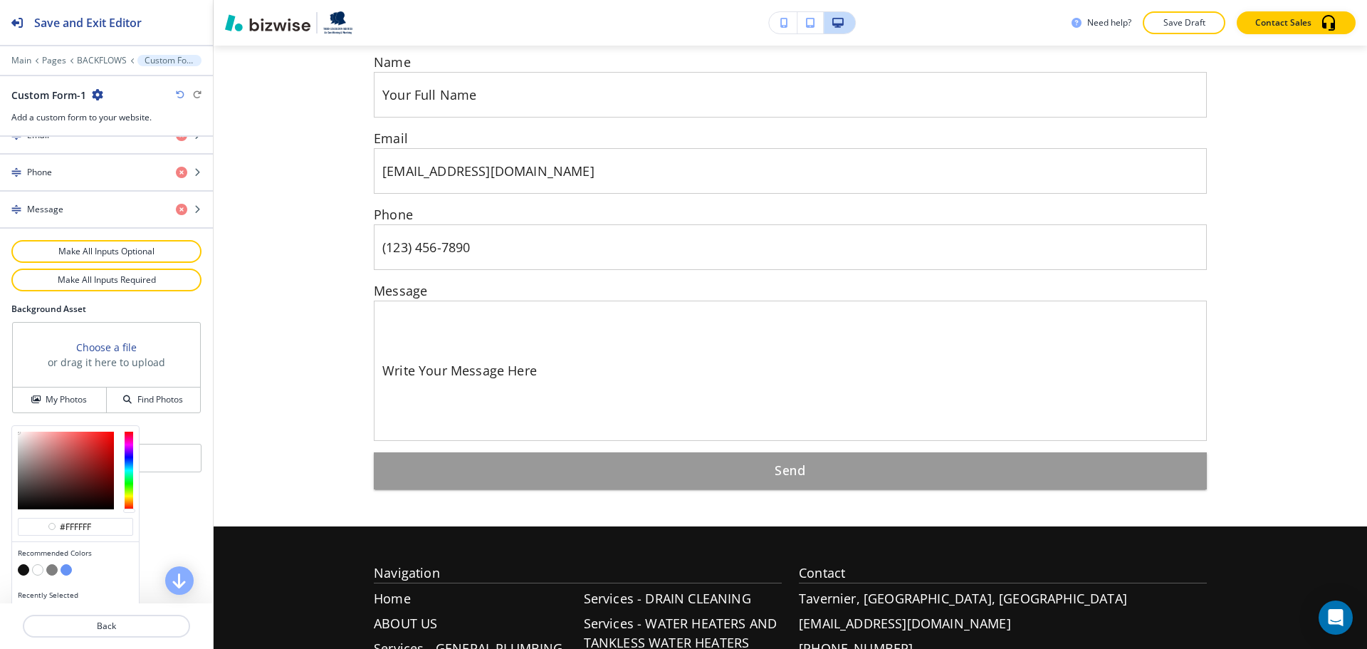
scroll to position [736, 0]
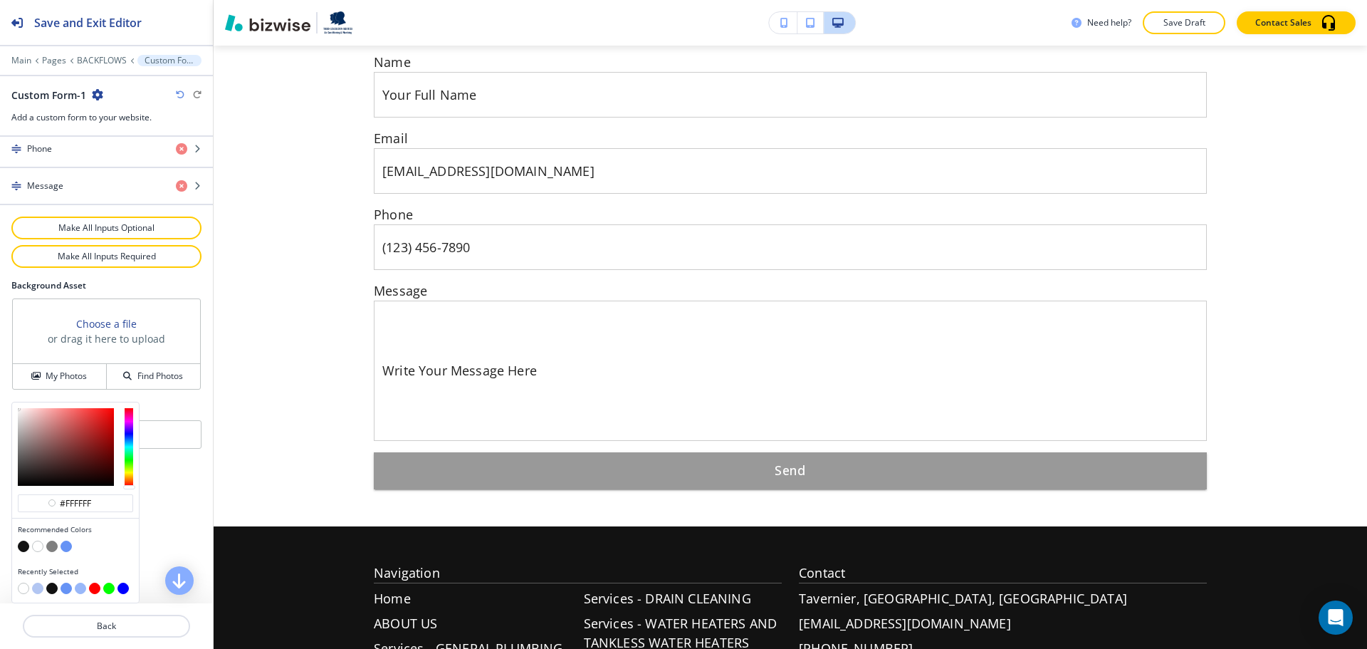
click at [38, 588] on button "button" at bounding box center [37, 588] width 11 height 11
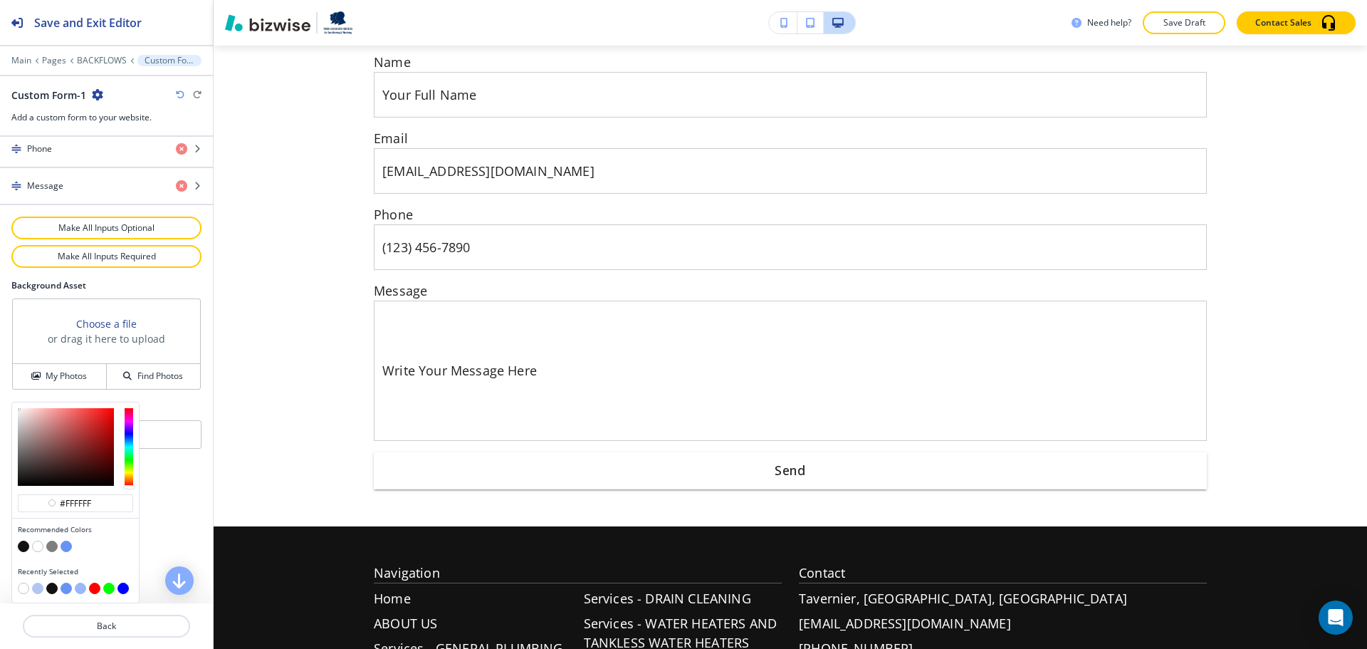
type input "#b2c6f2"
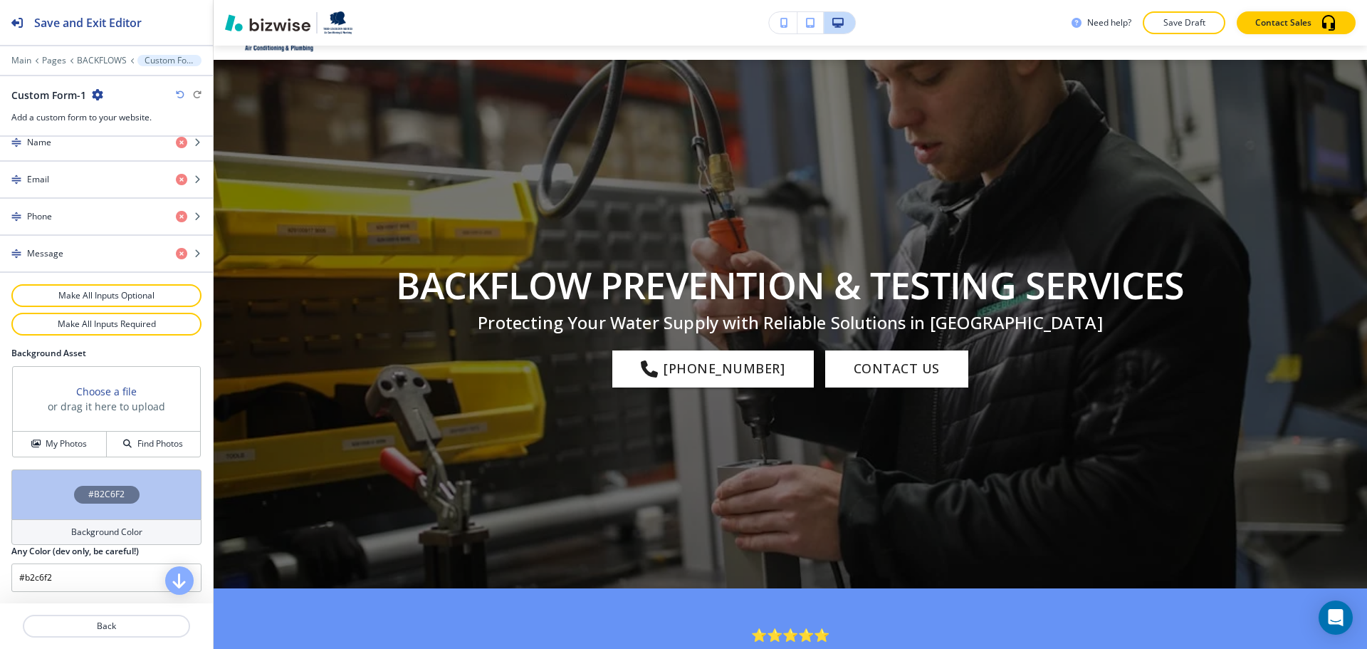
scroll to position [0, 0]
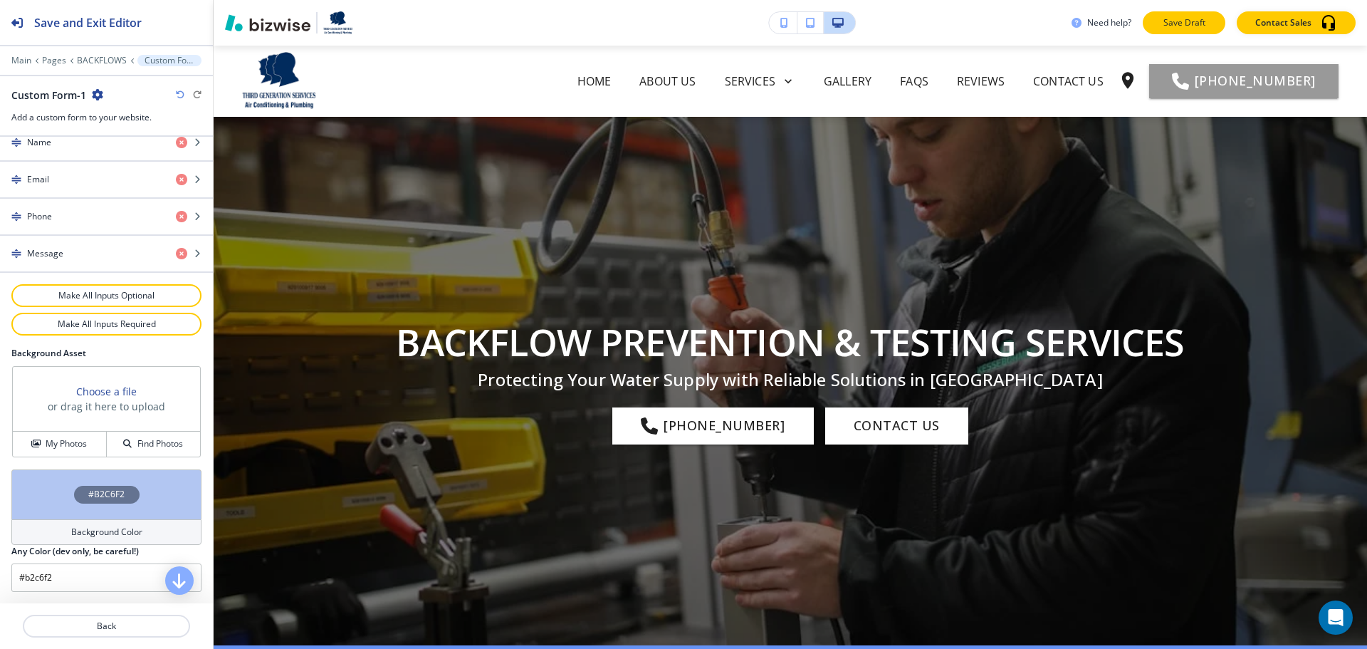
click at [1202, 26] on p "Save Draft" at bounding box center [1185, 22] width 46 height 13
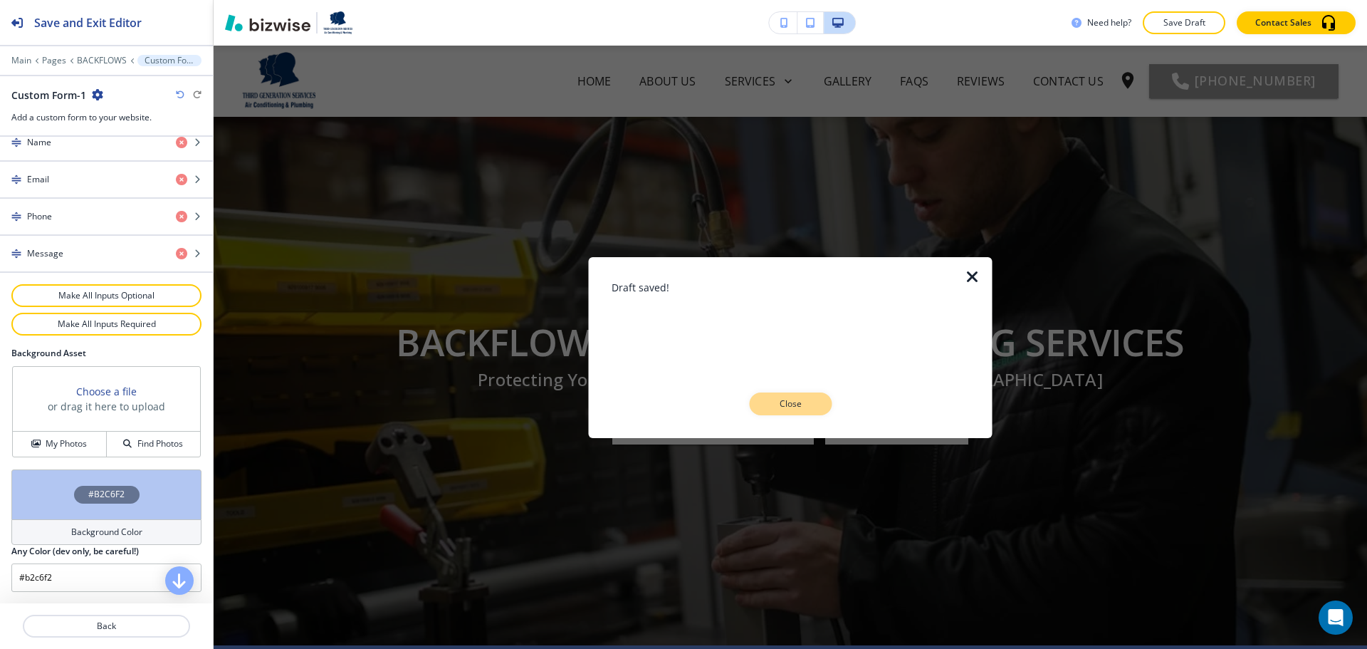
click at [807, 401] on p "Close" at bounding box center [791, 403] width 46 height 13
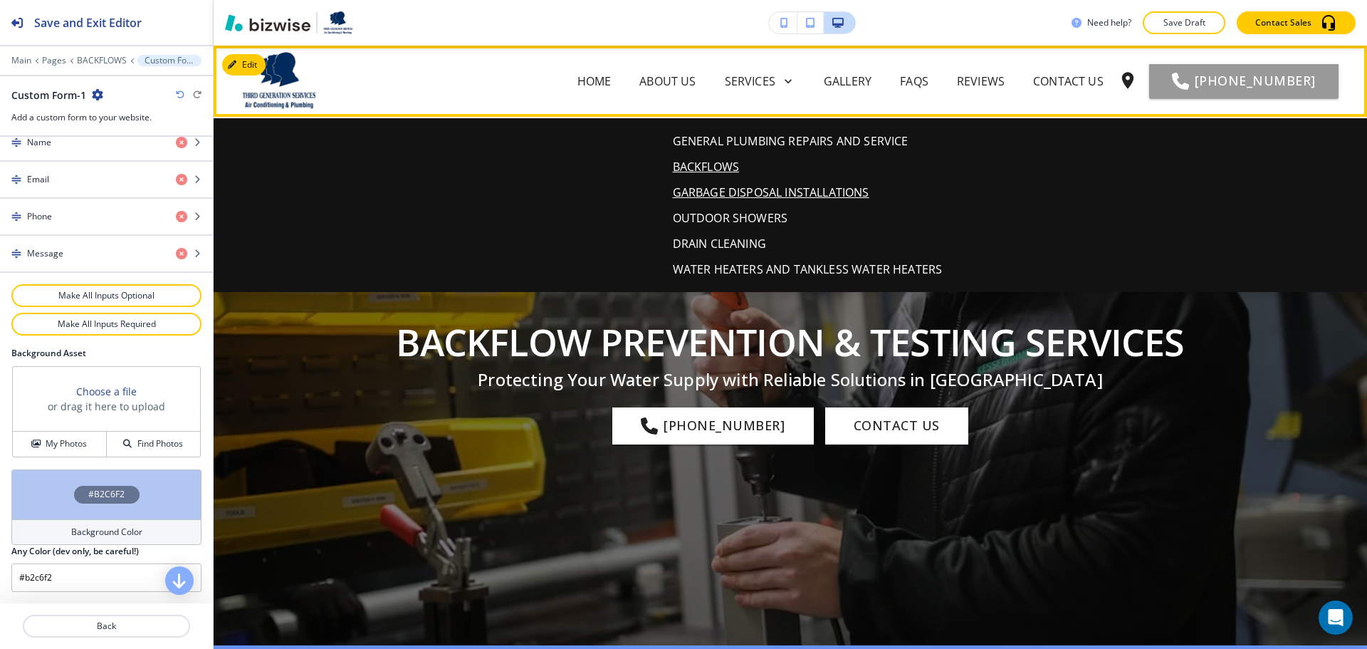
click at [761, 194] on p "GARBAGE DISPOSAL INSTALLATIONS" at bounding box center [771, 192] width 197 height 17
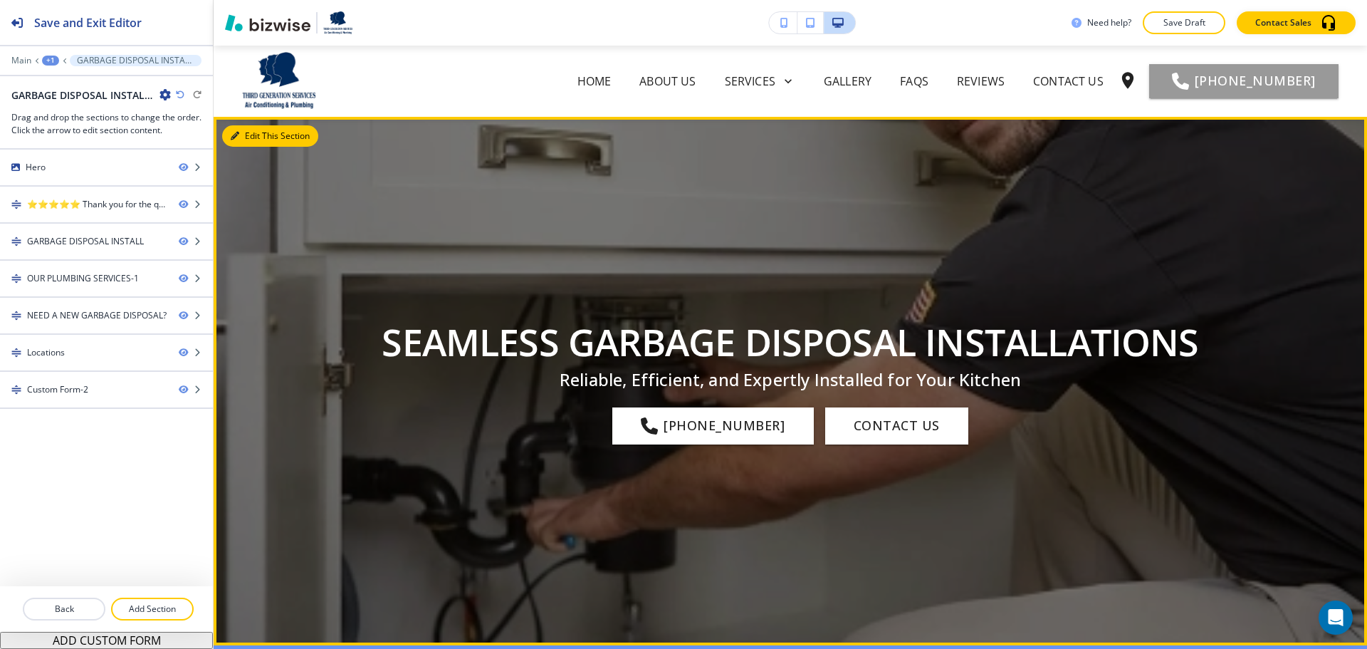
click at [249, 135] on button "Edit This Section" at bounding box center [270, 135] width 96 height 21
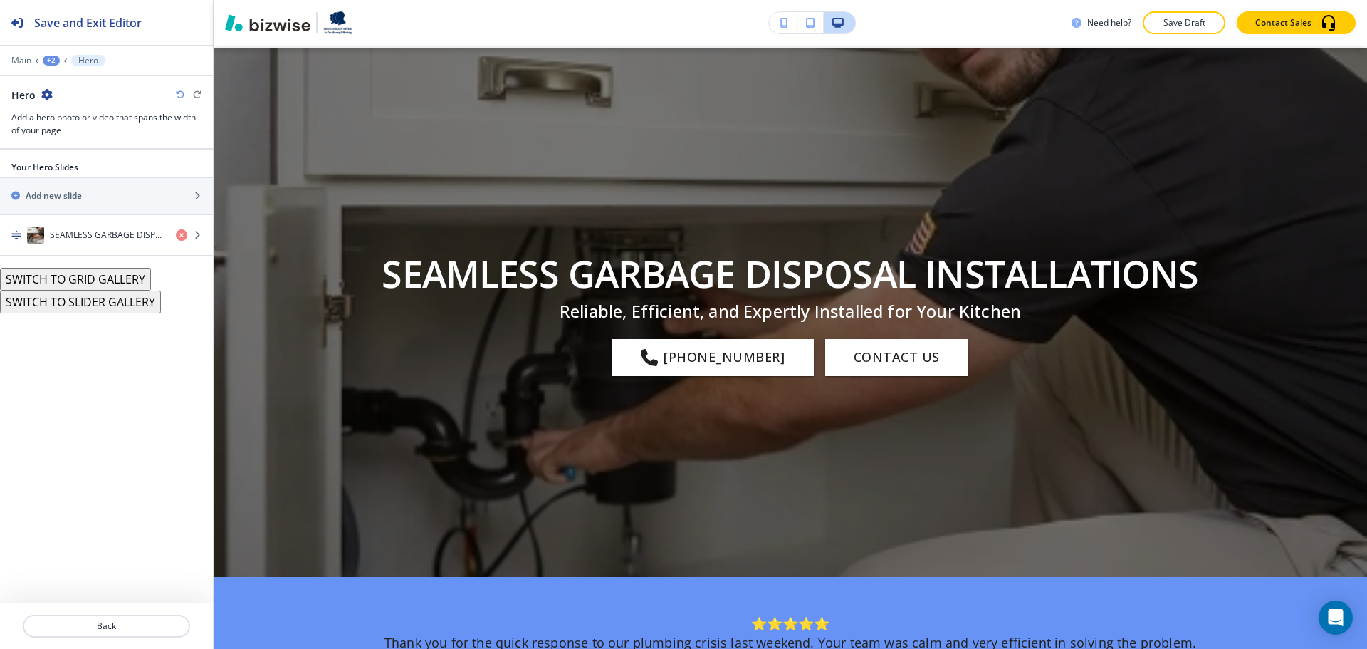
scroll to position [71, 0]
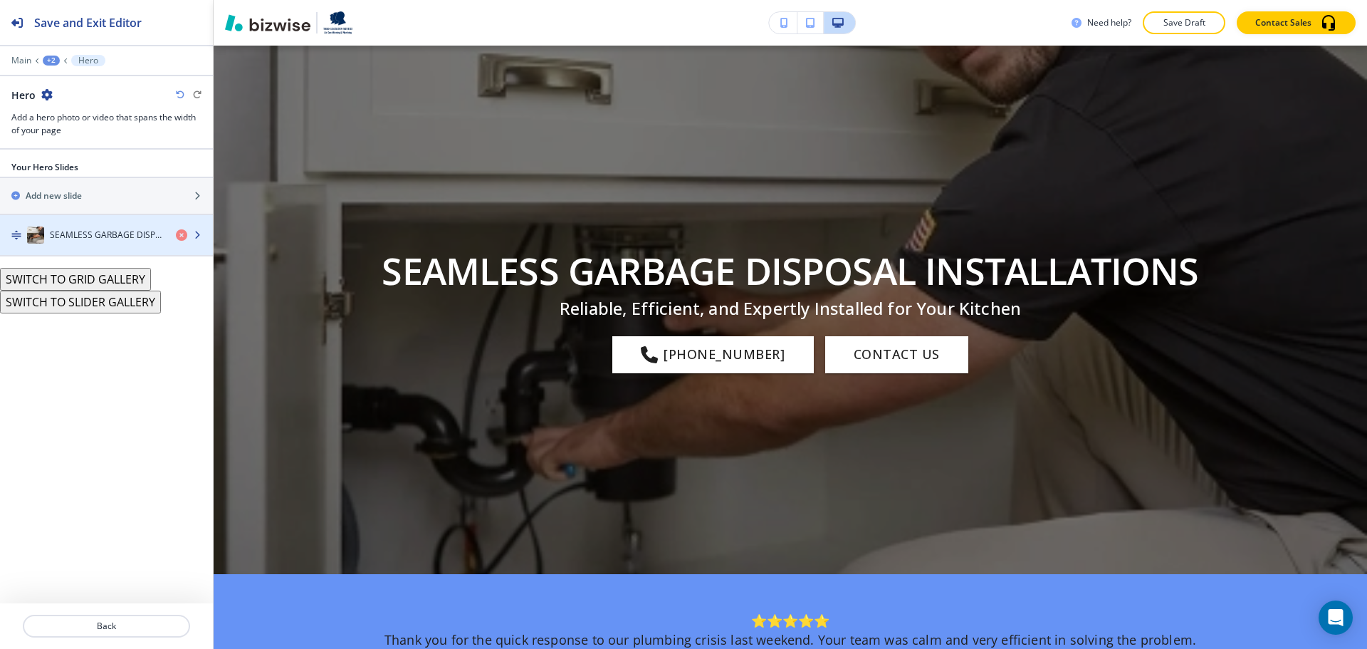
click at [115, 248] on div "button" at bounding box center [106, 249] width 213 height 11
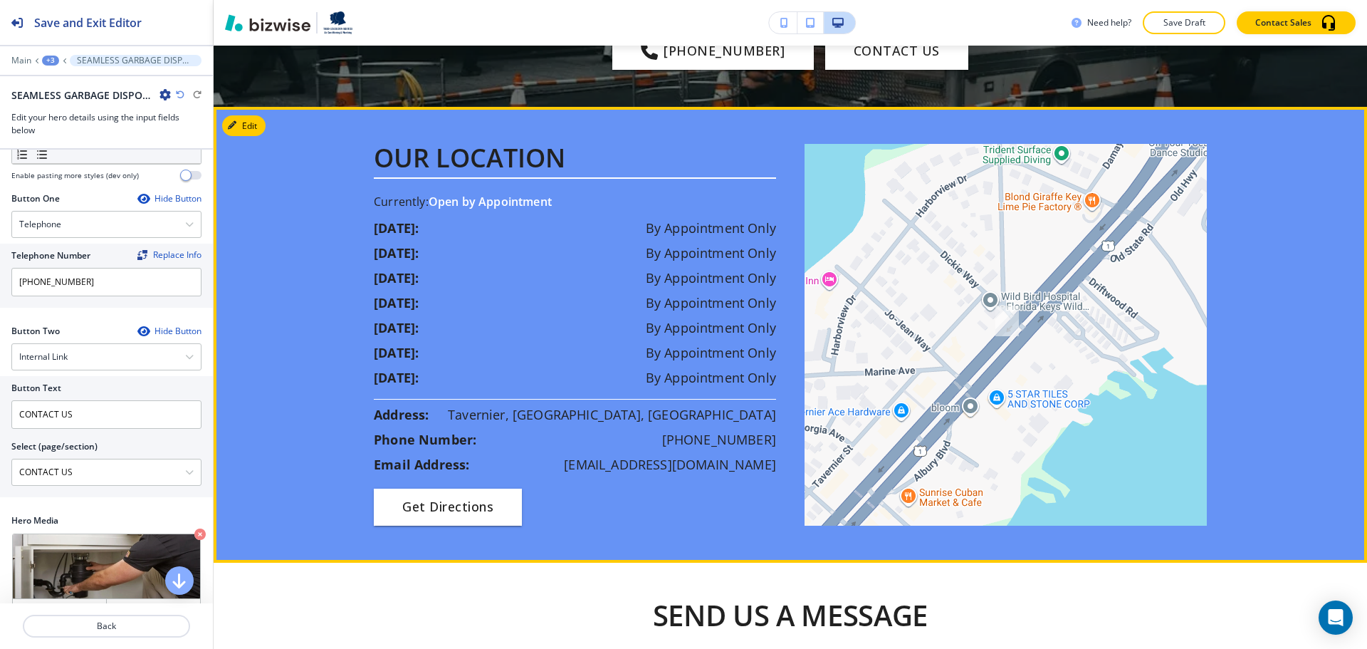
scroll to position [2137, 0]
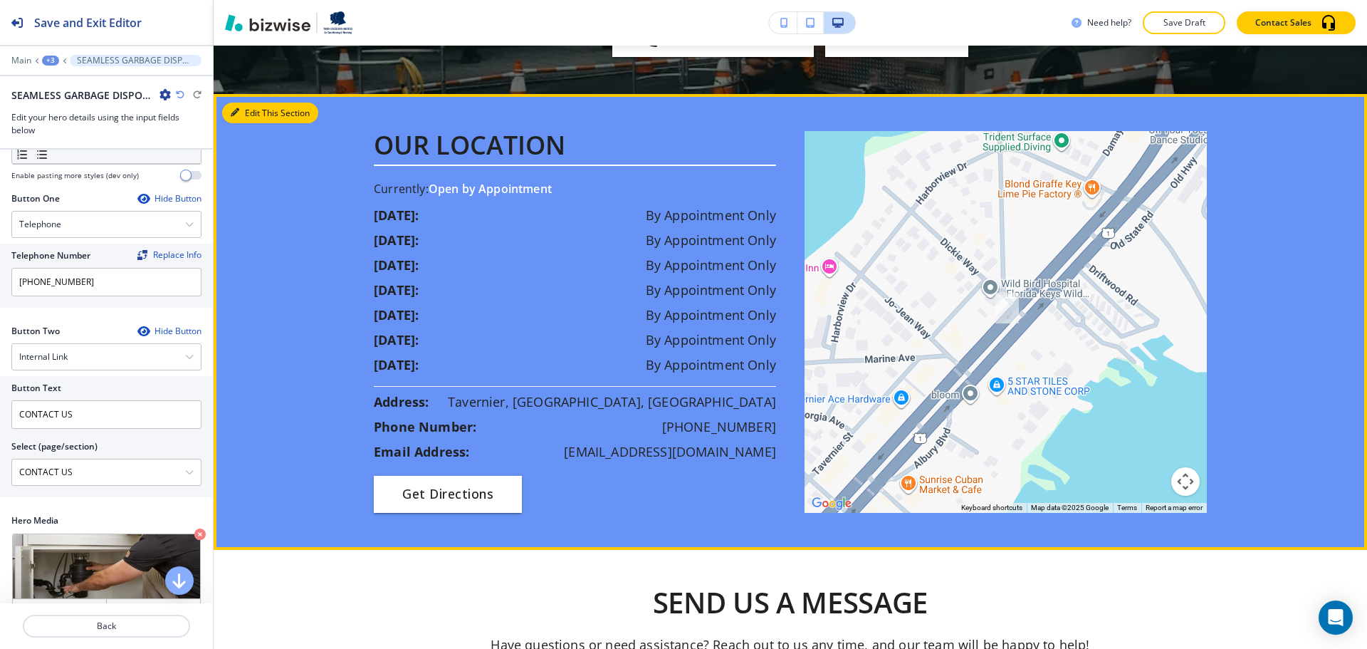
click at [250, 124] on button "Edit This Section" at bounding box center [270, 113] width 96 height 21
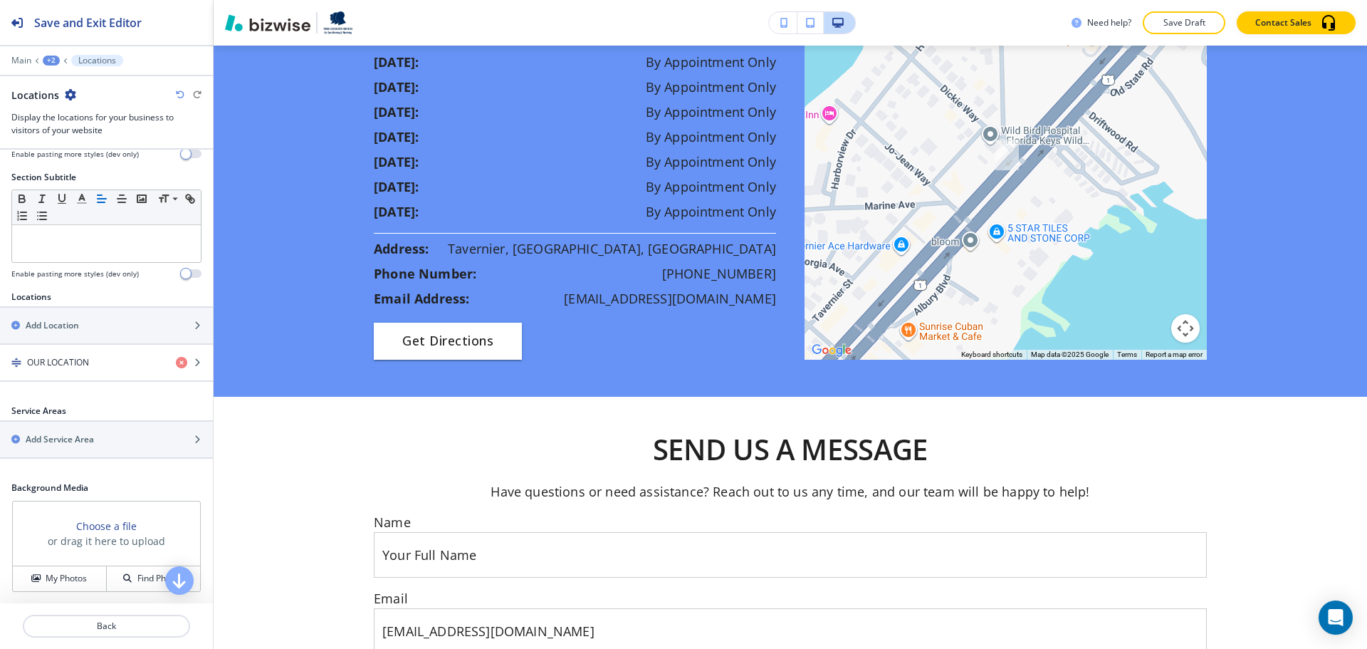
scroll to position [234, 0]
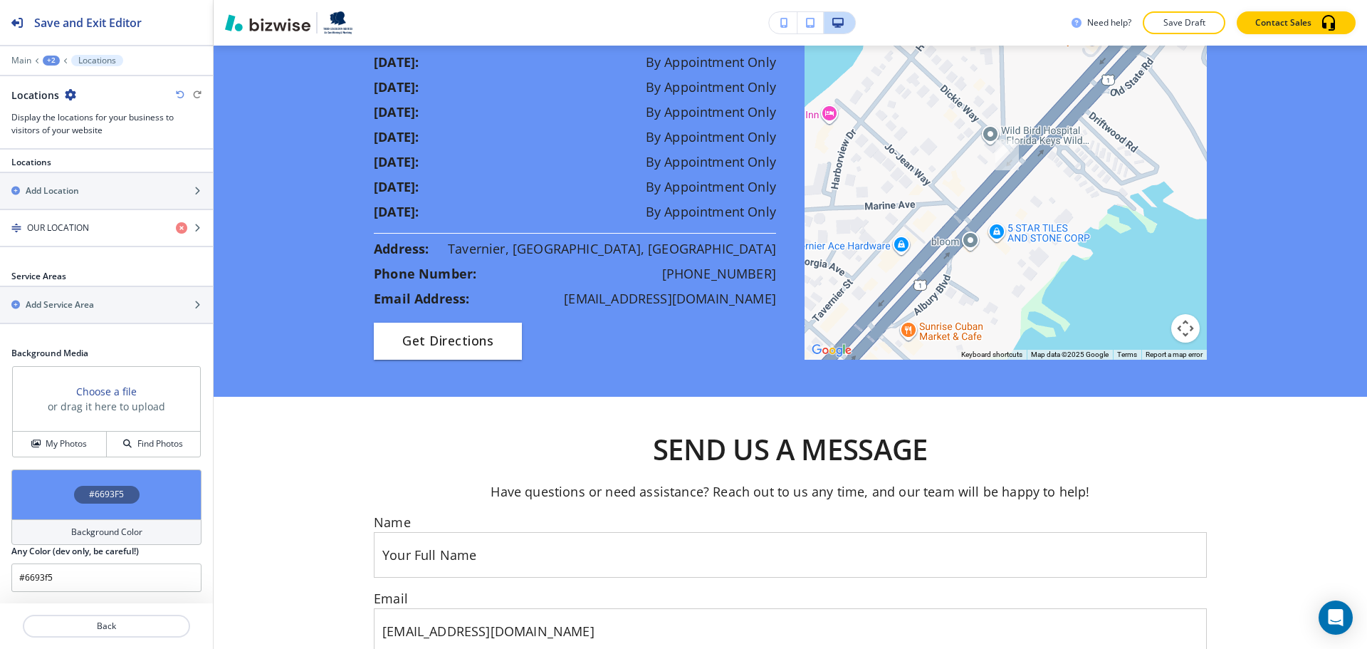
click at [88, 531] on h4 "Background Color" at bounding box center [106, 532] width 71 height 13
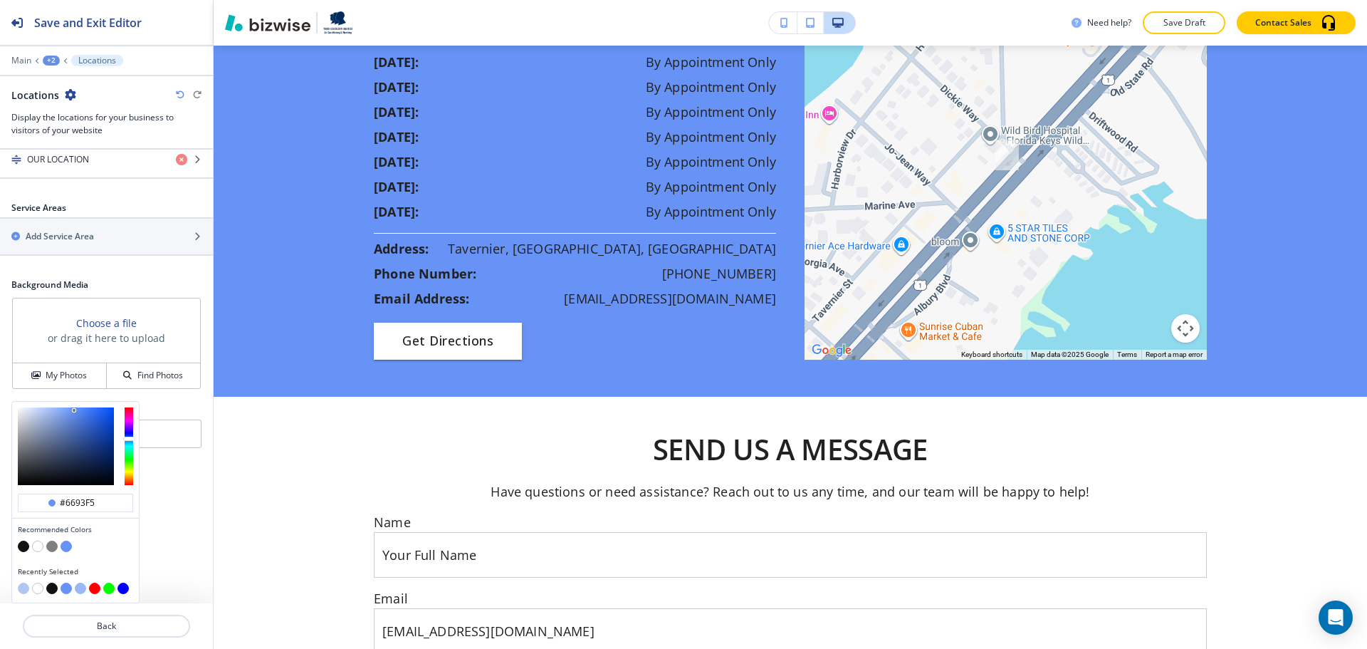
click at [38, 584] on button "button" at bounding box center [37, 588] width 11 height 11
type input "#ffffff"
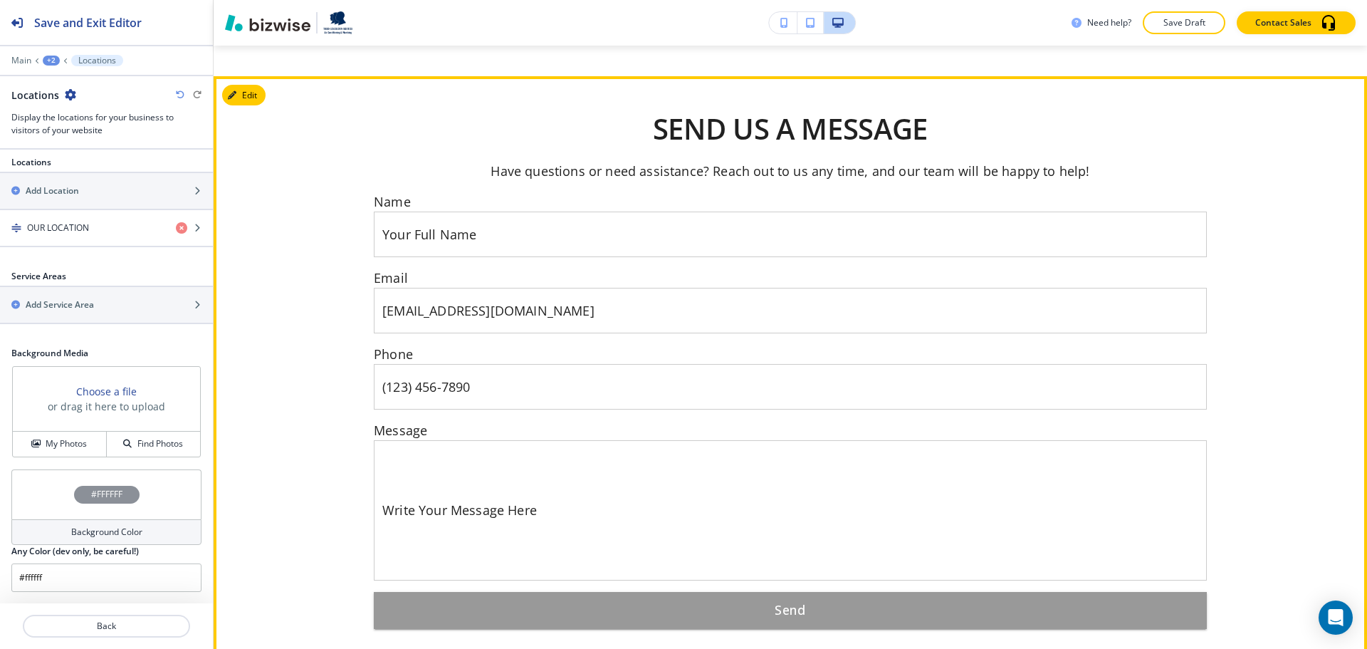
scroll to position [2717, 0]
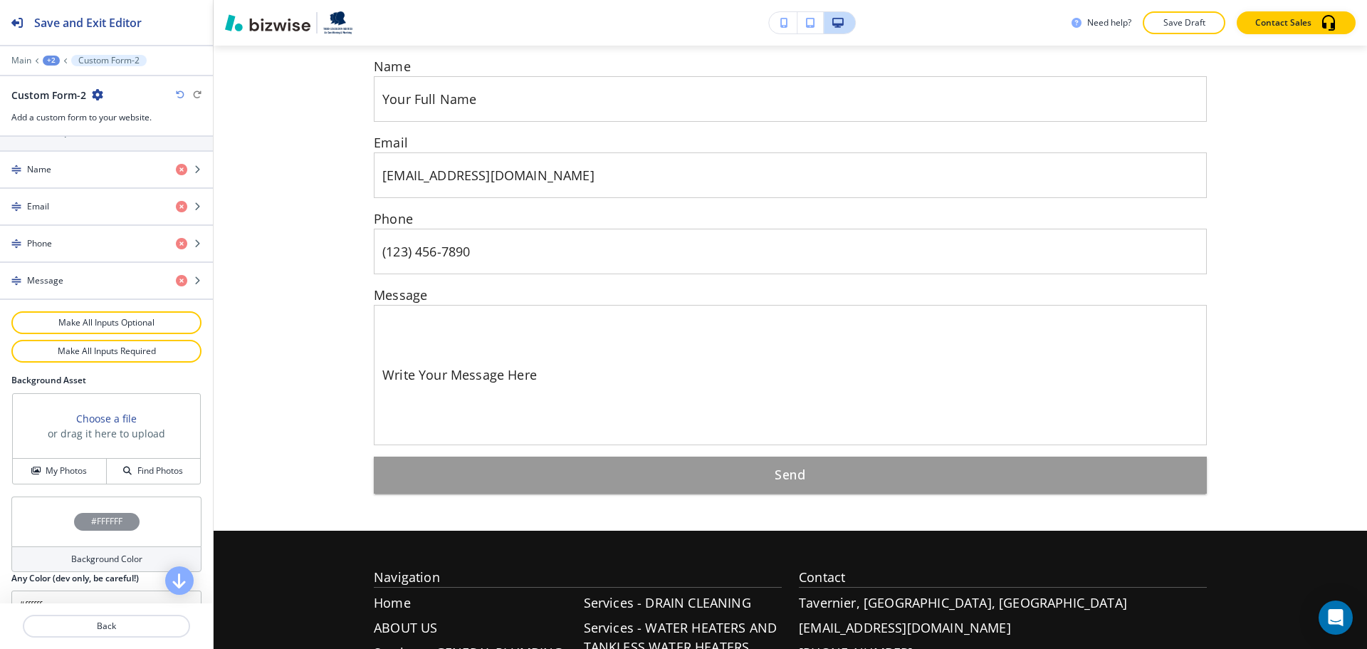
scroll to position [668, 0]
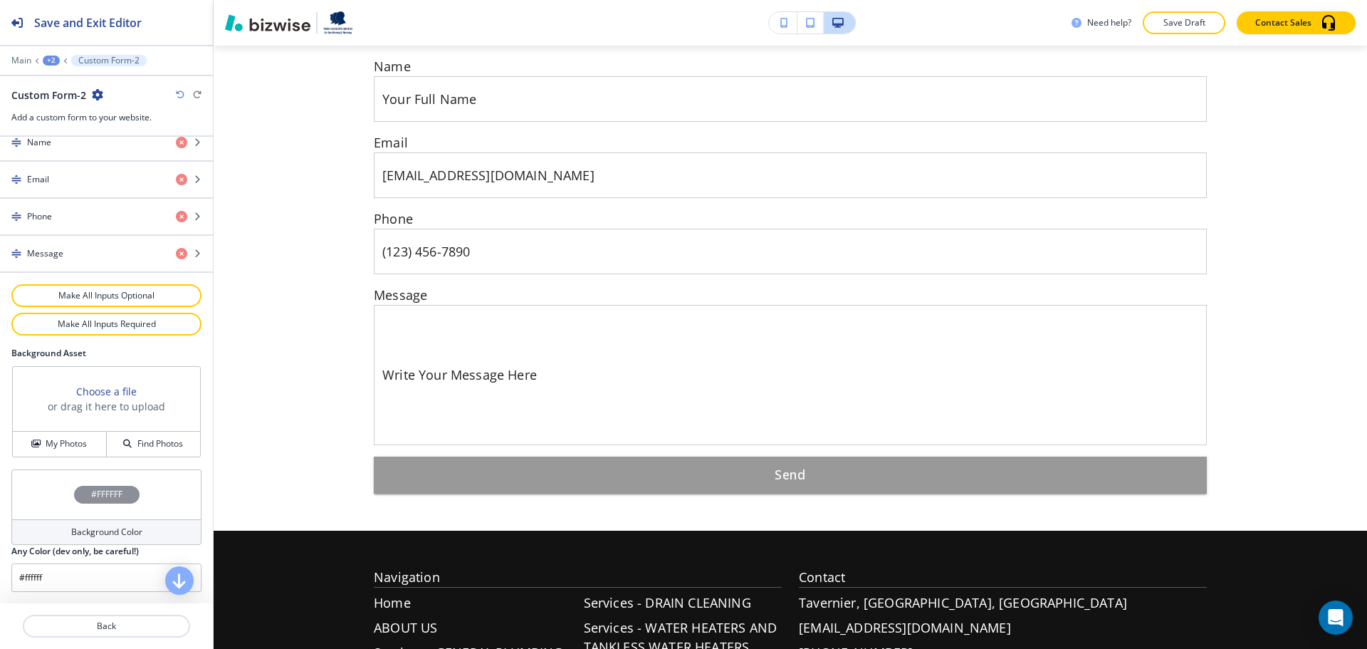
click at [83, 541] on div "Background Color" at bounding box center [106, 532] width 190 height 26
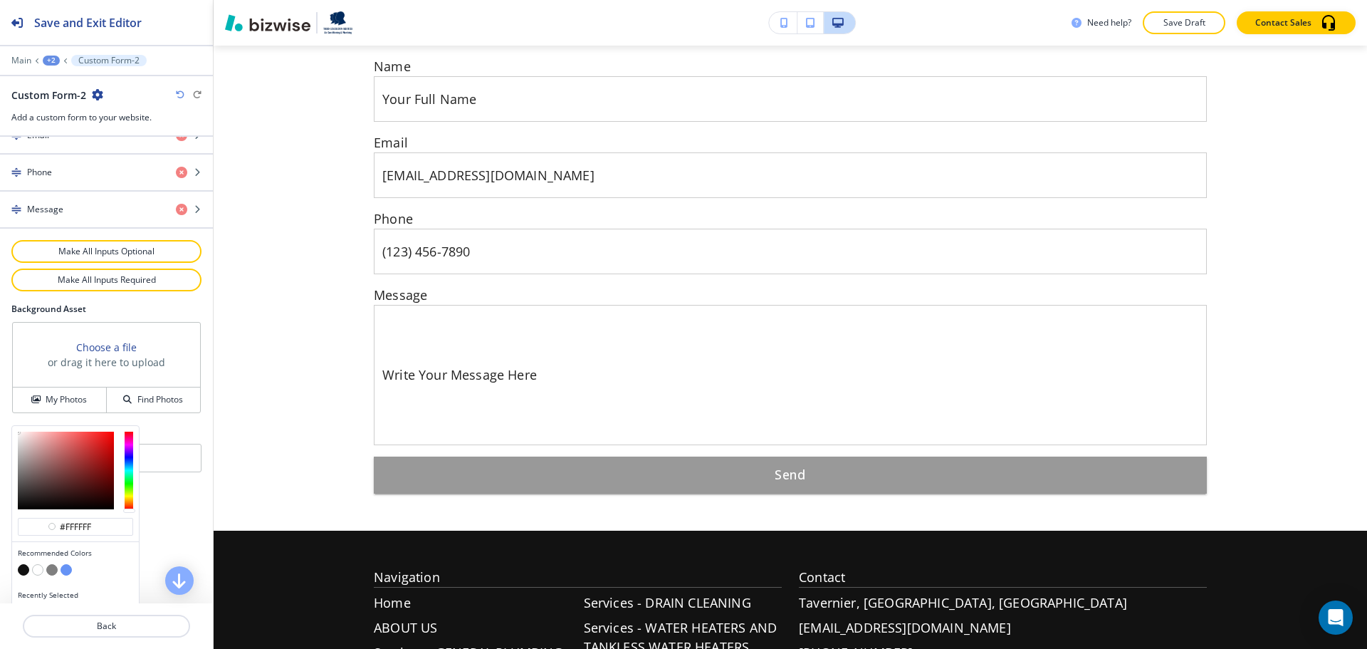
scroll to position [736, 0]
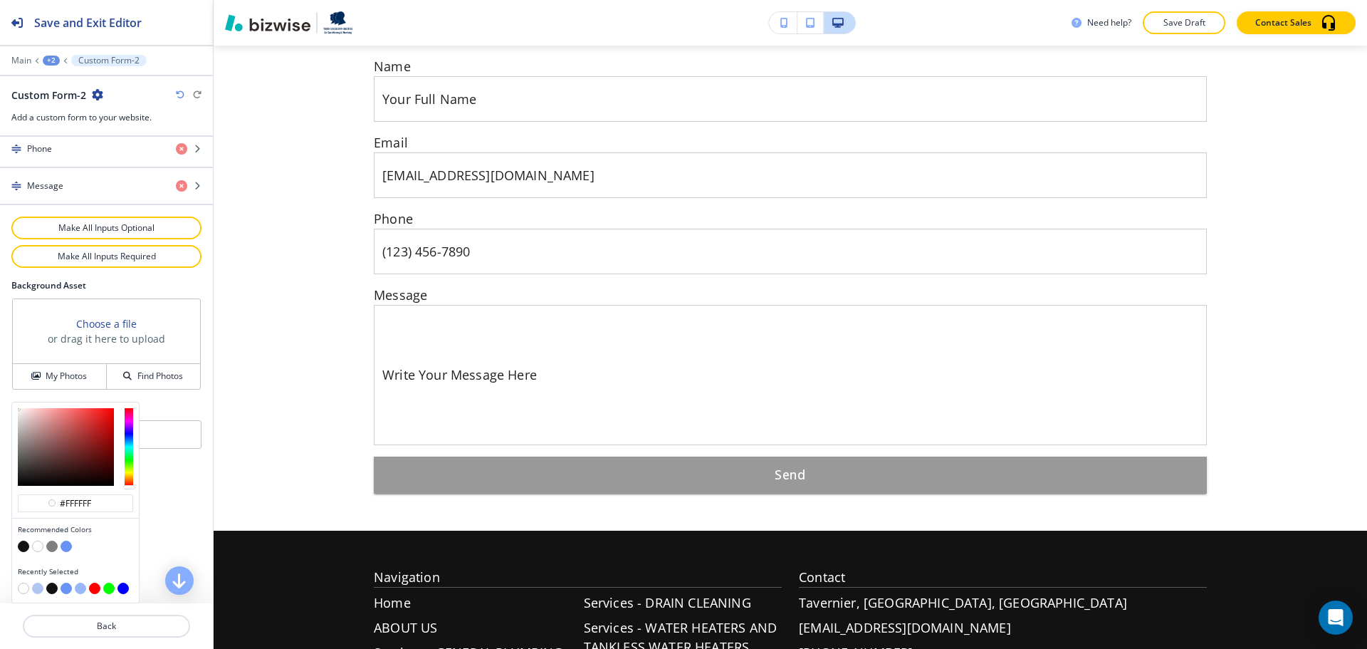
click at [41, 585] on button "button" at bounding box center [37, 588] width 11 height 11
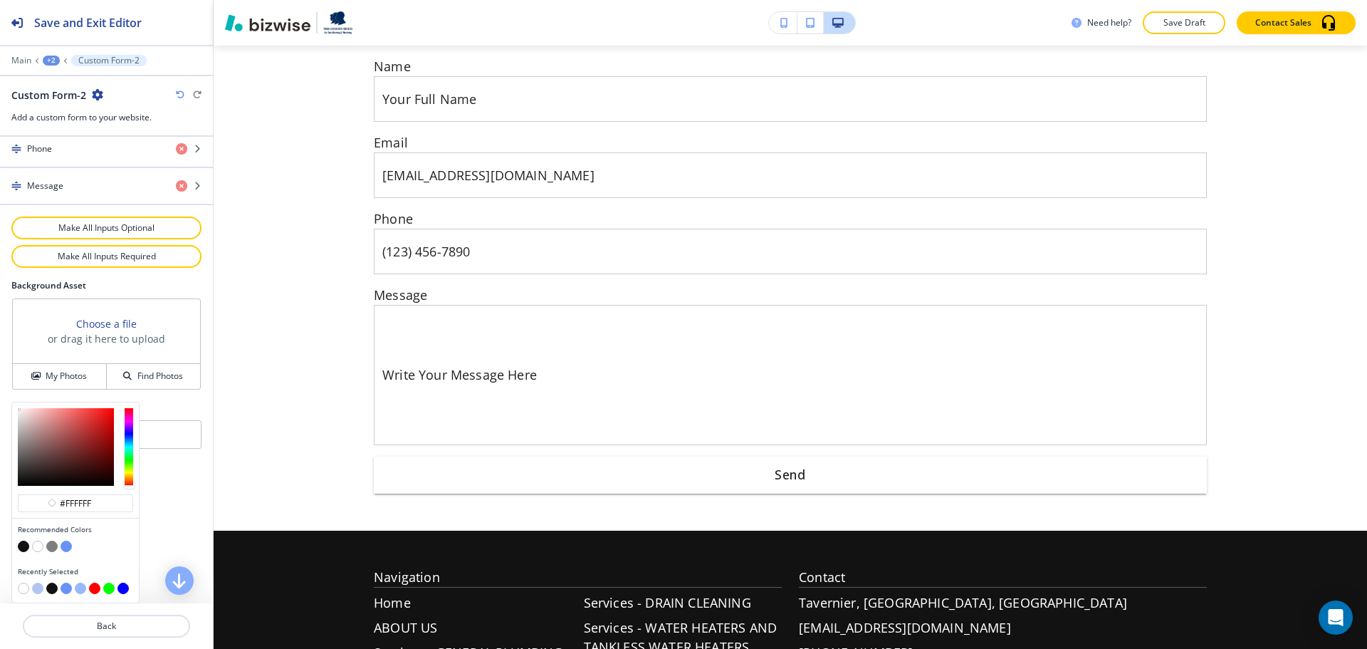
type input "#b2c6f2"
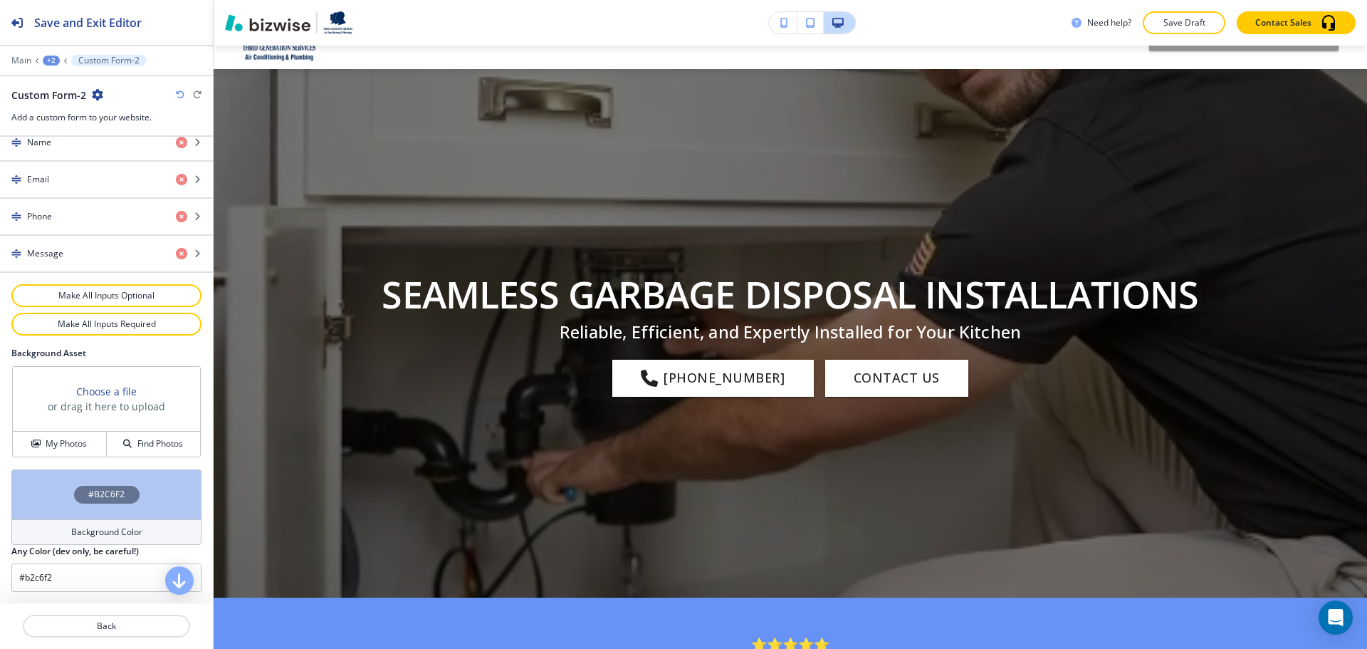
scroll to position [0, 0]
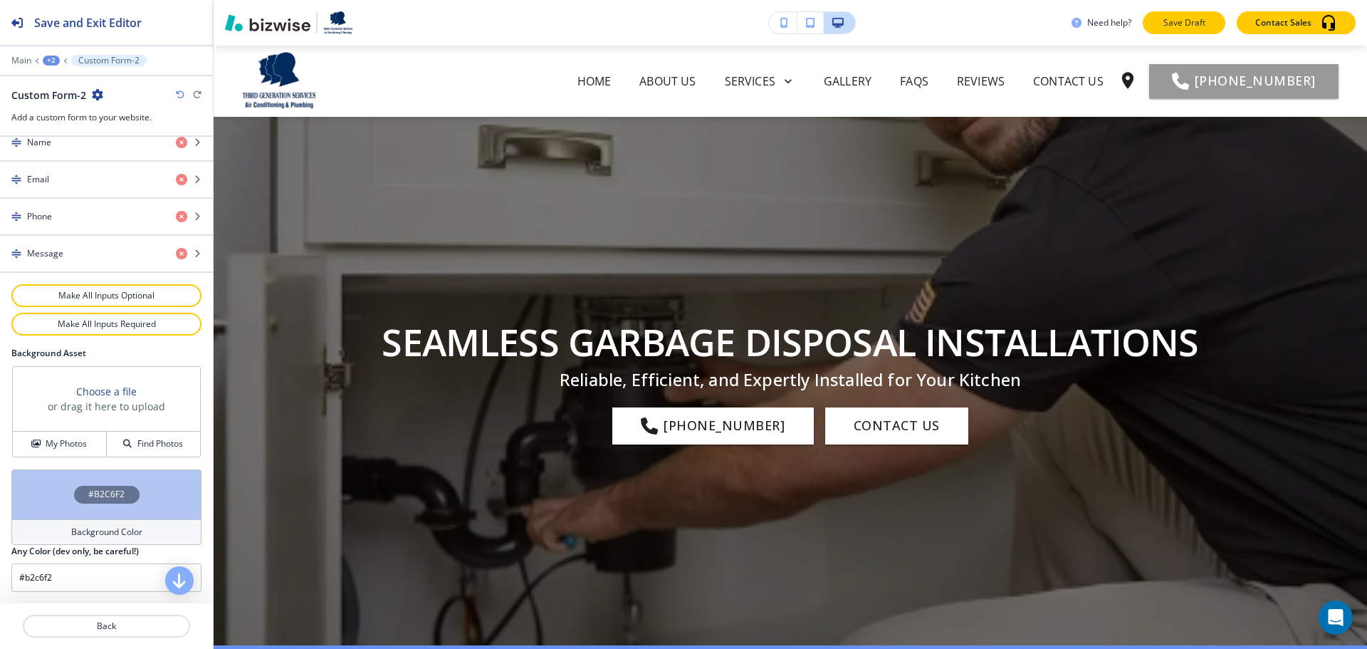
click at [1167, 14] on button "Save Draft" at bounding box center [1184, 22] width 83 height 23
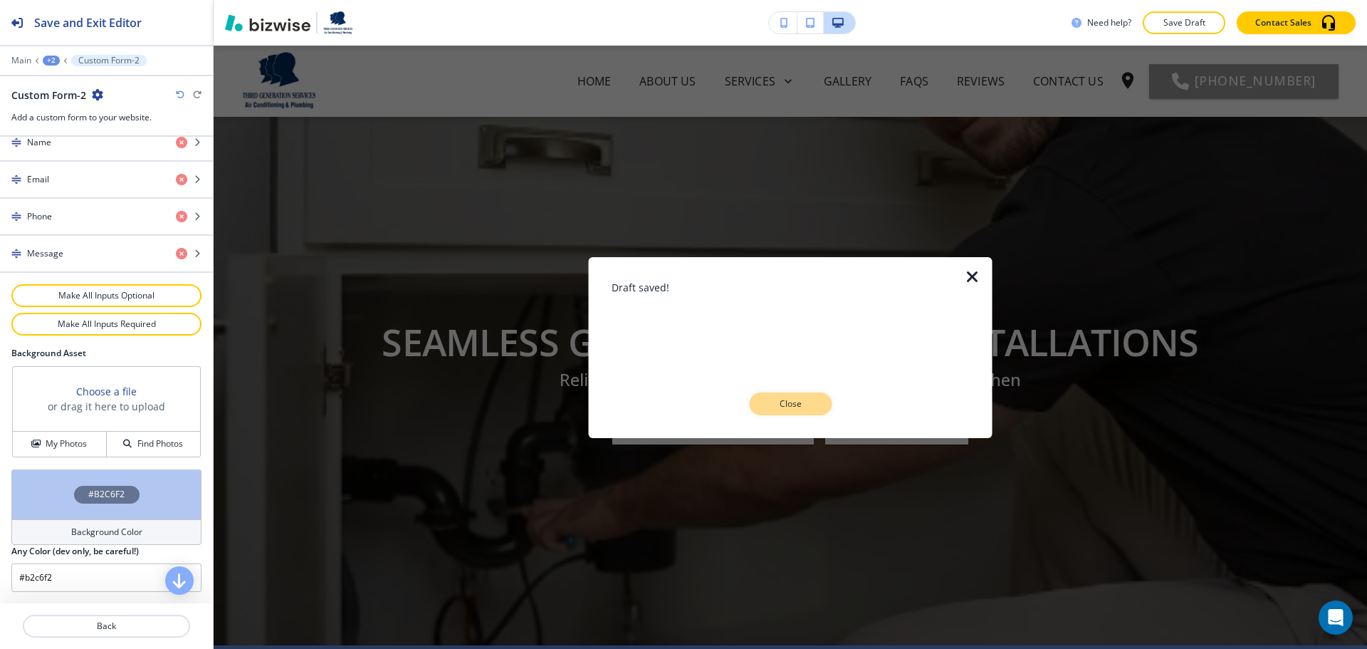
click at [818, 407] on button "Close" at bounding box center [790, 403] width 83 height 23
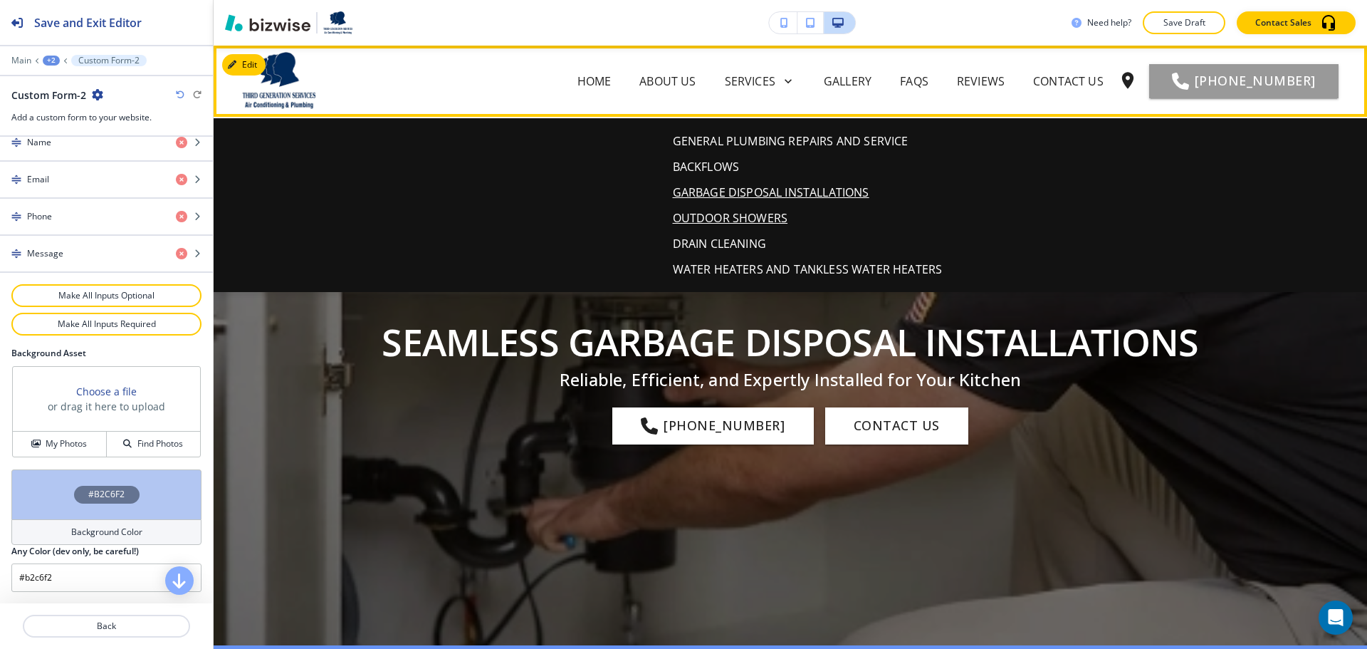
click at [725, 214] on p "OUTDOOR SHOWERS" at bounding box center [730, 217] width 115 height 17
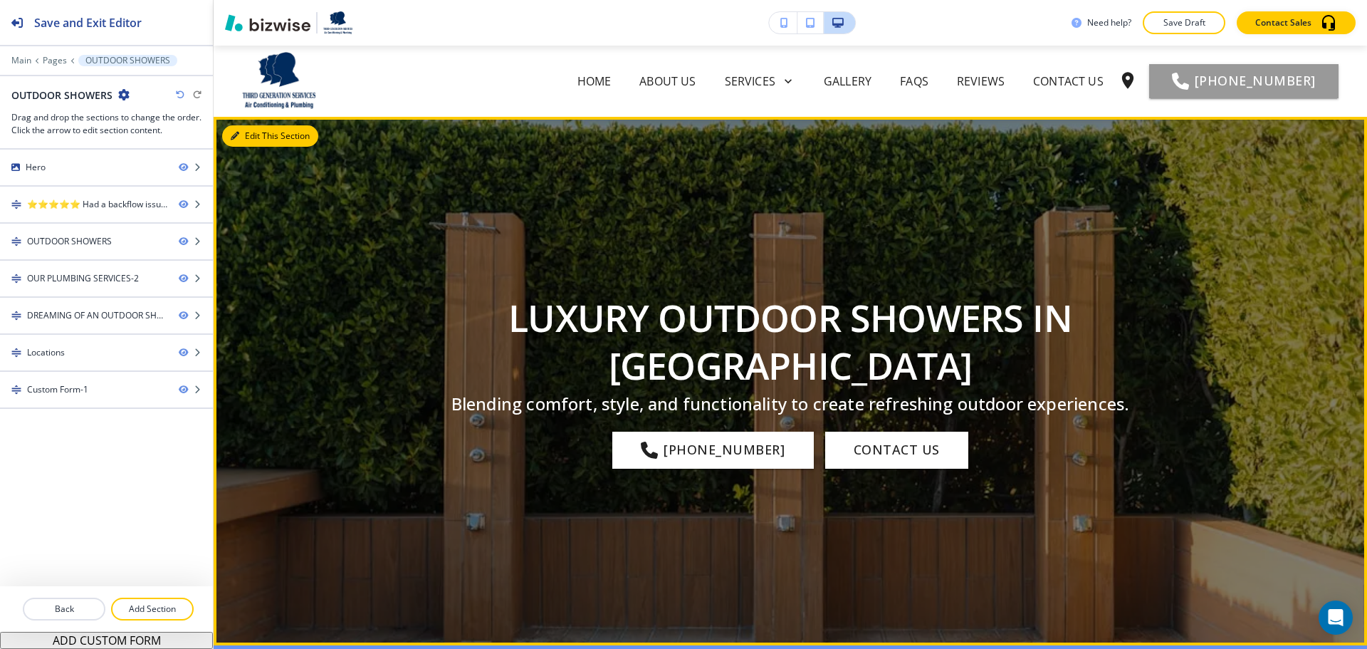
click at [247, 136] on button "Edit This Section" at bounding box center [270, 135] width 96 height 21
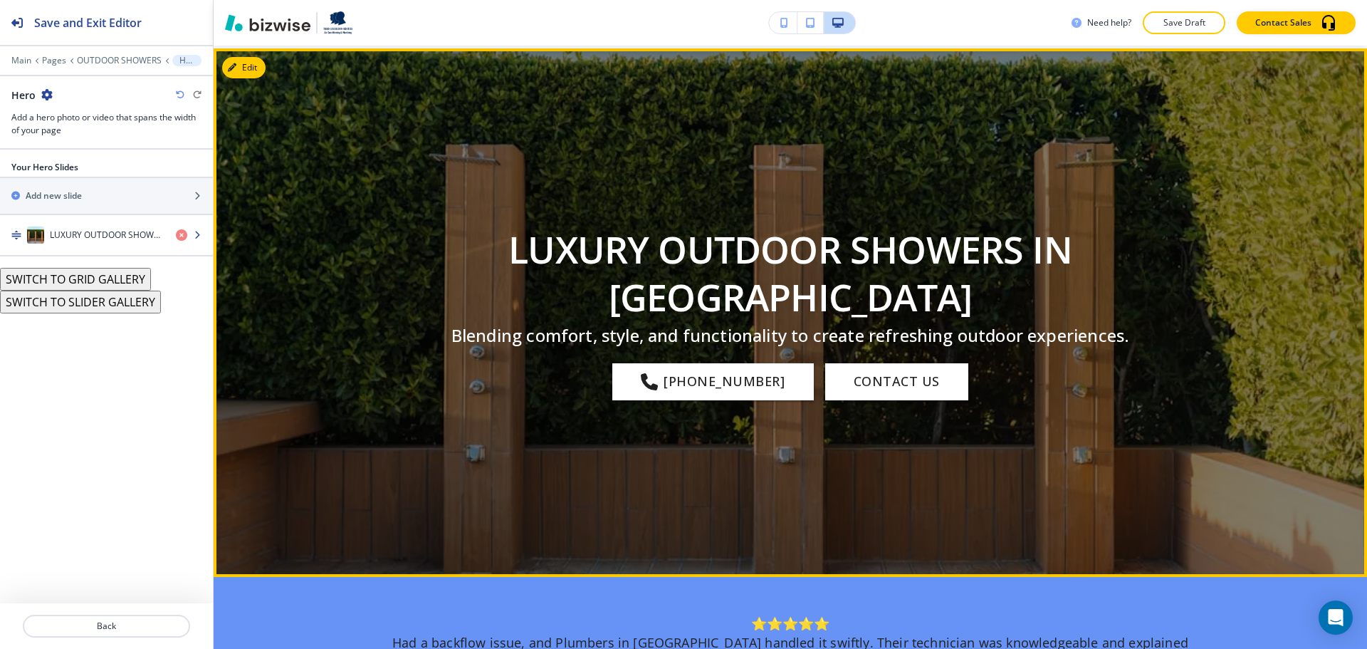
scroll to position [71, 0]
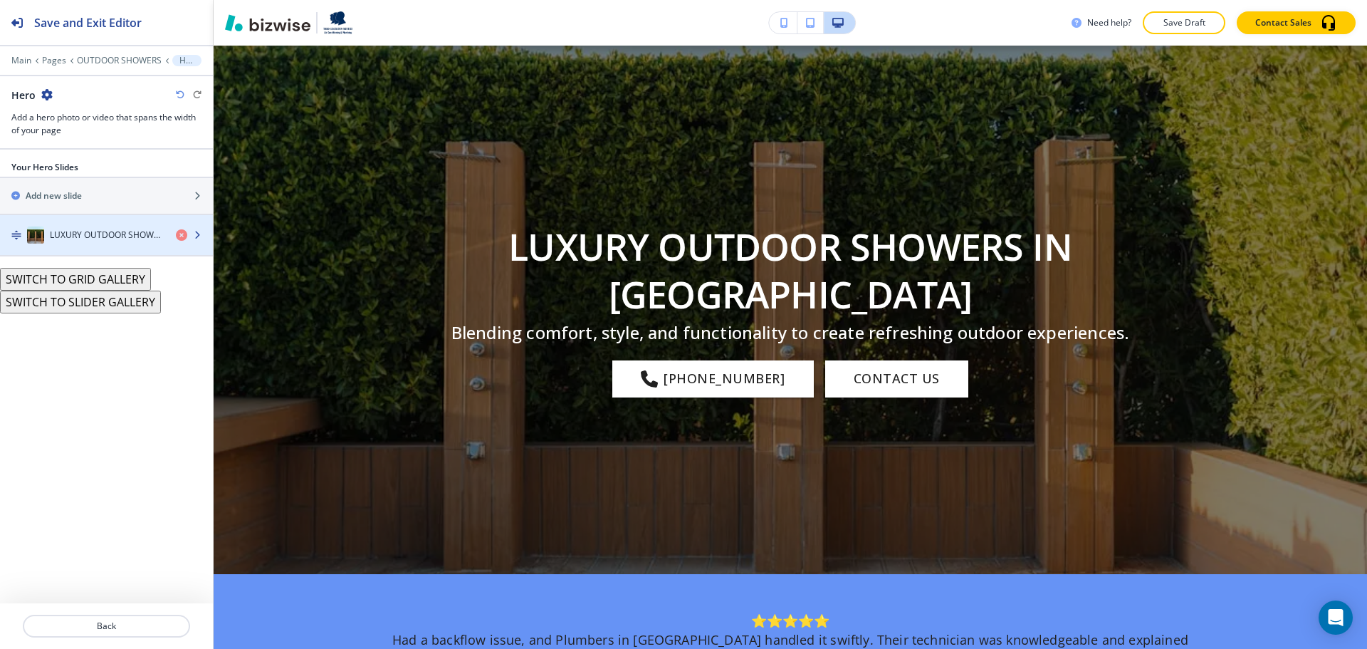
click at [145, 234] on h4 "LUXURY OUTDOOR SHOWERS IN [GEOGRAPHIC_DATA]" at bounding box center [107, 235] width 115 height 13
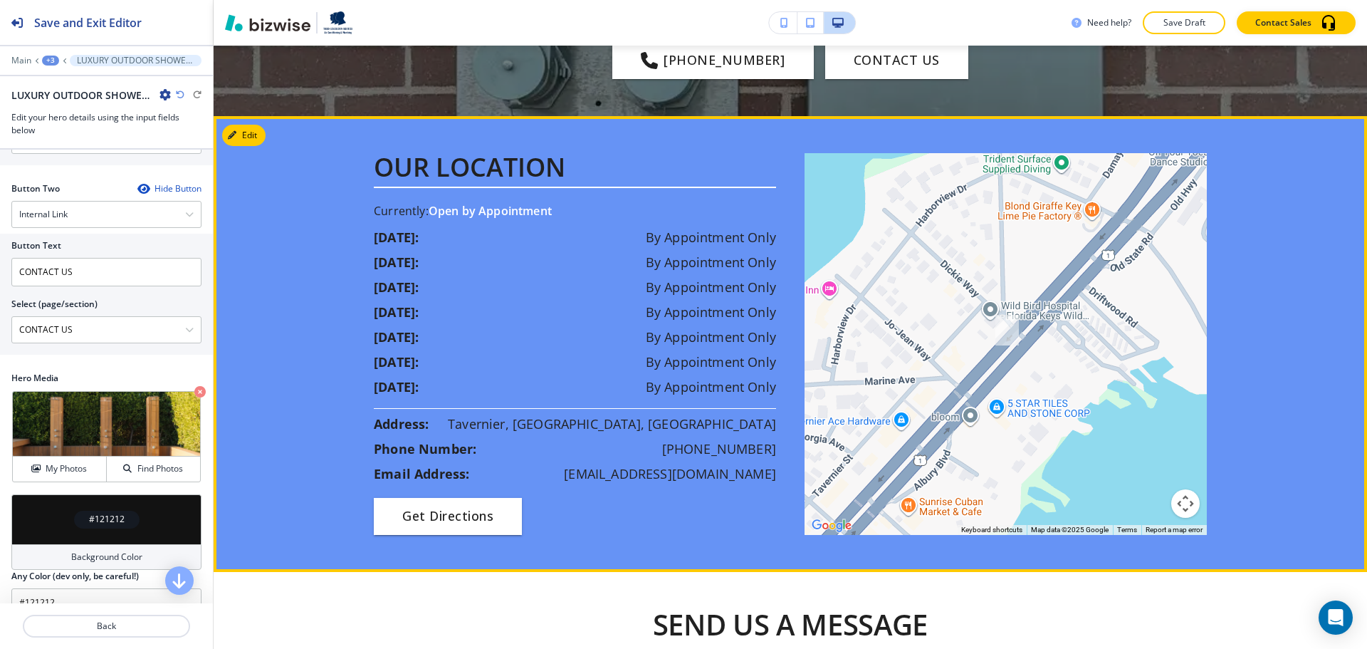
scroll to position [2208, 0]
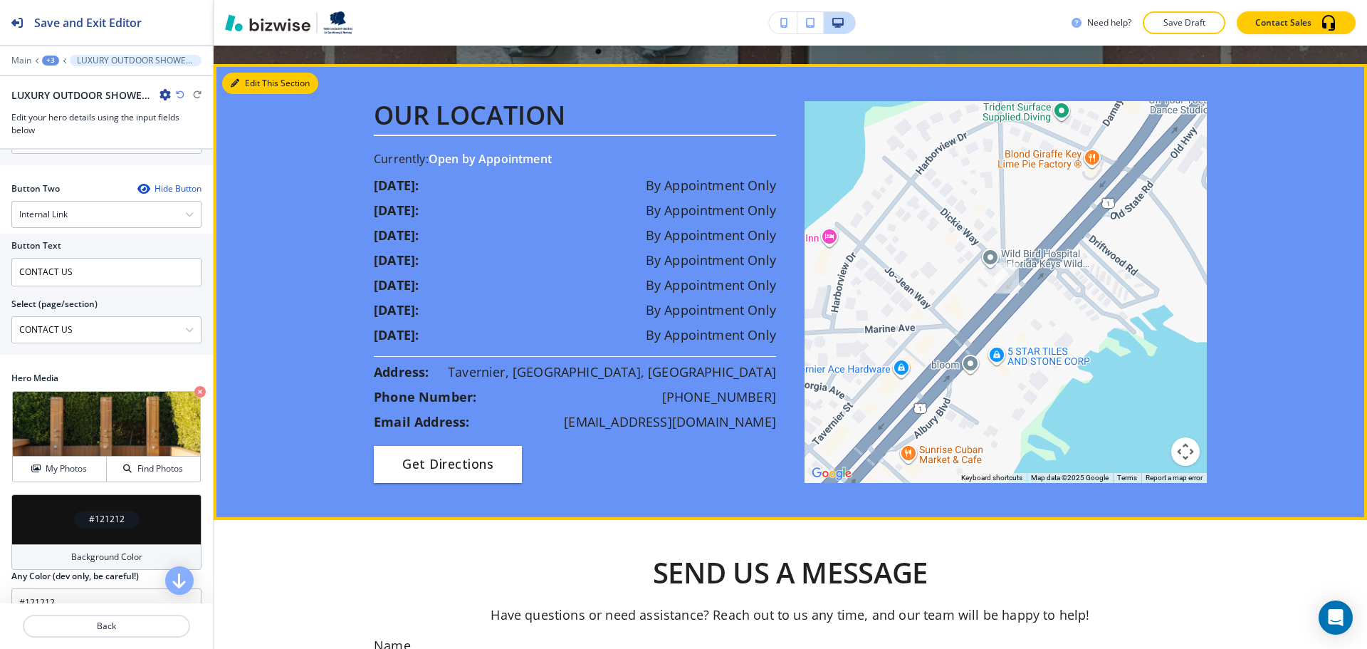
click at [244, 94] on button "Edit This Section" at bounding box center [270, 83] width 96 height 21
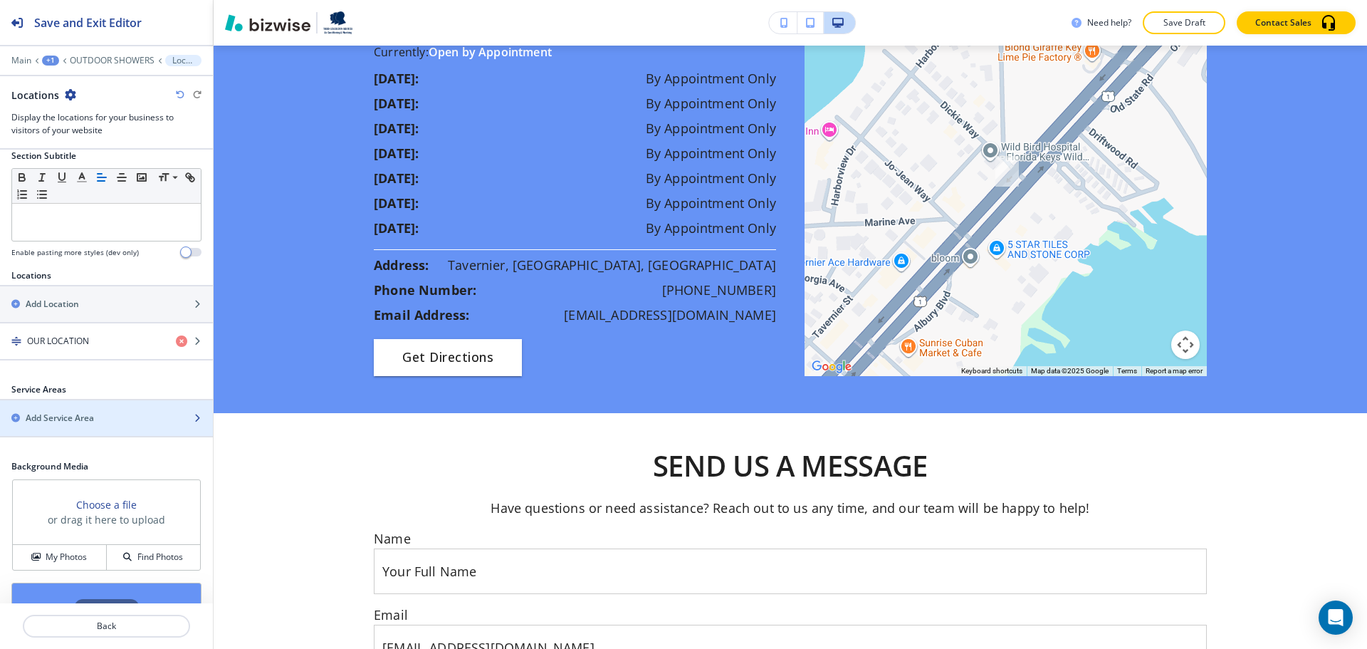
scroll to position [234, 0]
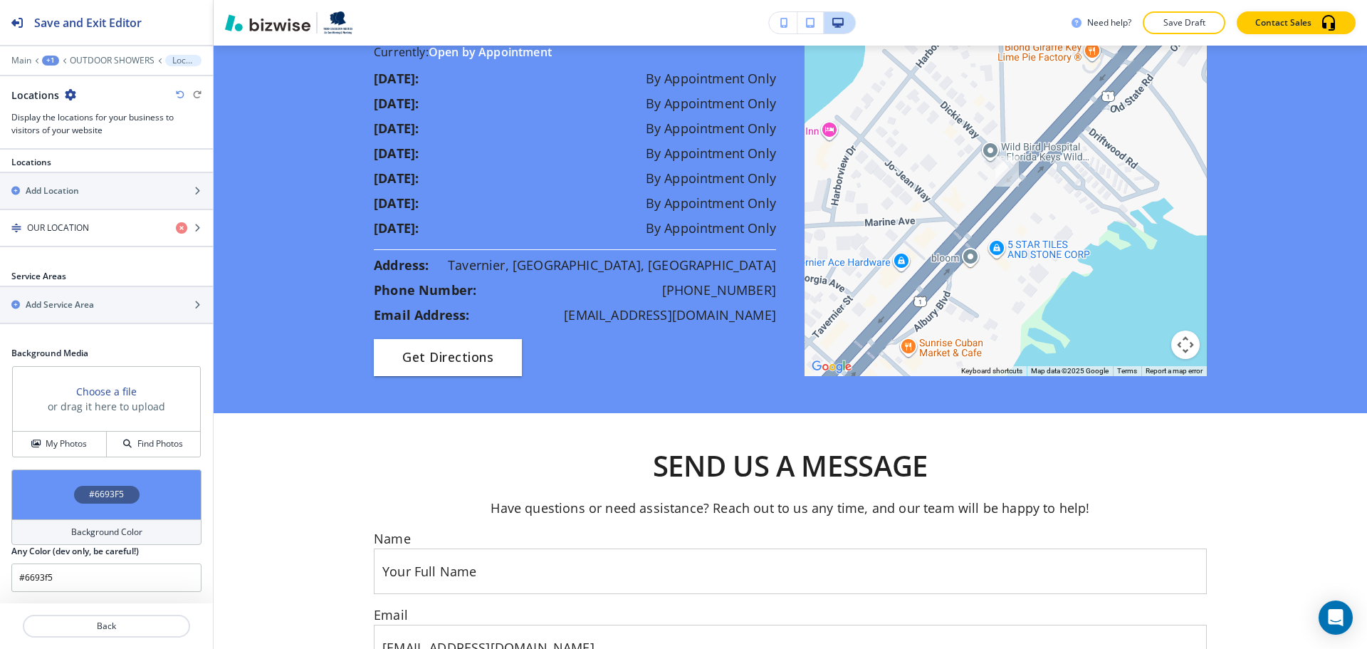
click at [121, 523] on div "Background Color" at bounding box center [106, 532] width 190 height 26
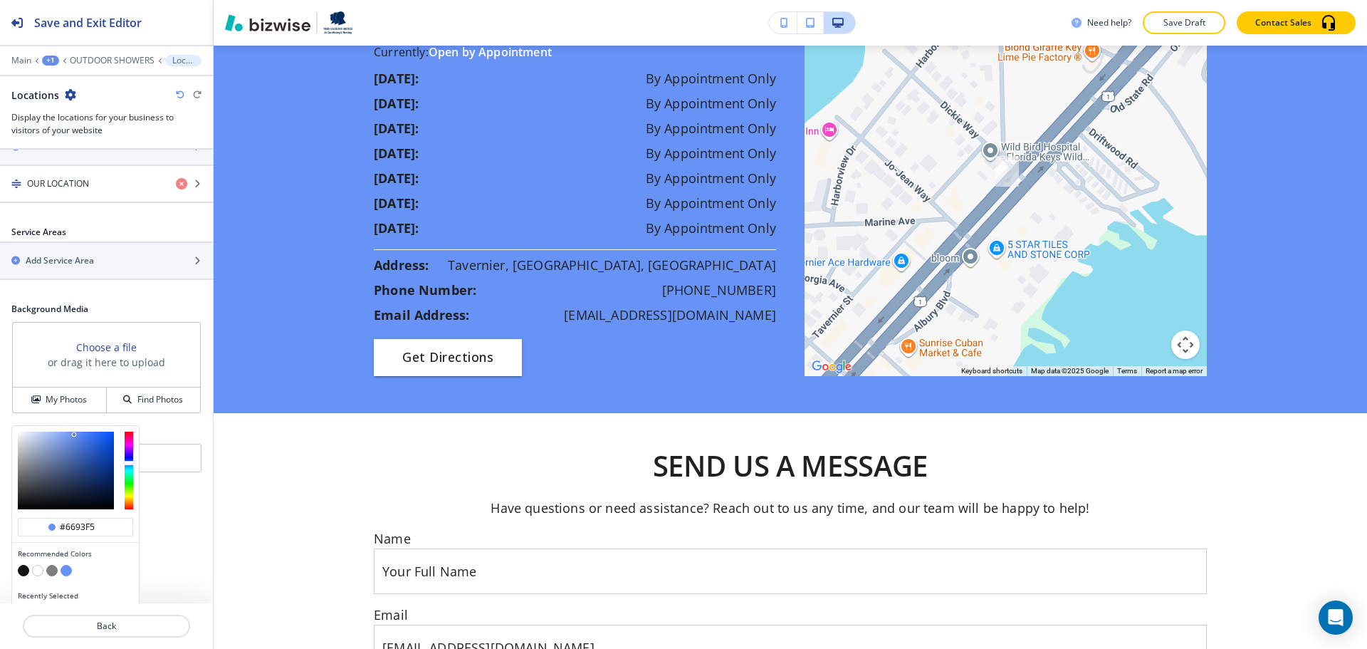
scroll to position [303, 0]
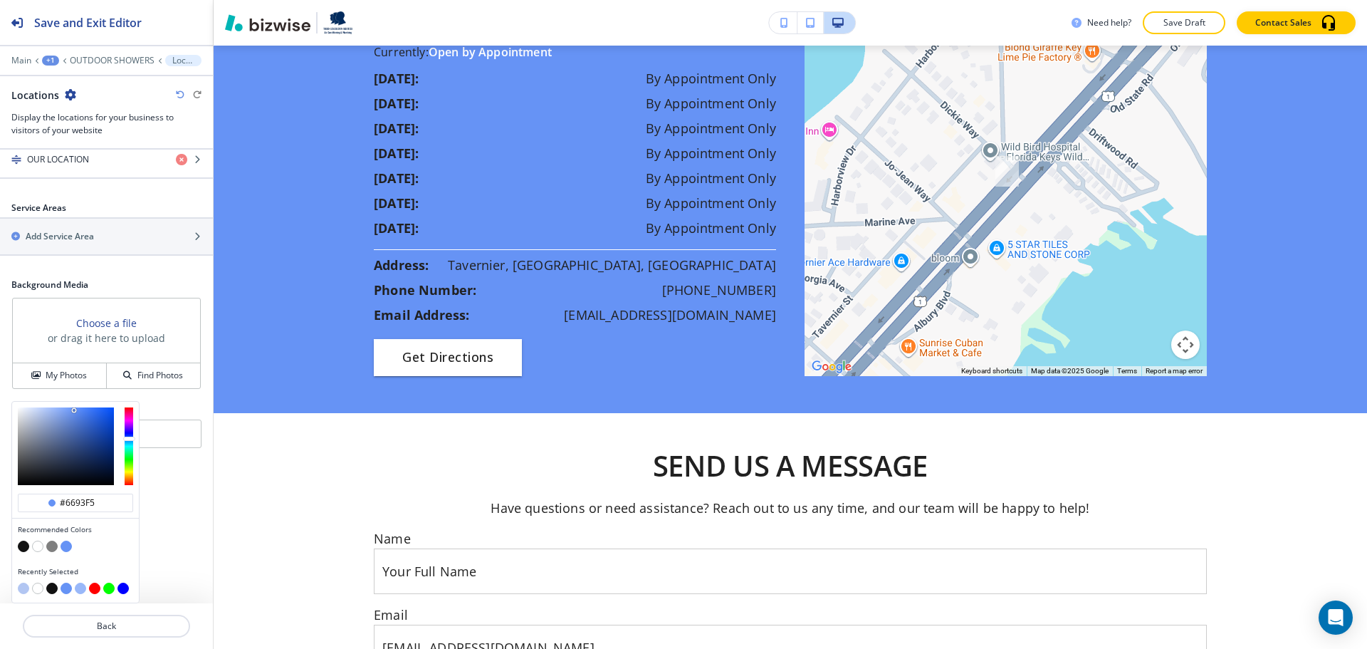
click at [41, 547] on button "button" at bounding box center [37, 546] width 11 height 11
type input "#ffffff"
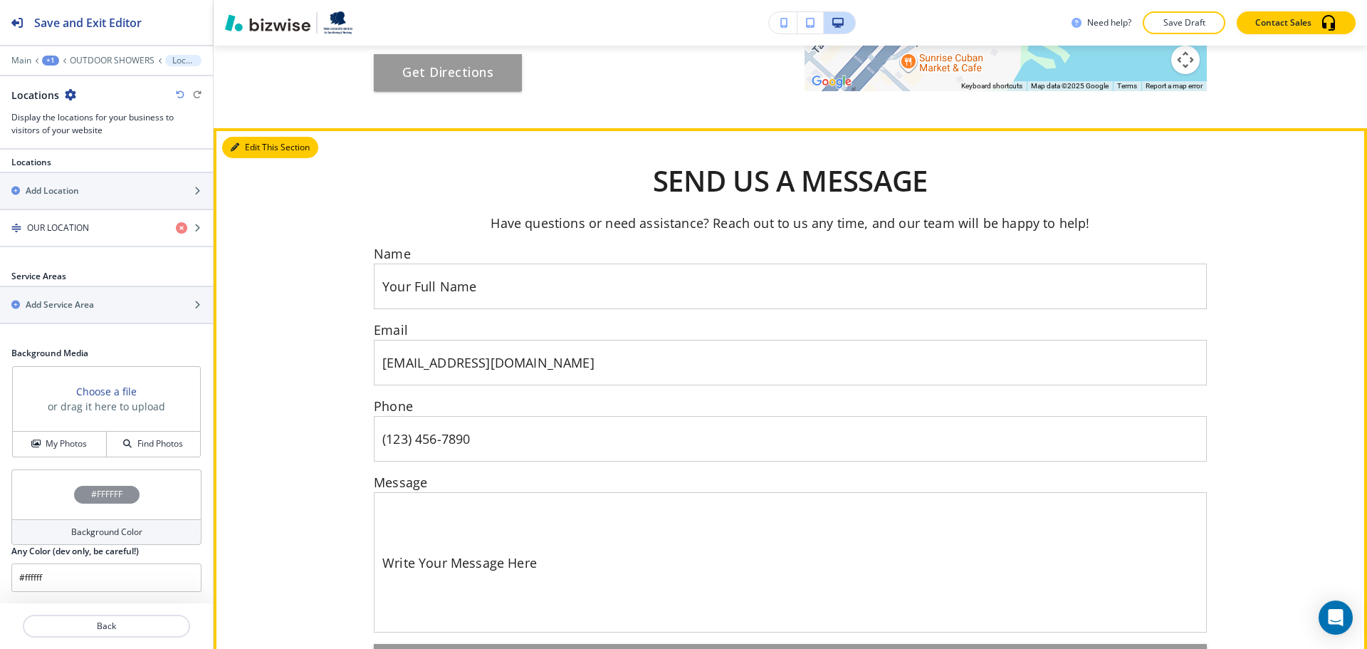
click at [261, 158] on button "Edit This Section" at bounding box center [270, 147] width 96 height 21
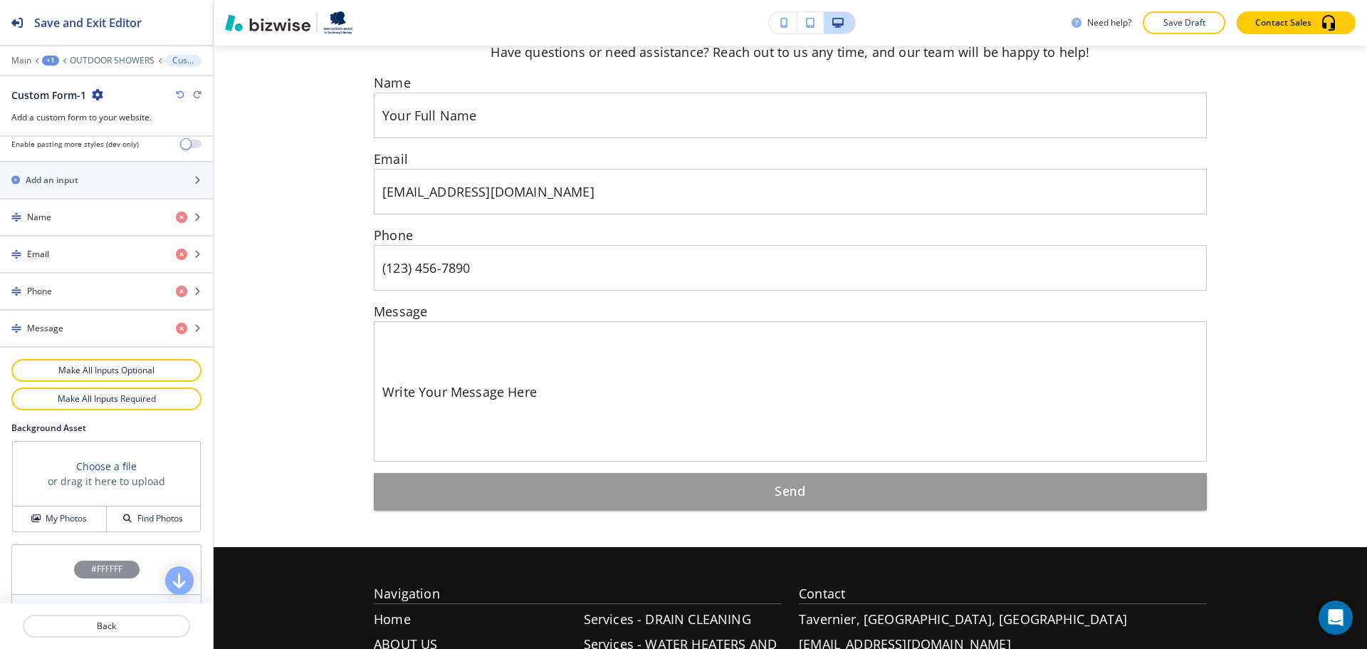
scroll to position [668, 0]
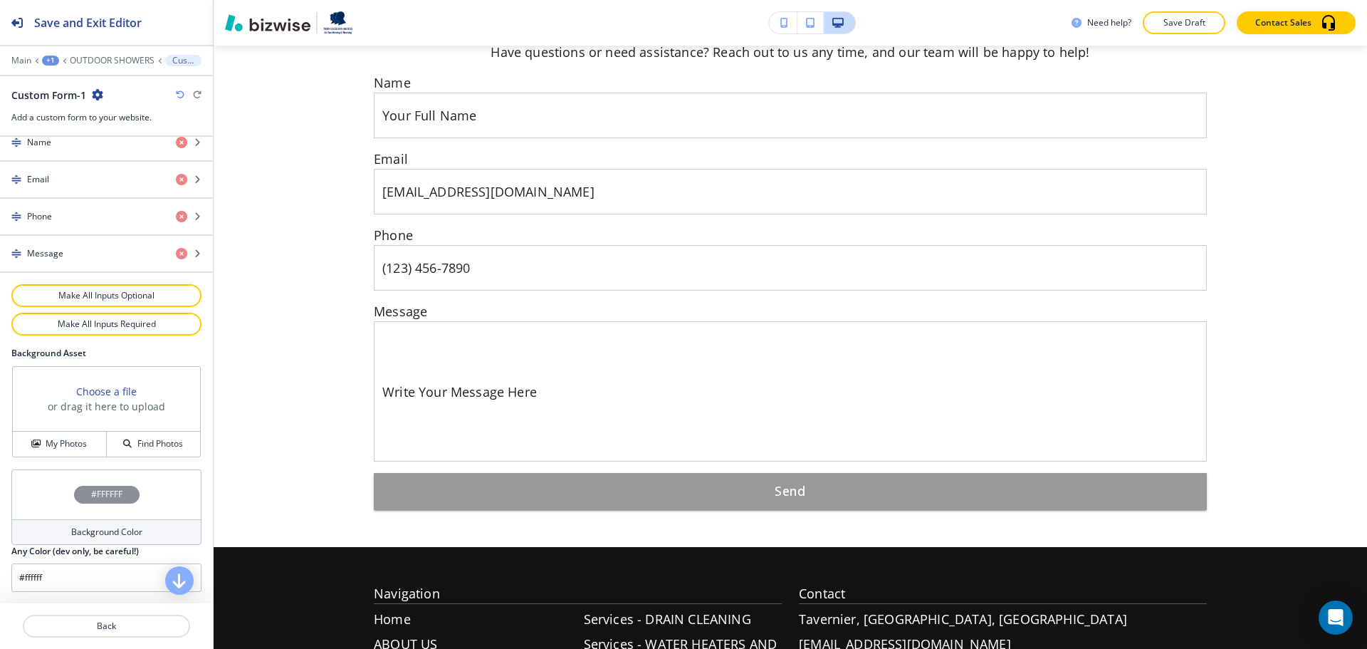
click at [103, 519] on div "Background Color" at bounding box center [106, 532] width 190 height 26
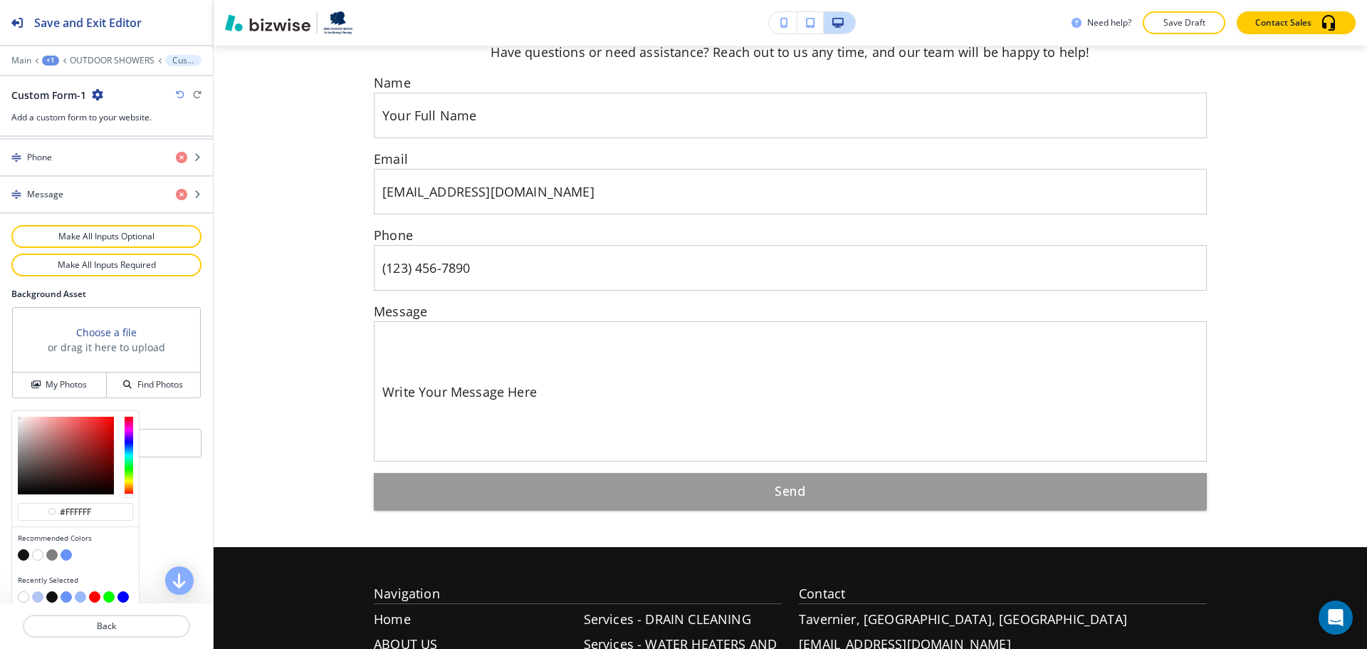
scroll to position [736, 0]
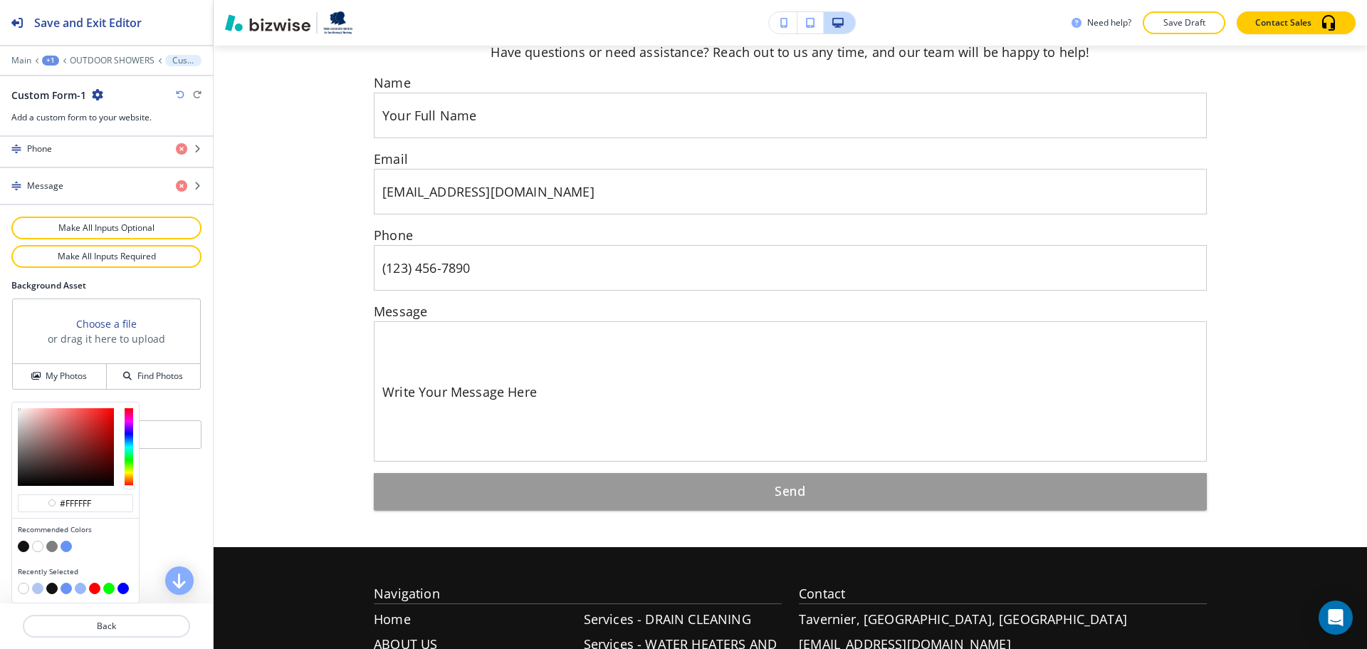
click at [41, 591] on button "button" at bounding box center [37, 588] width 11 height 11
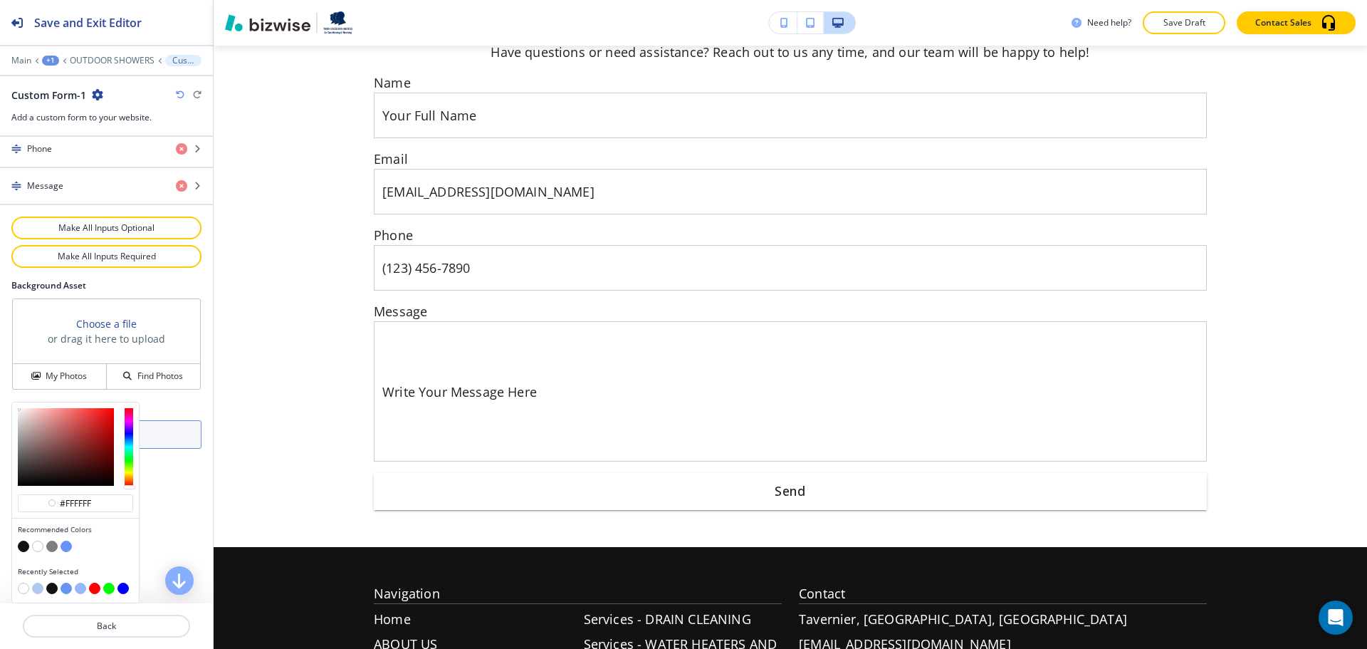
type input "#b2c6f2"
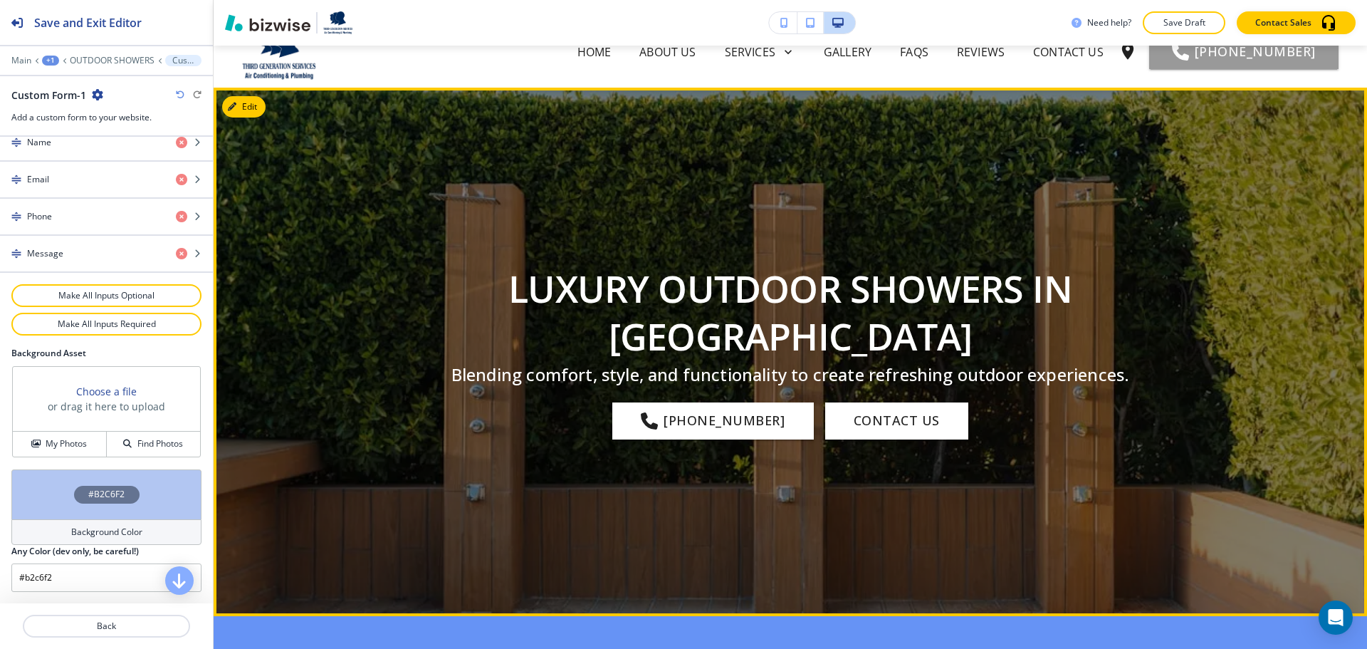
scroll to position [0, 0]
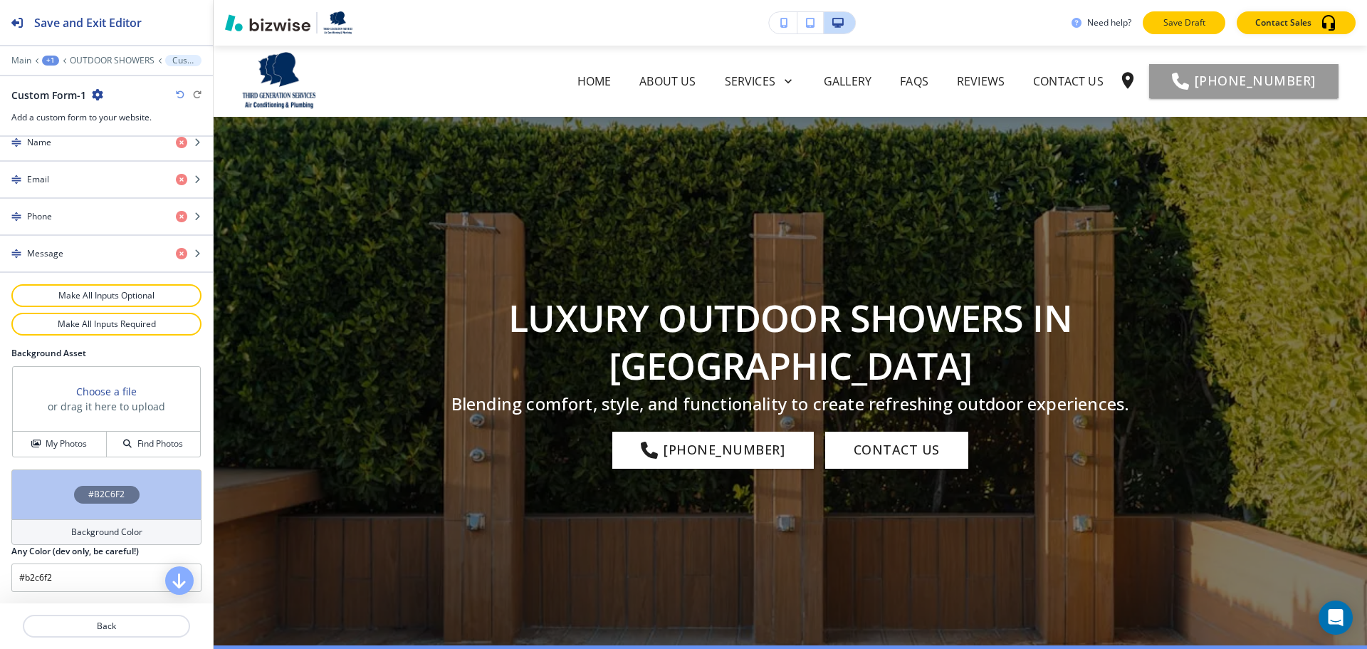
click at [1205, 24] on p "Save Draft" at bounding box center [1185, 22] width 46 height 13
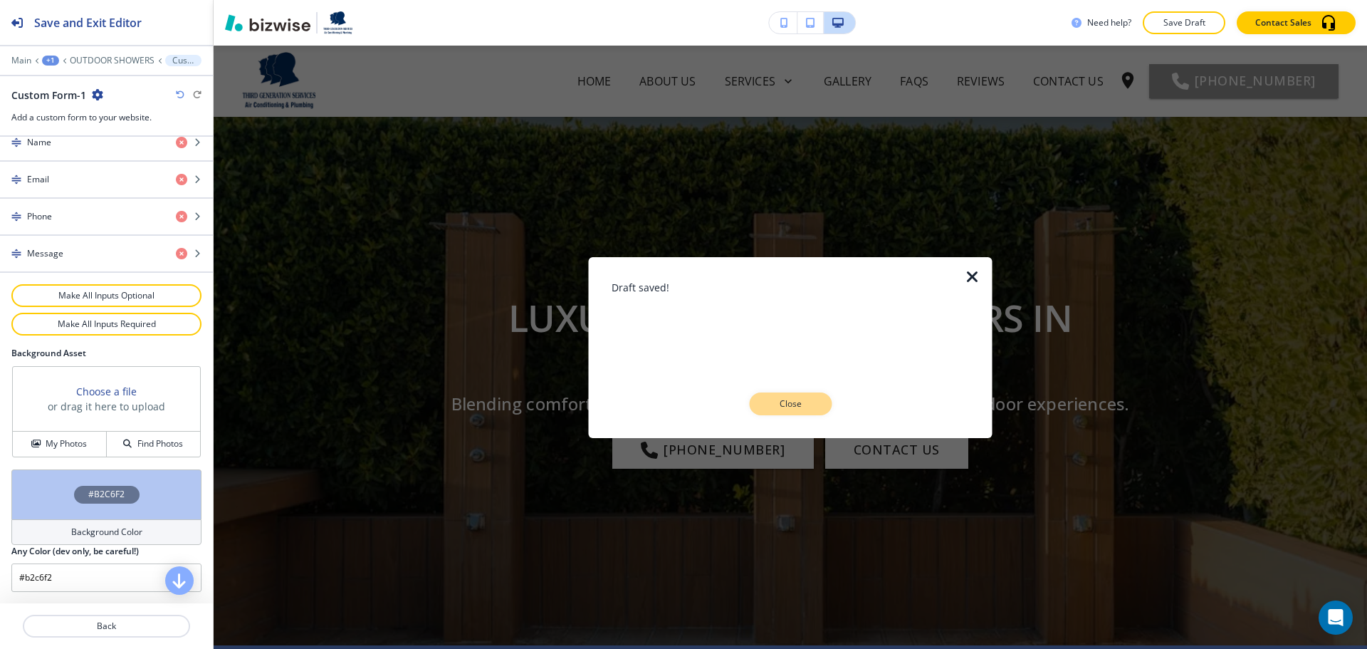
click at [805, 401] on p "Close" at bounding box center [791, 403] width 46 height 13
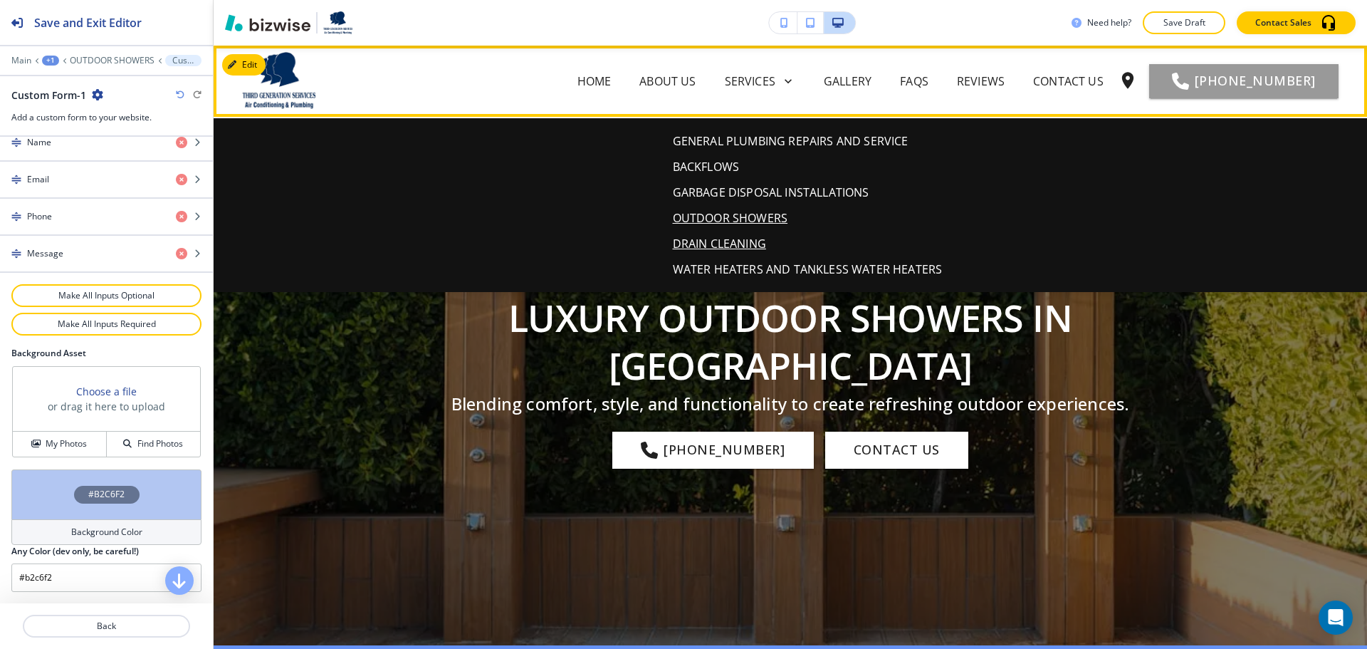
click at [736, 243] on p "DRAIN CLEANING" at bounding box center [719, 243] width 93 height 17
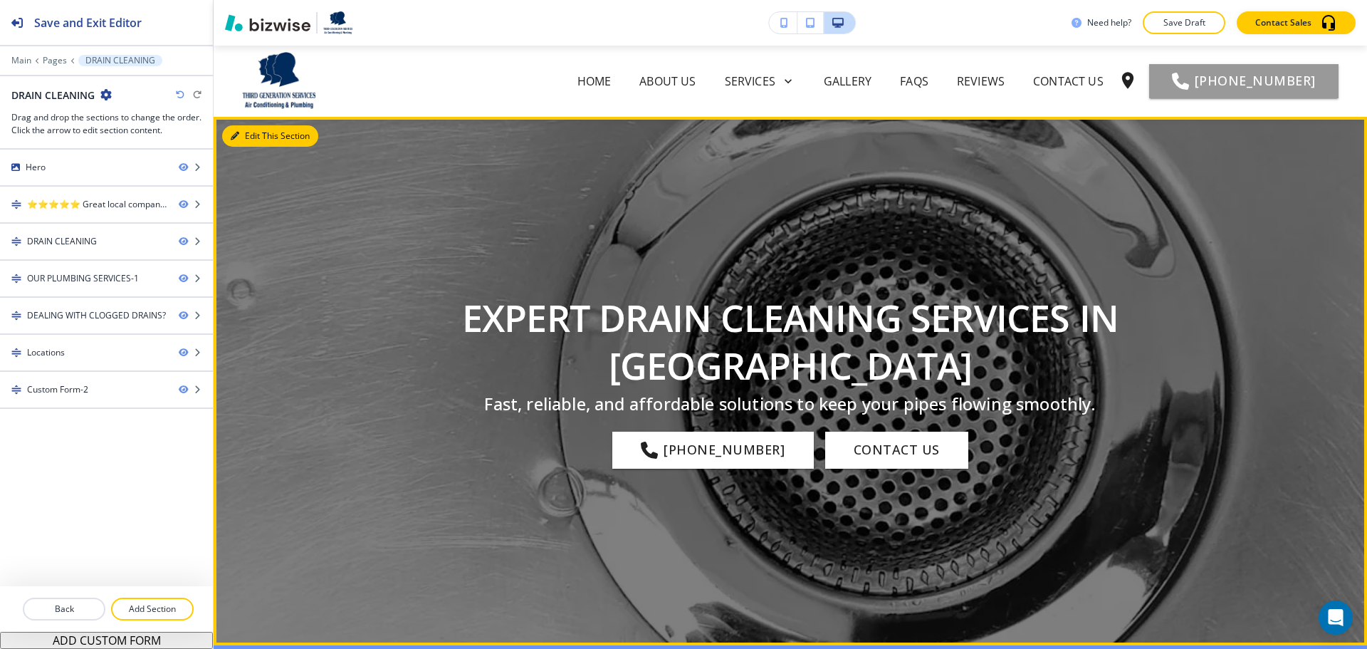
click at [234, 137] on icon "button" at bounding box center [235, 136] width 9 height 9
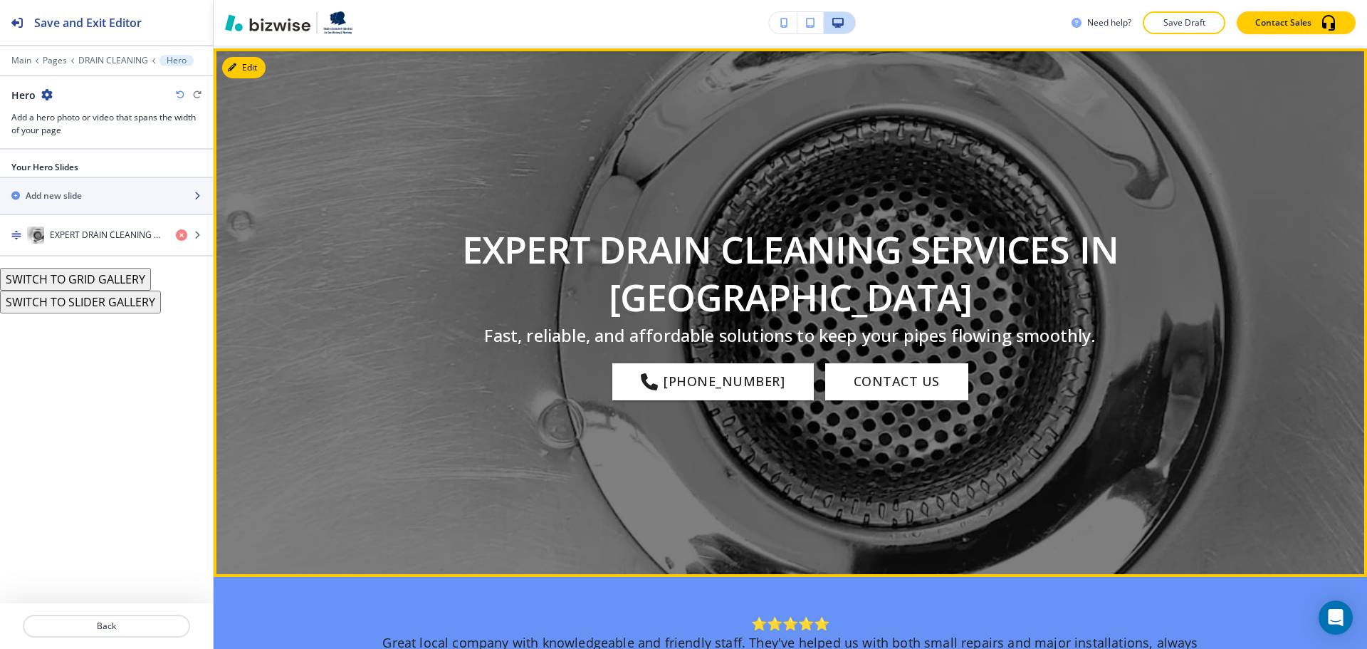
scroll to position [71, 0]
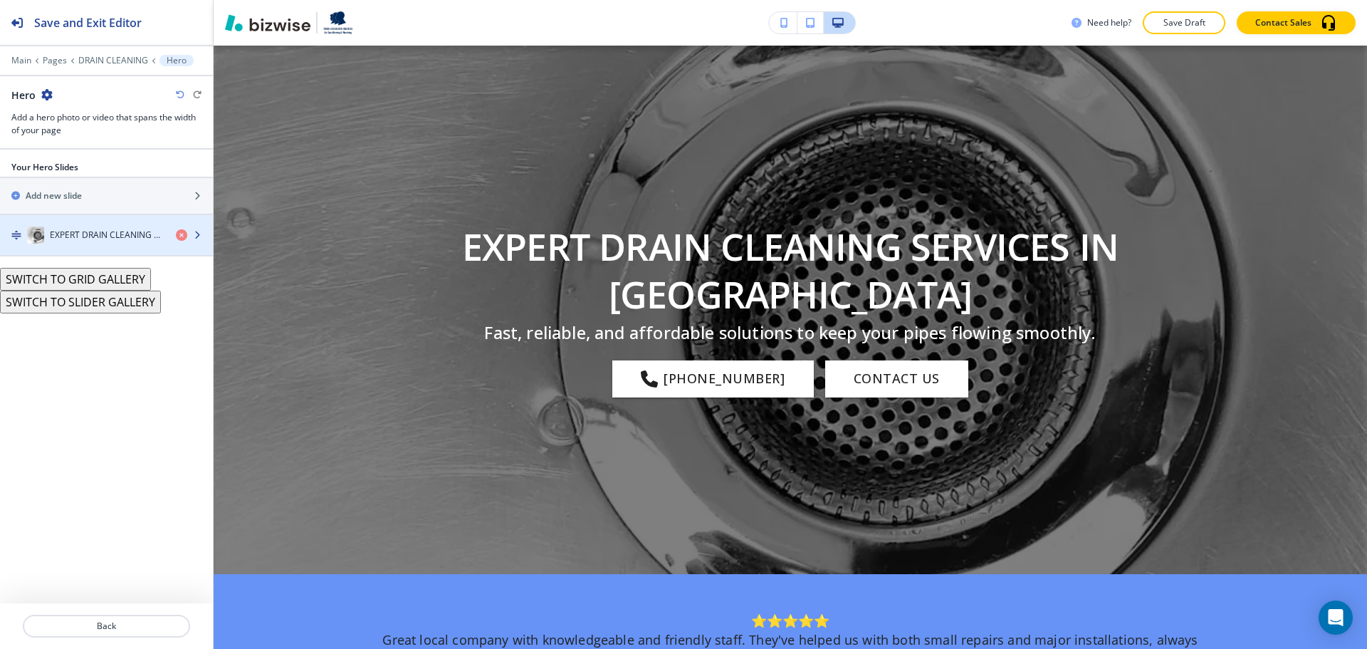
click at [135, 249] on div "button" at bounding box center [106, 249] width 213 height 11
click at [135, 242] on div "EXPERT DRAIN CLEANING SERVICES IN [GEOGRAPHIC_DATA]" at bounding box center [82, 234] width 165 height 17
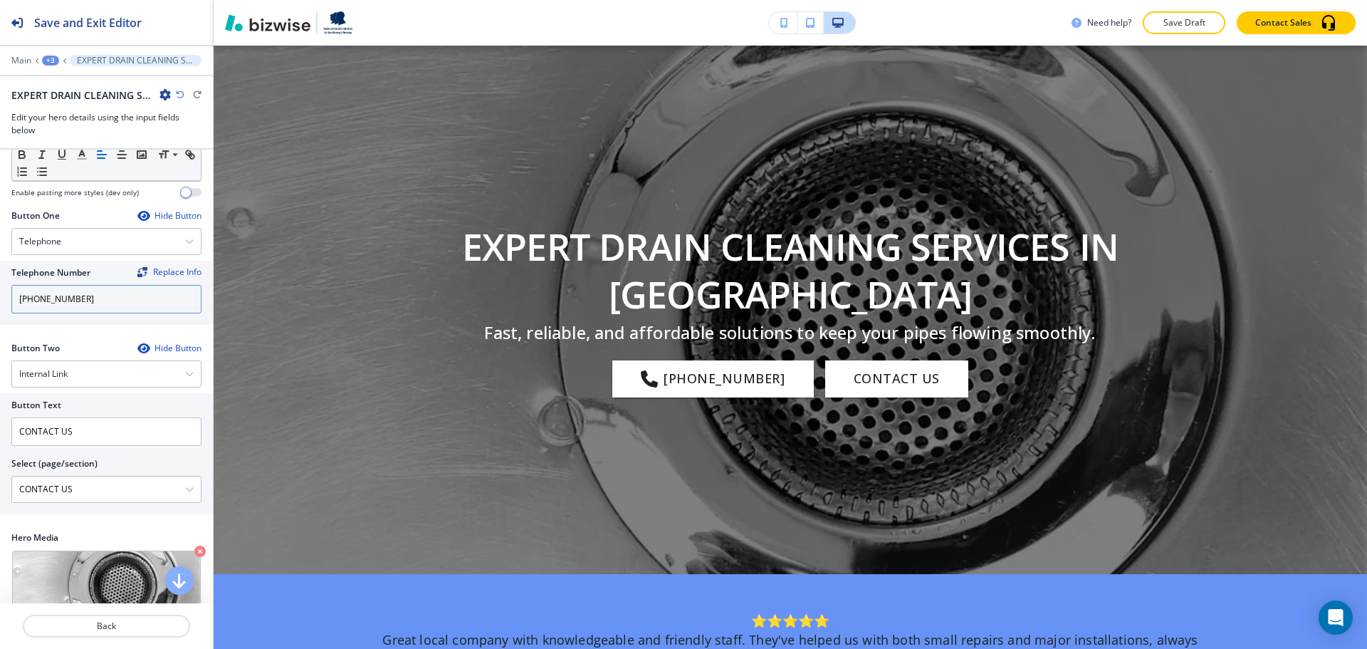
scroll to position [381, 0]
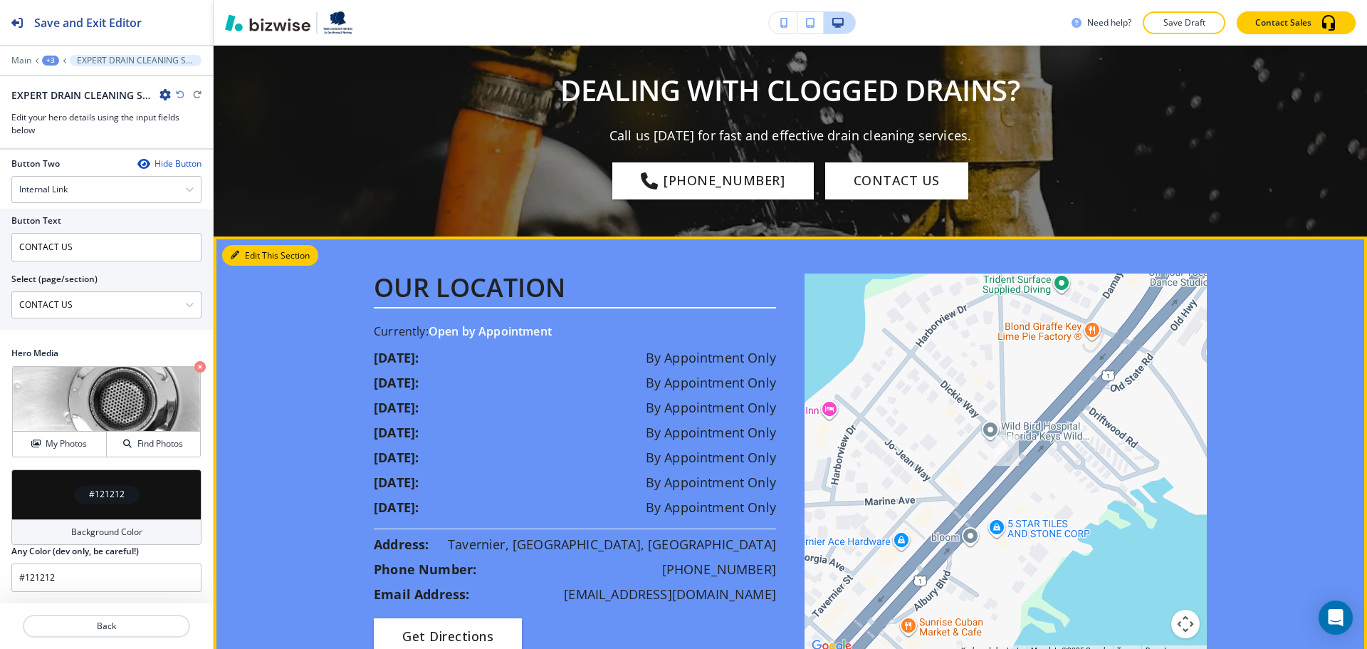
click at [259, 266] on button "Edit This Section" at bounding box center [270, 255] width 96 height 21
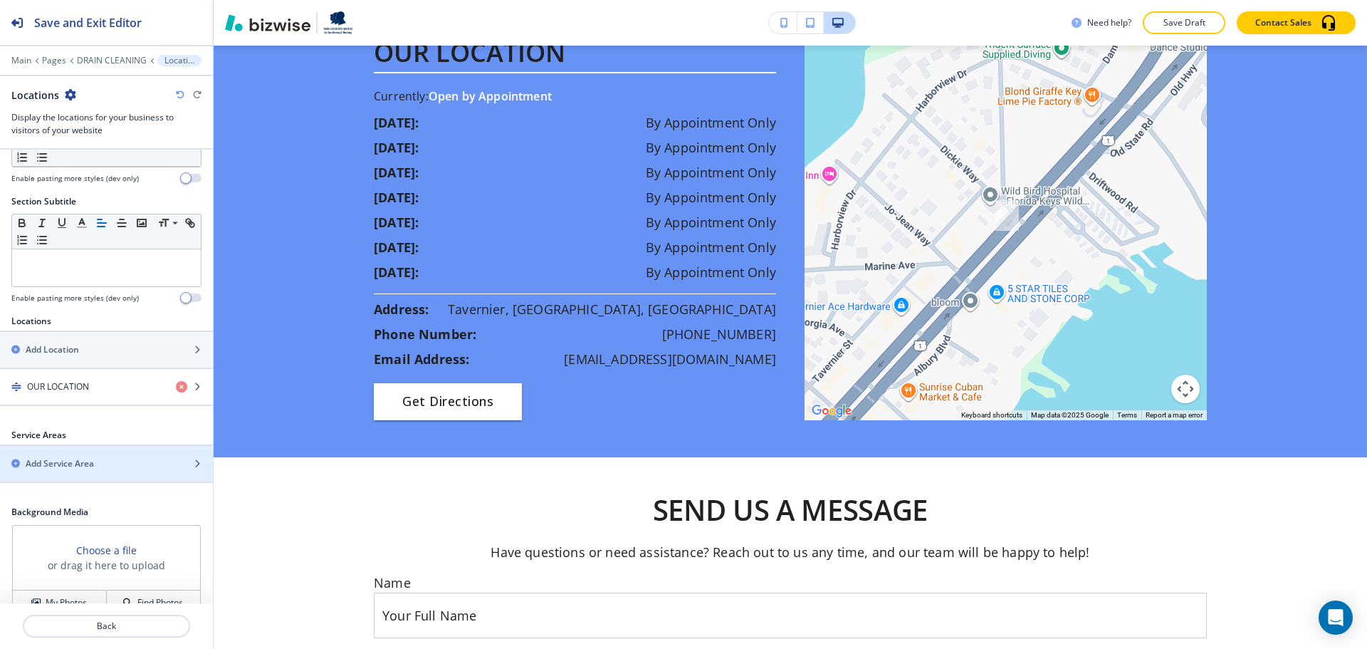
scroll to position [234, 0]
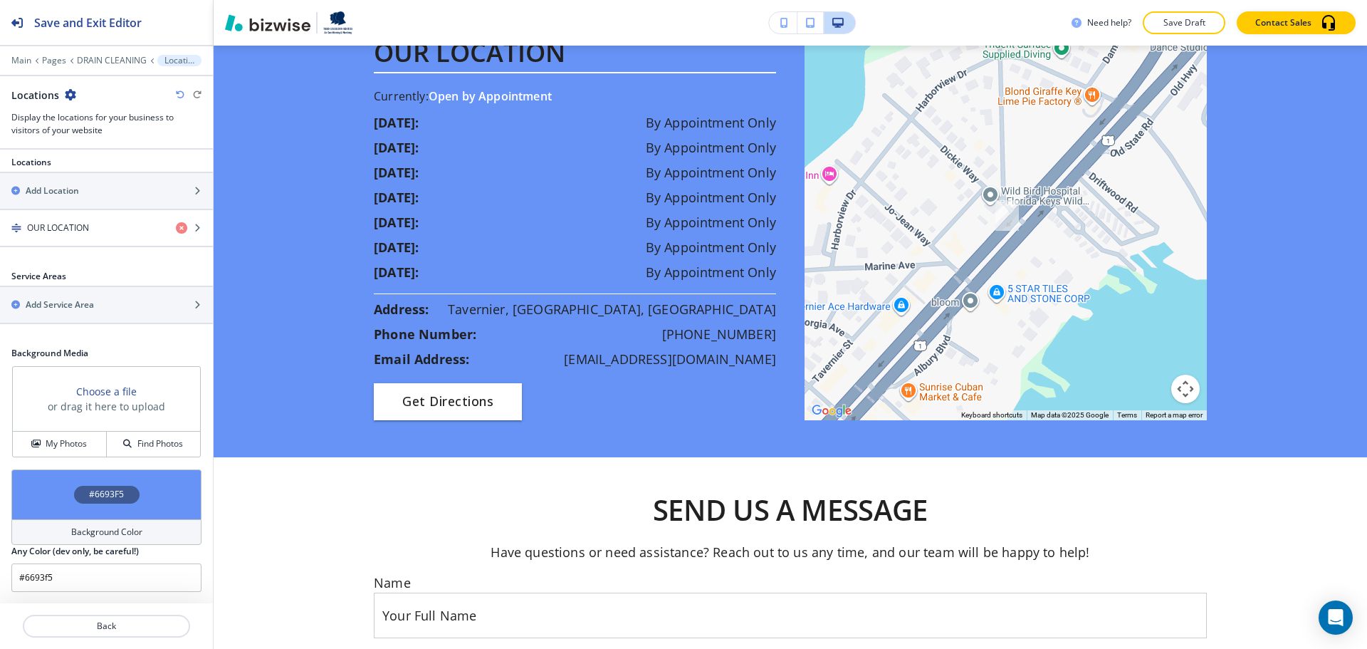
click at [71, 528] on h4 "Background Color" at bounding box center [106, 532] width 71 height 13
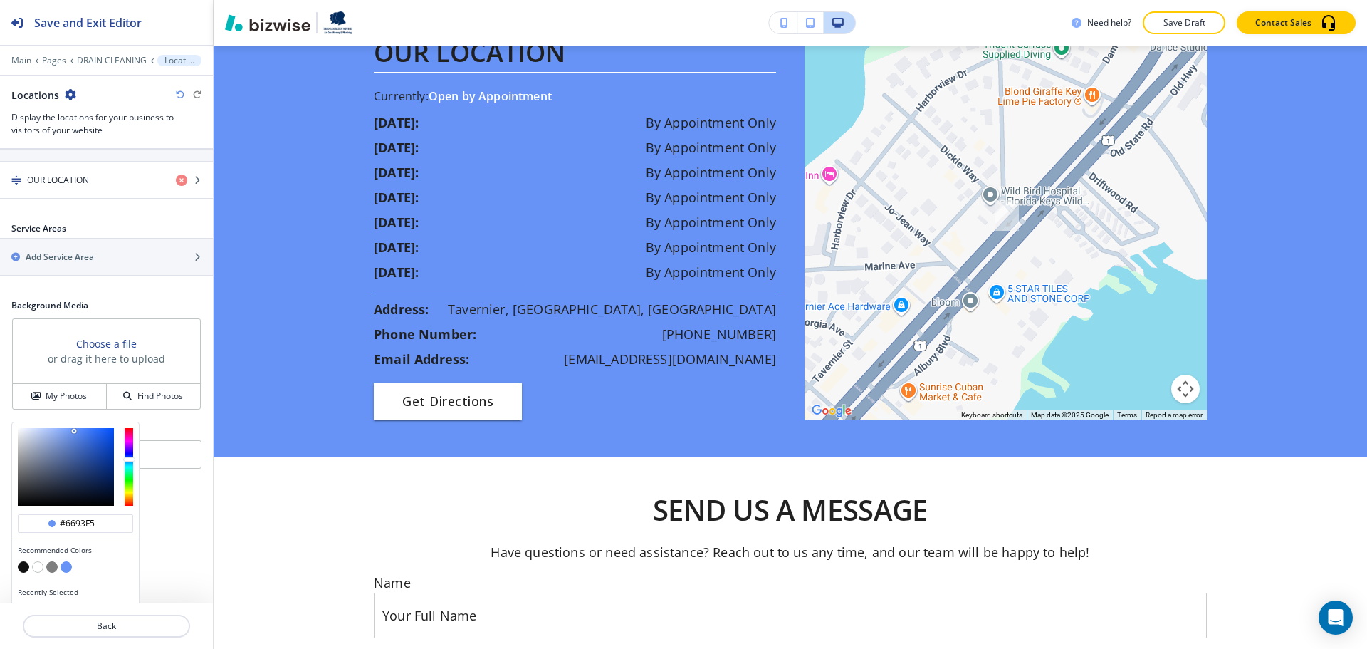
scroll to position [303, 0]
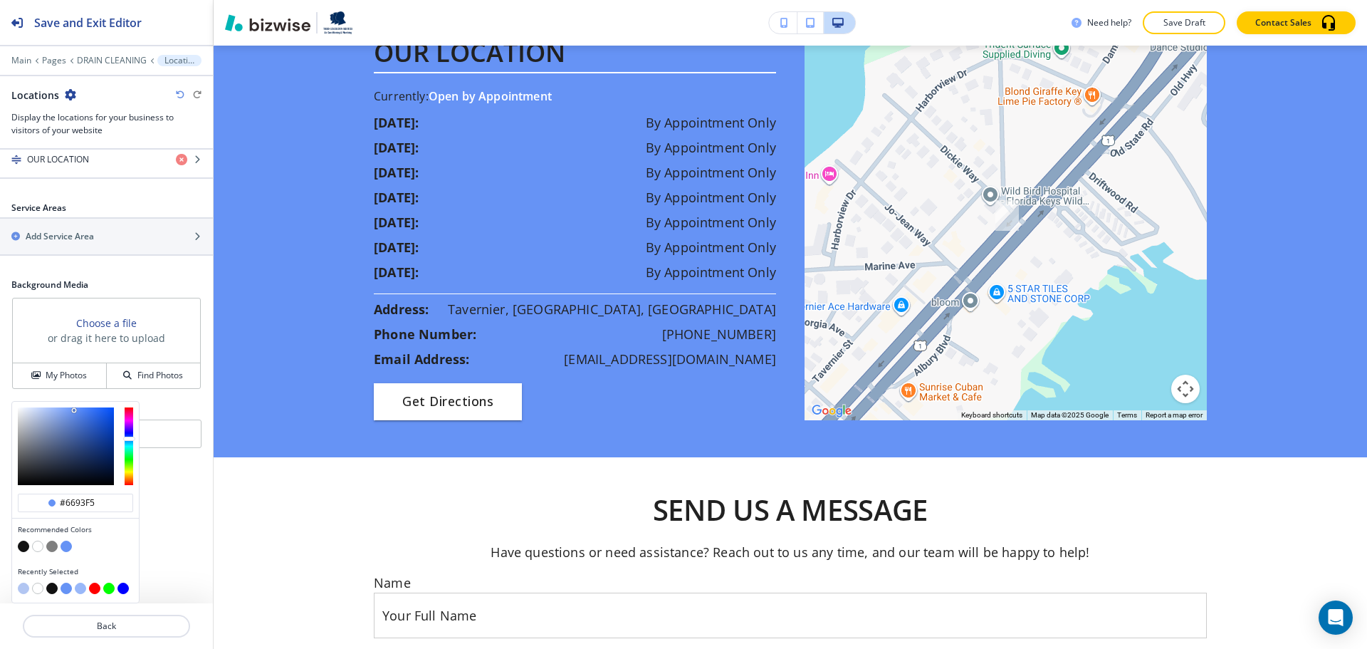
click at [37, 546] on button "button" at bounding box center [37, 546] width 11 height 11
type input "#ffffff"
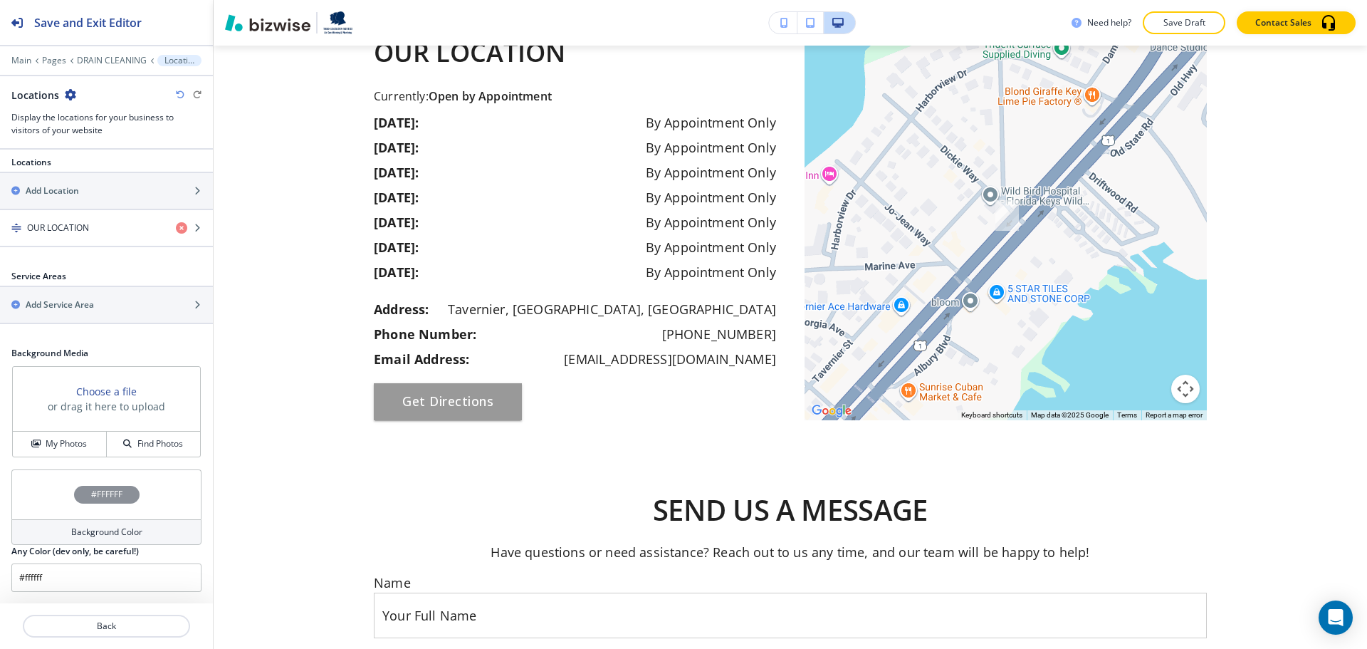
scroll to position [234, 0]
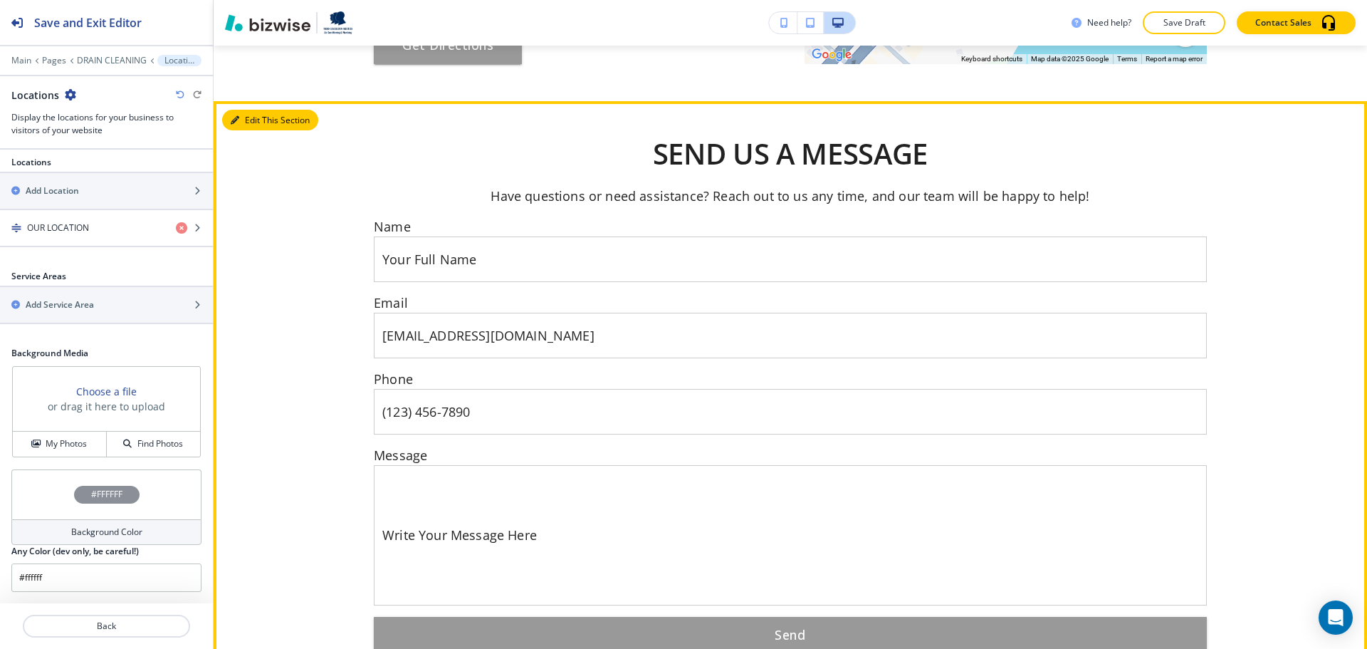
click at [244, 131] on button "Edit This Section" at bounding box center [270, 120] width 96 height 21
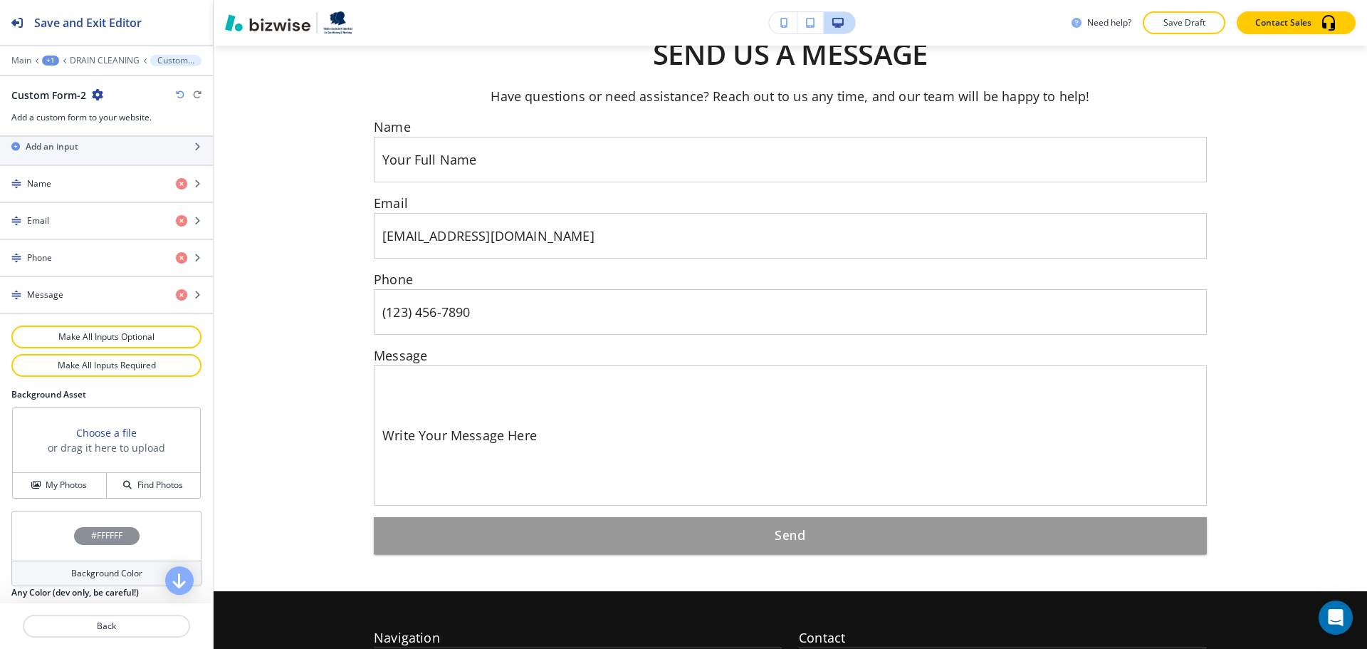
scroll to position [668, 0]
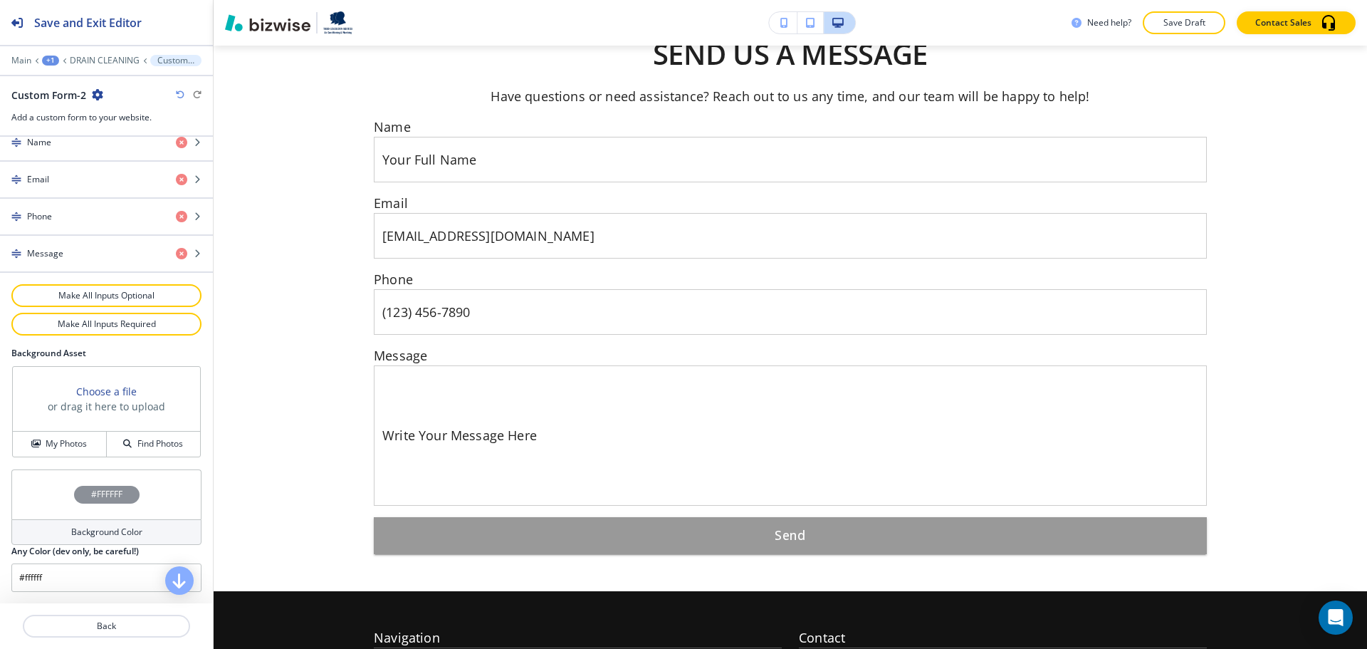
click at [66, 522] on div "Background Color" at bounding box center [106, 532] width 190 height 26
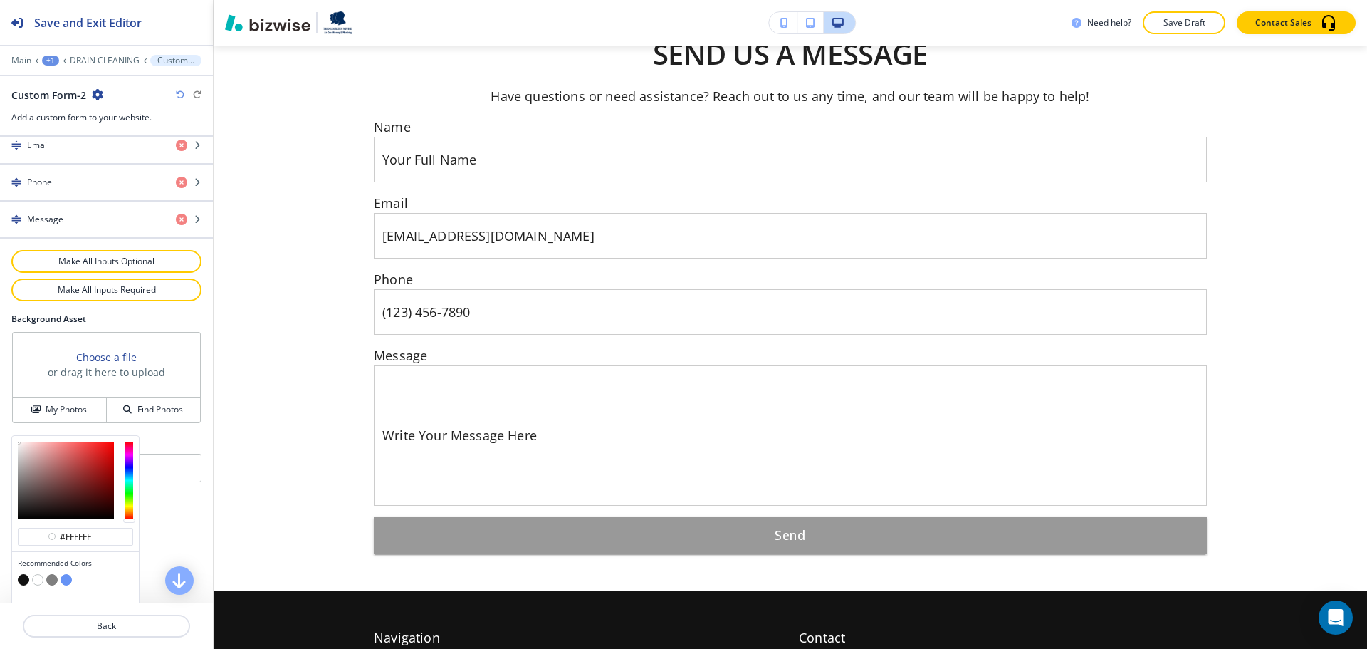
scroll to position [736, 0]
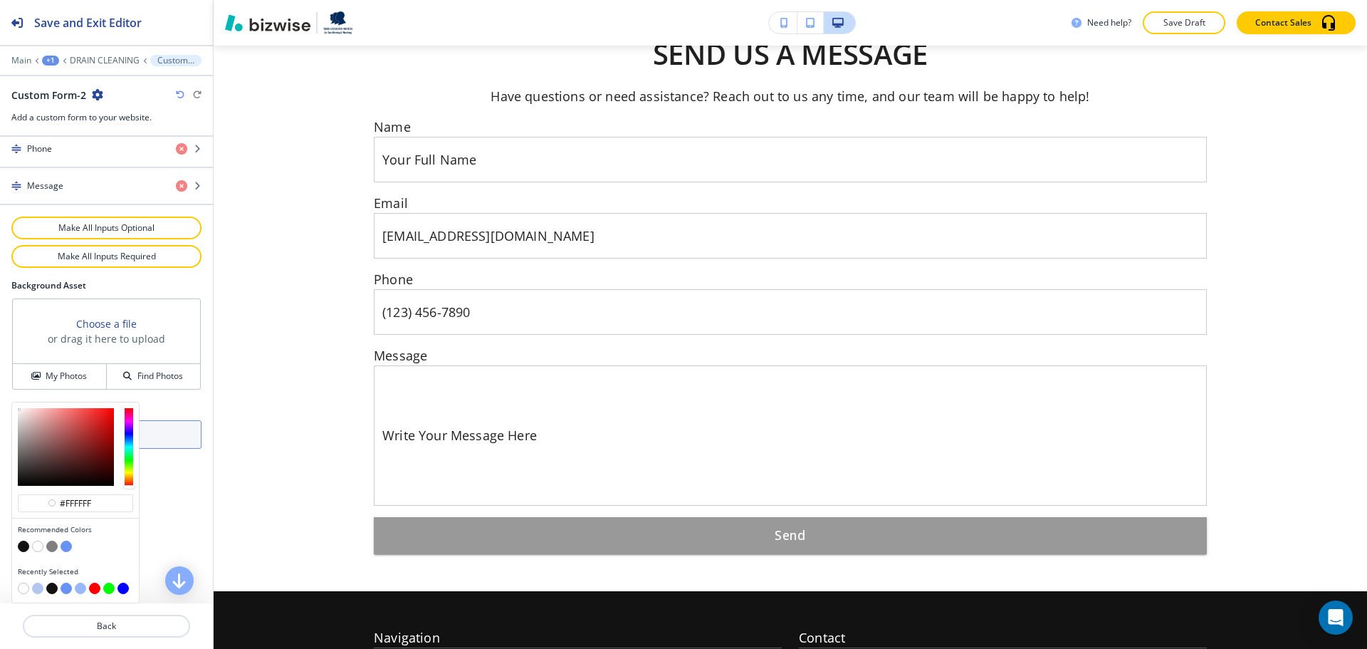
click at [41, 586] on button "button" at bounding box center [37, 588] width 11 height 11
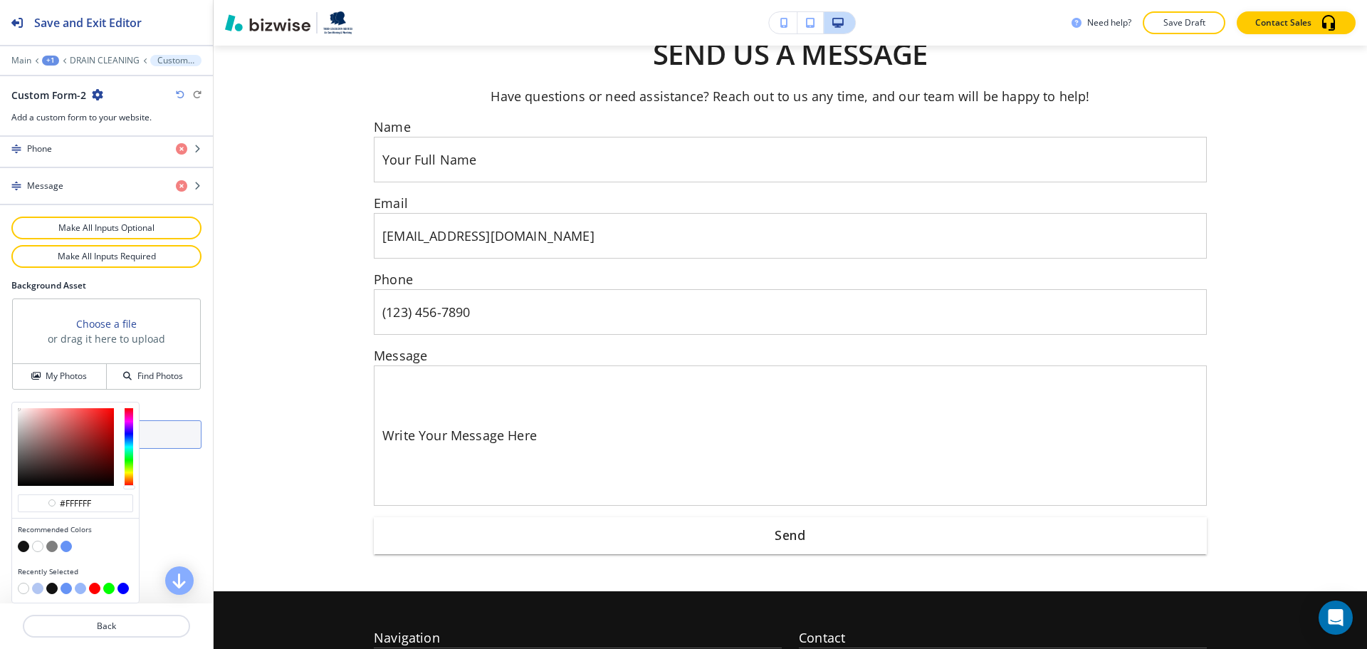
type input "#b2c6f2"
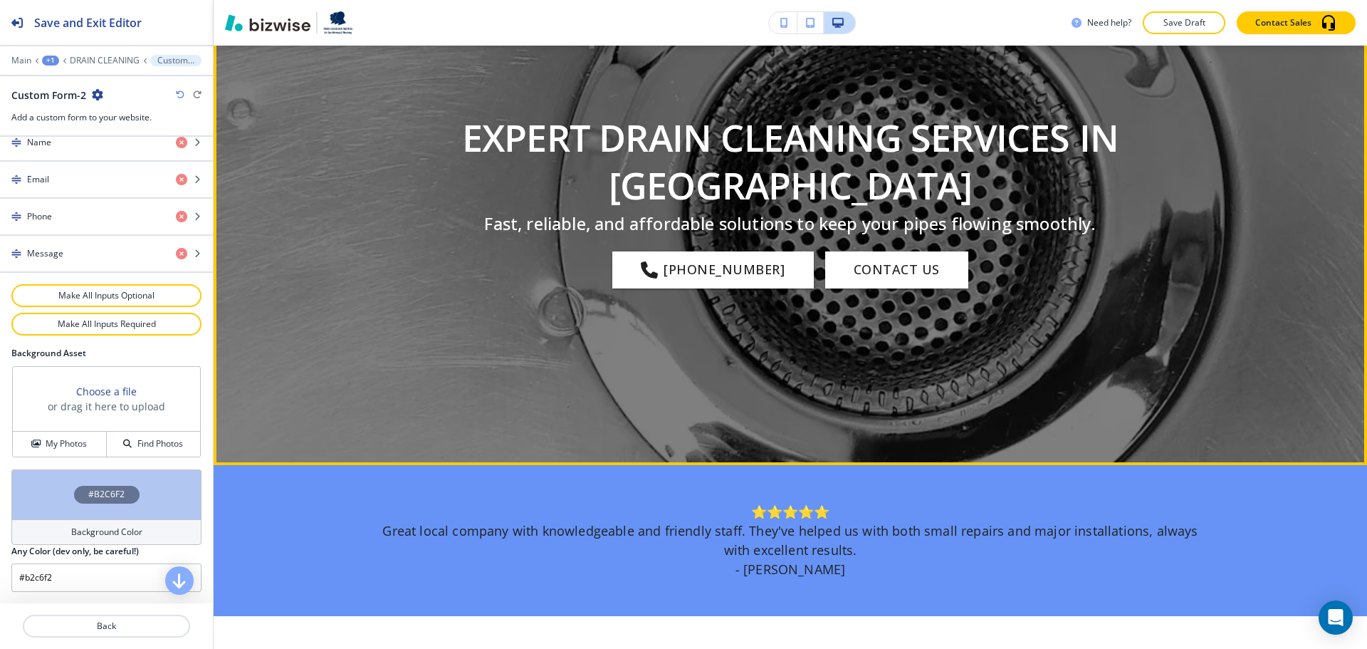
scroll to position [0, 0]
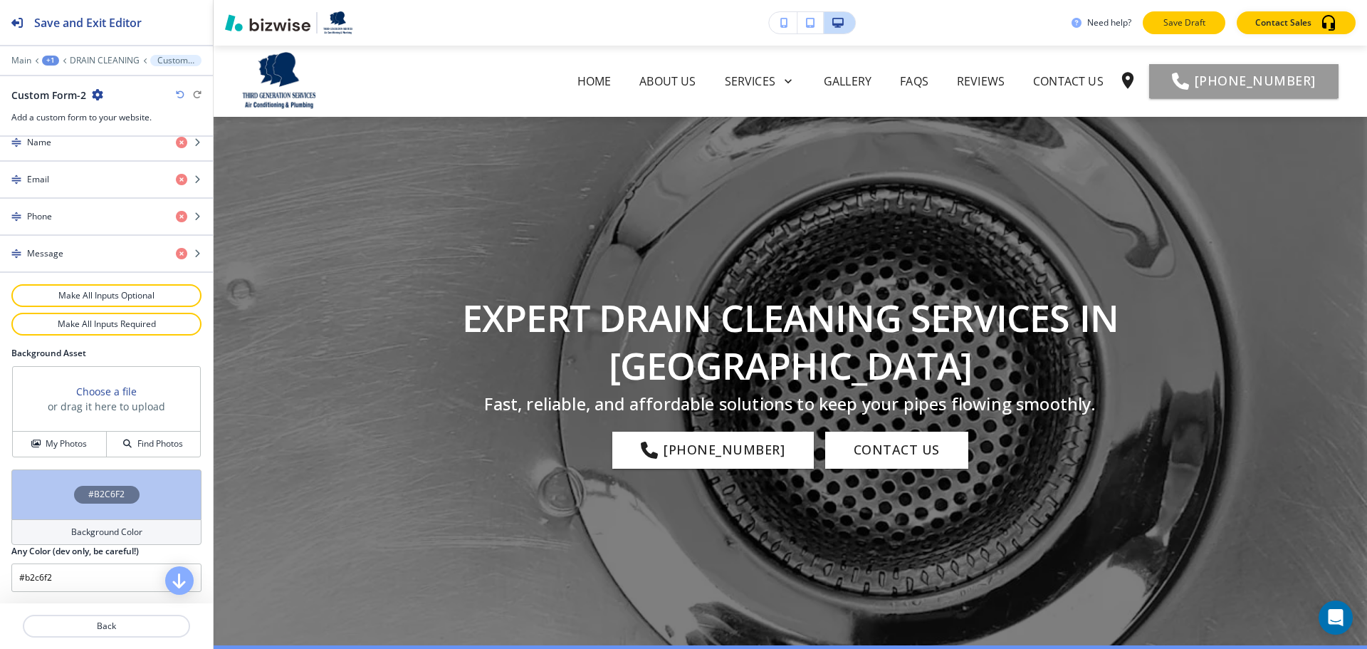
click at [1206, 26] on p "Save Draft" at bounding box center [1185, 22] width 46 height 13
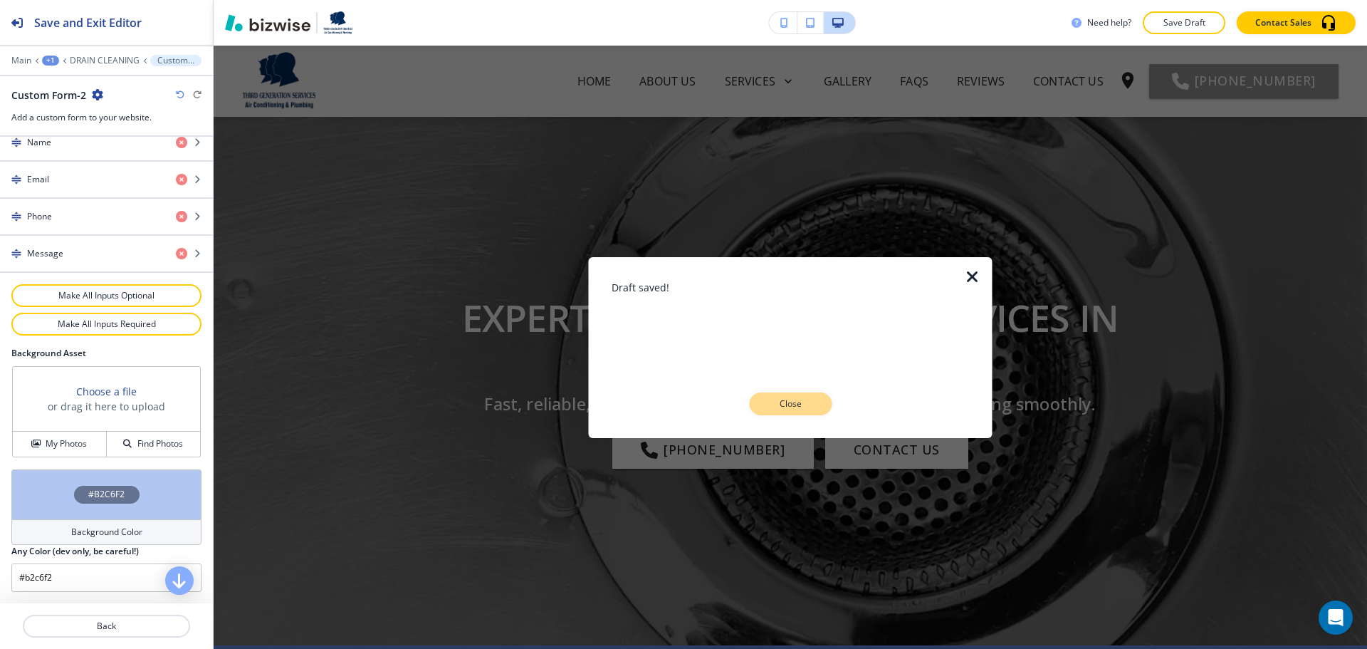
click at [798, 398] on p "Close" at bounding box center [791, 403] width 46 height 13
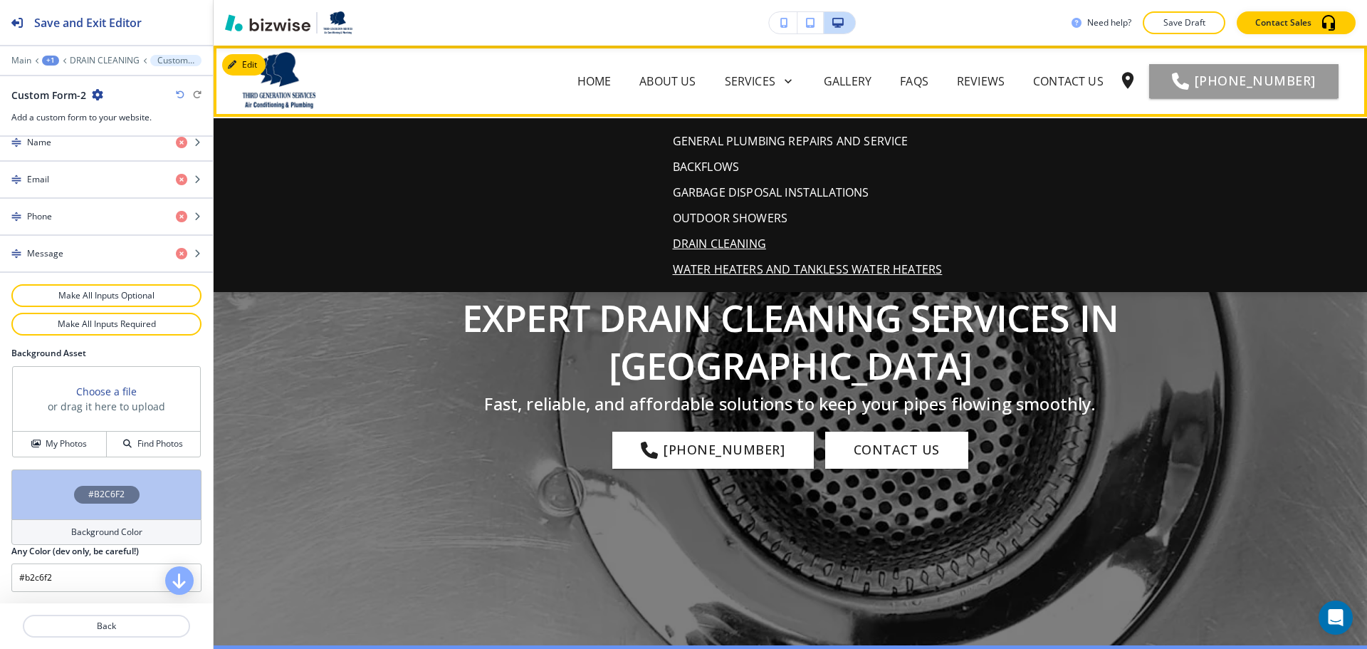
click at [810, 261] on p "WATER HEATERS AND TANKLESS WATER HEATERS" at bounding box center [808, 269] width 270 height 17
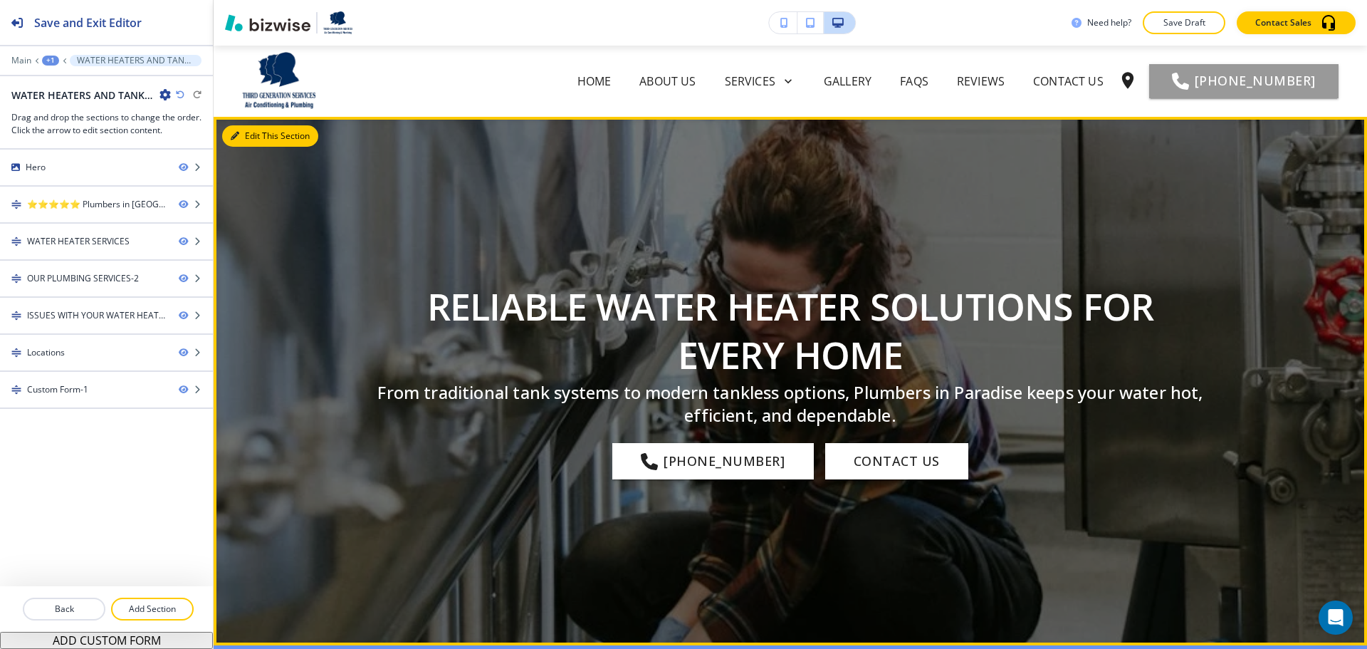
click at [247, 141] on button "Edit This Section" at bounding box center [270, 135] width 96 height 21
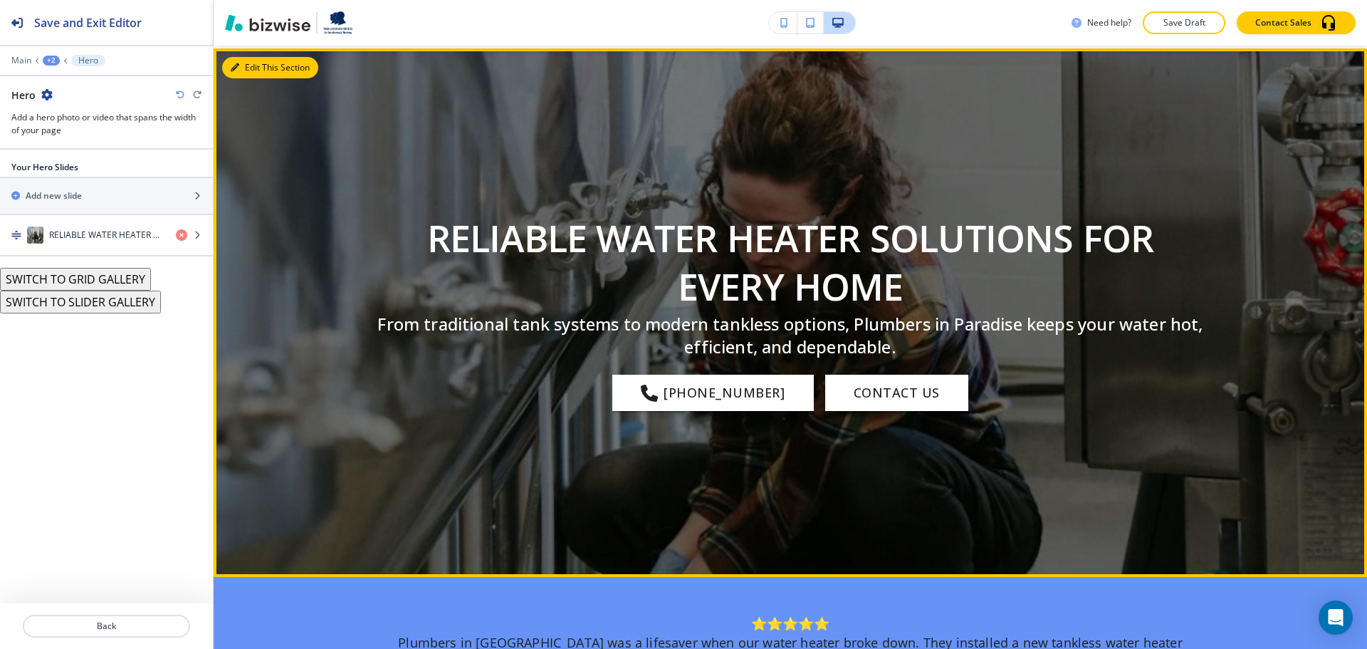
scroll to position [71, 0]
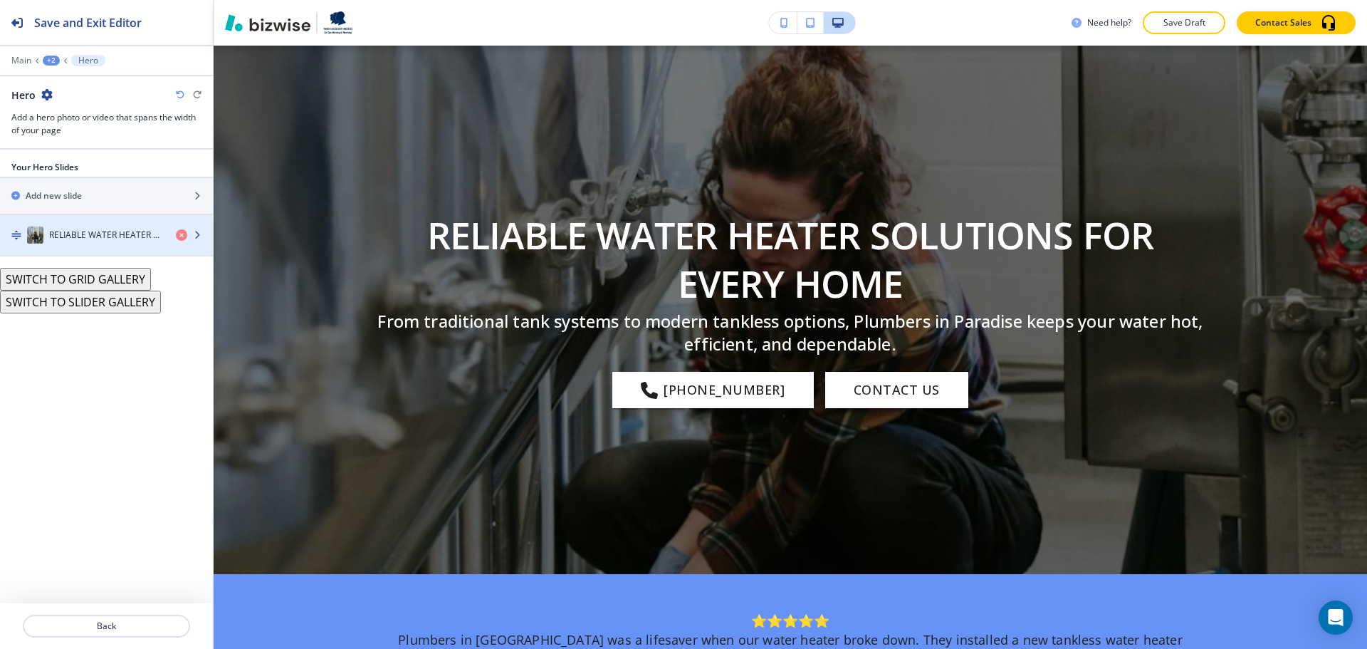
click at [93, 241] on div "RELIABLE WATER HEATER SOLUTIONS FOR EVERY HOME" at bounding box center [82, 234] width 165 height 17
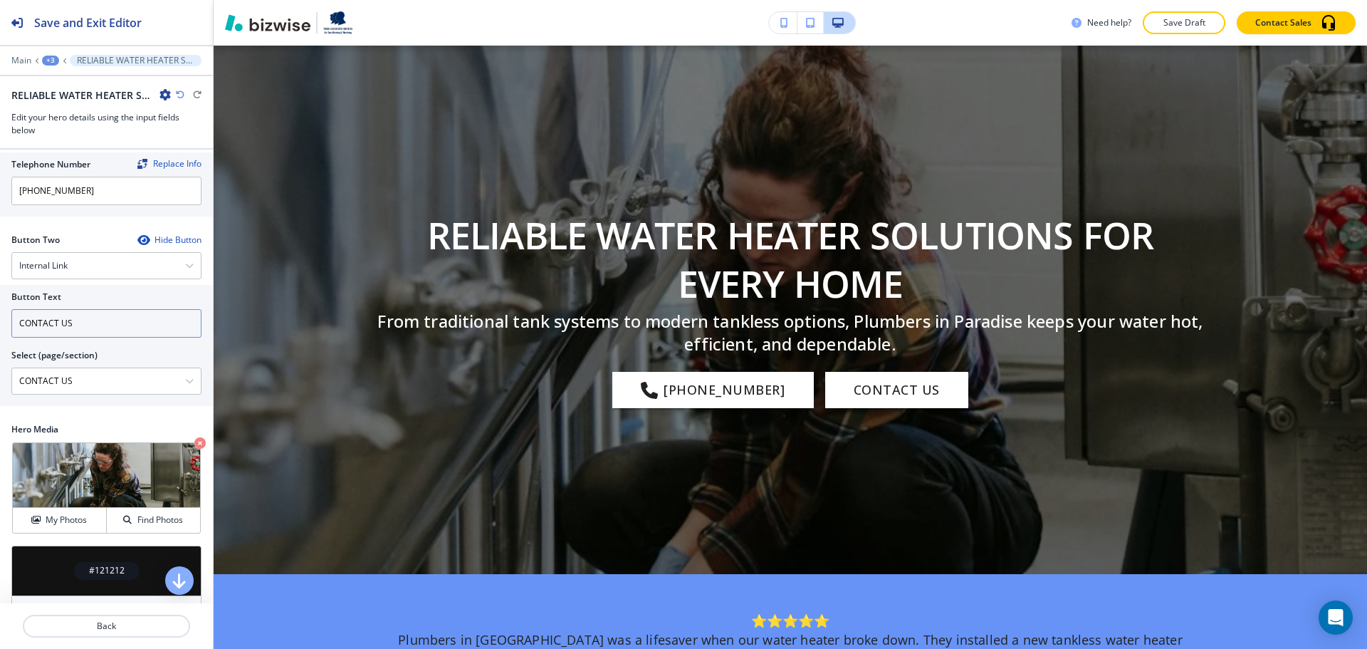
scroll to position [407, 0]
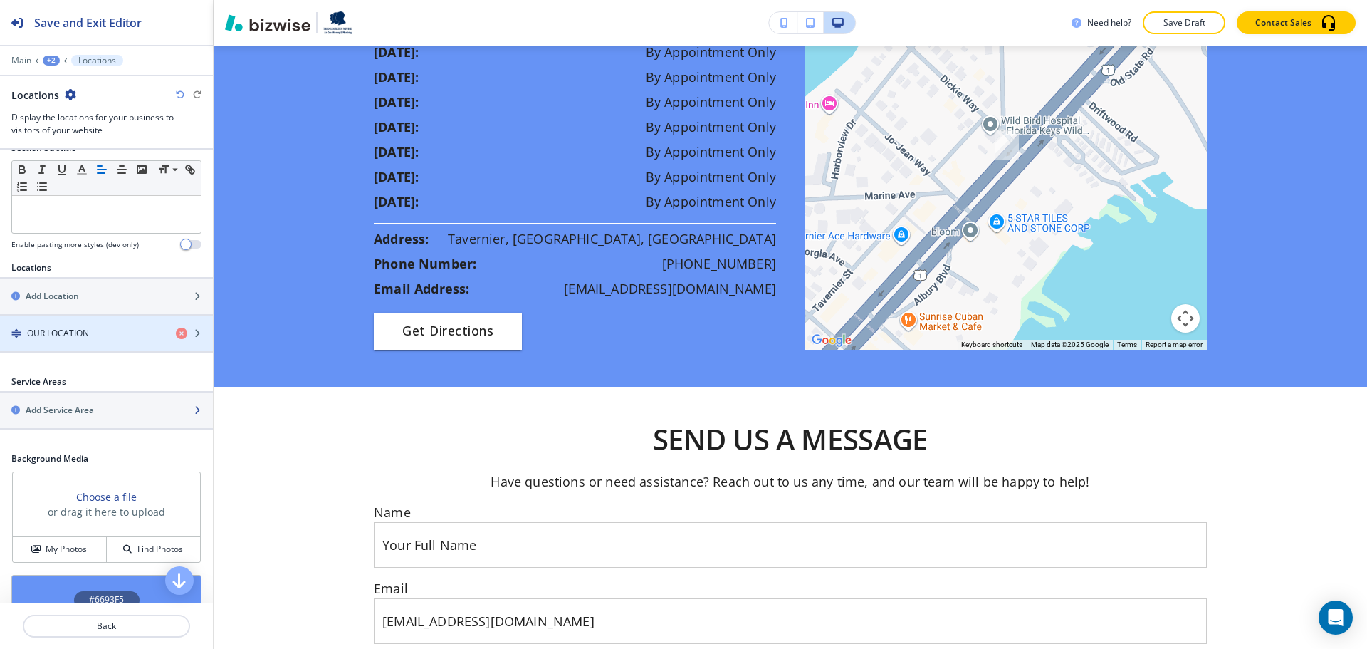
scroll to position [234, 0]
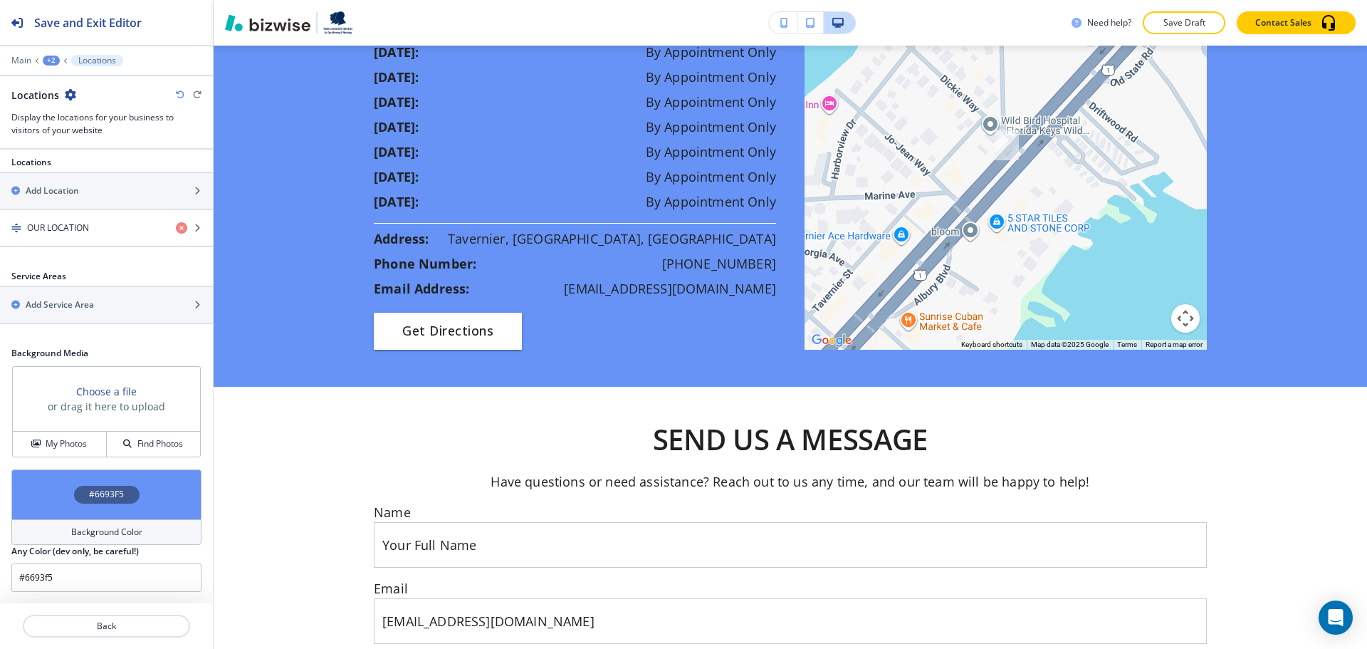
click at [120, 536] on h4 "Background Color" at bounding box center [106, 532] width 71 height 13
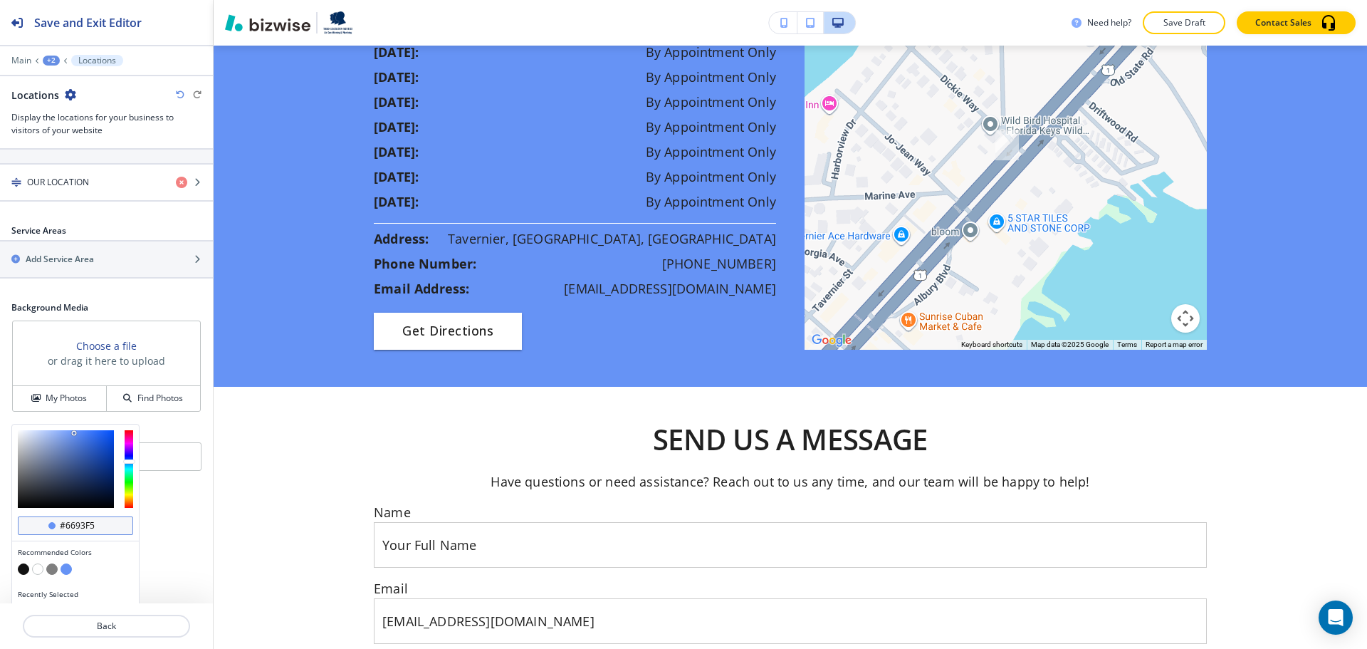
scroll to position [303, 0]
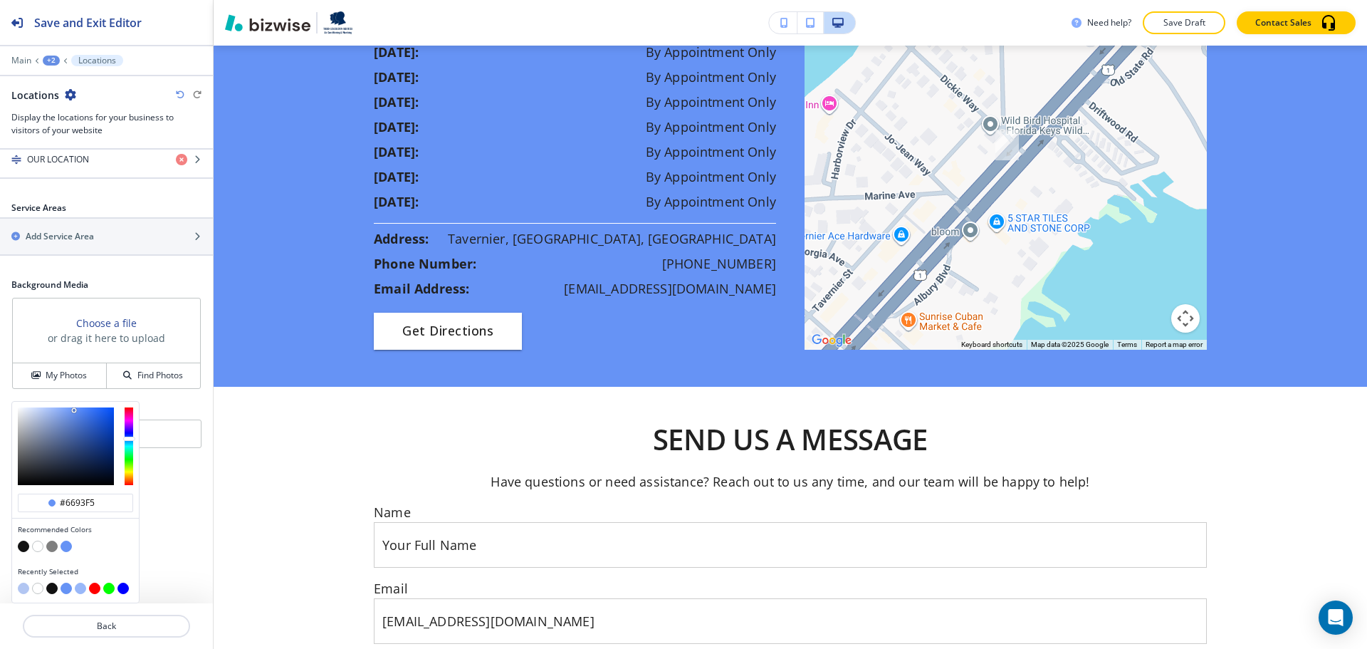
click at [37, 543] on button "button" at bounding box center [37, 546] width 11 height 11
type input "#ffffff"
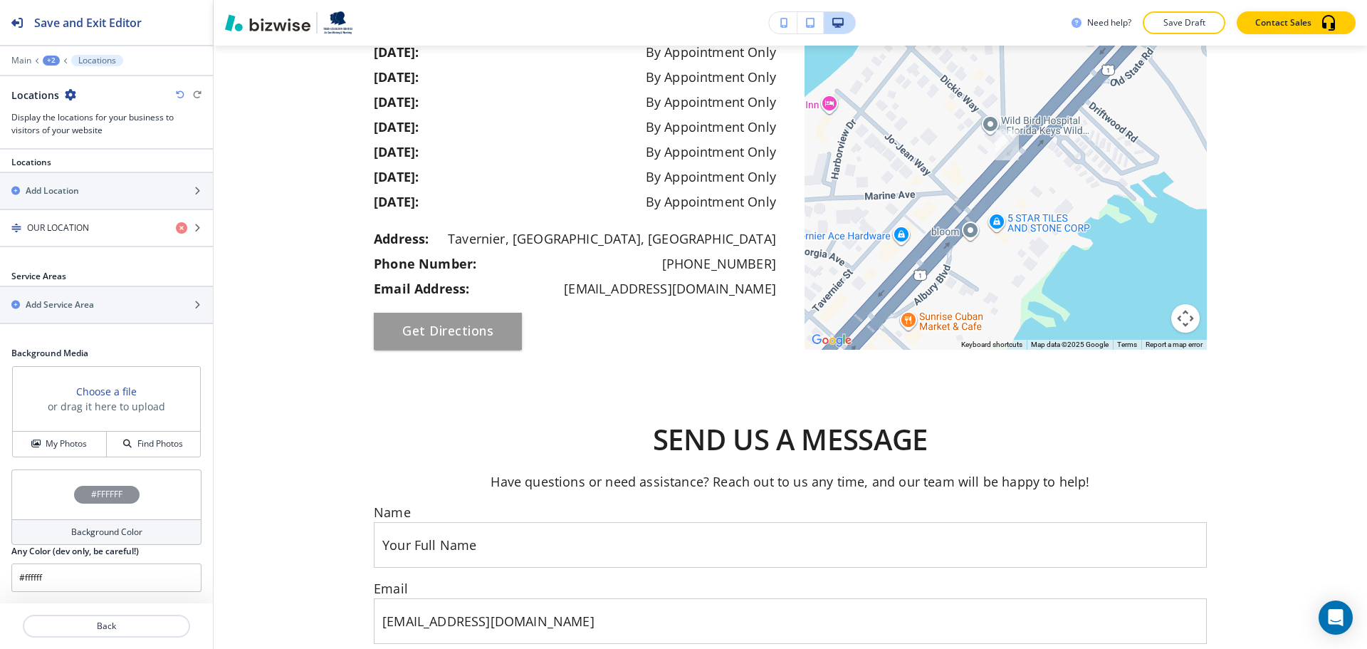
scroll to position [234, 0]
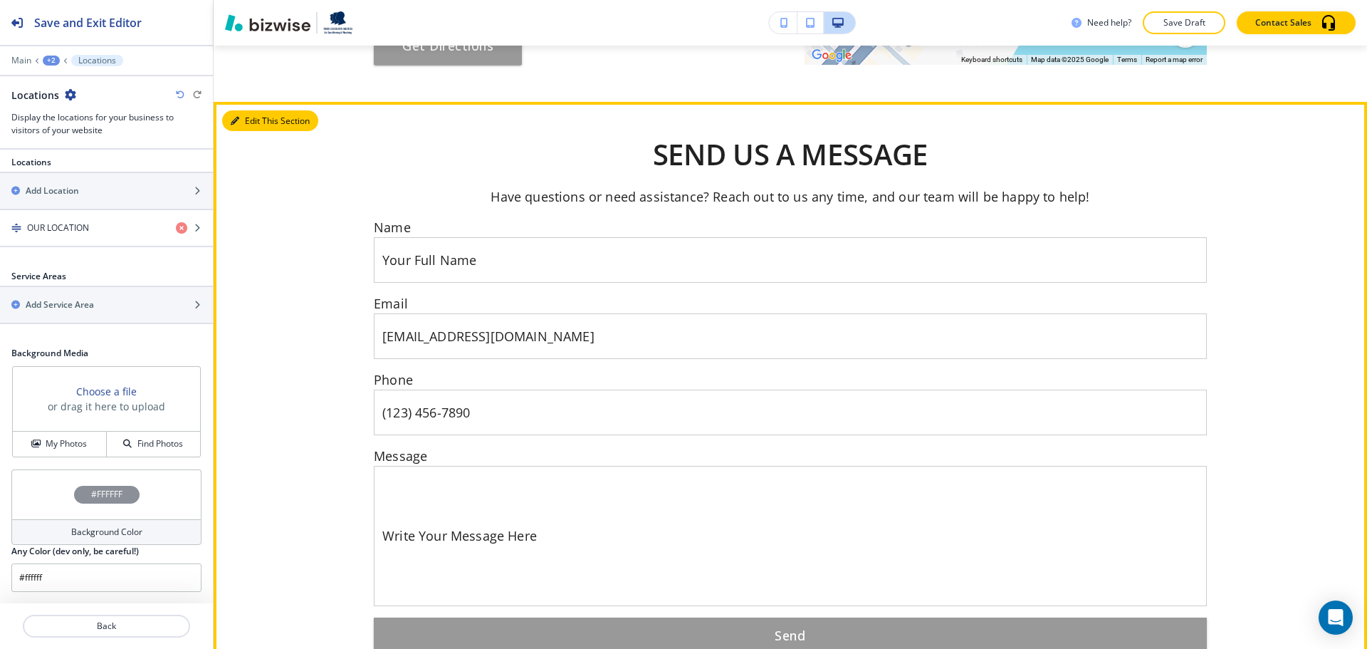
drag, startPoint x: 260, startPoint y: 234, endPoint x: 239, endPoint y: 258, distance: 31.8
click at [259, 132] on button "Edit This Section" at bounding box center [270, 120] width 96 height 21
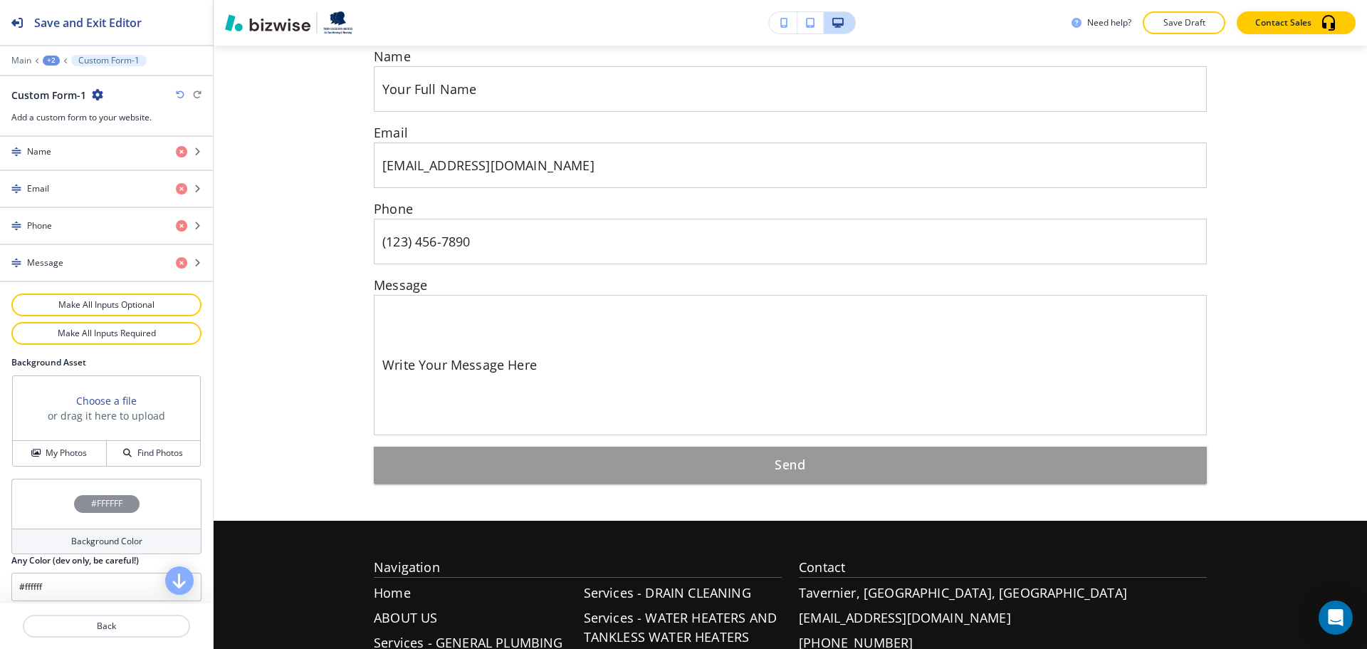
scroll to position [668, 0]
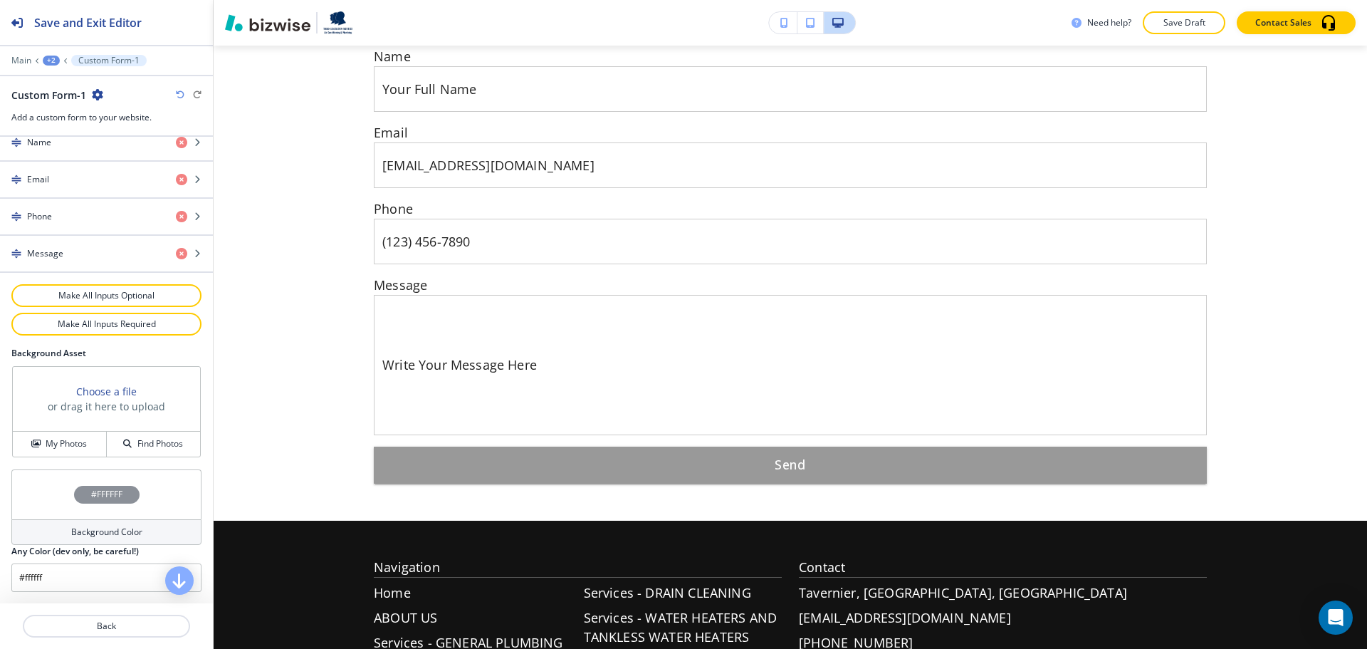
click at [78, 519] on div "Background Color" at bounding box center [106, 532] width 190 height 26
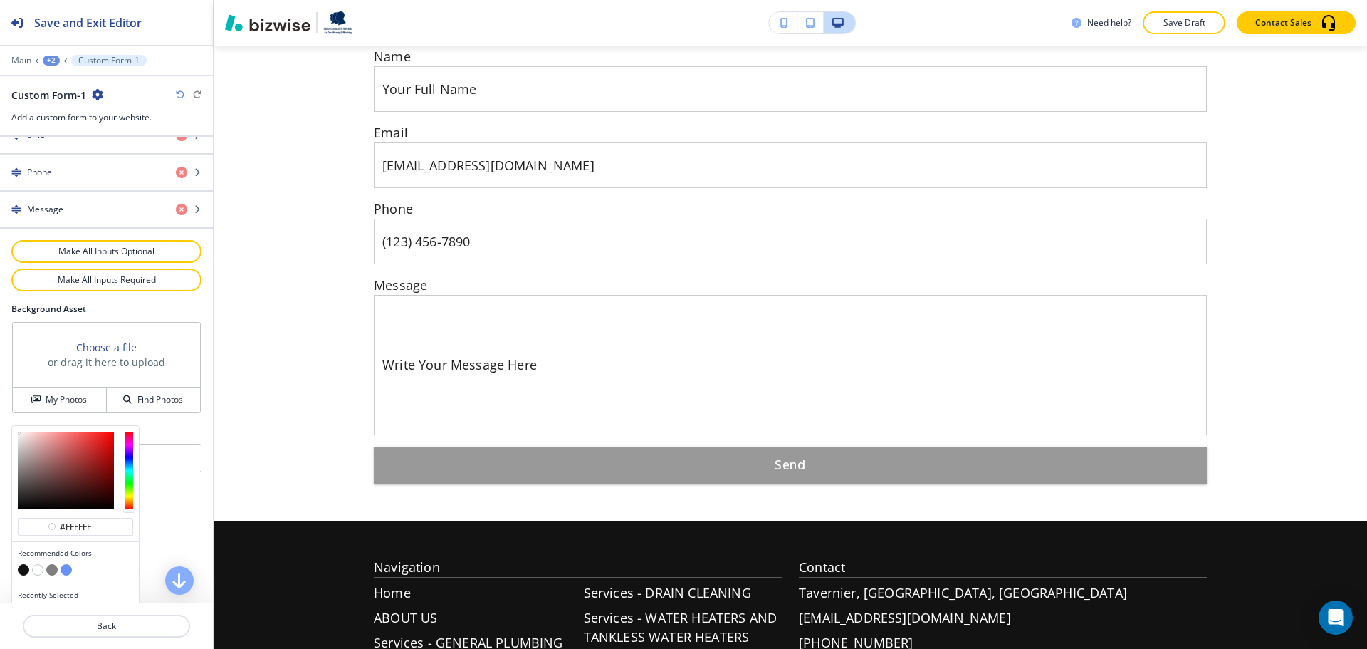
scroll to position [736, 0]
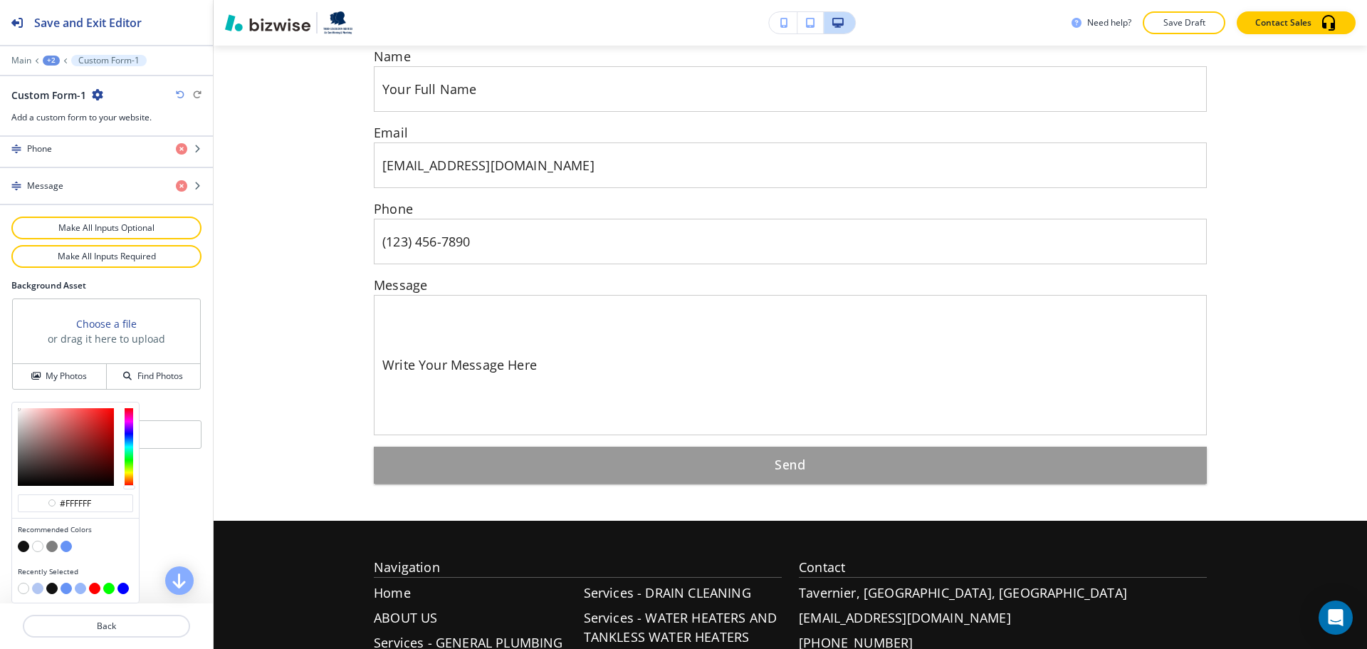
click at [38, 589] on button "button" at bounding box center [37, 588] width 11 height 11
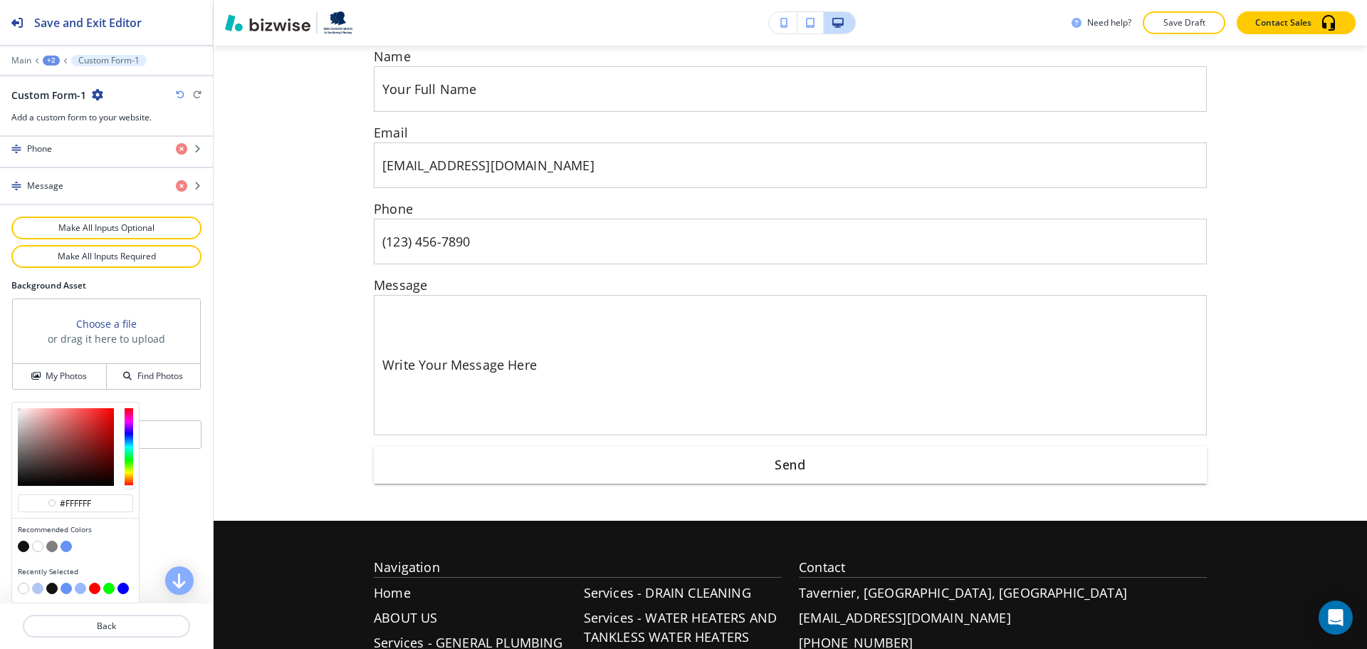
type input "#b2c6f2"
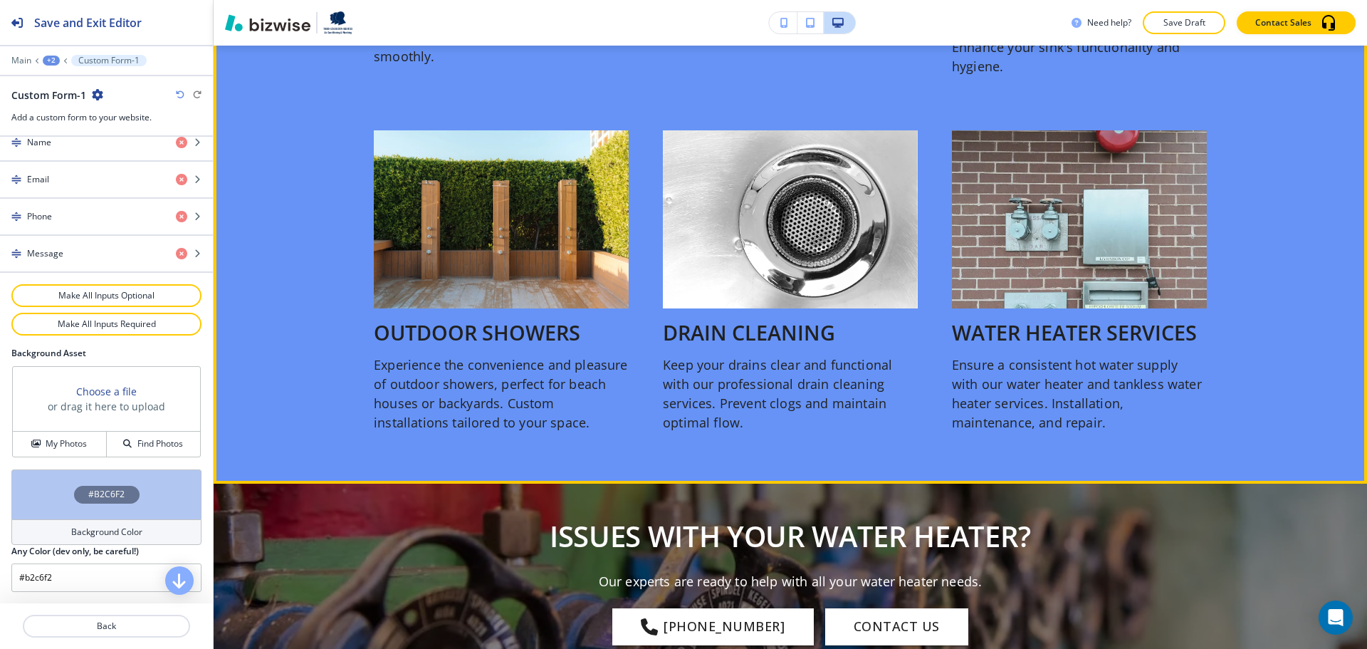
scroll to position [1416, 0]
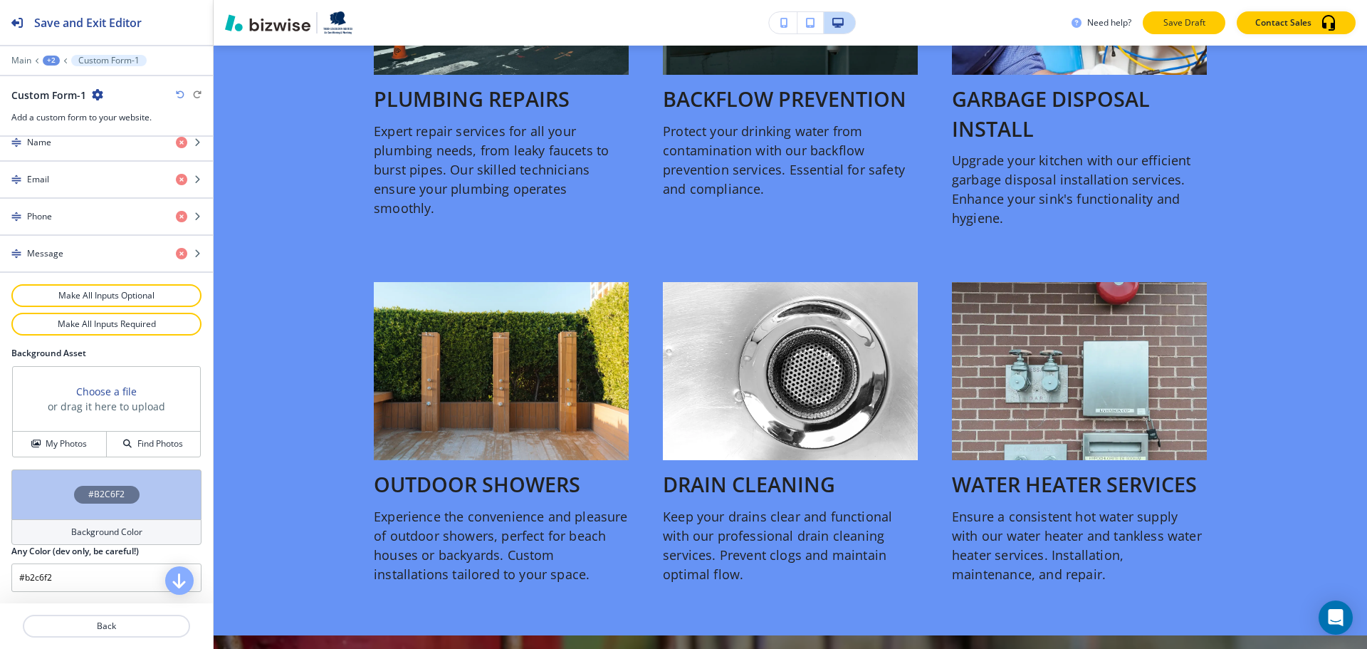
click at [1174, 26] on p "Save Draft" at bounding box center [1185, 22] width 46 height 13
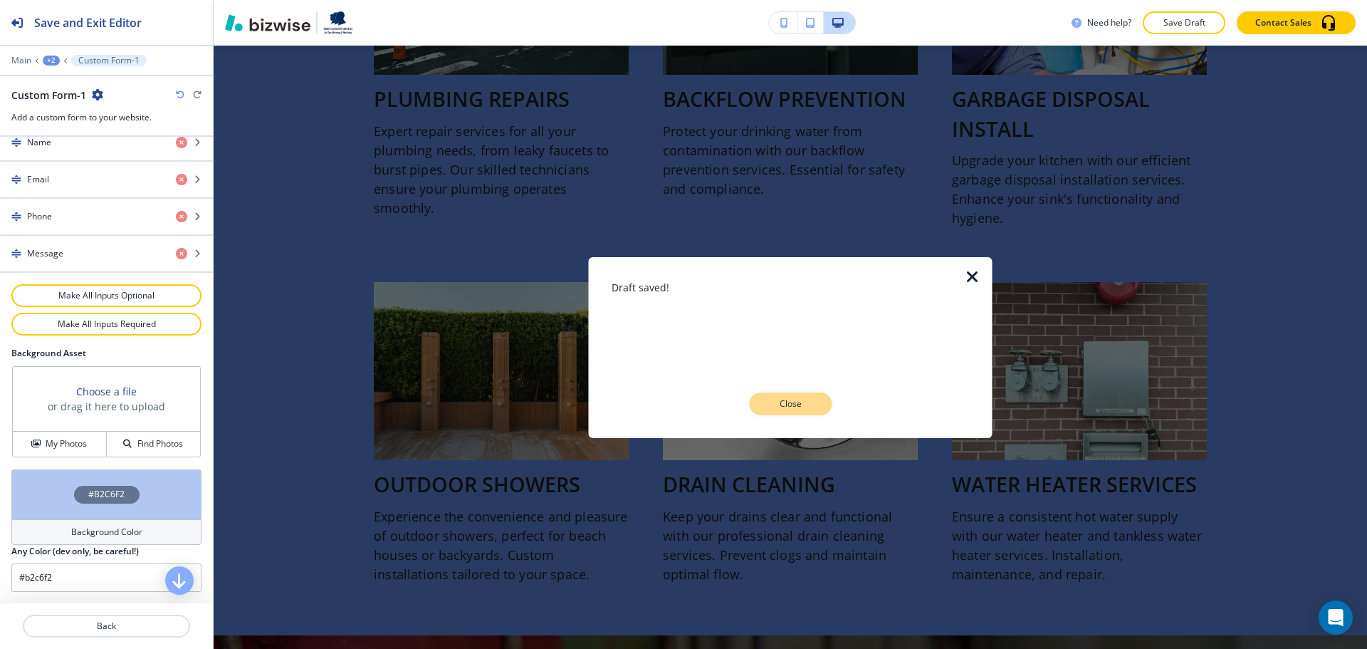
click at [820, 400] on button "Close" at bounding box center [790, 403] width 83 height 23
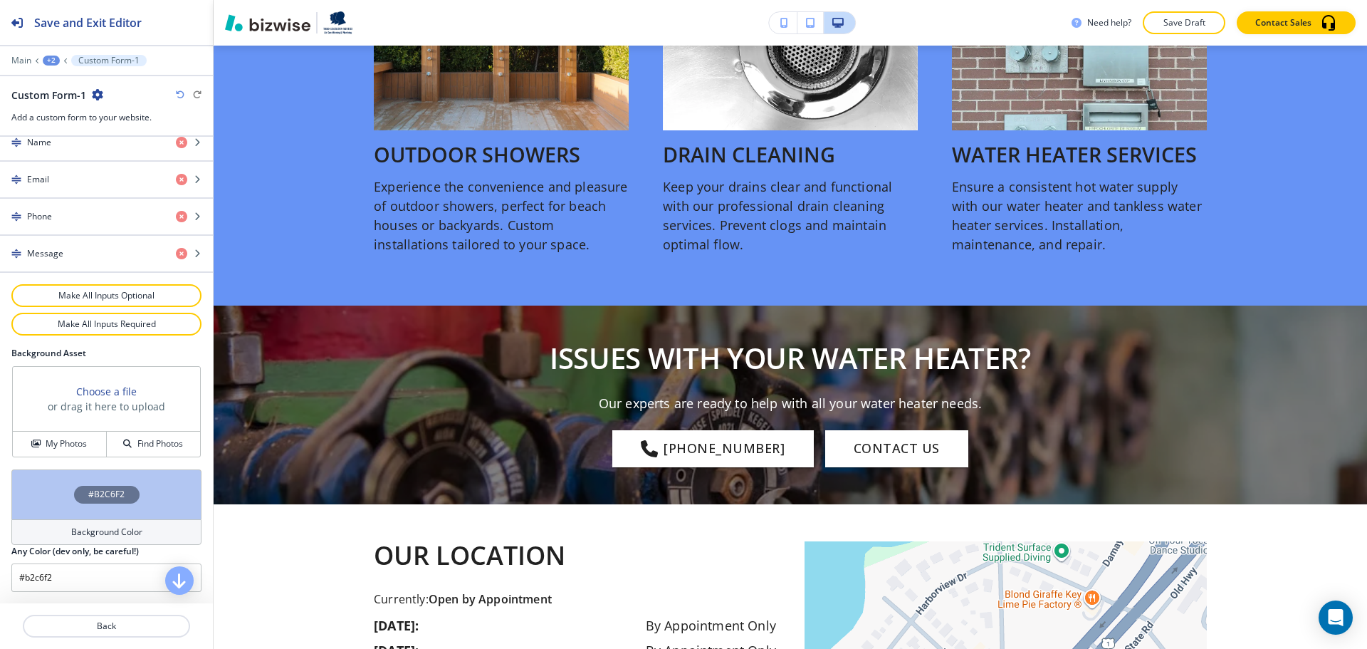
scroll to position [1772, 0]
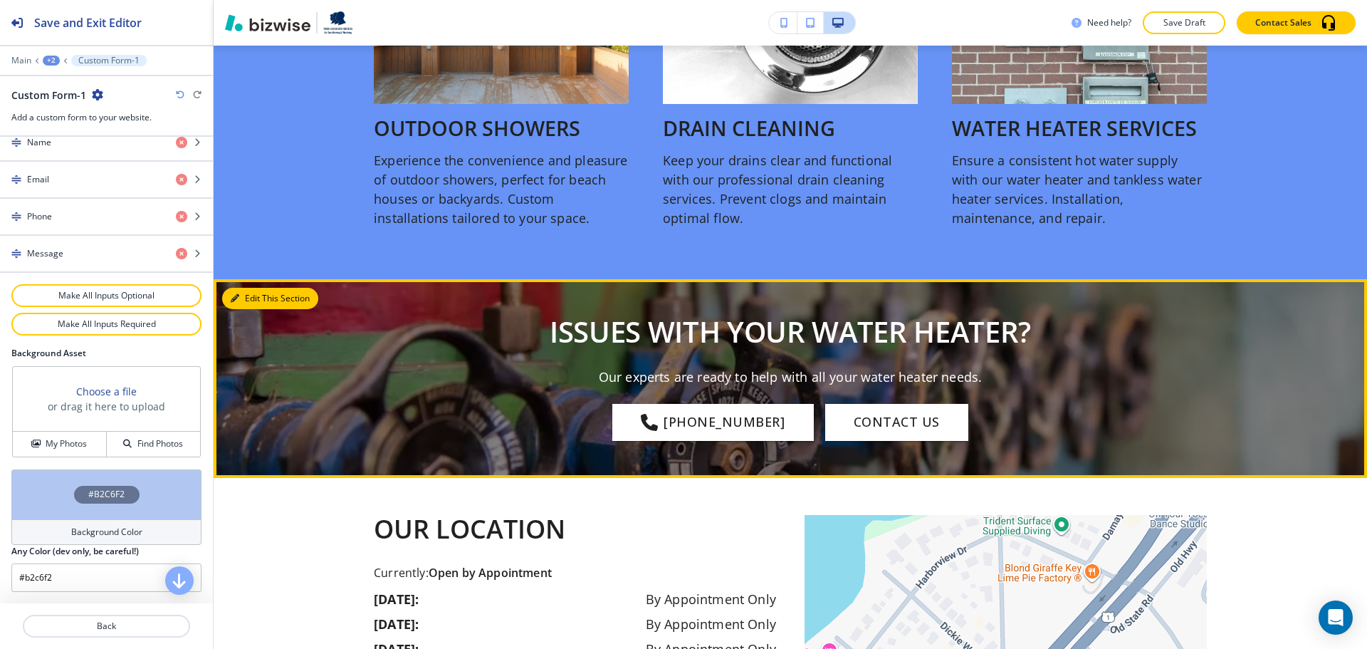
click at [249, 309] on button "Edit This Section" at bounding box center [270, 298] width 96 height 21
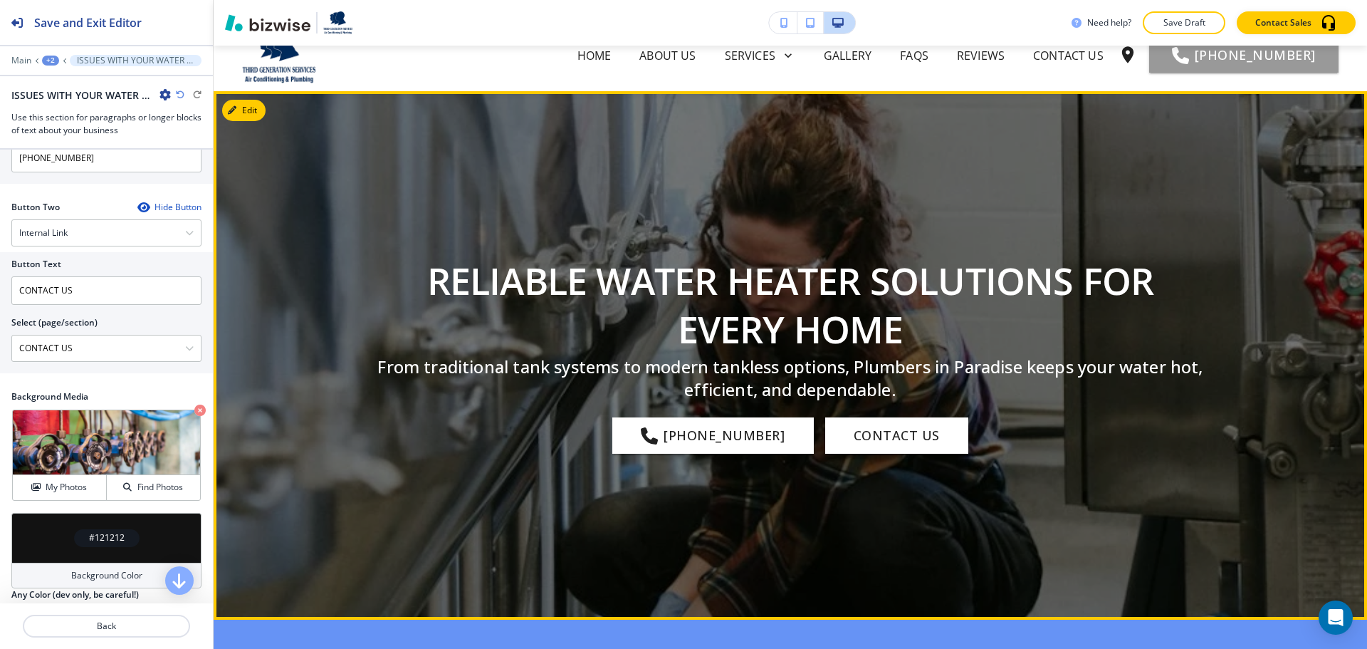
scroll to position [0, 0]
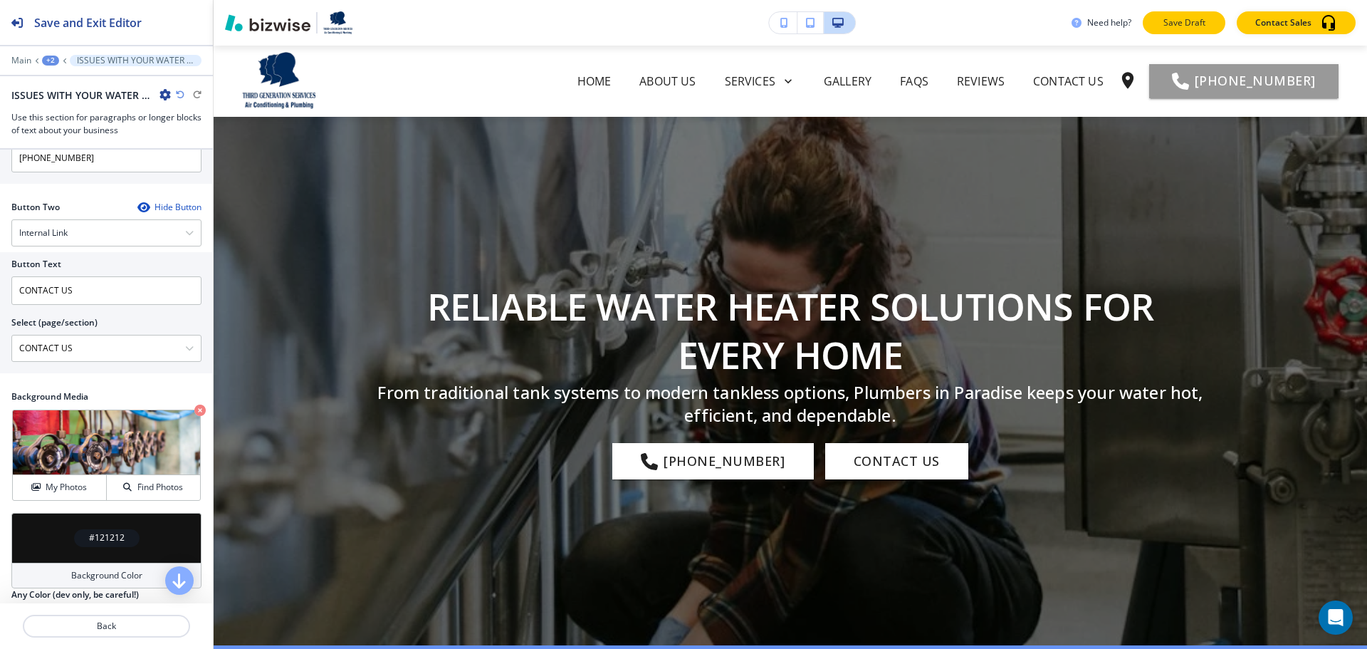
click at [1168, 24] on p "Save Draft" at bounding box center [1185, 22] width 46 height 13
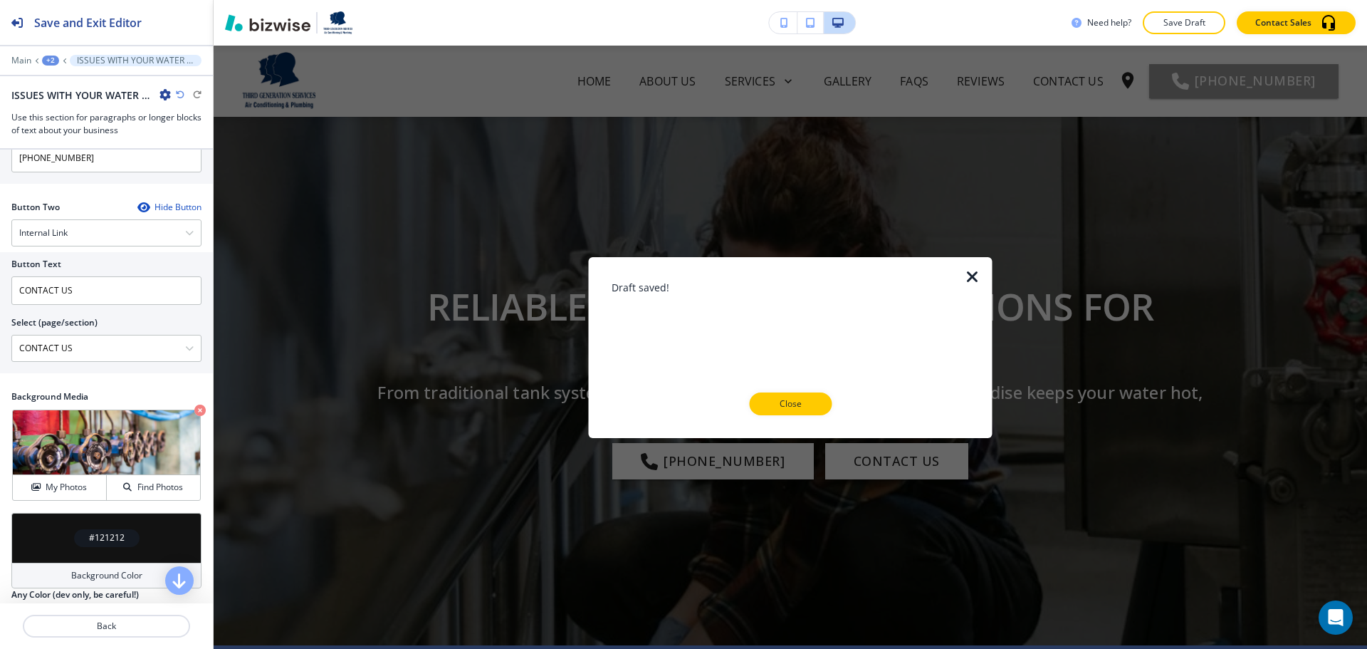
drag, startPoint x: 812, startPoint y: 410, endPoint x: 802, endPoint y: 395, distance: 17.4
click at [810, 409] on p "Close" at bounding box center [791, 403] width 46 height 13
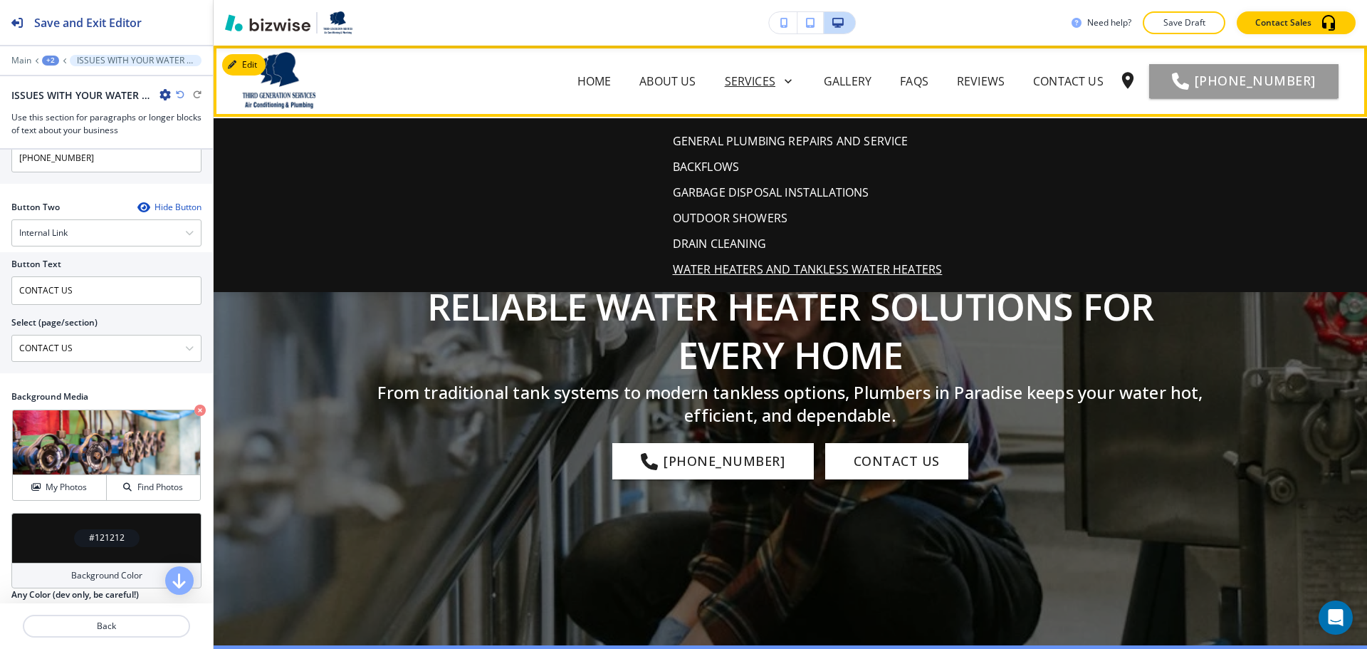
click at [776, 78] on p "Services" at bounding box center [750, 81] width 51 height 17
click at [862, 80] on p "GALLERY" at bounding box center [848, 81] width 48 height 17
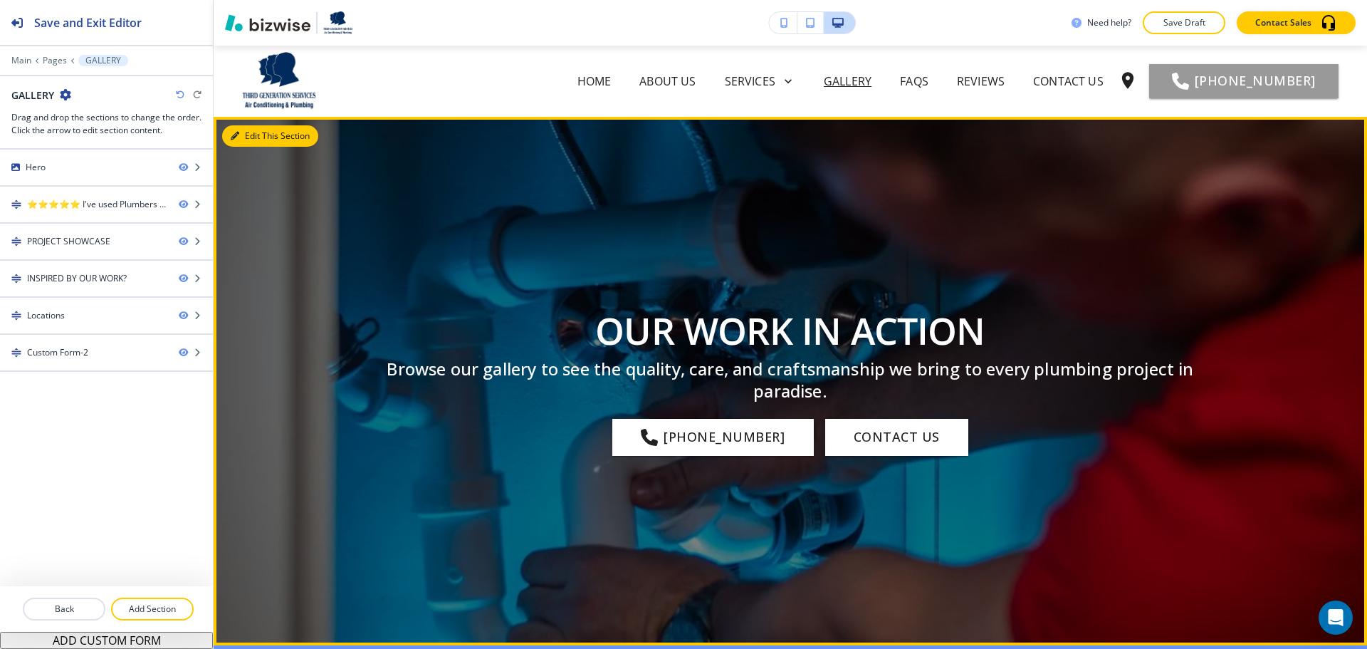
click at [246, 136] on button "Edit This Section" at bounding box center [270, 135] width 96 height 21
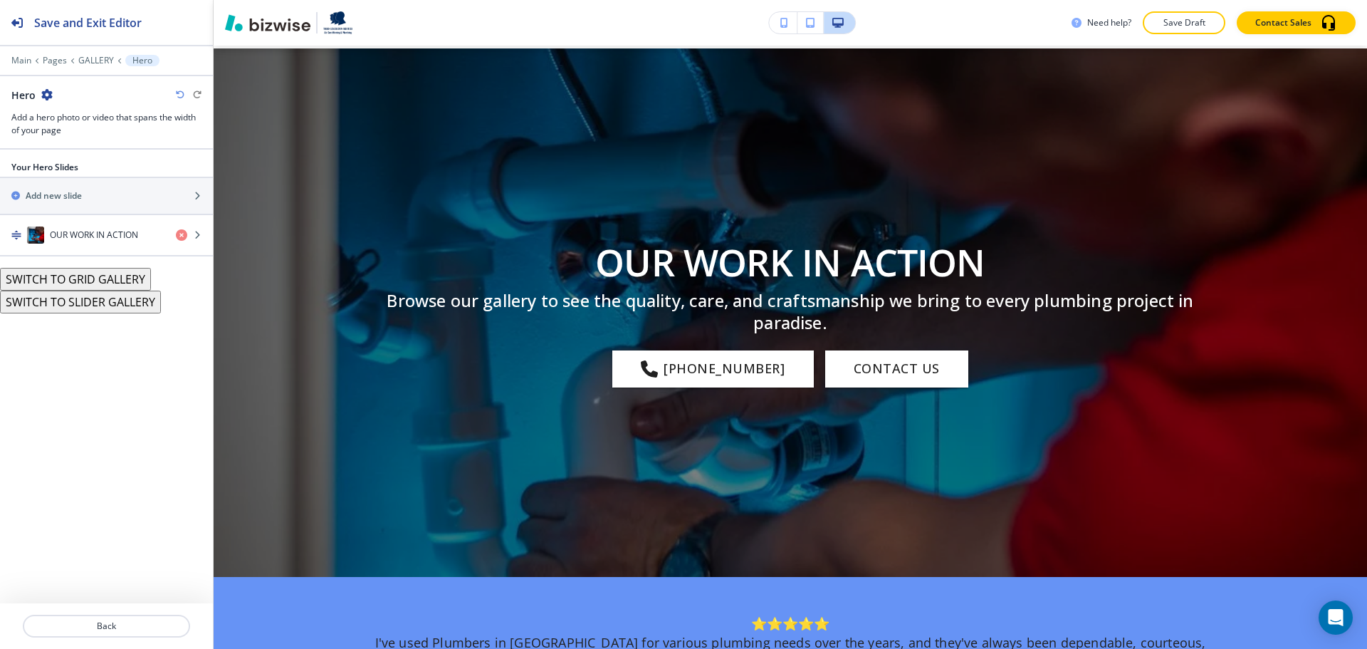
scroll to position [71, 0]
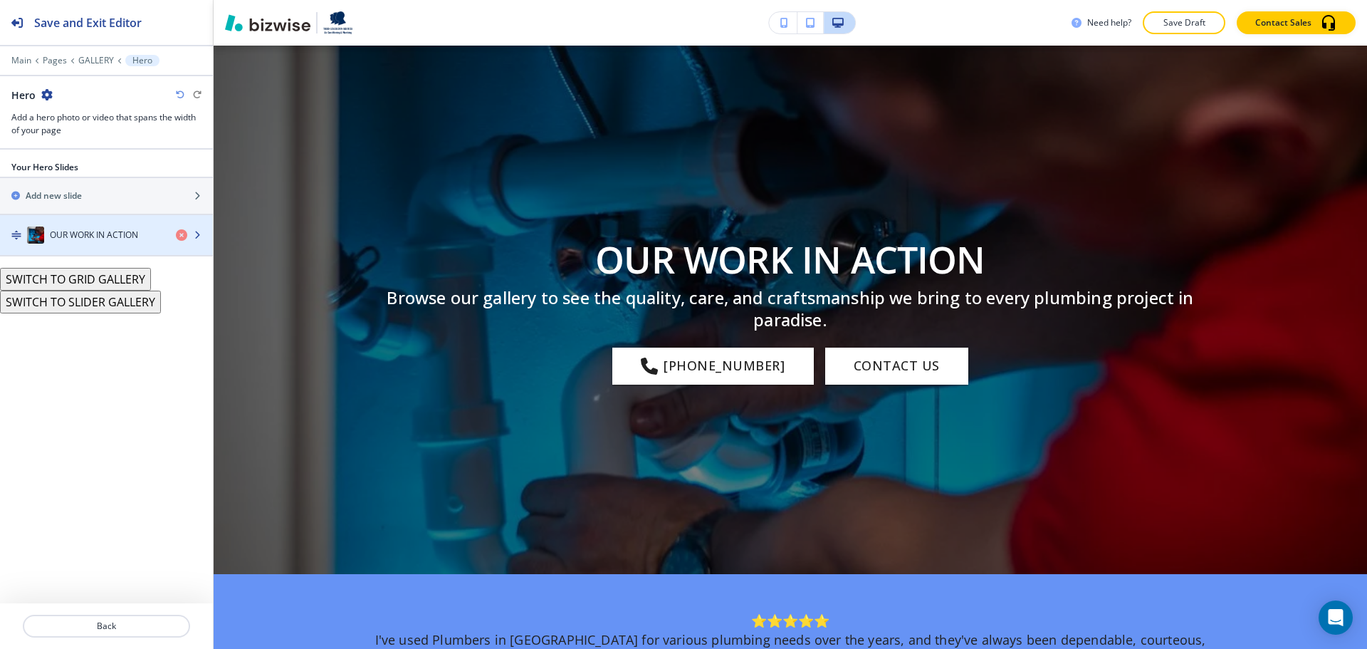
click at [137, 231] on h4 "OUR WORK IN ACTION" at bounding box center [94, 235] width 88 height 13
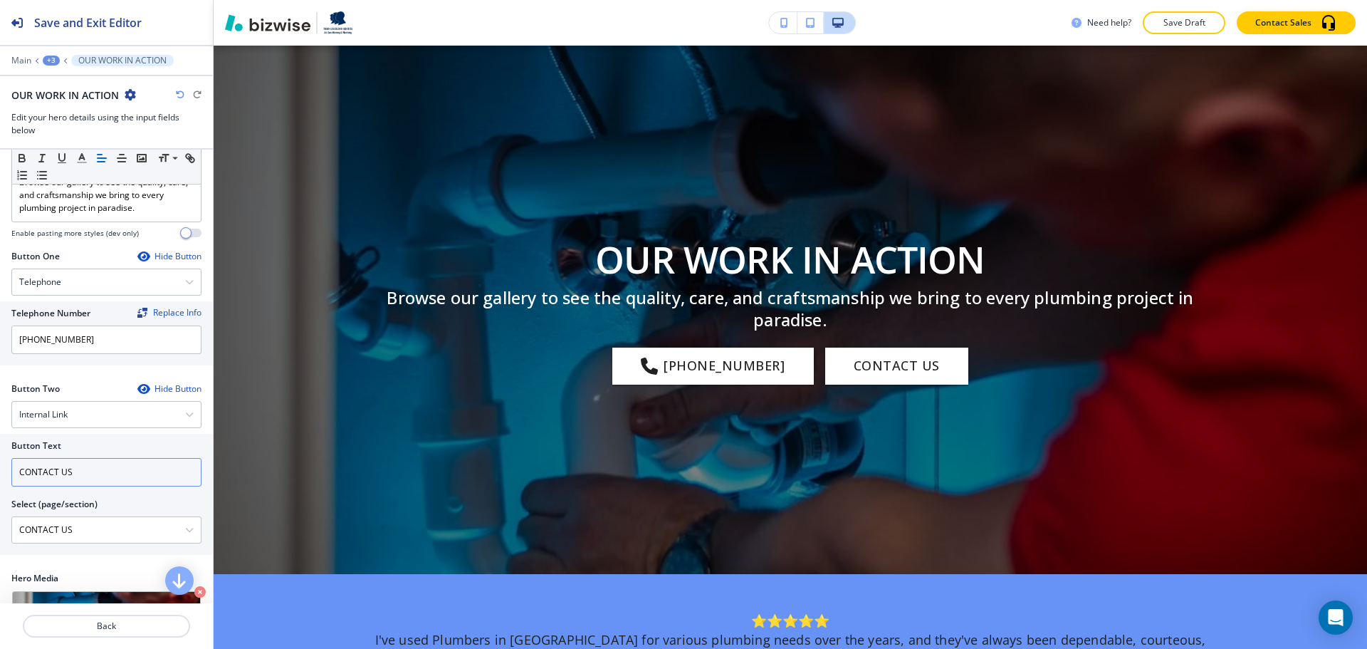
scroll to position [381, 0]
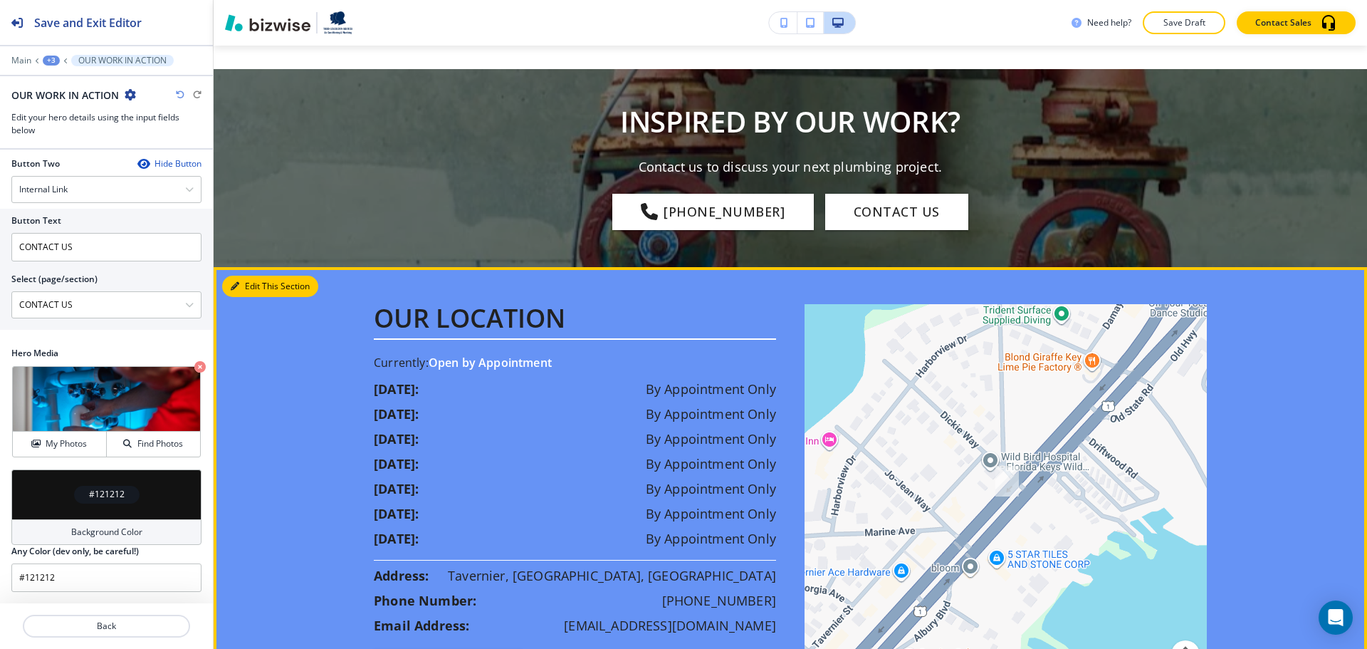
click at [251, 282] on button "Edit This Section" at bounding box center [270, 286] width 96 height 21
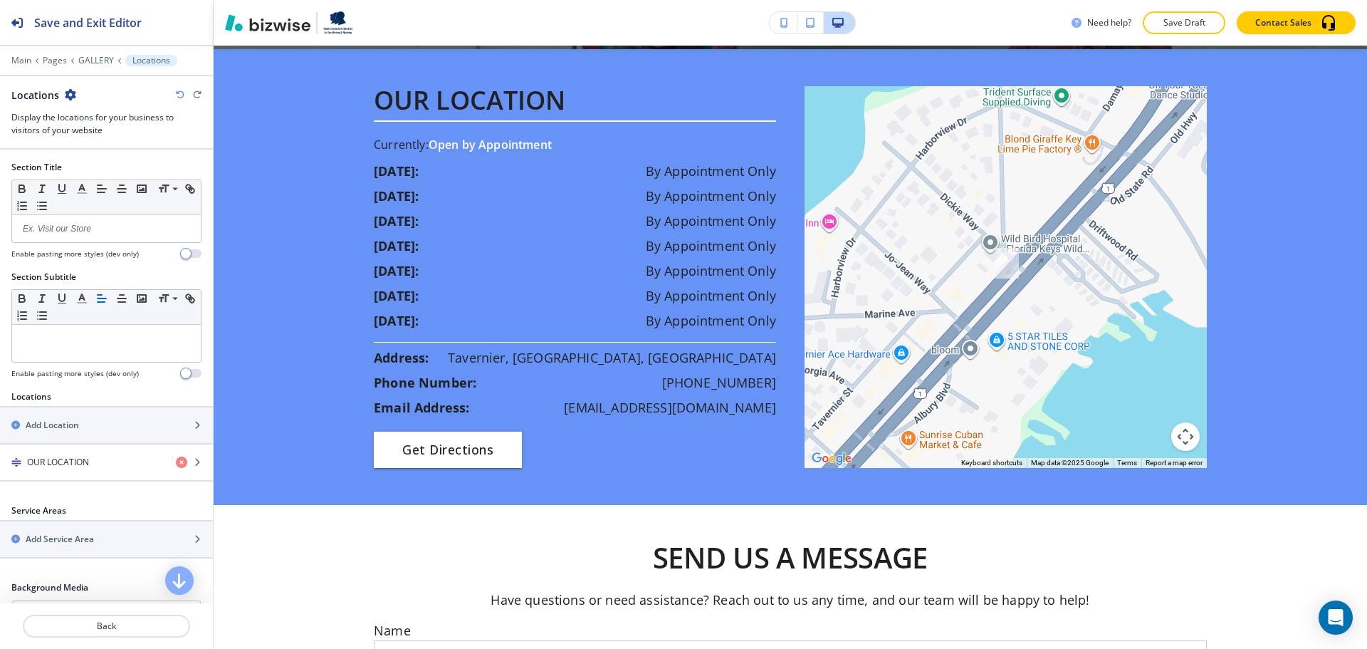
scroll to position [2002, 0]
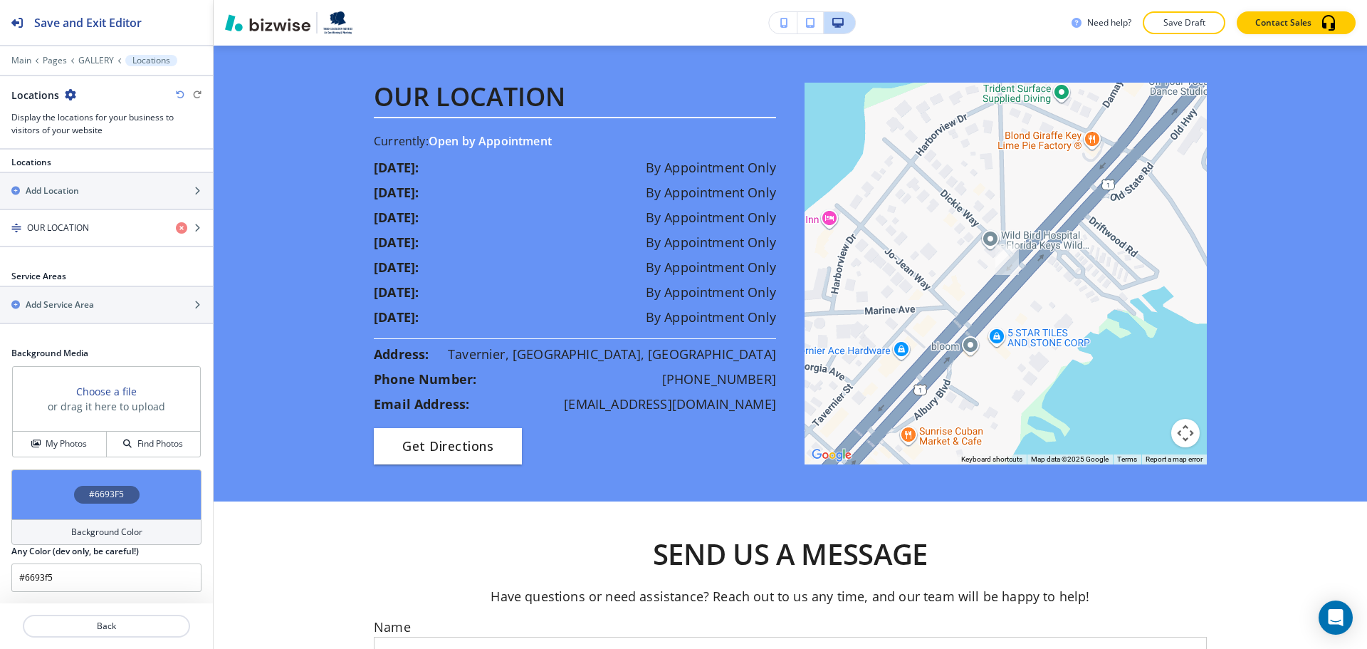
click at [103, 531] on h4 "Background Color" at bounding box center [106, 532] width 71 height 13
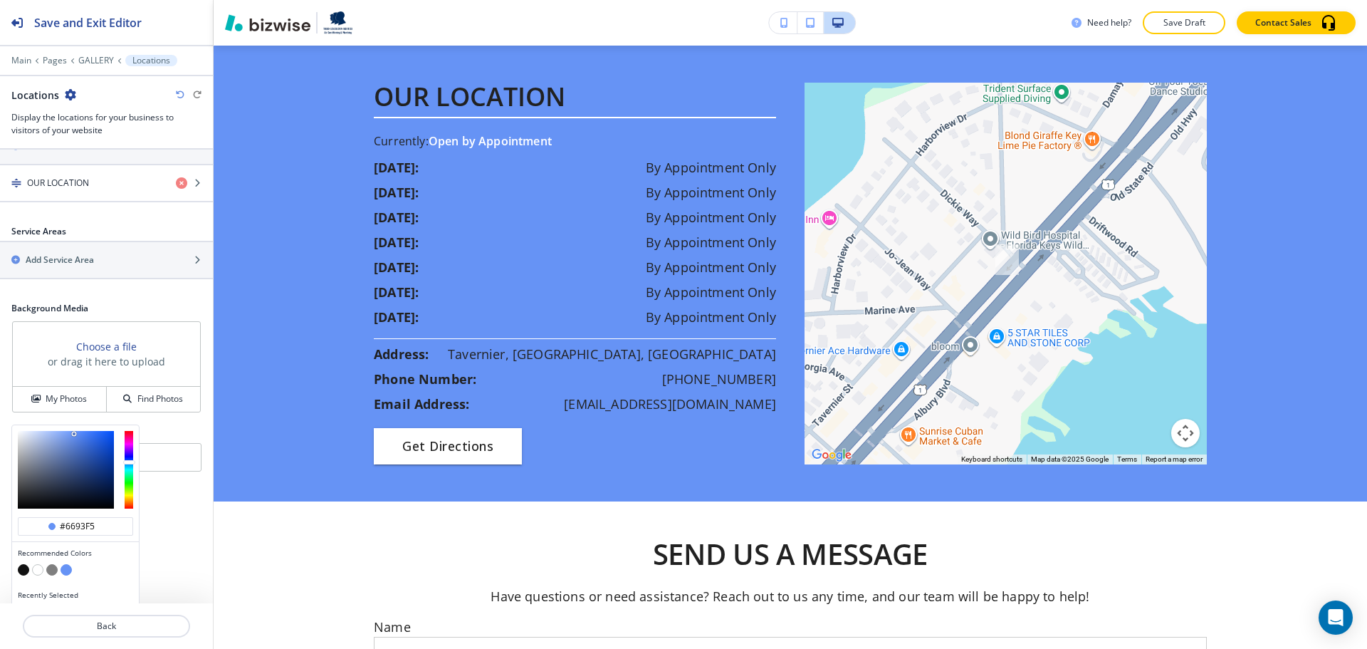
scroll to position [303, 0]
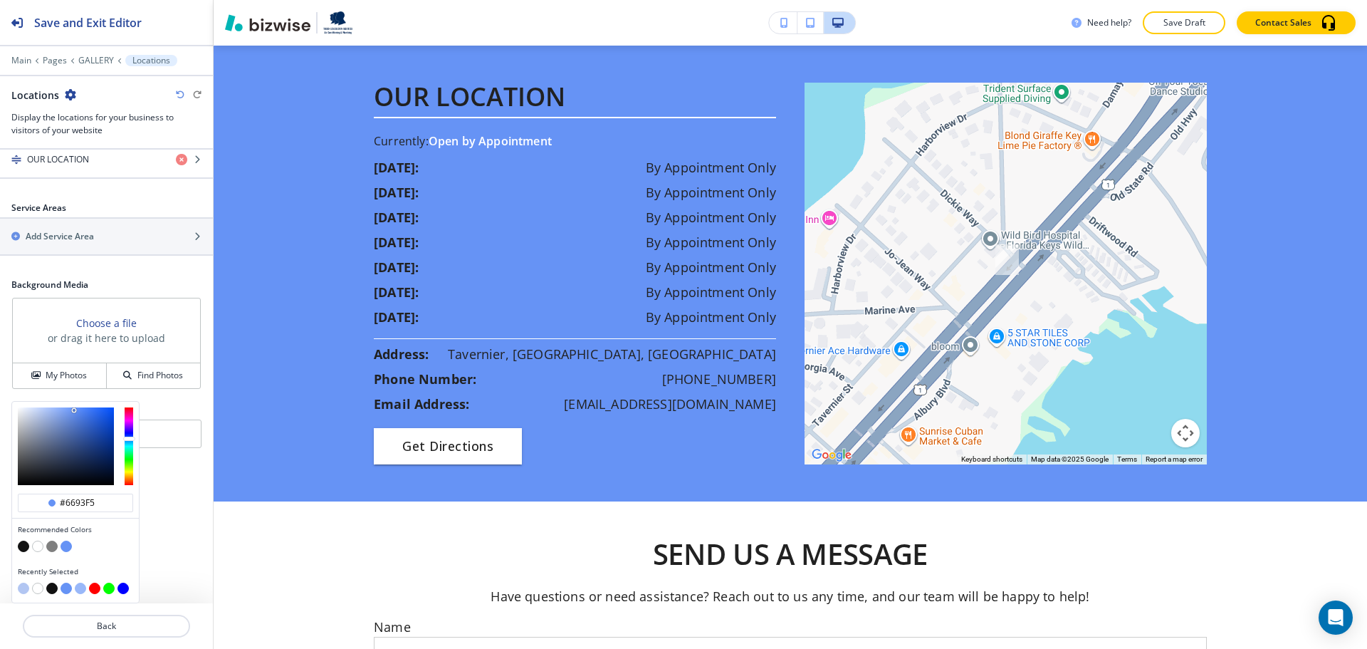
click at [40, 543] on button "button" at bounding box center [37, 546] width 11 height 11
type input "#ffffff"
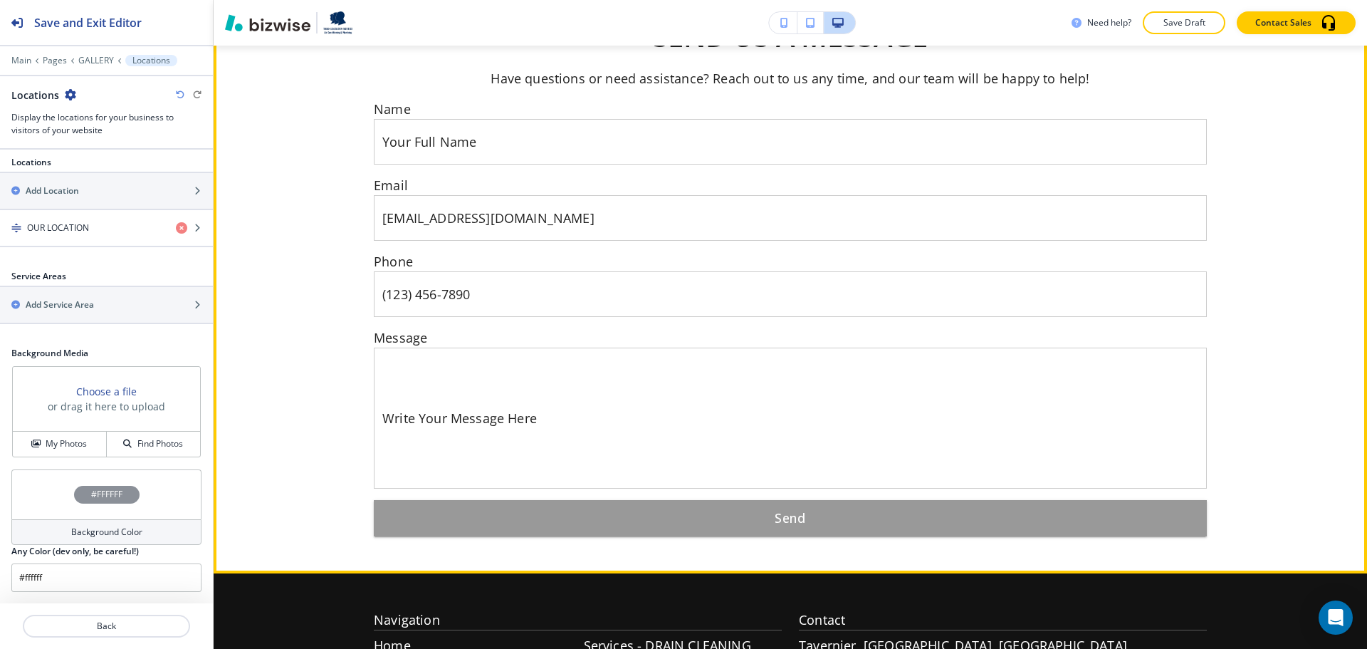
scroll to position [2358, 0]
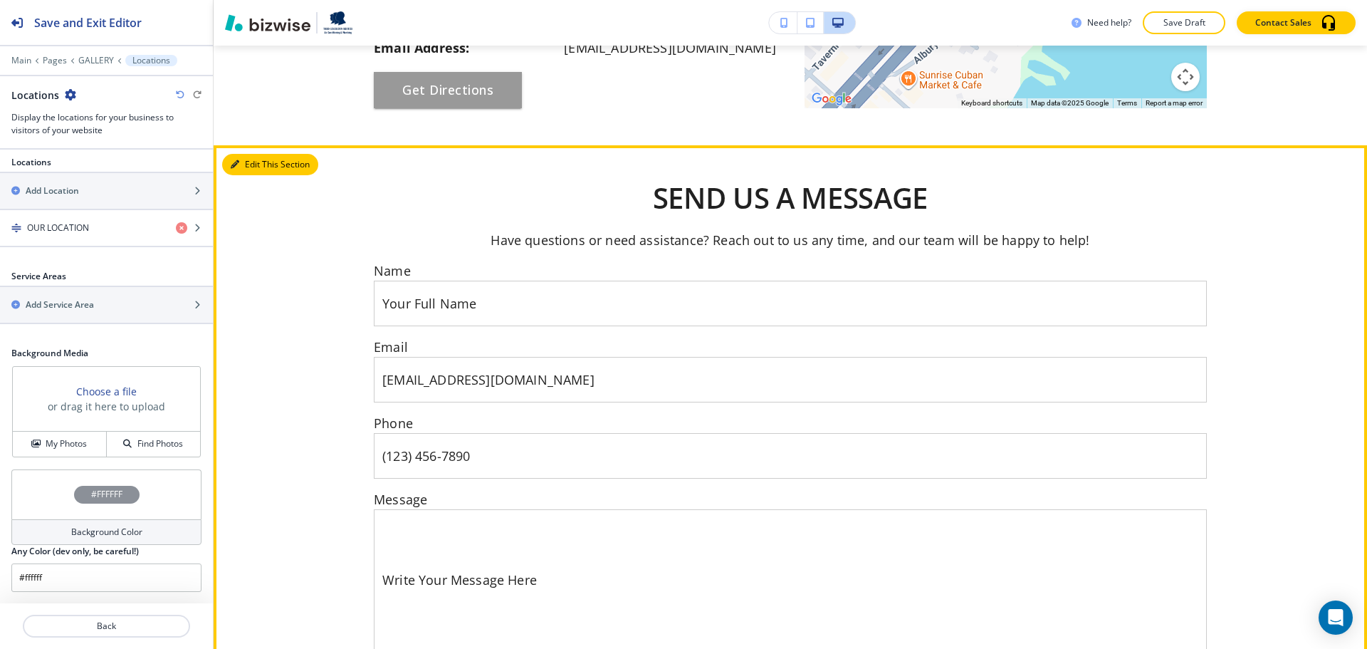
click at [233, 165] on icon "button" at bounding box center [235, 164] width 9 height 9
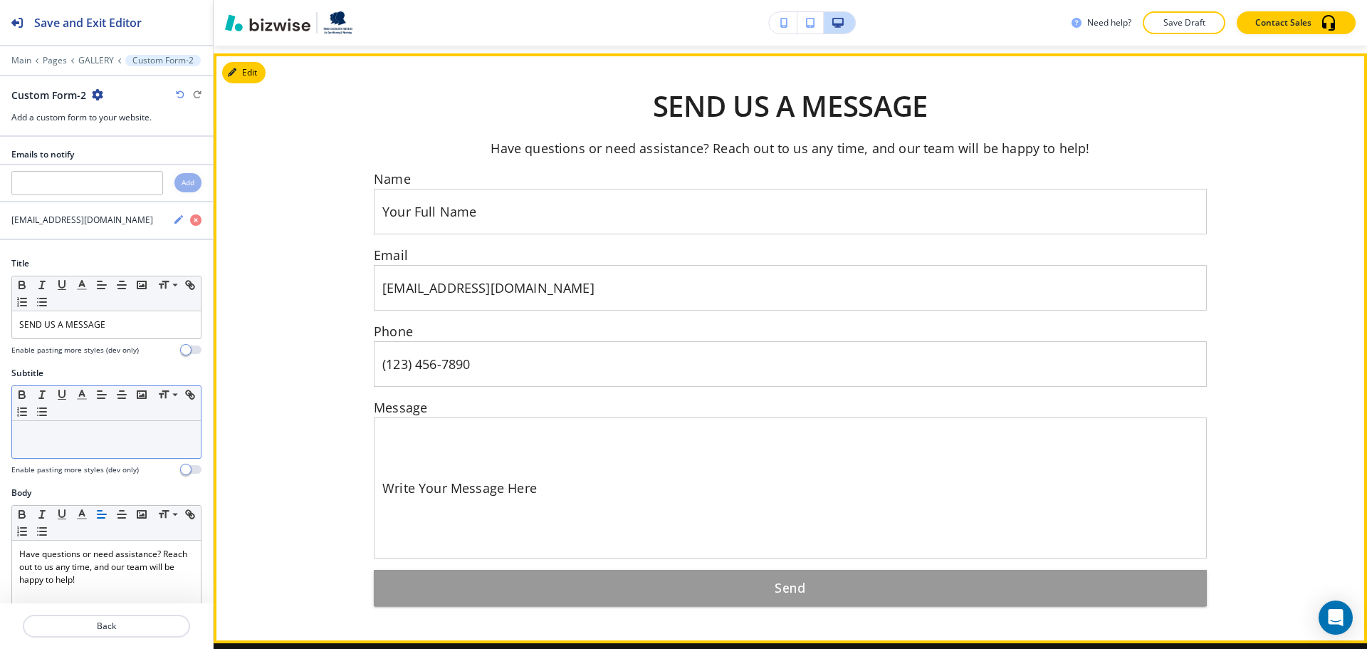
scroll to position [2458, 0]
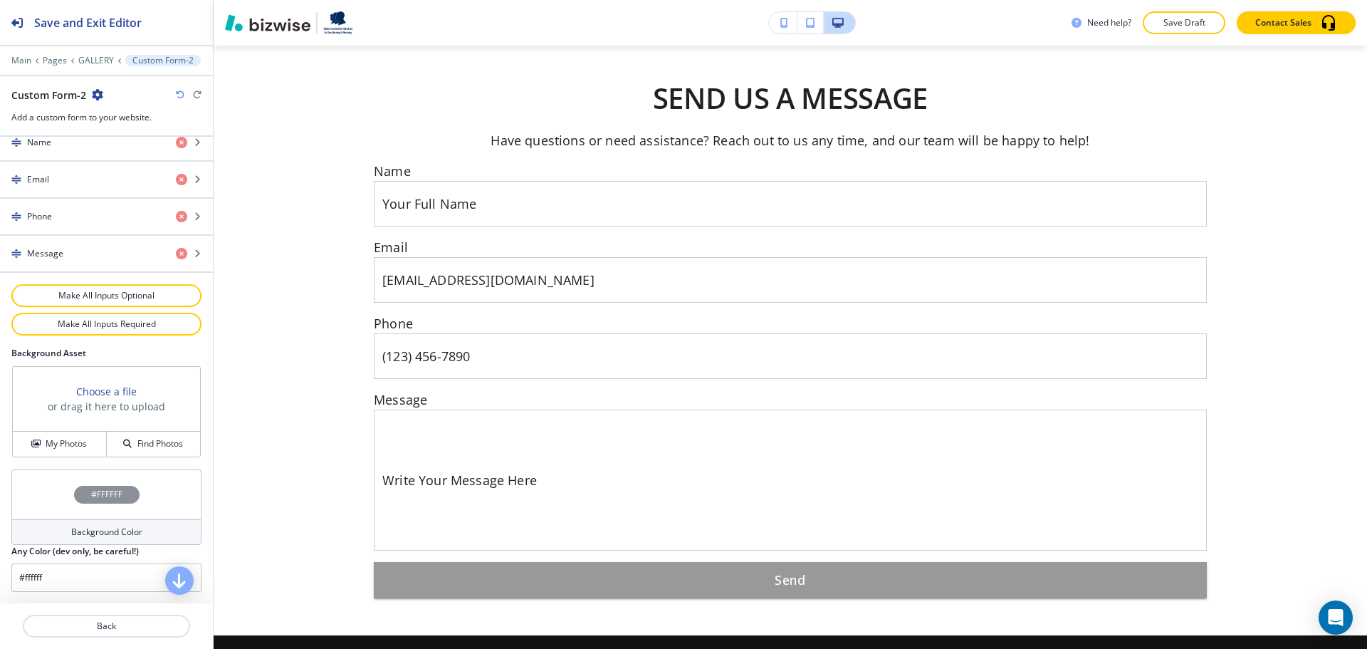
click at [83, 515] on div "#FFFFFF" at bounding box center [106, 494] width 190 height 50
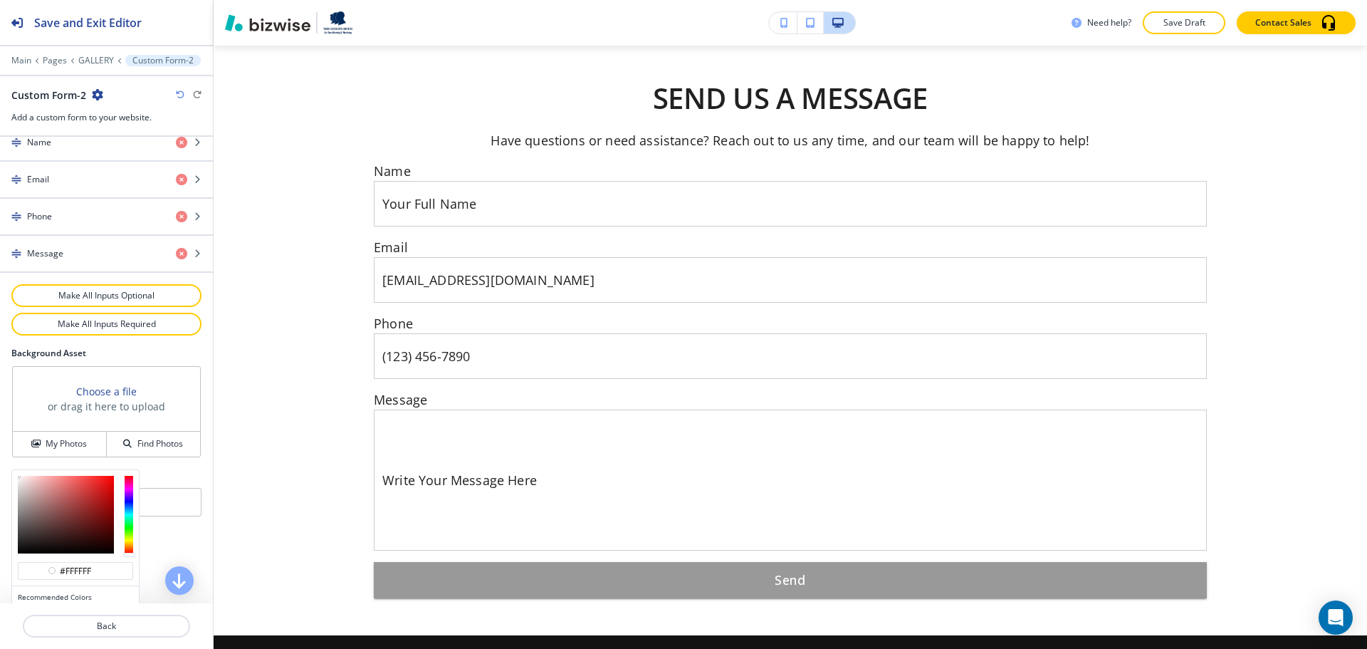
scroll to position [736, 0]
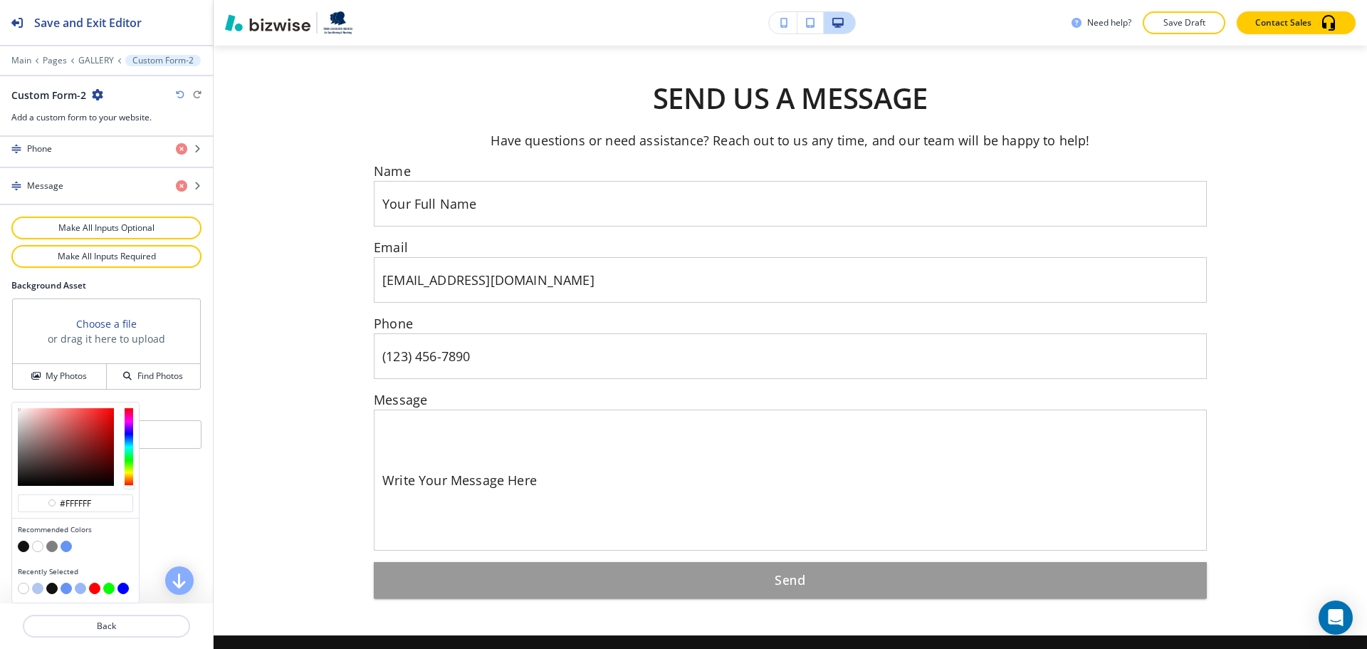
click at [40, 588] on button "button" at bounding box center [37, 588] width 11 height 11
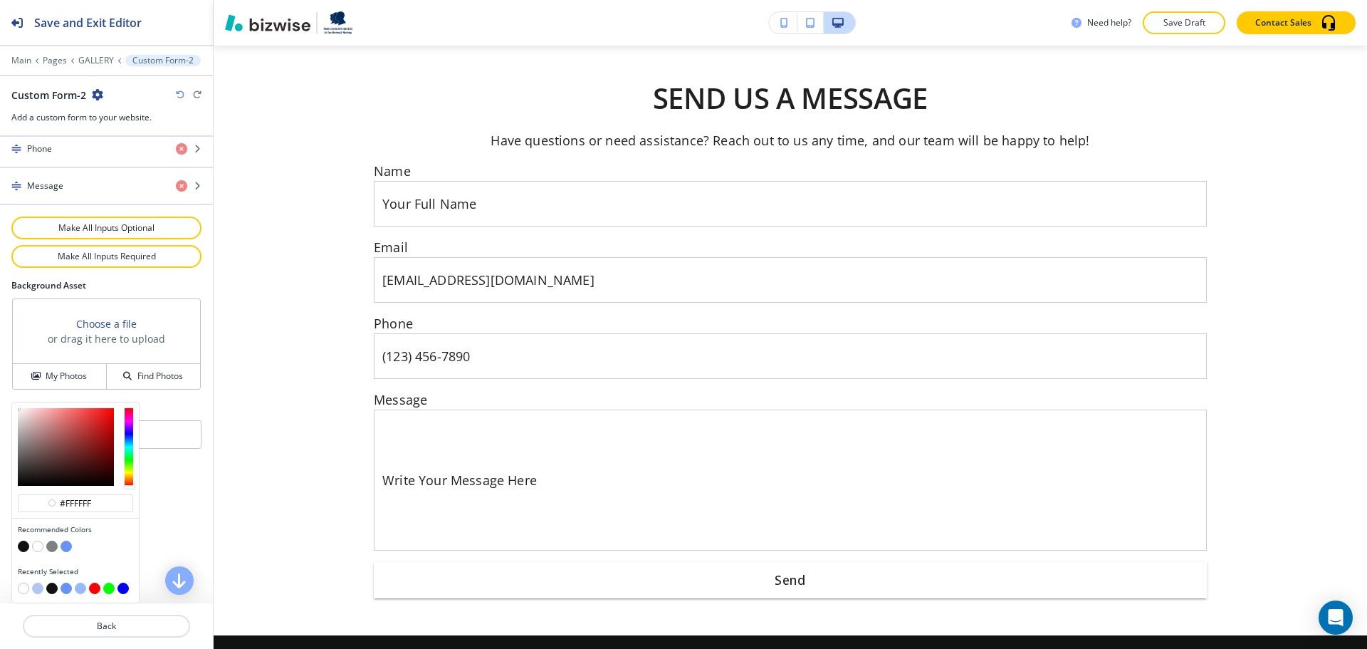
type input "#b2c6f2"
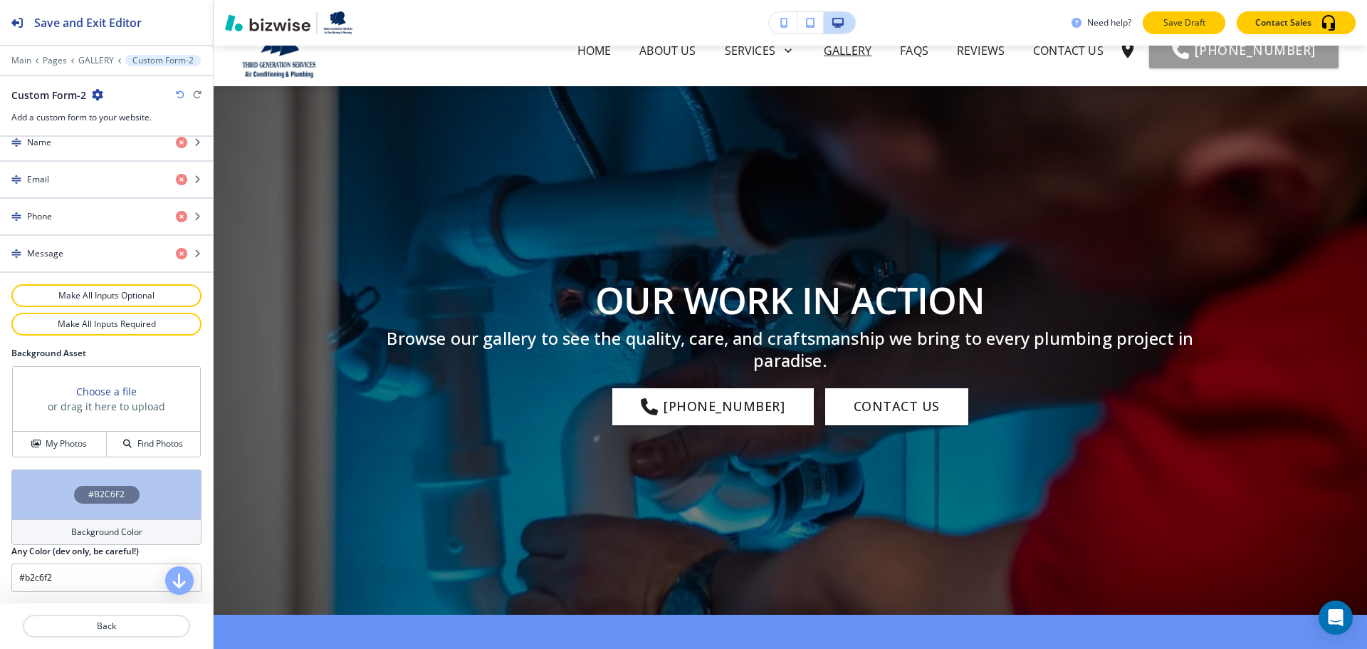
click at [1194, 24] on p "Save Draft" at bounding box center [1185, 22] width 46 height 13
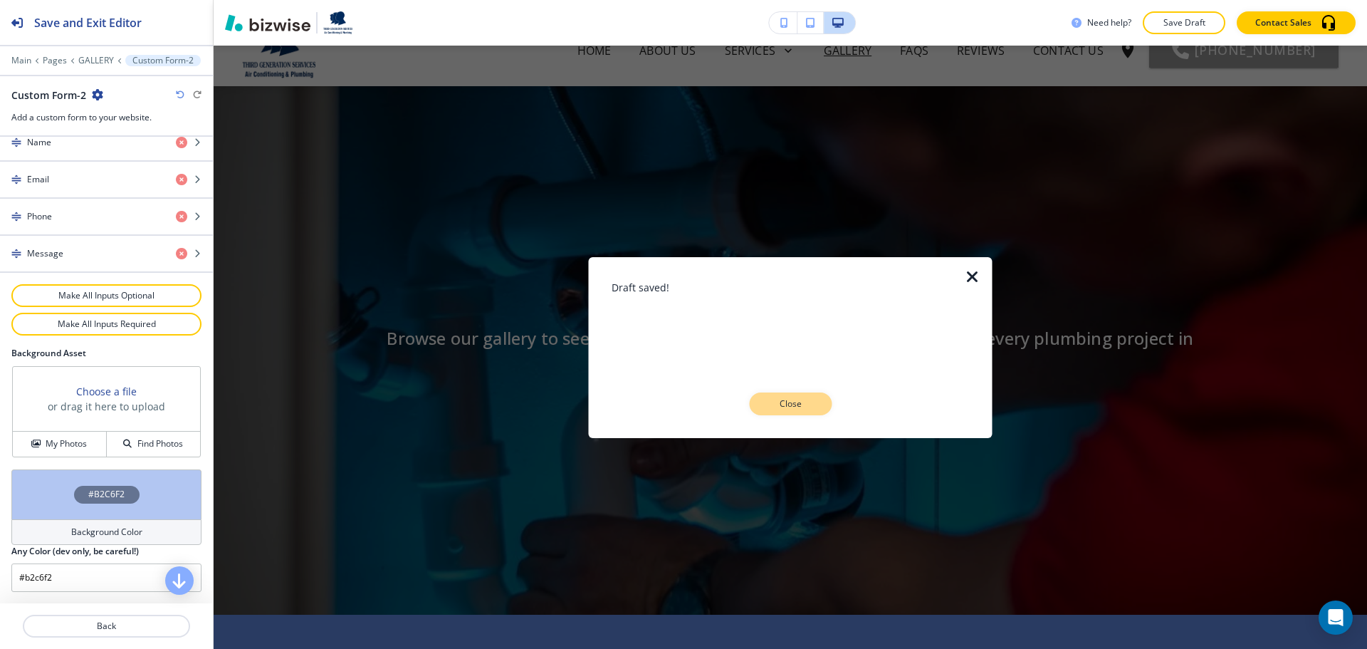
click at [807, 406] on p "Close" at bounding box center [791, 403] width 46 height 13
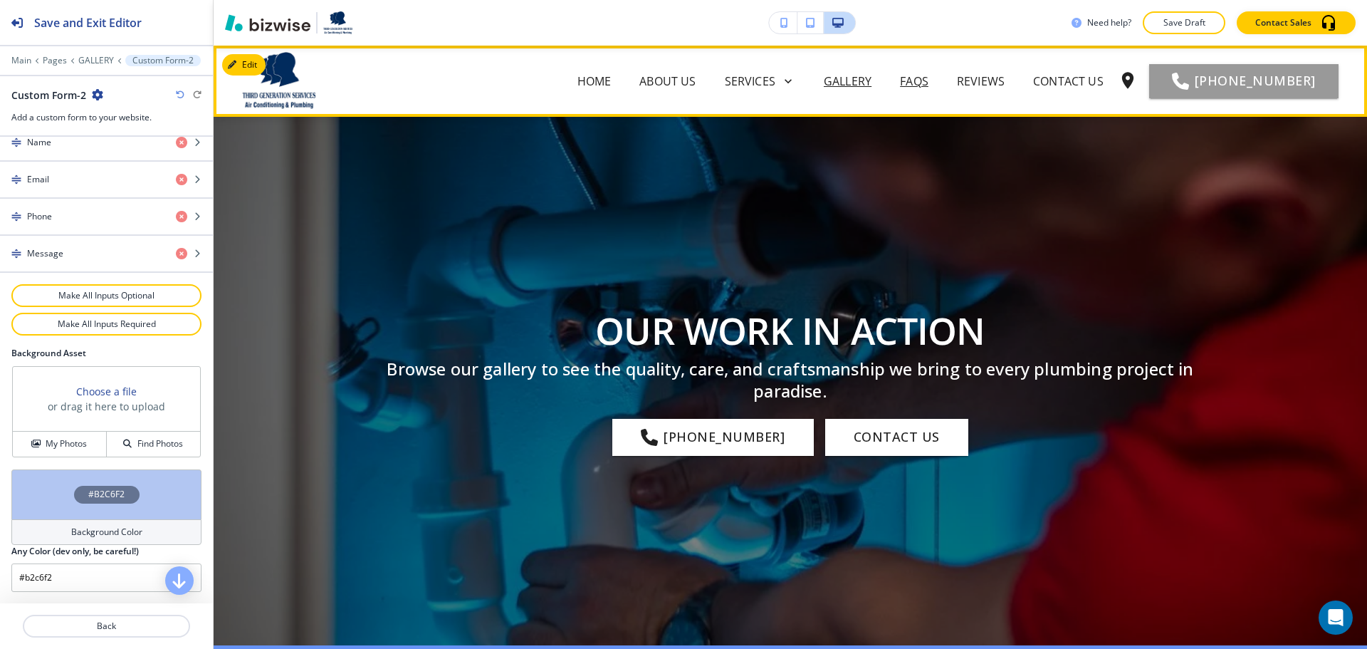
click at [929, 80] on p "FAQs" at bounding box center [914, 81] width 28 height 17
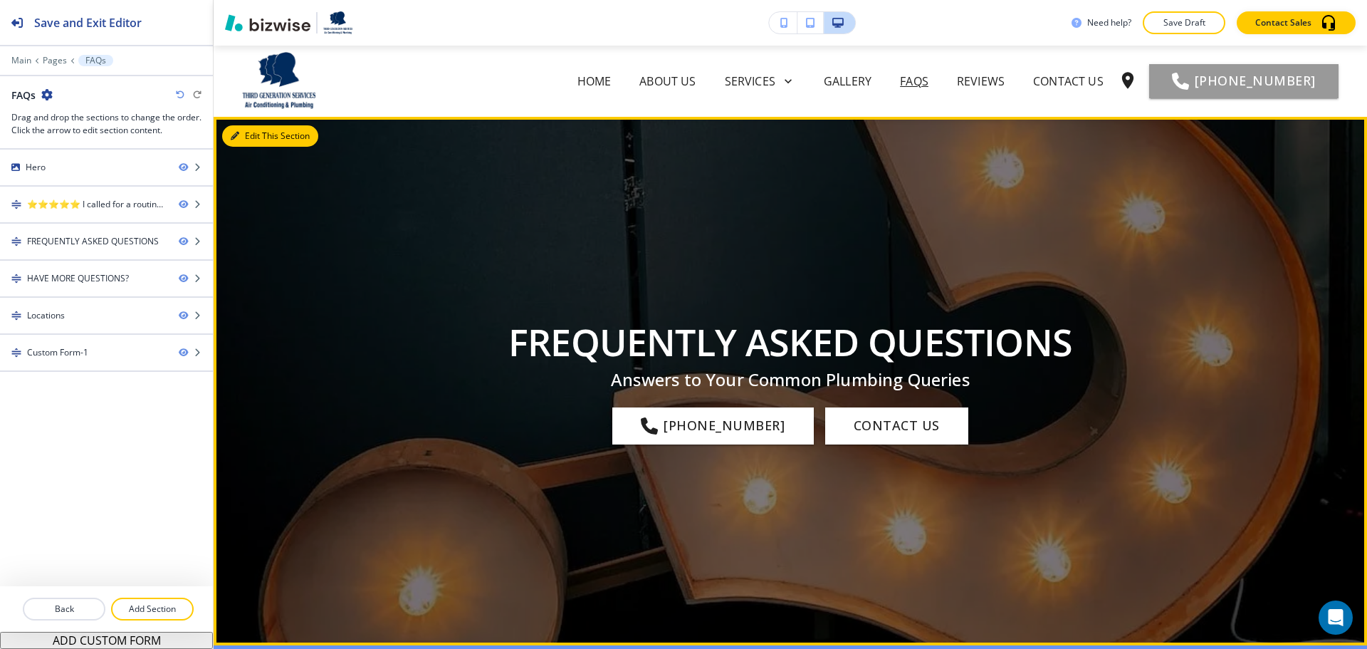
click at [255, 141] on button "Edit This Section" at bounding box center [270, 135] width 96 height 21
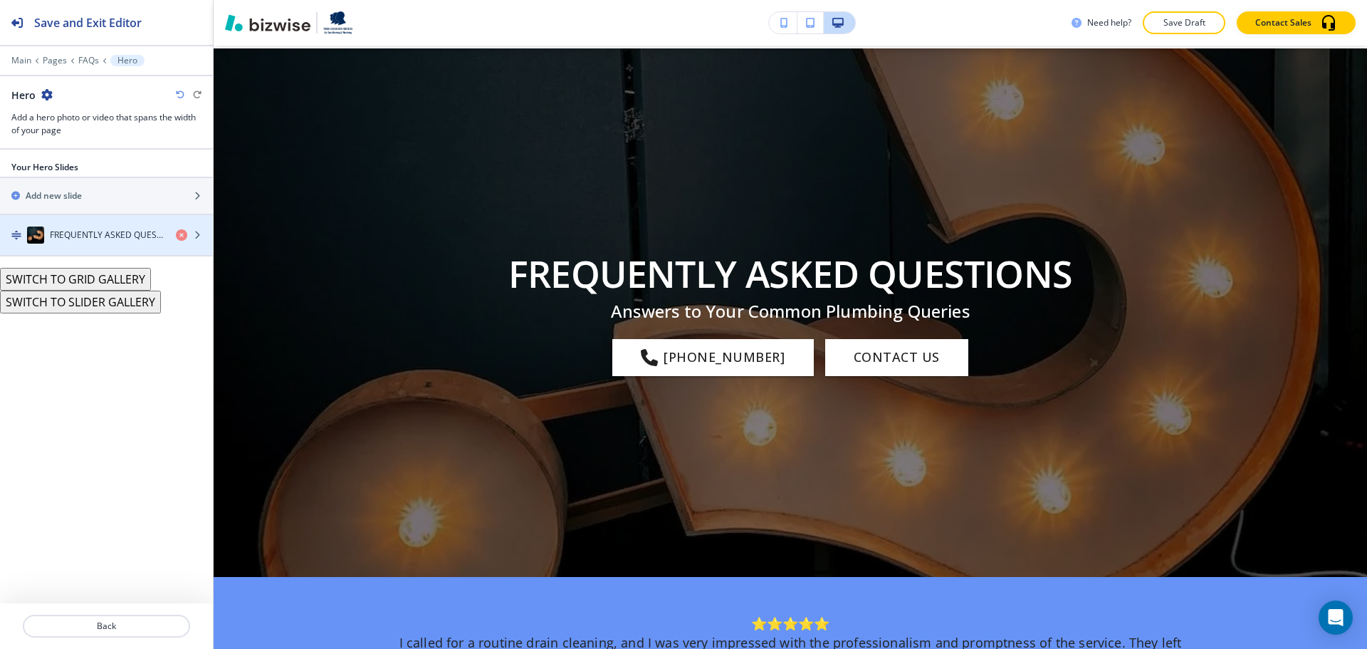
scroll to position [71, 0]
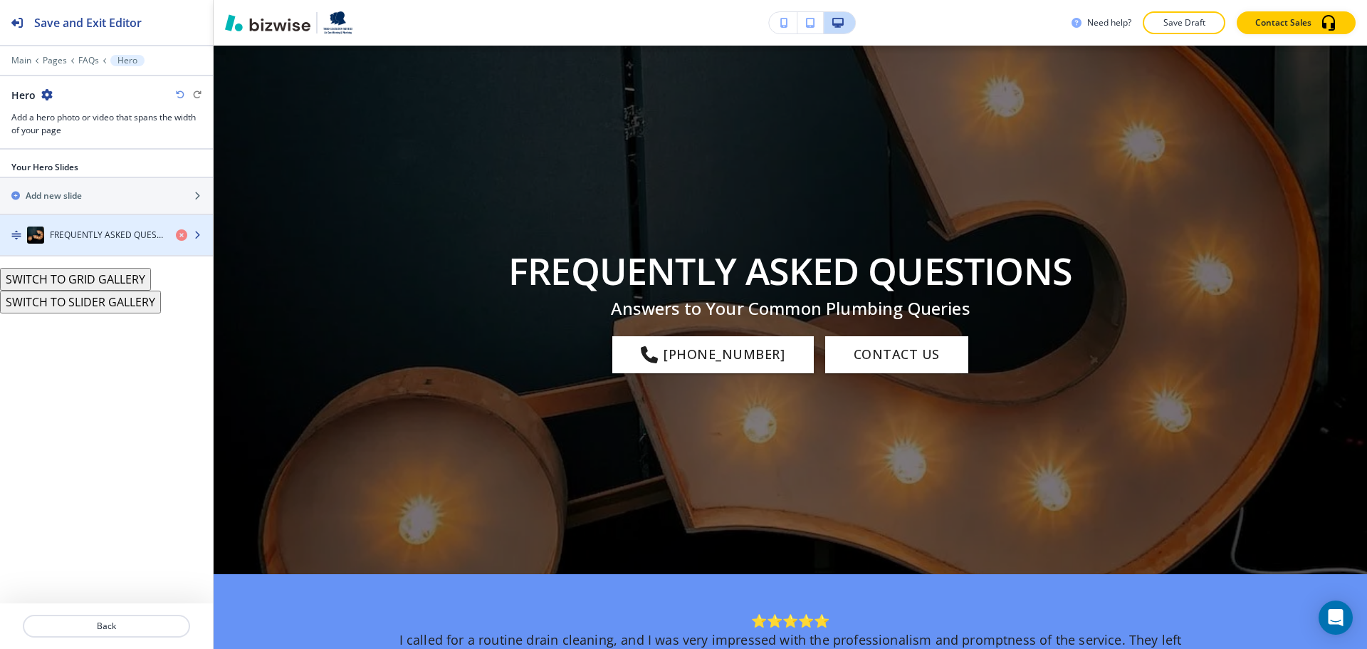
click at [148, 246] on div "button" at bounding box center [106, 249] width 213 height 11
click at [145, 244] on div "button" at bounding box center [106, 249] width 213 height 11
click at [142, 229] on h4 "FREQUENTLY ASKED QUESTIONS" at bounding box center [107, 235] width 115 height 13
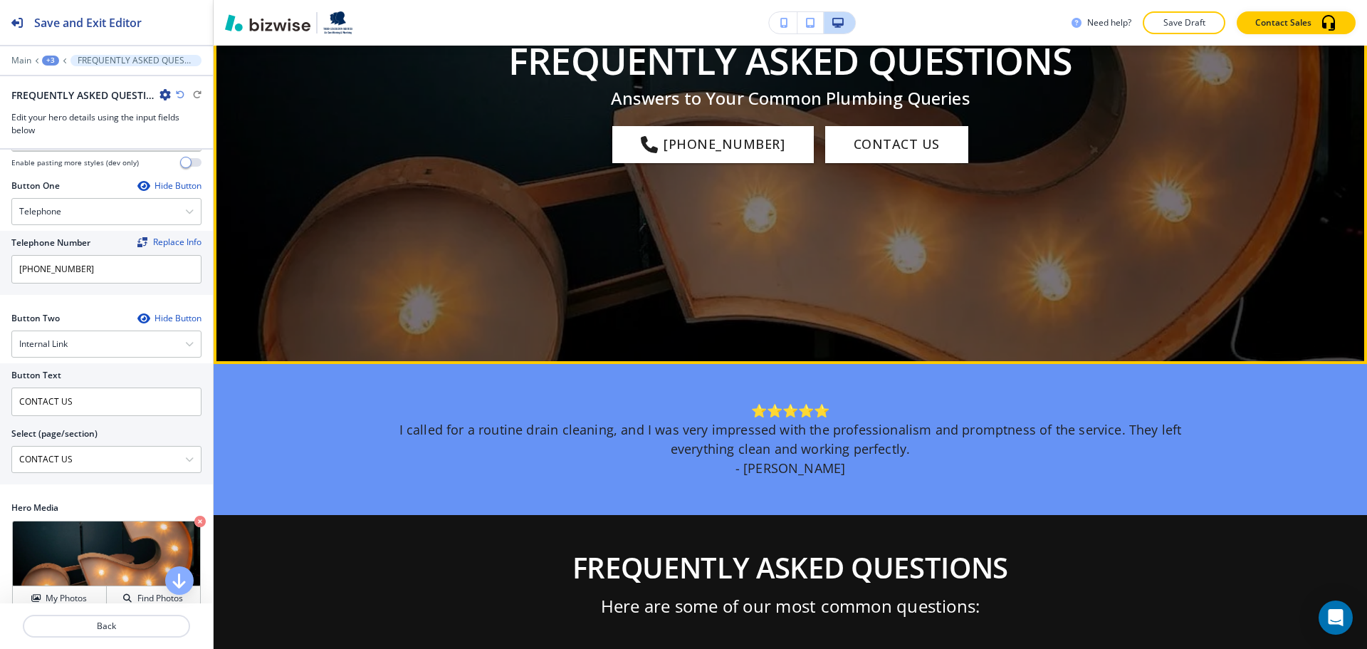
scroll to position [712, 0]
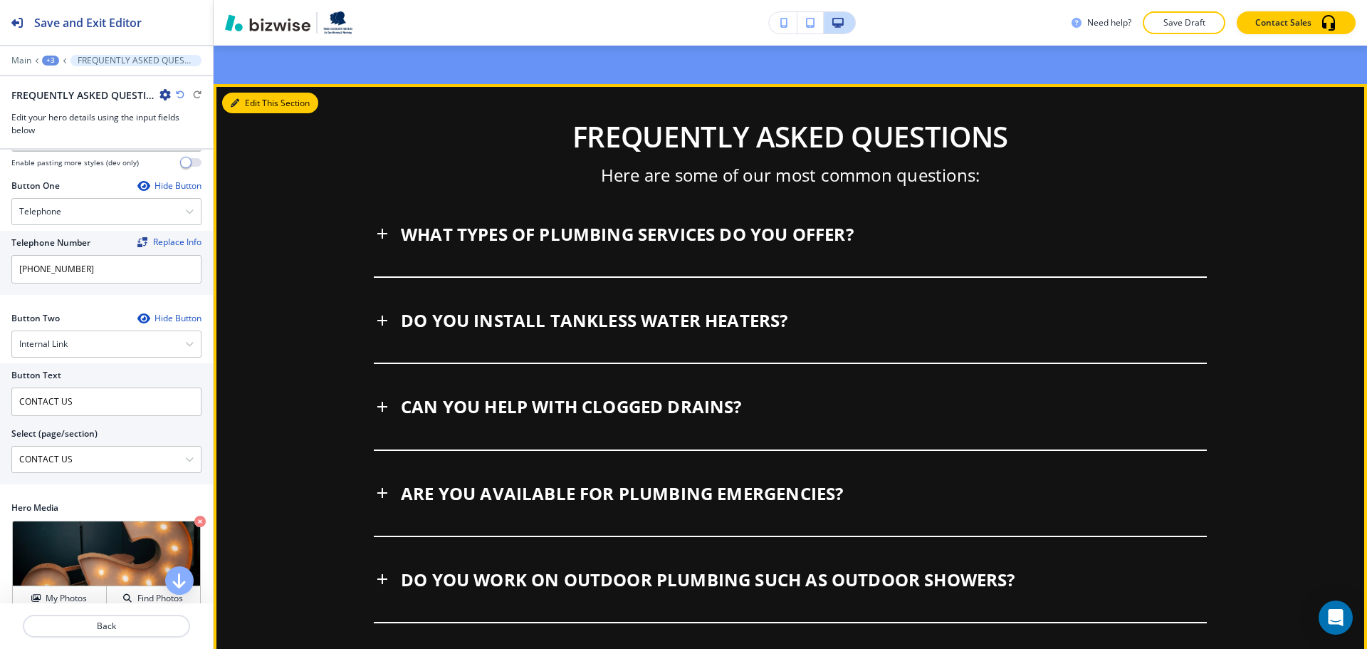
click at [242, 107] on button "Edit This Section" at bounding box center [270, 103] width 96 height 21
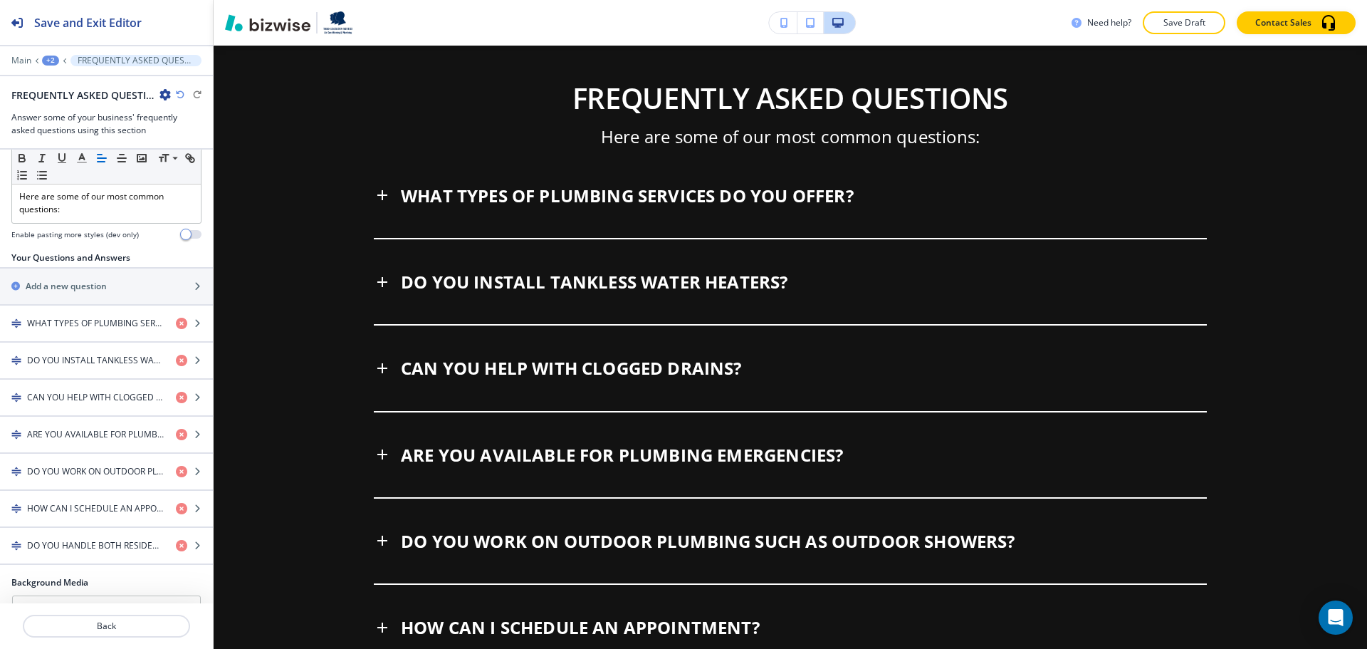
scroll to position [394, 0]
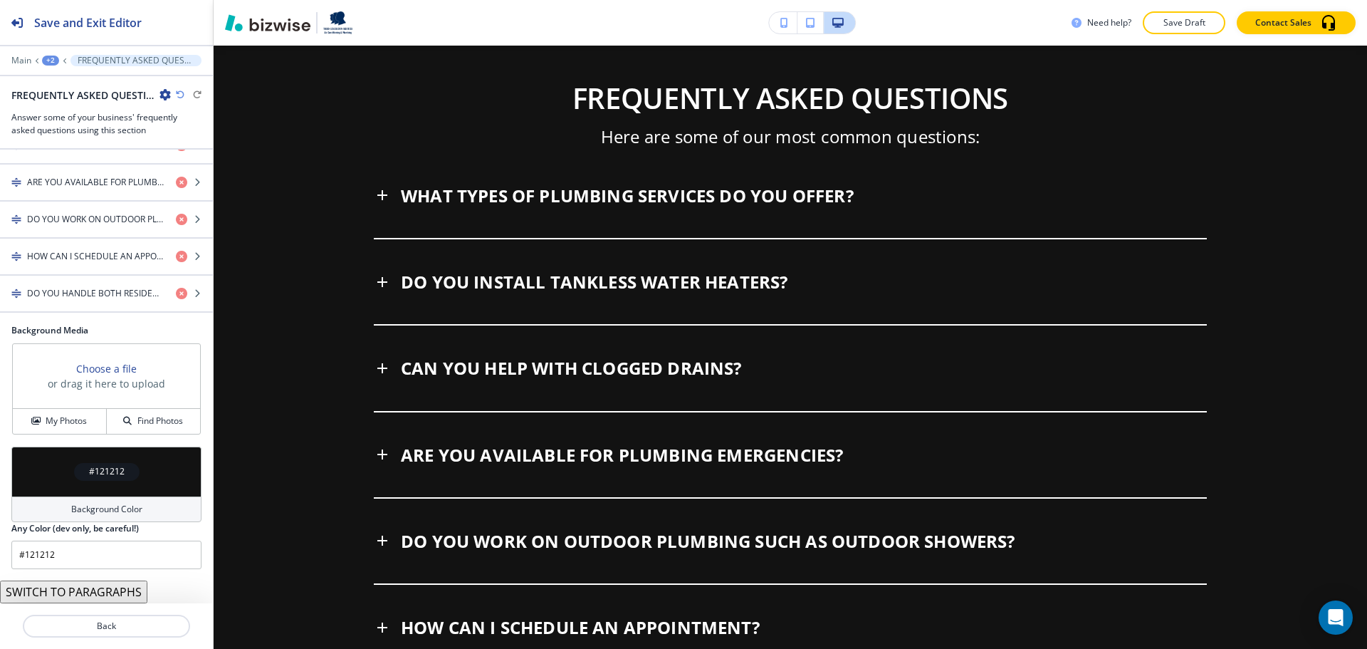
click at [78, 521] on div "Background Color" at bounding box center [106, 509] width 190 height 26
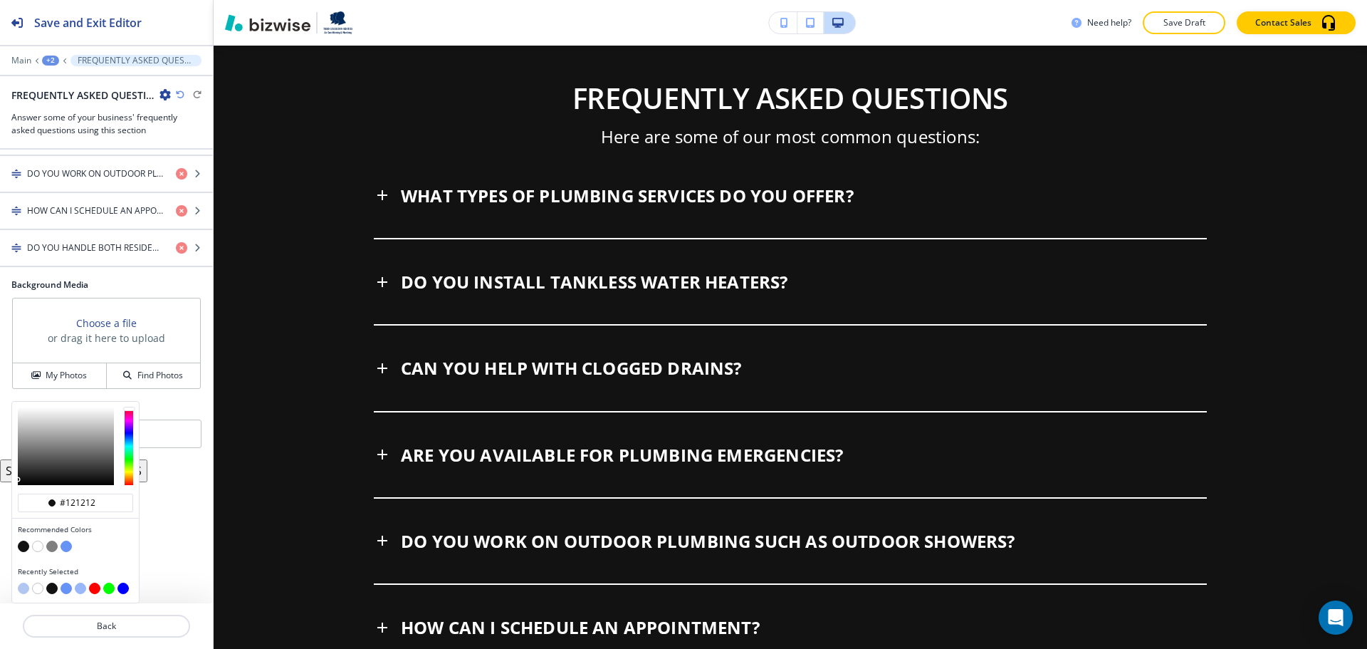
click at [38, 542] on button "button" at bounding box center [37, 546] width 11 height 11
type input "#ffffff"
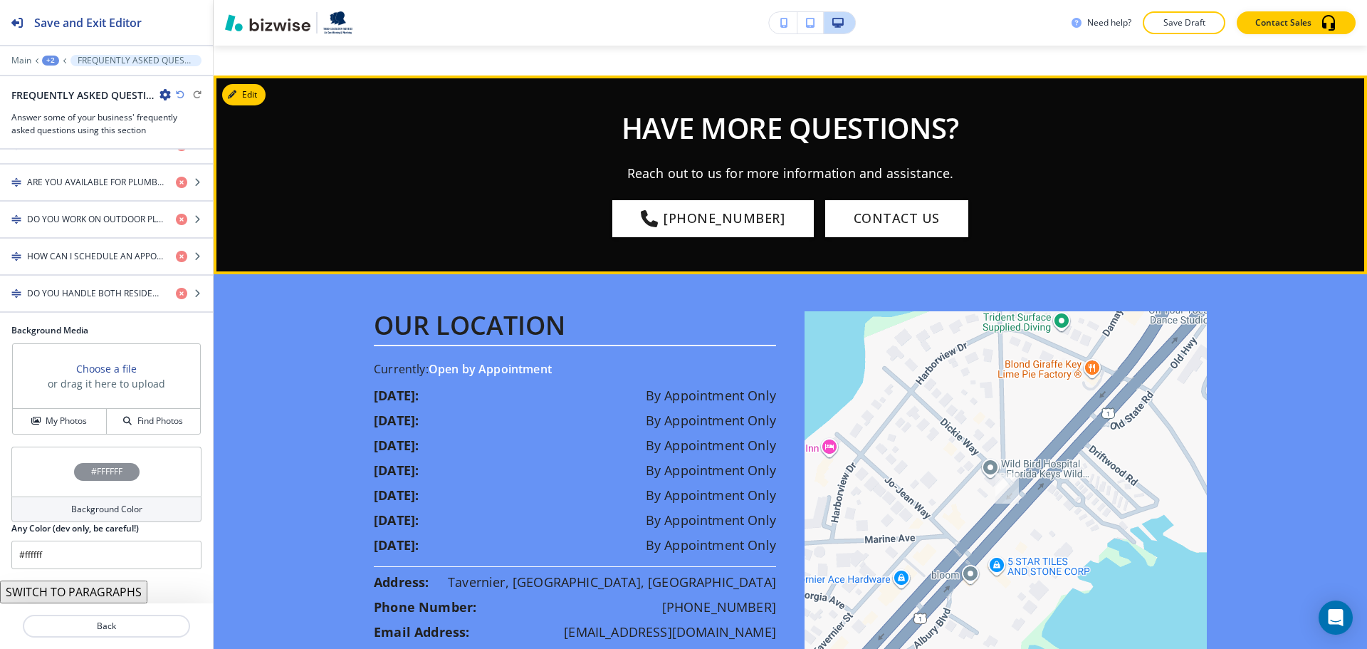
scroll to position [1463, 0]
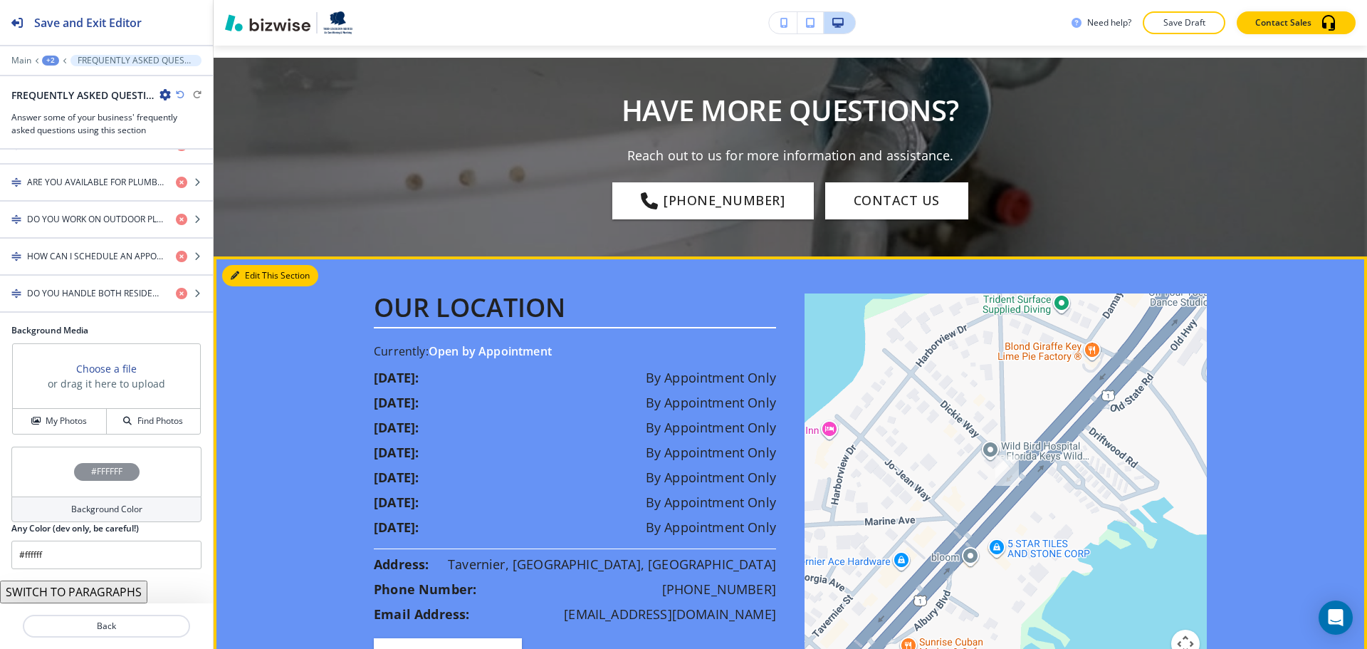
drag, startPoint x: 256, startPoint y: 278, endPoint x: 213, endPoint y: 293, distance: 45.3
click at [255, 278] on button "Edit This Section" at bounding box center [270, 275] width 96 height 21
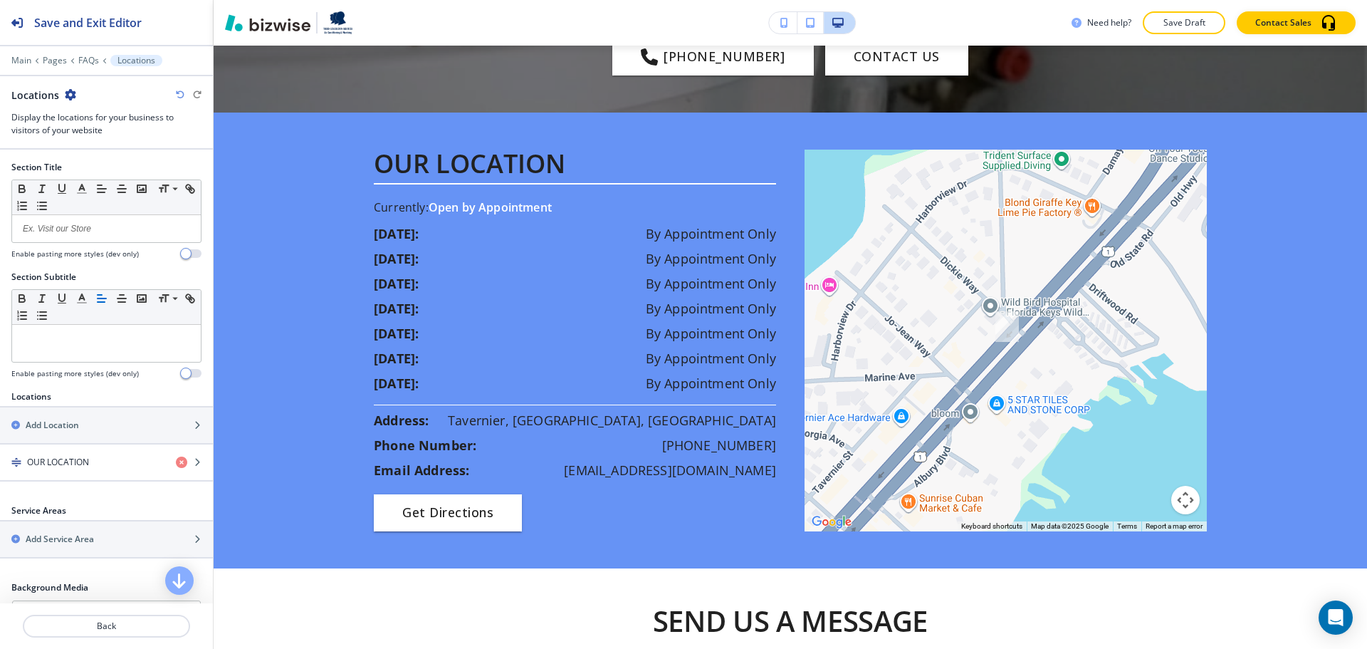
scroll to position [1669, 0]
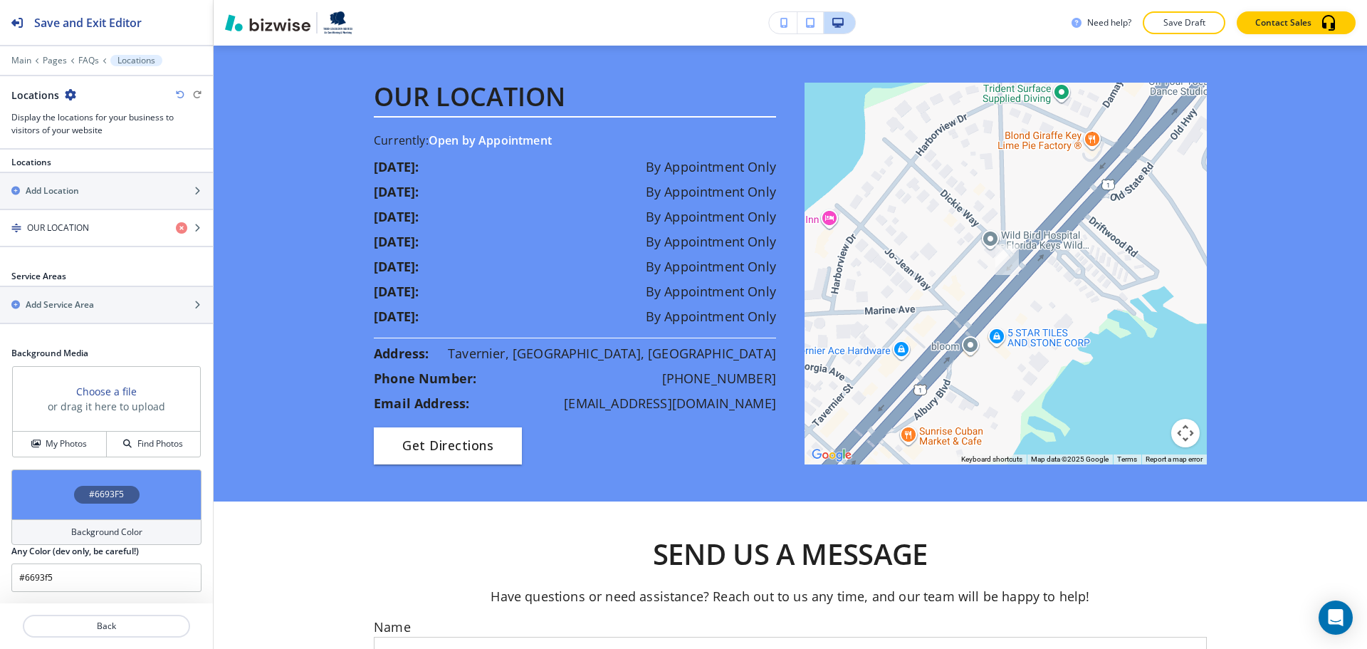
click at [75, 531] on h4 "Background Color" at bounding box center [106, 532] width 71 height 13
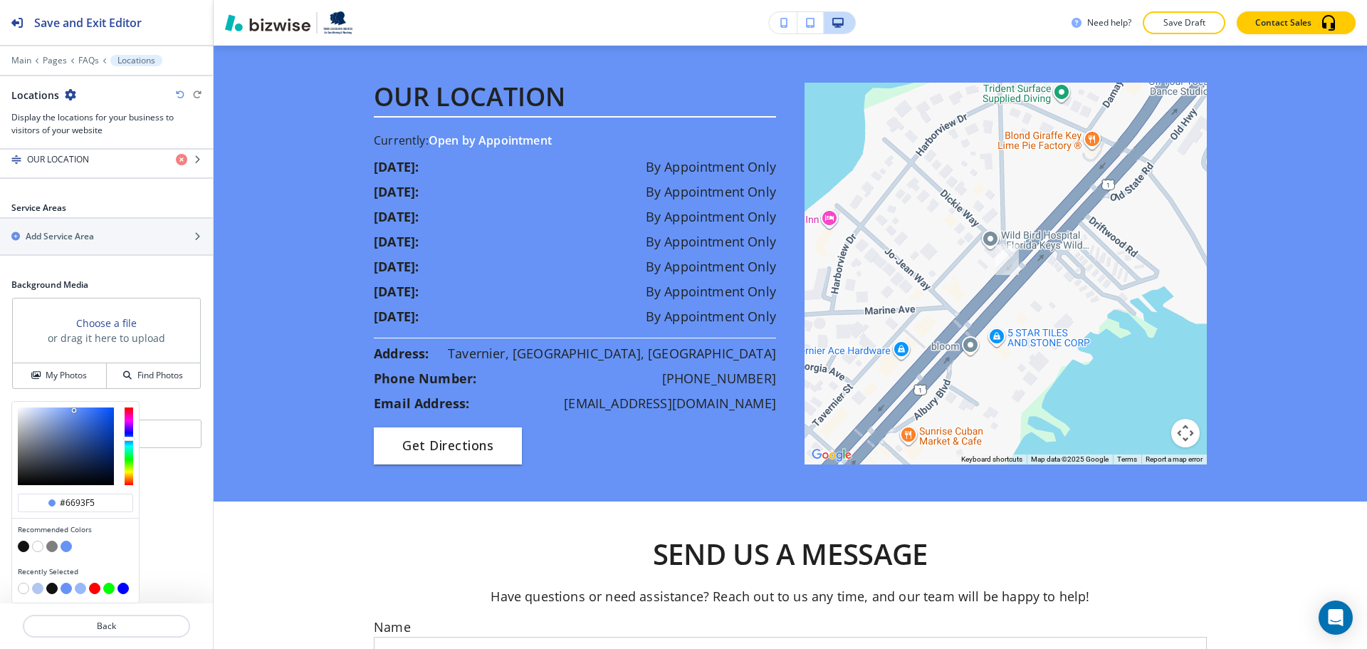
click at [38, 546] on button "button" at bounding box center [37, 546] width 11 height 11
type input "#ffffff"
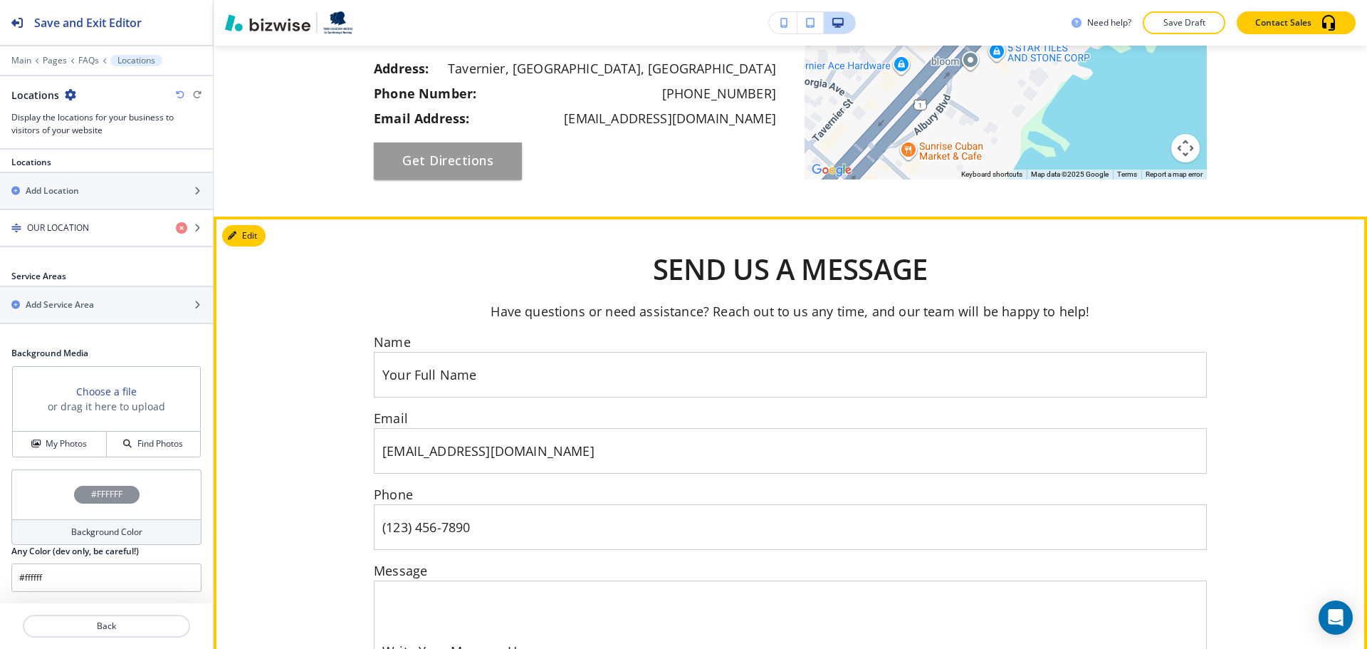
click at [246, 247] on div at bounding box center [791, 512] width 1154 height 590
click at [246, 239] on button "Edit This Section" at bounding box center [270, 235] width 96 height 21
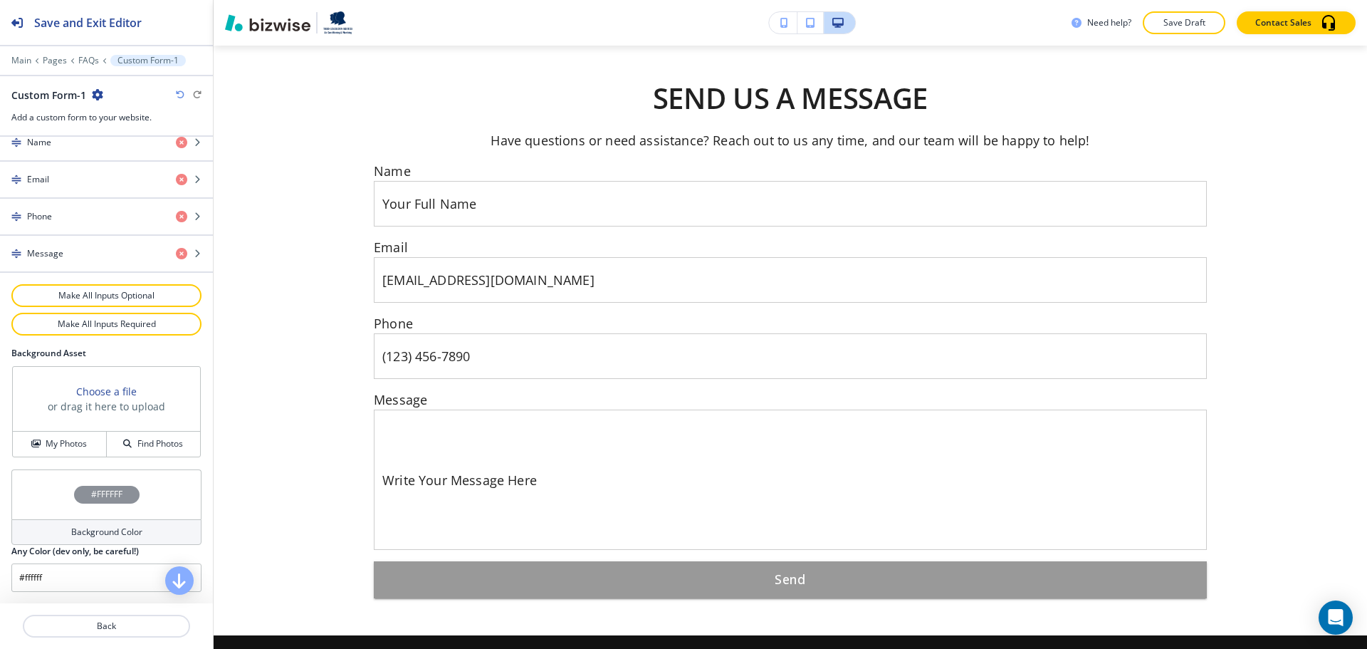
click at [88, 532] on h4 "Background Color" at bounding box center [106, 532] width 71 height 13
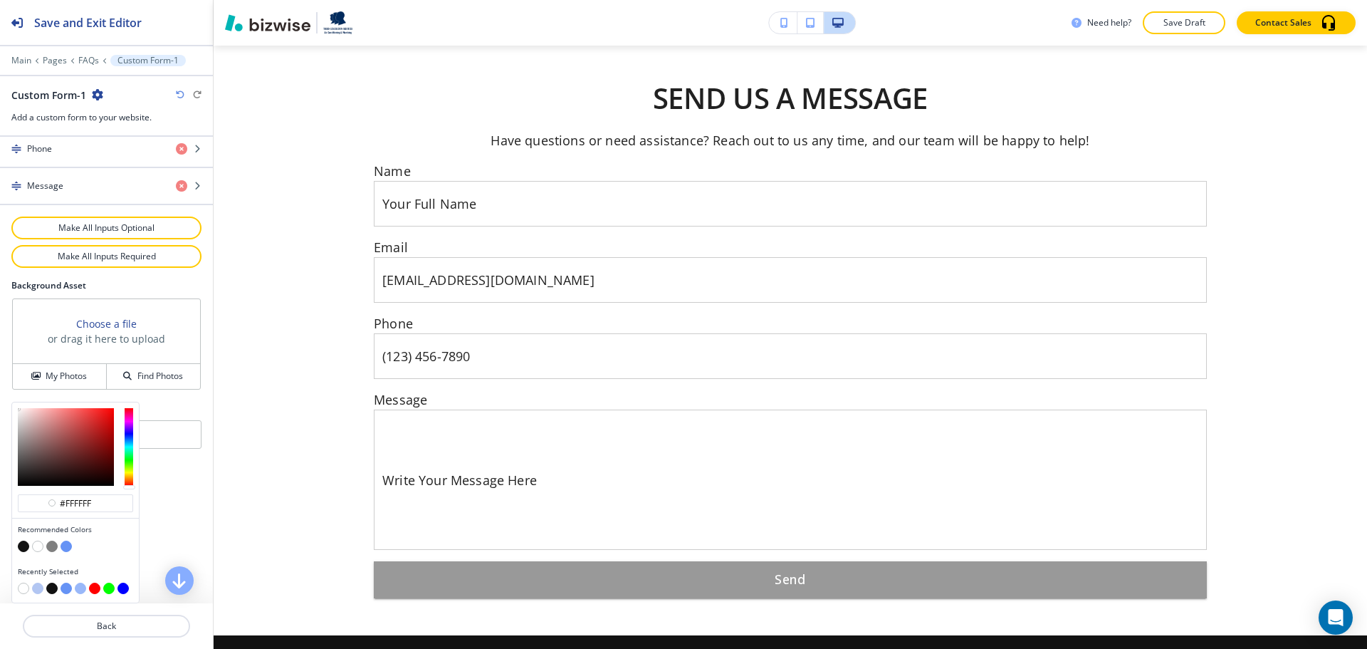
click at [38, 583] on button "button" at bounding box center [37, 588] width 11 height 11
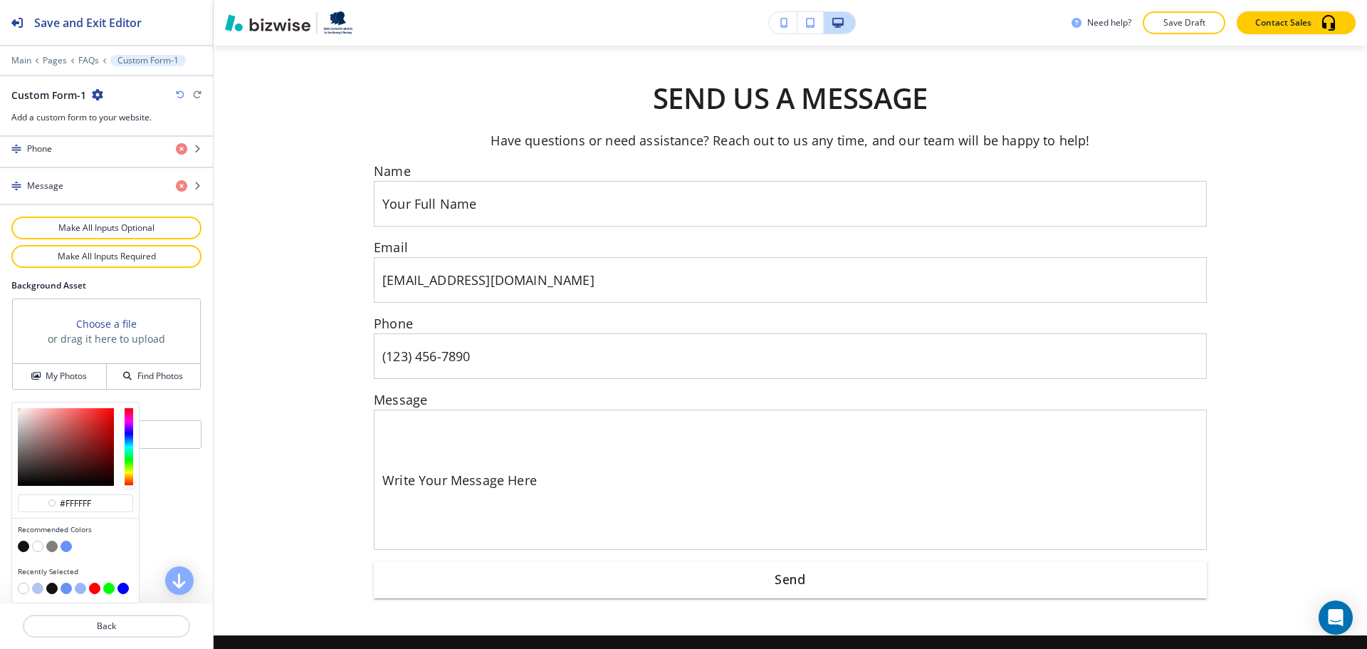
type input "#b2c6f2"
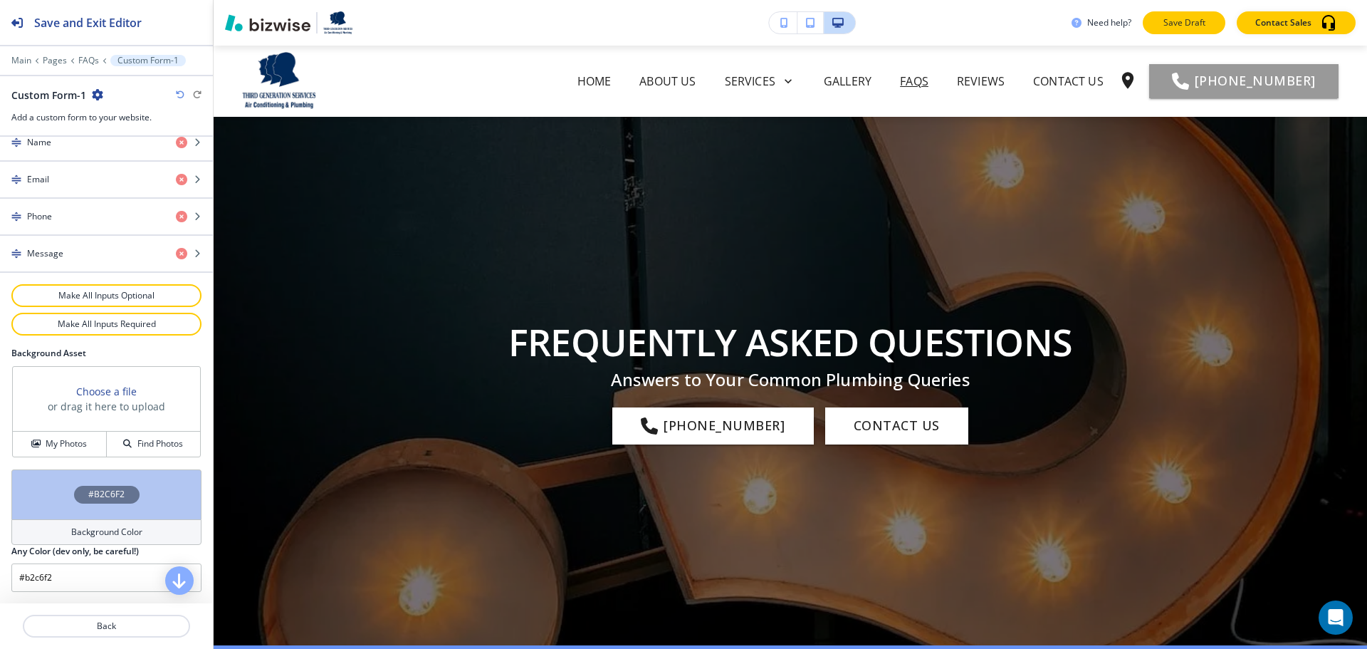
click at [1184, 19] on p "Save Draft" at bounding box center [1185, 22] width 46 height 13
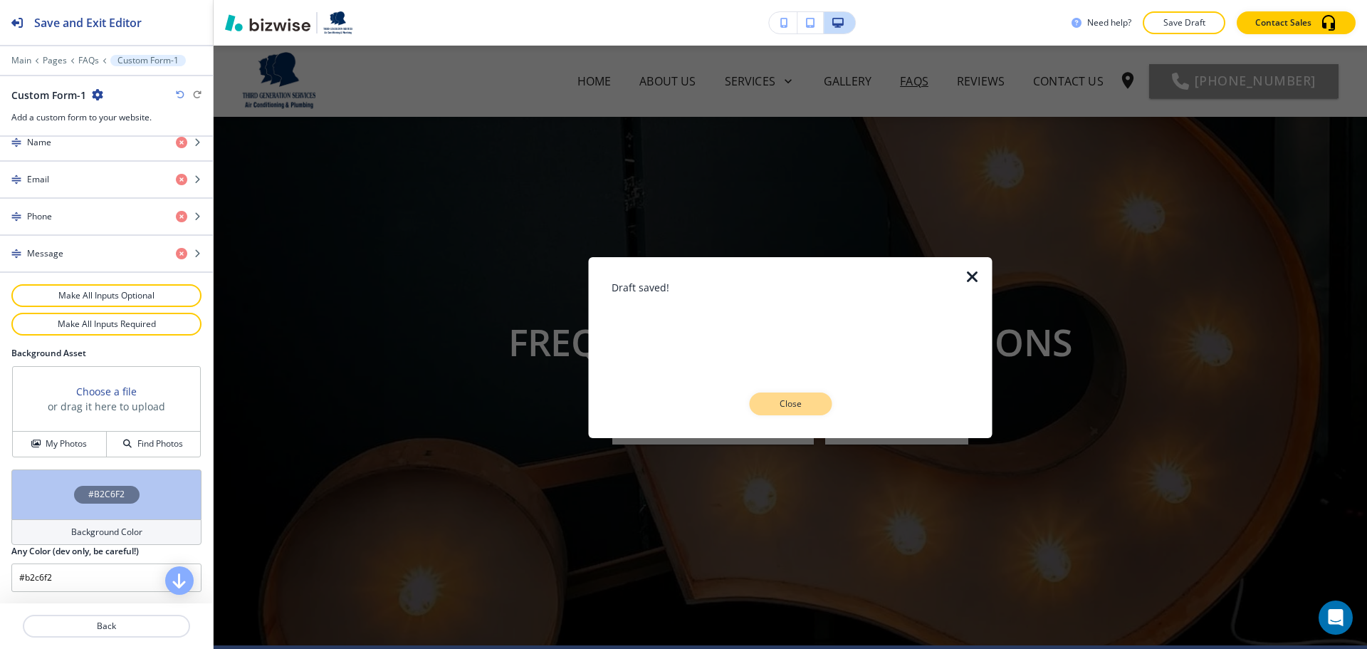
click at [776, 403] on p "Close" at bounding box center [791, 403] width 46 height 13
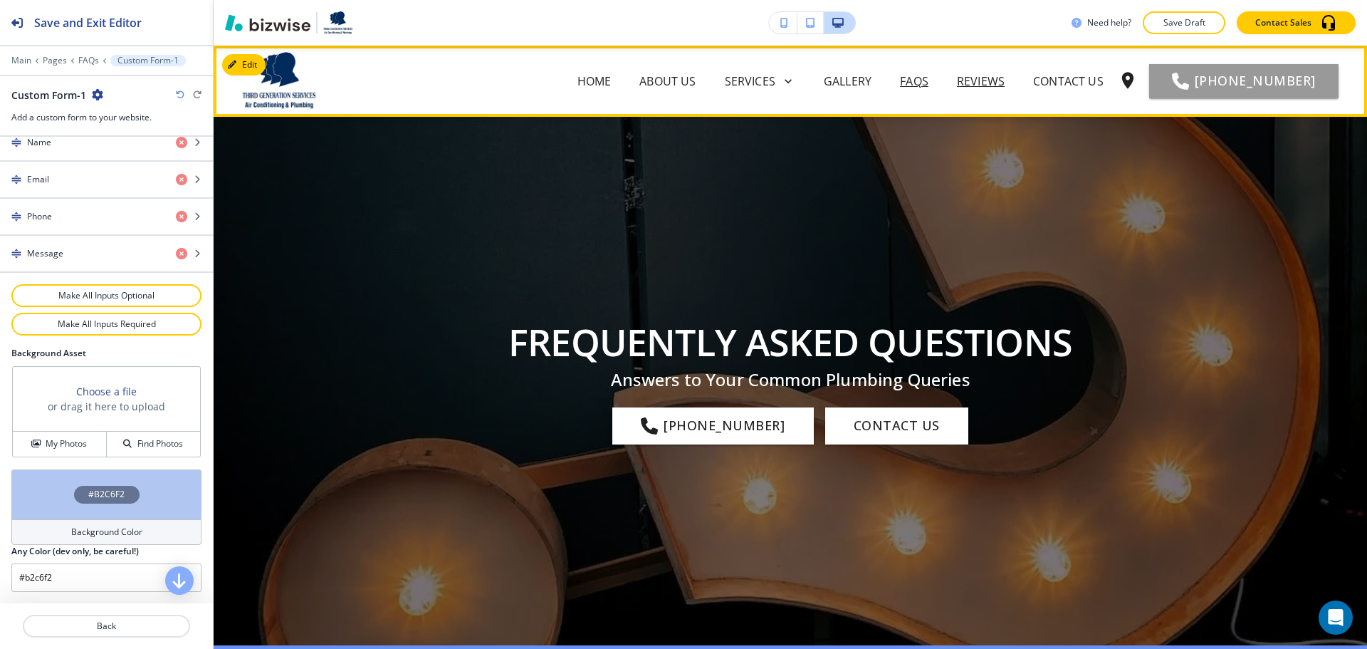
click at [998, 83] on p "REVIEWS" at bounding box center [981, 81] width 48 height 17
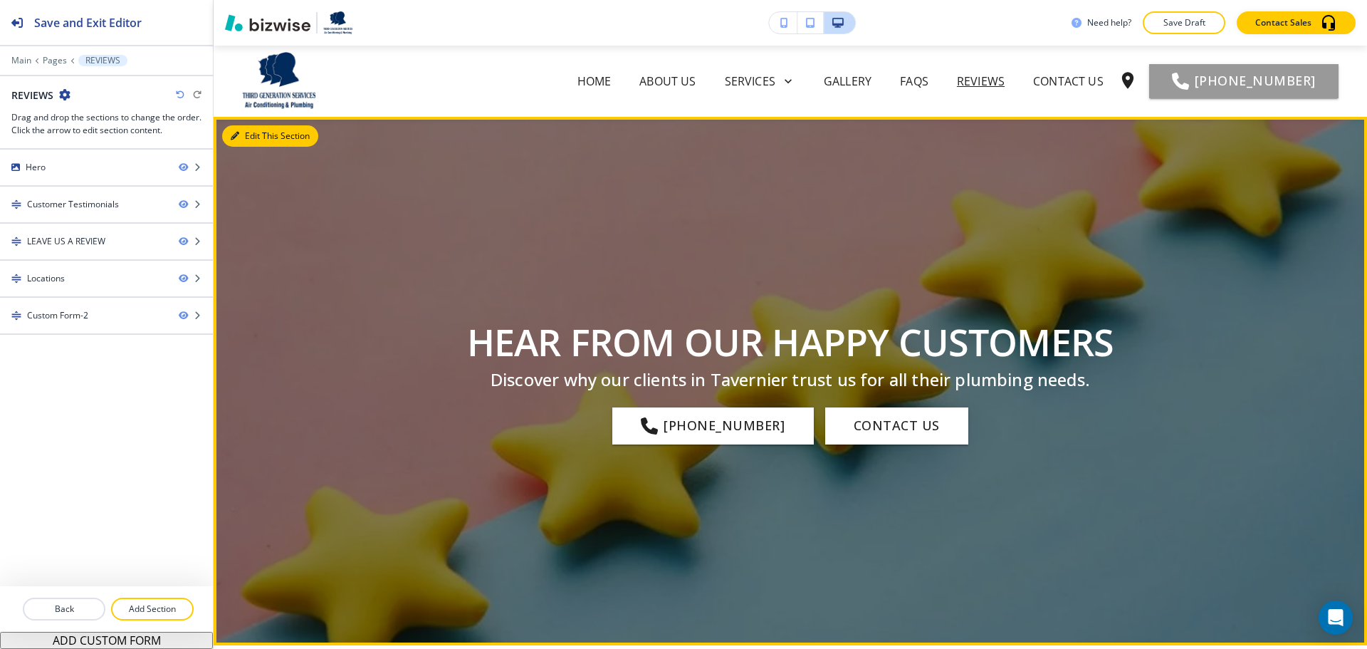
click at [258, 141] on button "Edit This Section" at bounding box center [270, 135] width 96 height 21
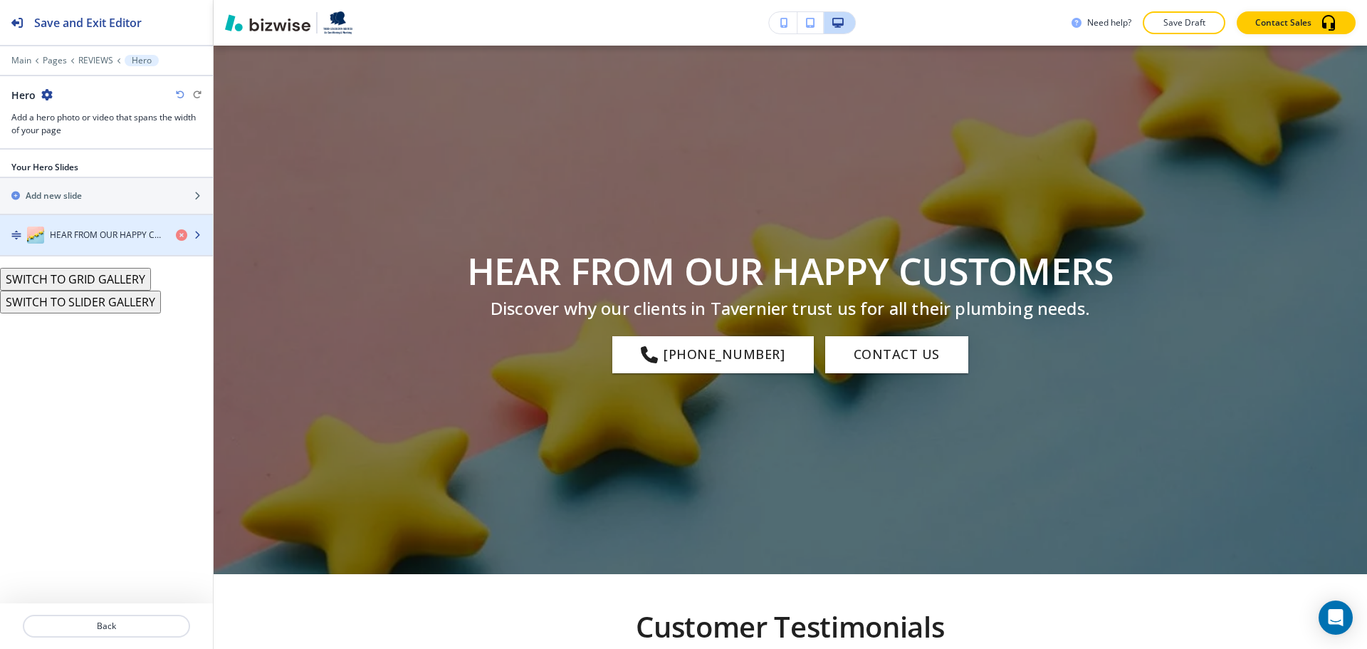
click at [137, 236] on h4 "HEAR FROM OUR HAPPY CUSTOMERS" at bounding box center [107, 235] width 115 height 13
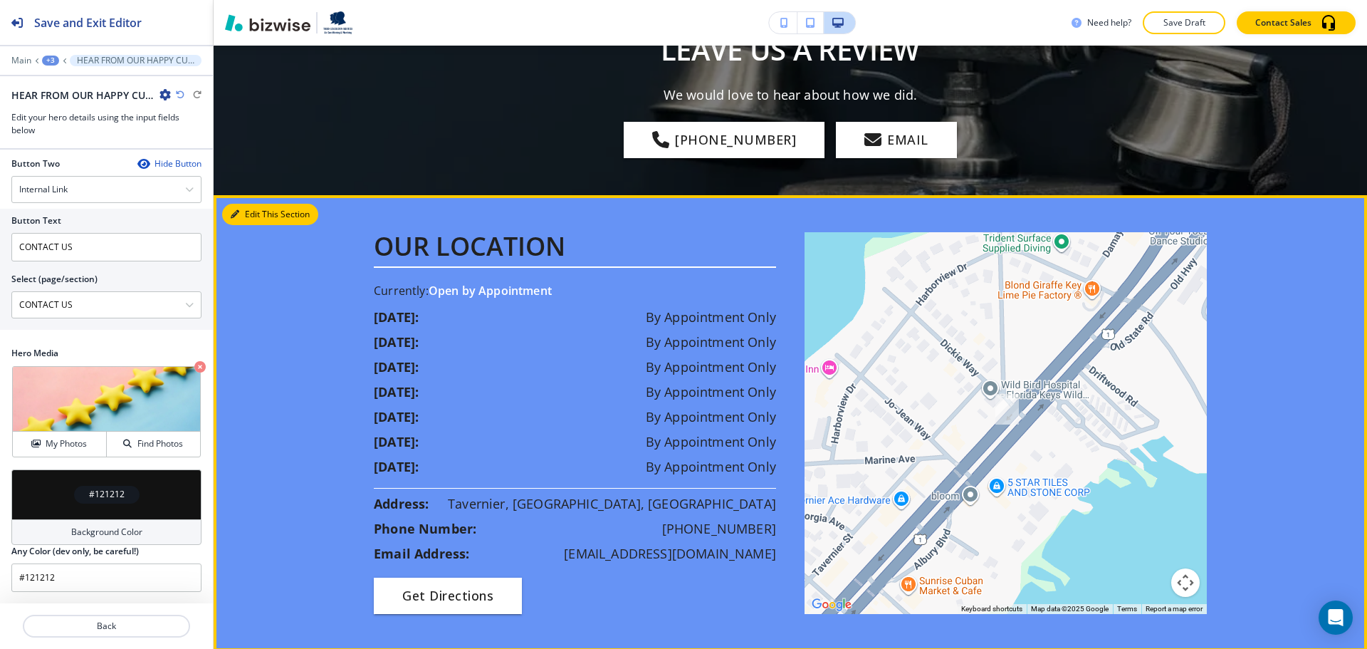
click at [258, 204] on button "Edit This Section" at bounding box center [270, 214] width 96 height 21
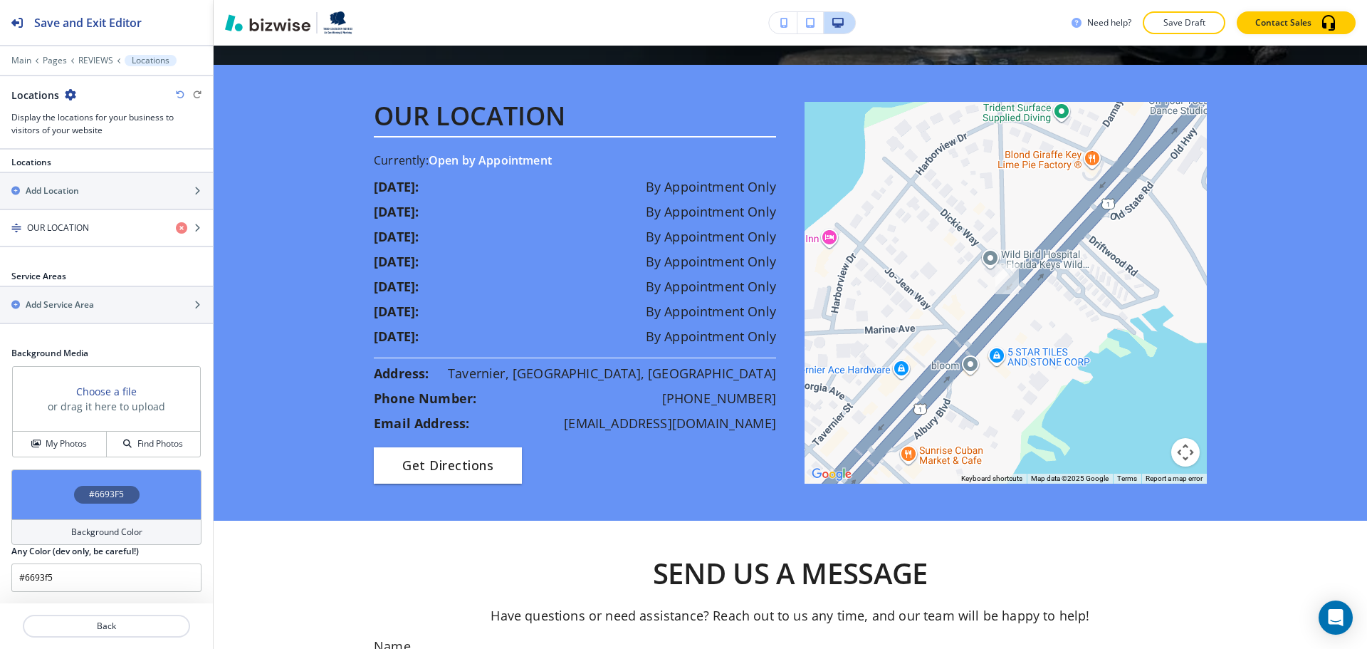
click at [113, 521] on div "Background Color" at bounding box center [106, 532] width 190 height 26
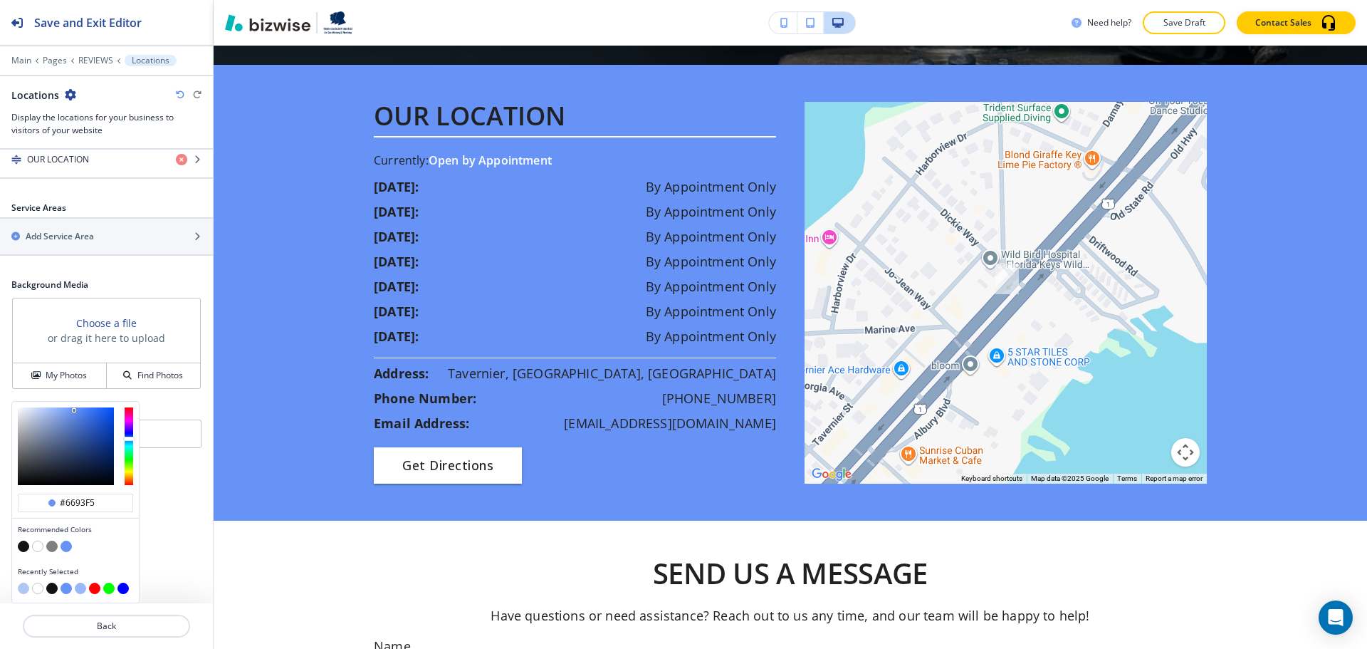
click at [41, 546] on button "button" at bounding box center [37, 546] width 11 height 11
type input "#ffffff"
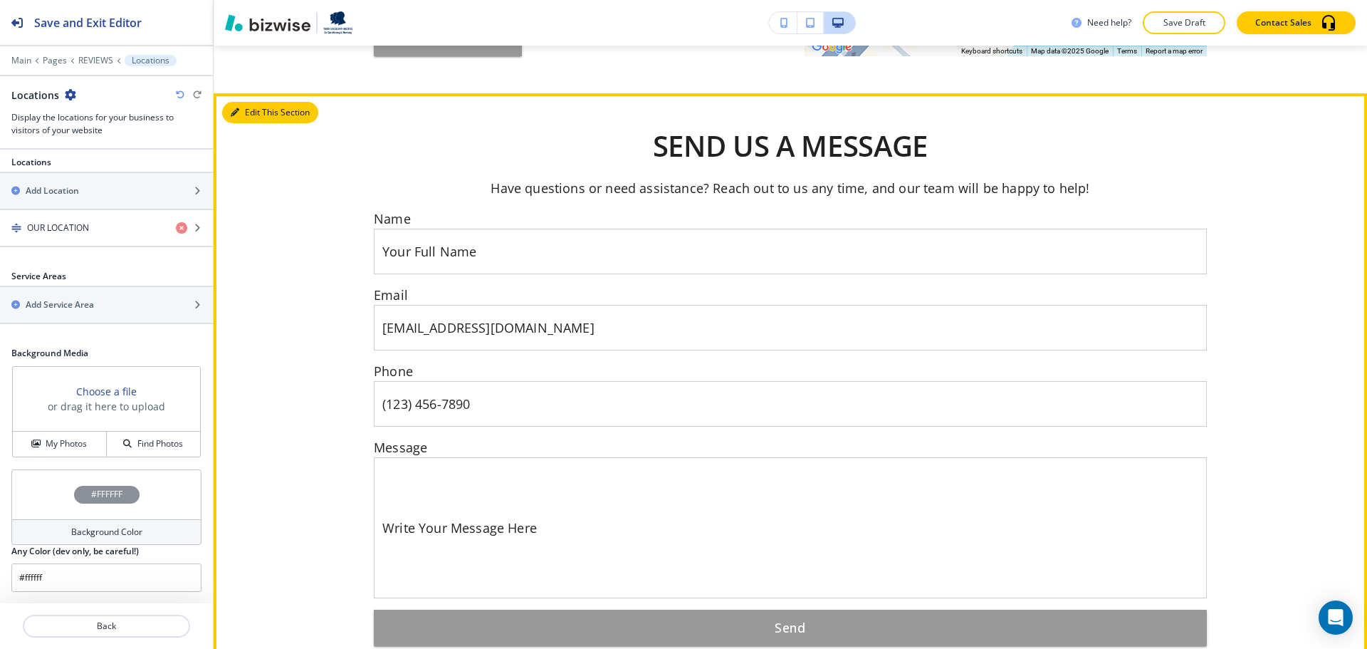
click at [246, 102] on button "Edit This Section" at bounding box center [270, 112] width 96 height 21
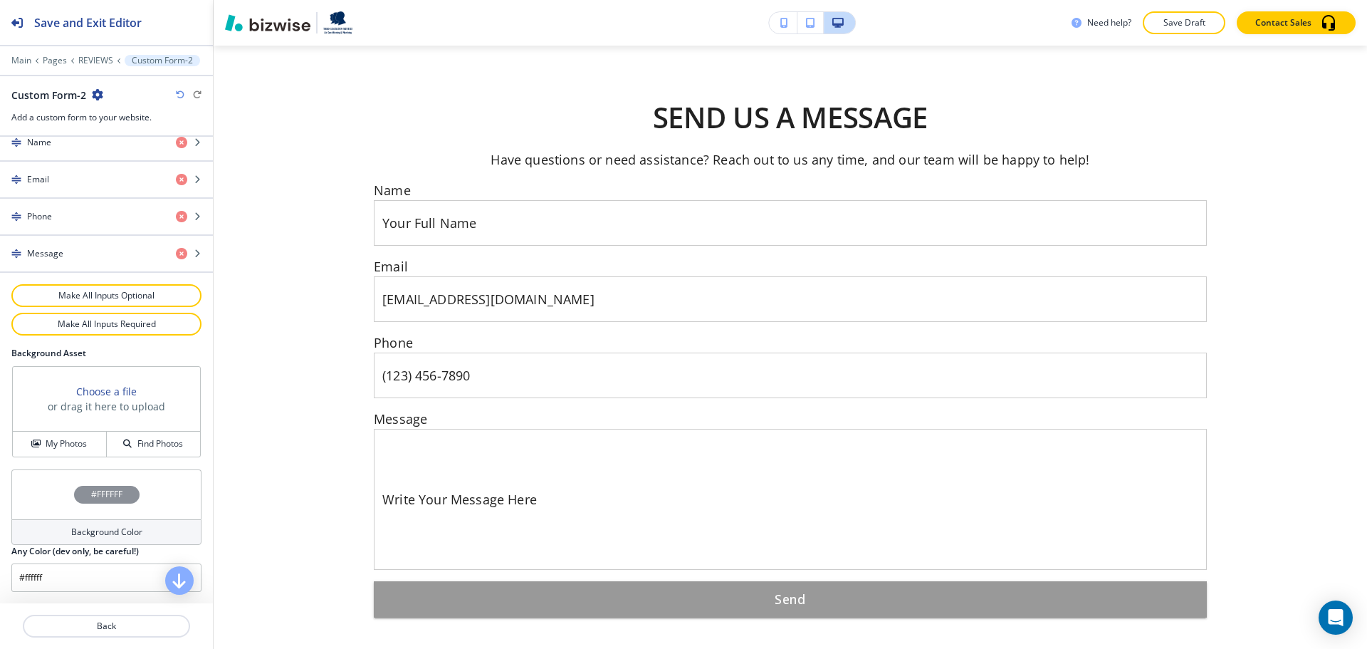
click at [86, 531] on h4 "Background Color" at bounding box center [106, 532] width 71 height 13
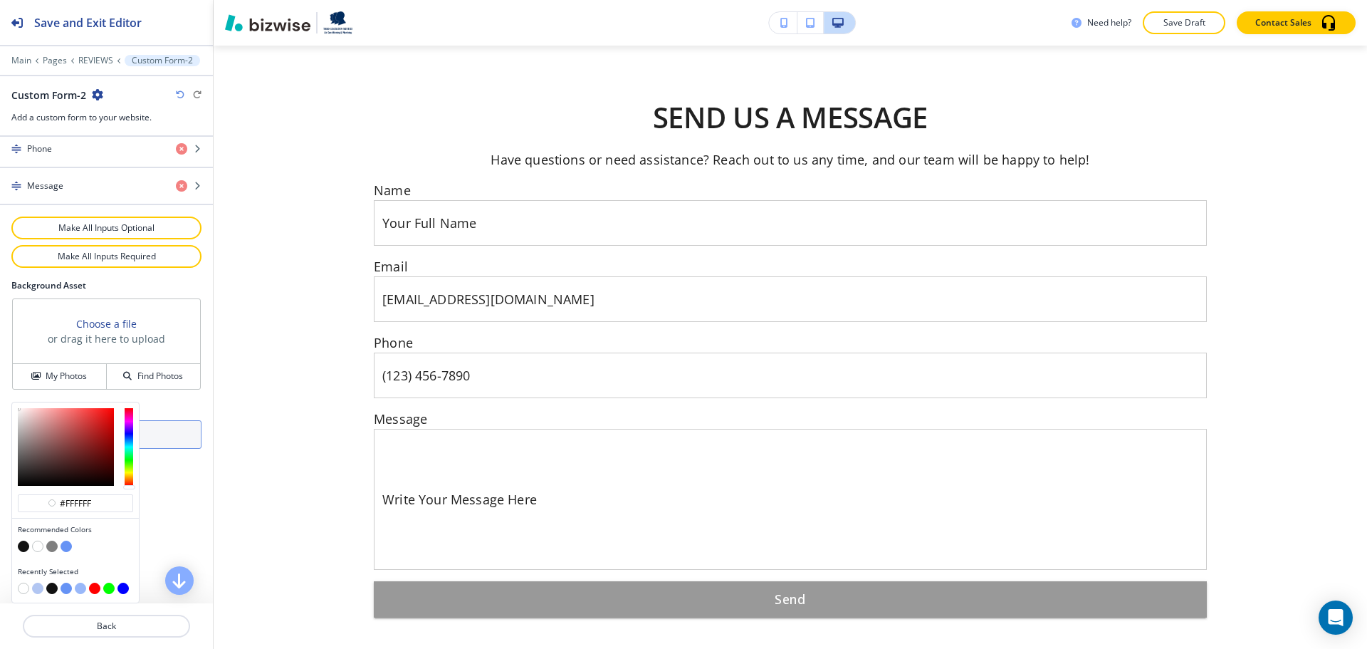
click at [34, 590] on button "button" at bounding box center [37, 588] width 11 height 11
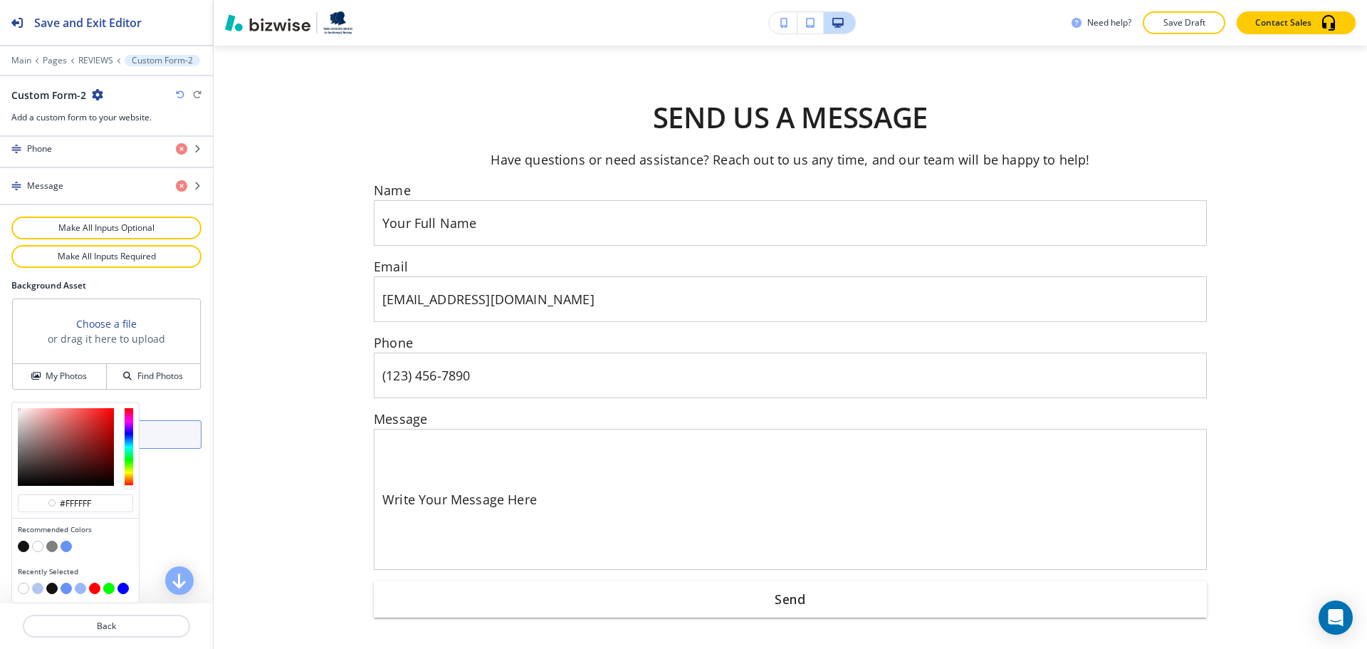
type input "#b2c6f2"
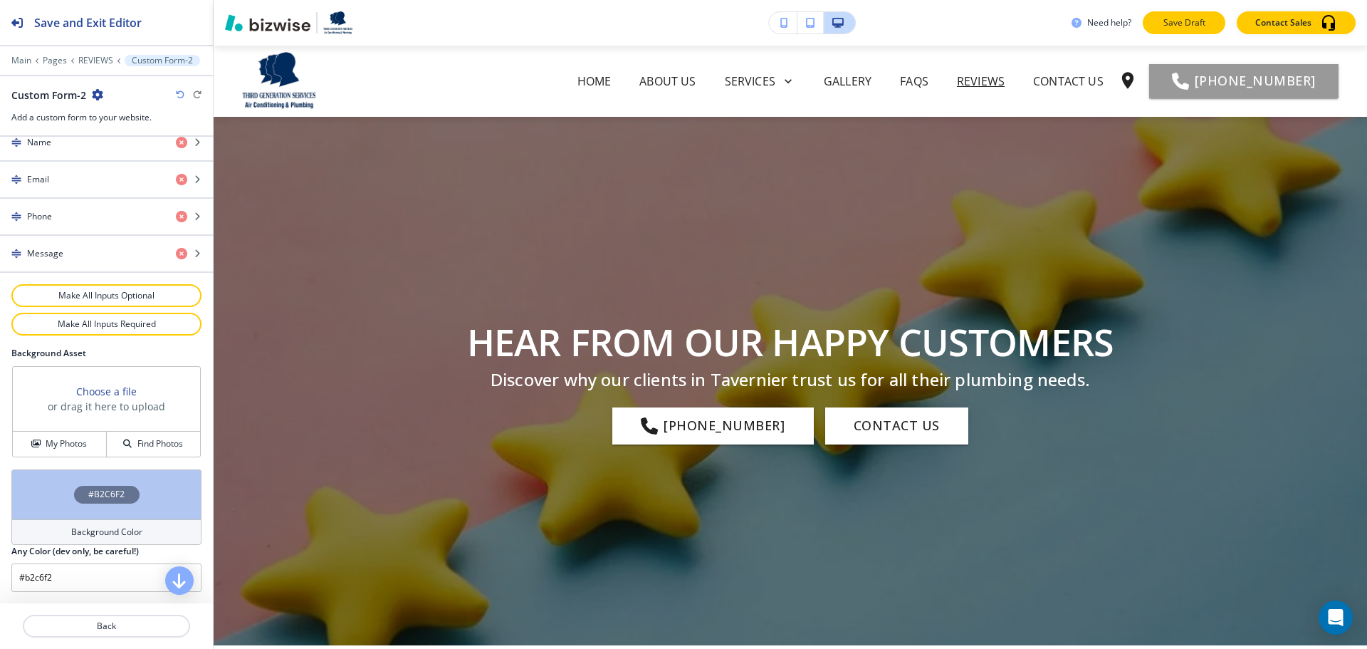
click at [1200, 25] on p "Save Draft" at bounding box center [1185, 22] width 46 height 13
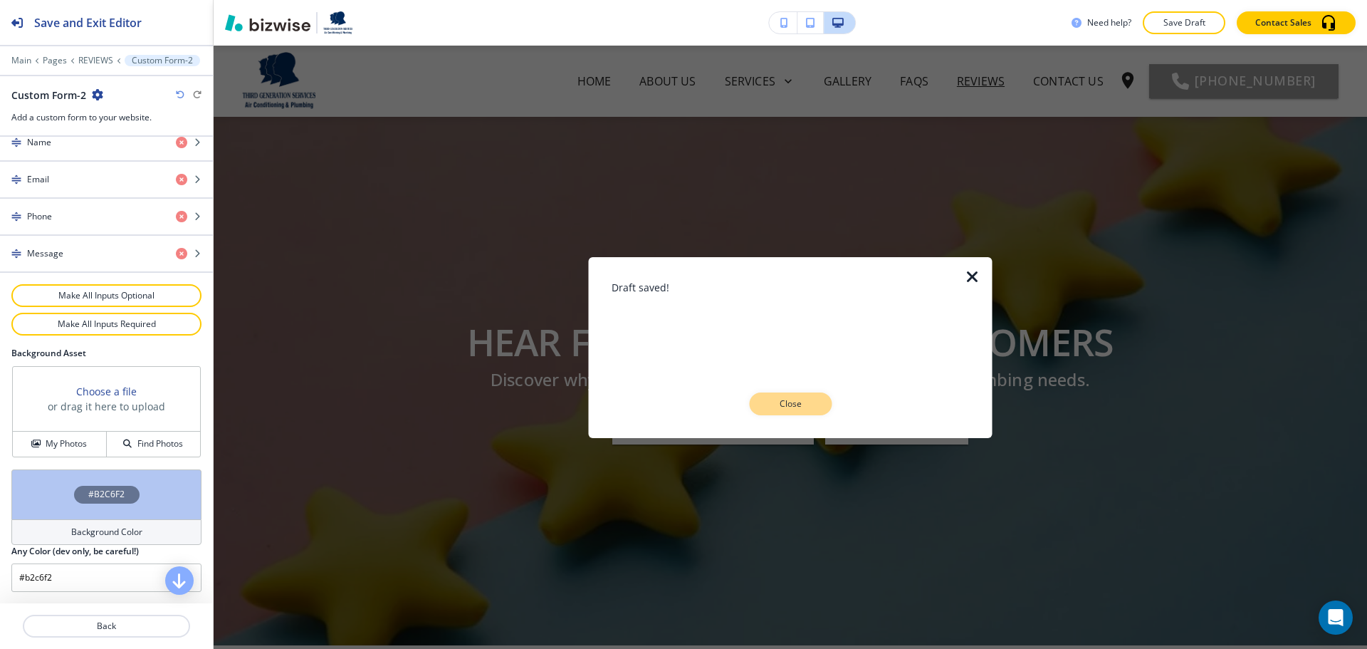
click at [805, 405] on p "Close" at bounding box center [791, 403] width 46 height 13
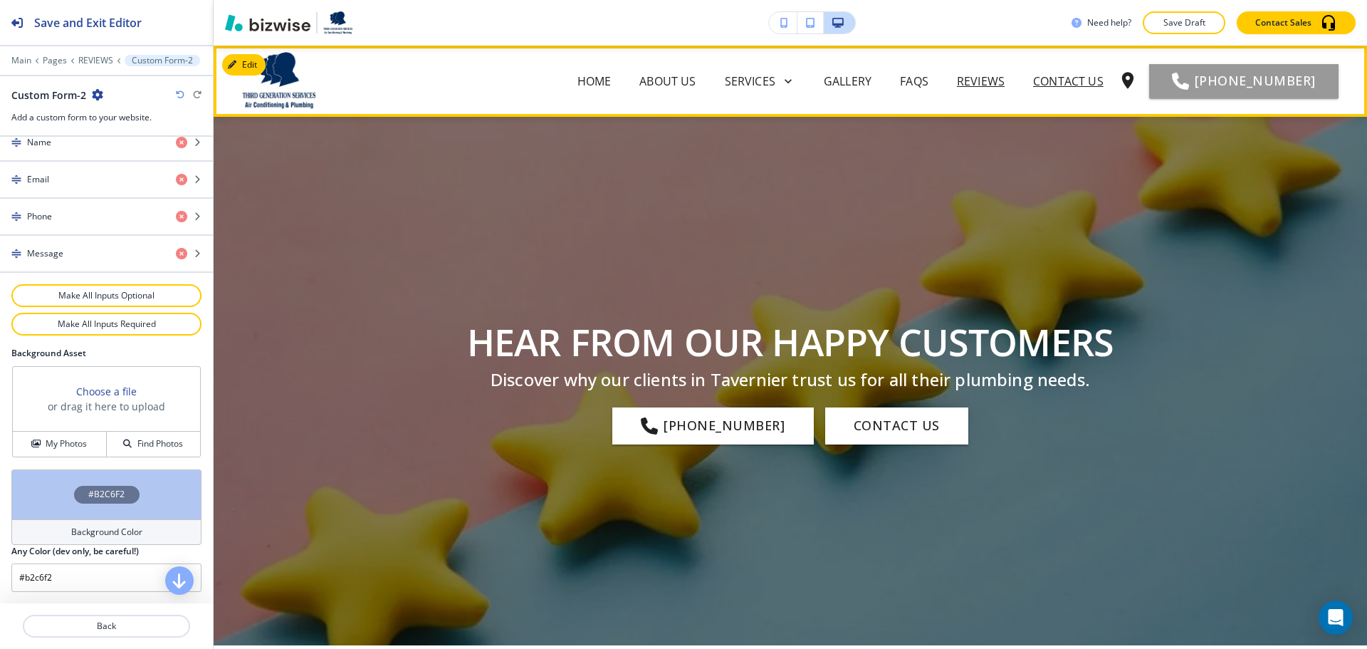
click at [1069, 82] on p "CONTACT US" at bounding box center [1068, 81] width 71 height 17
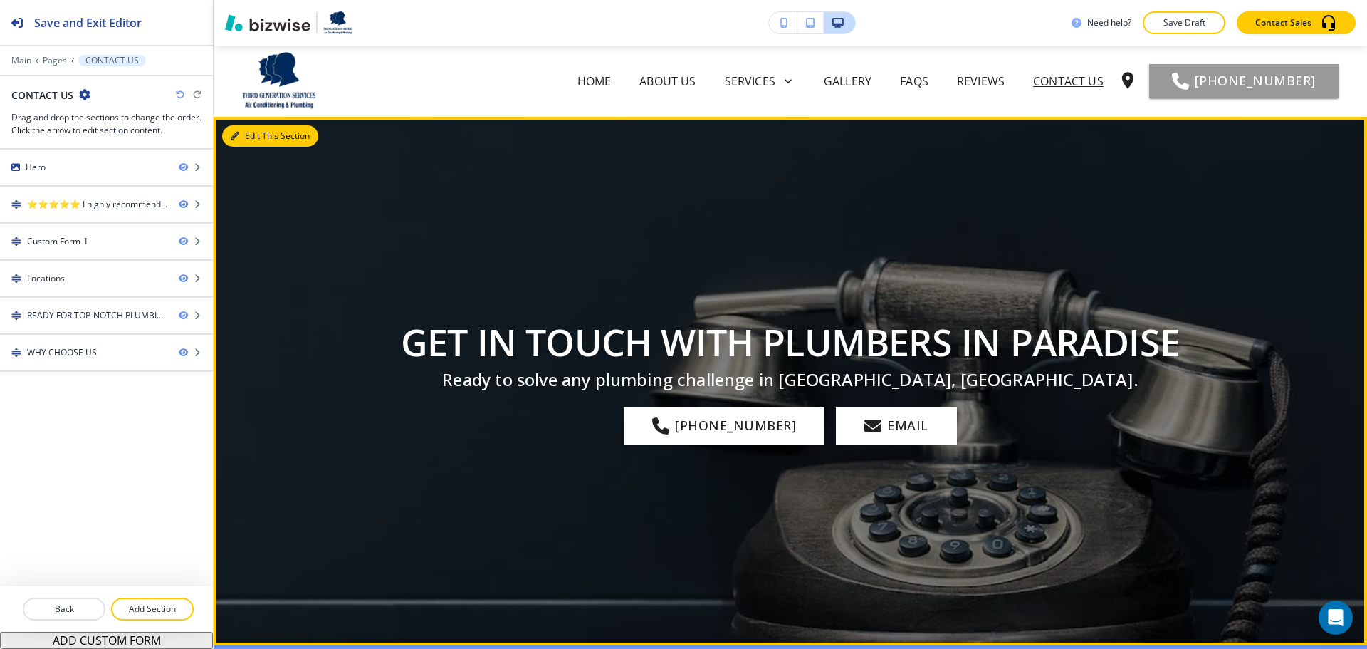
click at [247, 145] on button "Edit This Section" at bounding box center [270, 135] width 96 height 21
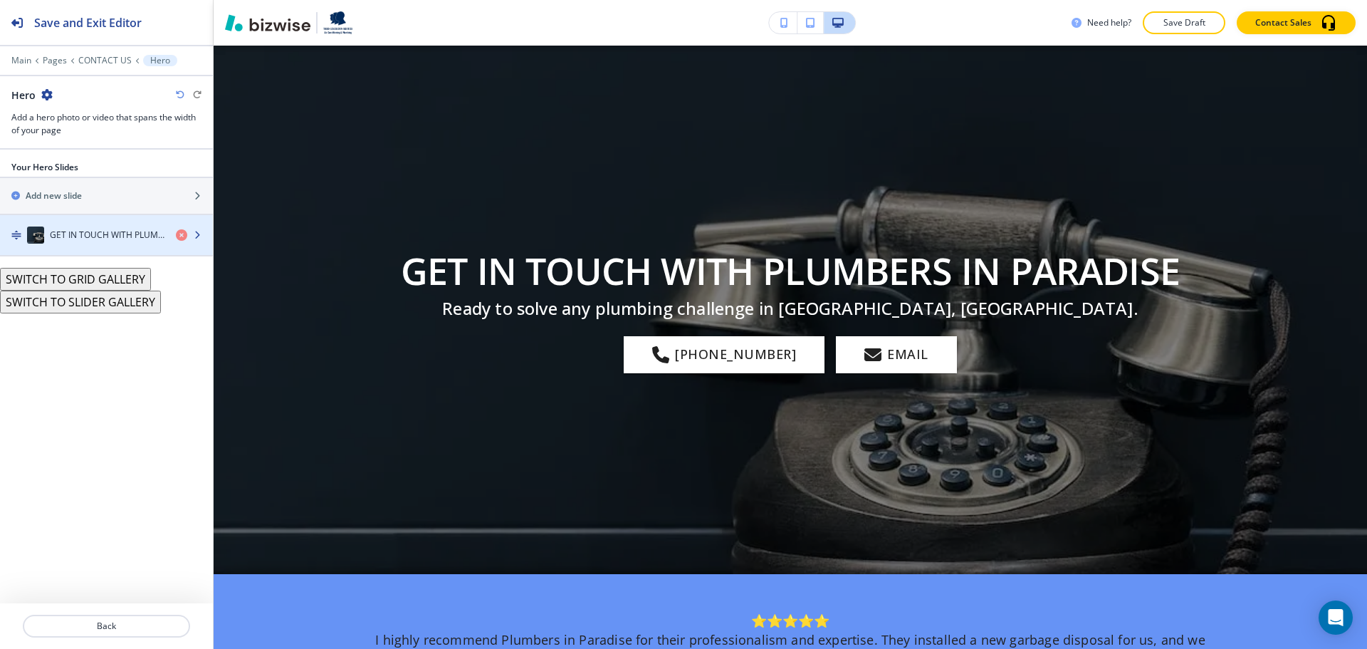
click at [98, 245] on div "button" at bounding box center [106, 249] width 213 height 11
click at [105, 233] on h4 "GET IN TOUCH WITH PLUMBERS IN PARADISE" at bounding box center [107, 235] width 115 height 13
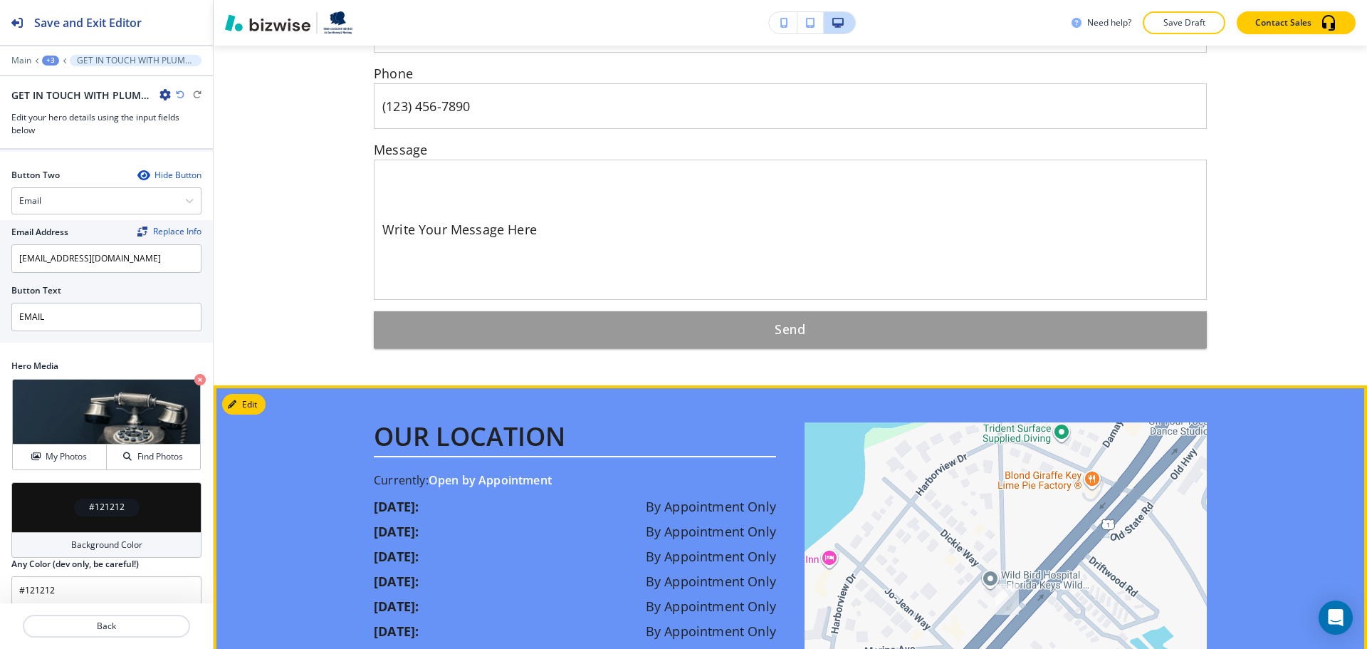
scroll to position [997, 0]
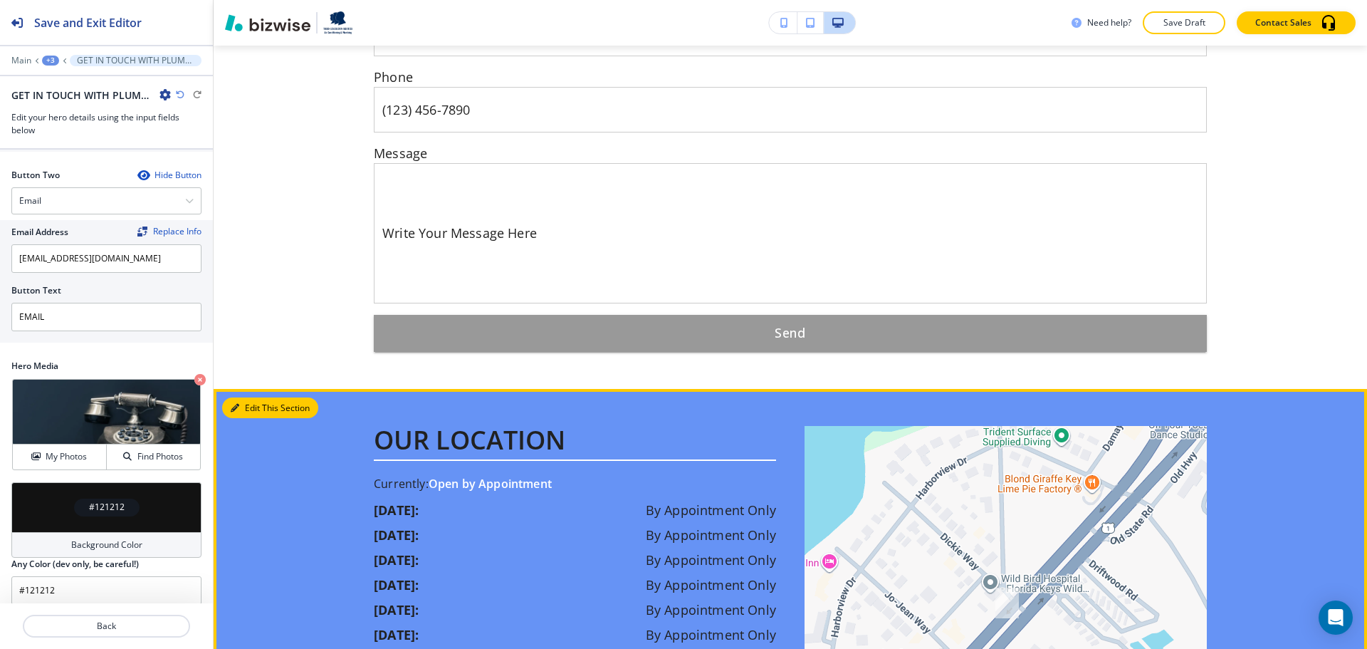
click at [249, 407] on button "Edit This Section" at bounding box center [270, 407] width 96 height 21
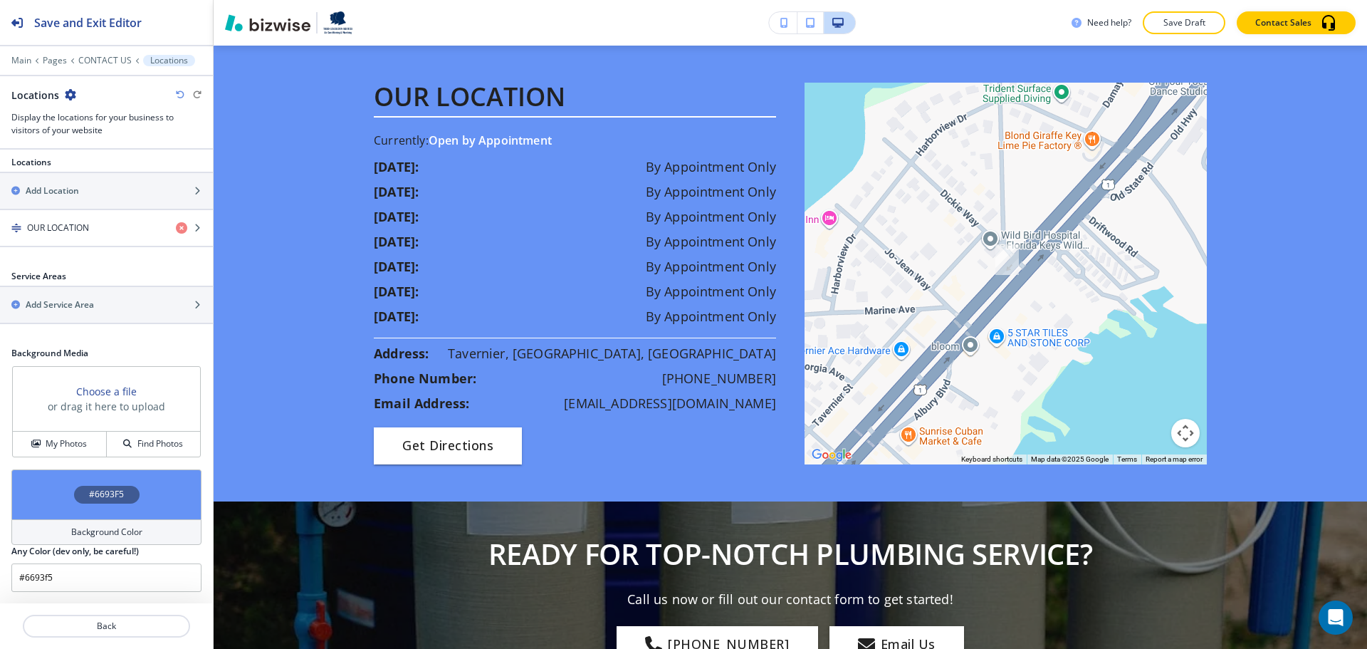
click at [136, 522] on div "Background Color" at bounding box center [106, 532] width 190 height 26
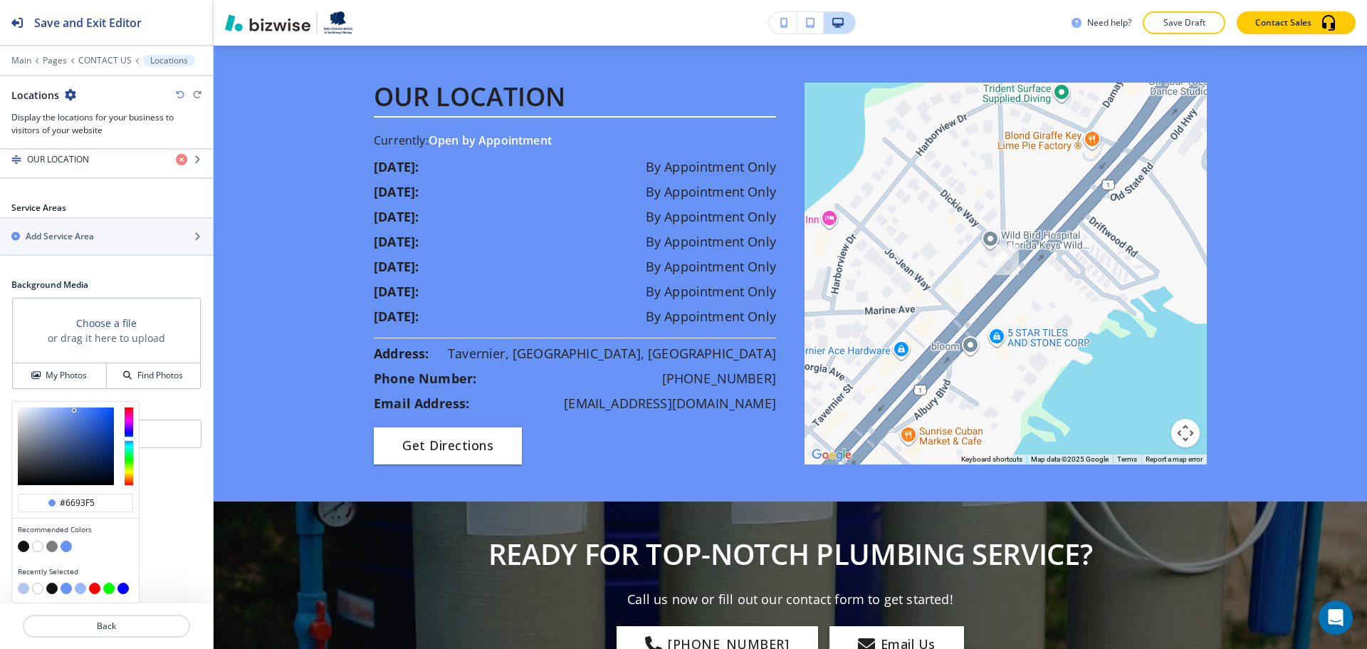
click at [41, 550] on button "button" at bounding box center [37, 546] width 11 height 11
type input "#ffffff"
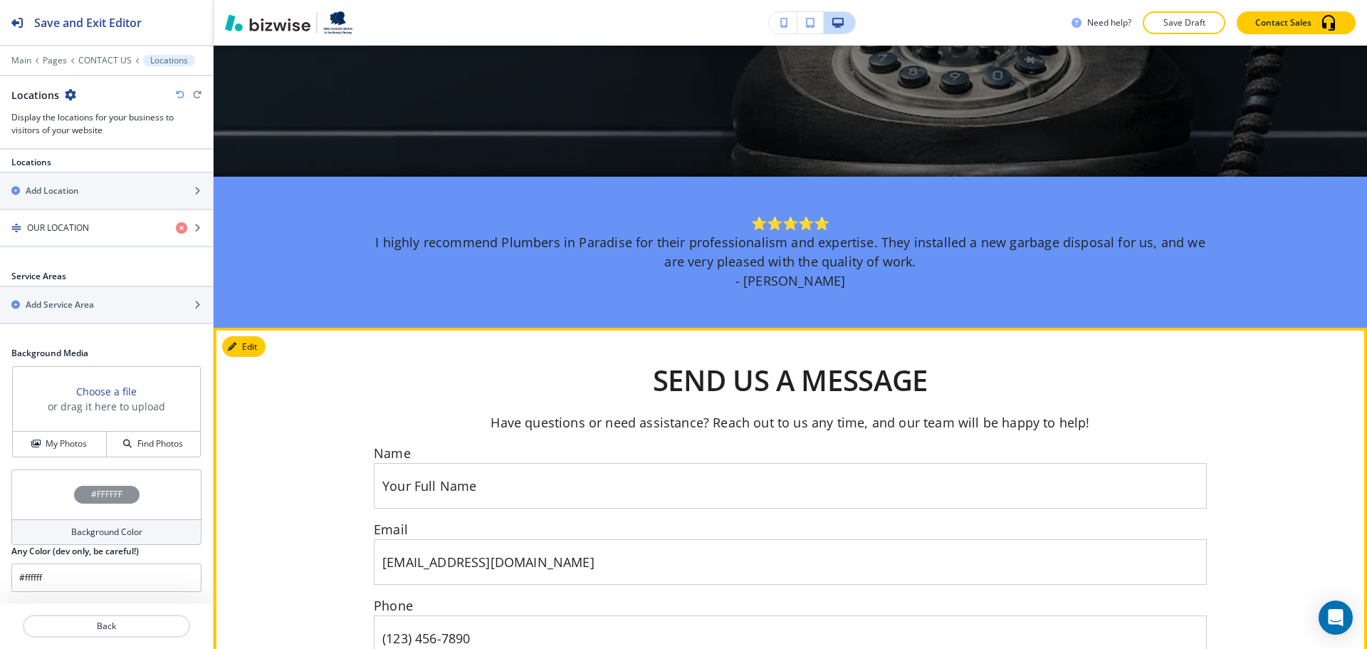
scroll to position [520, 0]
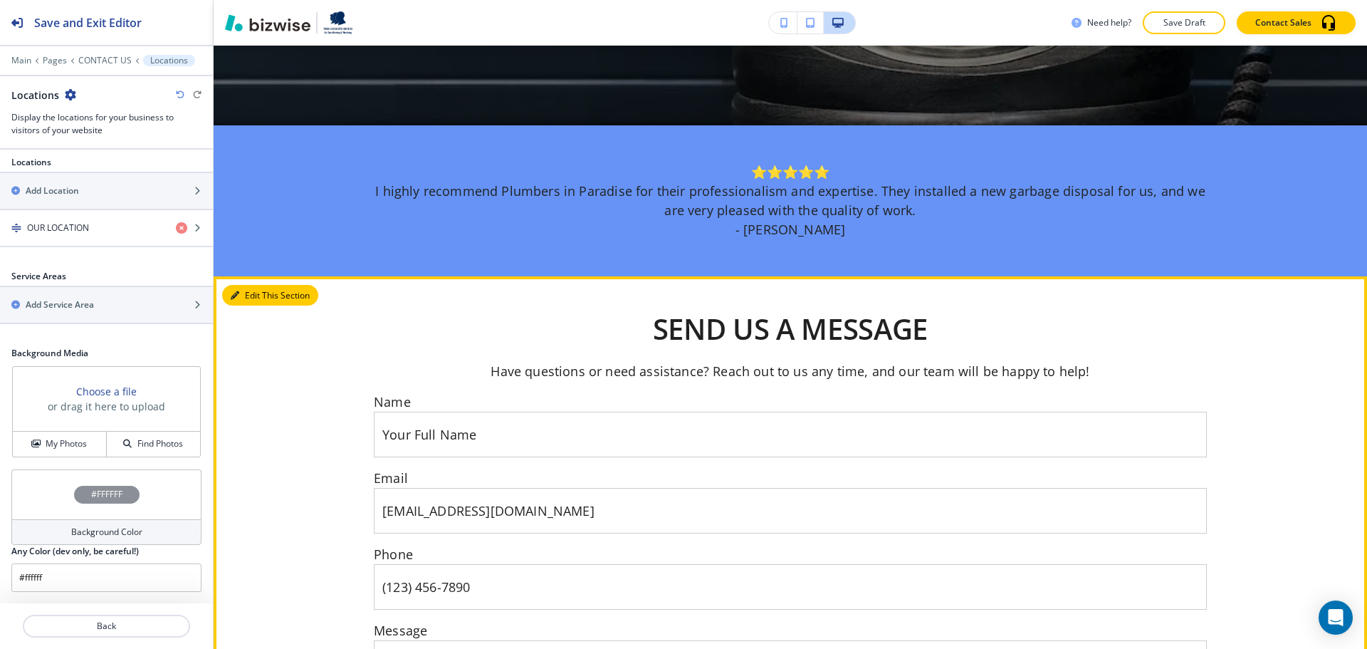
click at [250, 290] on button "Edit This Section" at bounding box center [270, 295] width 96 height 21
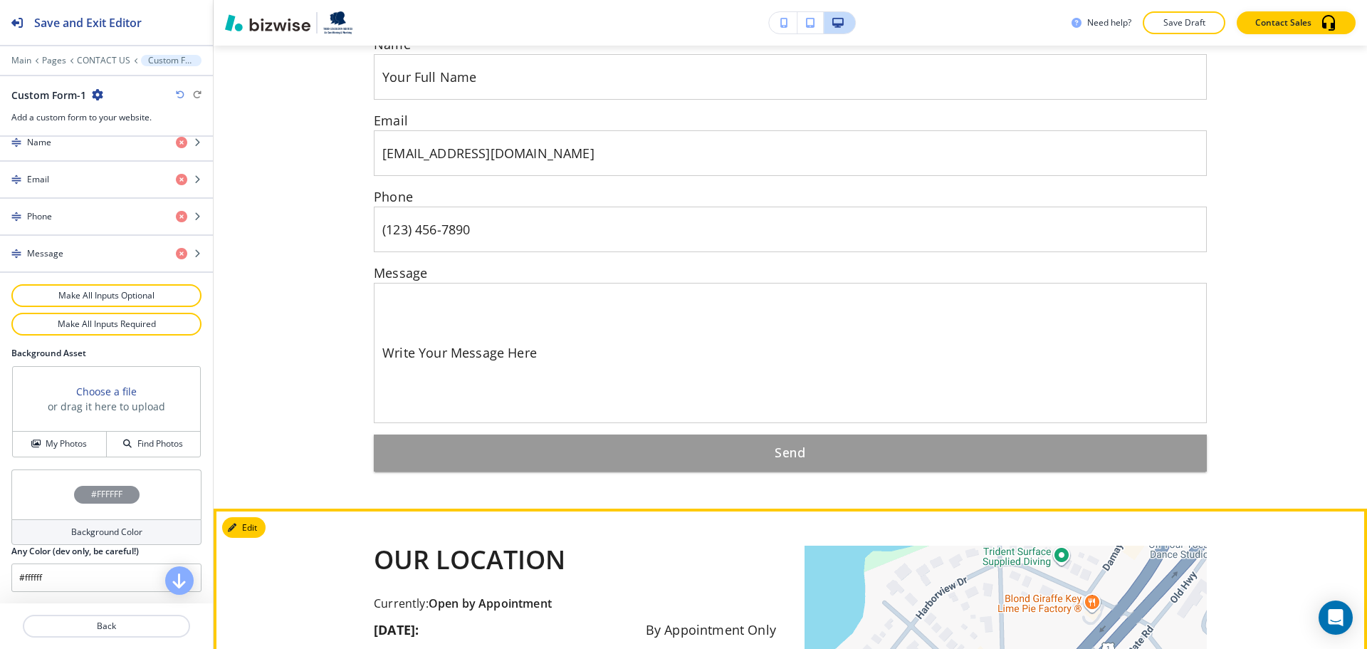
scroll to position [1107, 0]
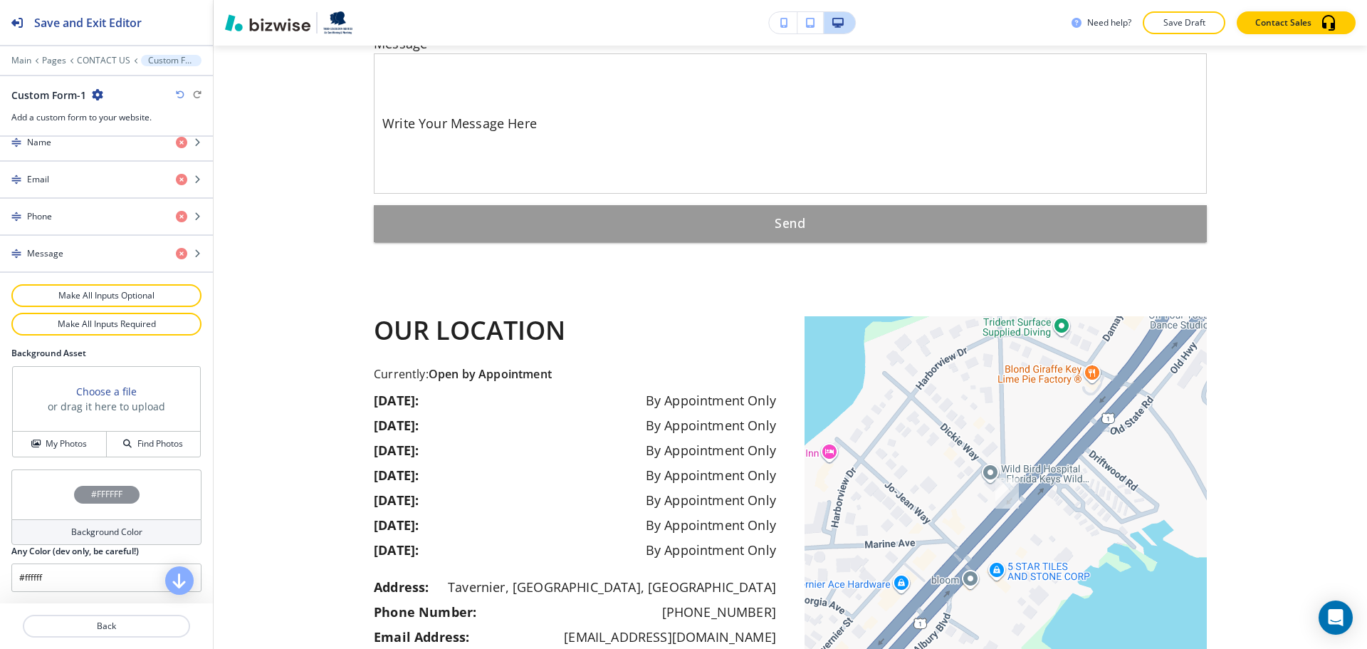
click at [36, 531] on div "Background Color" at bounding box center [106, 532] width 190 height 26
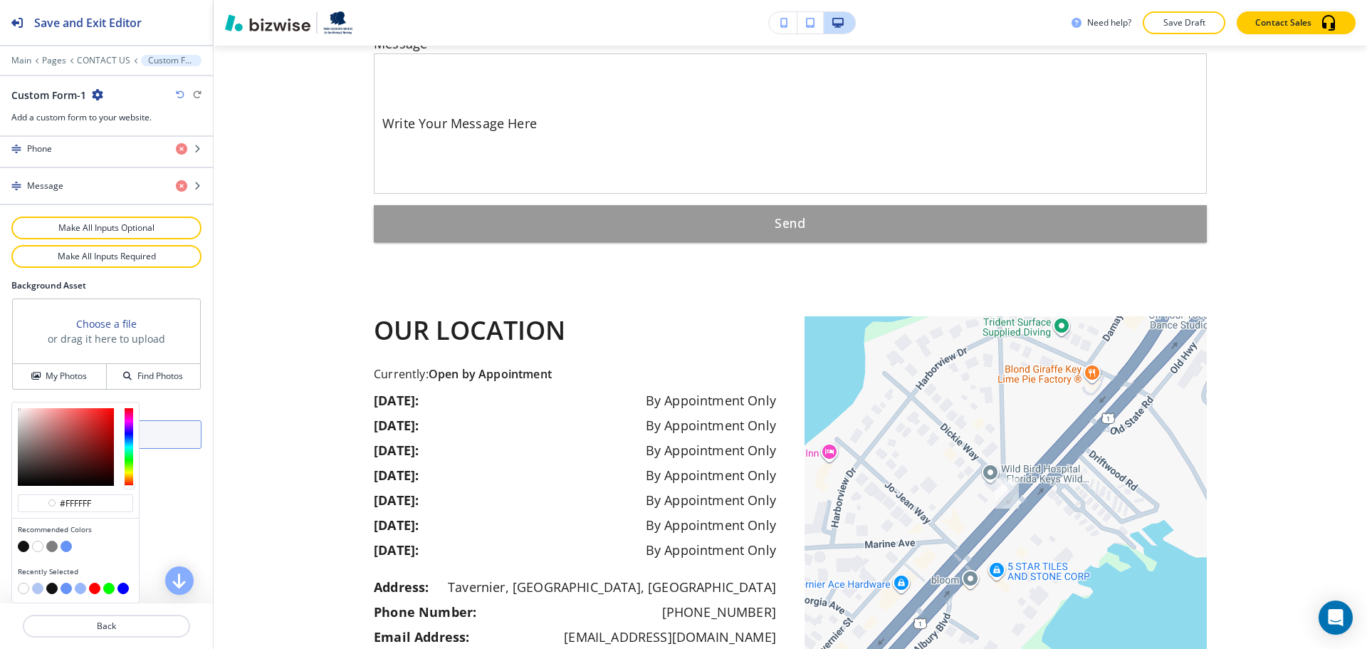
click at [34, 587] on button "button" at bounding box center [37, 588] width 11 height 11
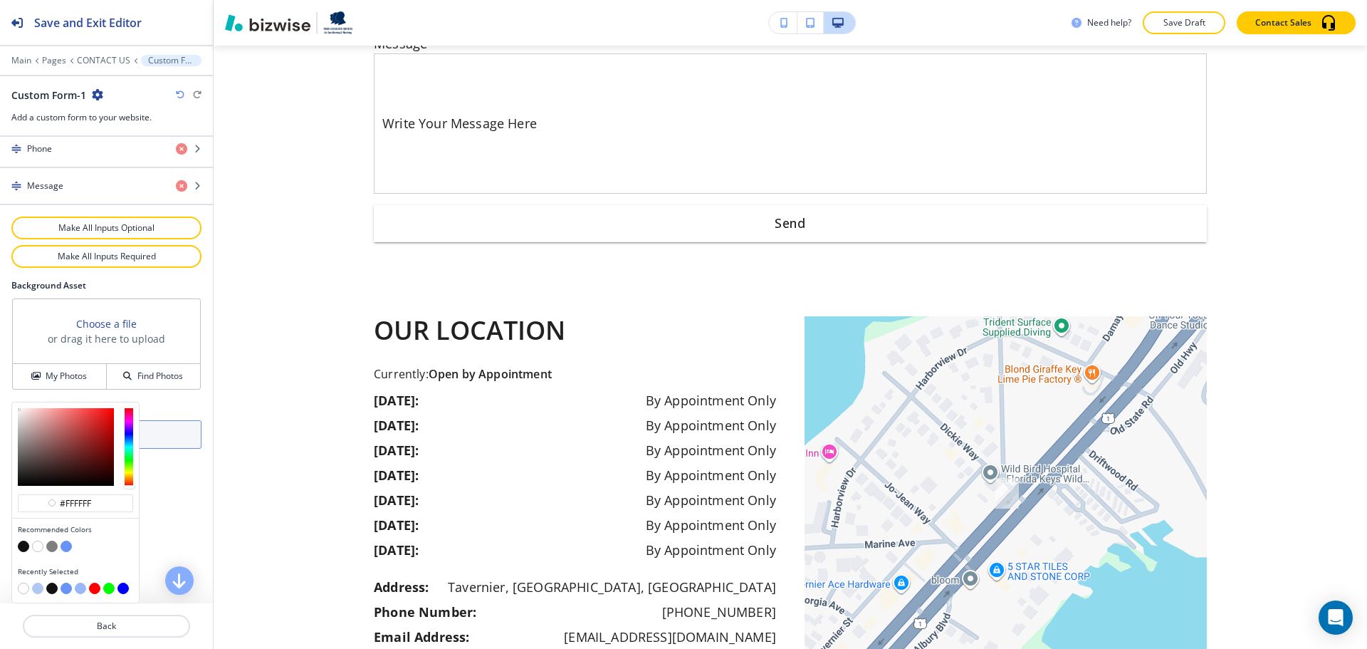
type input "#b2c6f2"
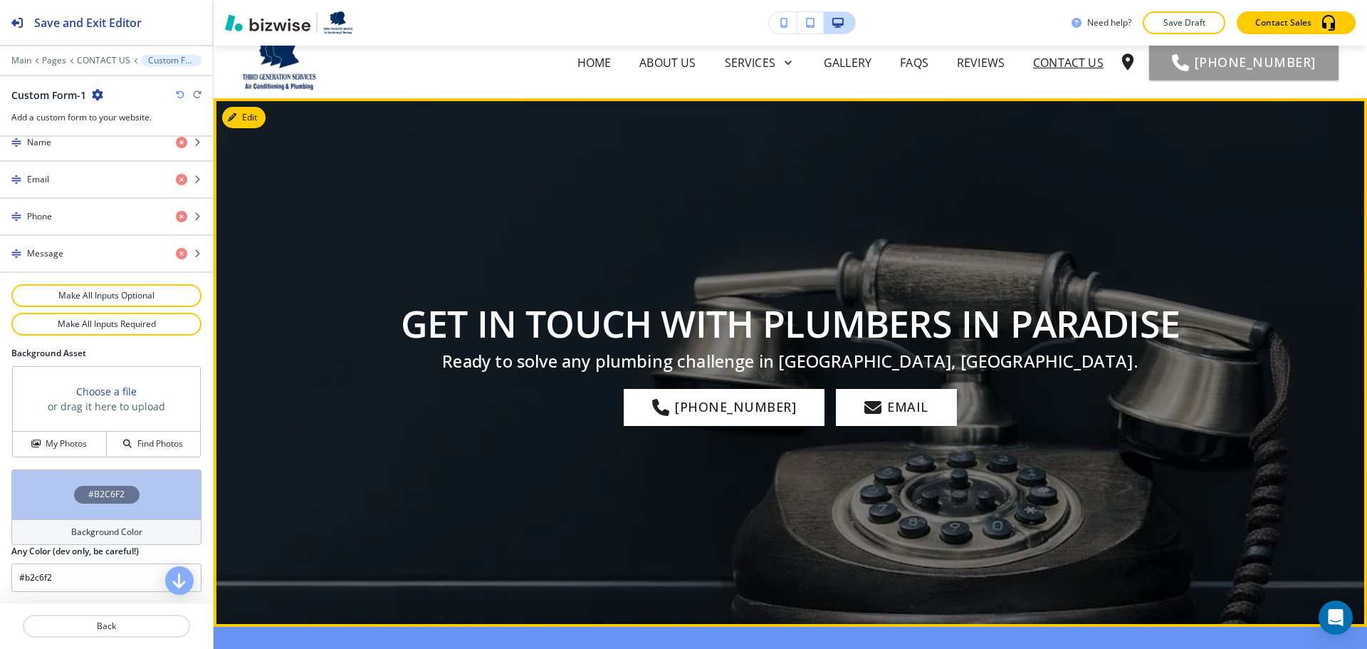
scroll to position [0, 0]
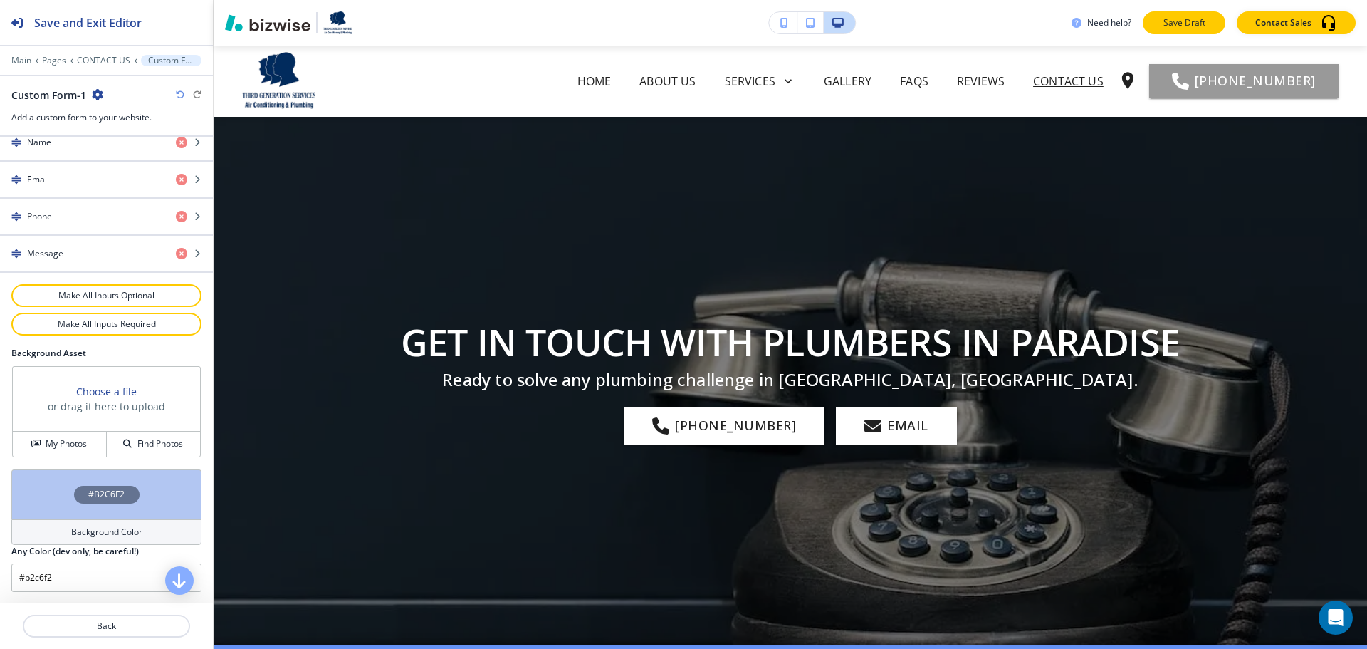
click at [1160, 26] on button "Save Draft" at bounding box center [1184, 22] width 83 height 23
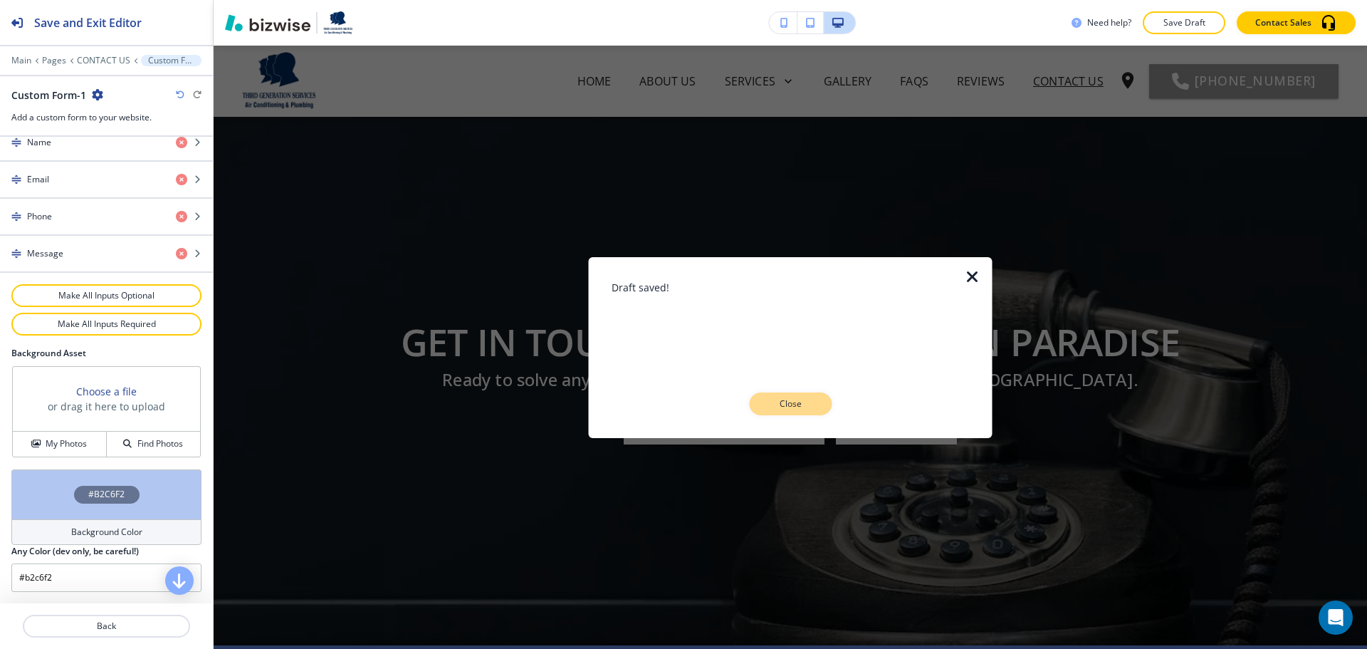
click at [808, 412] on button "Close" at bounding box center [790, 403] width 83 height 23
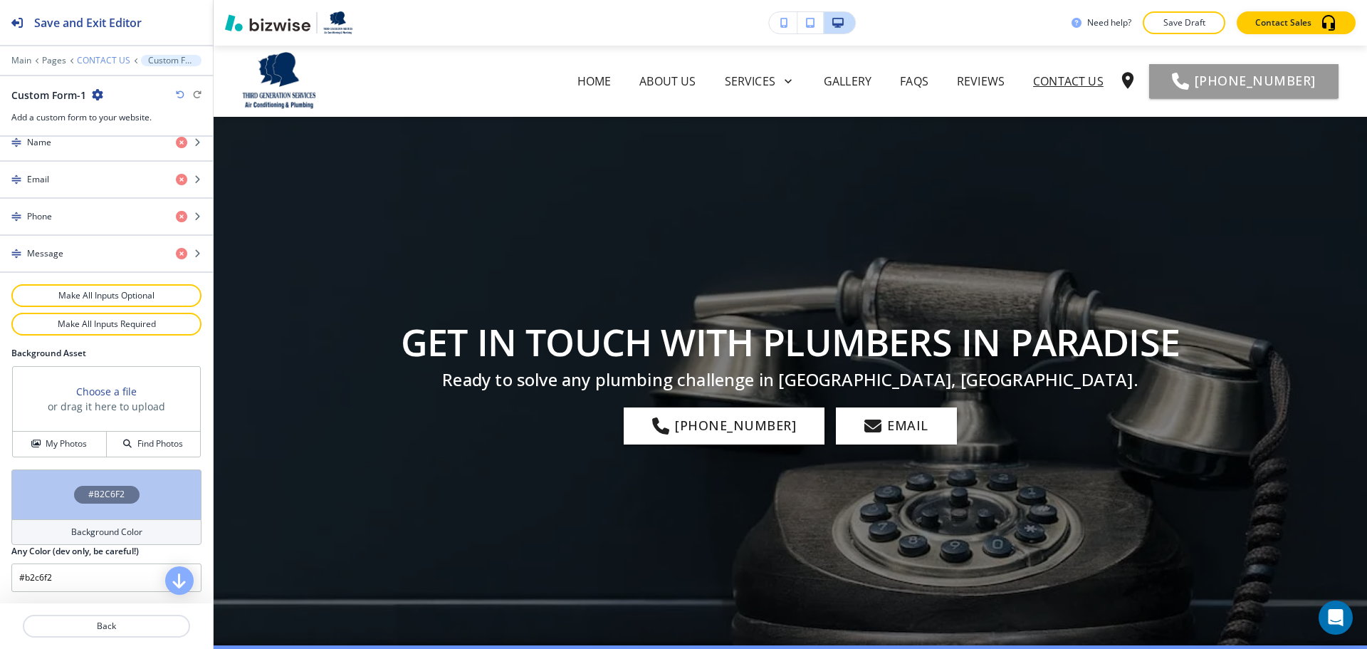
click at [121, 65] on p "CONTACT US" at bounding box center [103, 61] width 53 height 10
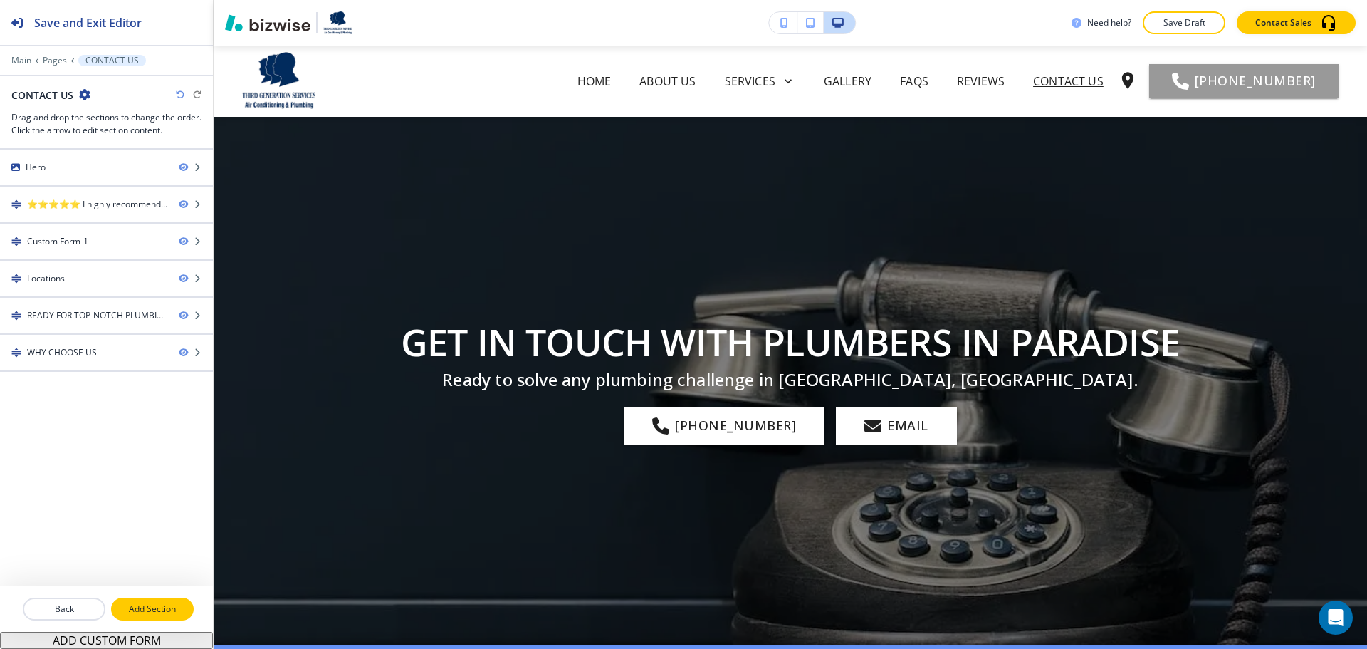
click at [146, 603] on p "Add Section" at bounding box center [153, 609] width 80 height 13
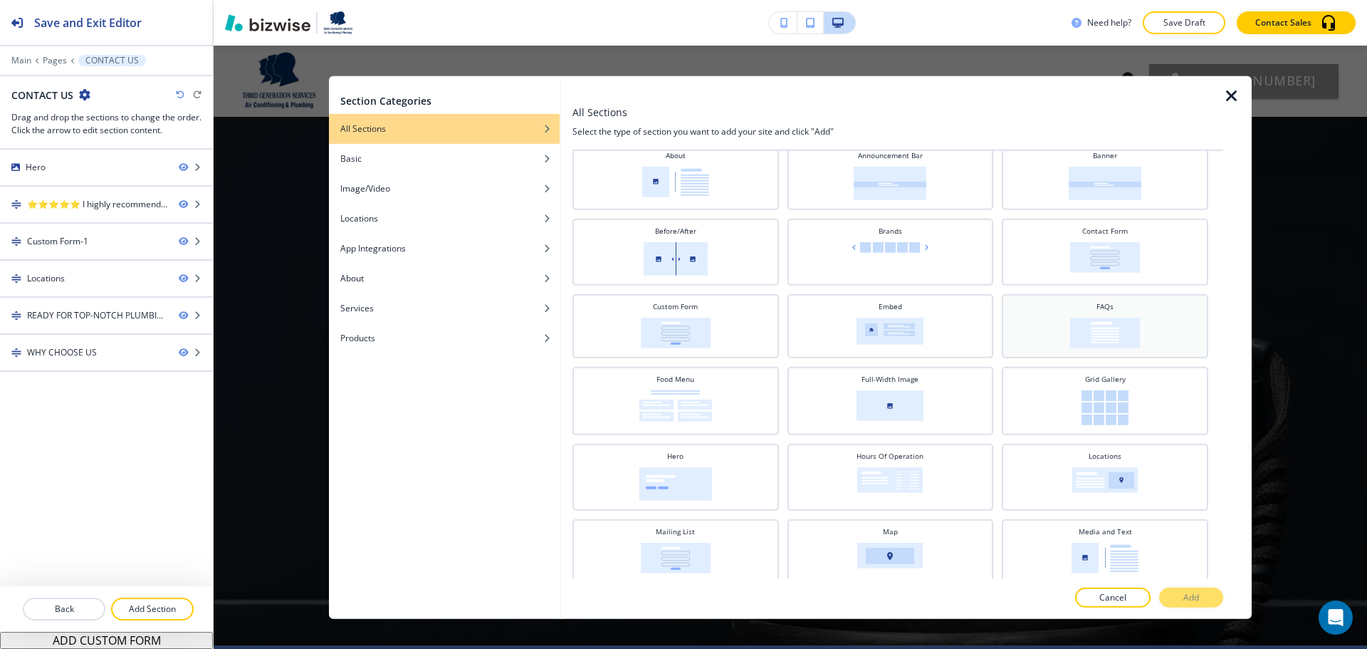
scroll to position [71, 0]
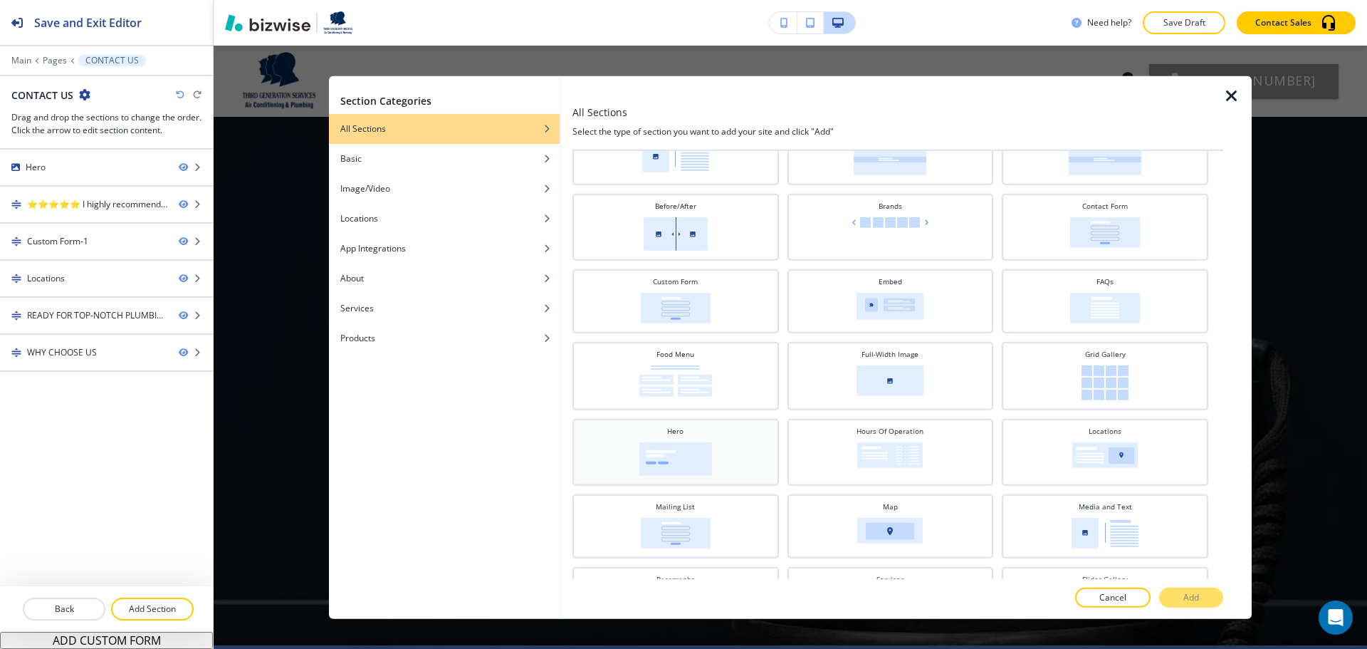
click at [720, 461] on div "Hero" at bounding box center [676, 450] width 192 height 50
click at [1204, 598] on button "Add" at bounding box center [1191, 598] width 64 height 20
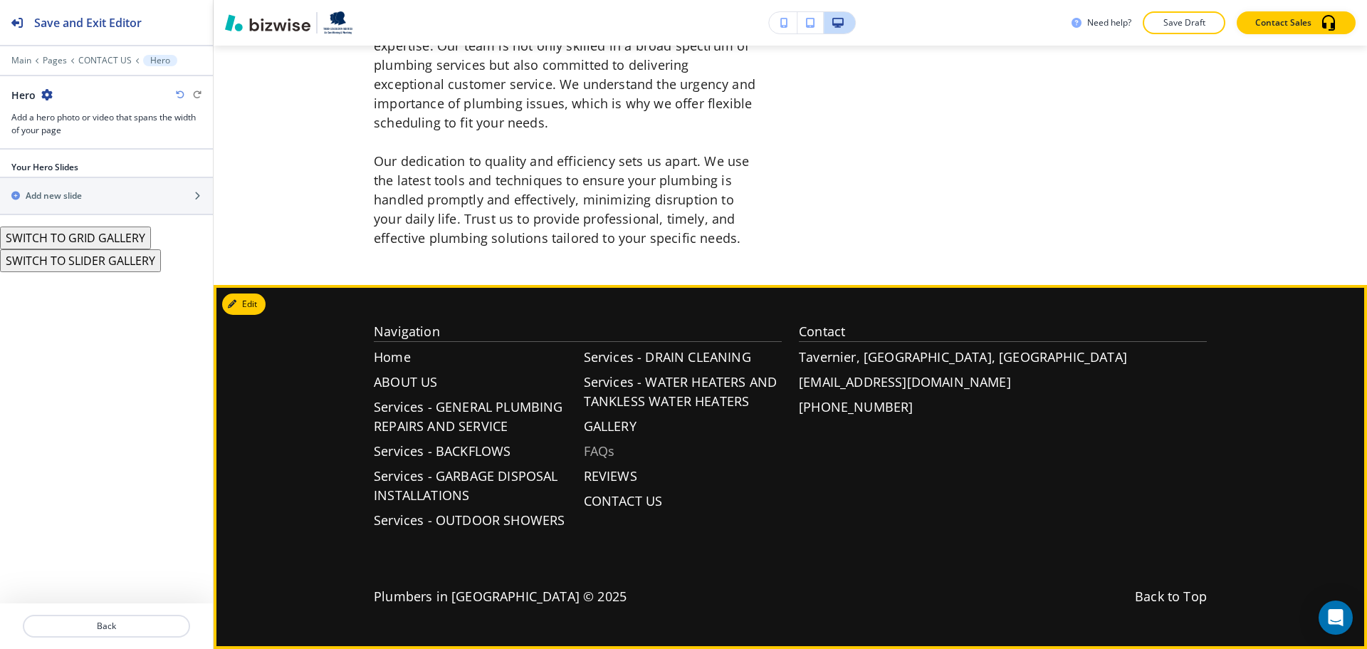
scroll to position [2158, 0]
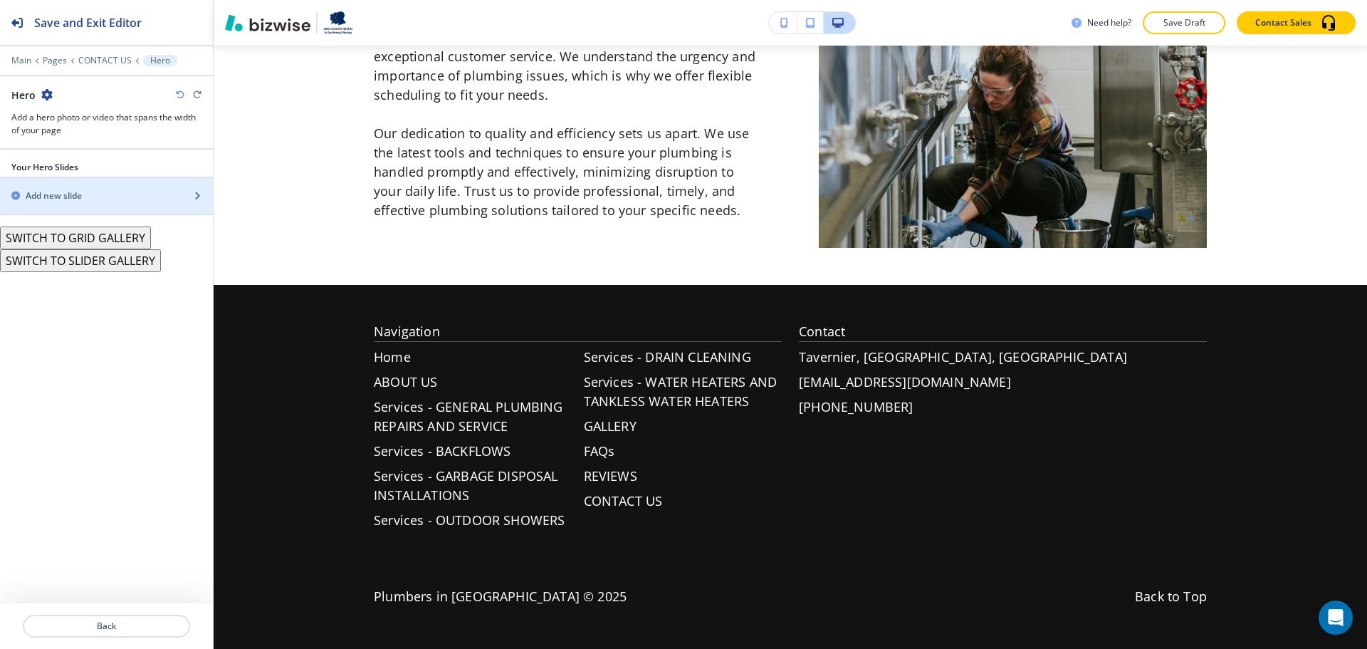
click at [113, 197] on div "Add new slide" at bounding box center [91, 195] width 182 height 13
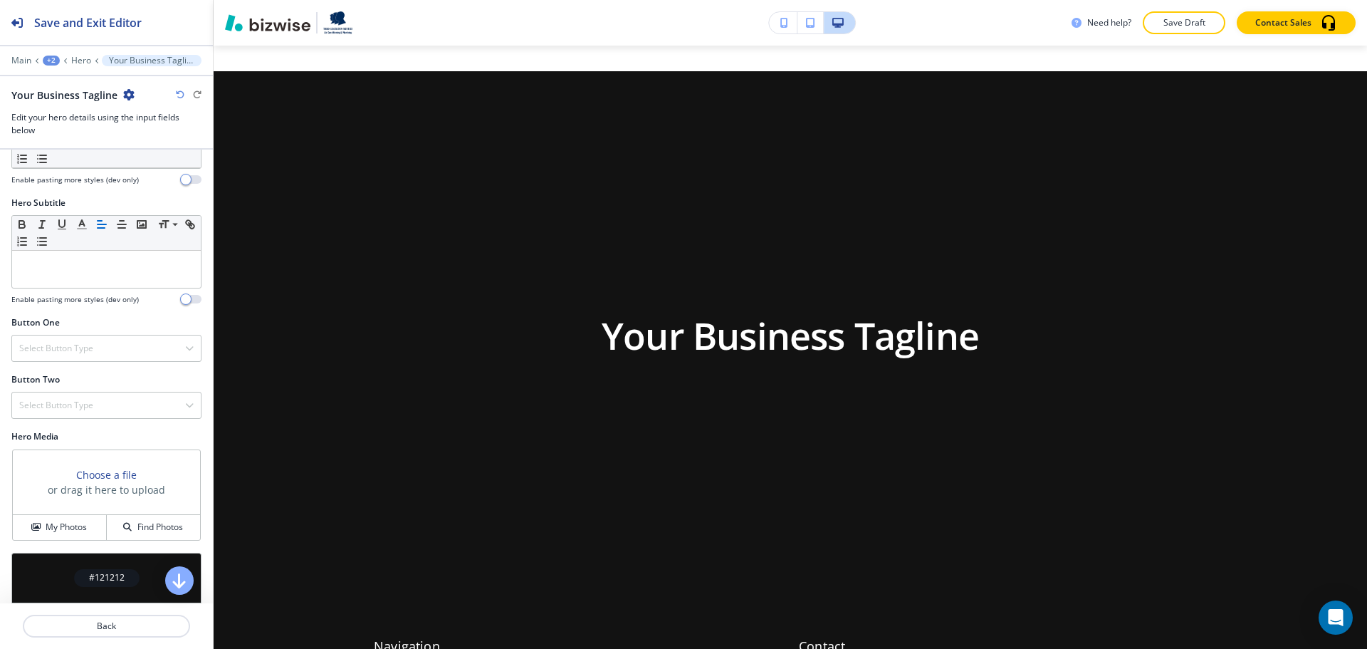
scroll to position [157, 0]
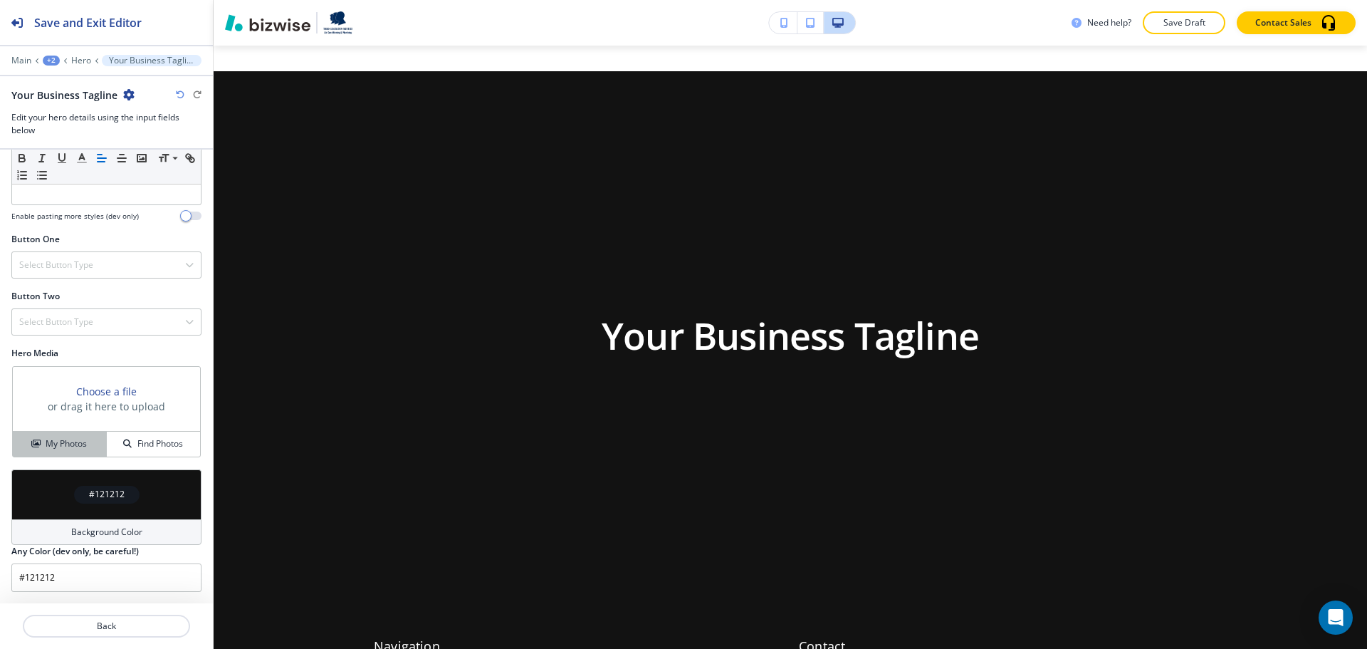
click at [77, 439] on h4 "My Photos" at bounding box center [66, 443] width 41 height 13
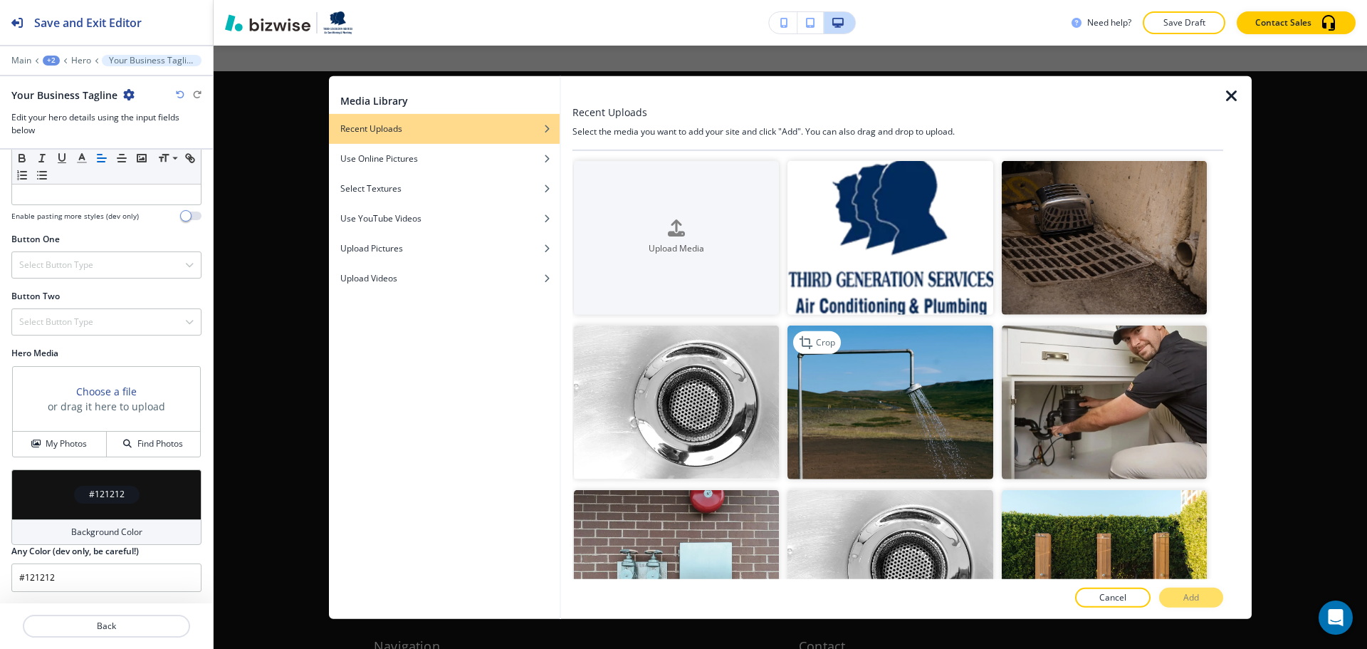
click at [934, 405] on img "button" at bounding box center [890, 402] width 205 height 154
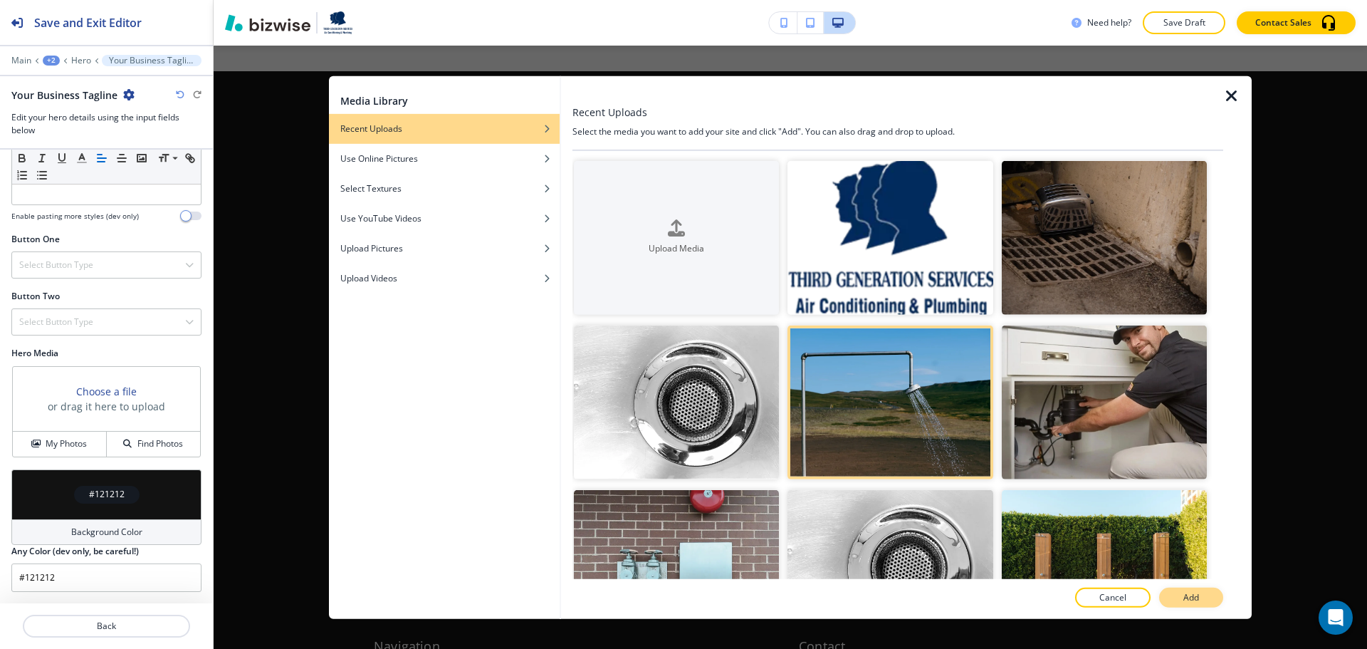
click at [1180, 589] on button "Add" at bounding box center [1191, 598] width 64 height 20
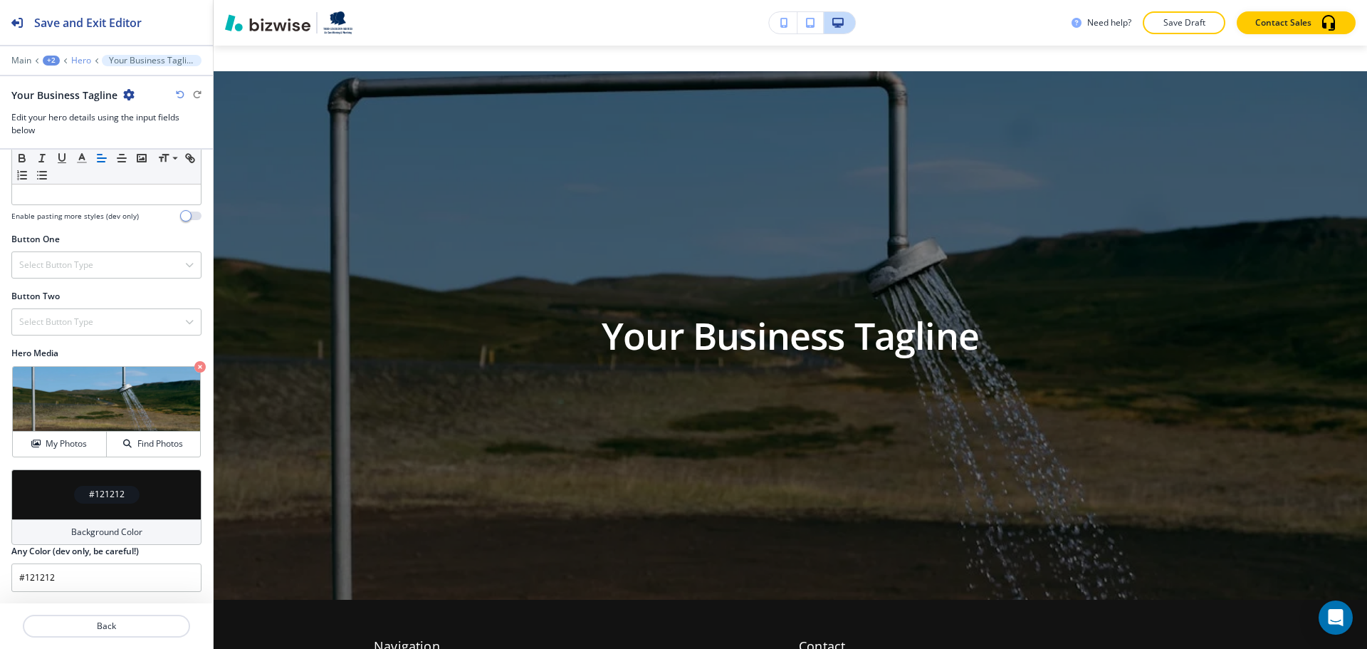
click at [85, 61] on p "Hero" at bounding box center [81, 61] width 20 height 10
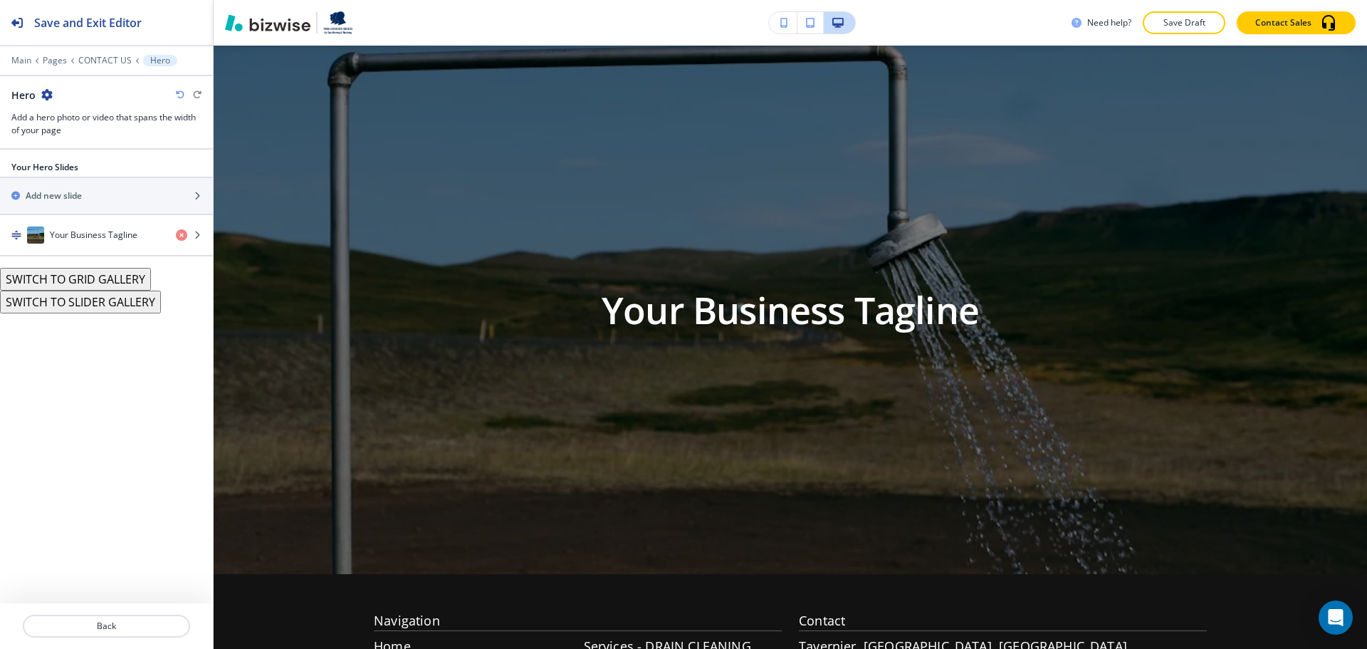
click at [108, 276] on button "SWITCH TO GRID GALLERY" at bounding box center [75, 279] width 151 height 23
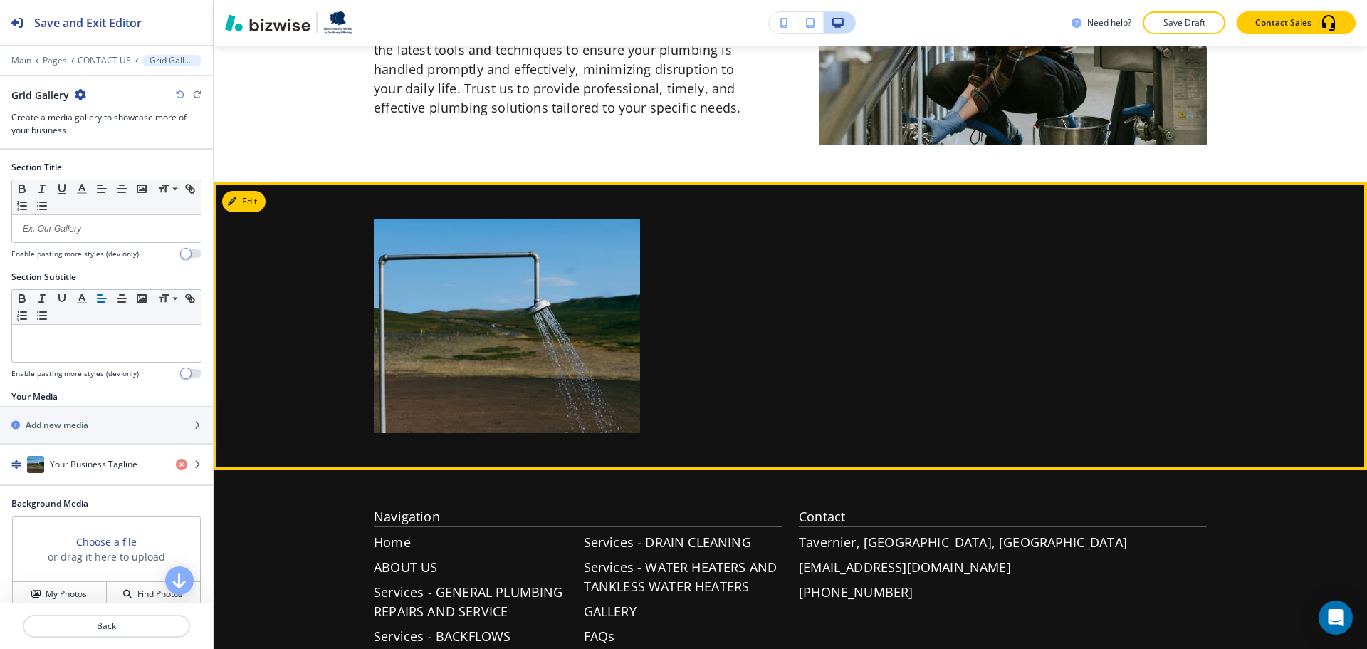
scroll to position [2255, 0]
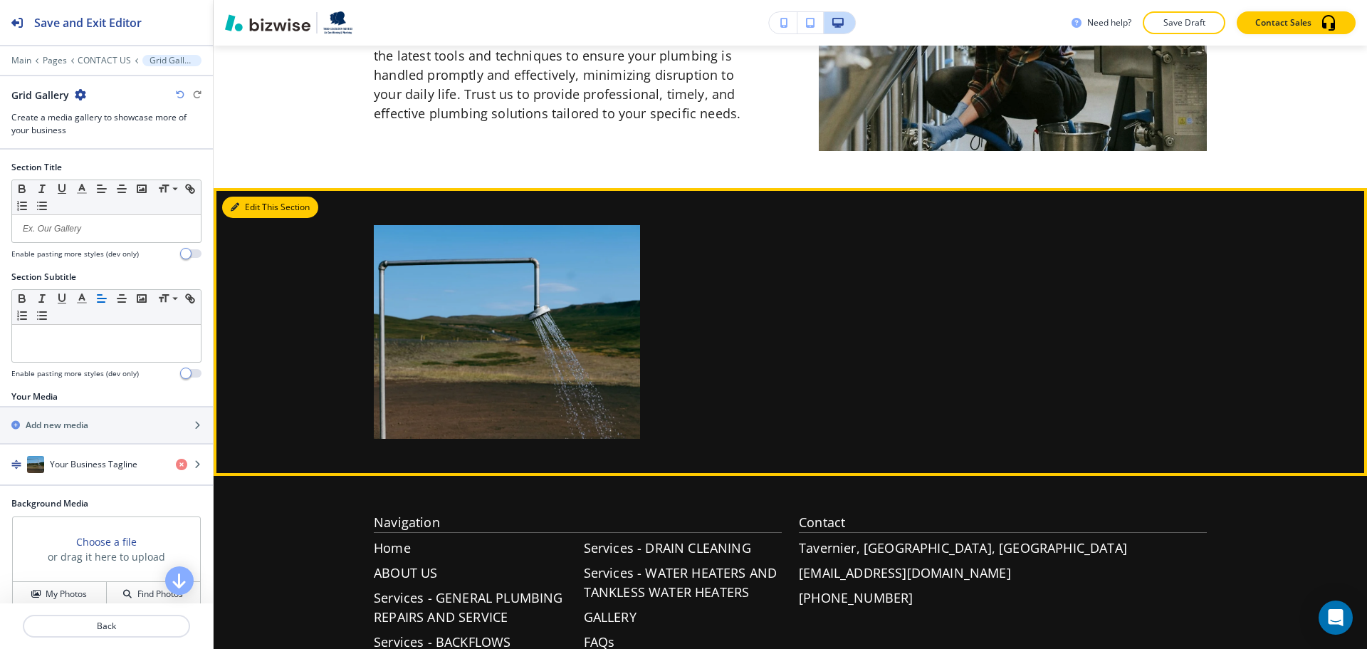
click at [251, 208] on button "Edit This Section" at bounding box center [270, 207] width 96 height 21
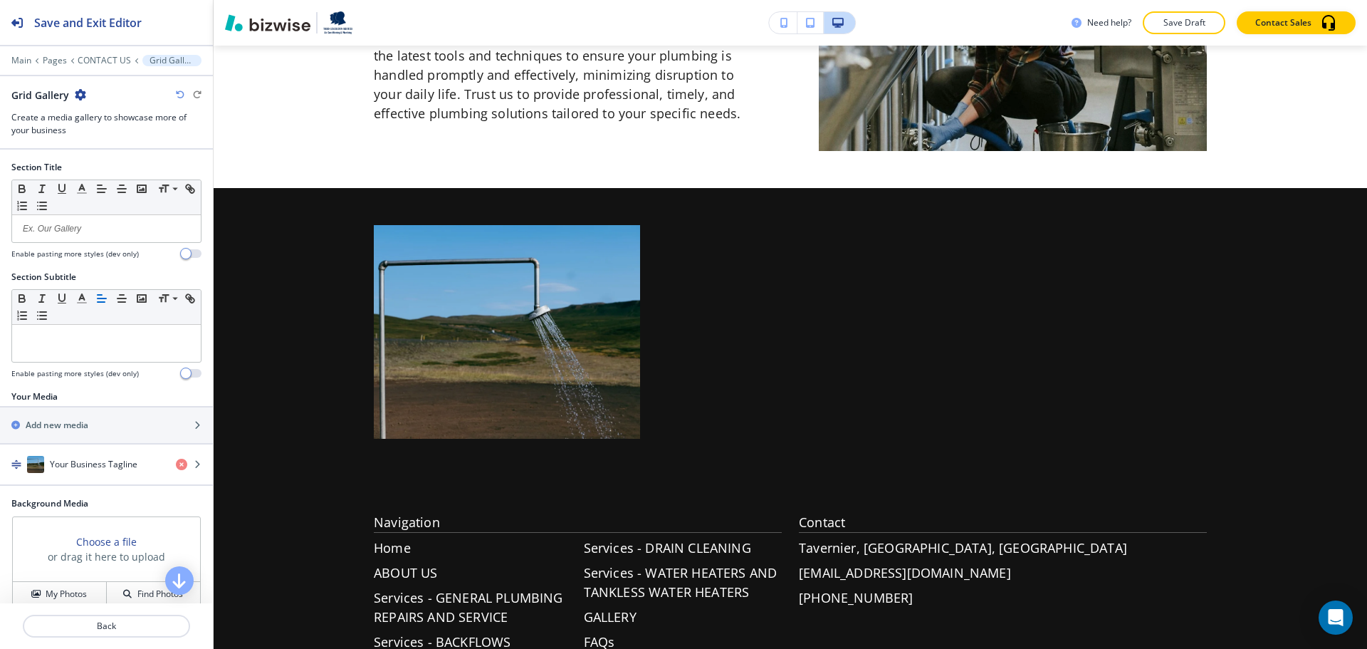
click at [83, 93] on icon "button" at bounding box center [80, 94] width 11 height 11
click at [122, 164] on p "Delete Section" at bounding box center [119, 169] width 73 height 13
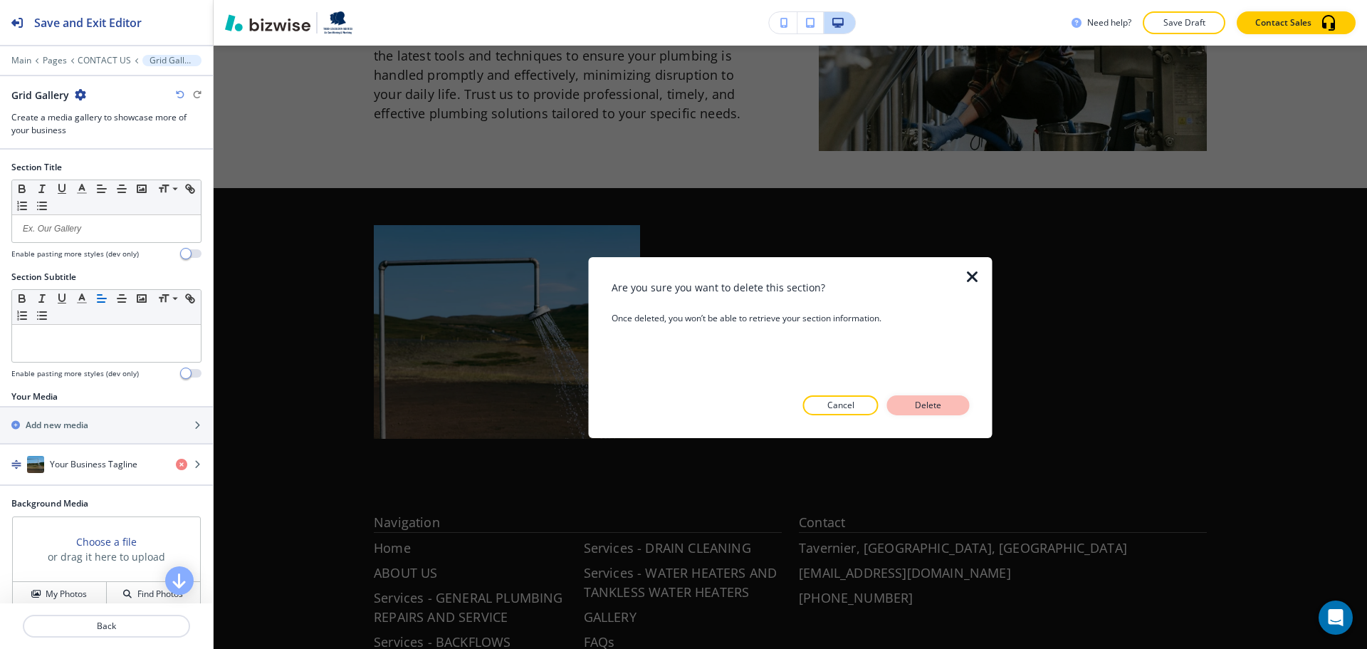
click at [954, 407] on button "Delete" at bounding box center [928, 405] width 83 height 20
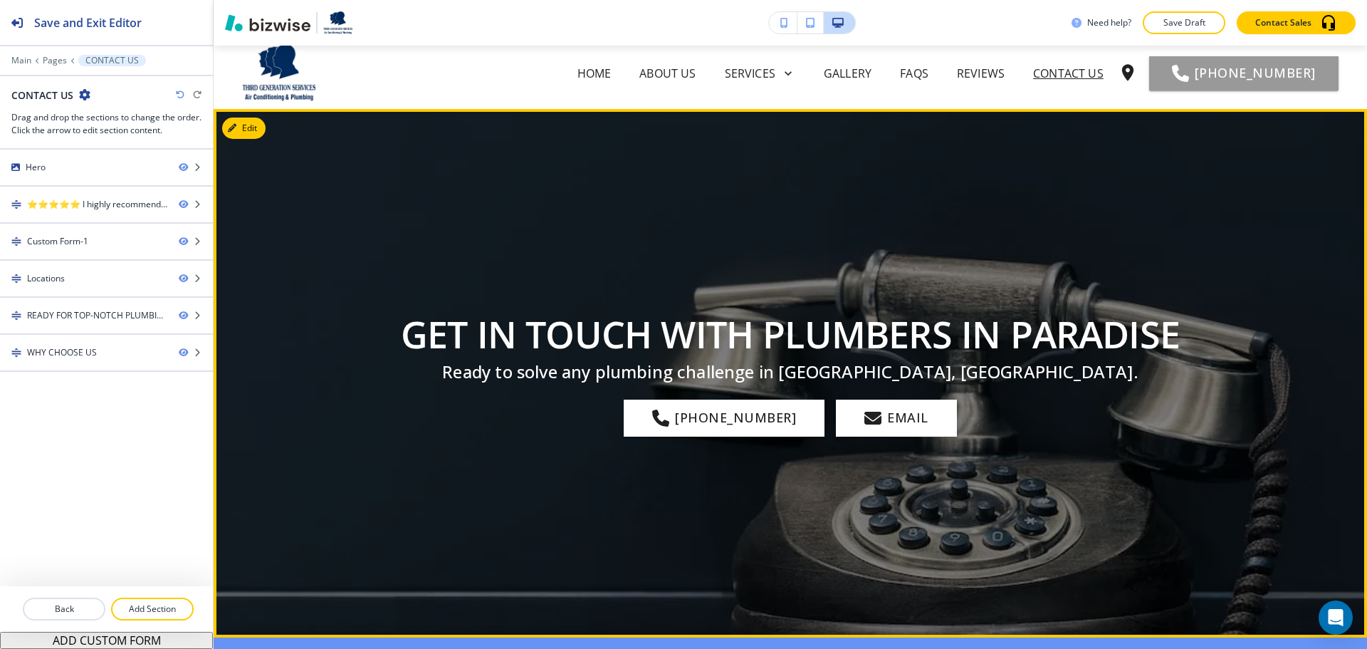
scroll to position [0, 0]
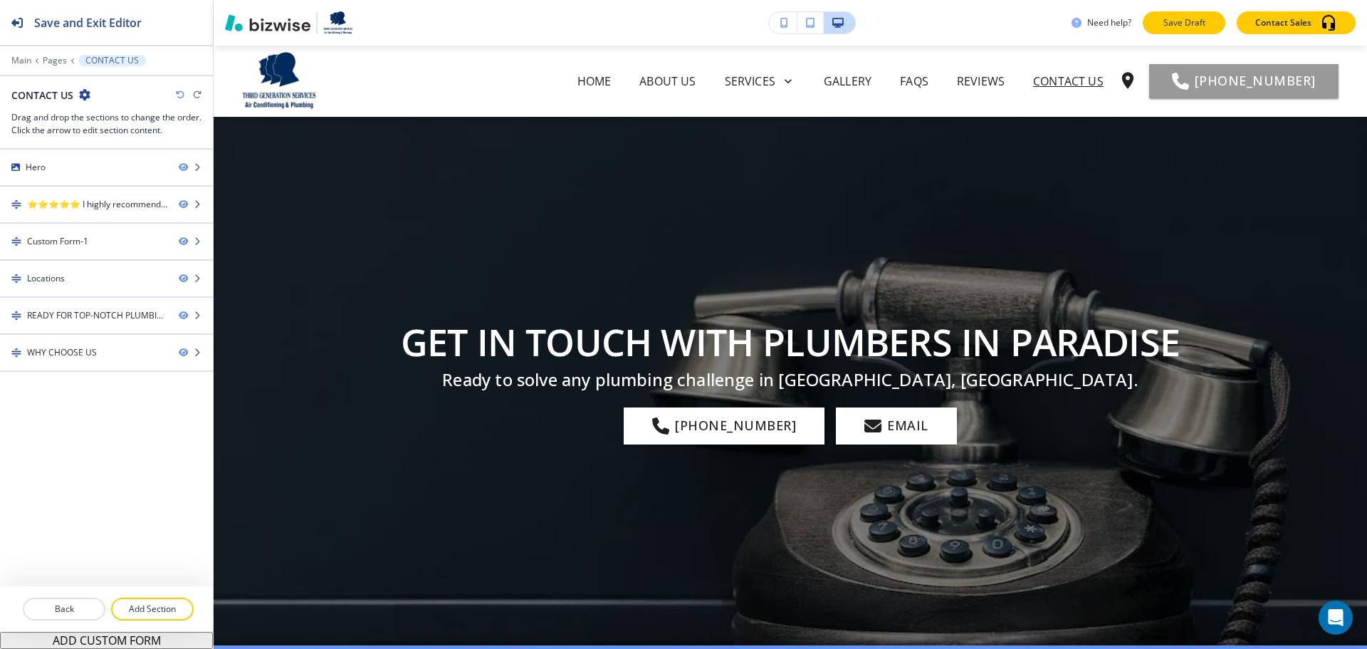
click at [1189, 26] on p "Save Draft" at bounding box center [1185, 22] width 46 height 13
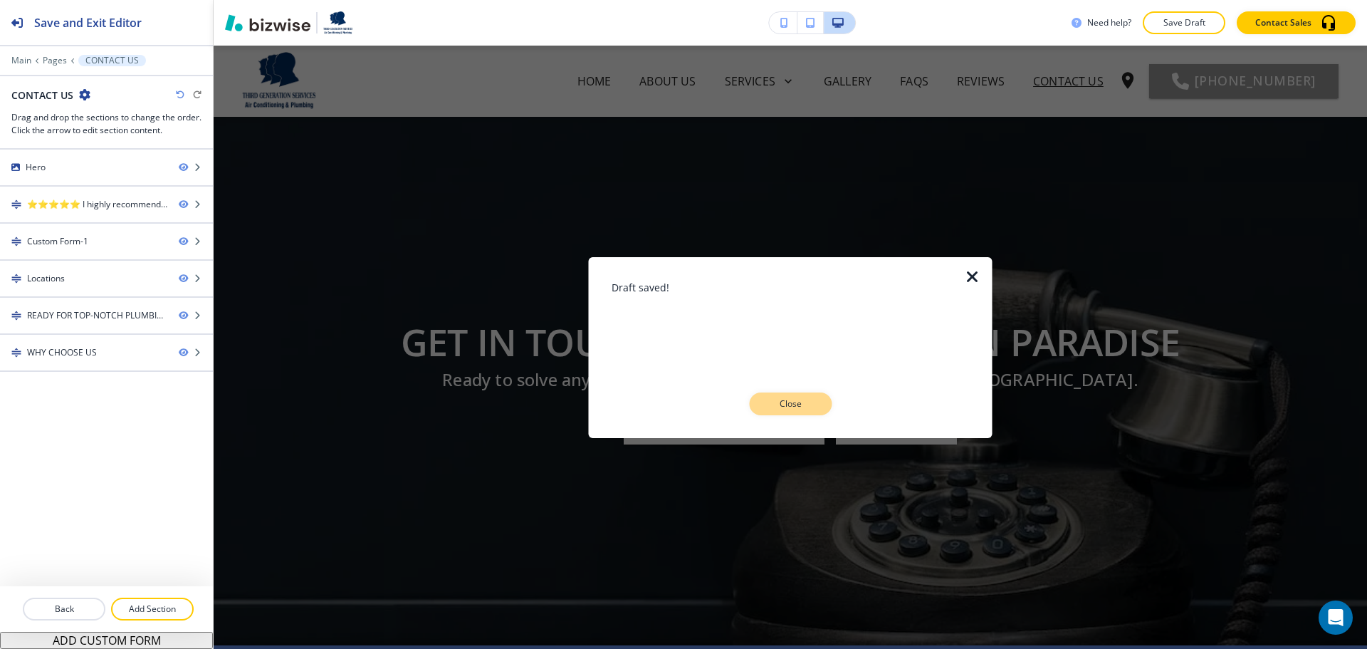
click at [771, 395] on button "Close" at bounding box center [790, 403] width 83 height 23
